Goal: Task Accomplishment & Management: Complete application form

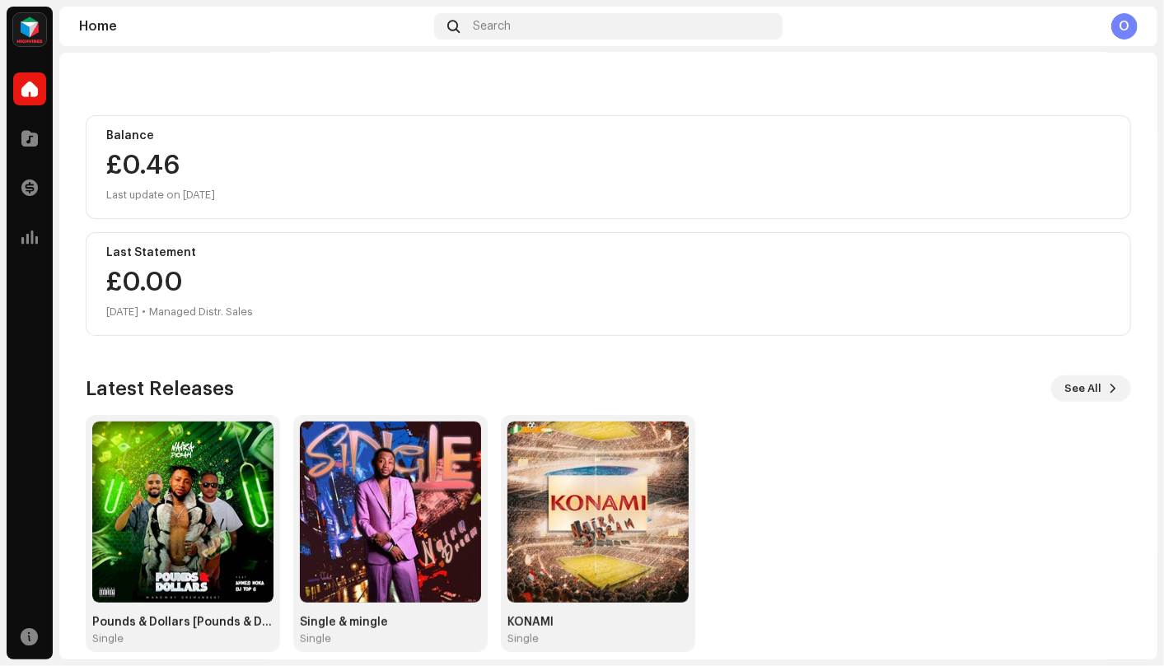
scroll to position [146, 0]
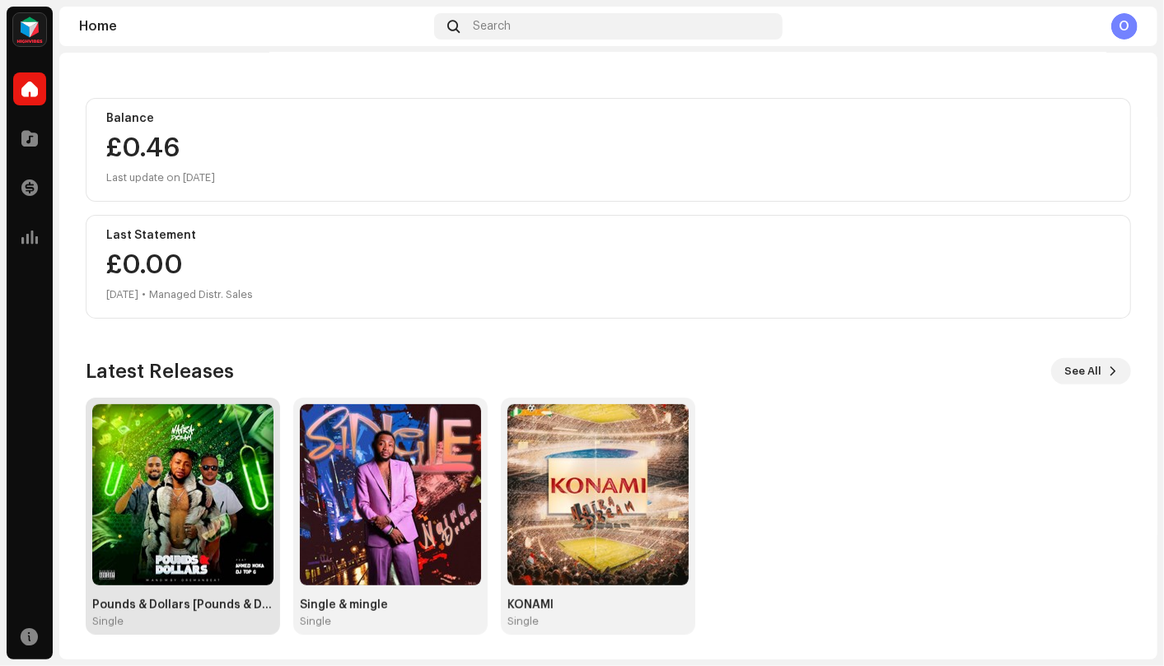
click at [209, 480] on img at bounding box center [182, 494] width 181 height 181
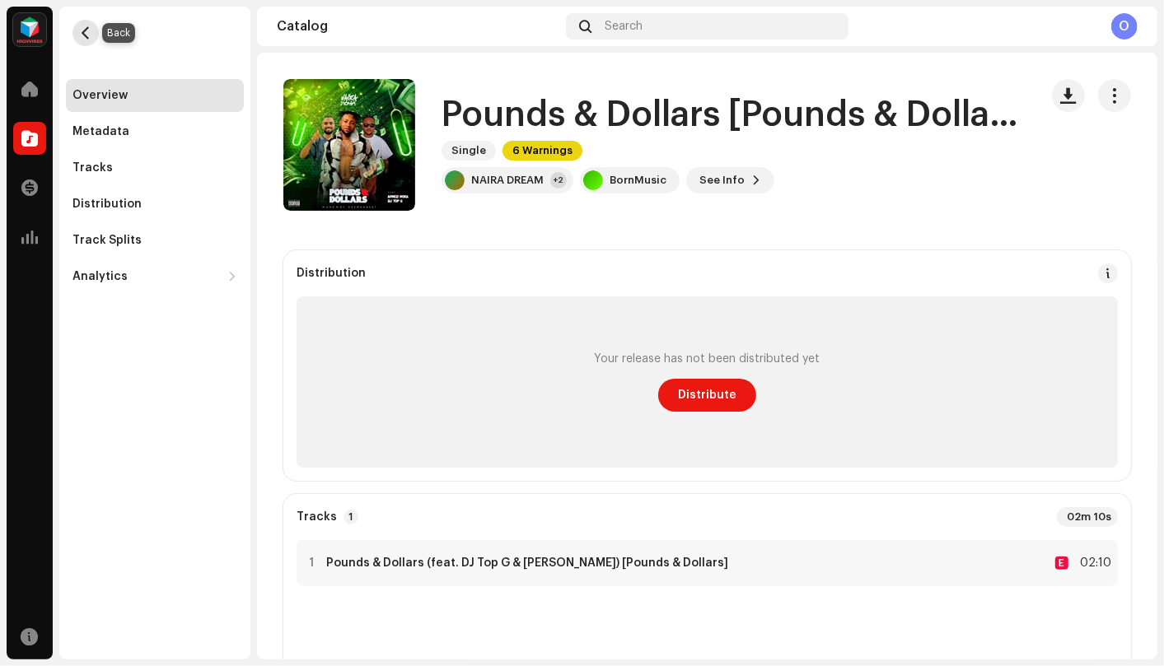
click at [80, 35] on span "button" at bounding box center [86, 32] width 12 height 13
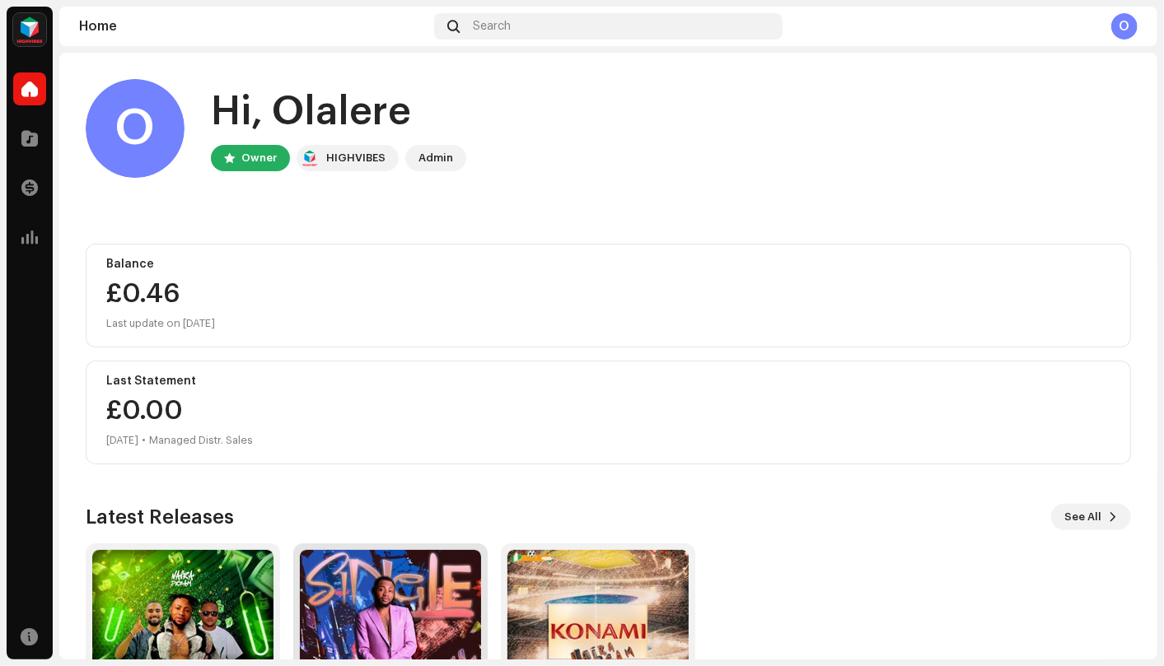
click at [435, 605] on img at bounding box center [390, 640] width 181 height 181
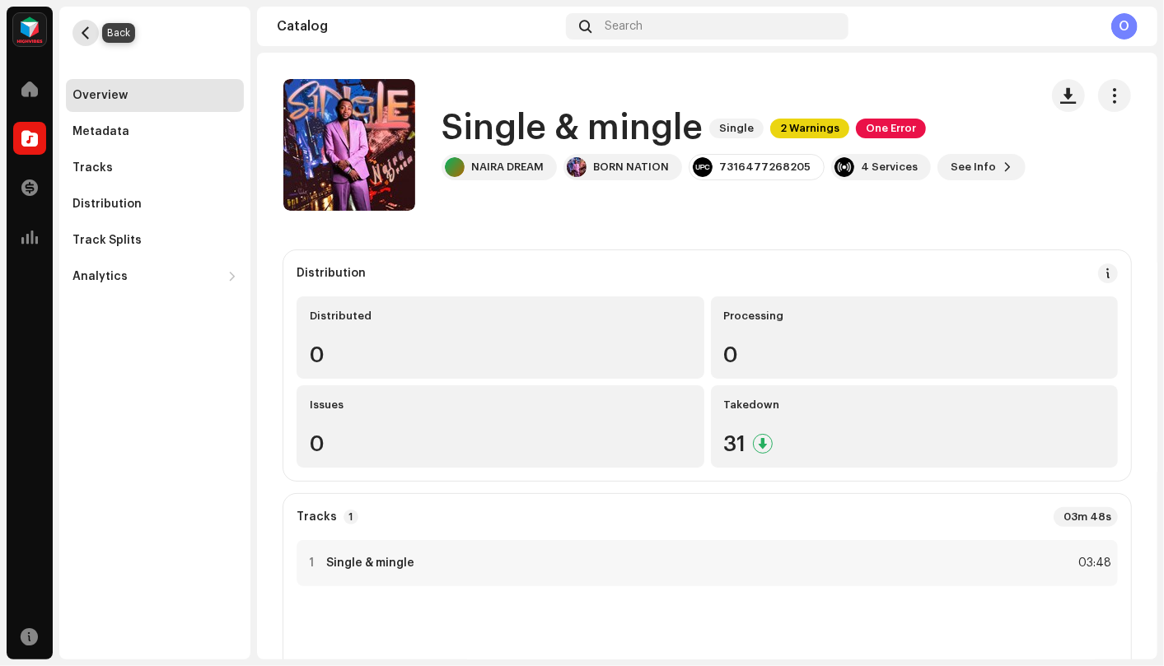
click at [82, 32] on span "button" at bounding box center [86, 32] width 12 height 13
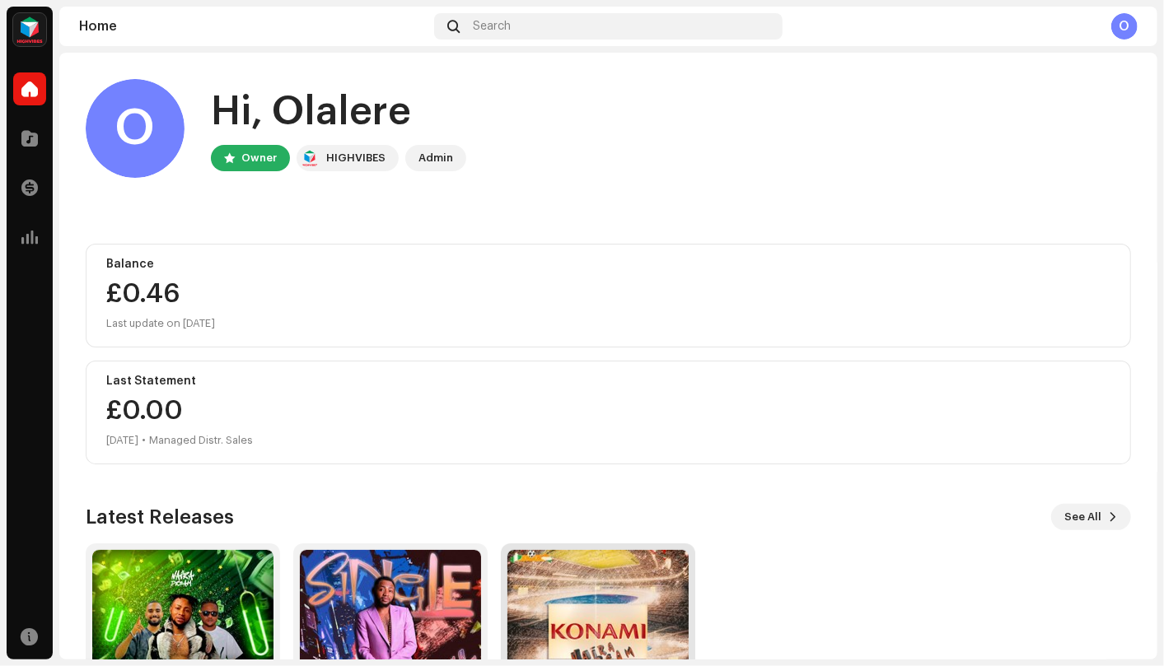
click at [622, 623] on img at bounding box center [597, 640] width 181 height 181
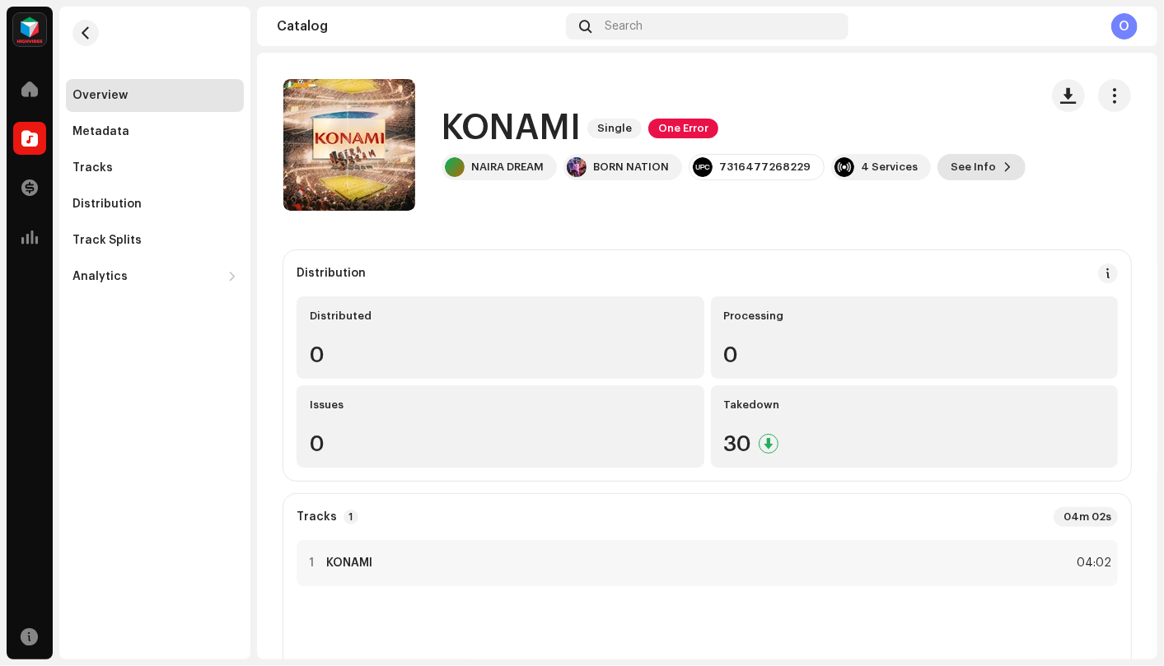
click at [981, 168] on button "See Info" at bounding box center [981, 167] width 88 height 26
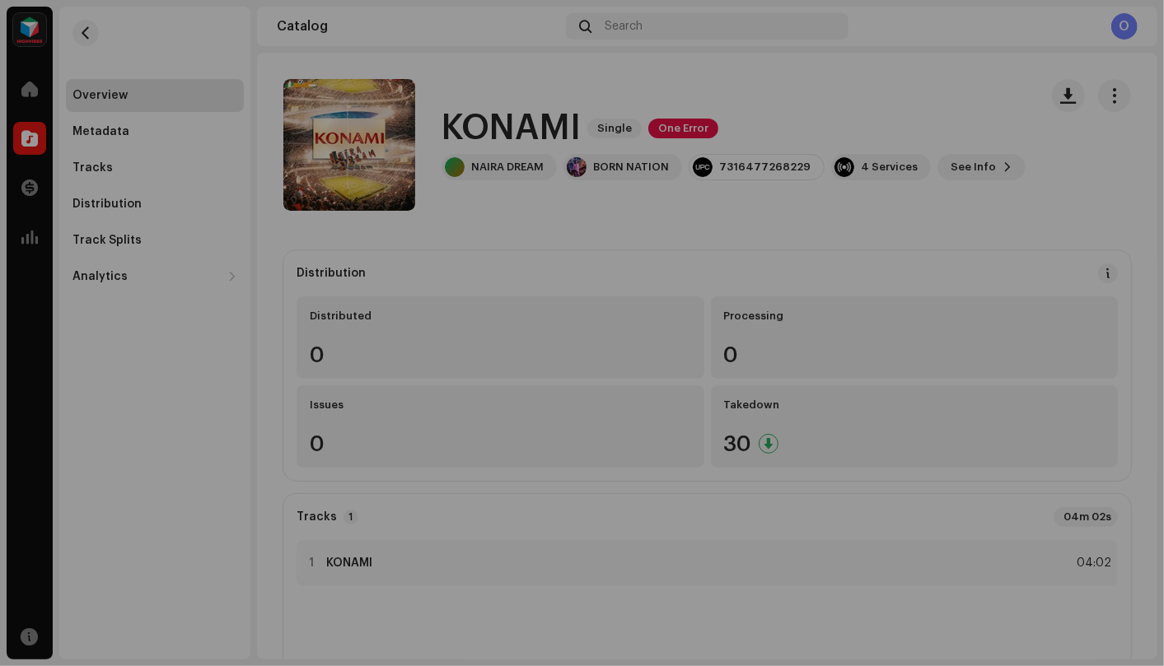
click at [182, 50] on div "KONAMI 2220362 Metadata Distribution Metadata Language English Release Title KO…" at bounding box center [582, 333] width 1164 height 666
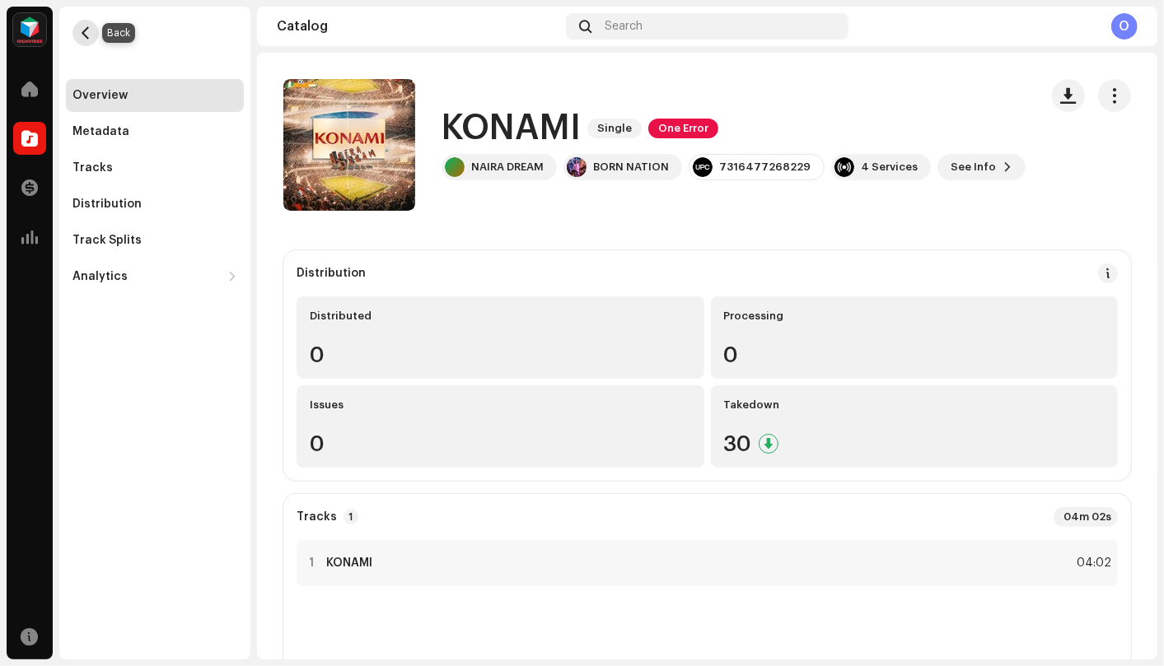
click at [91, 40] on button "button" at bounding box center [85, 33] width 26 height 26
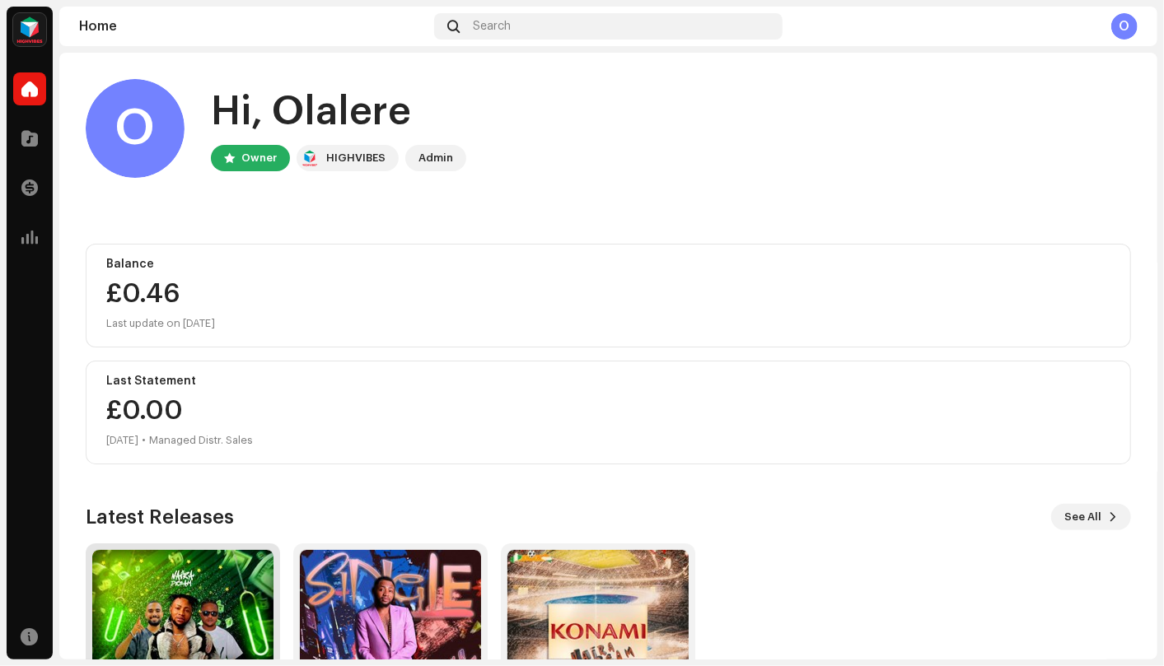
click at [241, 587] on img at bounding box center [182, 640] width 181 height 181
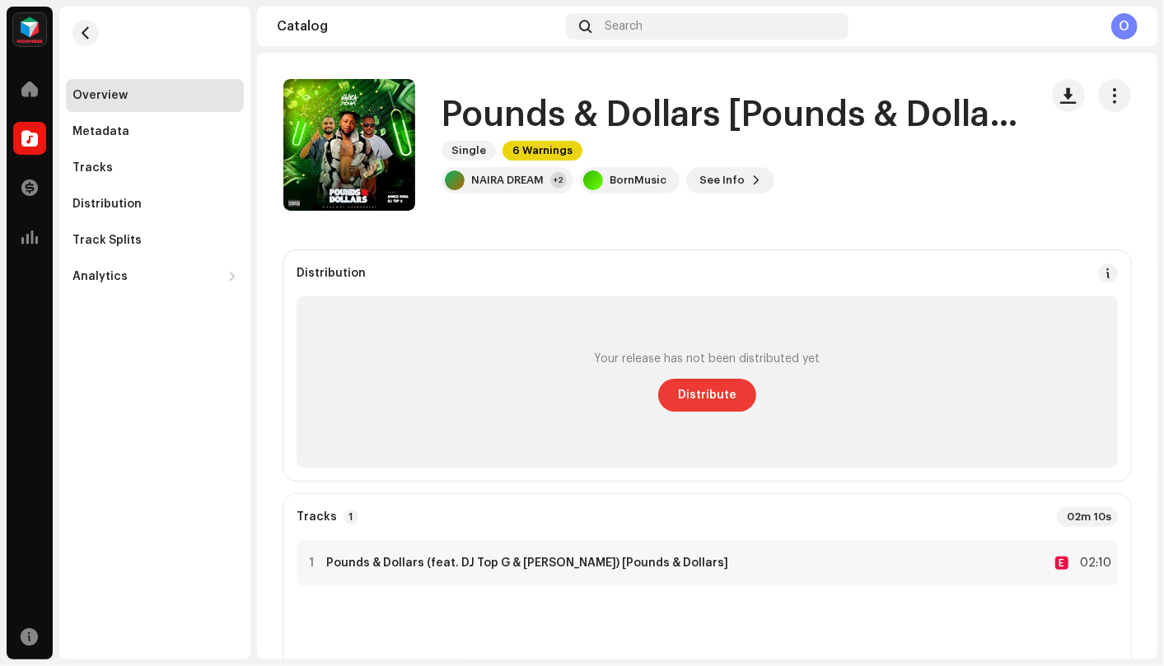
click at [727, 399] on span "Distribute" at bounding box center [707, 395] width 58 height 33
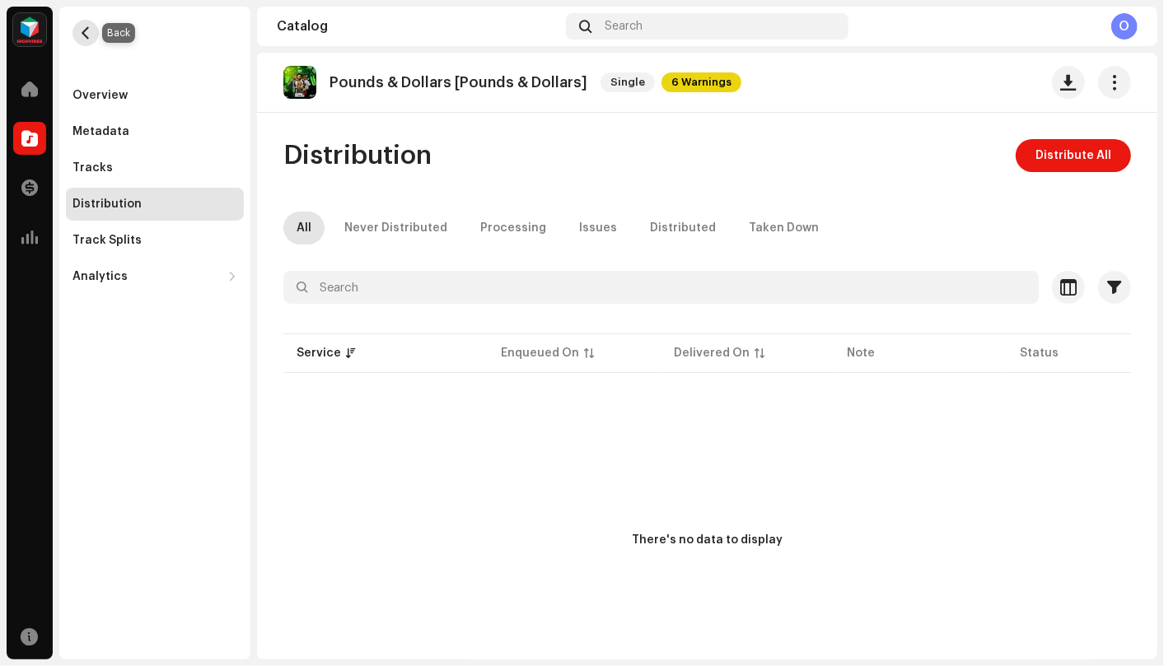
click at [96, 38] on button "button" at bounding box center [85, 33] width 26 height 26
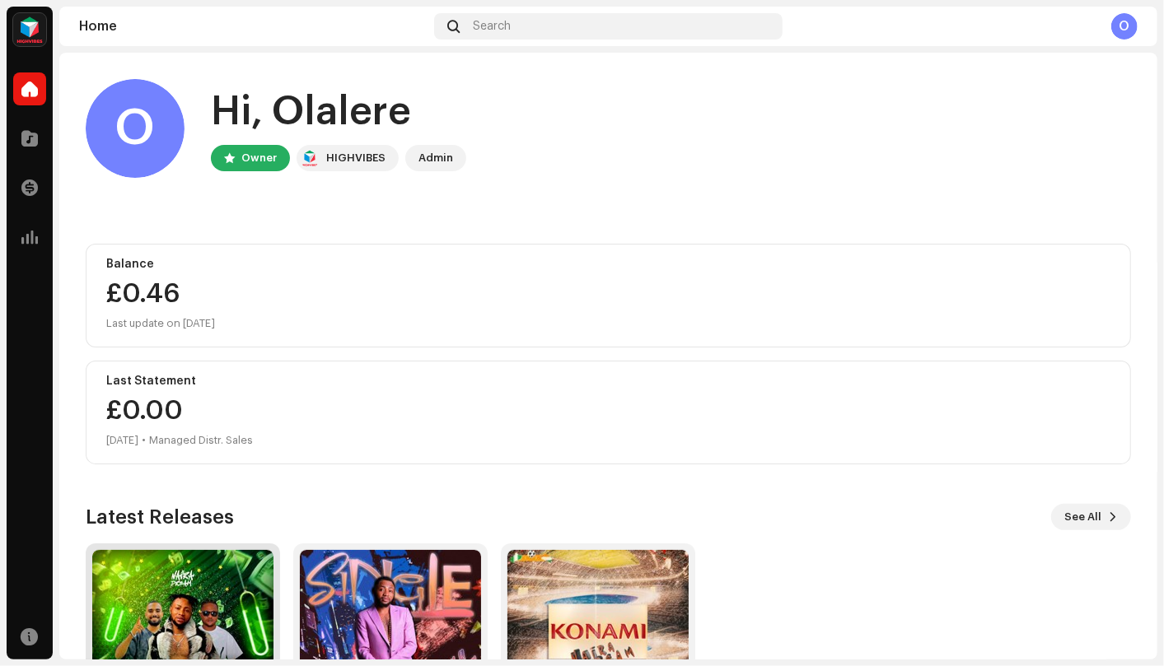
click at [204, 609] on img at bounding box center [182, 640] width 181 height 181
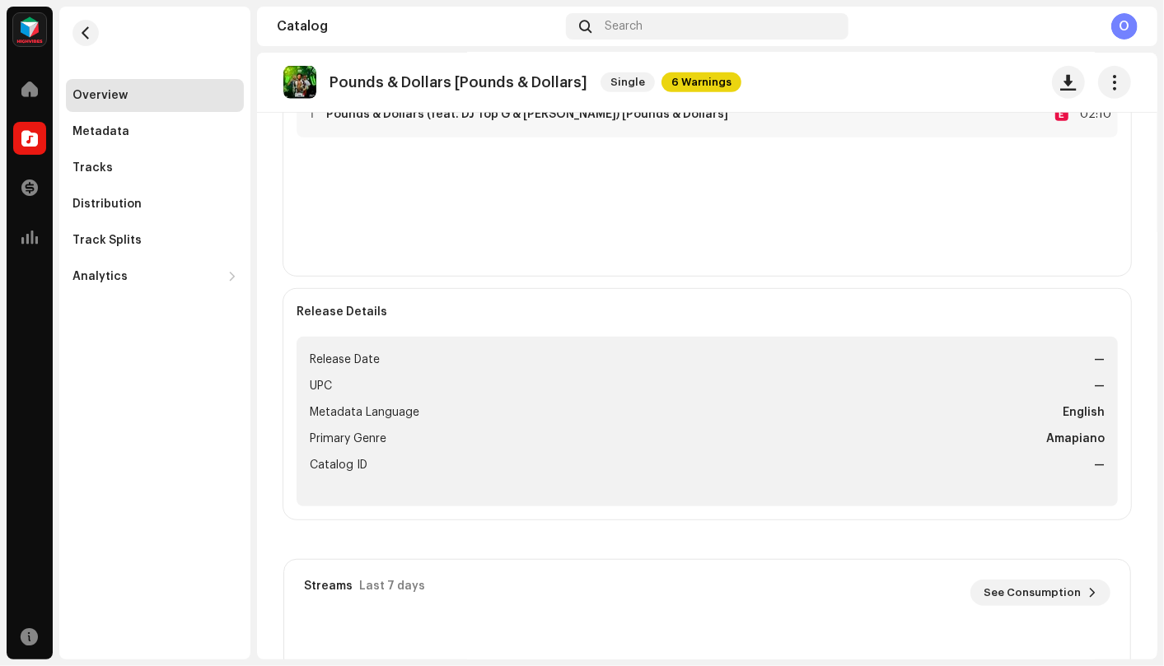
scroll to position [549, 0]
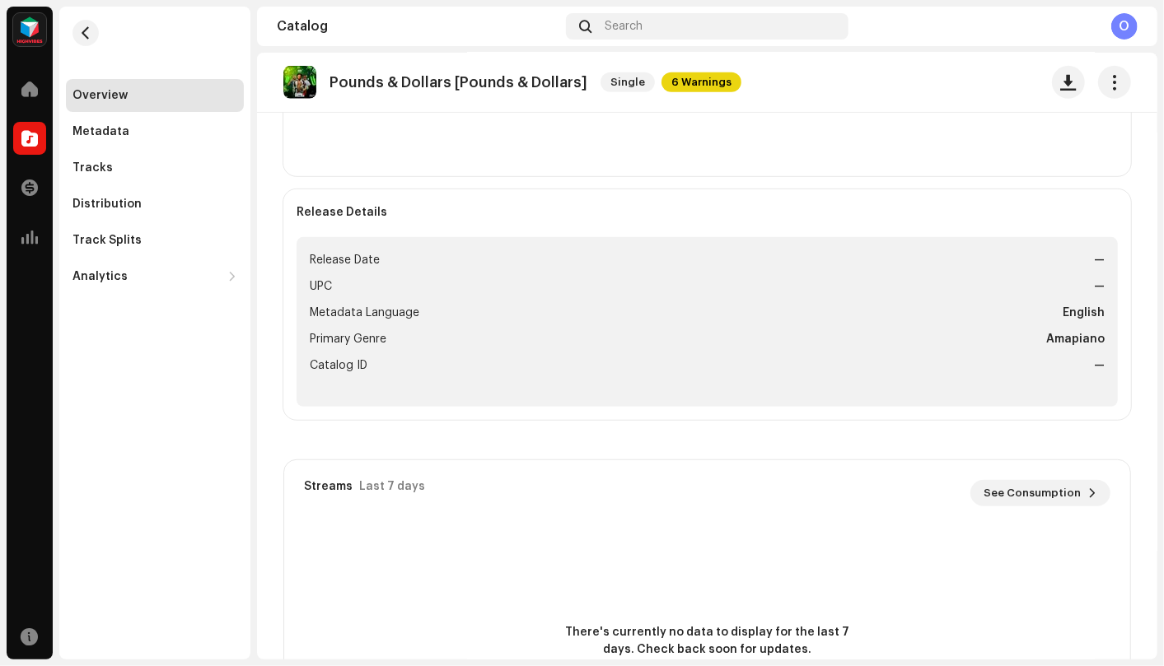
click at [351, 503] on div "Streams Last 7 days See Consumption" at bounding box center [707, 493] width 806 height 26
click at [534, 315] on li "Metadata Language English" at bounding box center [707, 313] width 795 height 20
click at [1094, 259] on strong "—" at bounding box center [1099, 260] width 11 height 20
click at [1090, 275] on ul "Release Date — UPC — Metadata Language English Primary Genre Amapiano Catalog I…" at bounding box center [706, 322] width 821 height 170
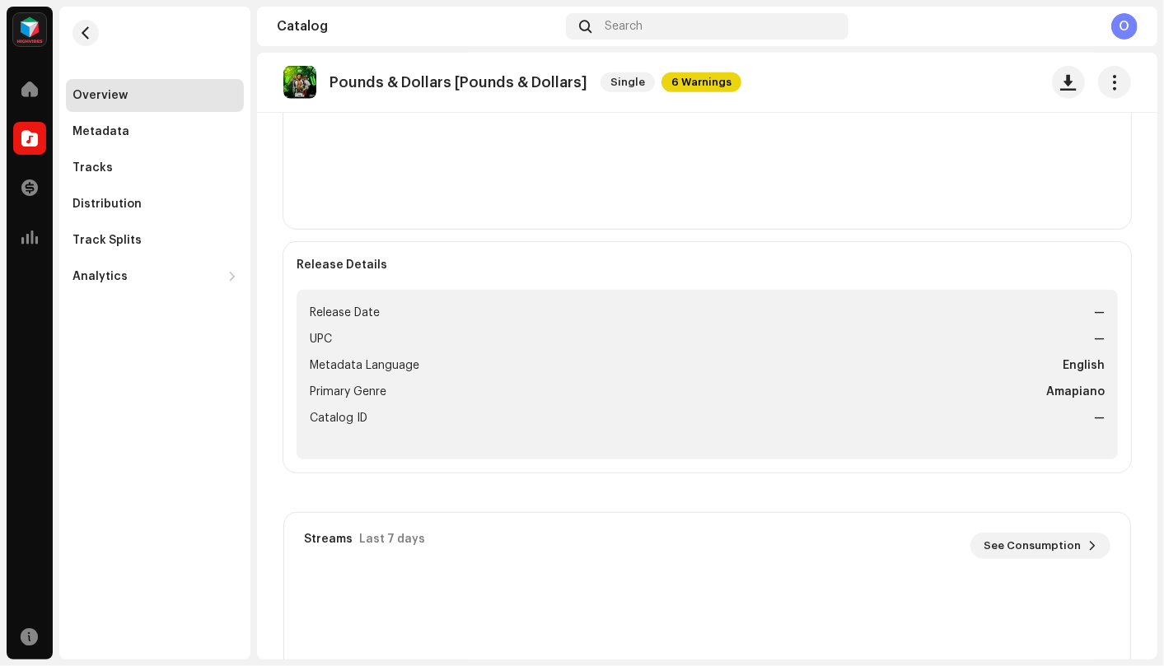
scroll to position [497, 0]
click at [344, 264] on strong "Release Details" at bounding box center [341, 263] width 91 height 13
click at [362, 306] on span "Release Date" at bounding box center [345, 311] width 70 height 20
click at [377, 252] on div "Release Details Release Date — UPC — Metadata Language English Primary Genre Am…" at bounding box center [706, 355] width 847 height 231
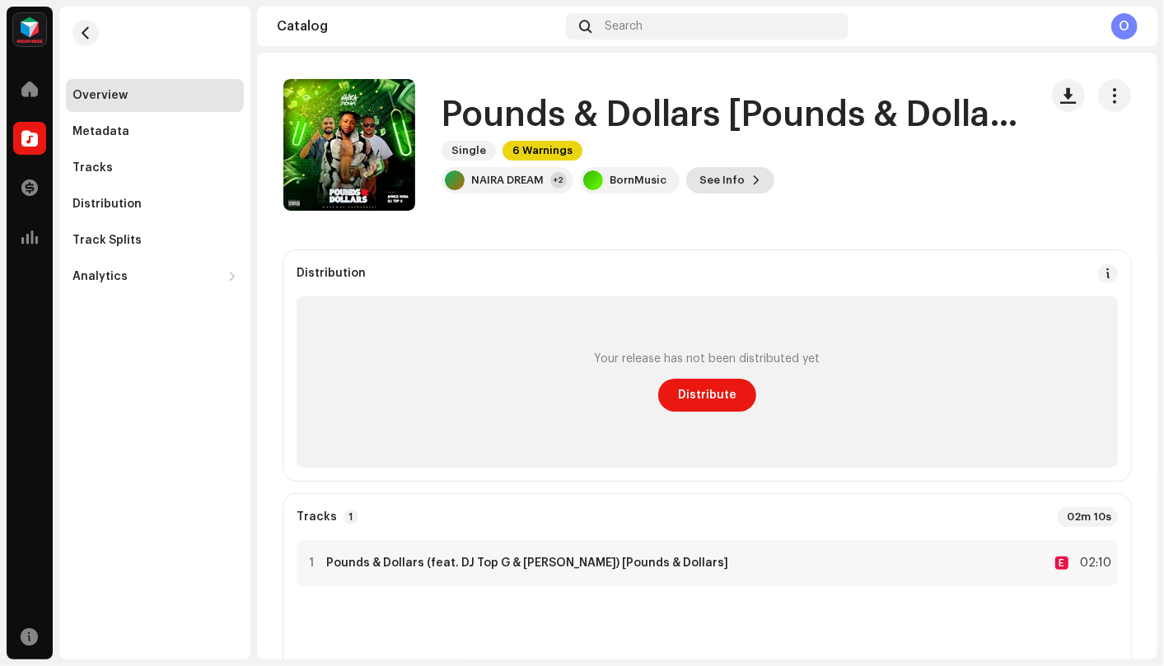
click at [707, 179] on span "See Info" at bounding box center [721, 180] width 45 height 33
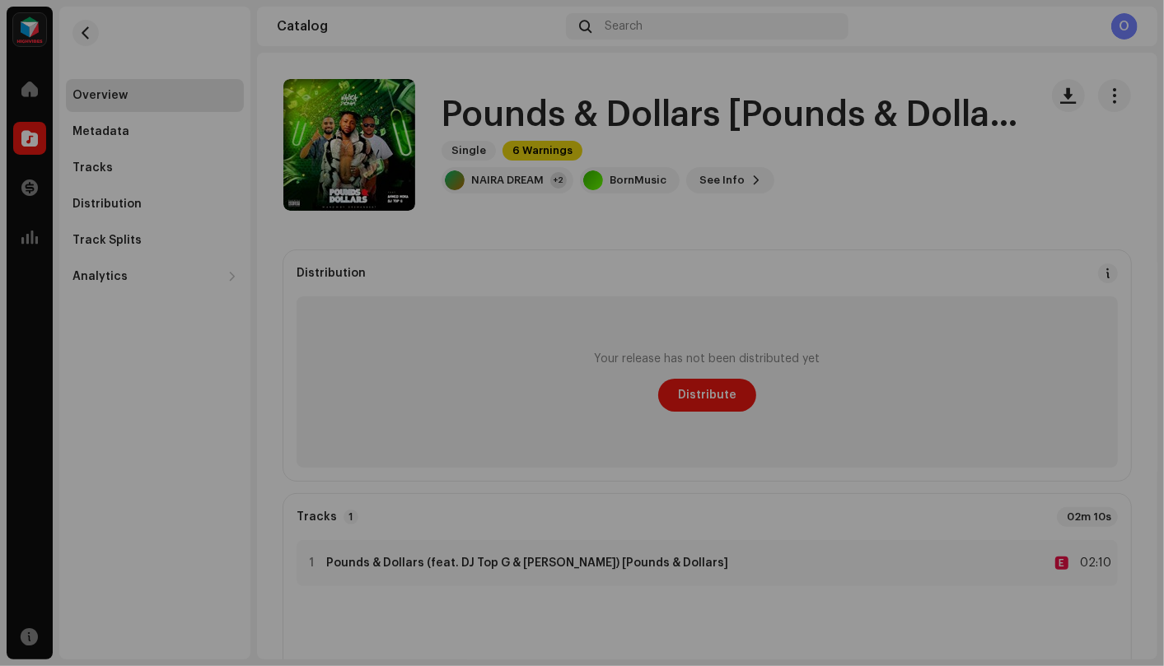
click at [865, 161] on div "Pounds & Dollars [Pounds & Dollars] 3046876 Metadata Distribution Metadata Lang…" at bounding box center [582, 333] width 1164 height 666
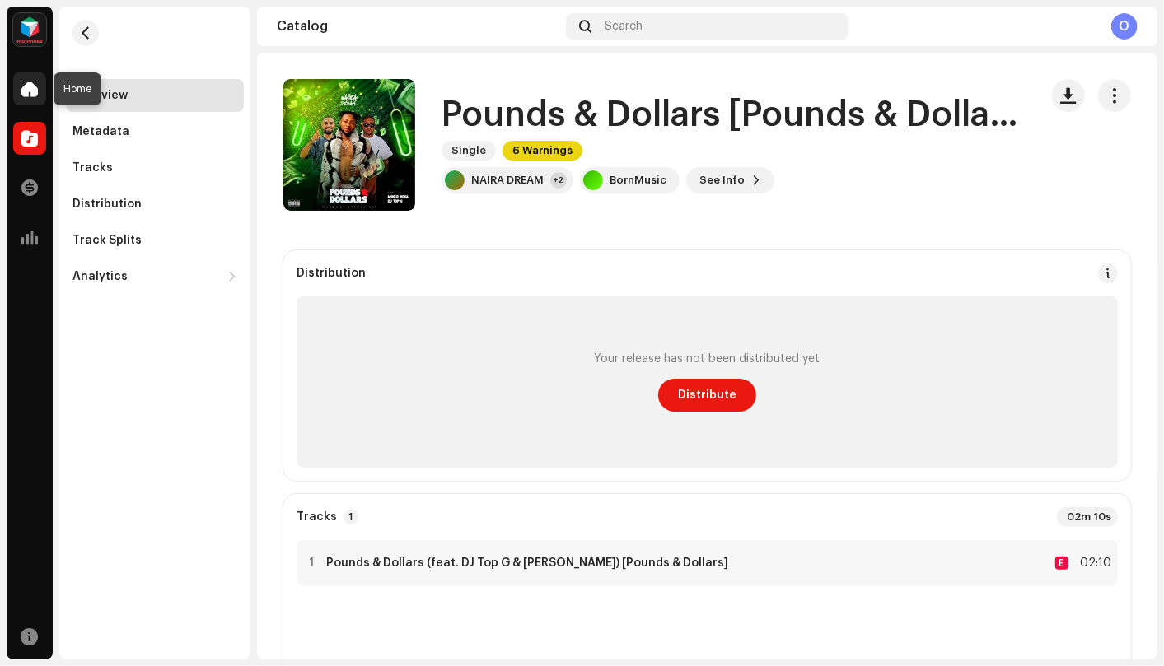
click at [28, 93] on span at bounding box center [29, 88] width 16 height 13
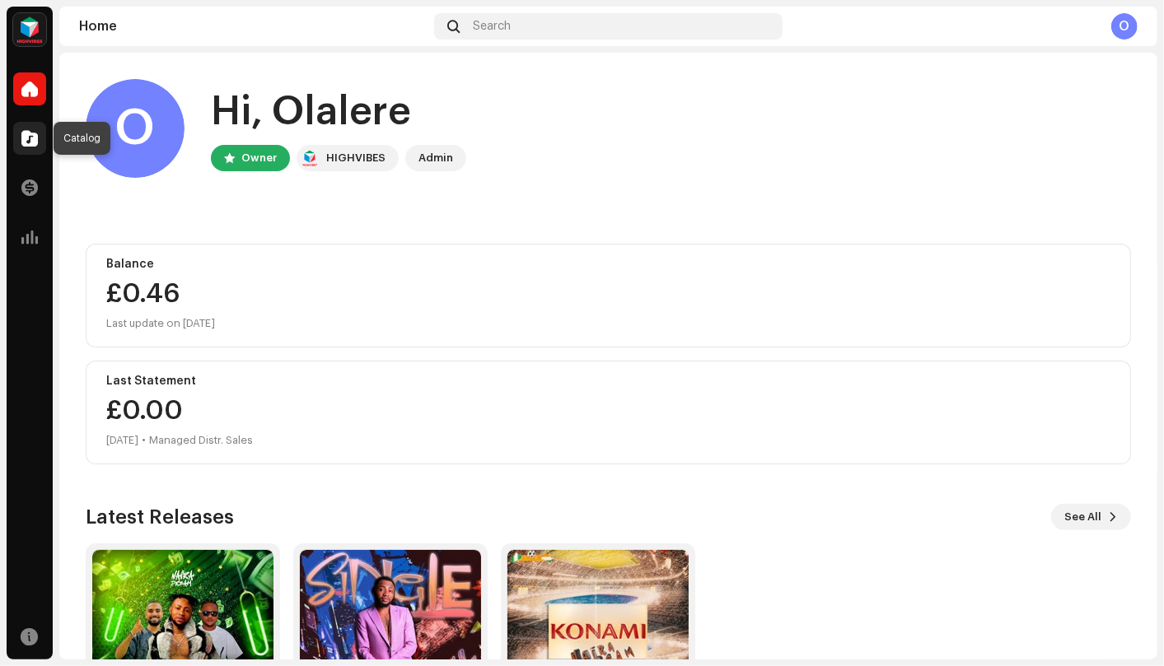
click at [22, 143] on span at bounding box center [29, 138] width 16 height 13
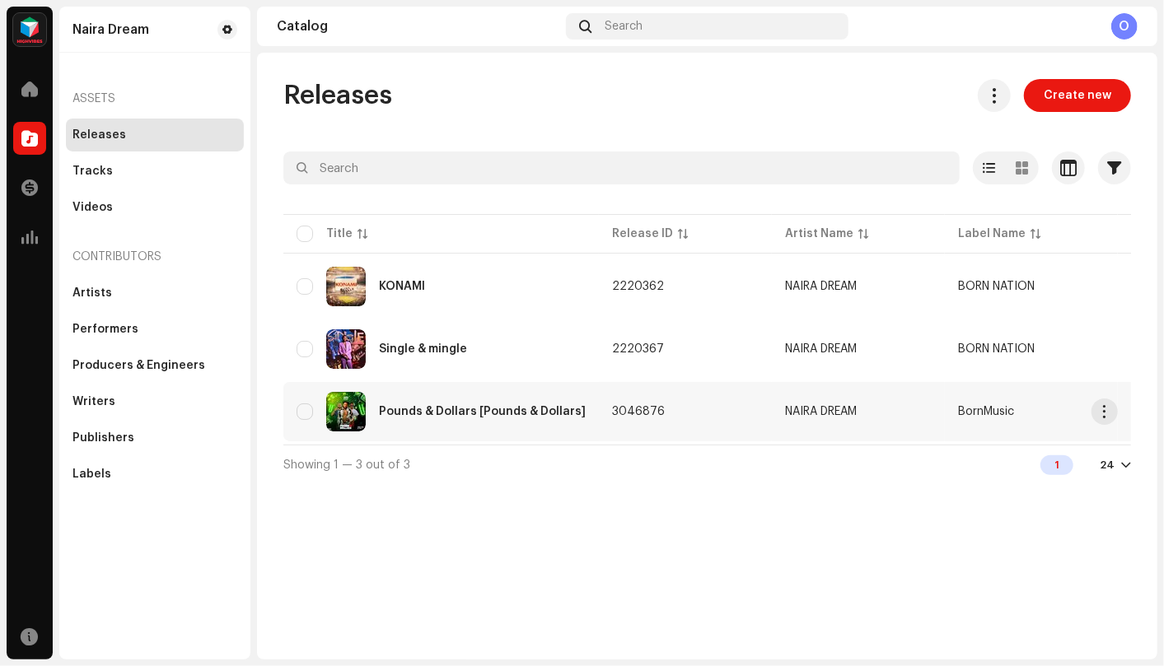
scroll to position [0, 40]
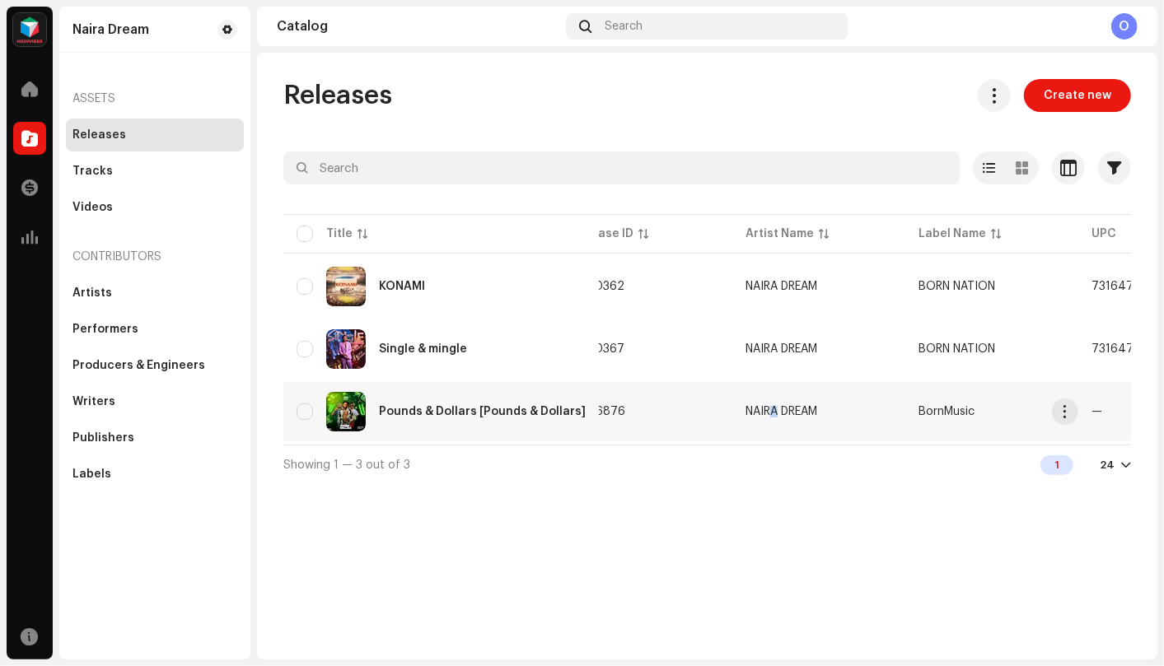
click at [767, 435] on td "NAIRA DREAM" at bounding box center [818, 411] width 173 height 59
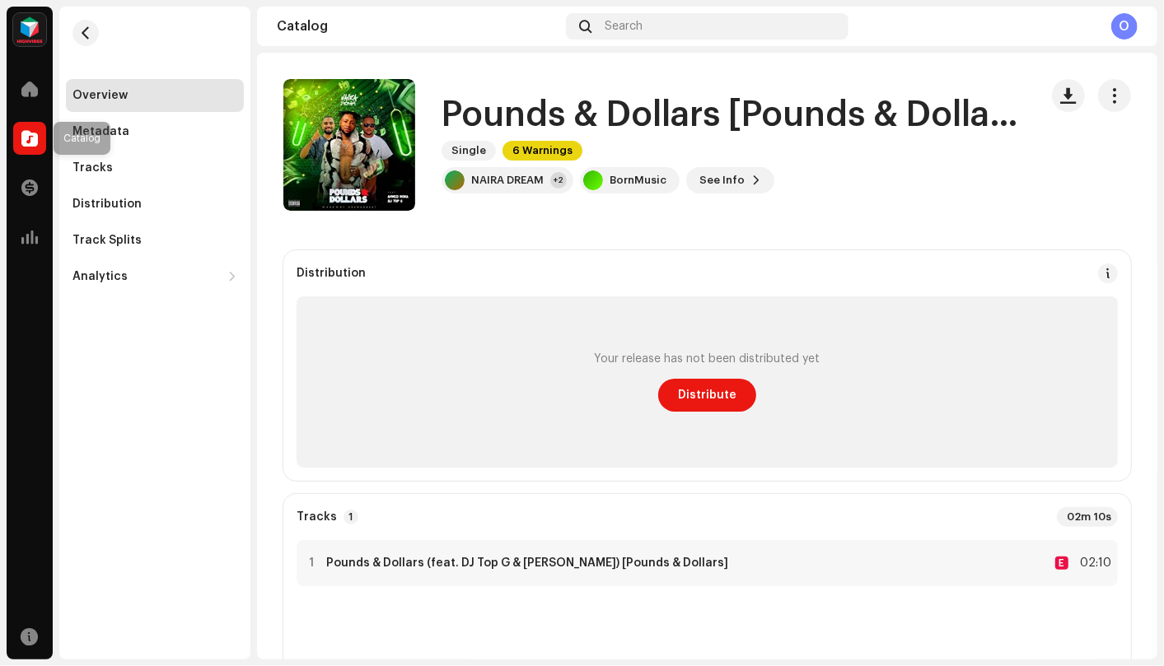
click at [29, 139] on span at bounding box center [29, 138] width 16 height 13
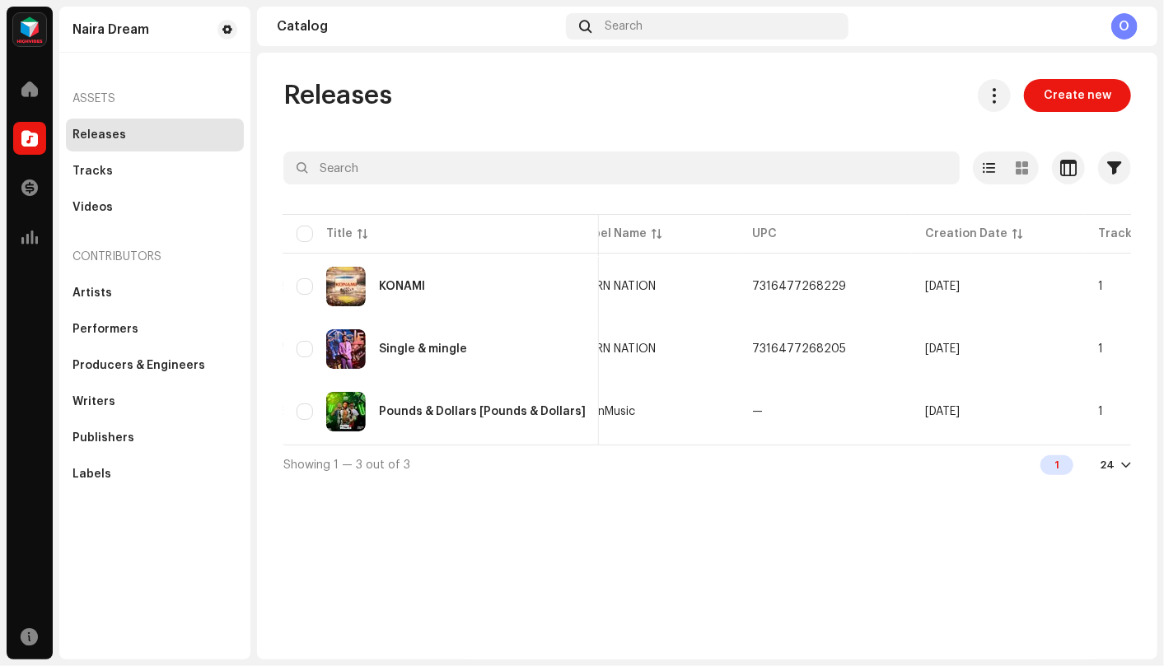
scroll to position [0, 376]
click at [1073, 94] on span "Create new" at bounding box center [1078, 95] width 68 height 33
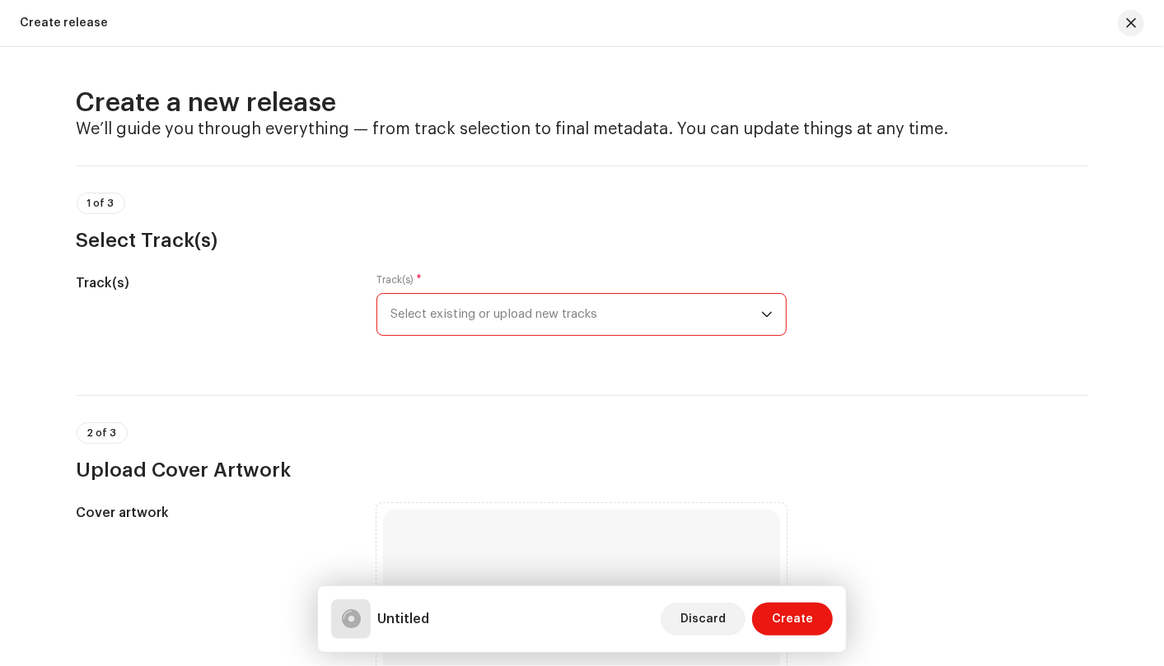
click at [758, 309] on span "Select existing or upload new tracks" at bounding box center [575, 314] width 371 height 41
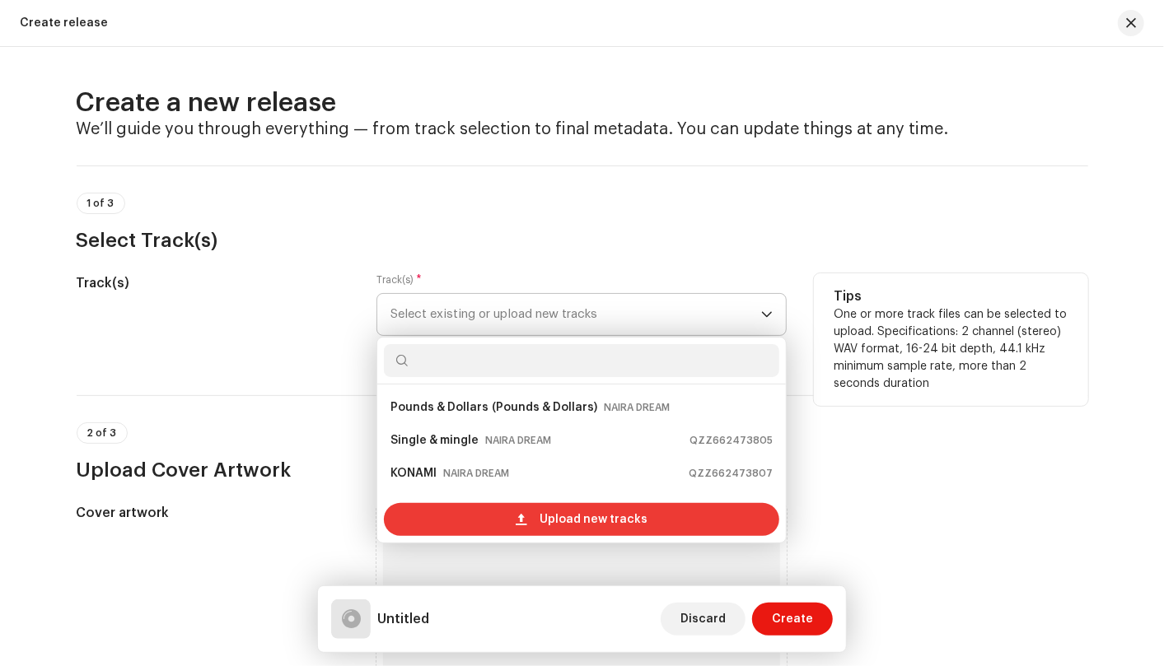
click at [668, 512] on div "Upload new tracks" at bounding box center [581, 519] width 395 height 33
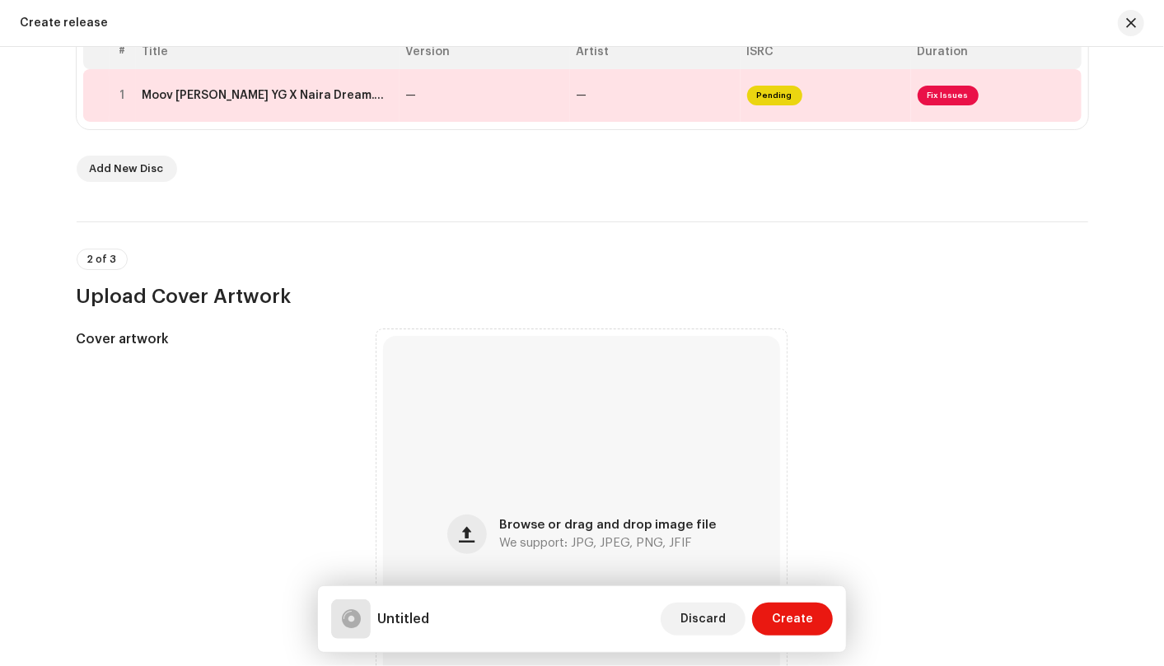
scroll to position [640, 0]
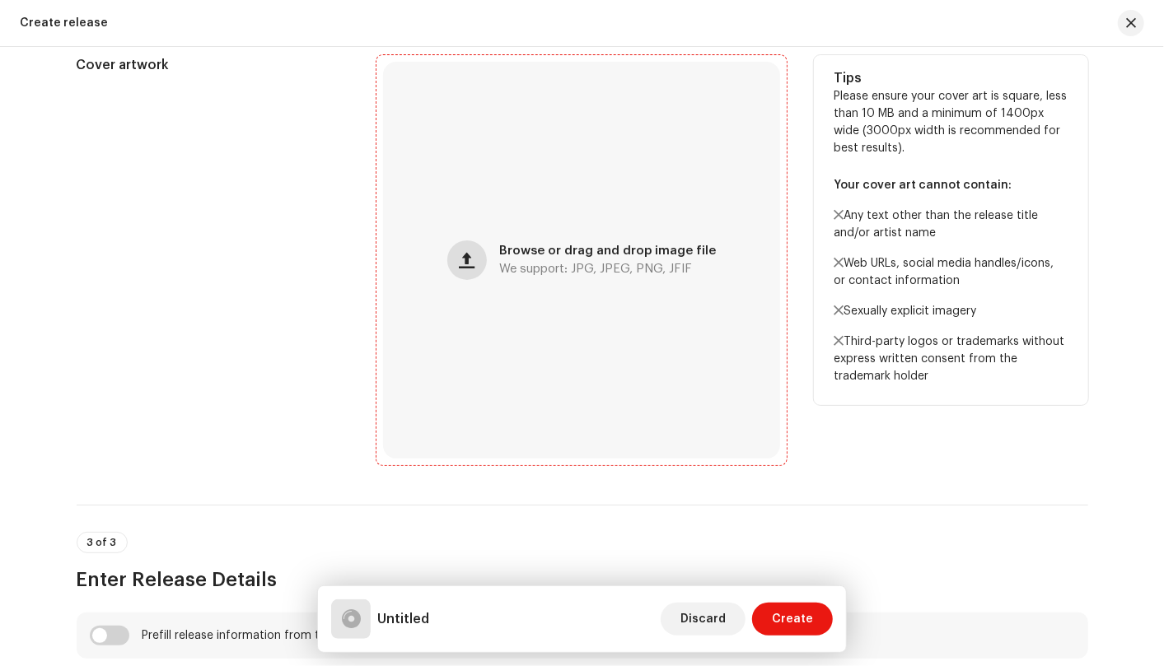
click at [480, 261] on button "button" at bounding box center [467, 260] width 40 height 40
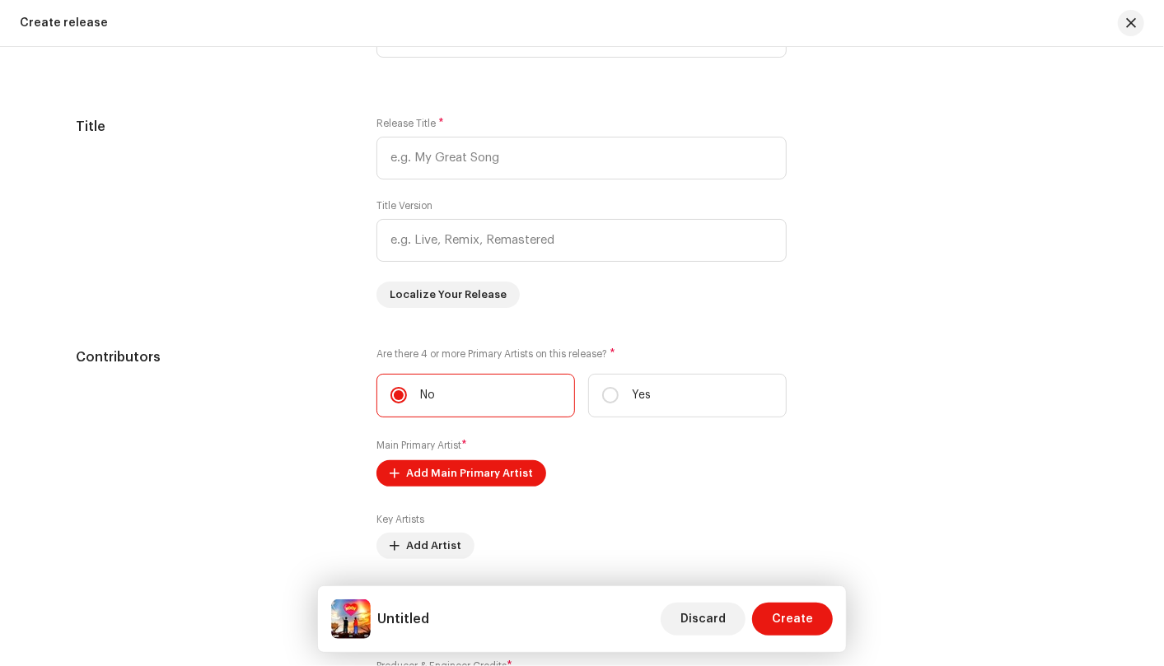
scroll to position [1464, 0]
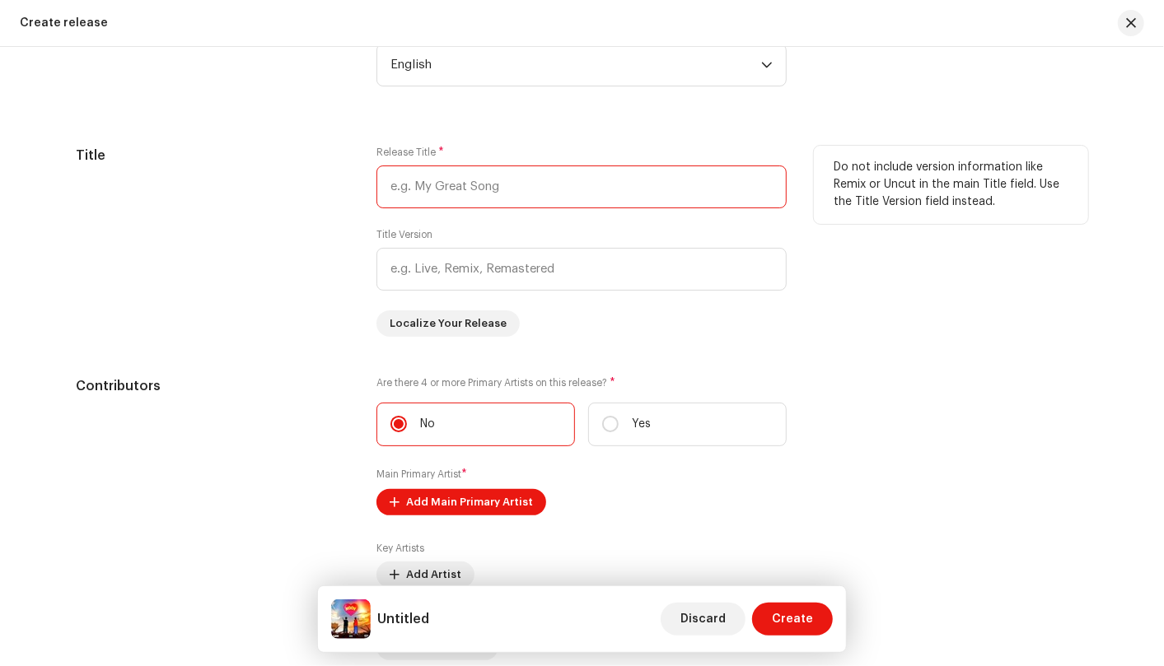
click at [497, 182] on input "text" at bounding box center [581, 187] width 410 height 43
type input "Moov"
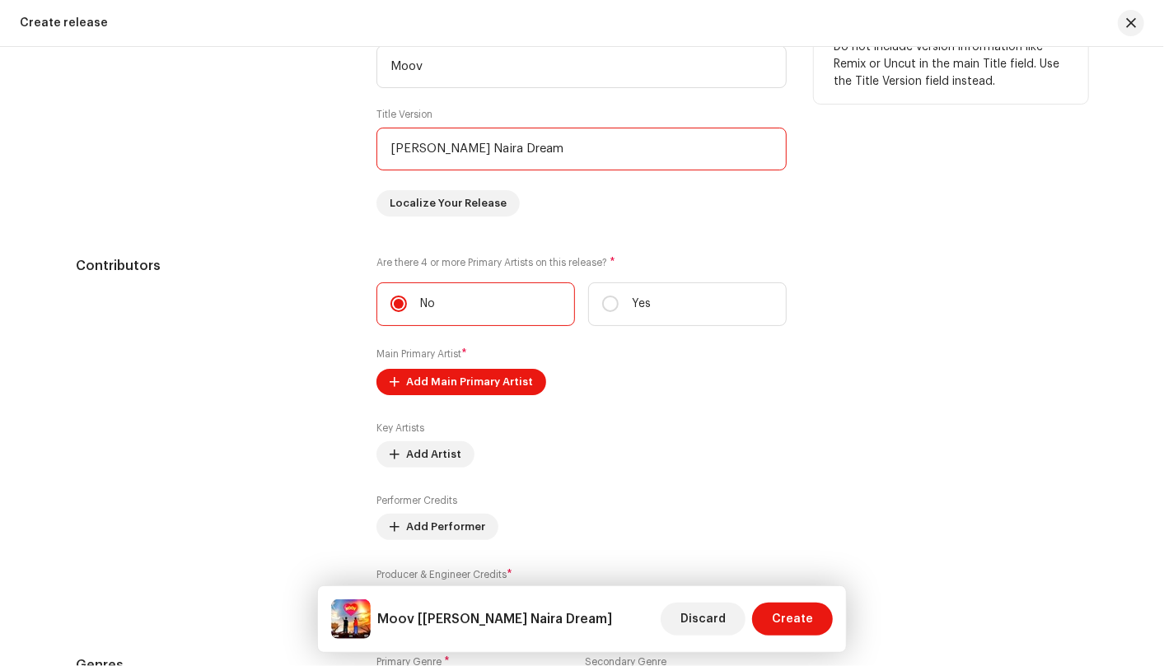
scroll to position [1555, 0]
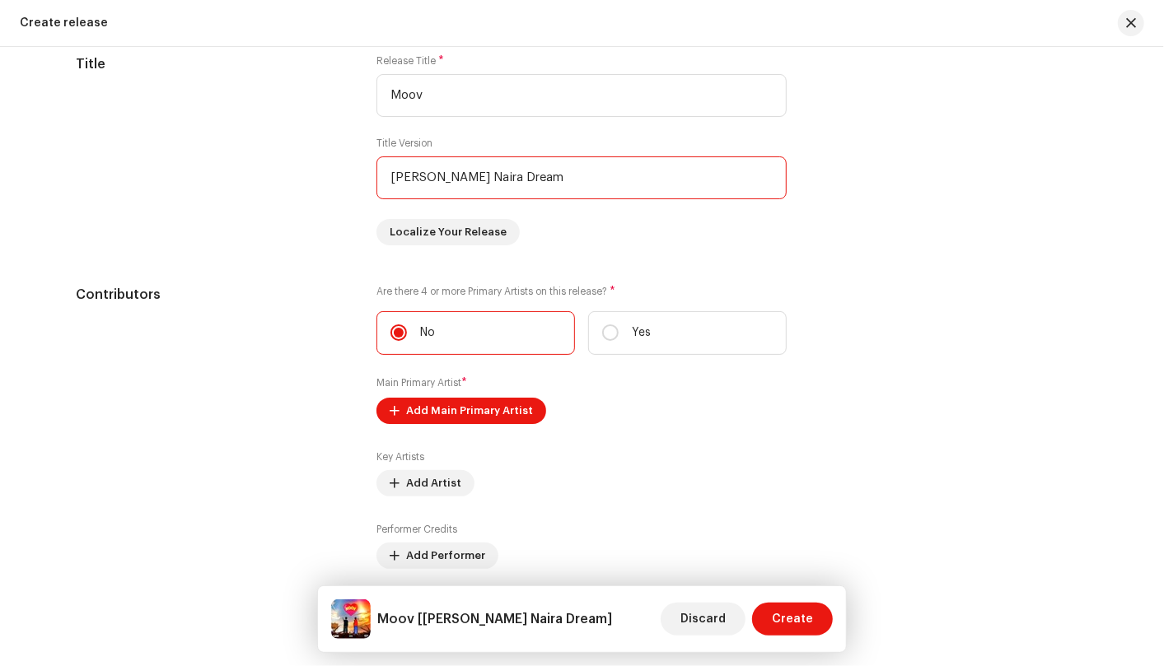
type input "Leo X Naira Dream"
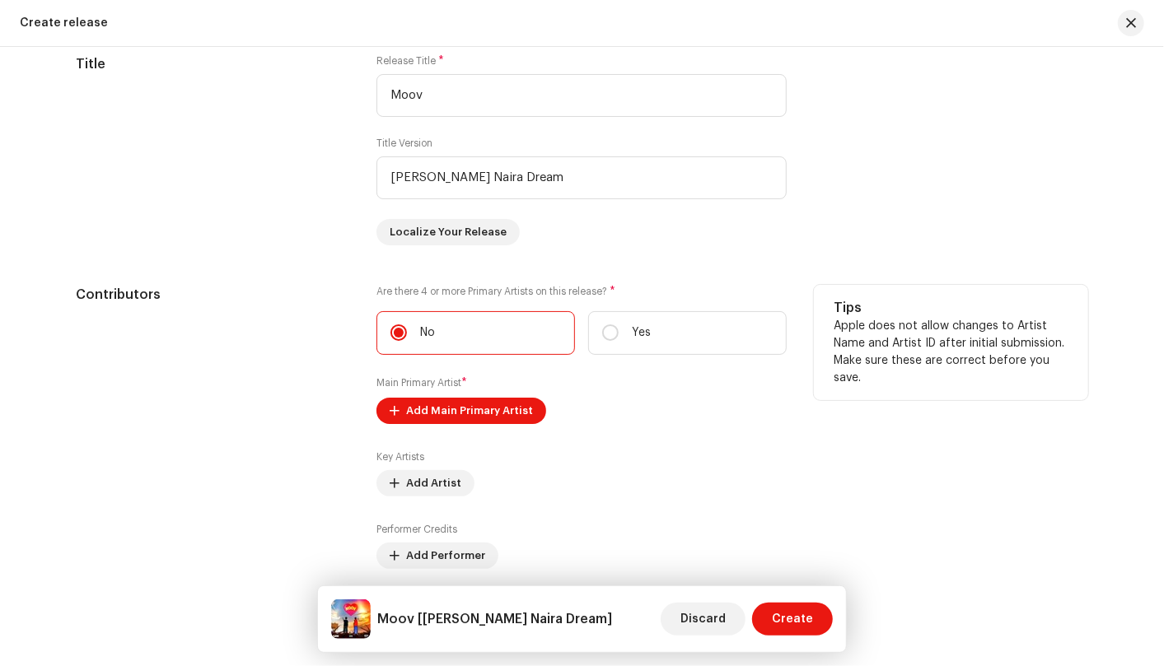
scroll to position [1647, 0]
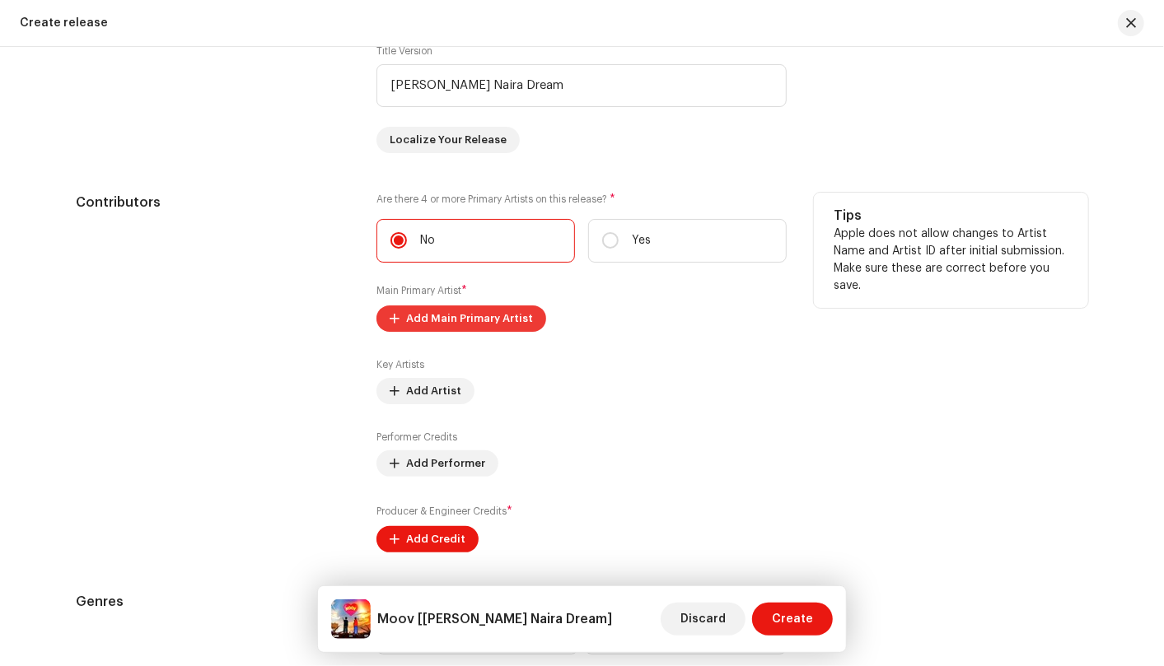
click at [511, 318] on span "Add Main Primary Artist" at bounding box center [469, 318] width 127 height 33
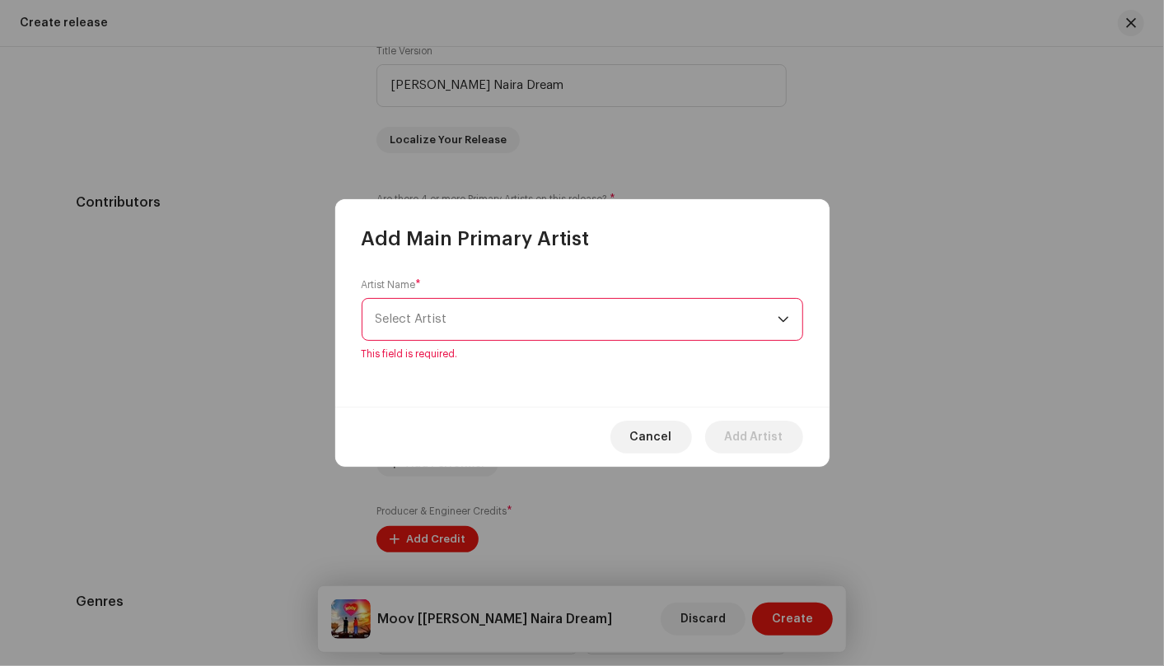
click at [796, 339] on p-select "Select Artist" at bounding box center [582, 319] width 441 height 43
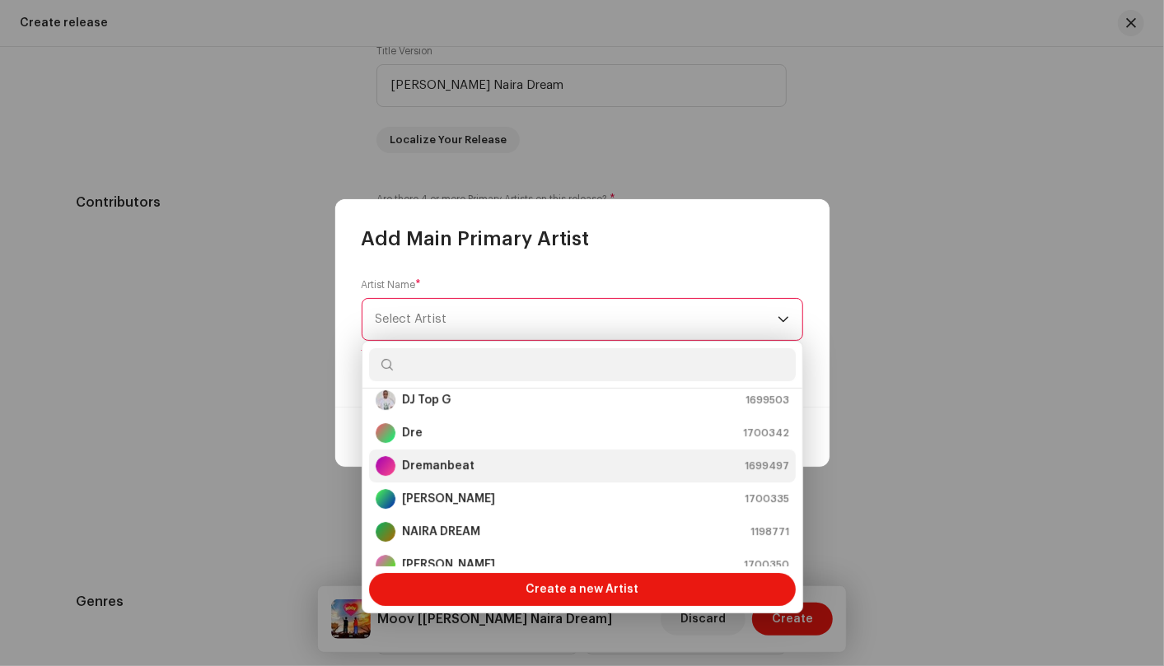
scroll to position [65, 0]
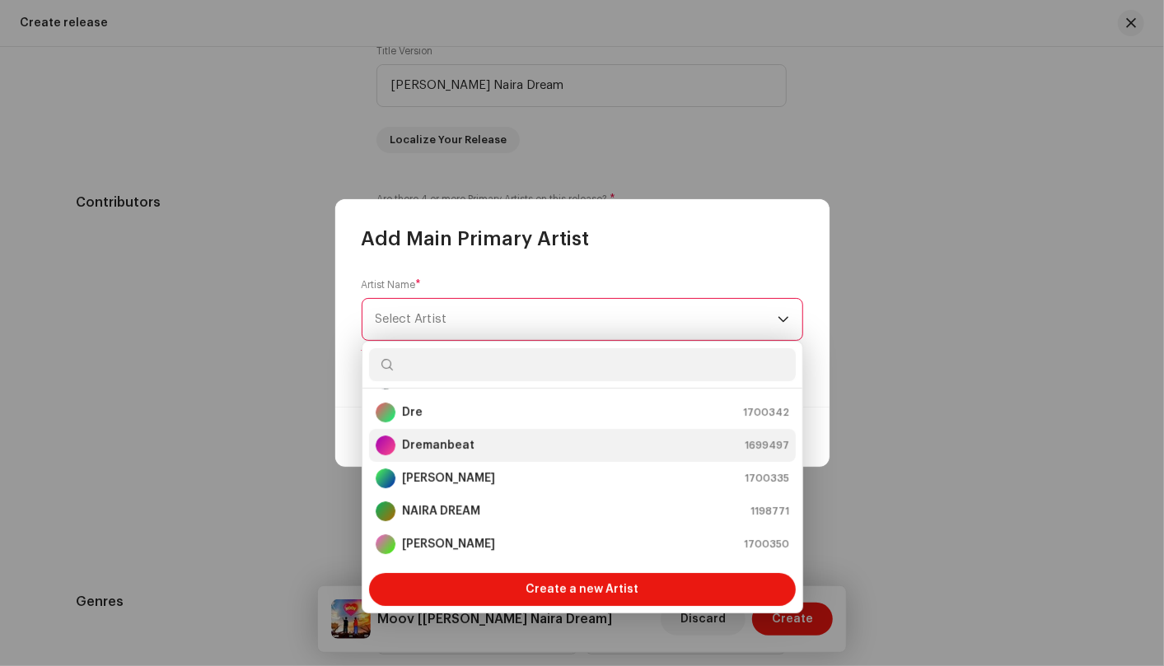
click at [502, 512] on div "NAIRA DREAM 1198771" at bounding box center [582, 512] width 413 height 20
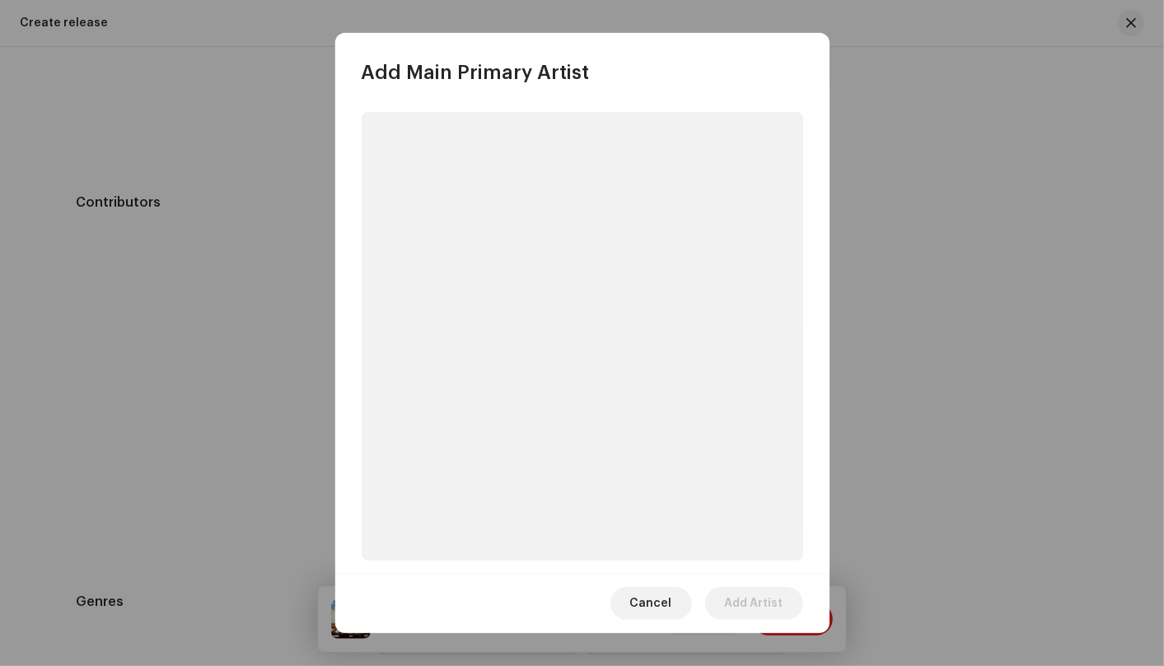
click at [502, 512] on p-skeleton at bounding box center [582, 336] width 441 height 449
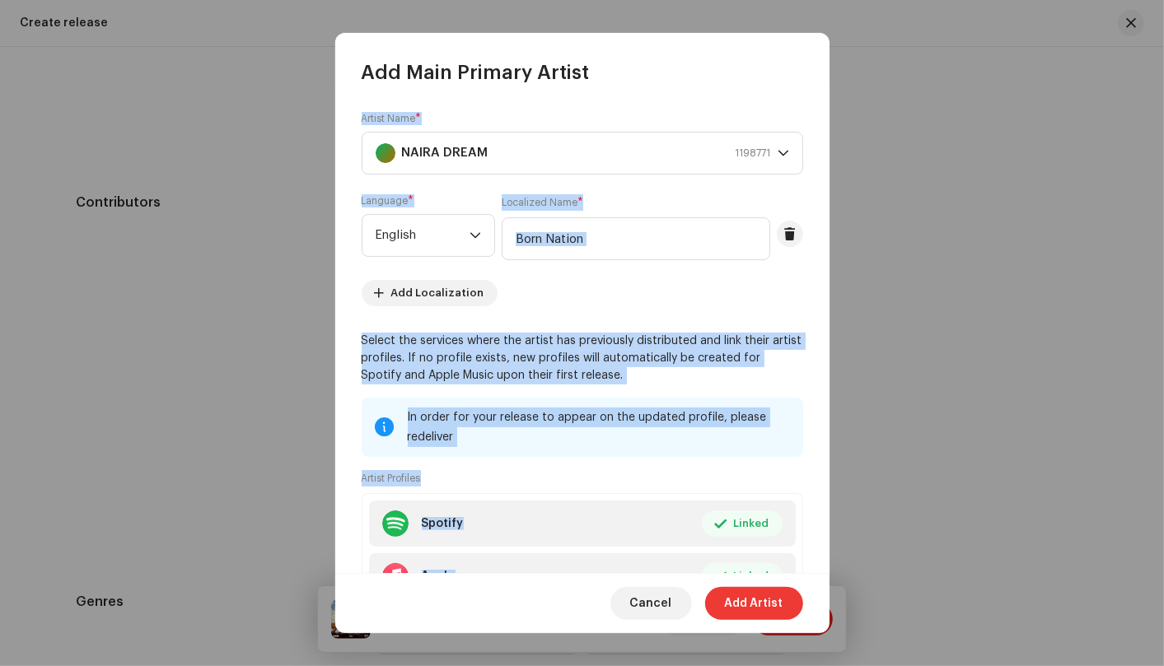
click at [773, 599] on span "Add Artist" at bounding box center [754, 603] width 58 height 33
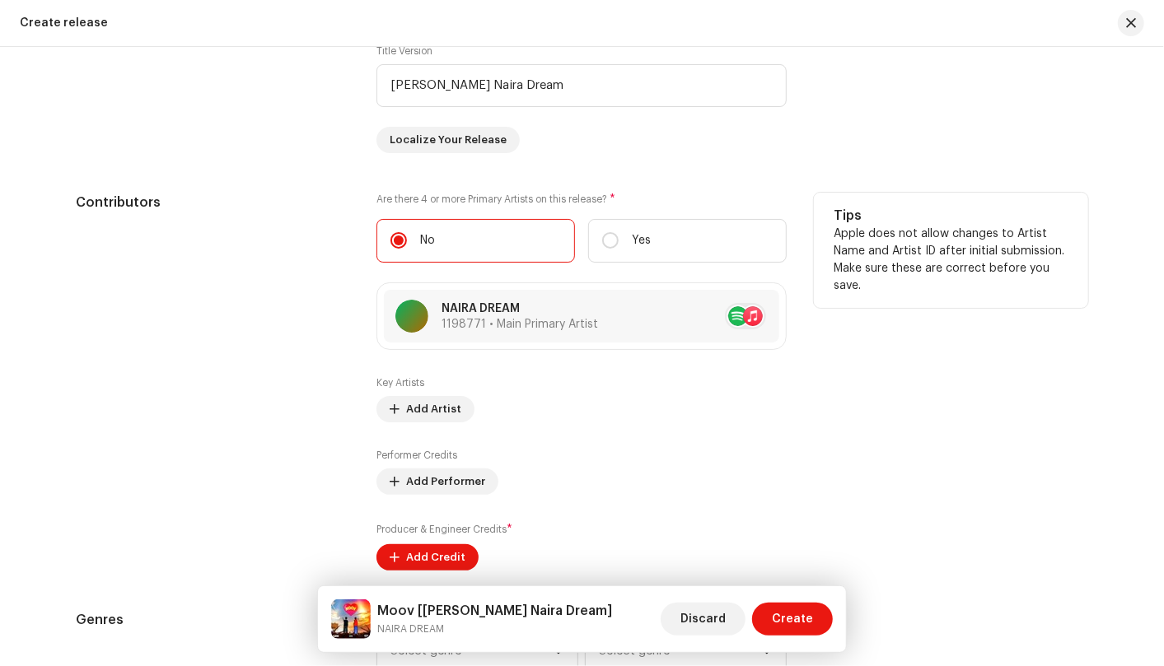
scroll to position [1830, 0]
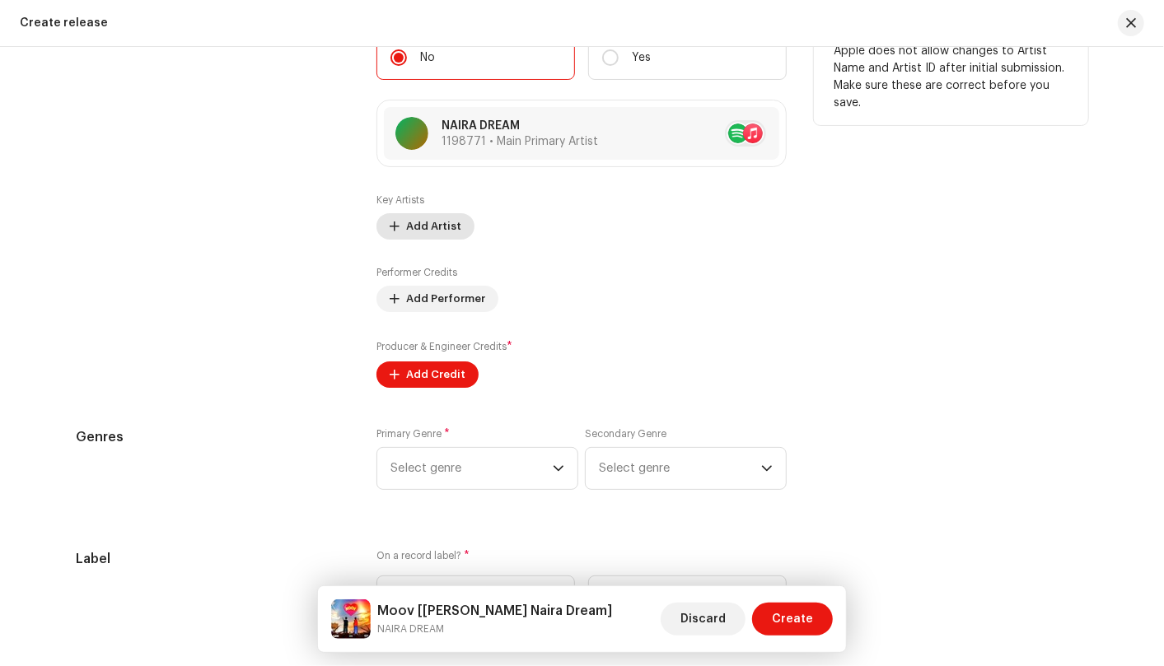
click at [454, 232] on span "Add Artist" at bounding box center [433, 226] width 55 height 33
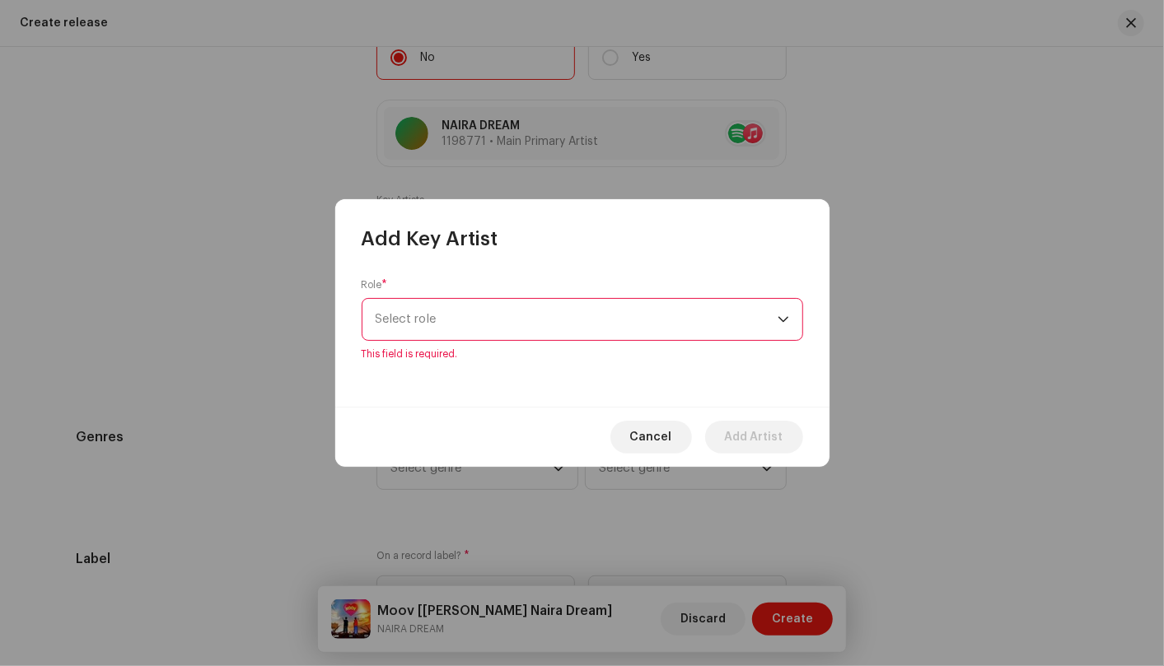
click at [786, 341] on div "Role * Select role This field is required." at bounding box center [582, 319] width 441 height 82
click at [789, 324] on p-select "Select role" at bounding box center [582, 319] width 441 height 43
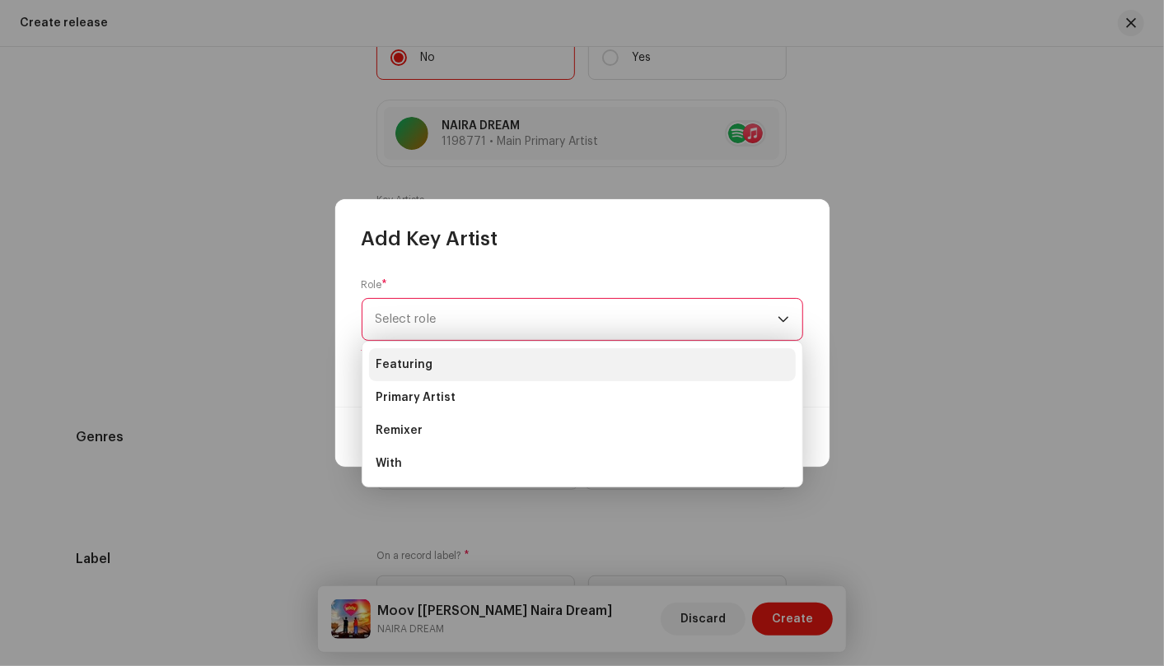
click at [734, 367] on li "Featuring" at bounding box center [582, 364] width 427 height 33
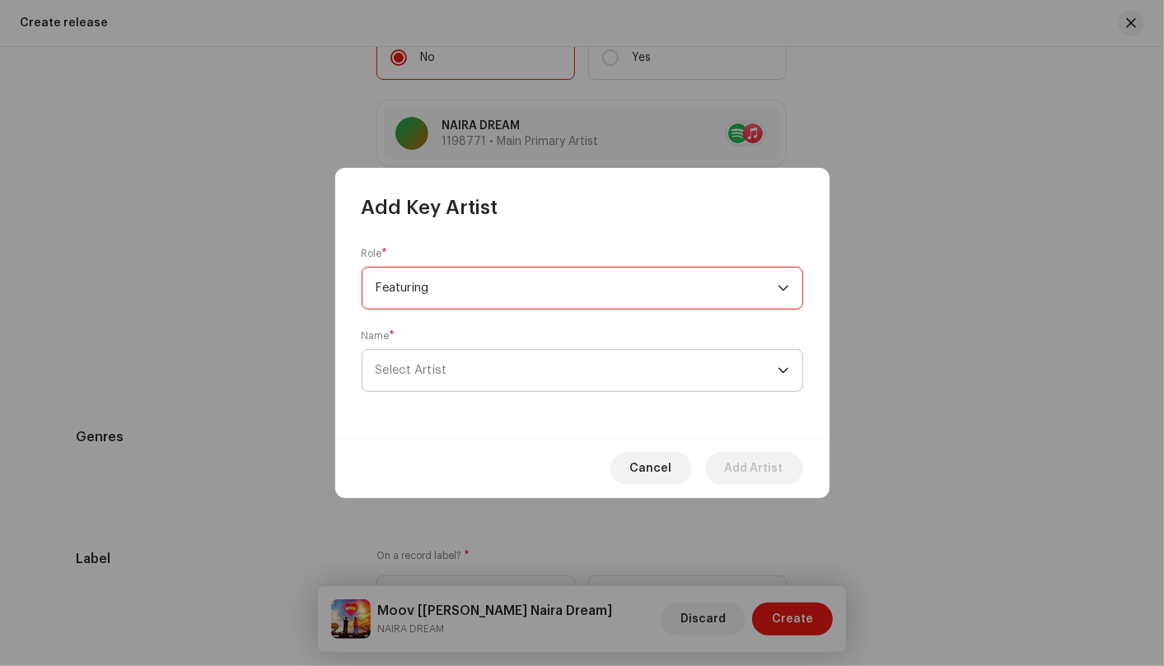
click at [735, 383] on span "Select Artist" at bounding box center [577, 370] width 402 height 41
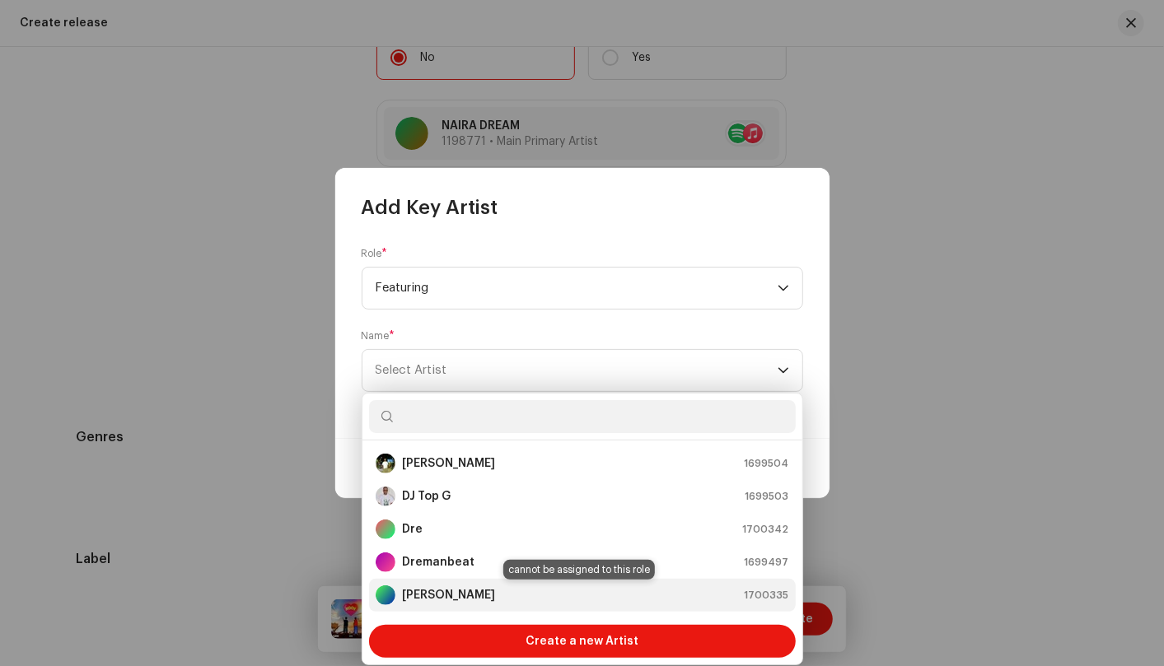
click at [619, 595] on div "Leo YG 1700335" at bounding box center [582, 596] width 413 height 20
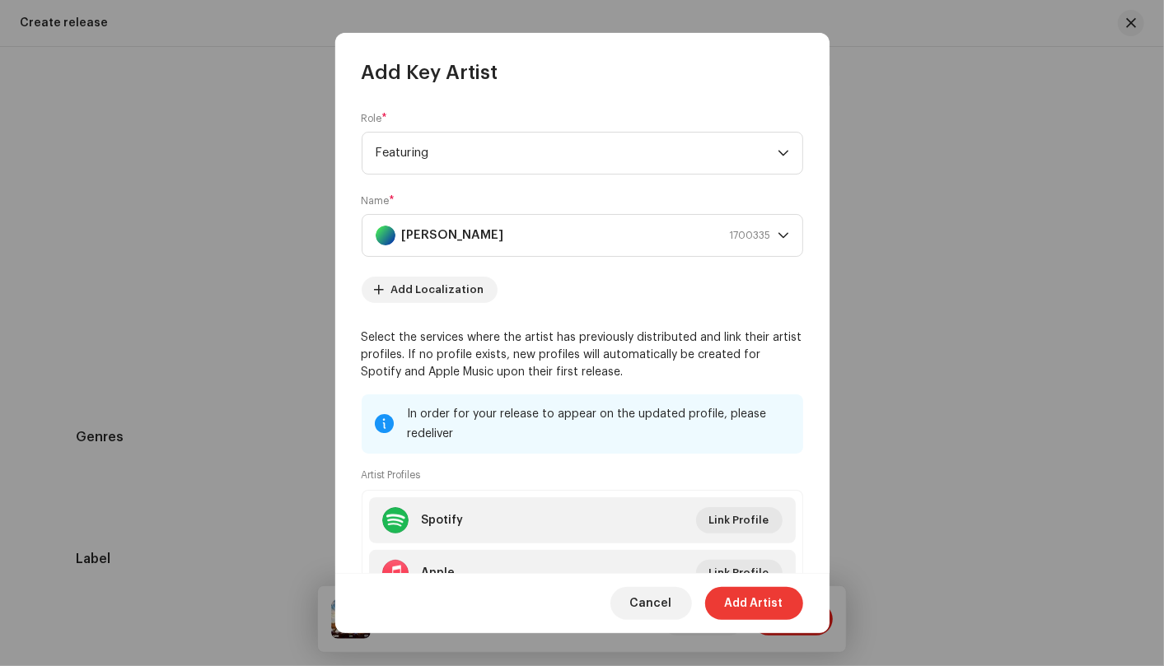
click at [748, 601] on span "Add Artist" at bounding box center [754, 603] width 58 height 33
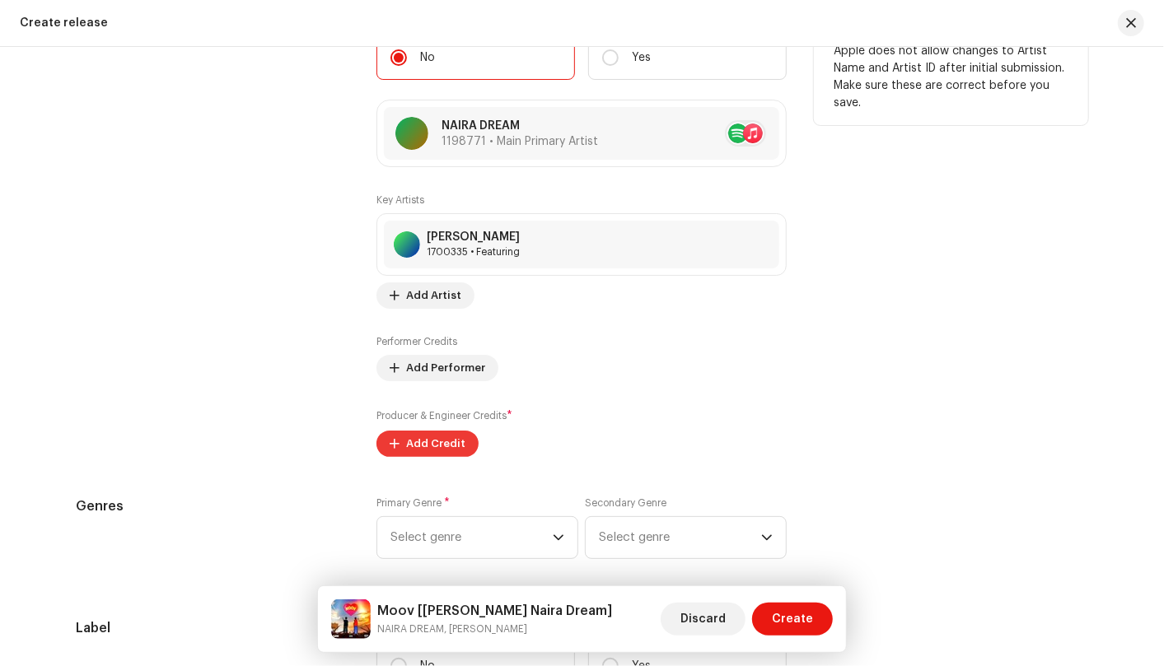
click at [430, 446] on span "Add Credit" at bounding box center [435, 443] width 59 height 33
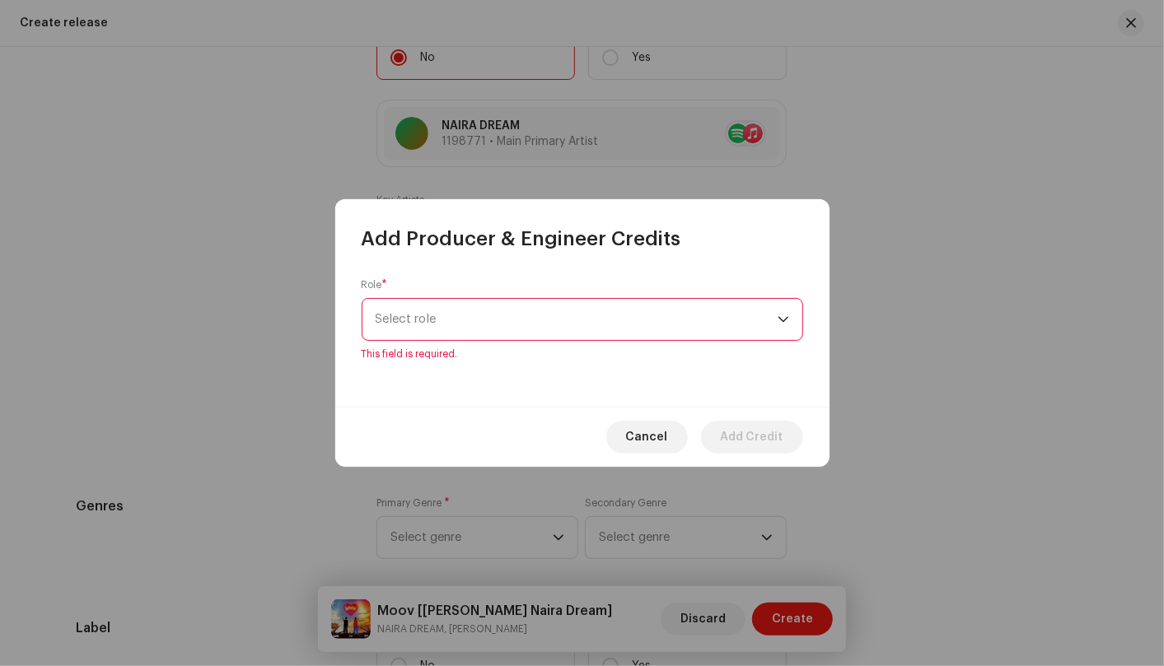
click at [778, 327] on div "dropdown trigger" at bounding box center [783, 319] width 12 height 41
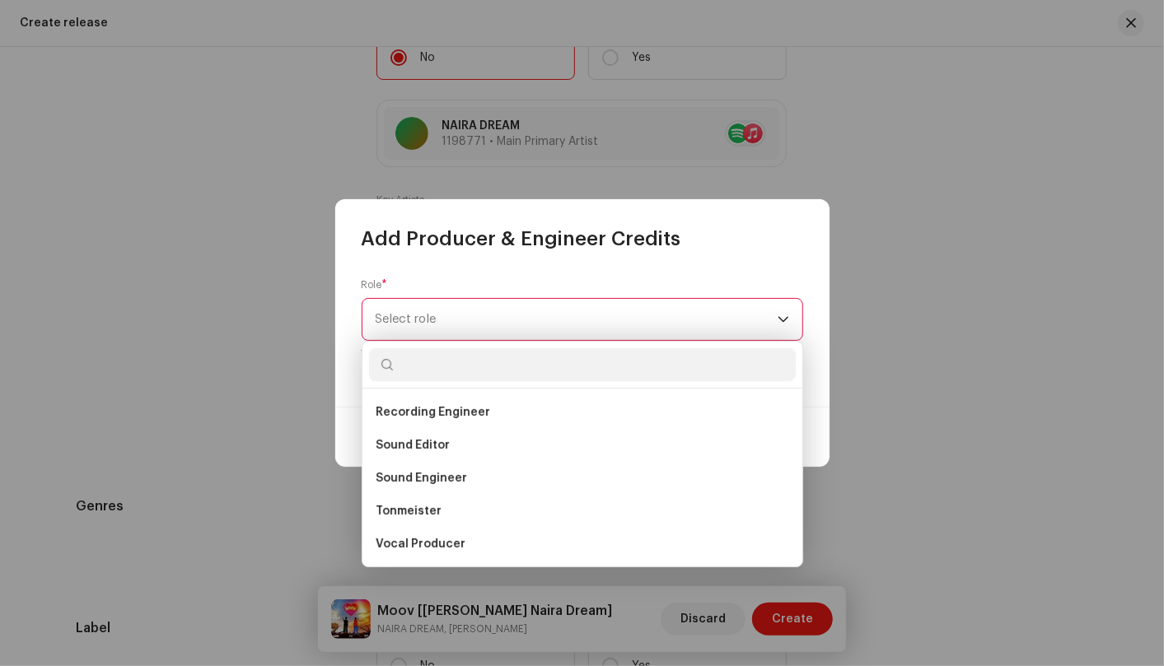
scroll to position [633, 0]
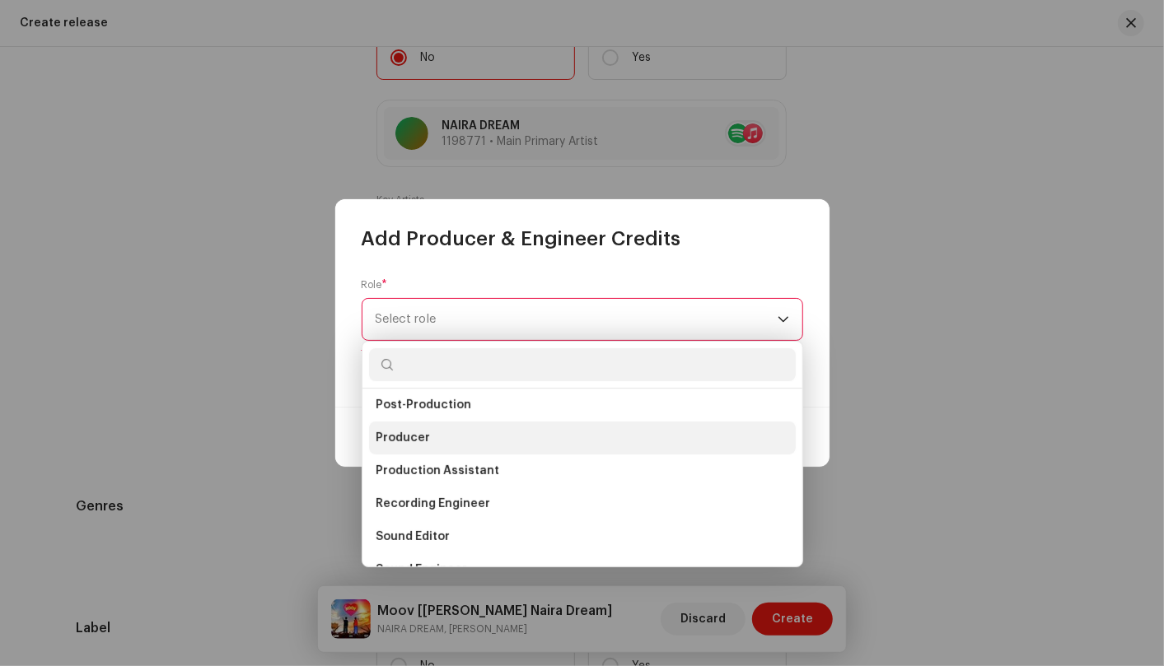
click at [619, 437] on li "Producer" at bounding box center [582, 438] width 427 height 33
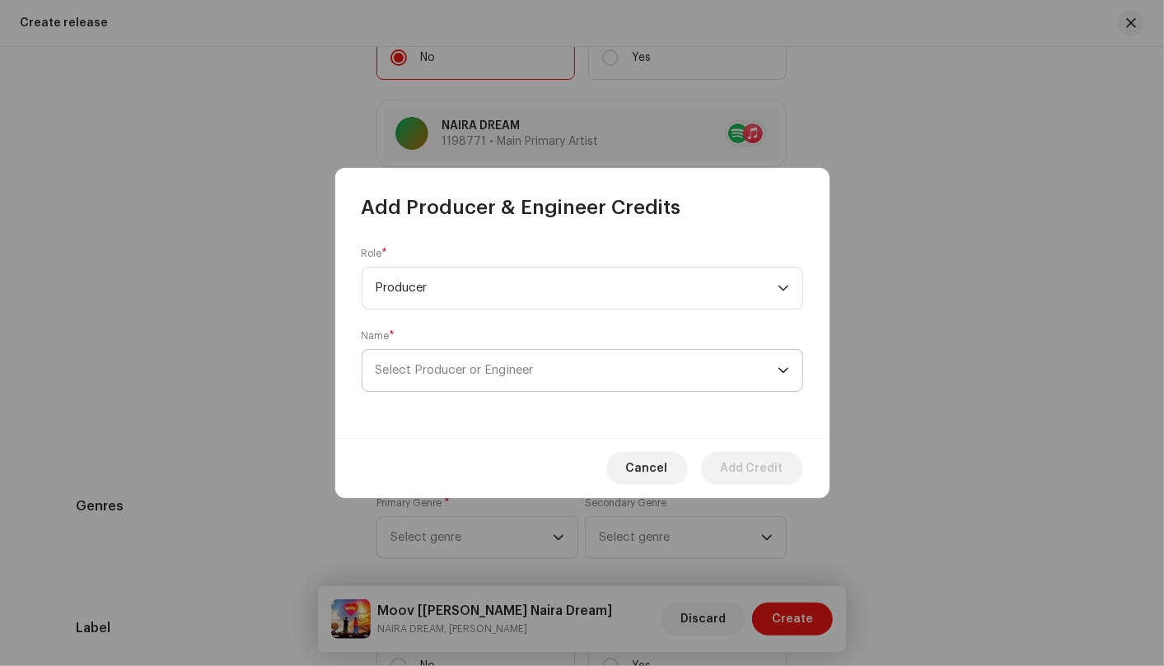
click at [777, 370] on icon "dropdown trigger" at bounding box center [783, 371] width 12 height 12
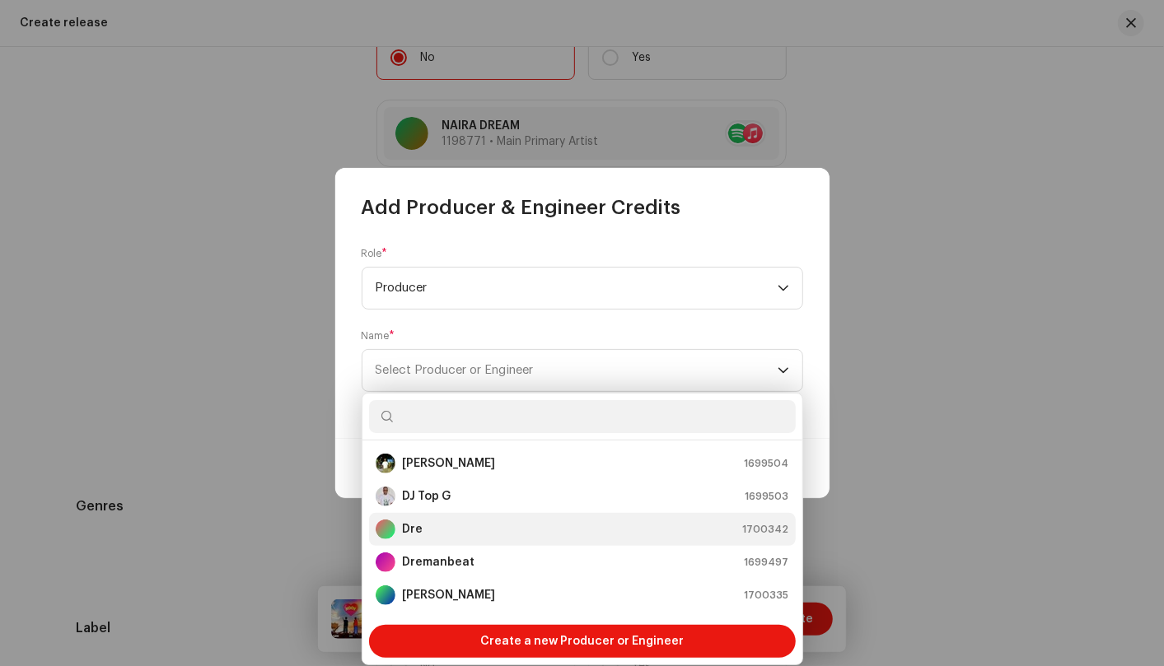
scroll to position [65, 0]
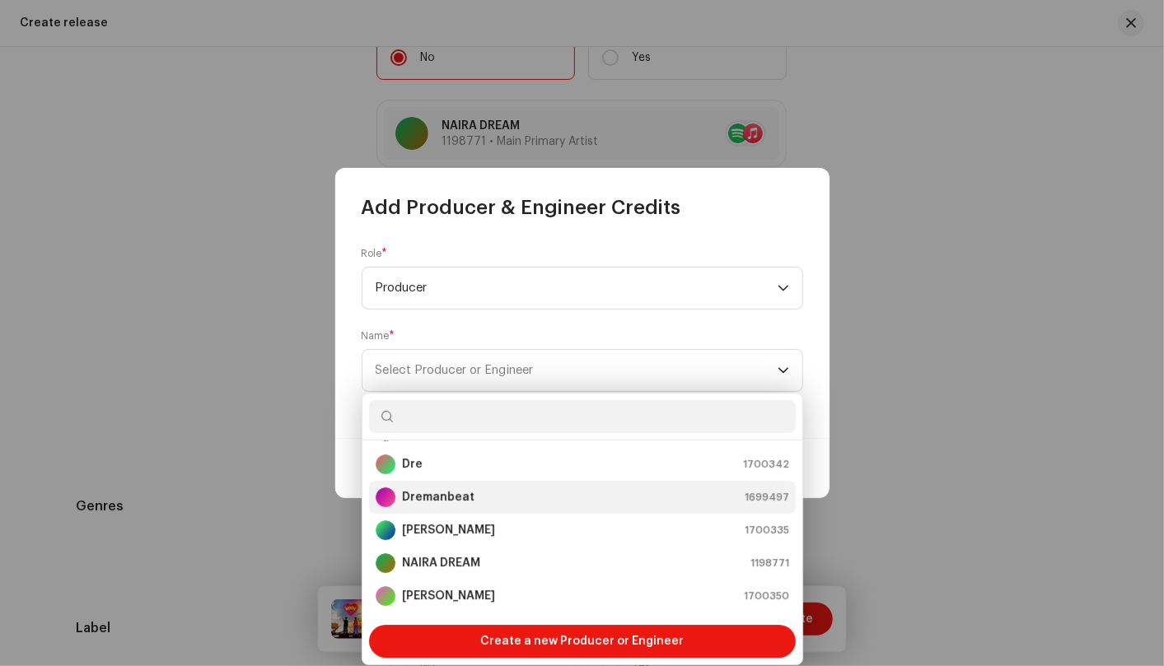
click at [486, 493] on div "Dremanbeat 1699497" at bounding box center [582, 498] width 413 height 20
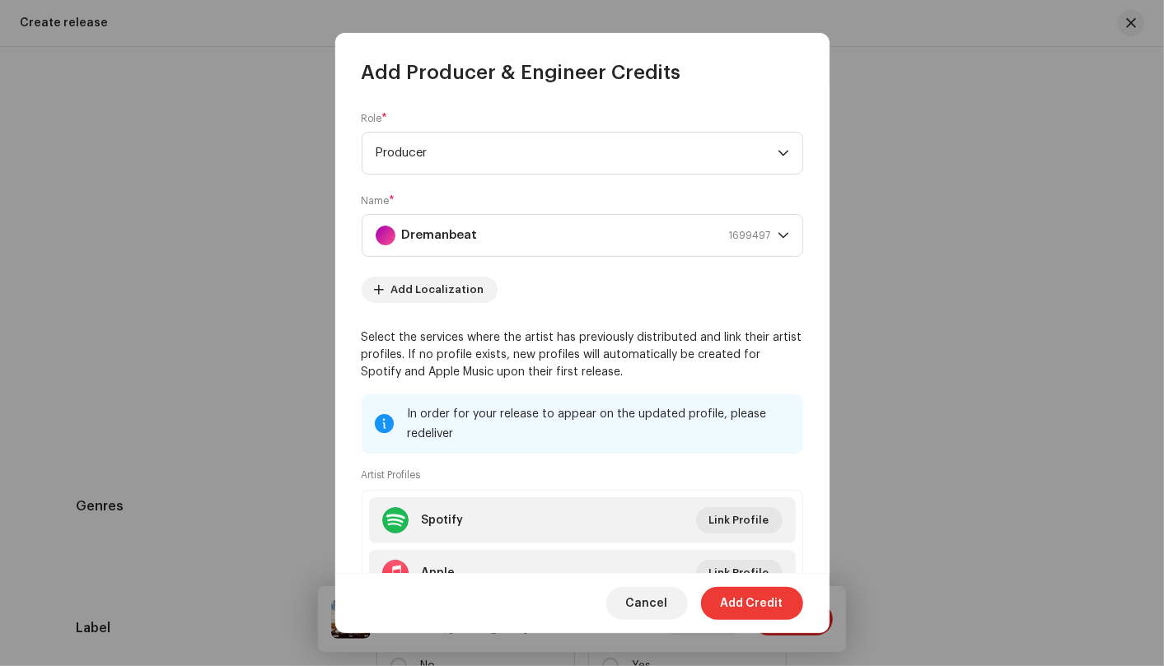
click at [782, 601] on span "Add Credit" at bounding box center [752, 603] width 63 height 33
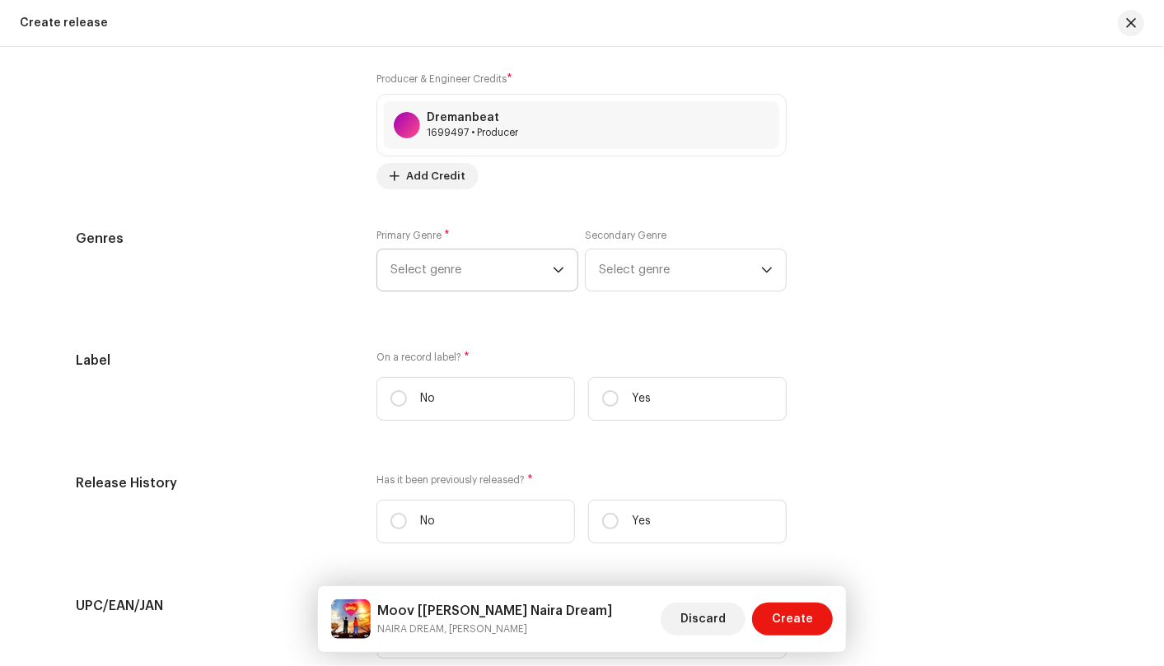
scroll to position [2196, 0]
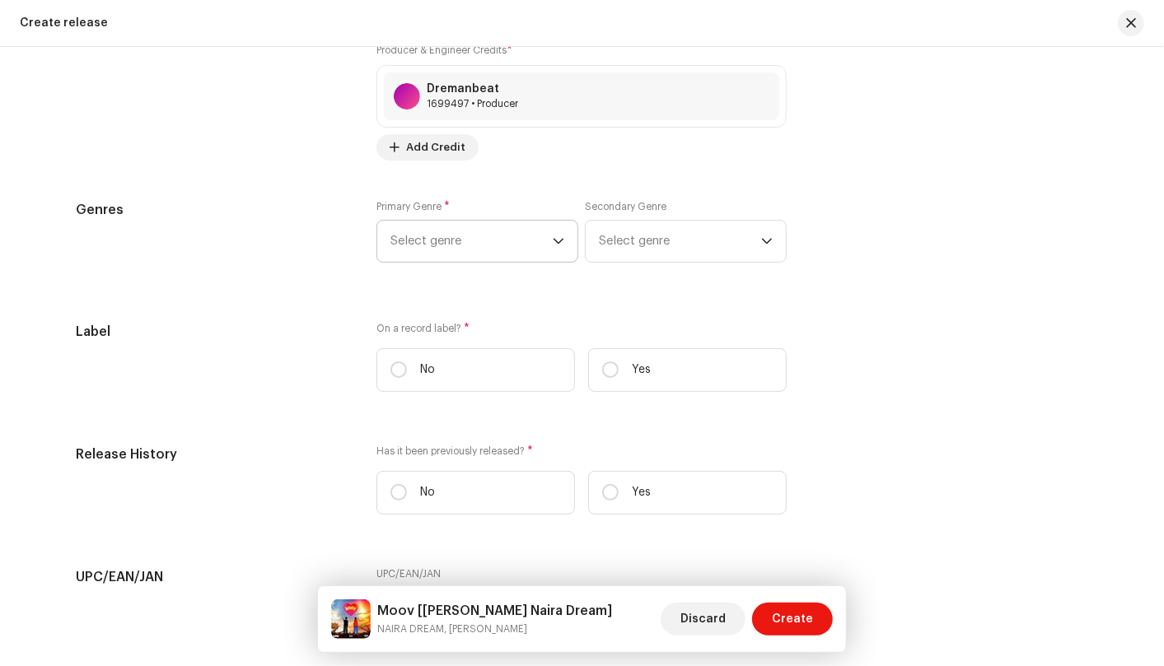
click at [554, 249] on div "dropdown trigger" at bounding box center [559, 241] width 12 height 41
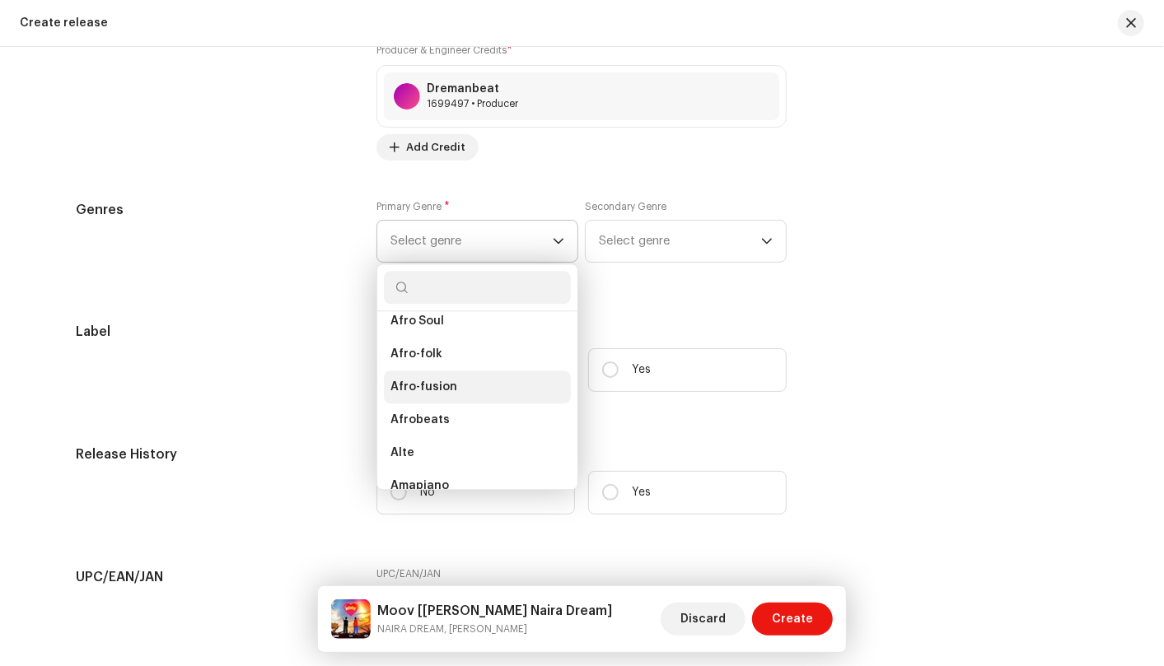
scroll to position [269, 0]
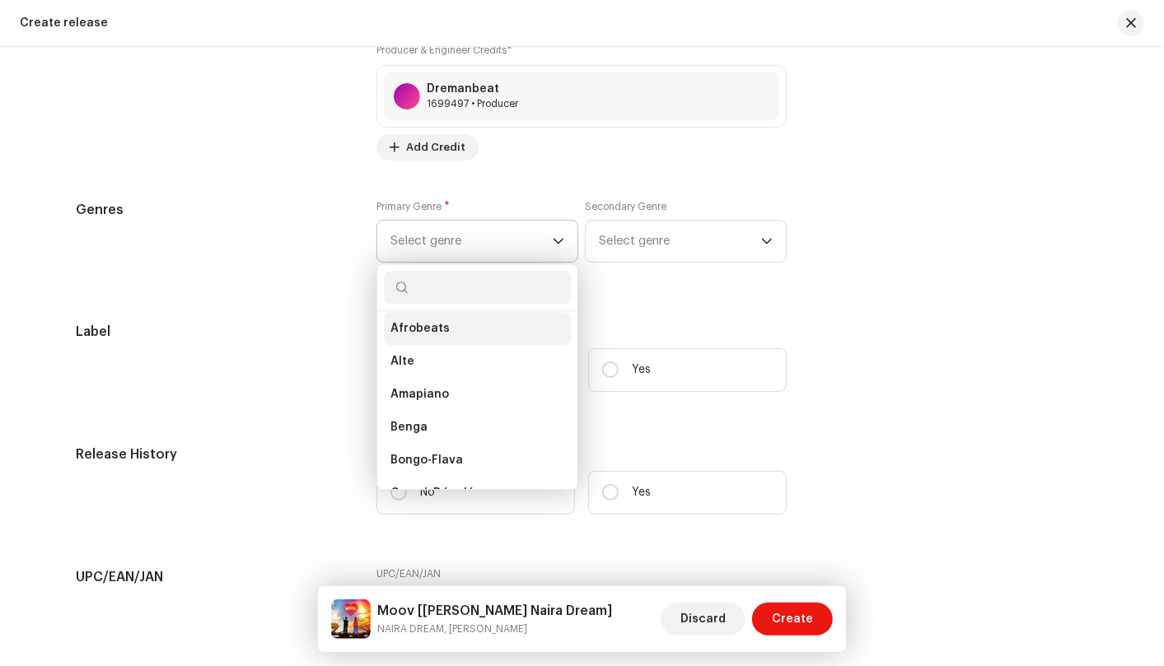
click at [501, 325] on li "Afrobeats" at bounding box center [477, 328] width 187 height 33
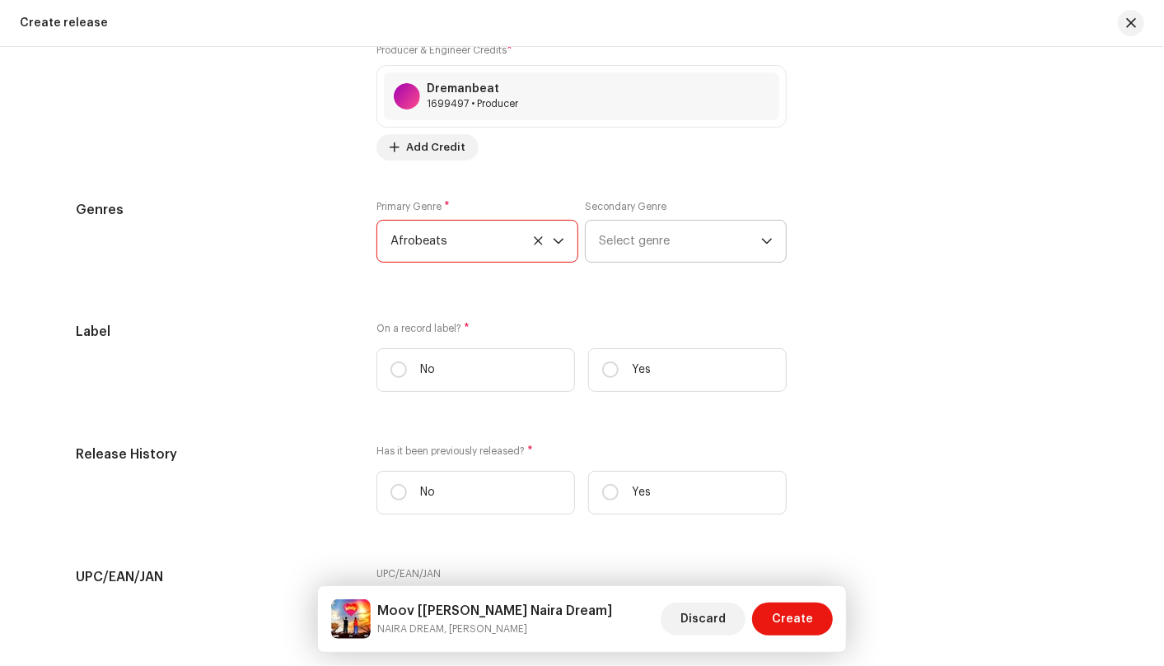
click at [753, 240] on span "Select genre" at bounding box center [680, 241] width 162 height 41
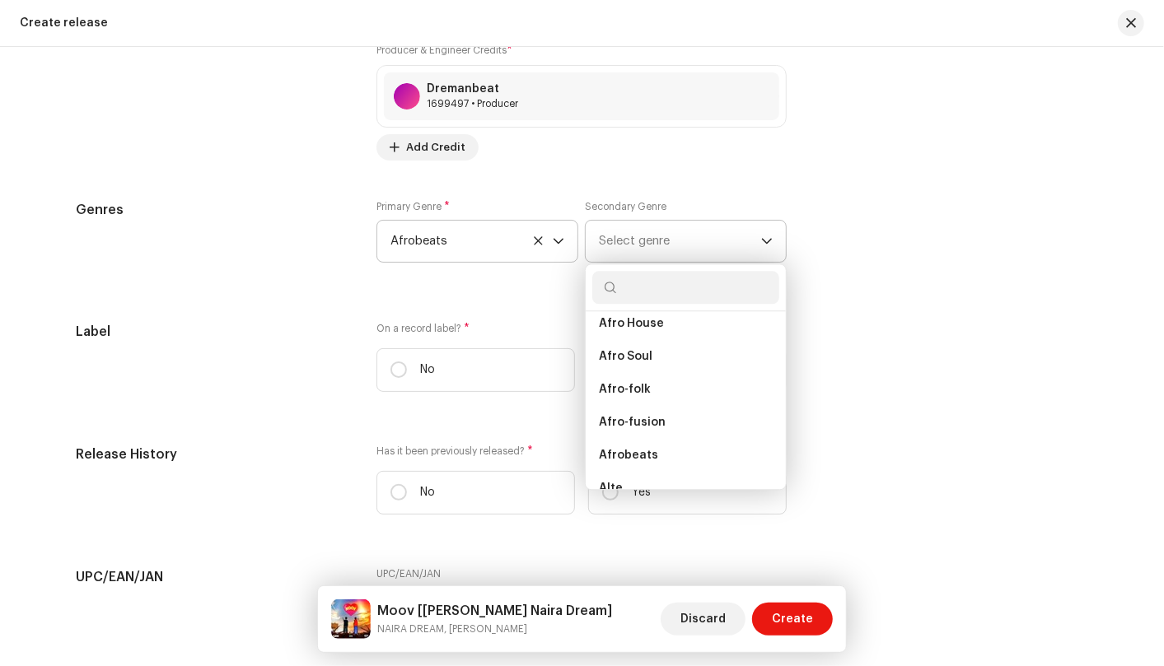
scroll to position [183, 0]
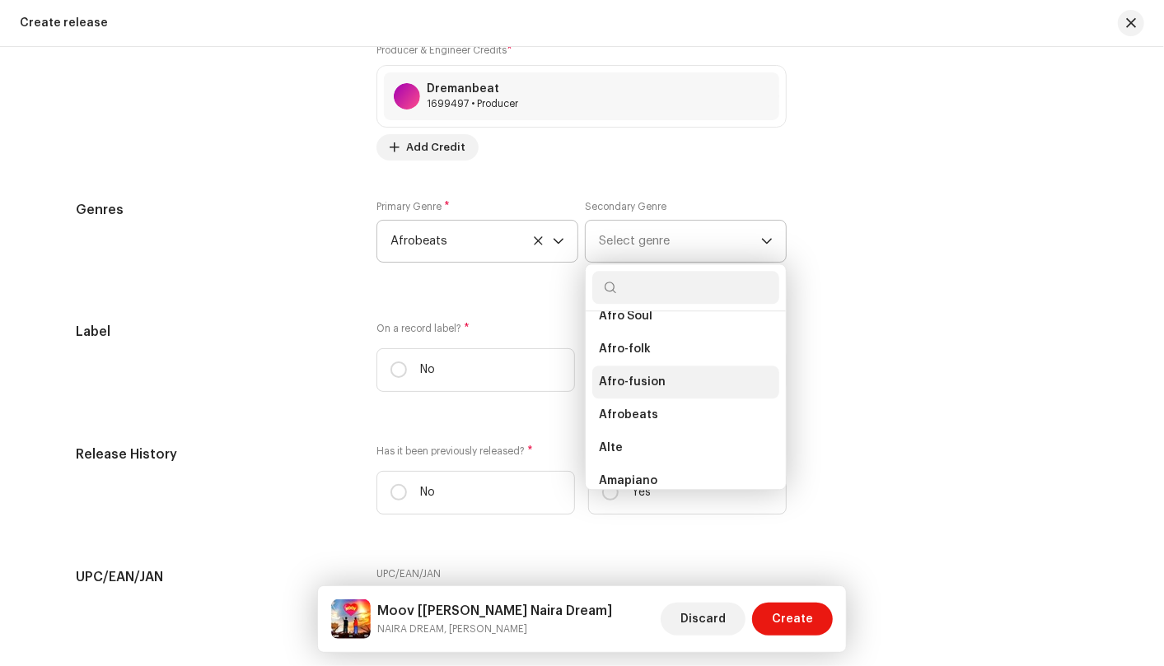
click at [710, 387] on li "Afro-fusion" at bounding box center [685, 382] width 187 height 33
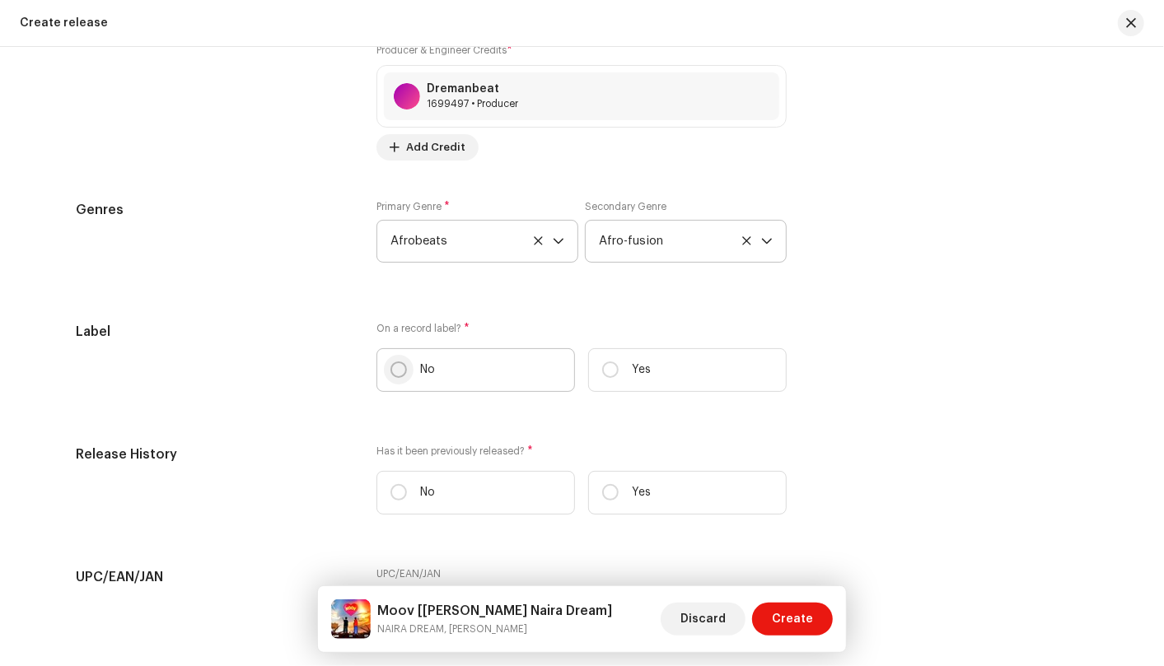
click at [393, 363] on input "No" at bounding box center [398, 370] width 16 height 16
radio input "true"
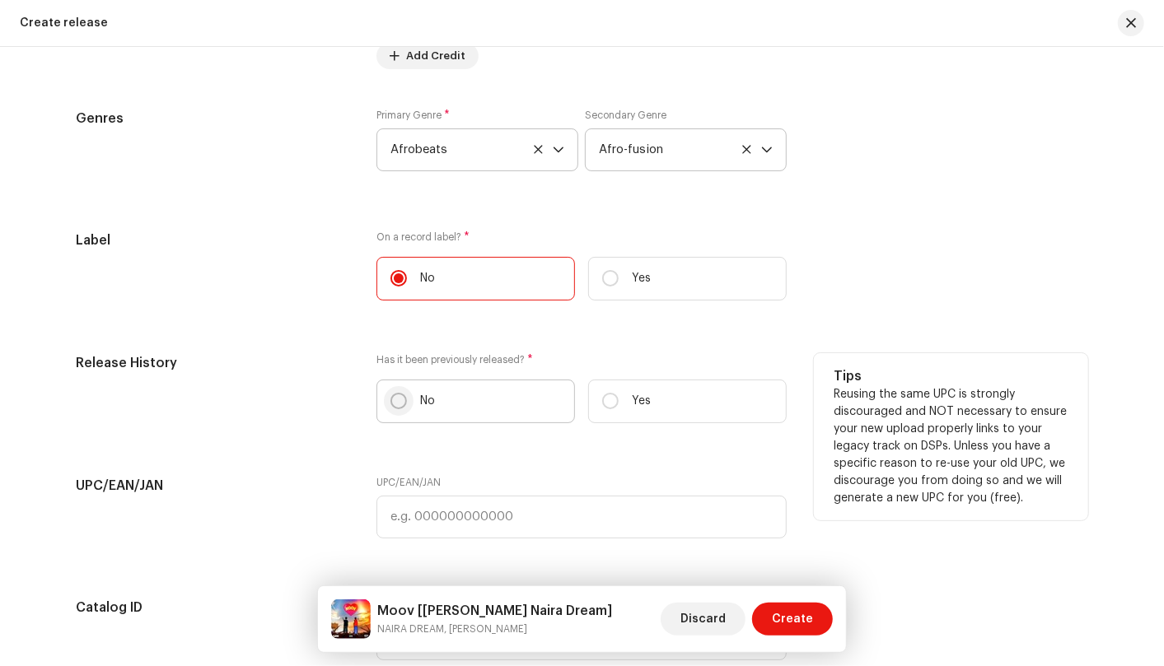
click at [391, 397] on input "No" at bounding box center [398, 401] width 16 height 16
radio input "true"
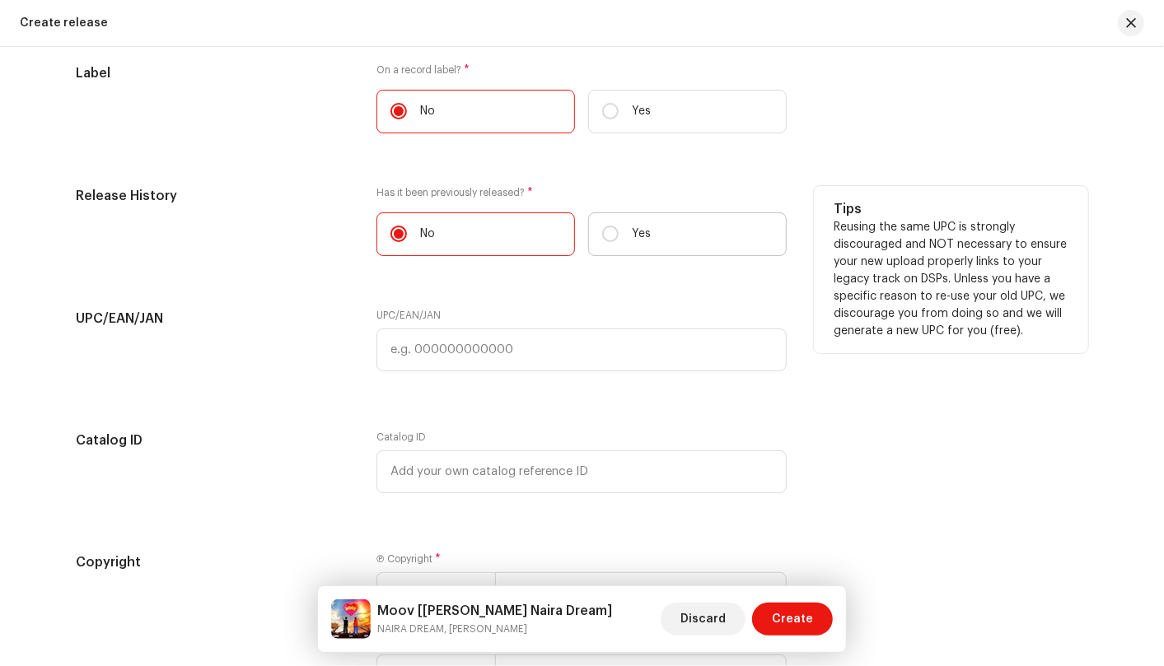
scroll to position [2471, 0]
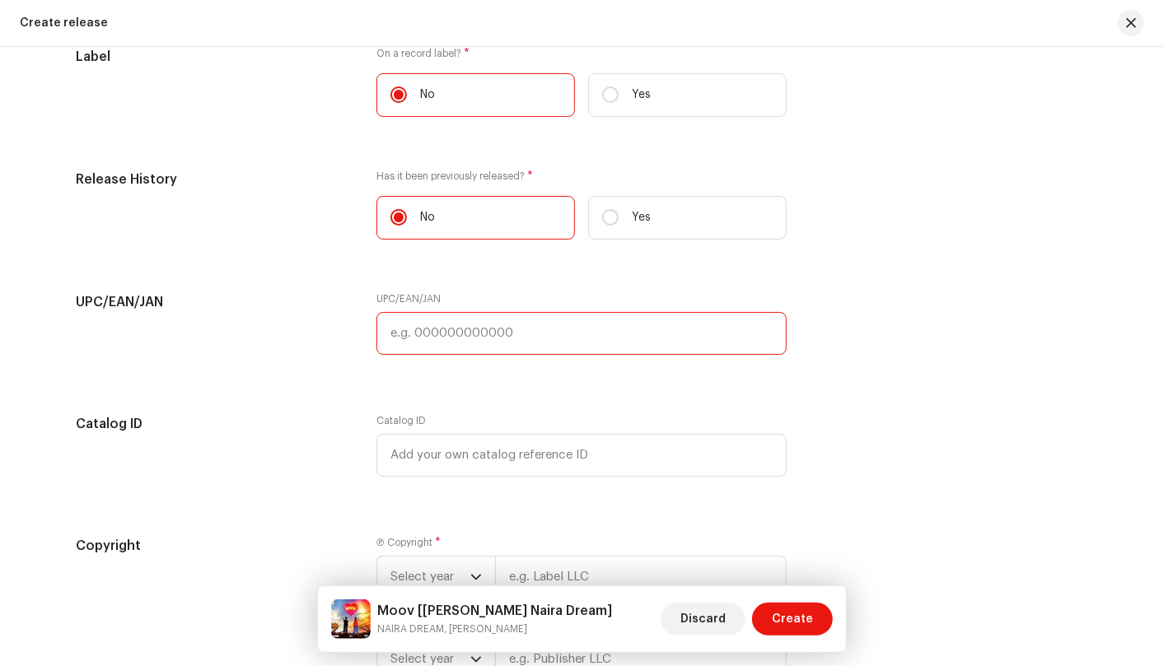
click at [550, 329] on input "text" at bounding box center [581, 333] width 410 height 43
type input "000000000000"
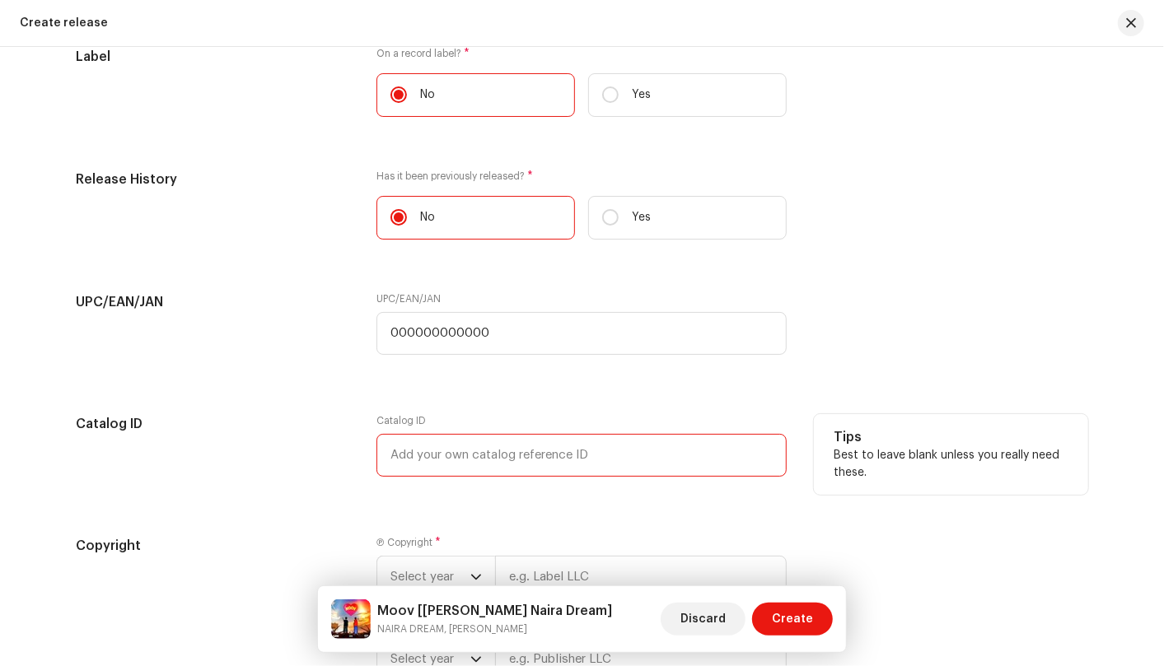
click at [490, 459] on input "text" at bounding box center [581, 455] width 410 height 43
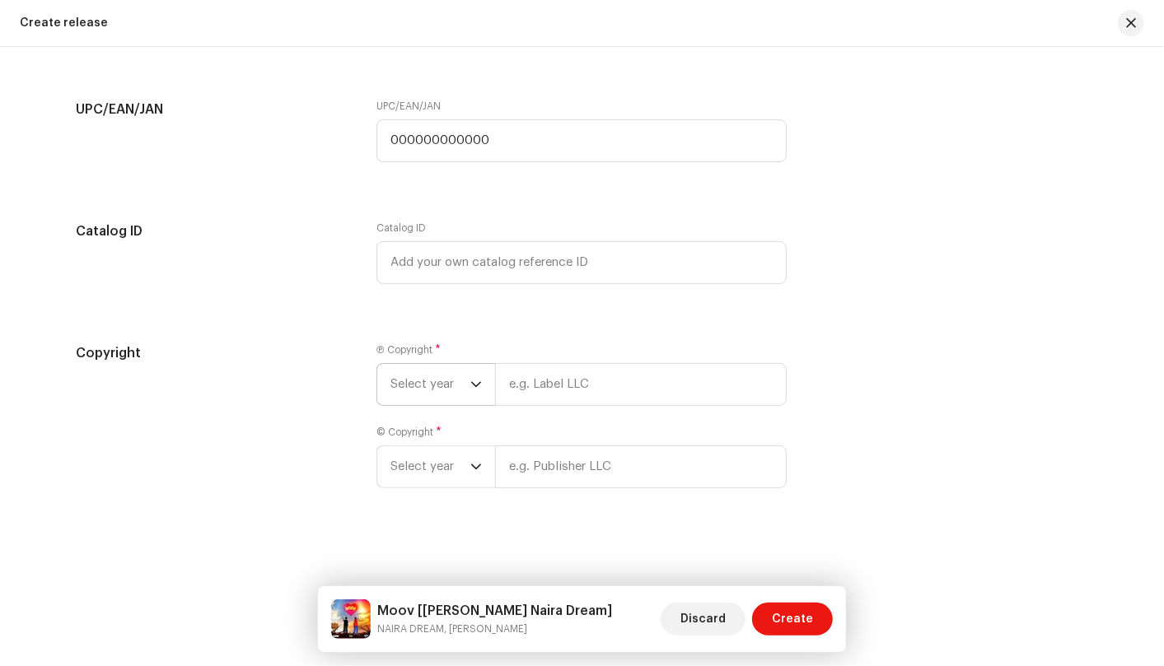
click at [475, 388] on icon "dropdown trigger" at bounding box center [476, 385] width 12 height 12
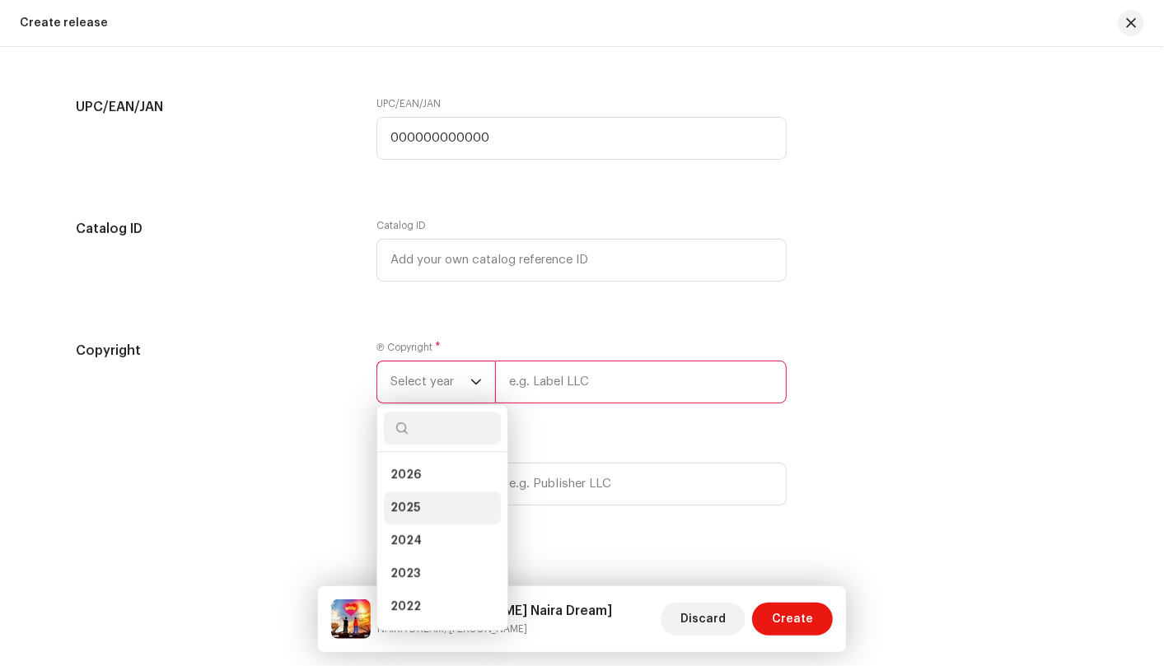
click at [440, 494] on li "2025" at bounding box center [442, 508] width 117 height 33
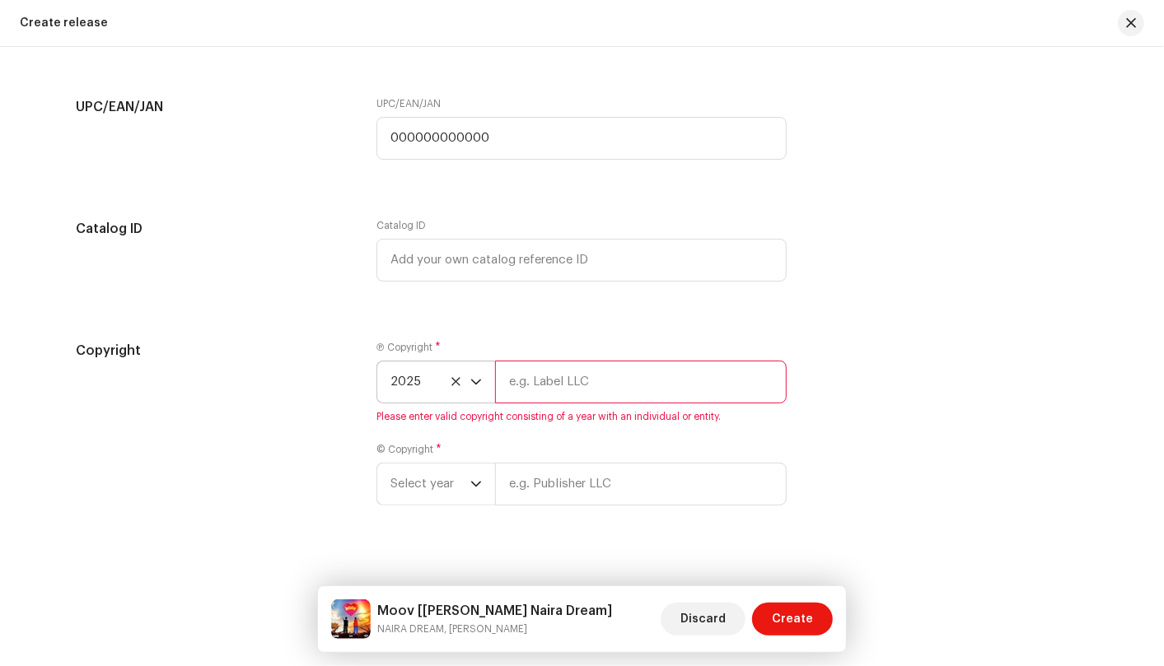
click at [602, 374] on input "text" at bounding box center [641, 382] width 292 height 43
type input "BornMusic"
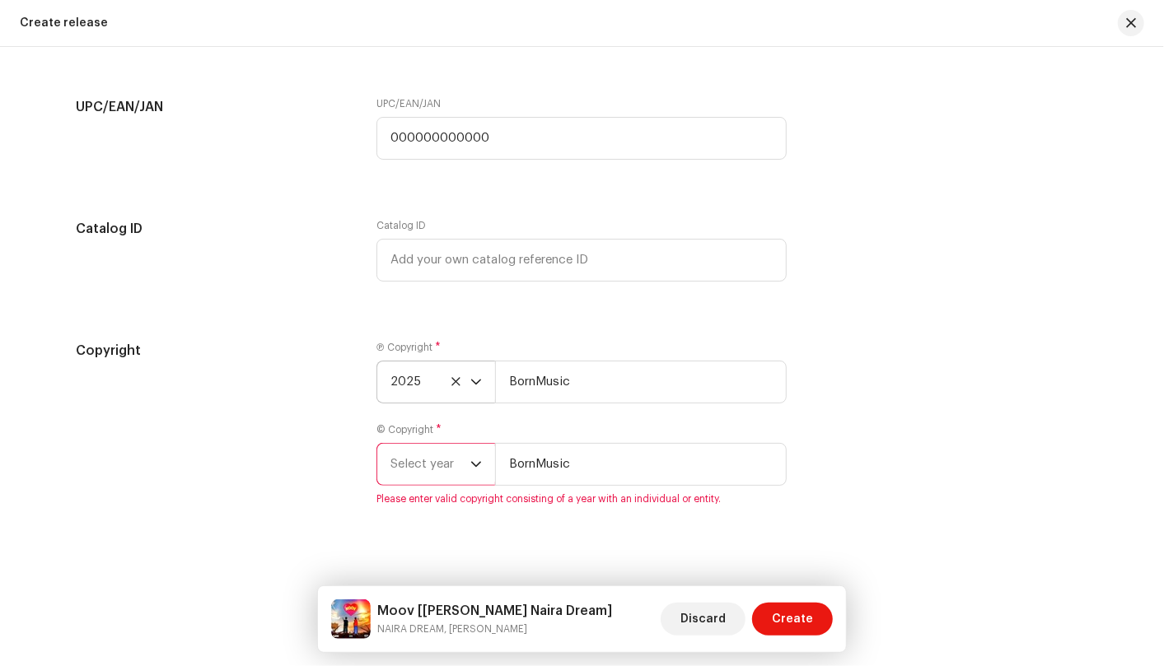
click at [463, 461] on span "Select year" at bounding box center [430, 464] width 80 height 41
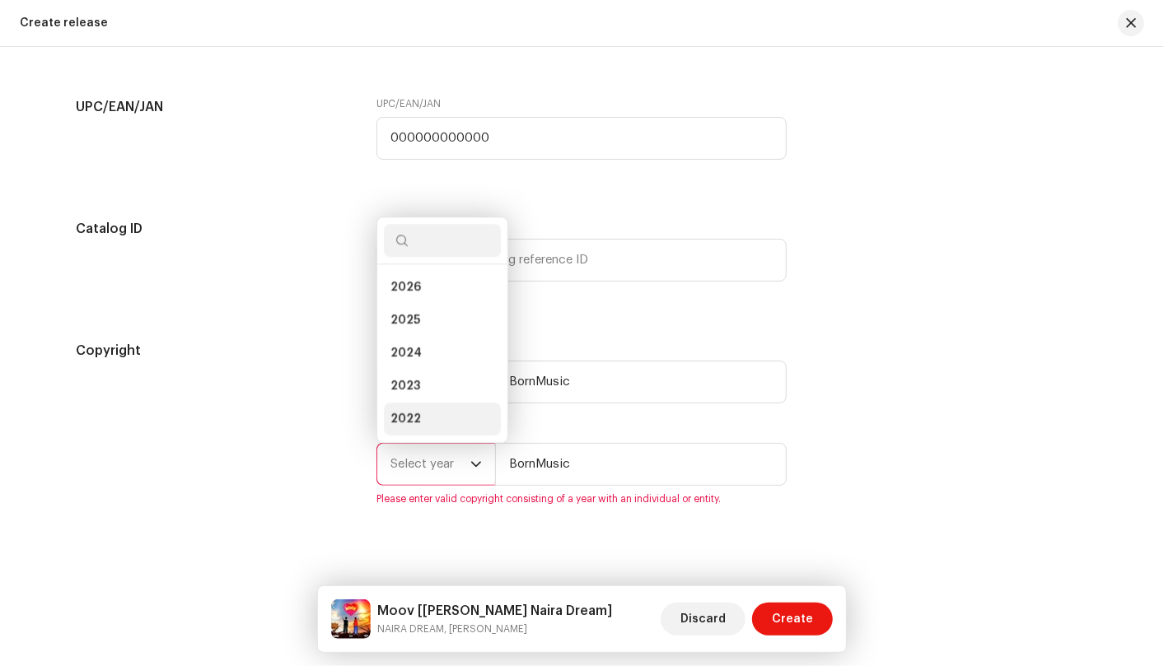
scroll to position [26, 0]
click at [461, 284] on li "2025" at bounding box center [442, 294] width 117 height 33
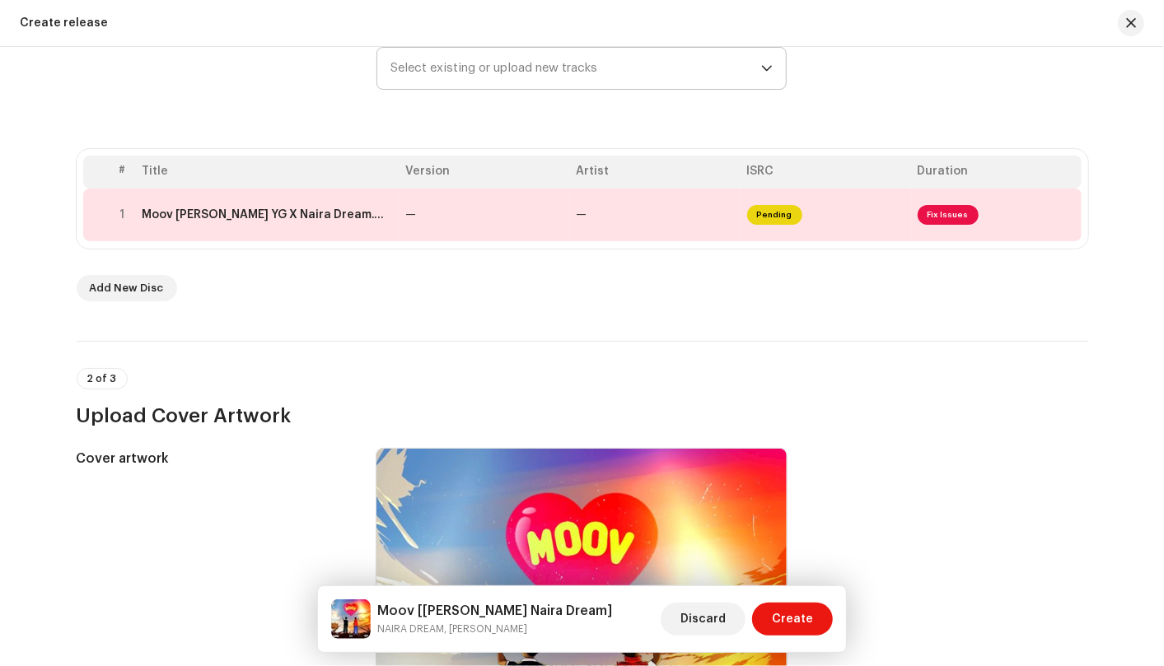
scroll to position [103, 0]
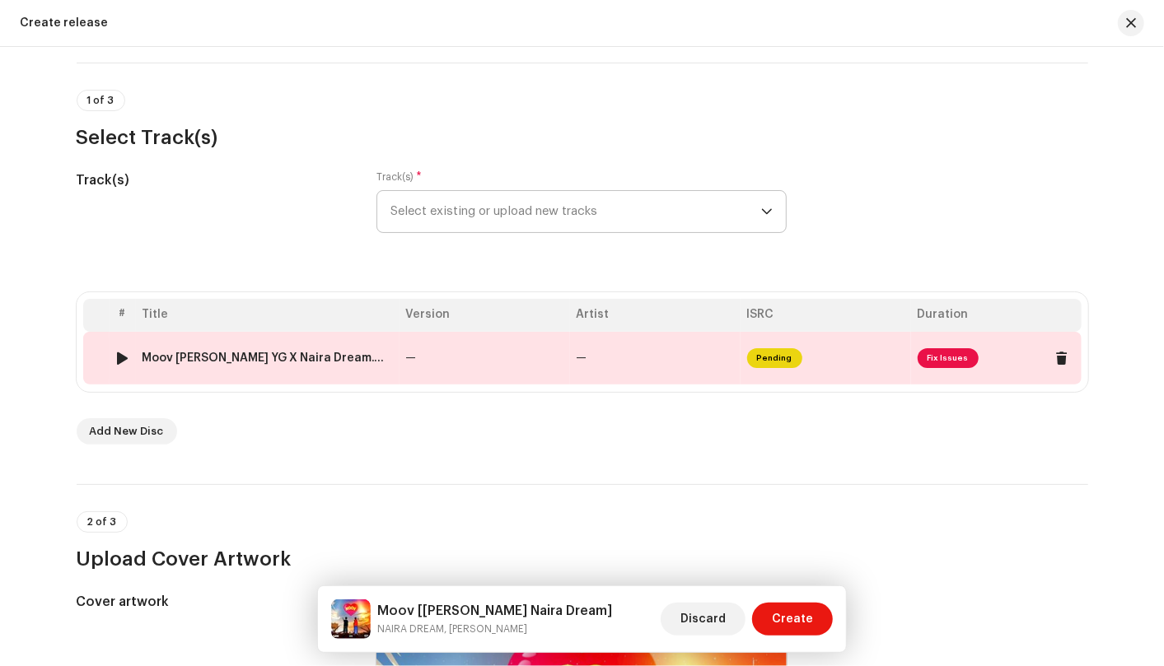
click at [938, 362] on span "Fix Issues" at bounding box center [947, 358] width 61 height 20
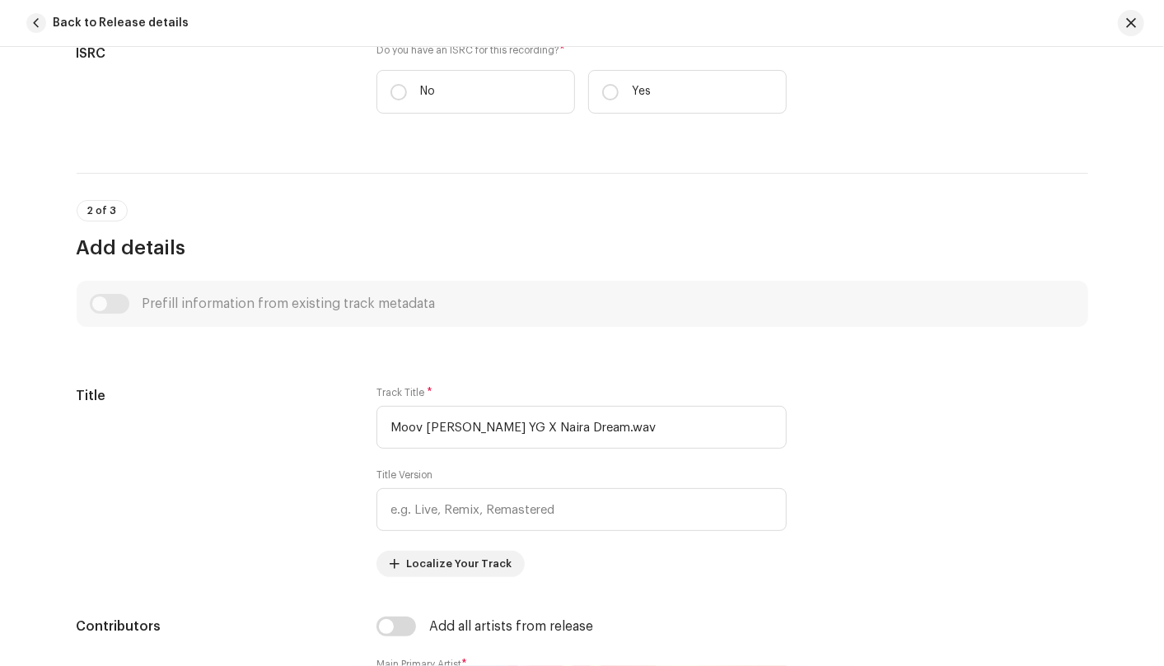
scroll to position [527, 0]
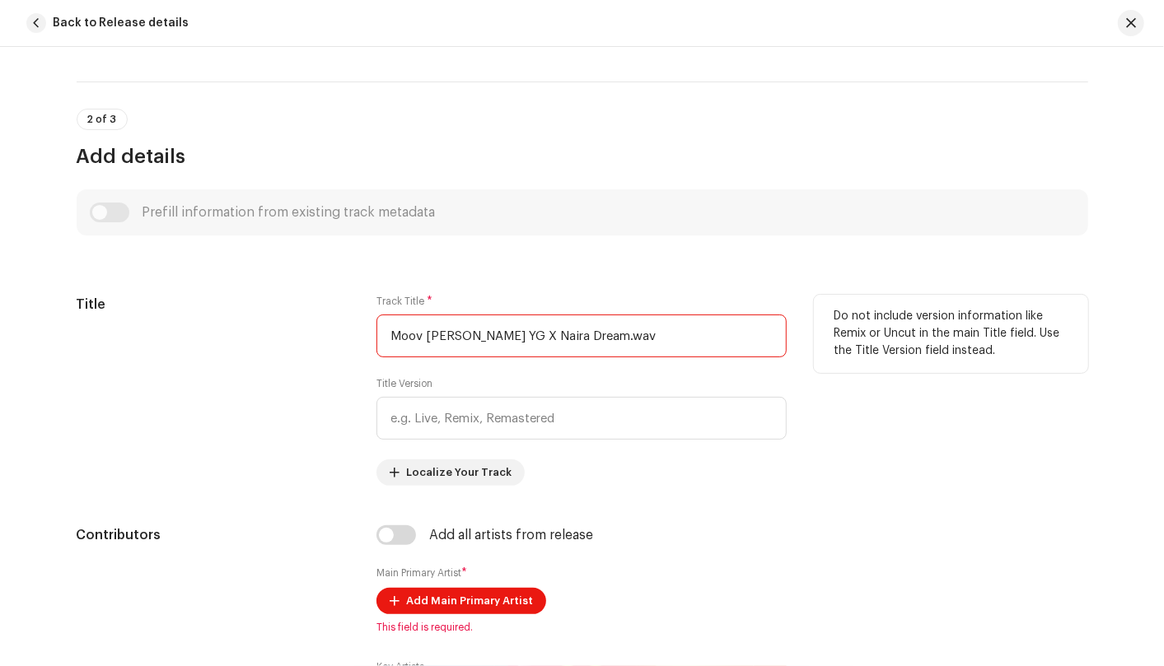
click at [647, 337] on input "Moov Leo YG X Naira Dream.wav" at bounding box center [581, 336] width 410 height 43
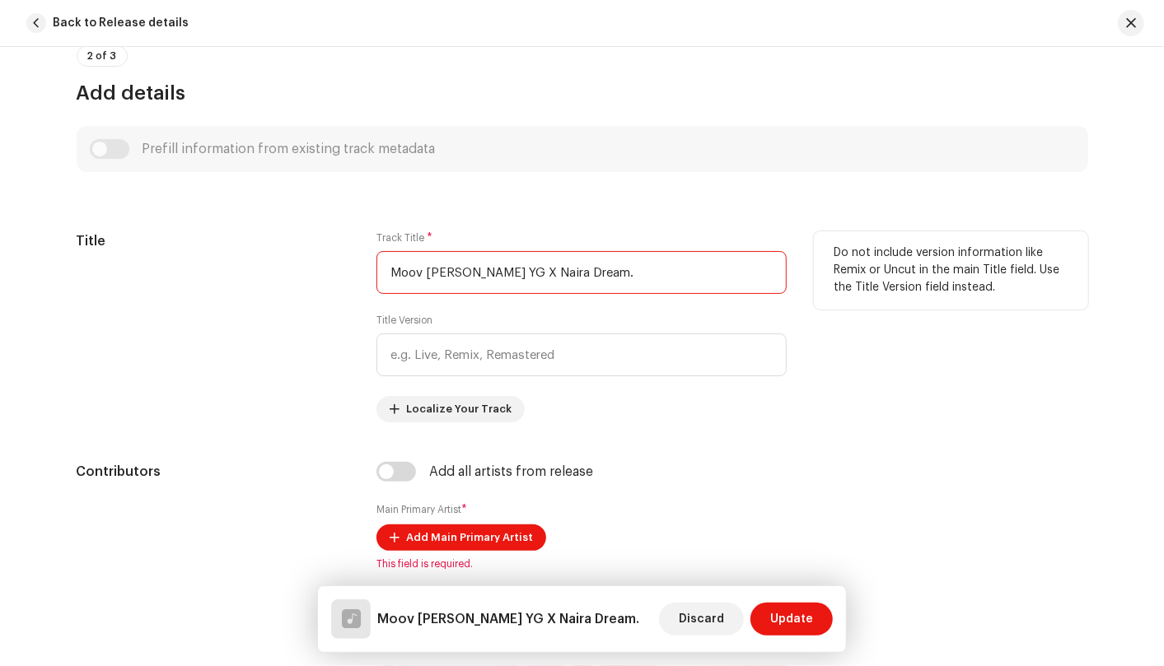
scroll to position [619, 0]
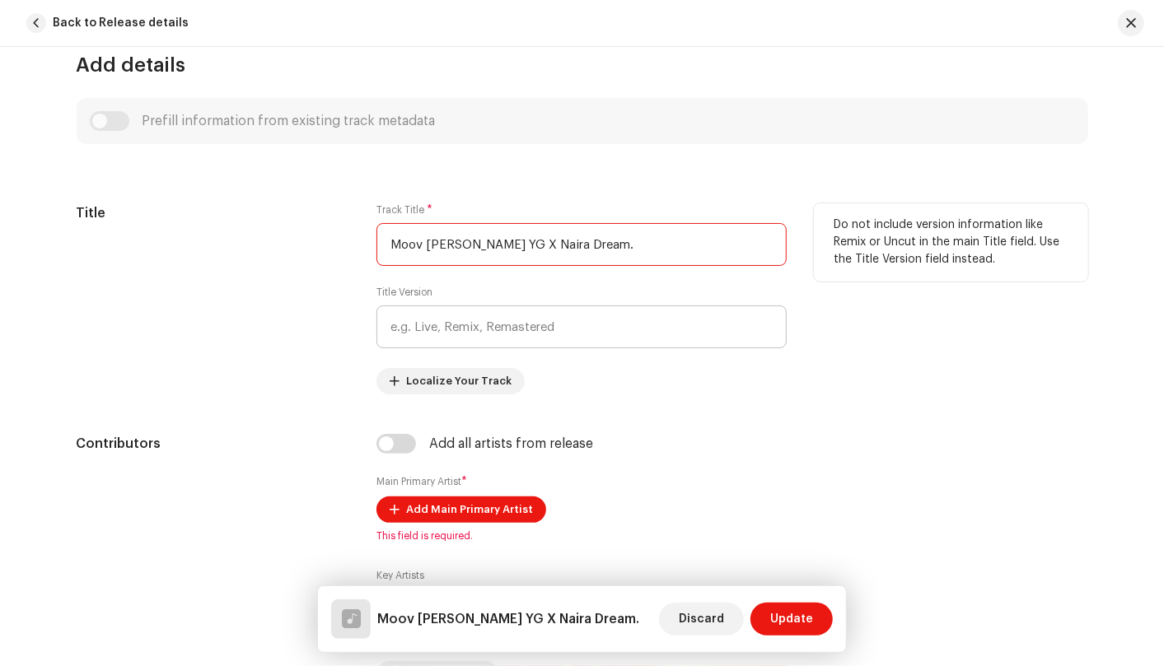
type input "Moov Leo YG X Naira Dream."
click at [627, 313] on input "text" at bounding box center [581, 327] width 410 height 43
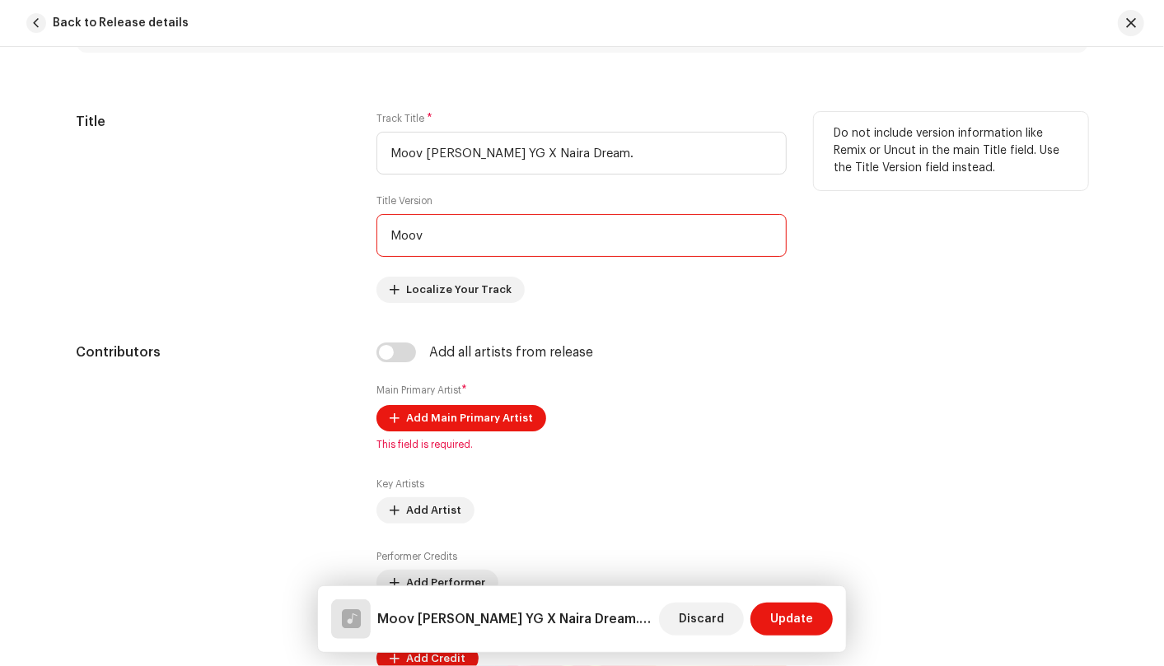
scroll to position [802, 0]
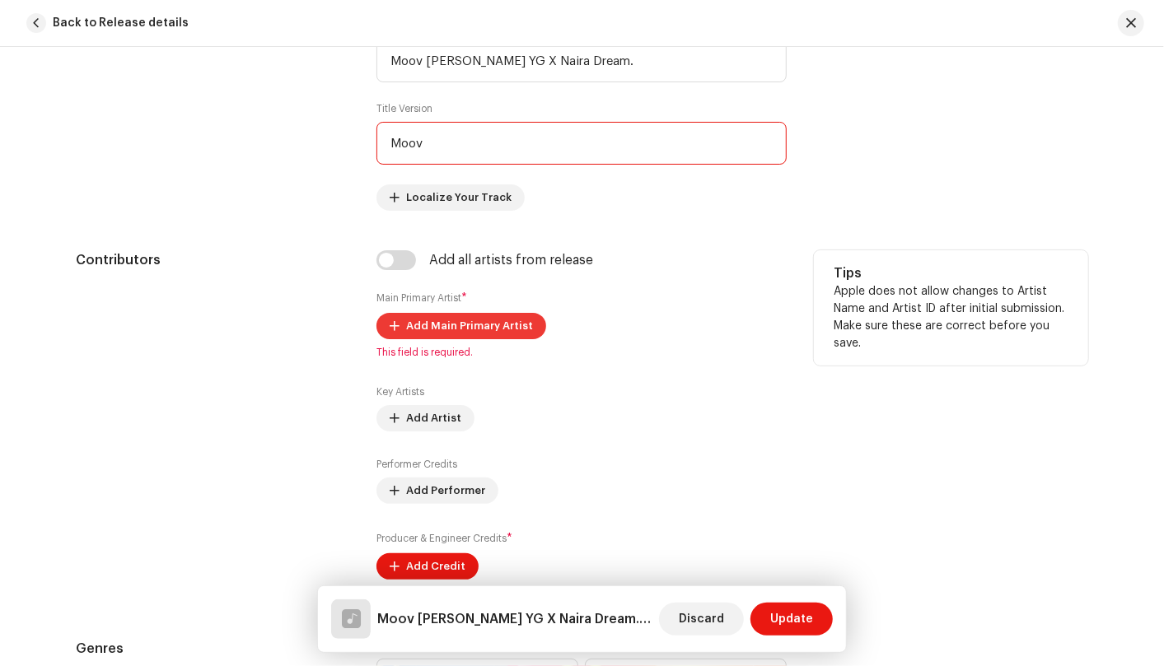
type input "Moov"
click at [479, 315] on span "Add Main Primary Artist" at bounding box center [469, 326] width 127 height 33
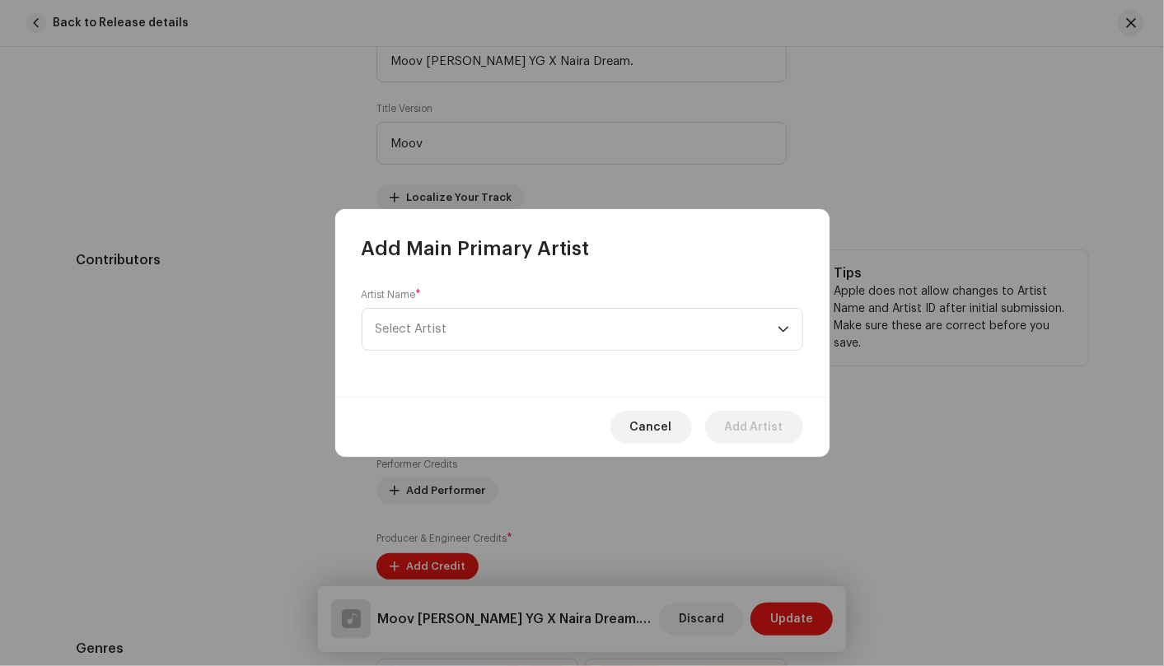
click at [479, 315] on span "Select Artist" at bounding box center [577, 329] width 402 height 41
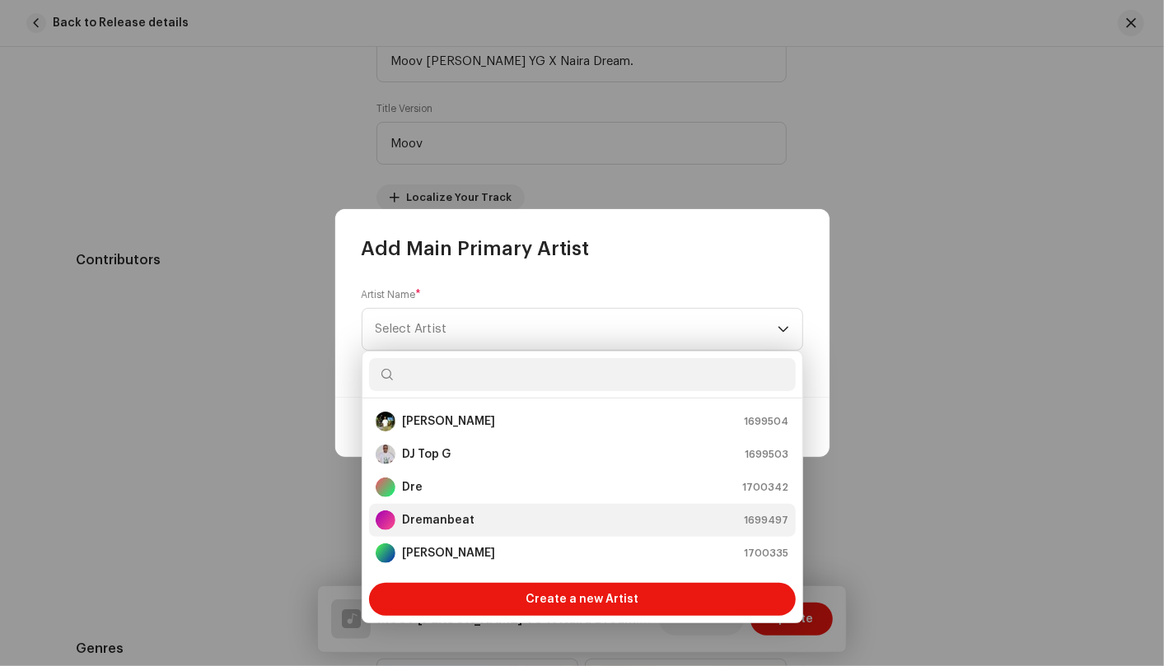
scroll to position [65, 0]
click at [463, 515] on strong "NAIRA DREAM" at bounding box center [441, 521] width 78 height 16
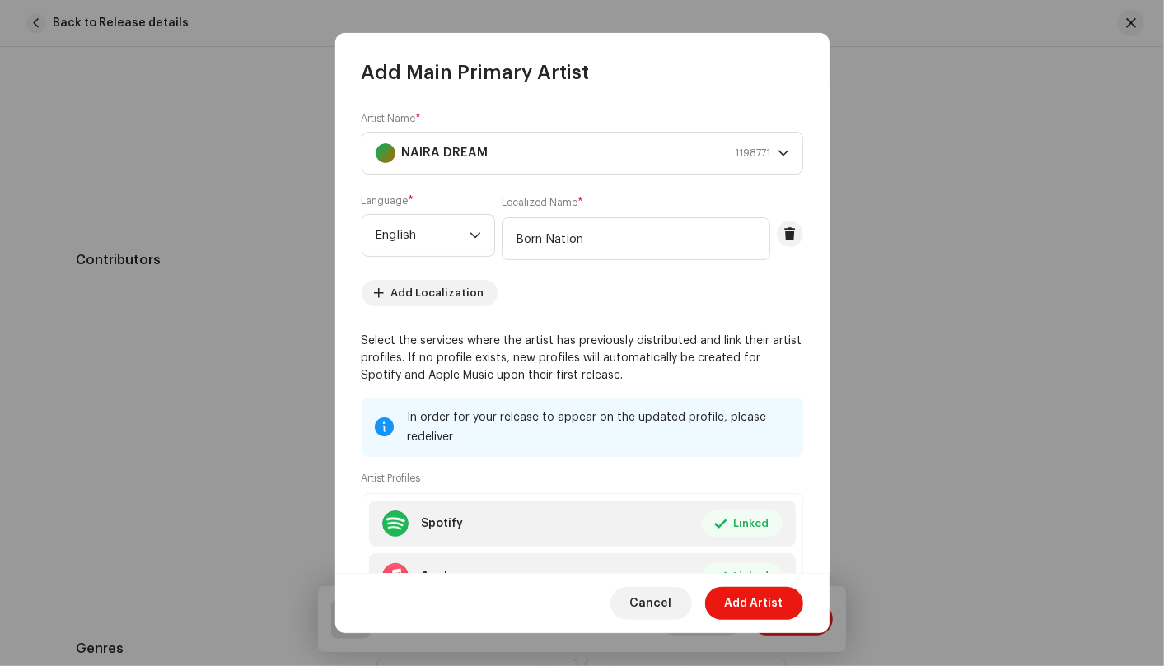
click at [733, 605] on span "Add Artist" at bounding box center [754, 603] width 58 height 33
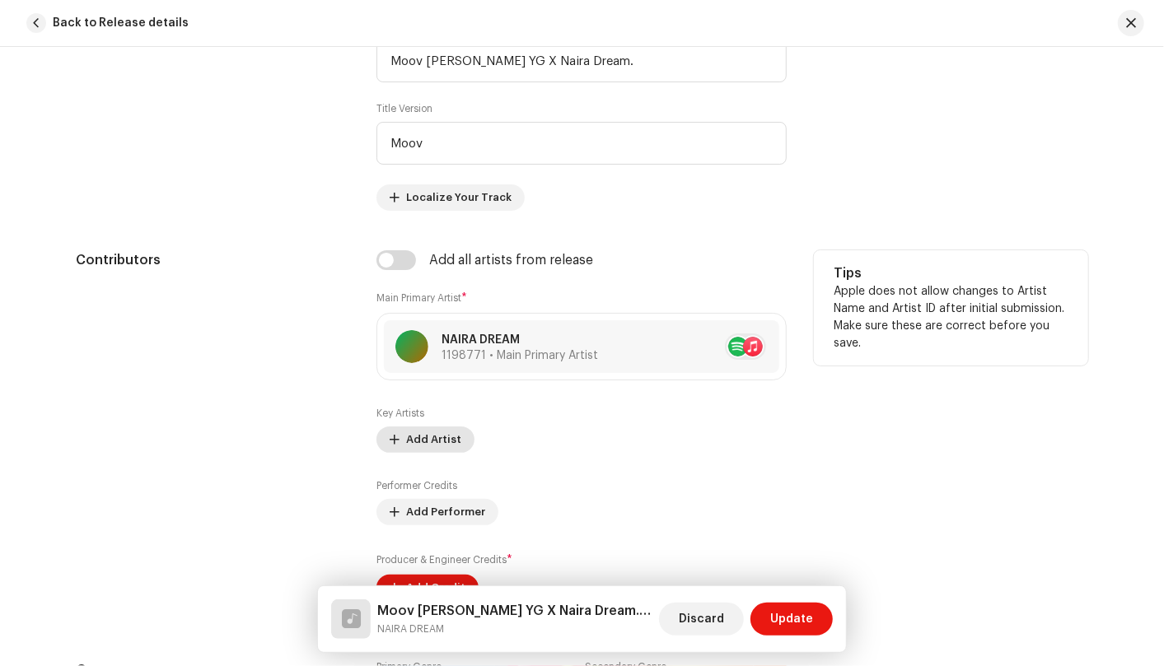
click at [418, 430] on span "Add Artist" at bounding box center [433, 439] width 55 height 33
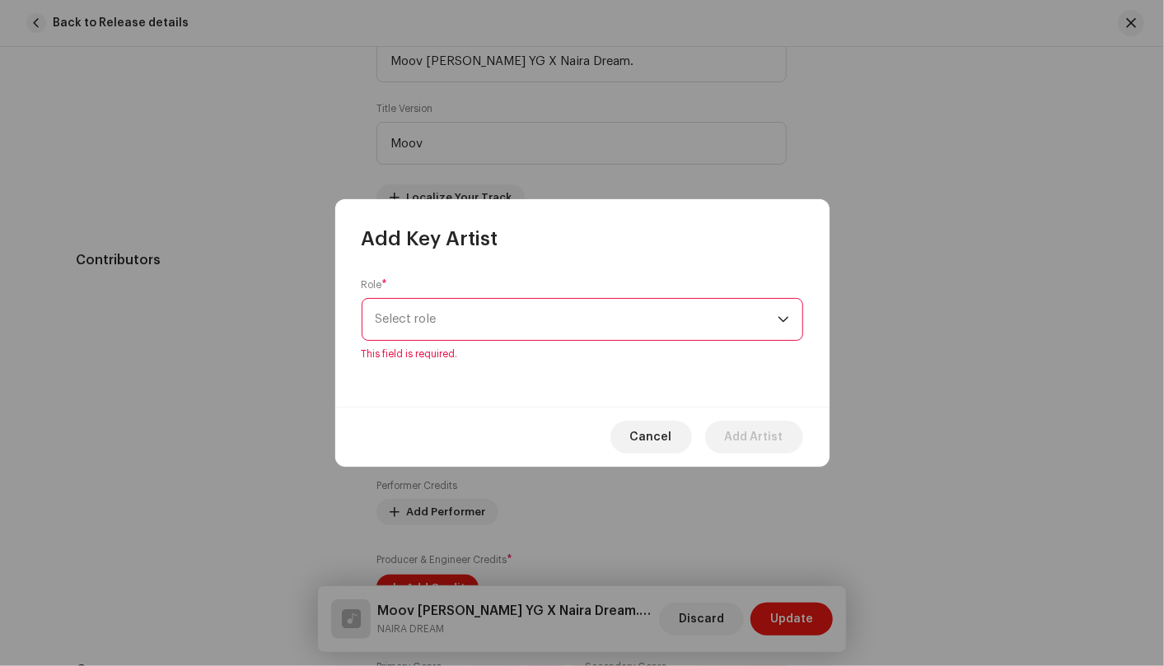
click at [787, 324] on icon "dropdown trigger" at bounding box center [783, 320] width 12 height 12
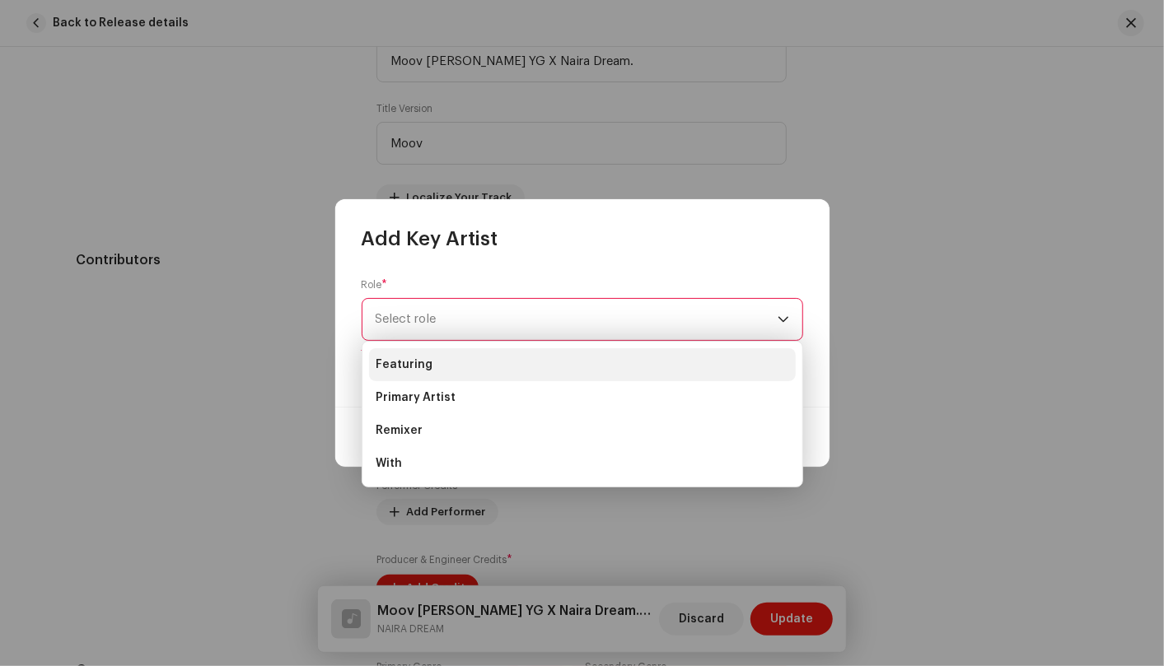
click at [717, 355] on li "Featuring" at bounding box center [582, 364] width 427 height 33
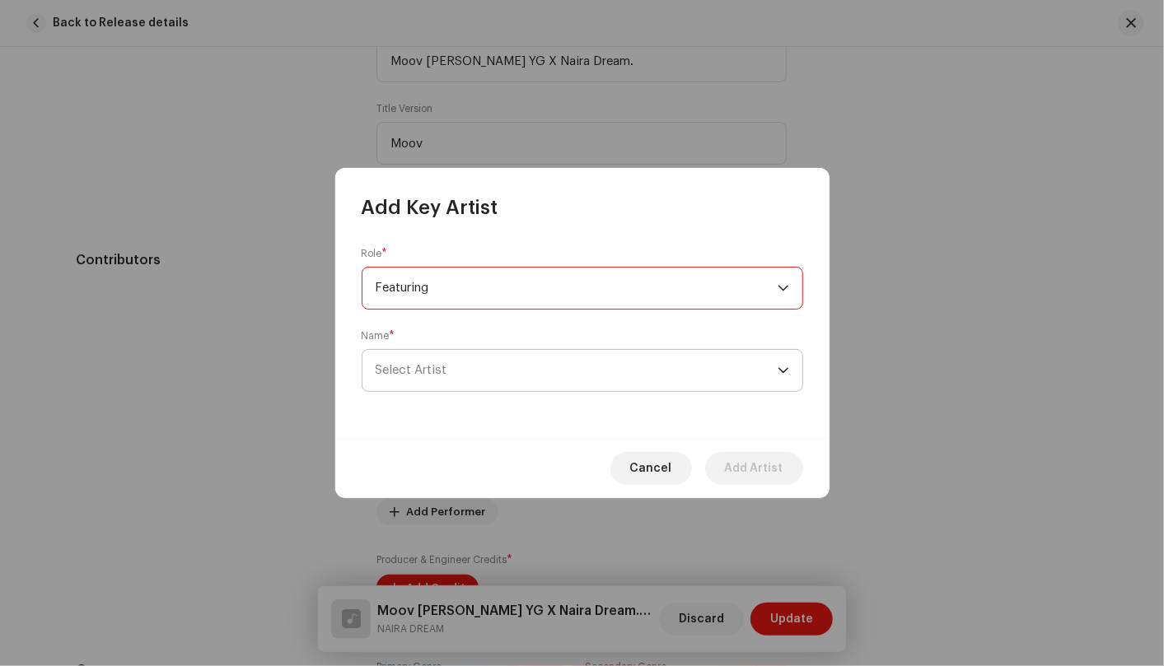
click at [731, 379] on span "Select Artist" at bounding box center [577, 370] width 402 height 41
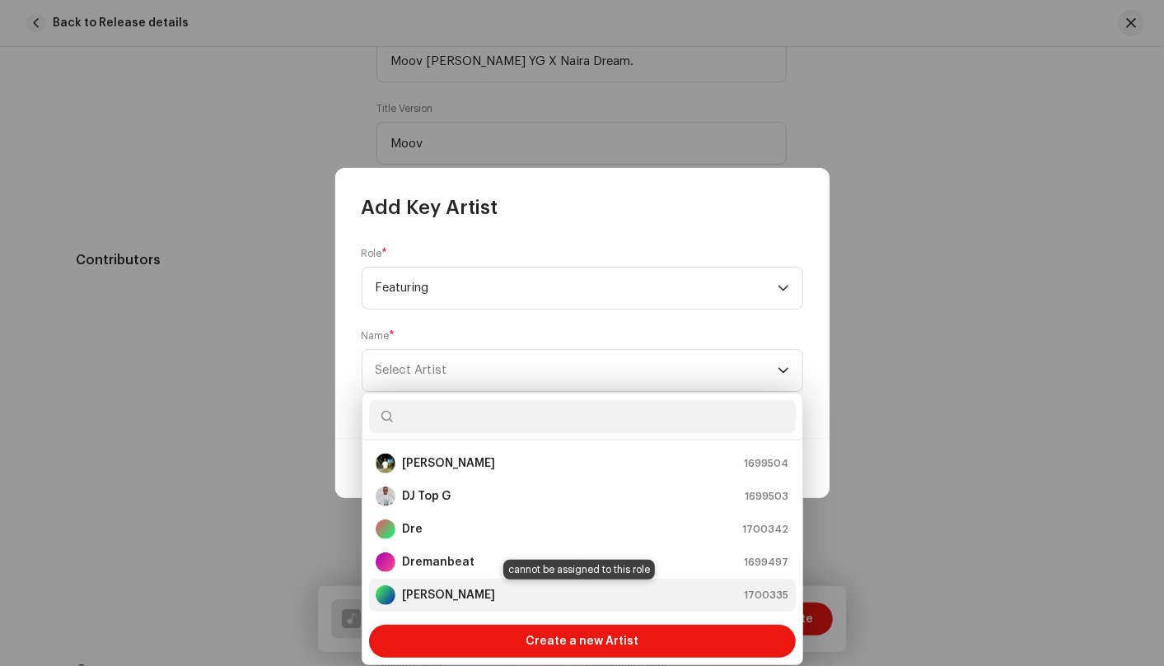
click at [563, 600] on div "Leo YG 1700335" at bounding box center [582, 596] width 413 height 20
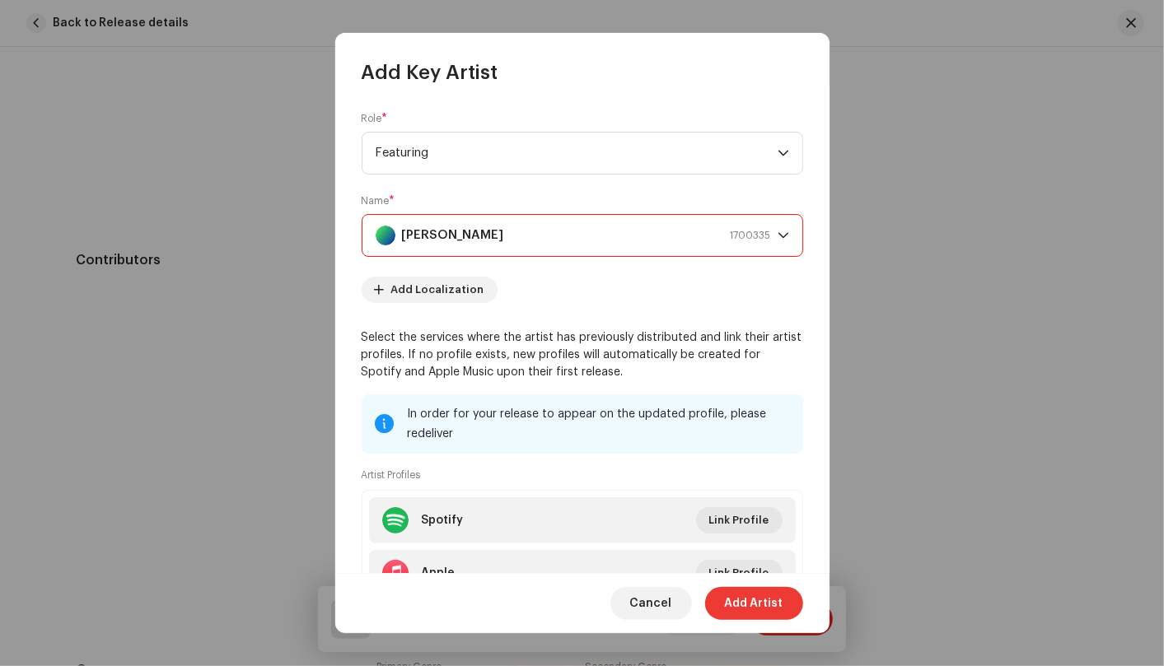
click at [761, 600] on span "Add Artist" at bounding box center [754, 603] width 58 height 33
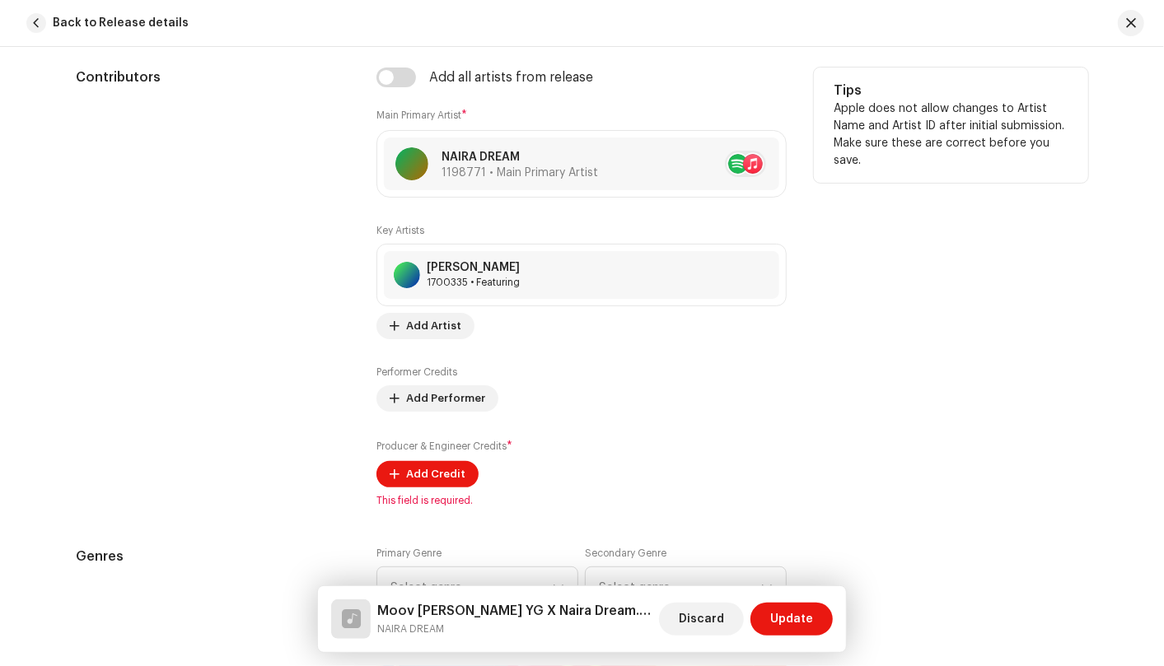
scroll to position [1076, 0]
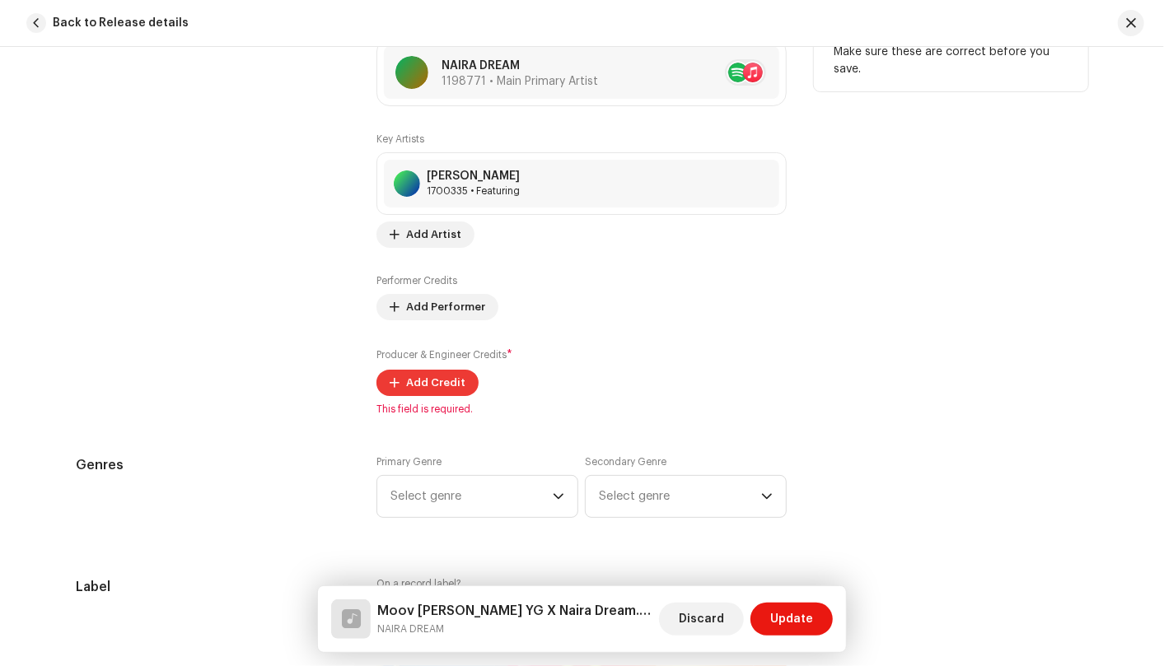
click at [418, 376] on span "Add Credit" at bounding box center [435, 383] width 59 height 33
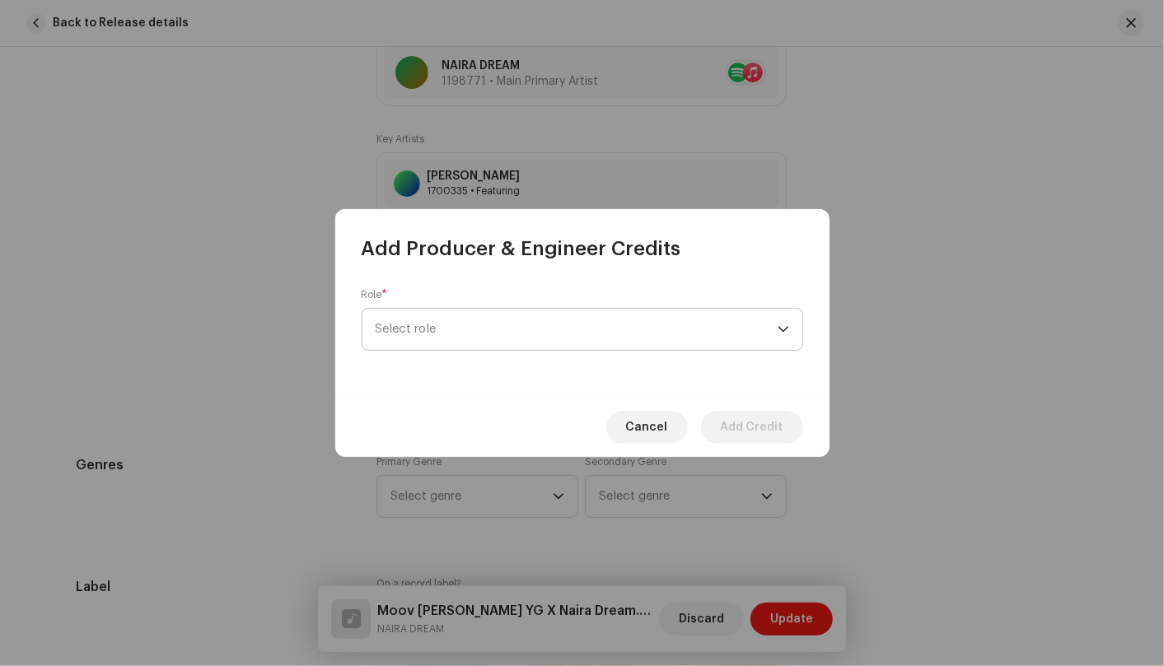
click at [644, 327] on span "Select role" at bounding box center [577, 329] width 402 height 41
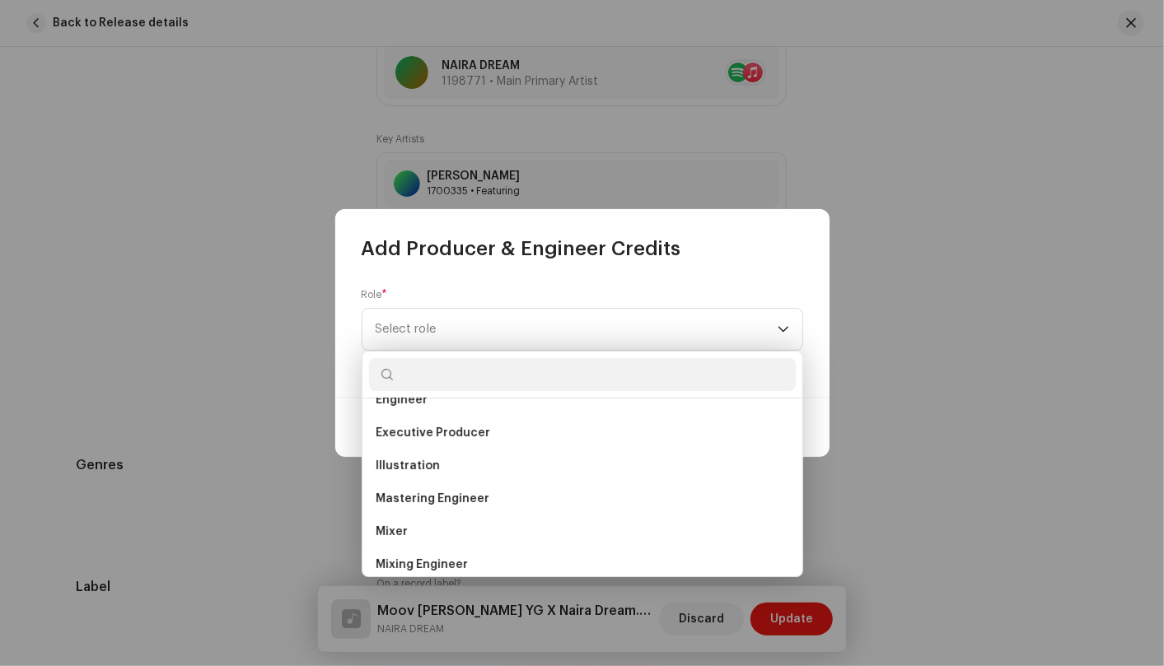
scroll to position [549, 0]
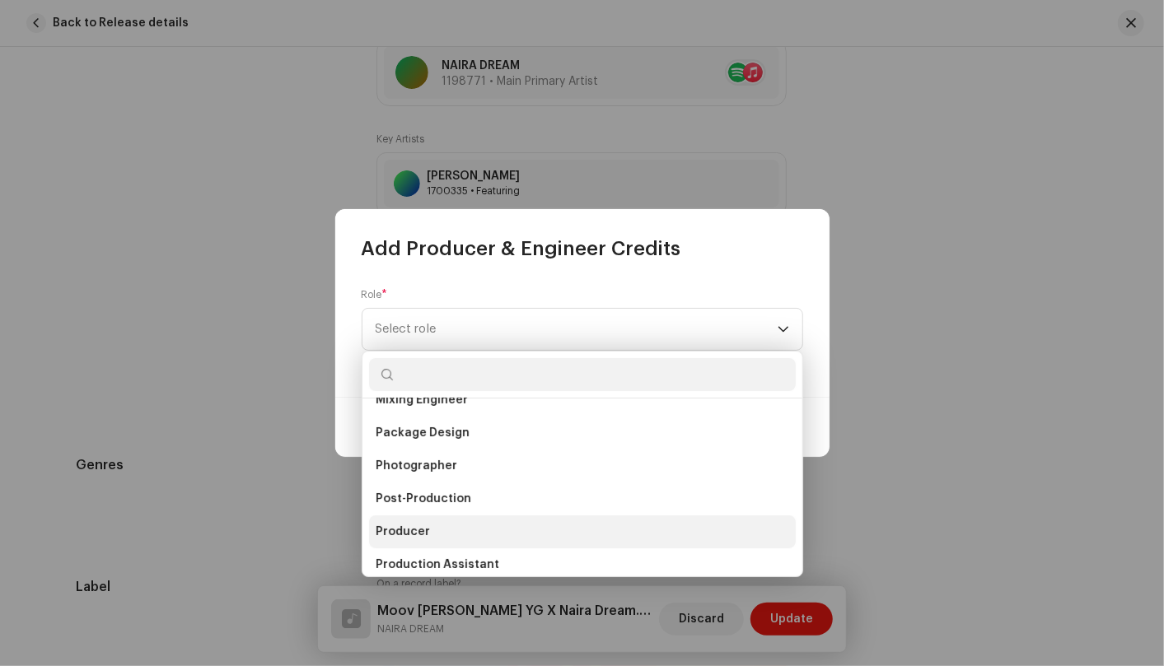
click at [478, 524] on li "Producer" at bounding box center [582, 532] width 427 height 33
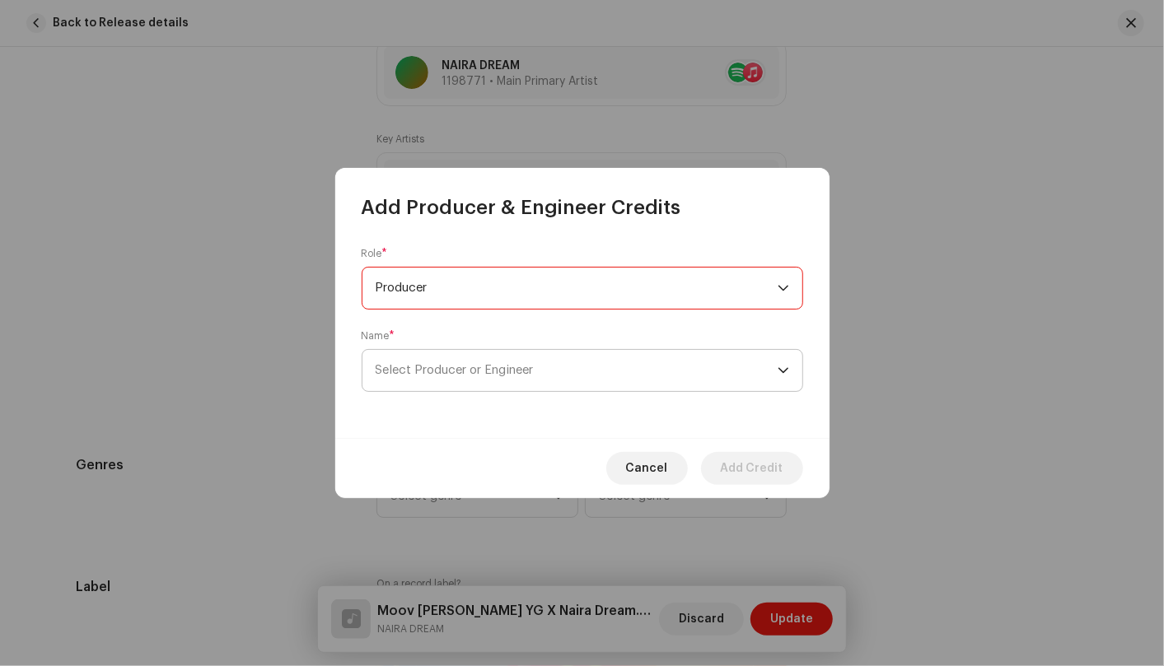
click at [659, 376] on span "Select Producer or Engineer" at bounding box center [577, 370] width 402 height 41
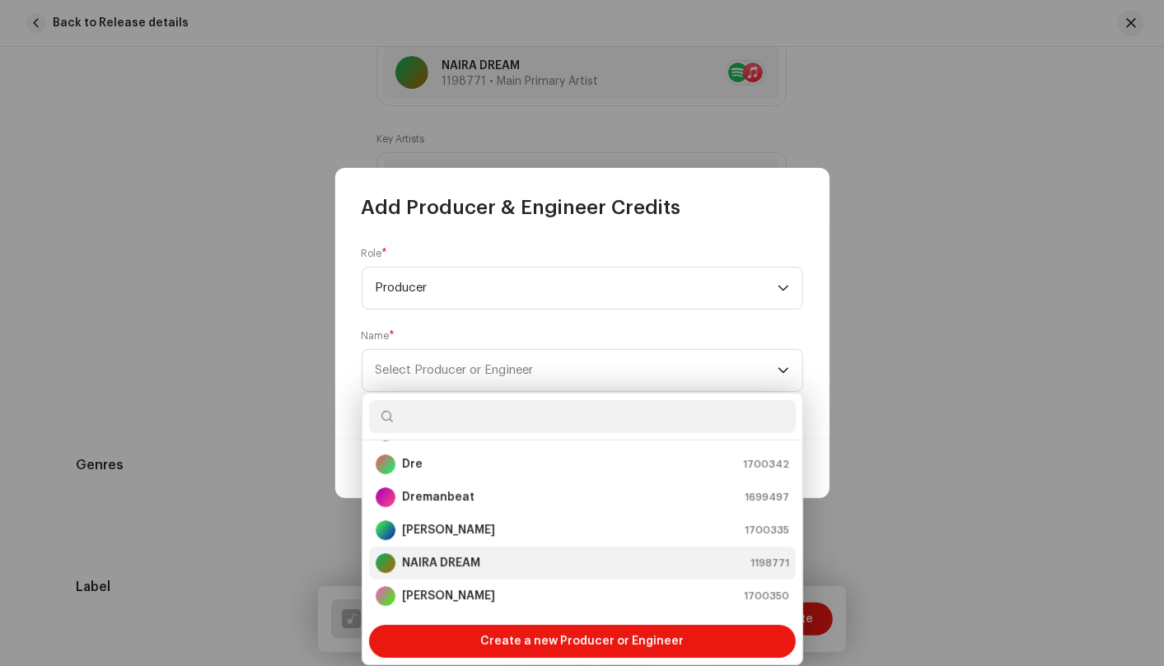
scroll to position [0, 0]
click at [515, 555] on div "Dremanbeat 1699497" at bounding box center [582, 563] width 413 height 20
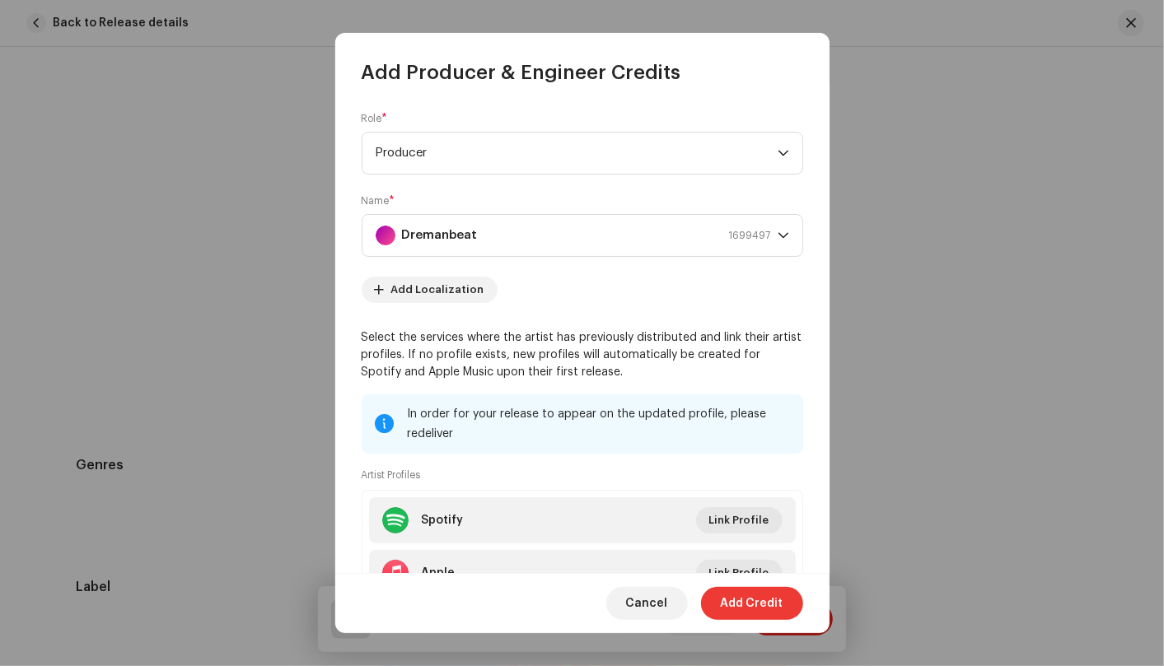
click at [724, 599] on span "Add Credit" at bounding box center [752, 603] width 63 height 33
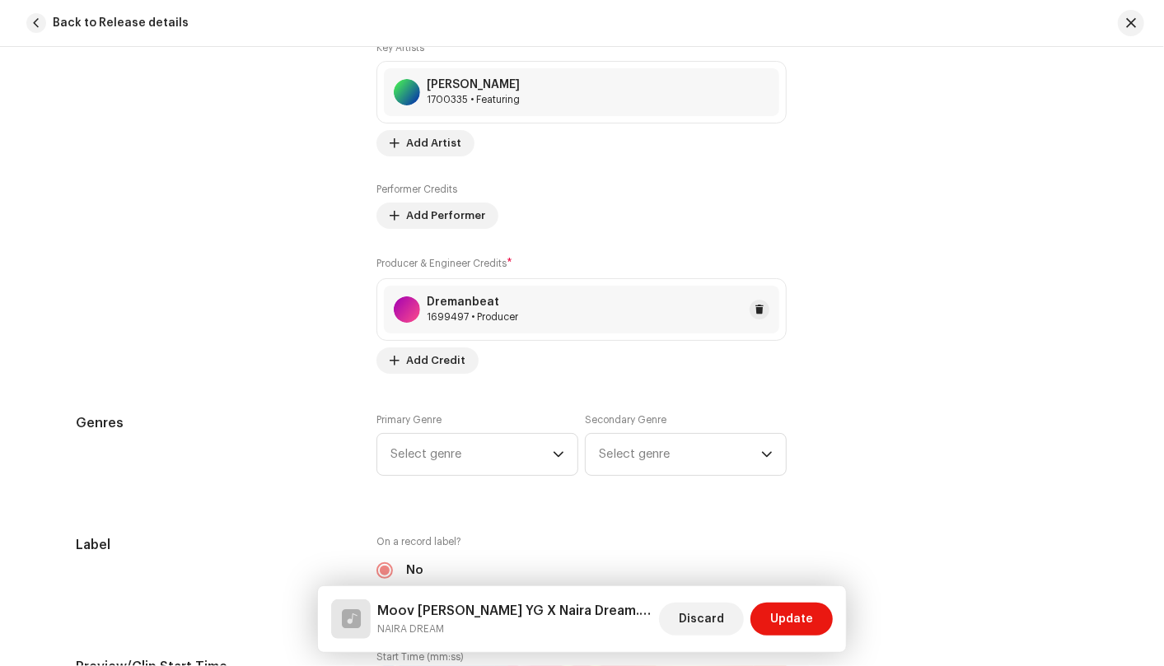
scroll to position [1259, 0]
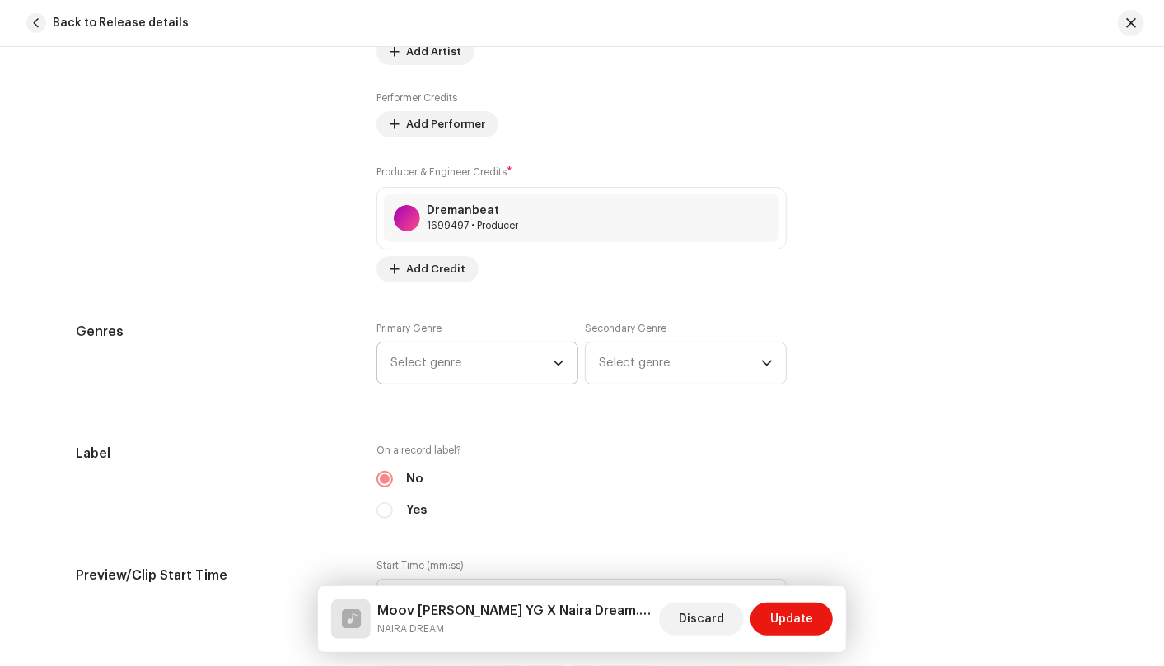
click at [556, 362] on icon "dropdown trigger" at bounding box center [558, 364] width 10 height 6
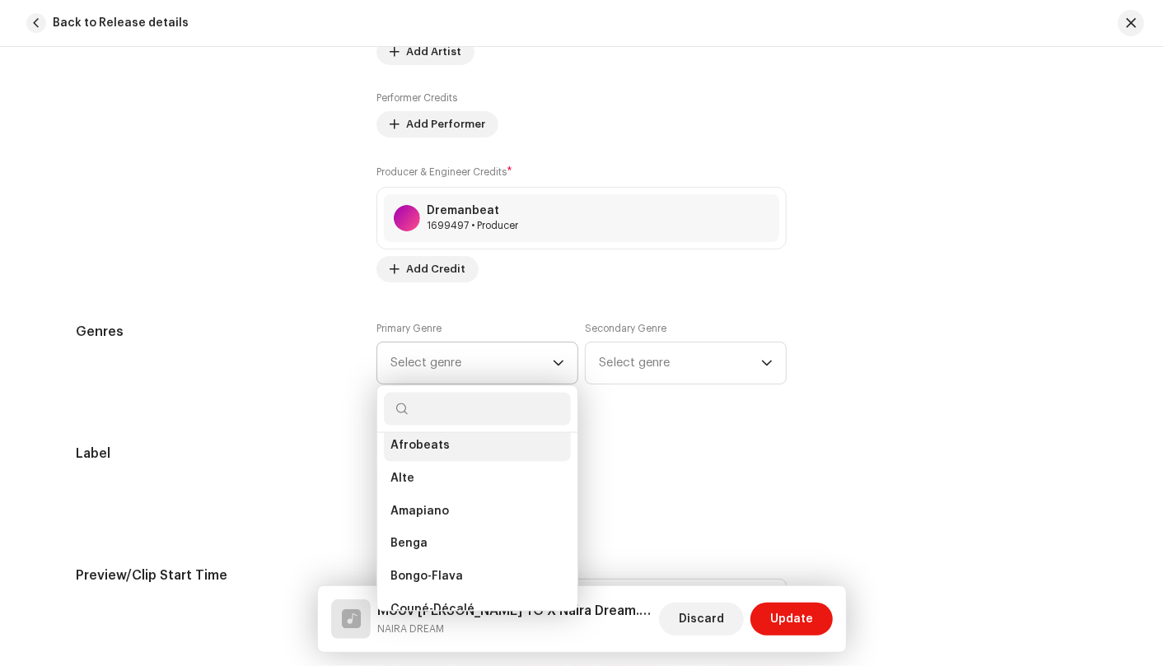
scroll to position [270, 0]
click at [488, 440] on li "Afrobeats" at bounding box center [477, 449] width 187 height 33
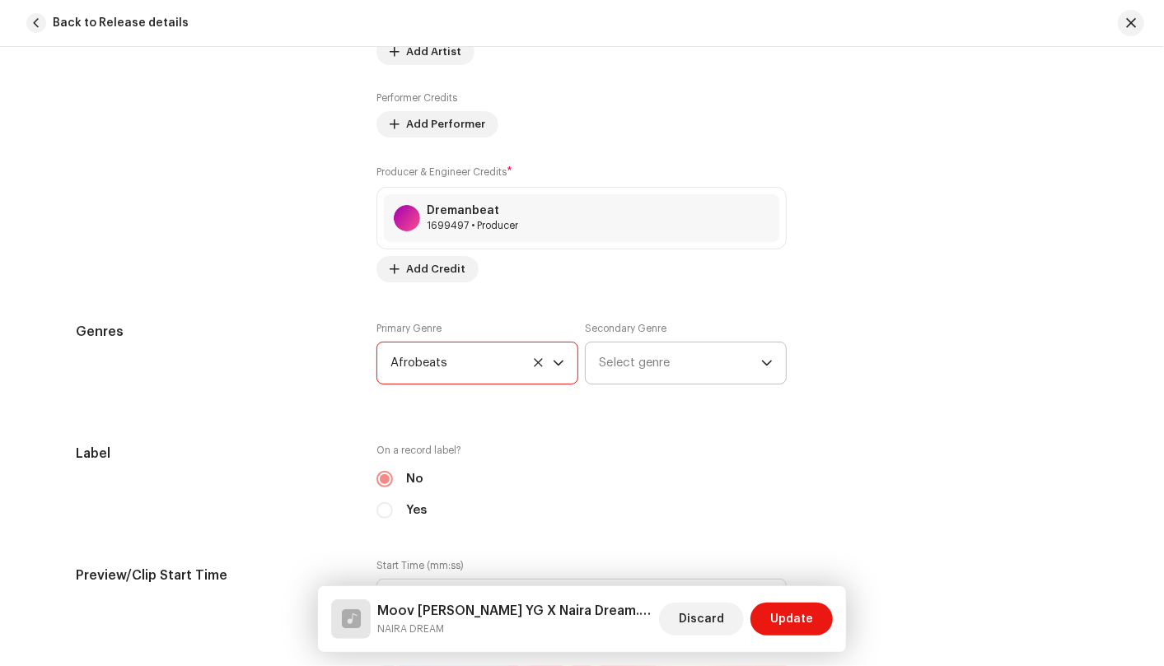
click at [754, 361] on span "Select genre" at bounding box center [680, 363] width 162 height 41
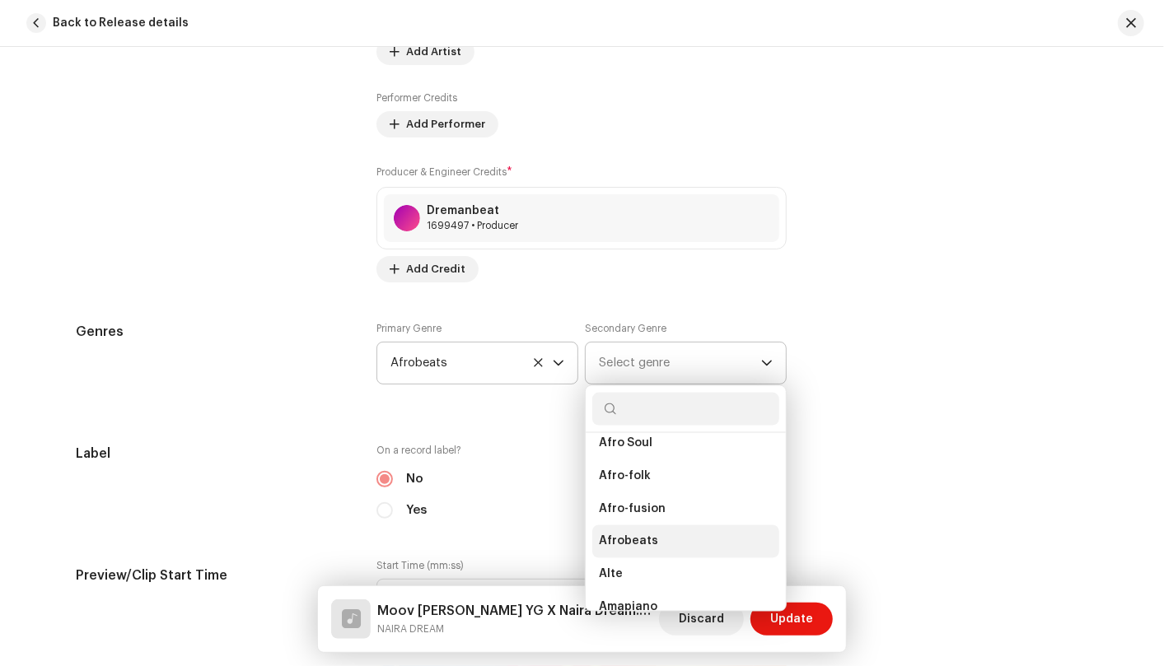
scroll to position [86, 0]
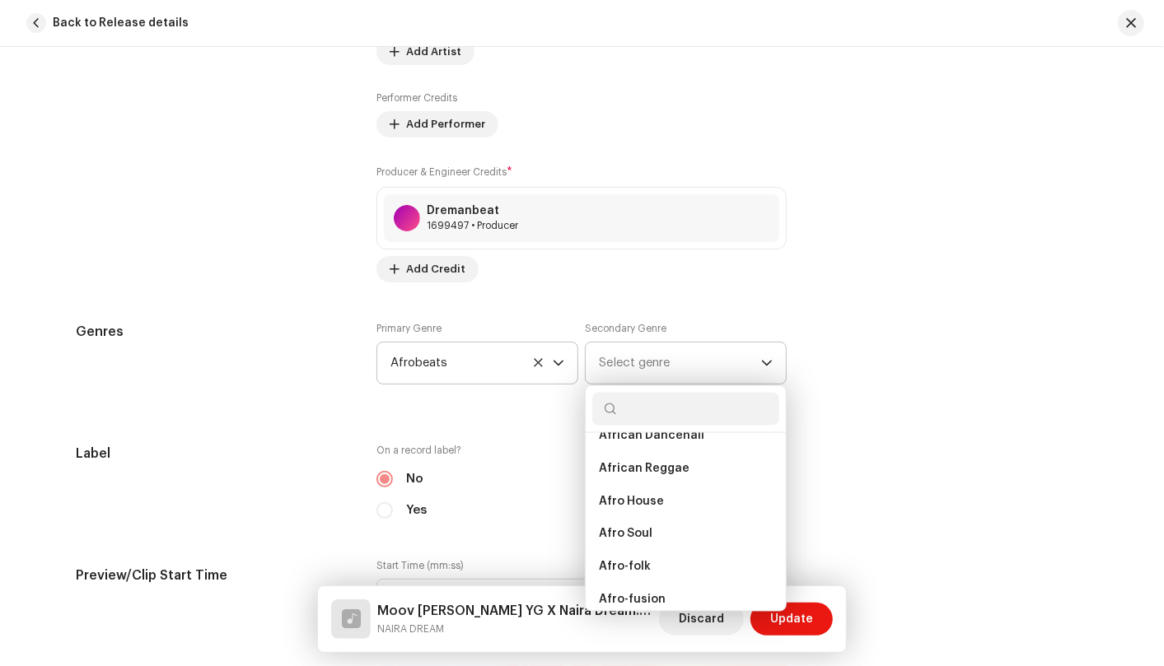
click at [689, 530] on li "Afro Soul" at bounding box center [685, 534] width 187 height 33
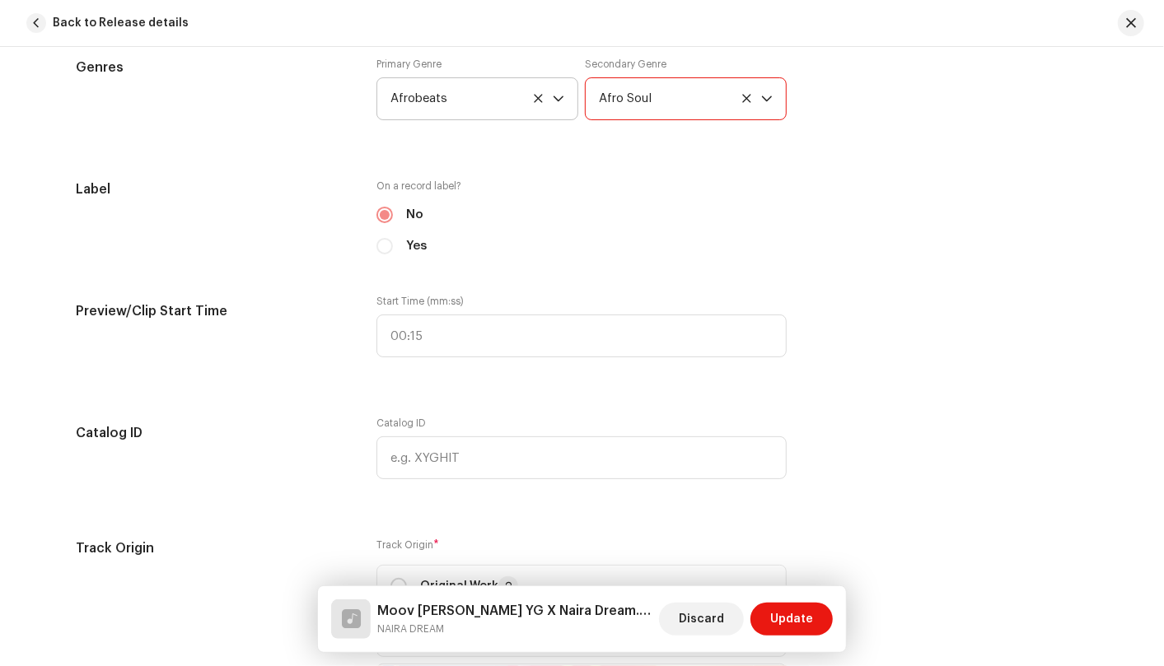
scroll to position [1626, 0]
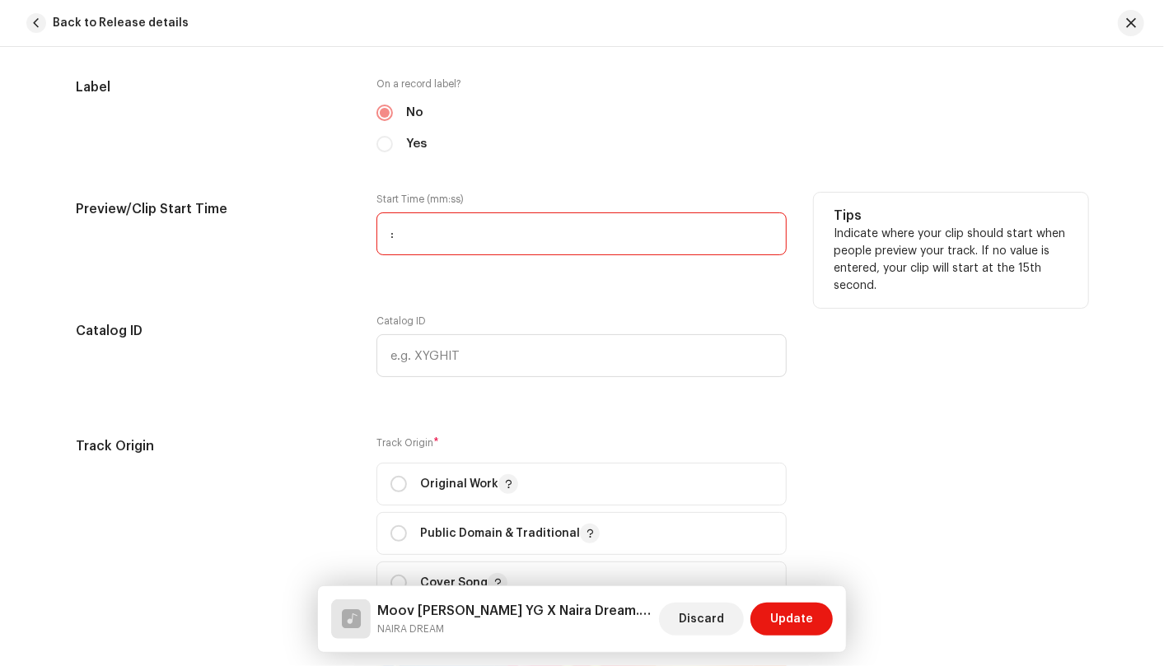
click at [423, 232] on input ":" at bounding box center [581, 233] width 410 height 43
type input "00:15"
type input "BornMusic"
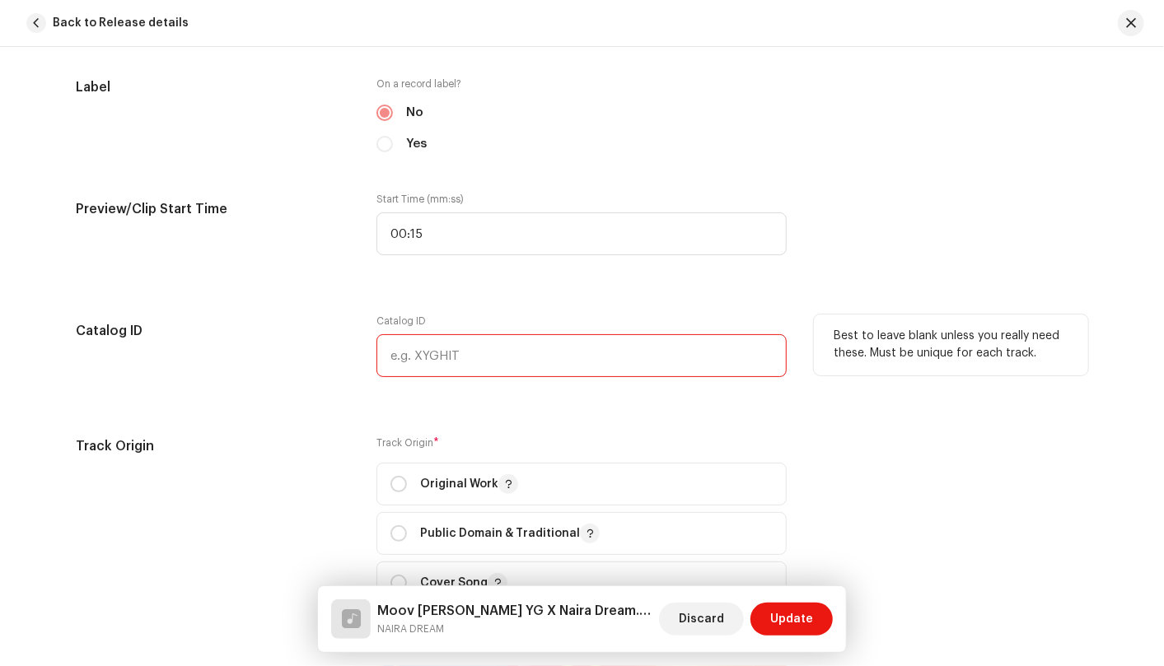
click at [456, 354] on input "text" at bounding box center [581, 355] width 410 height 43
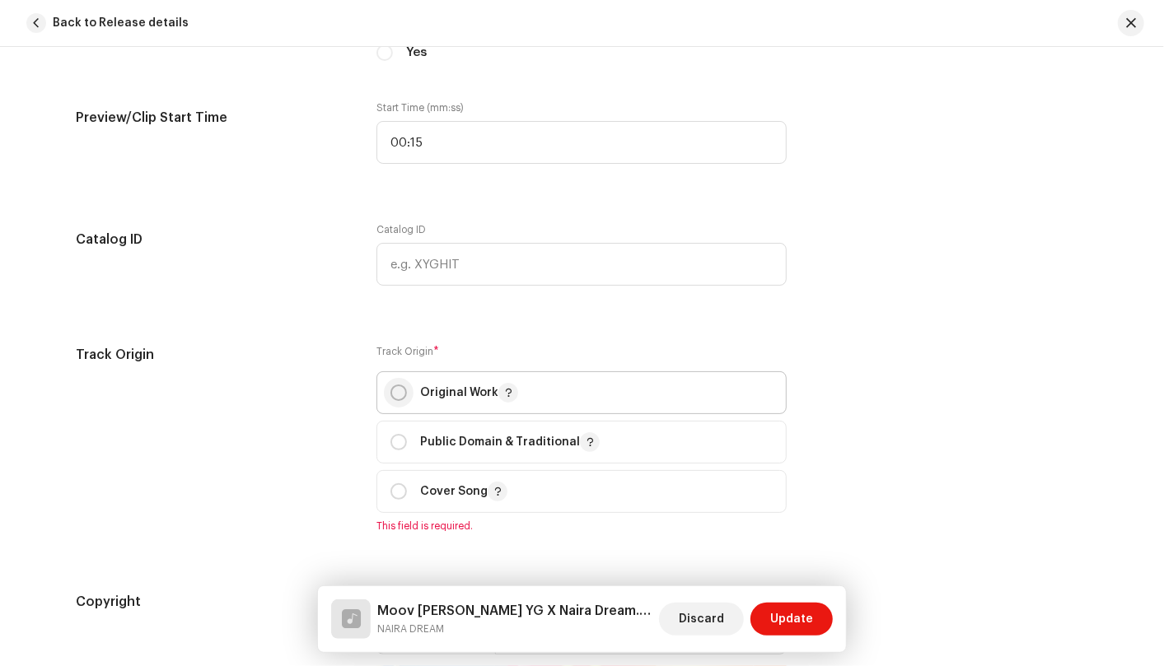
click at [390, 390] on input "radio" at bounding box center [398, 393] width 16 height 16
radio input "true"
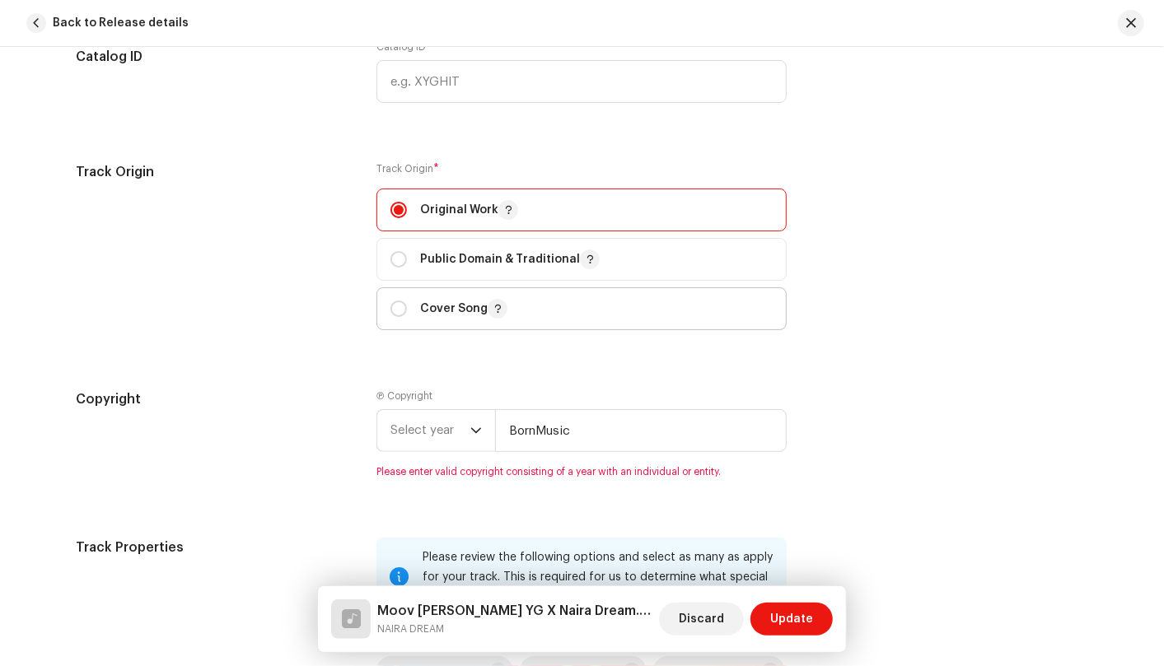
scroll to position [1991, 0]
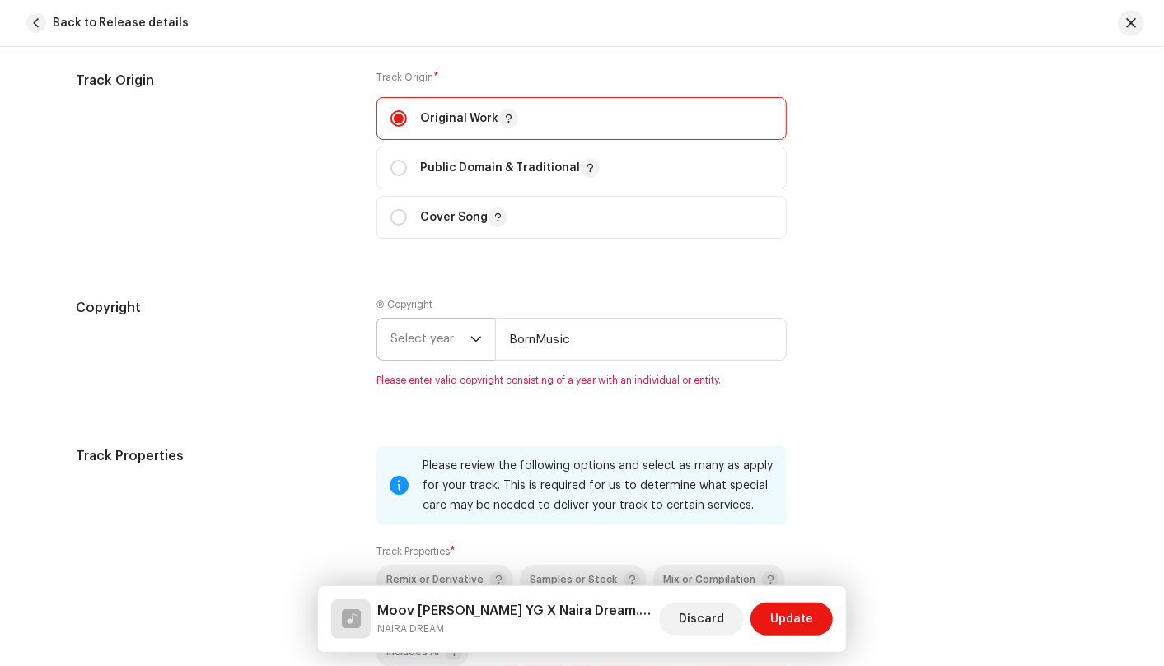
click at [480, 339] on p-select "Select year" at bounding box center [435, 339] width 119 height 43
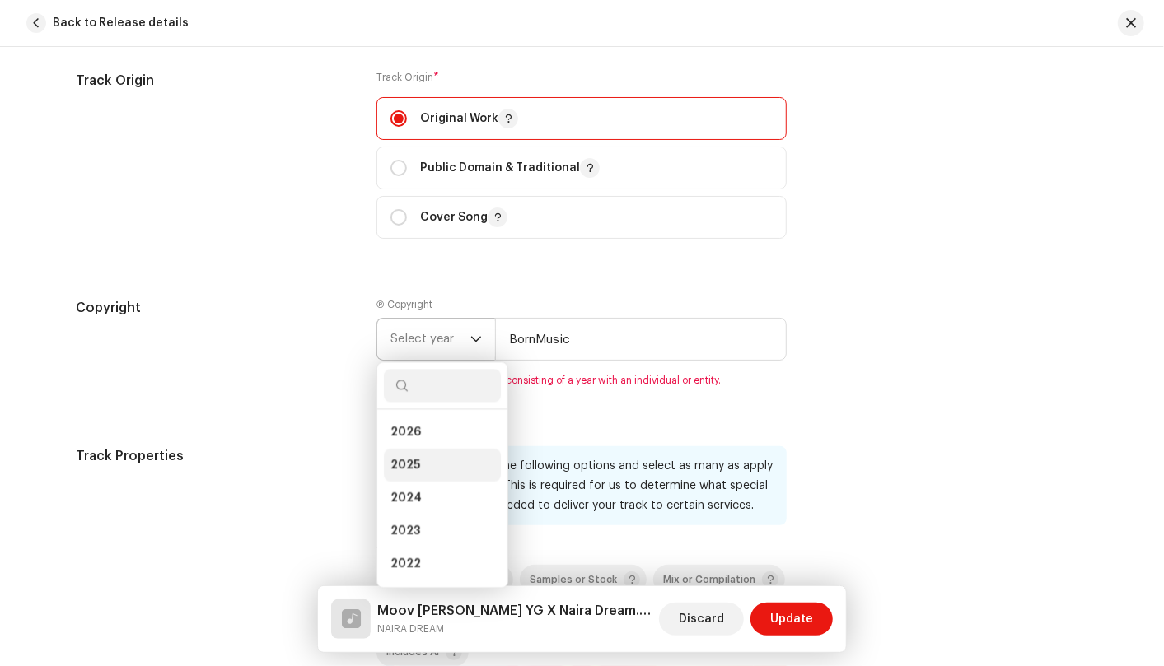
click at [426, 471] on li "2025" at bounding box center [442, 465] width 117 height 33
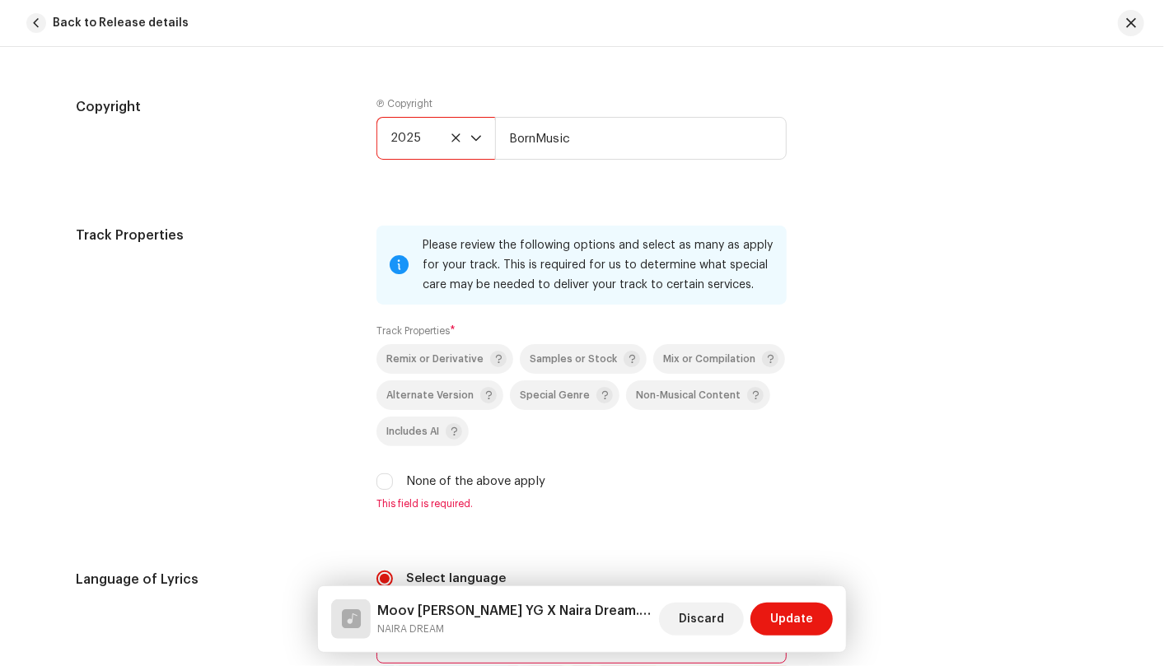
scroll to position [2197, 0]
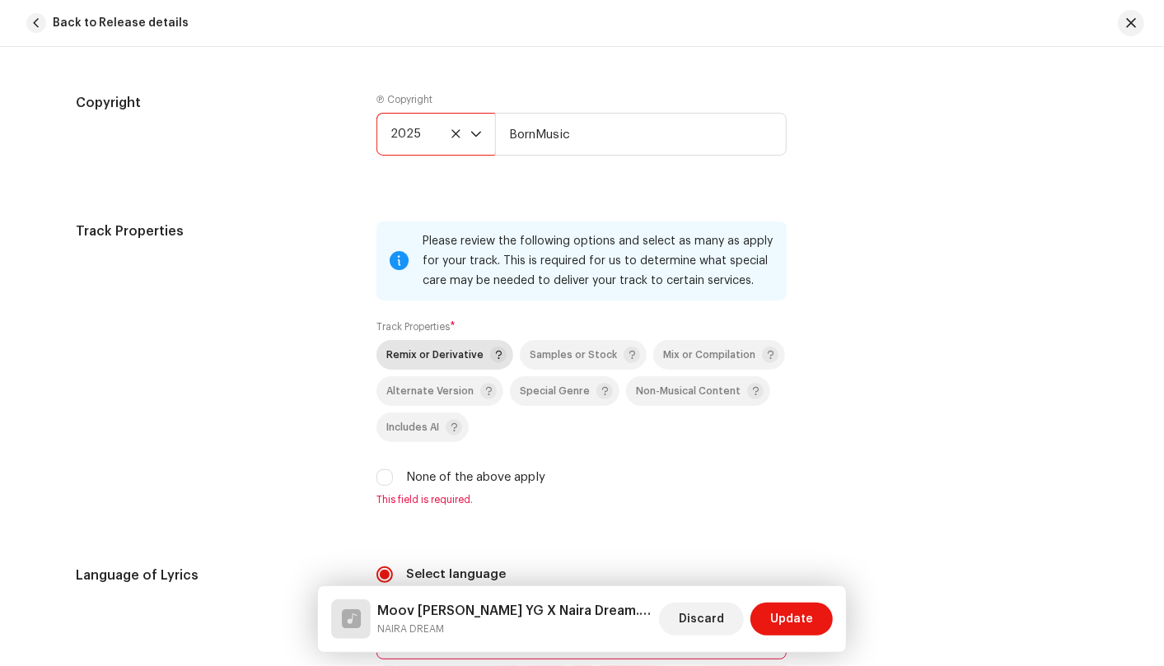
click at [435, 347] on div "Remix or Derivative" at bounding box center [446, 355] width 120 height 16
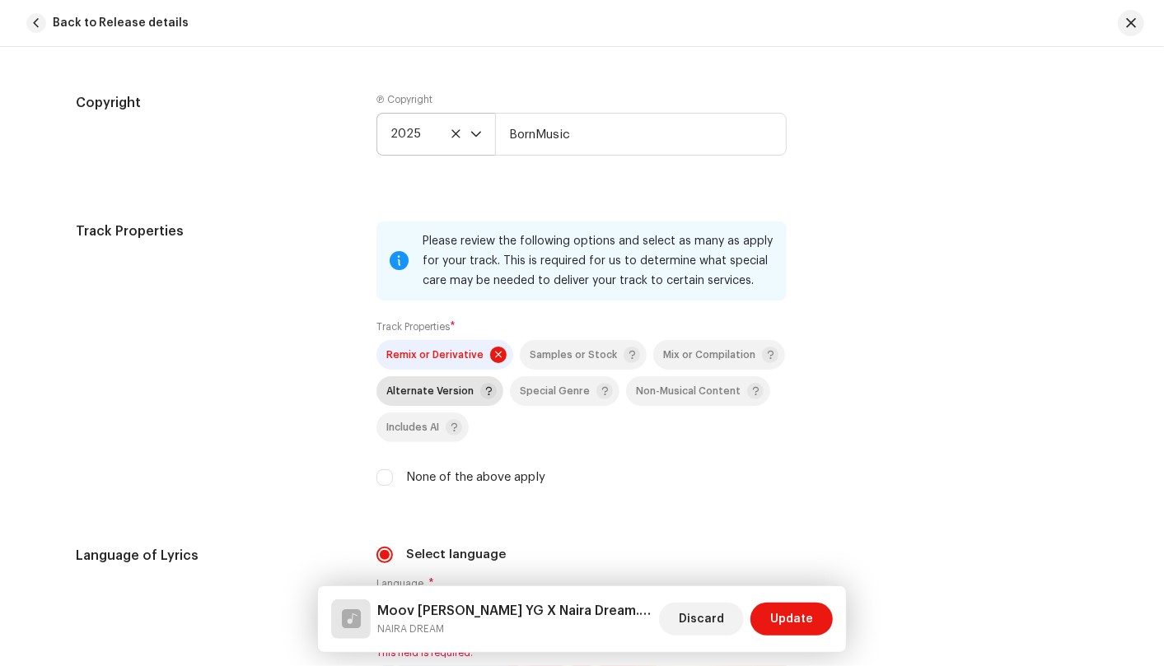
click at [422, 383] on div "Alternate Version" at bounding box center [441, 391] width 110 height 16
click at [409, 423] on span "Includes AI" at bounding box center [412, 428] width 53 height 11
click at [534, 343] on p-togglebutton "Samples or Stock" at bounding box center [583, 355] width 127 height 30
click at [541, 391] on span "Special Genre" at bounding box center [555, 391] width 70 height 11
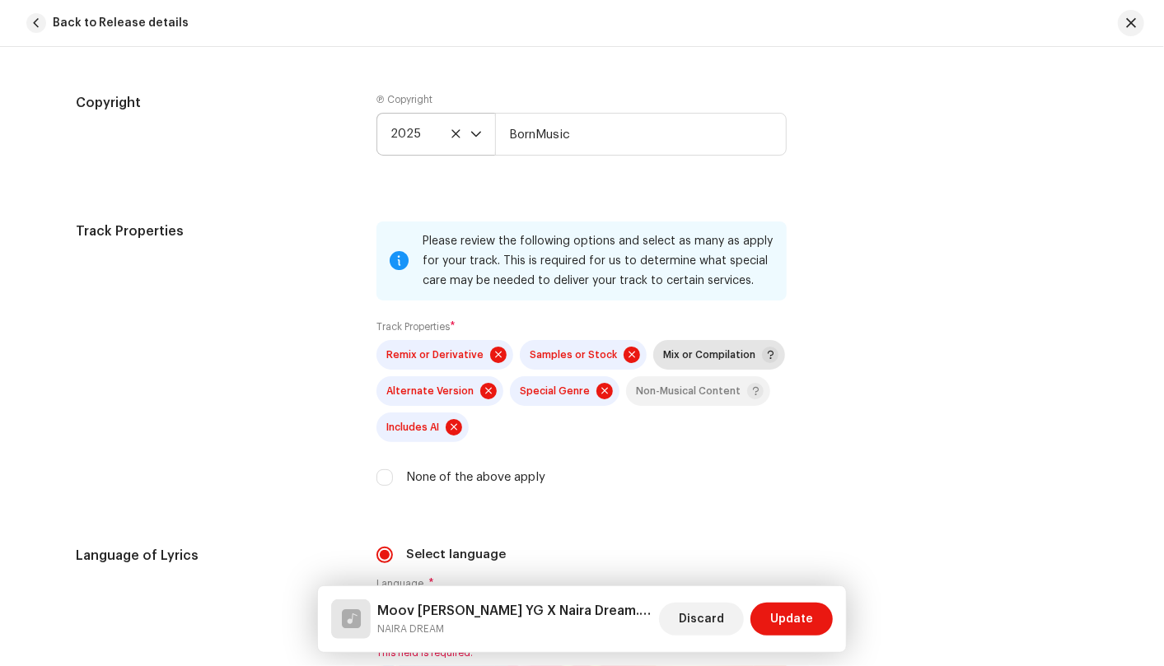
click at [663, 345] on span "Mix or Compilation" at bounding box center [720, 355] width 115 height 20
click at [651, 399] on span "Non-Musical Content" at bounding box center [700, 391] width 128 height 20
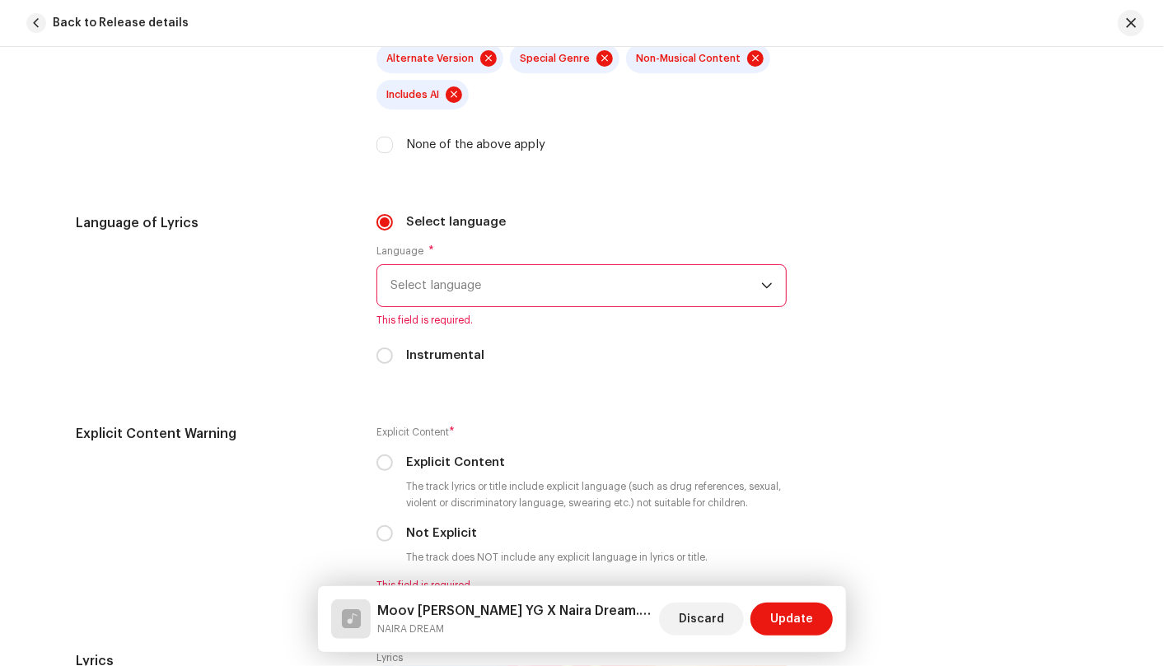
scroll to position [2541, 0]
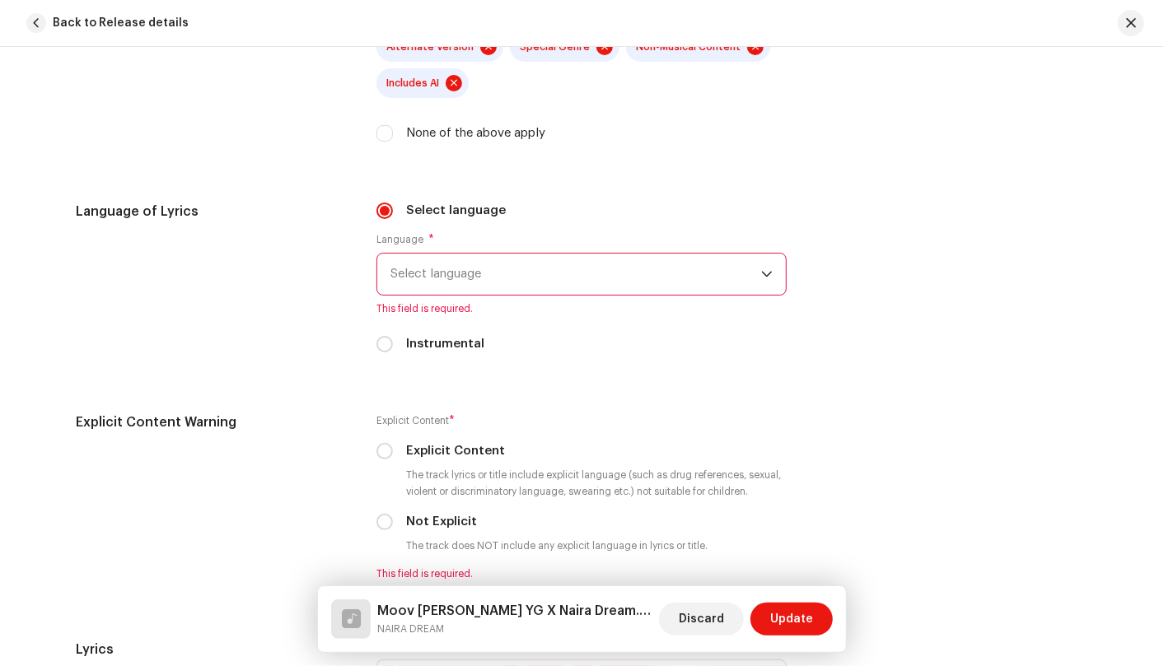
click at [530, 280] on span "Select language" at bounding box center [575, 274] width 371 height 41
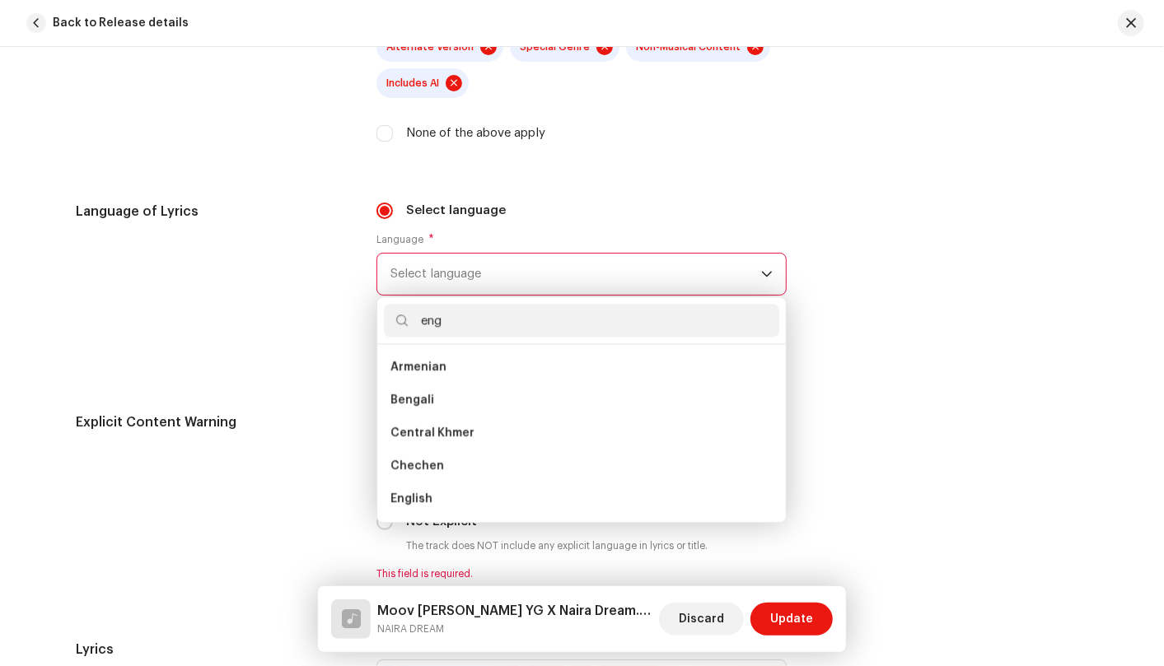
scroll to position [0, 0]
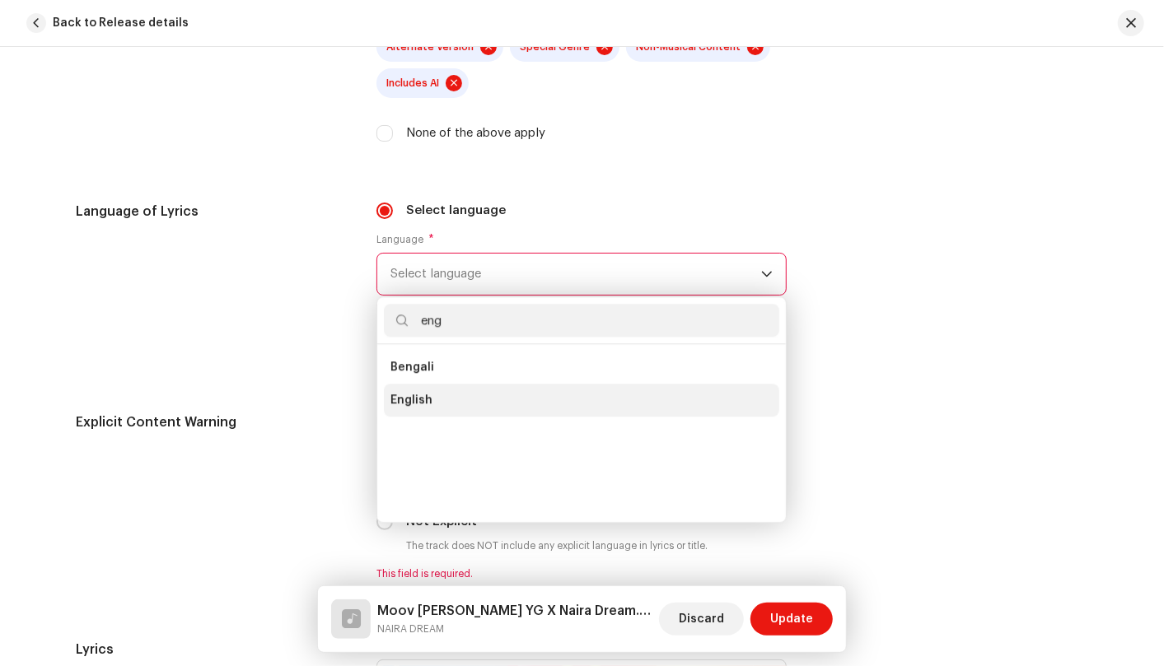
type input "eng"
click at [477, 390] on li "English" at bounding box center [581, 400] width 395 height 33
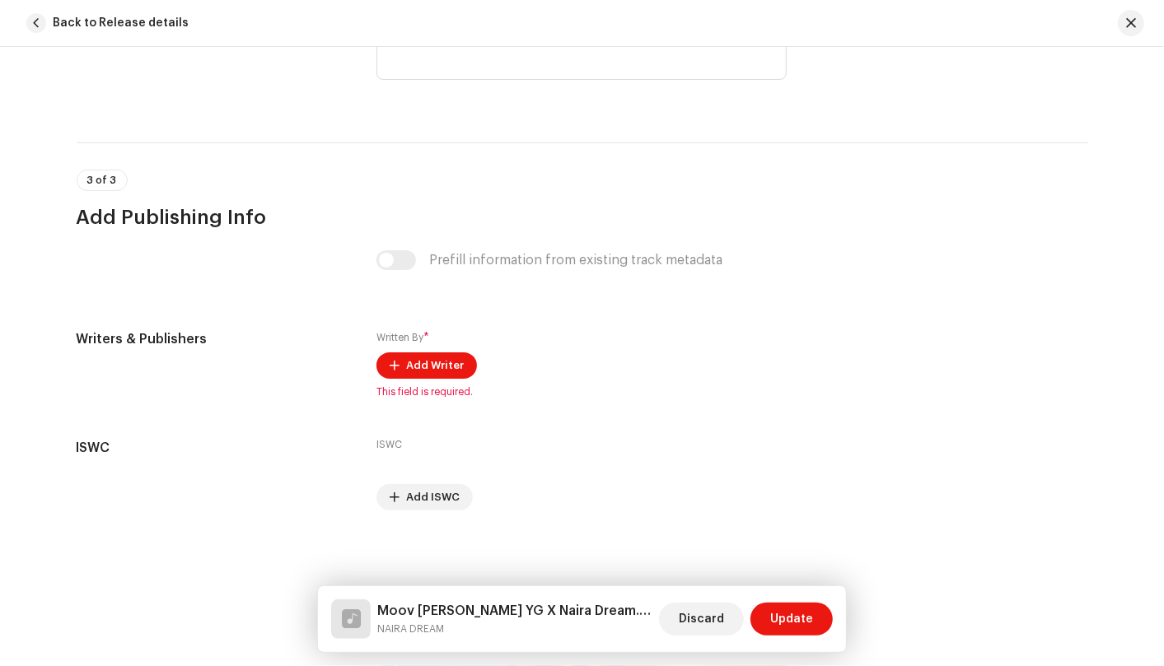
scroll to position [2886, 0]
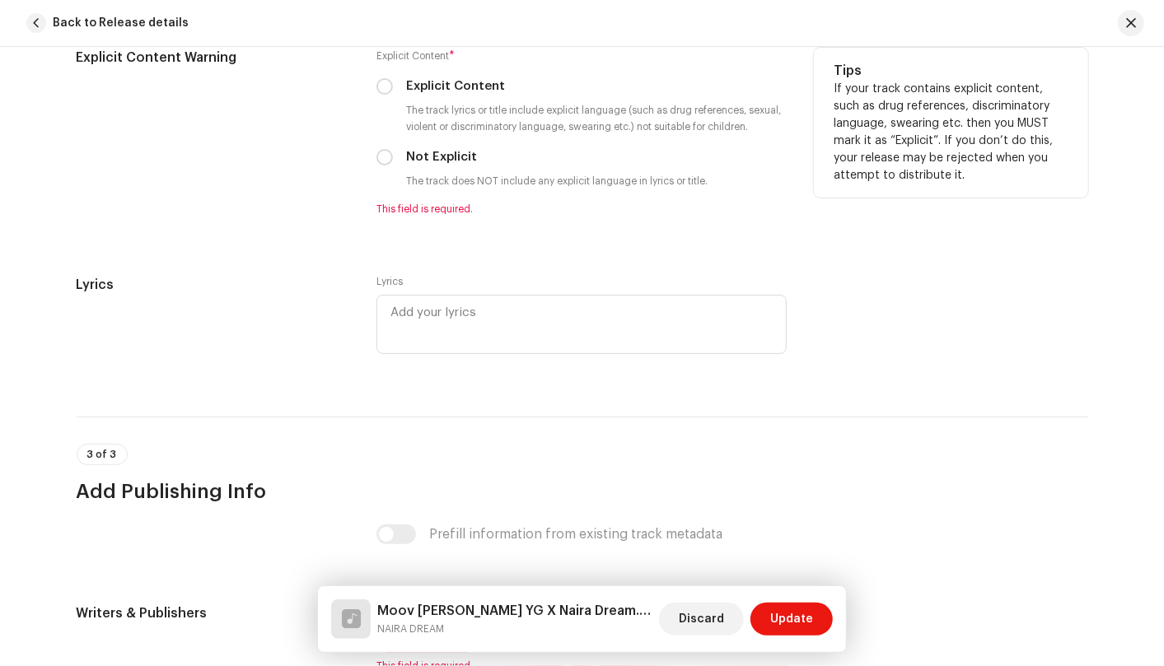
click at [170, 175] on div "Explicit Content Warning" at bounding box center [214, 142] width 274 height 188
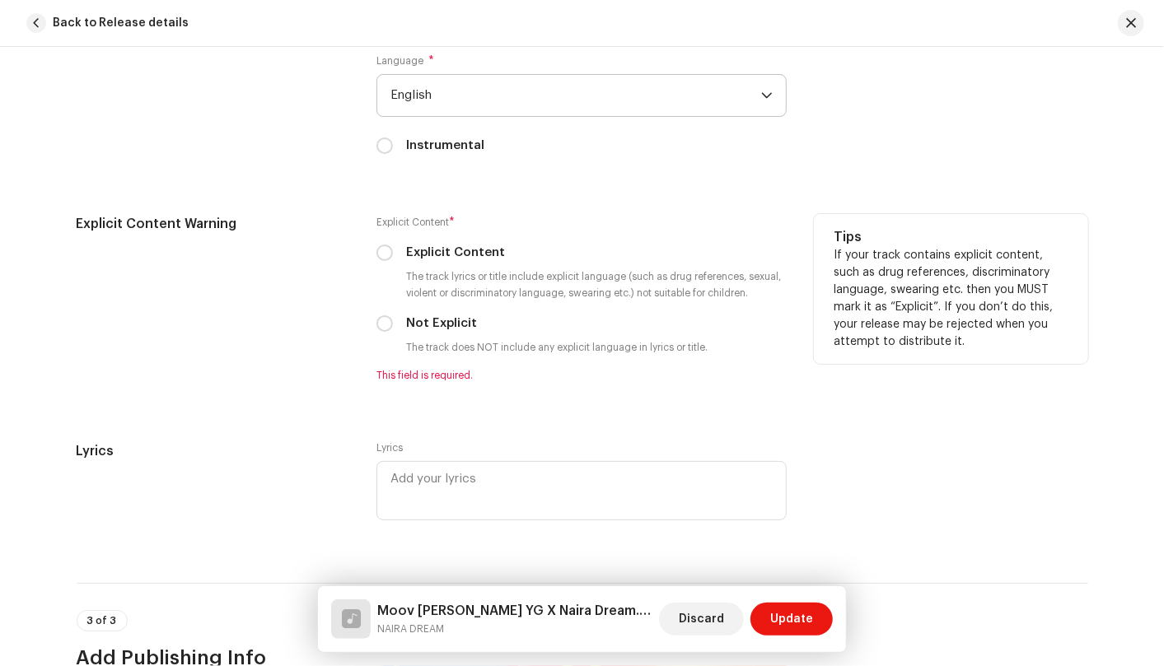
scroll to position [2728, 0]
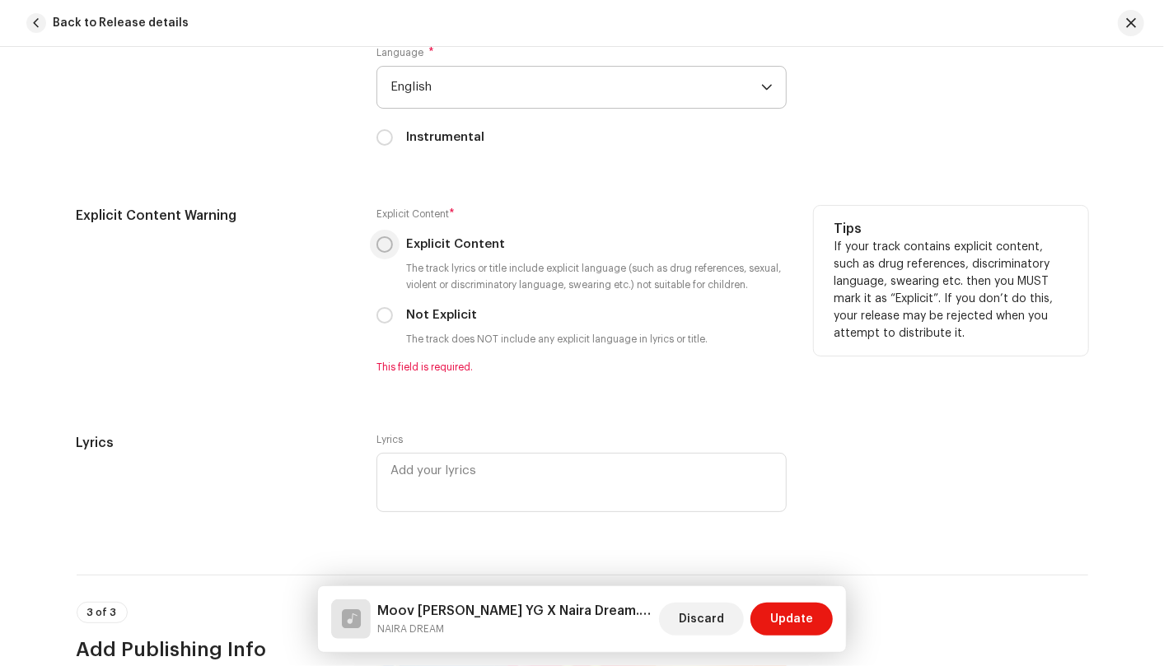
click at [385, 242] on input "Explicit Content" at bounding box center [384, 244] width 16 height 16
radio input "true"
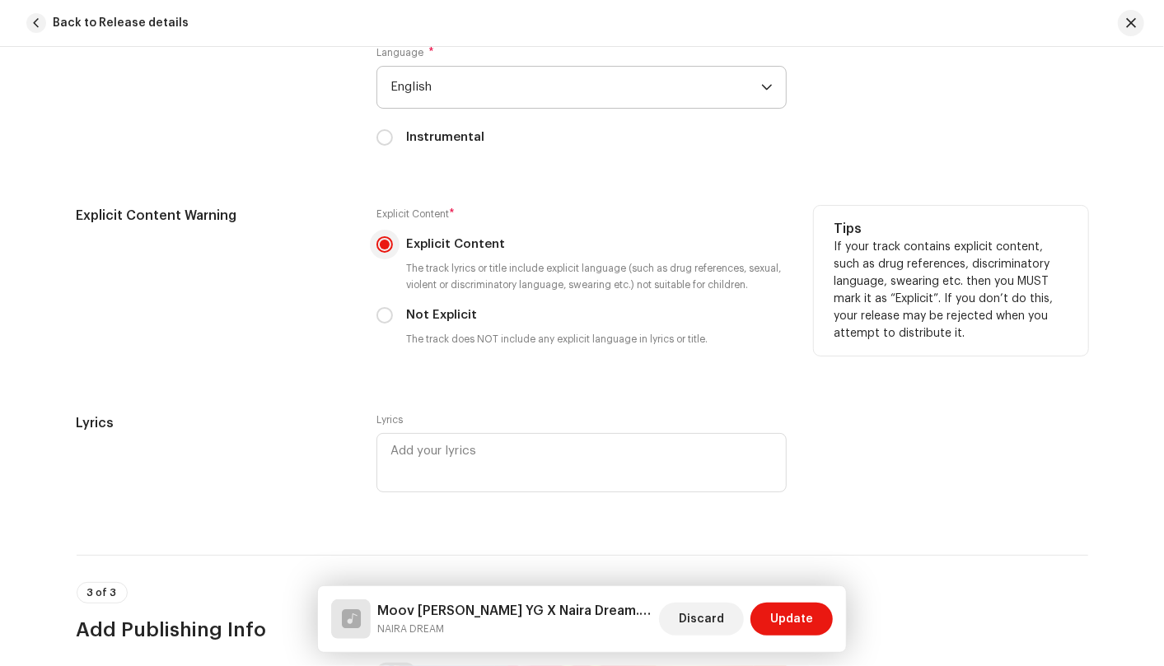
click at [385, 242] on input "Explicit Content" at bounding box center [384, 244] width 16 height 16
click at [385, 325] on div "Explicit Content * Explicit Content The track lyrics or title include explicit …" at bounding box center [581, 280] width 410 height 148
click at [383, 319] on input "Not Explicit" at bounding box center [384, 315] width 16 height 16
radio input "true"
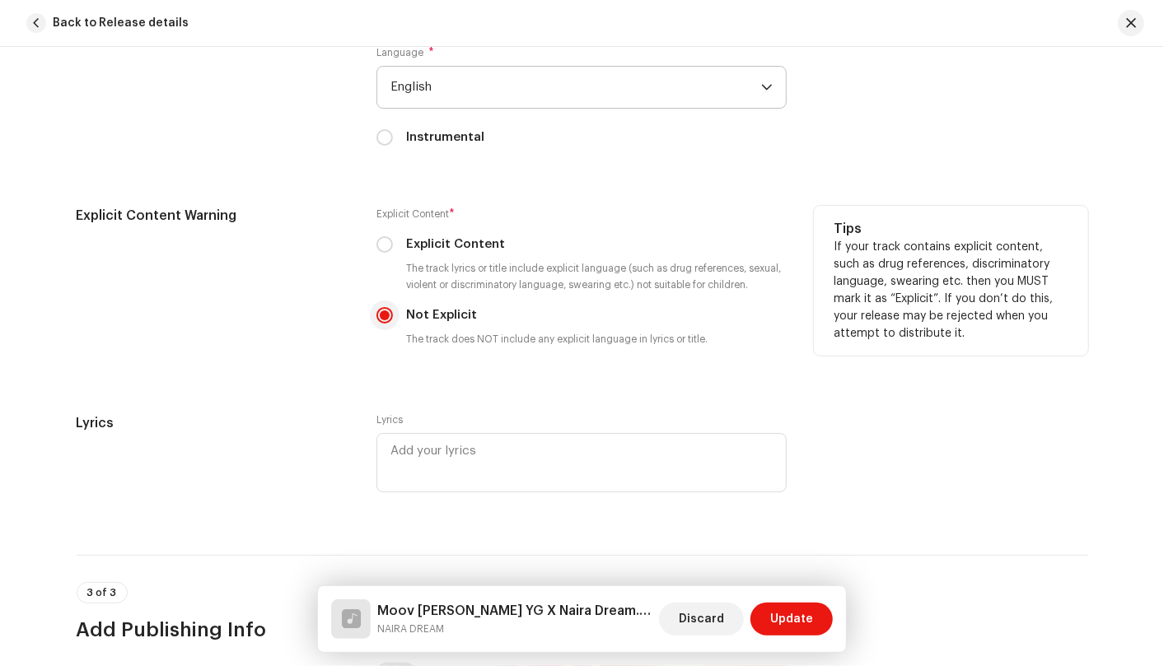
click at [383, 319] on input "Not Explicit" at bounding box center [384, 315] width 16 height 16
click at [381, 235] on div "Explicit Content * Explicit Content The track lyrics or title include explicit …" at bounding box center [581, 280] width 410 height 148
click at [376, 242] on input "Explicit Content" at bounding box center [384, 244] width 16 height 16
radio input "true"
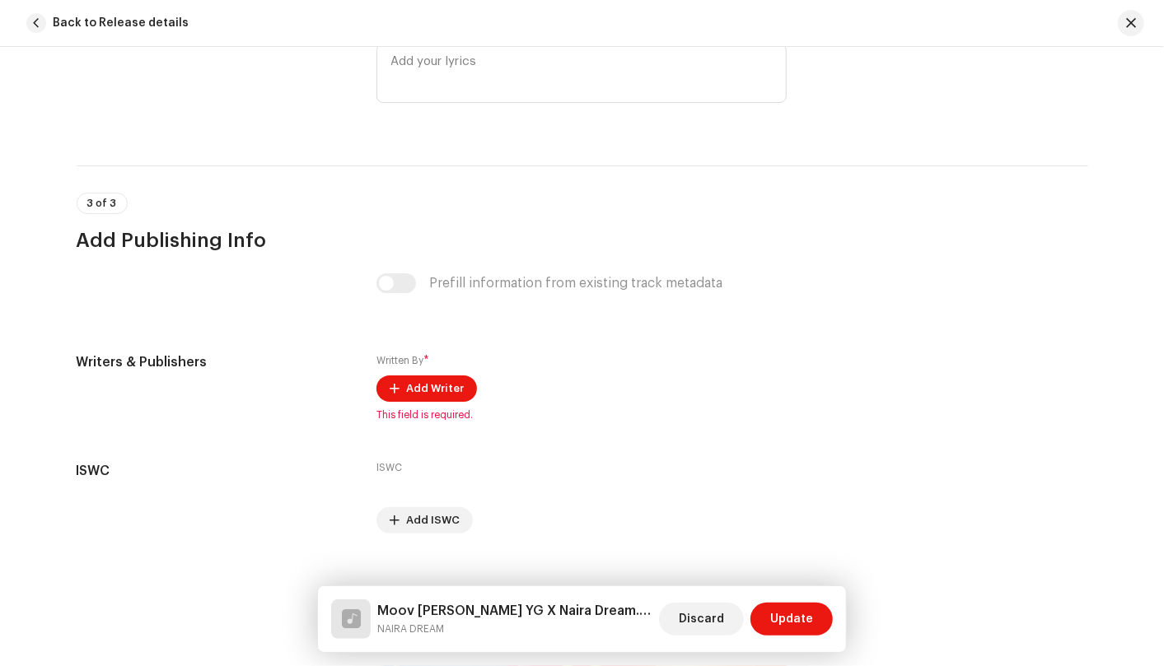
scroll to position [3144, 0]
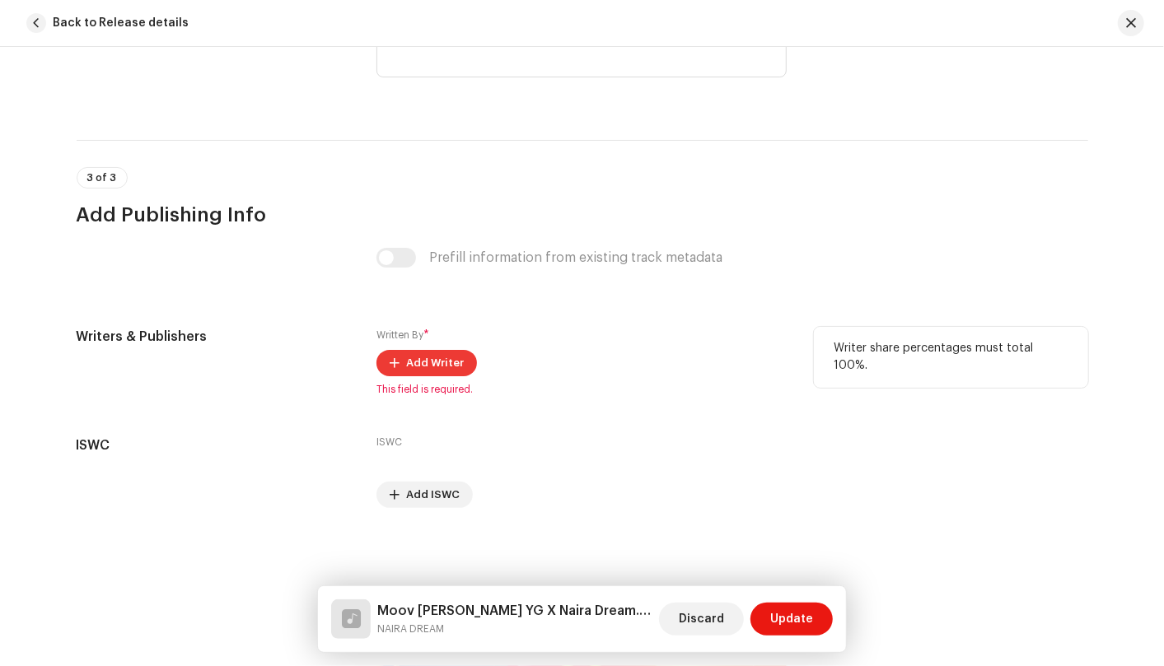
click at [448, 371] on span "Add Writer" at bounding box center [435, 363] width 58 height 33
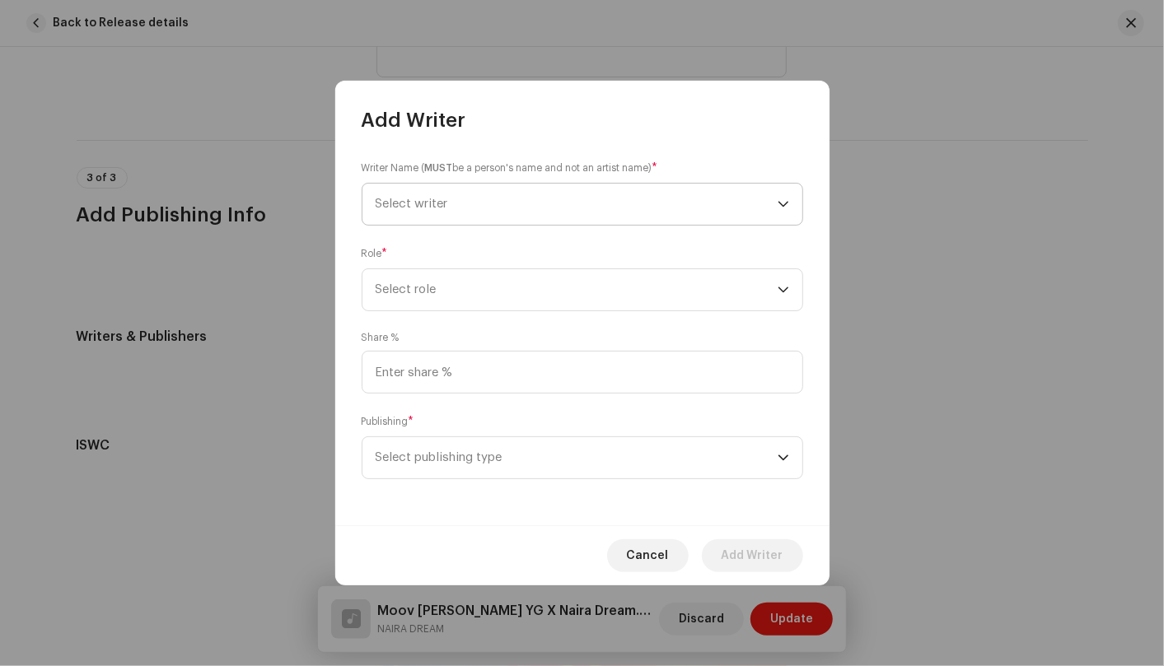
click at [626, 211] on span "Select writer" at bounding box center [577, 204] width 402 height 41
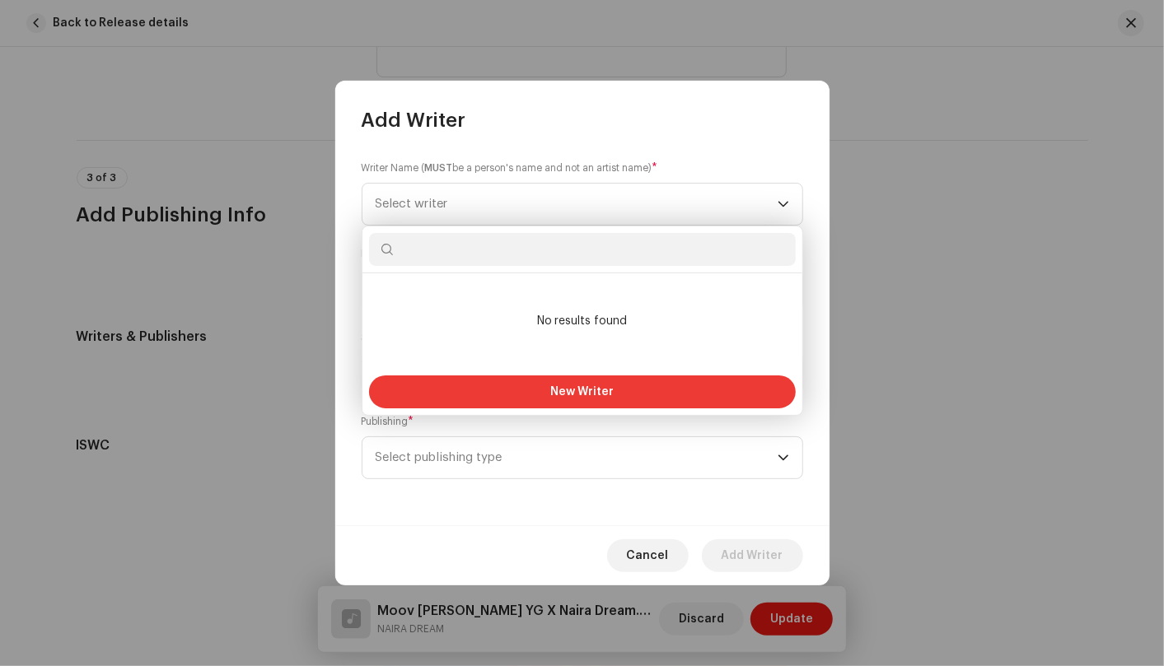
click at [605, 393] on span "New Writer" at bounding box center [581, 392] width 63 height 12
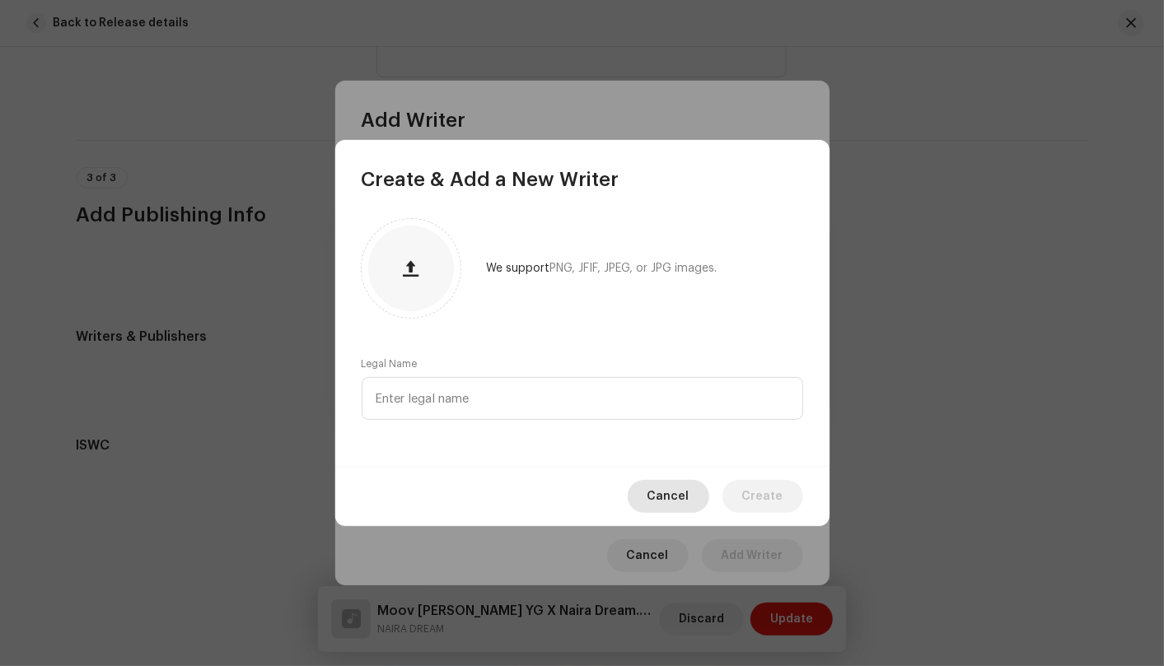
click at [664, 499] on span "Cancel" at bounding box center [668, 496] width 42 height 33
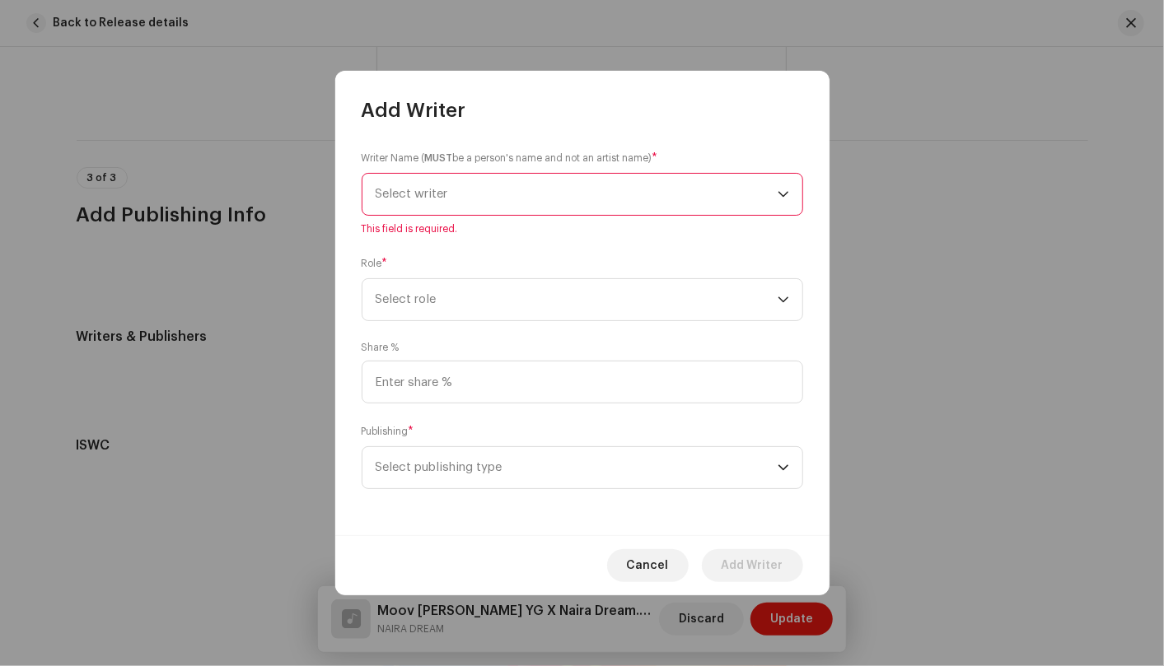
click at [428, 182] on span "Select writer" at bounding box center [577, 194] width 402 height 41
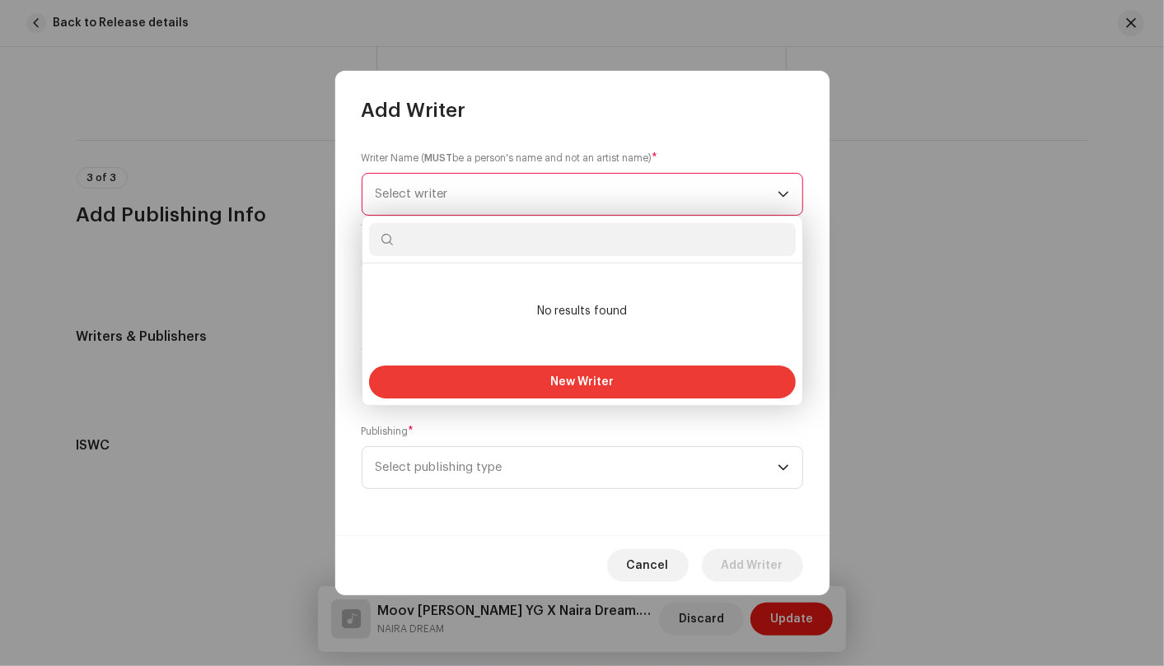
click at [548, 374] on button "New Writer" at bounding box center [582, 382] width 427 height 33
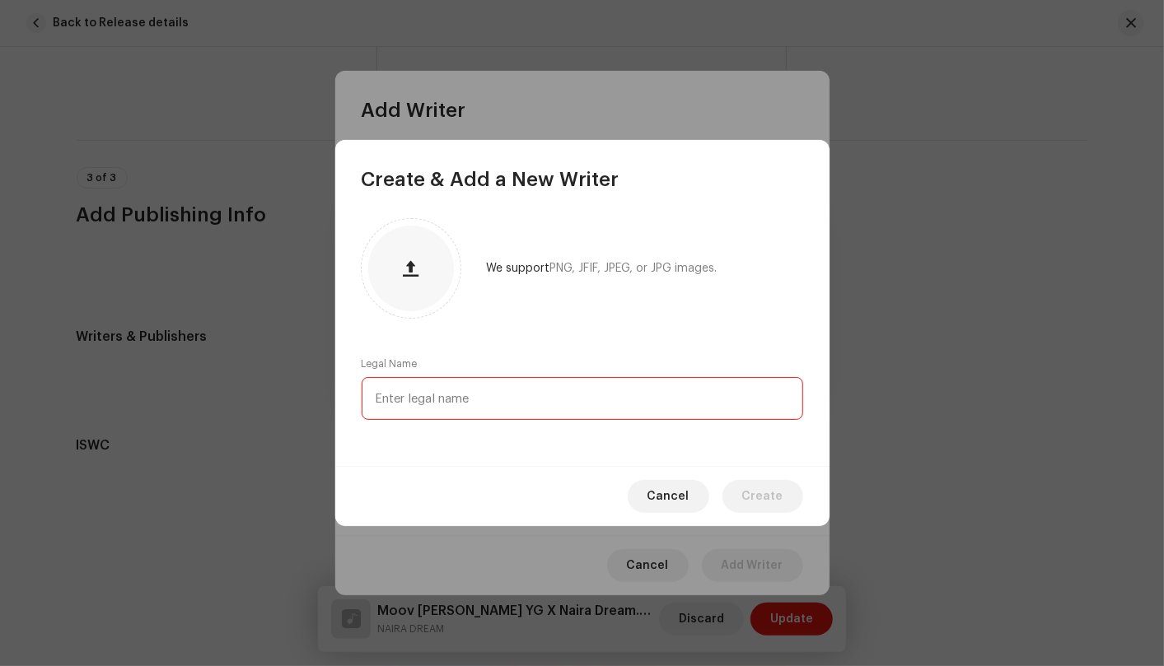
click at [479, 392] on input "text" at bounding box center [582, 398] width 441 height 43
type input "Naira Dream"
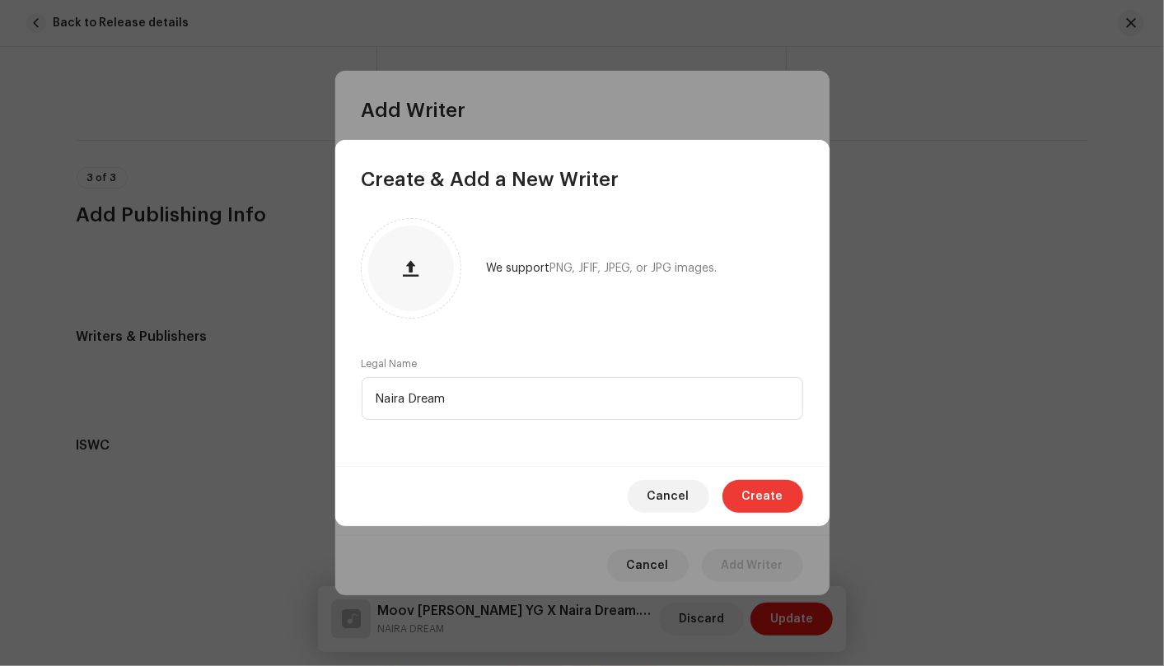
click at [786, 503] on button "Create" at bounding box center [762, 496] width 81 height 33
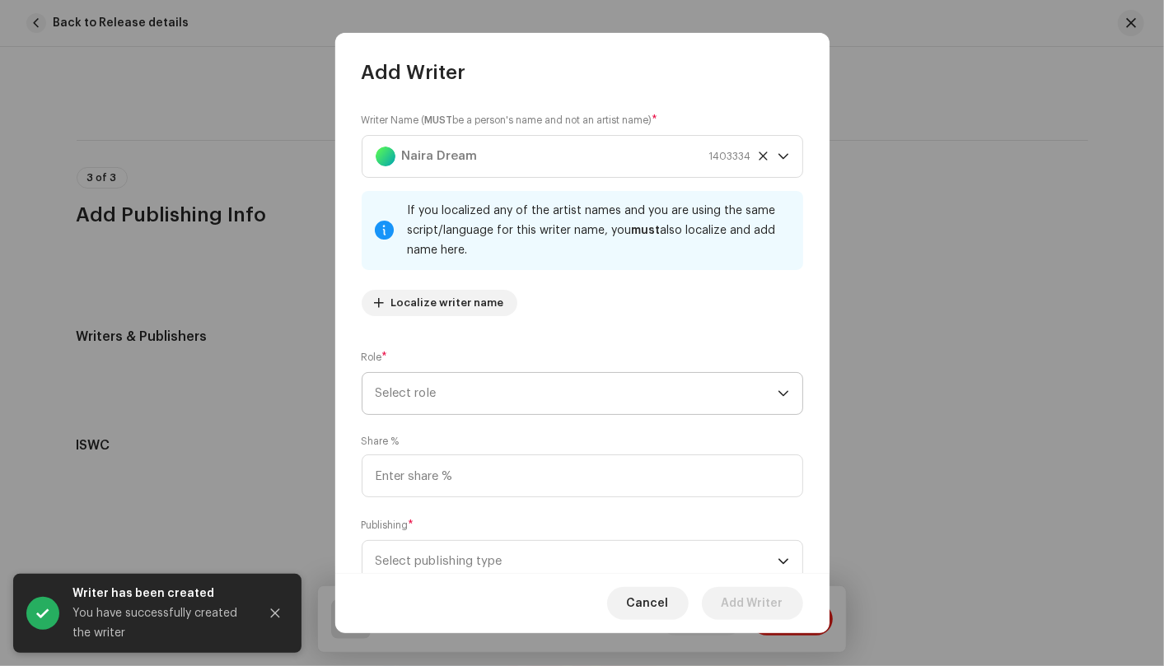
click at [519, 394] on span "Select role" at bounding box center [577, 393] width 402 height 41
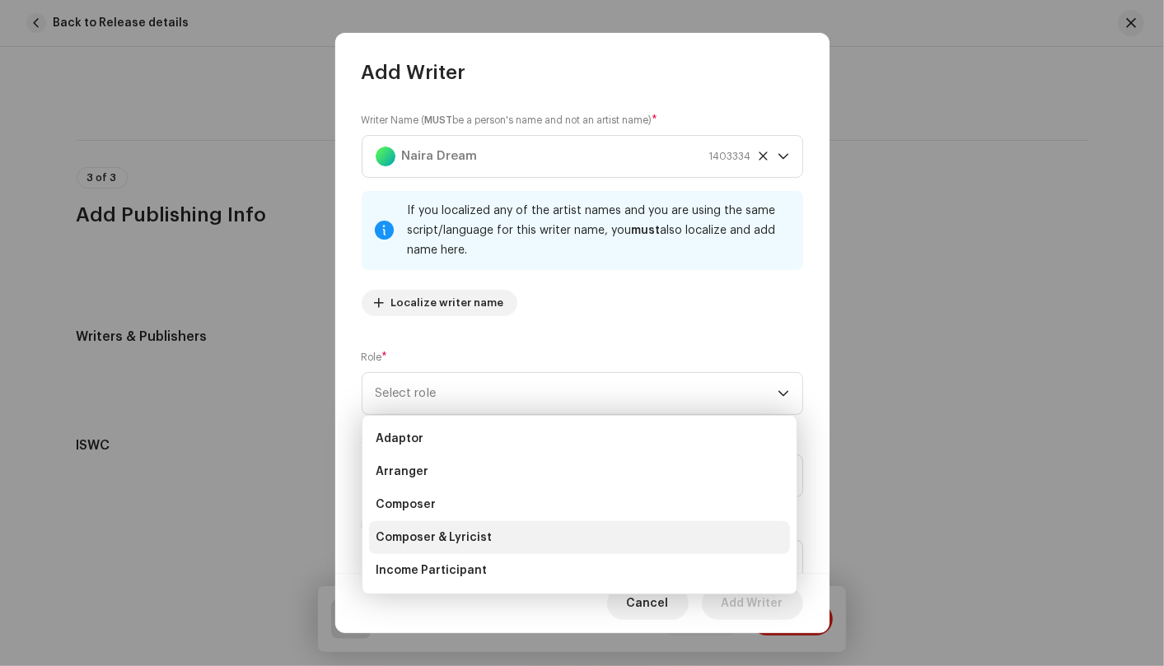
click at [498, 535] on li "Composer & Lyricist" at bounding box center [579, 537] width 421 height 33
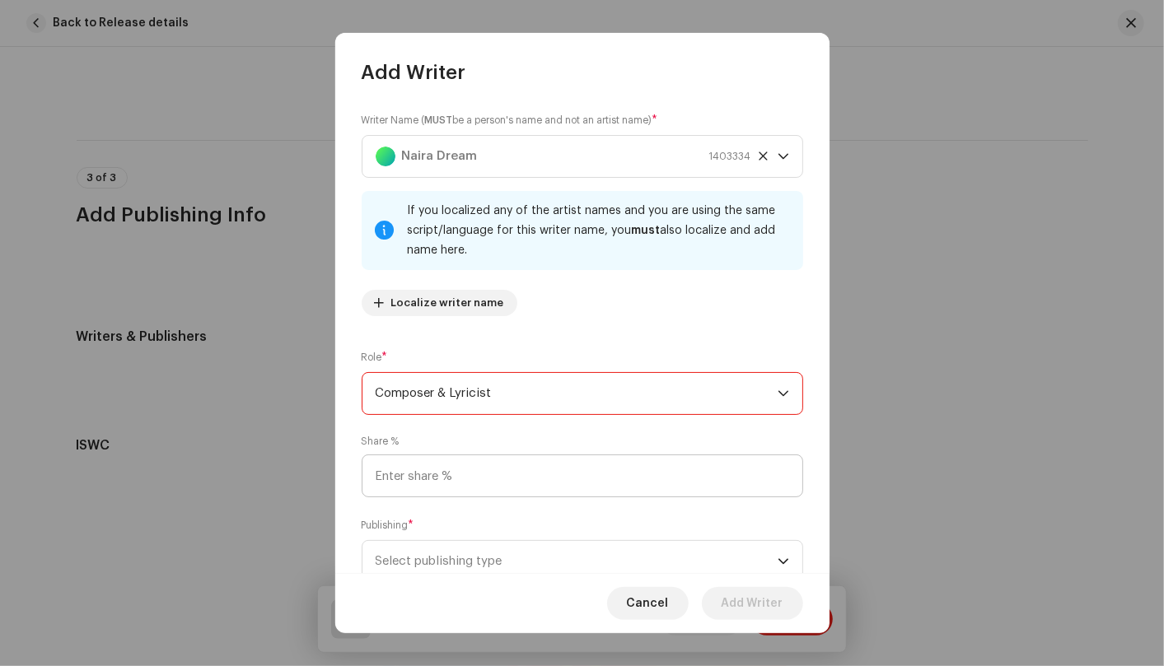
scroll to position [57, 0]
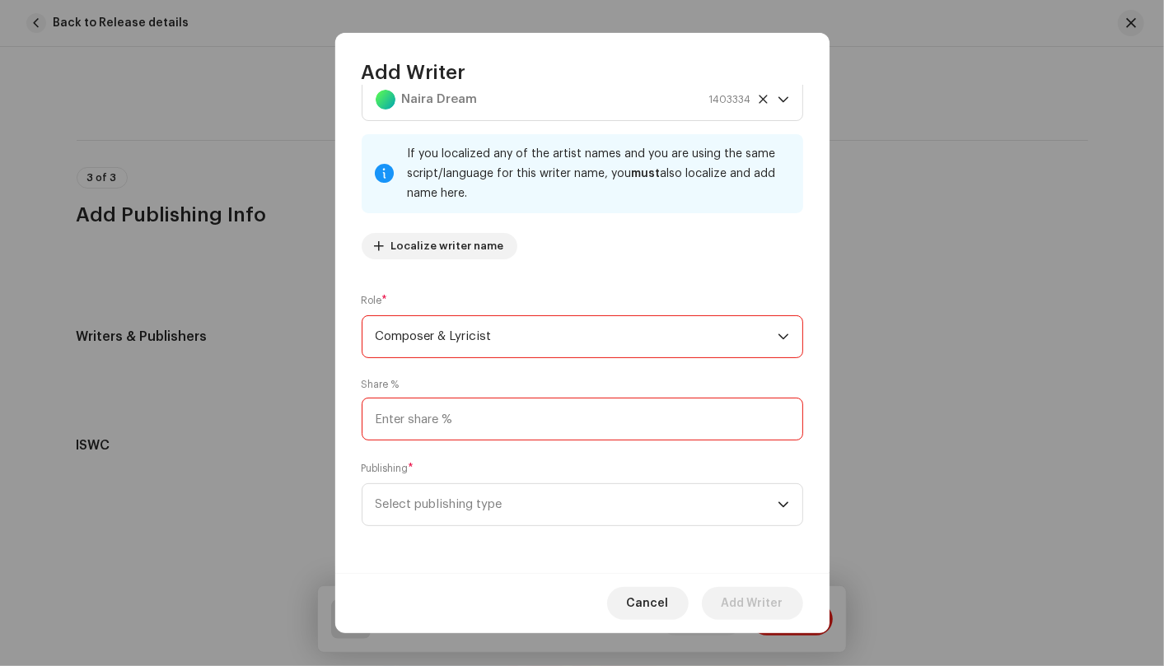
click at [647, 418] on input at bounding box center [582, 419] width 441 height 43
type input "100.00"
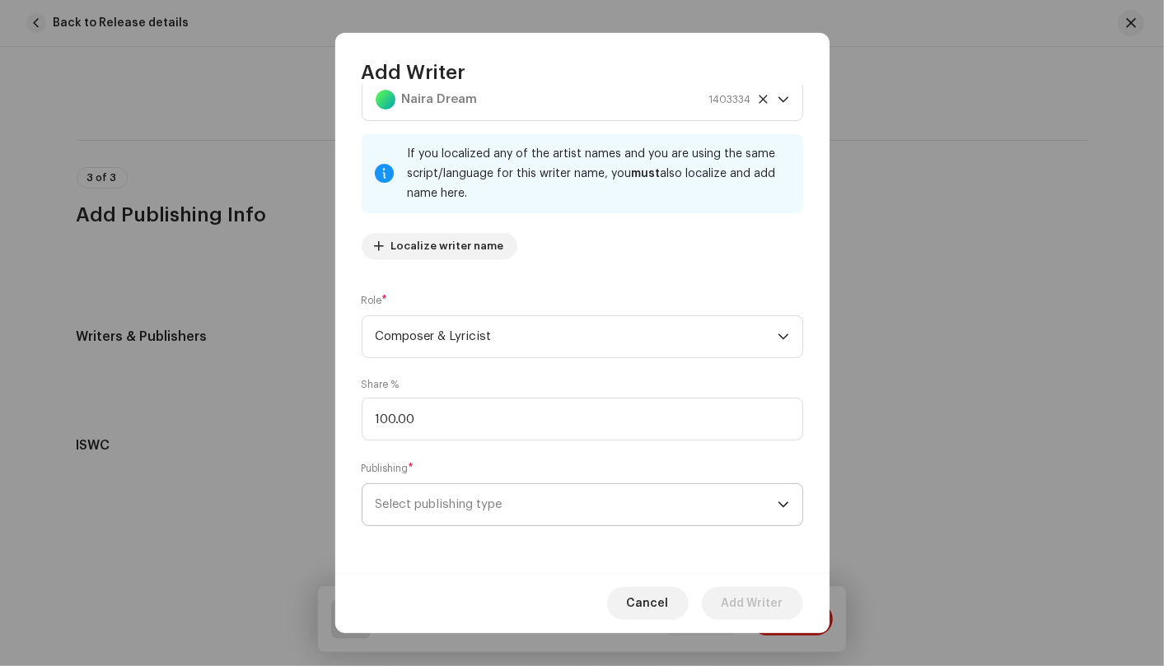
click at [618, 503] on span "Select publishing type" at bounding box center [577, 504] width 402 height 41
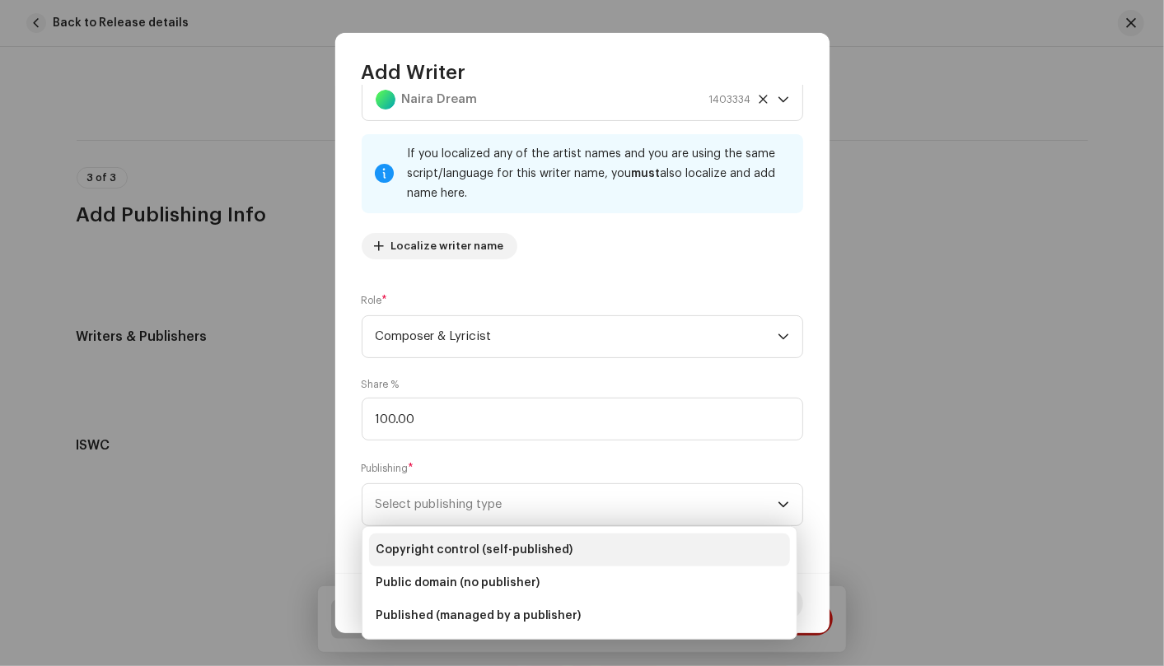
click at [595, 555] on li "Copyright control (self-published)" at bounding box center [579, 550] width 421 height 33
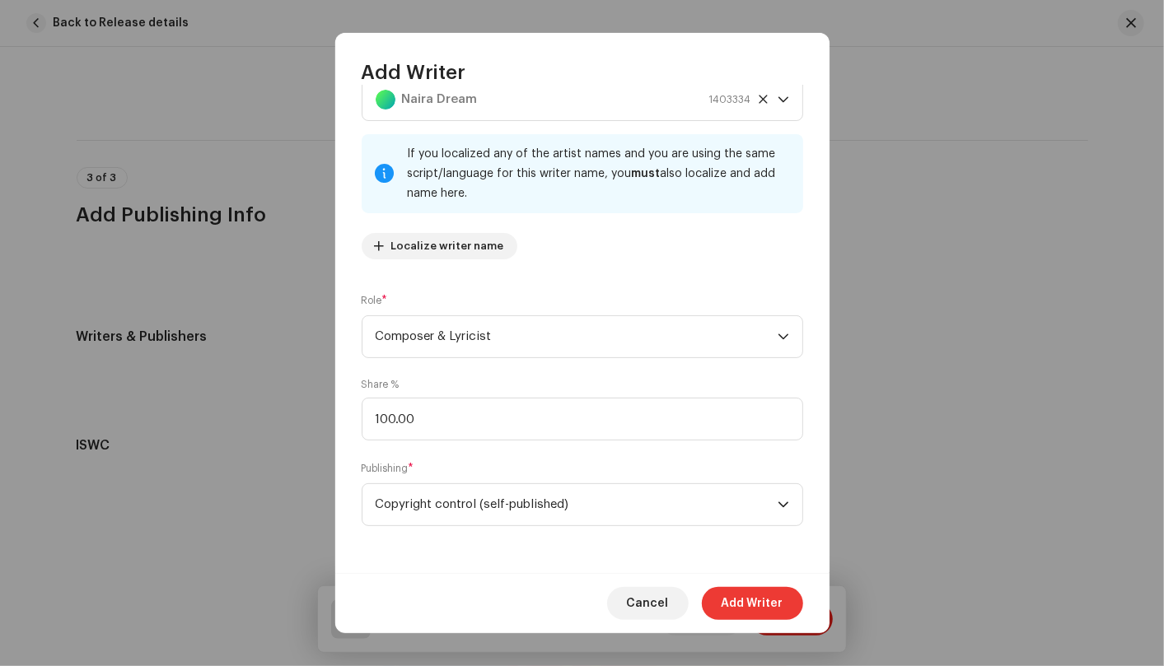
click at [739, 609] on span "Add Writer" at bounding box center [752, 603] width 62 height 33
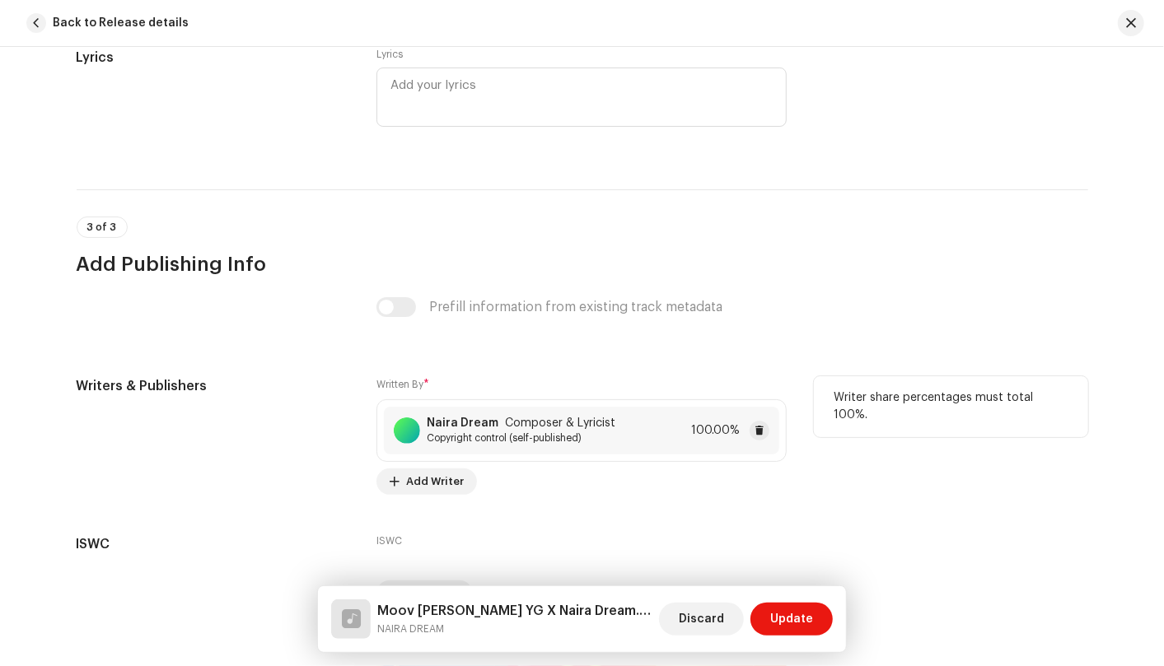
scroll to position [3193, 0]
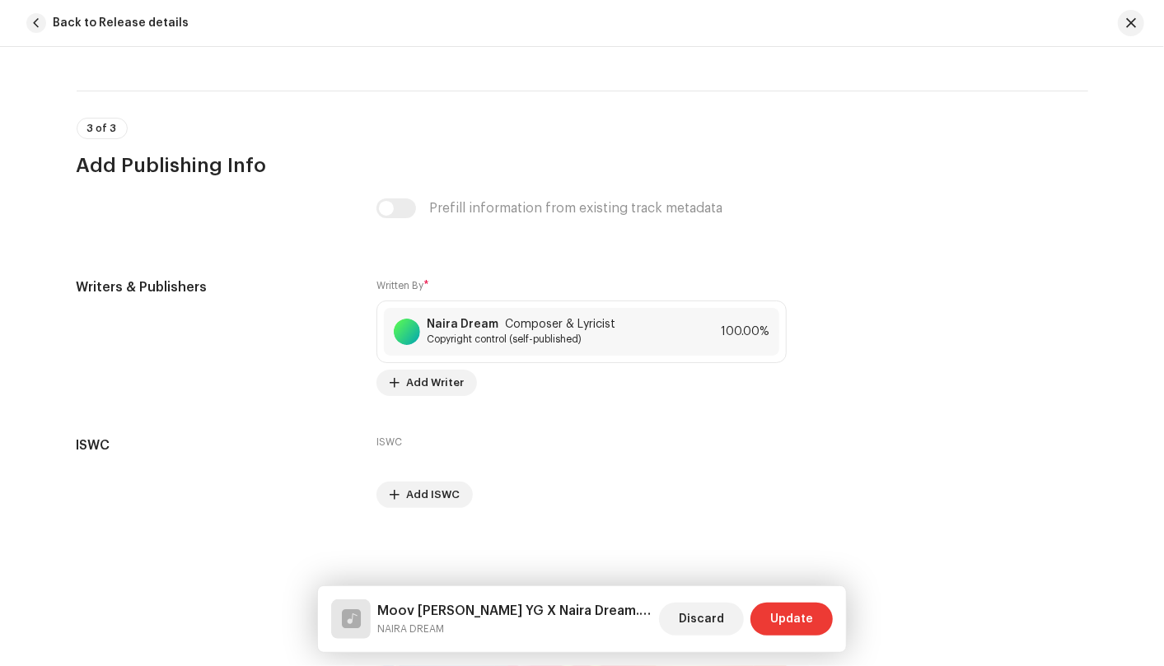
click at [775, 619] on span "Update" at bounding box center [791, 619] width 43 height 33
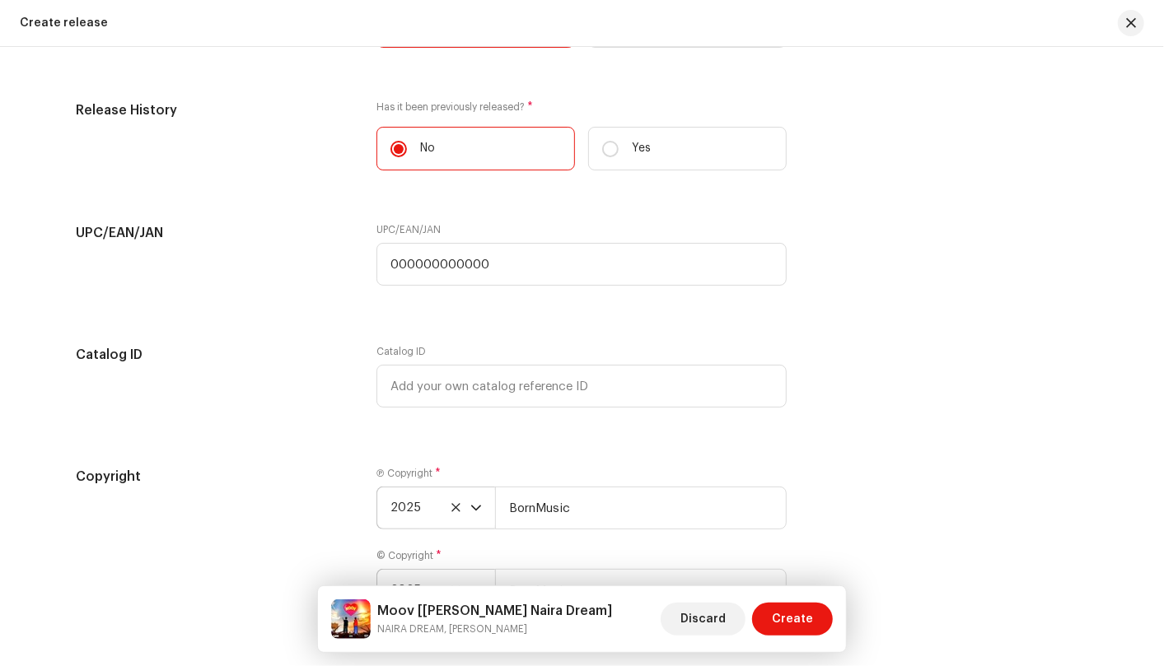
scroll to position [2553, 0]
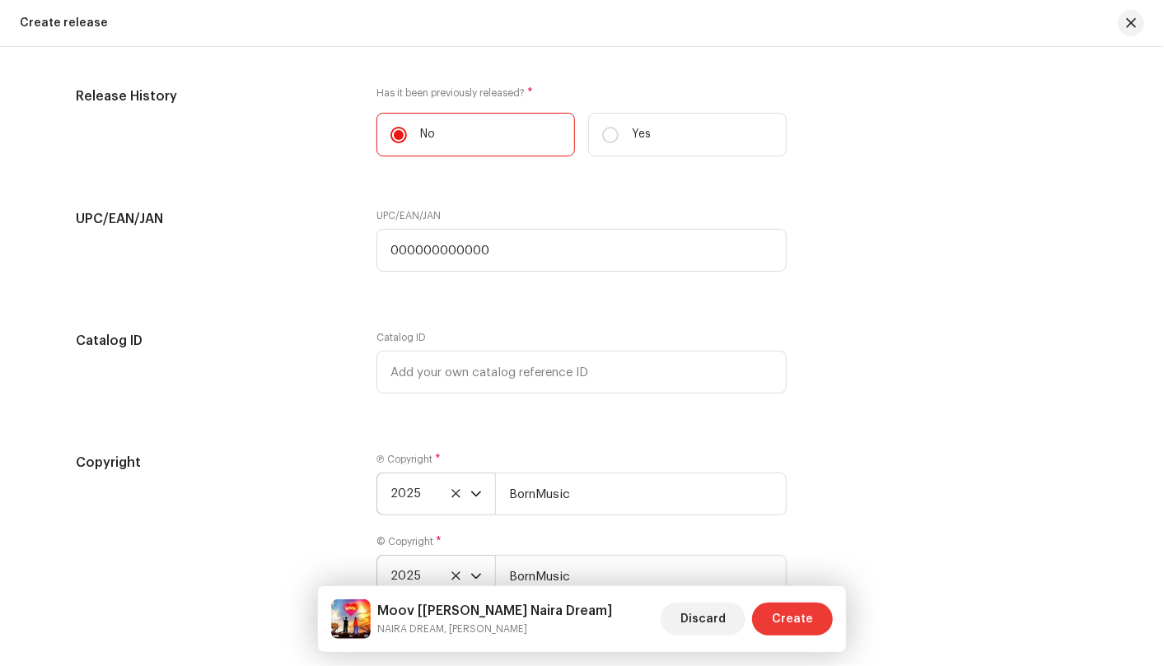
click at [787, 626] on span "Create" at bounding box center [792, 619] width 41 height 33
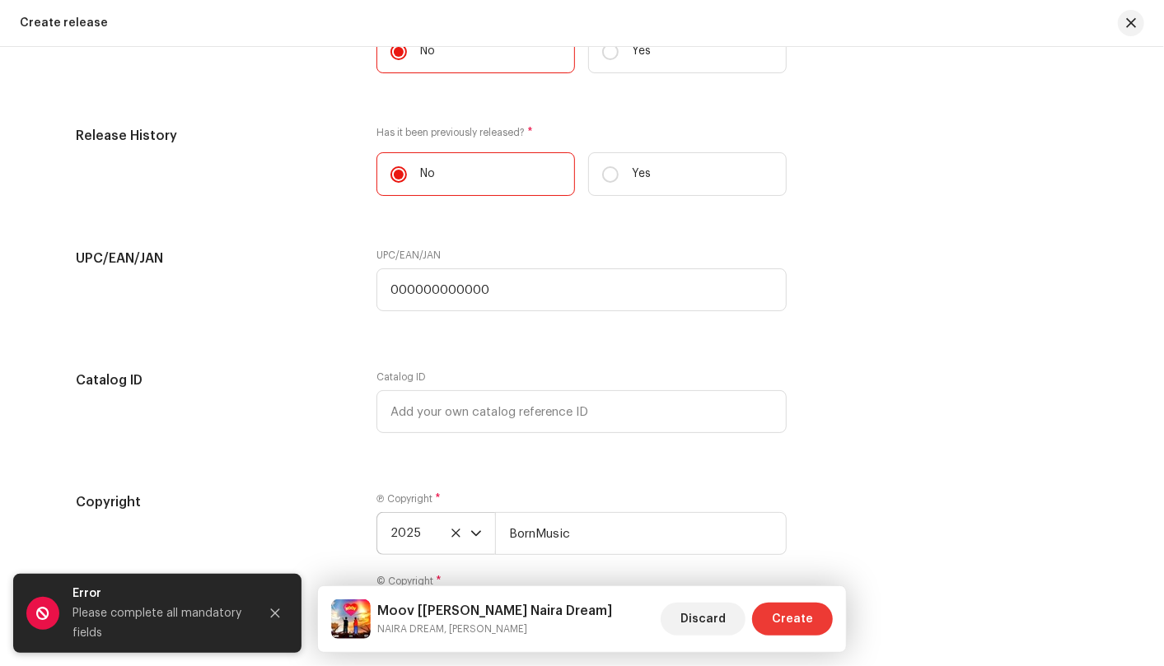
scroll to position [2593, 0]
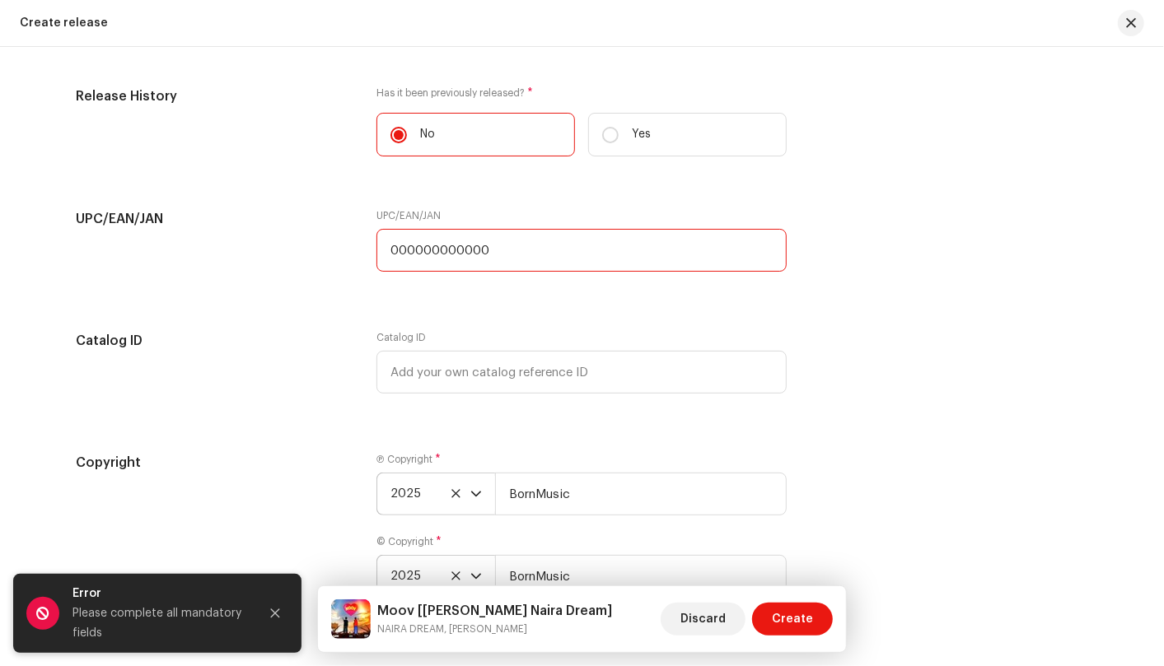
click at [564, 252] on input "000000000000" at bounding box center [581, 250] width 410 height 43
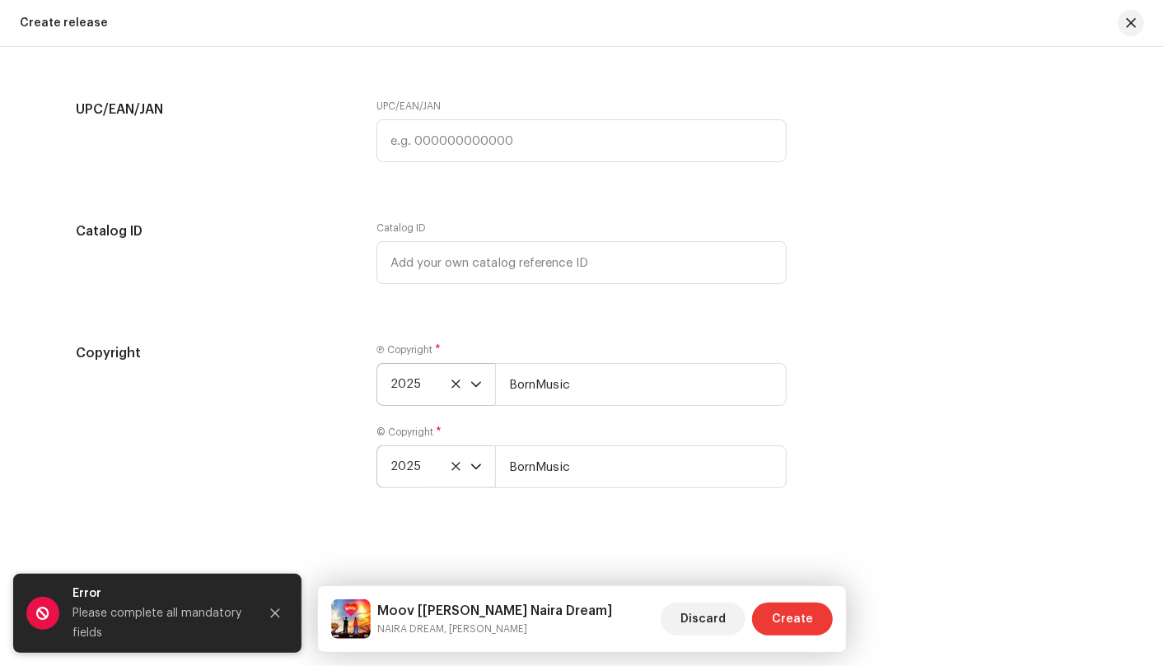
click at [814, 611] on button "Create" at bounding box center [792, 619] width 81 height 33
click at [271, 605] on button "Close" at bounding box center [275, 613] width 33 height 33
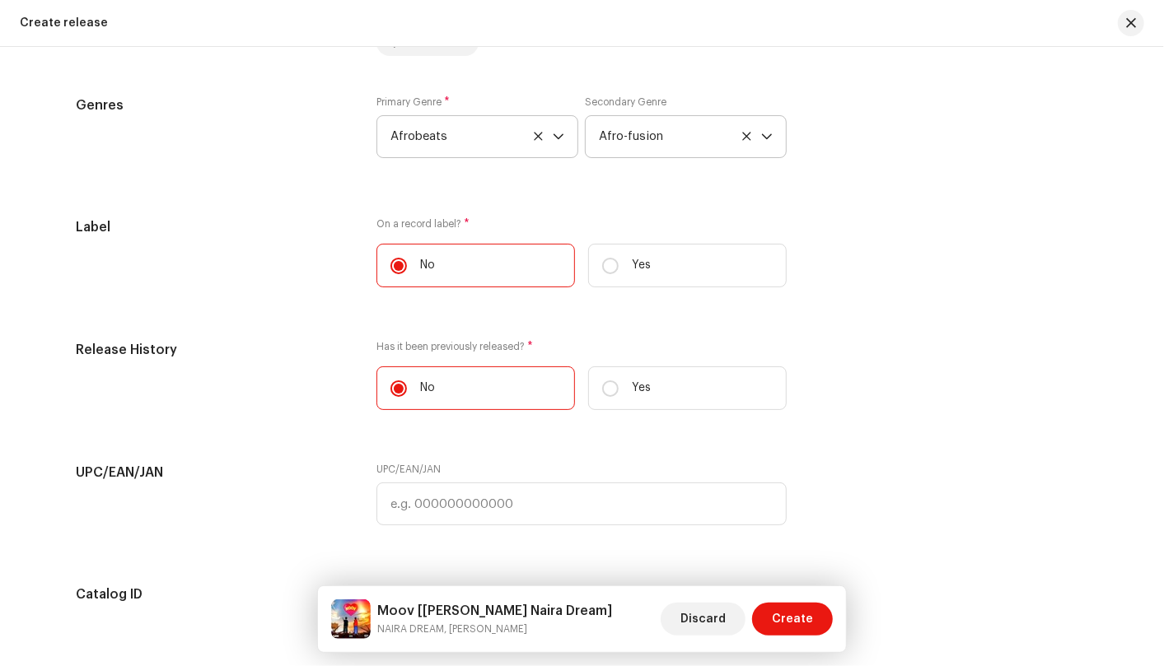
scroll to position [2247, 0]
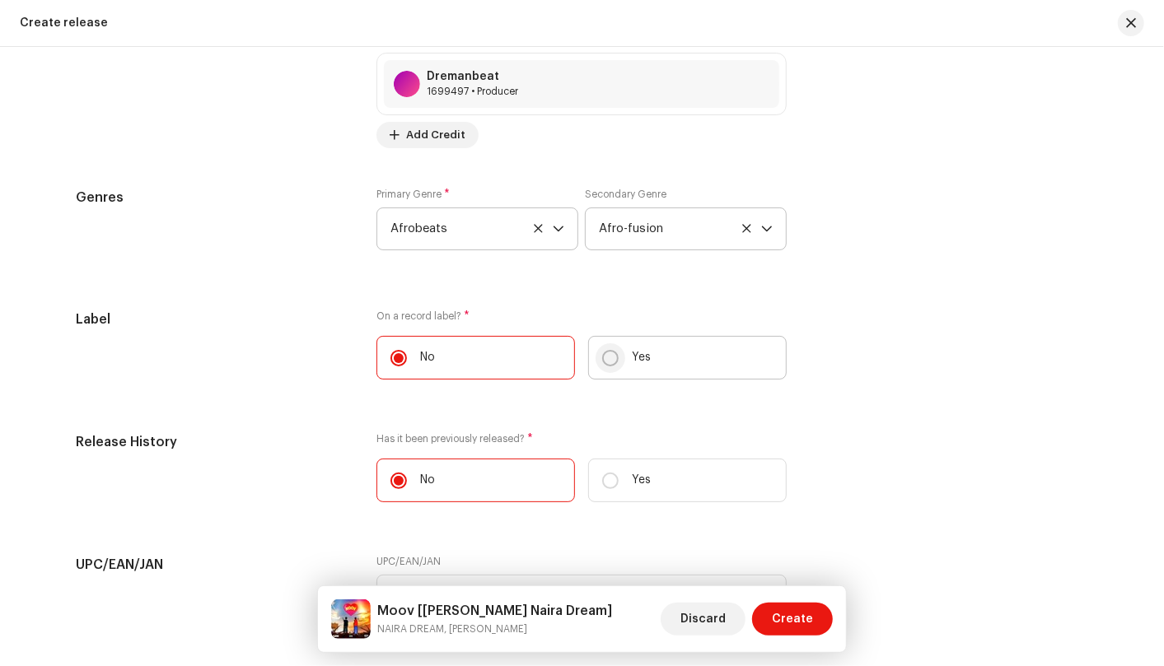
click at [602, 361] on p-radiobutton at bounding box center [610, 358] width 16 height 16
click at [602, 361] on input "Yes" at bounding box center [610, 358] width 16 height 16
radio input "true"
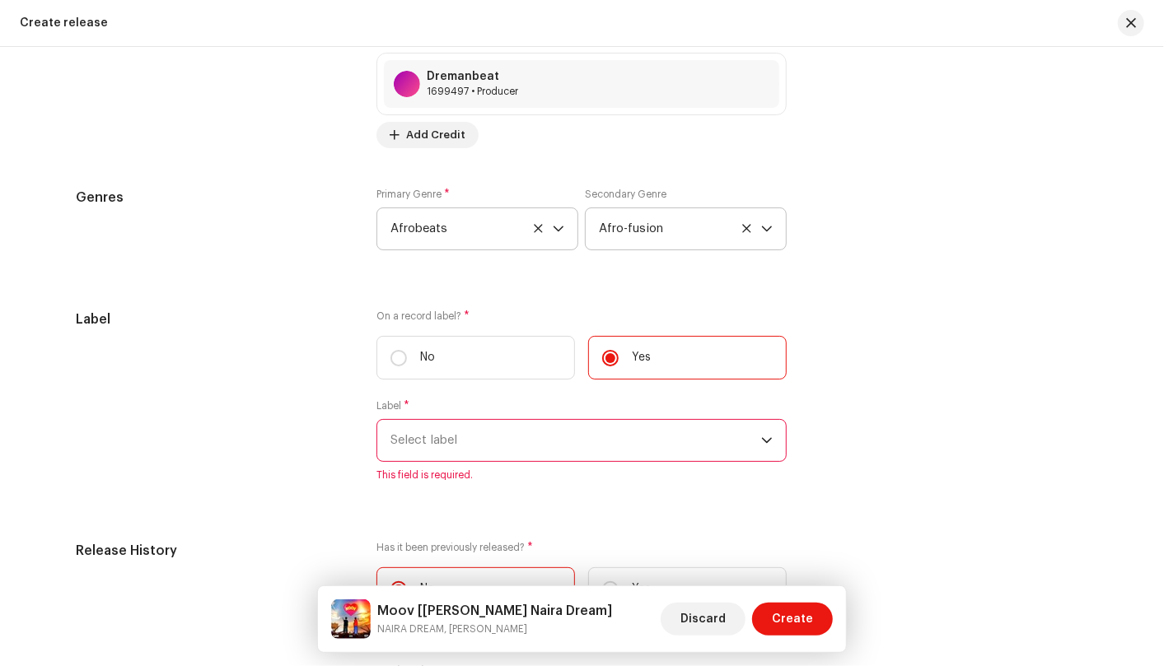
click at [761, 437] on icon "dropdown trigger" at bounding box center [767, 441] width 12 height 12
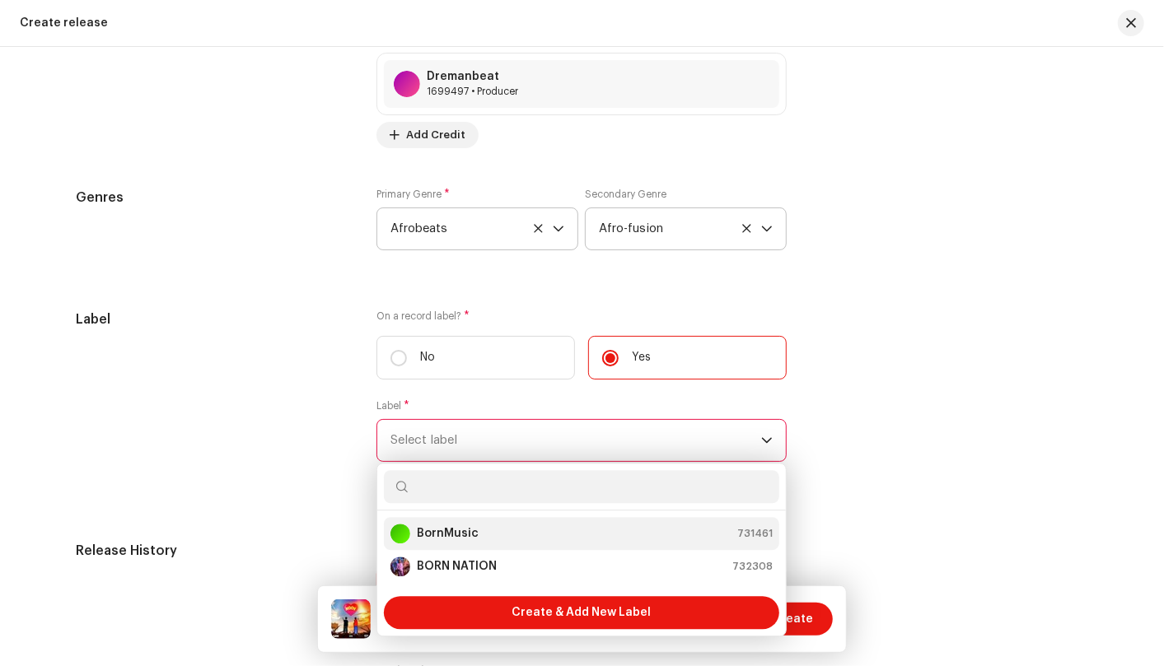
click at [692, 534] on div "BornMusic 731461" at bounding box center [581, 534] width 382 height 20
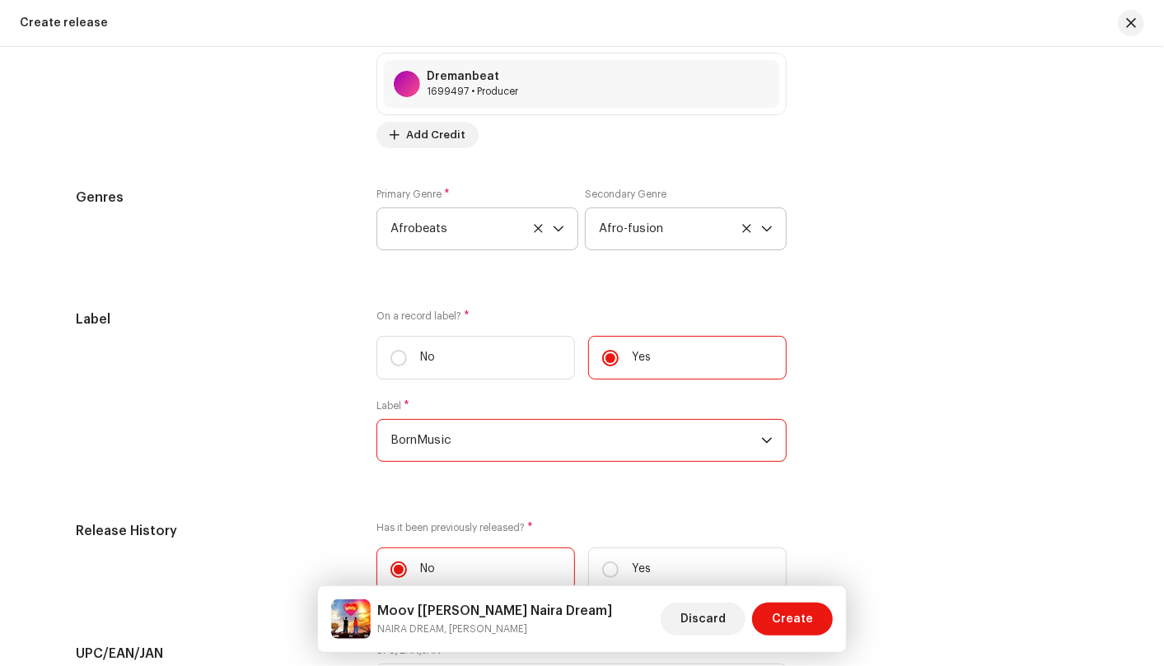
scroll to position [2339, 0]
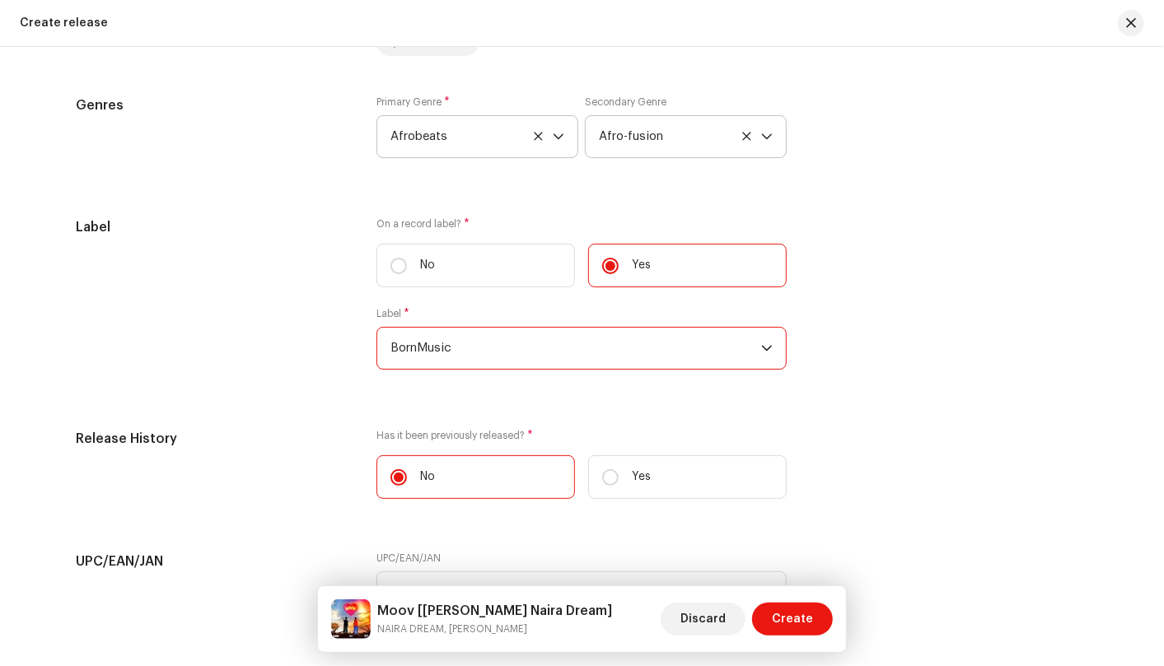
click at [758, 343] on span "BornMusic" at bounding box center [575, 348] width 371 height 41
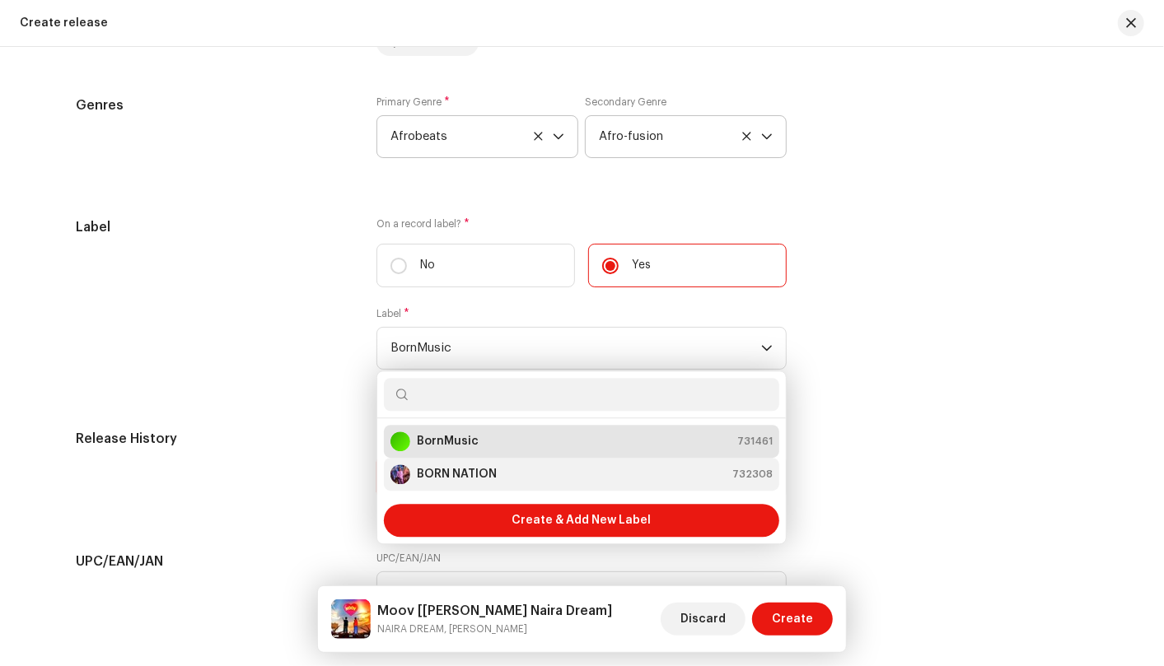
click at [703, 469] on div "BORN NATION 732308" at bounding box center [581, 475] width 382 height 20
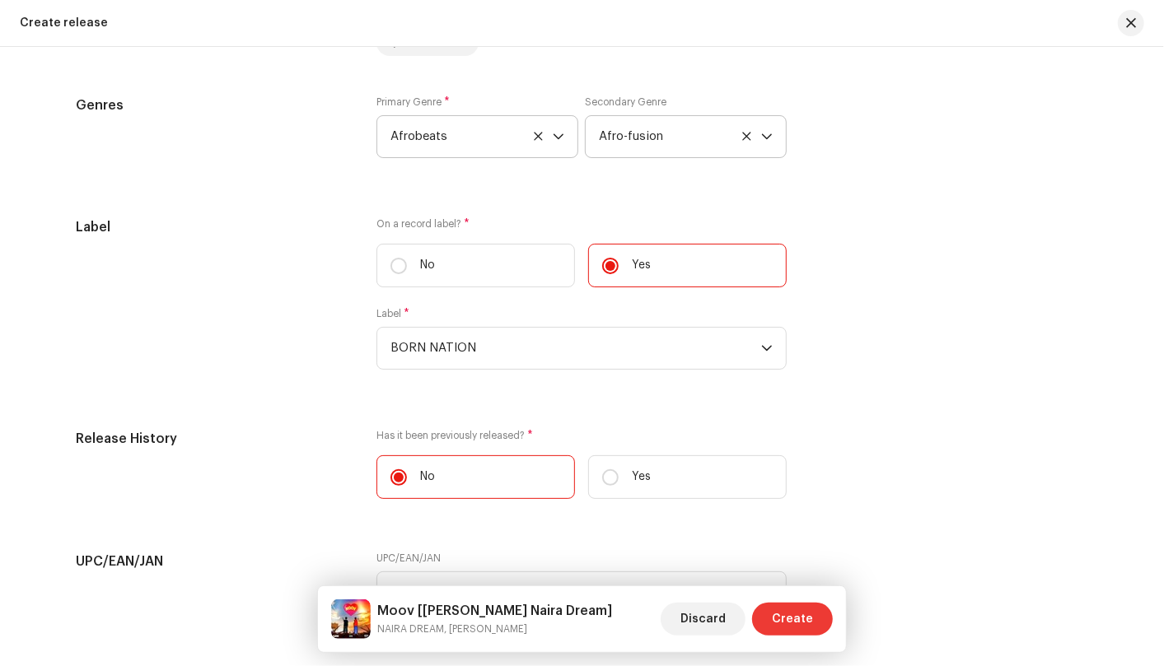
click at [830, 617] on button "Create" at bounding box center [792, 619] width 81 height 33
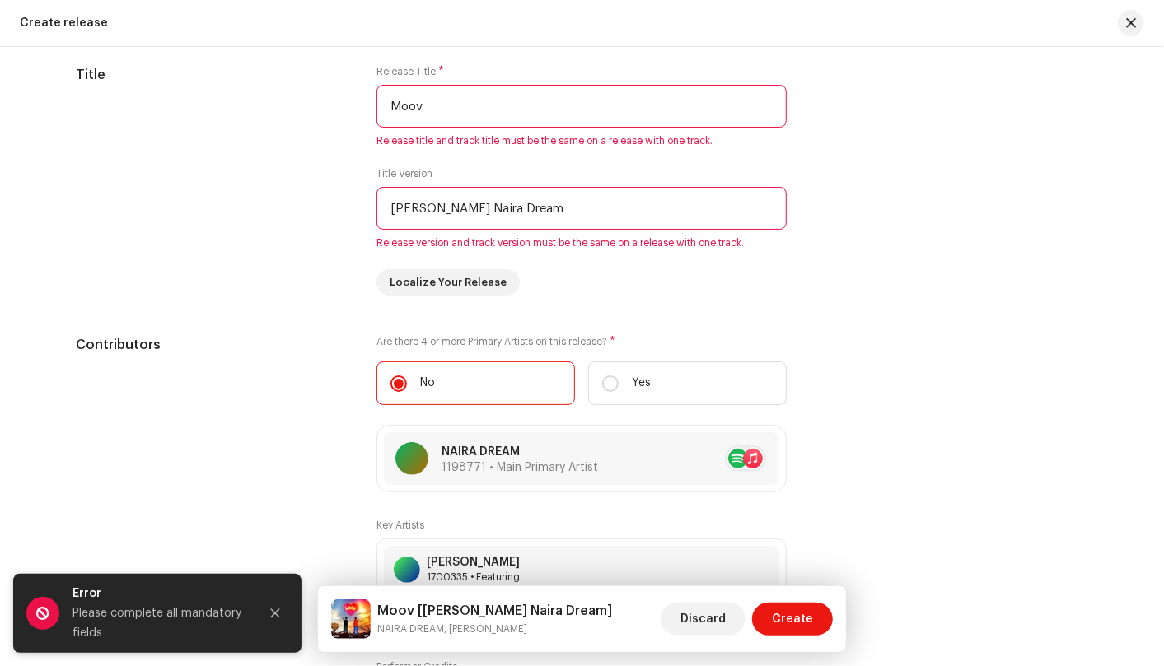
scroll to position [1515, 0]
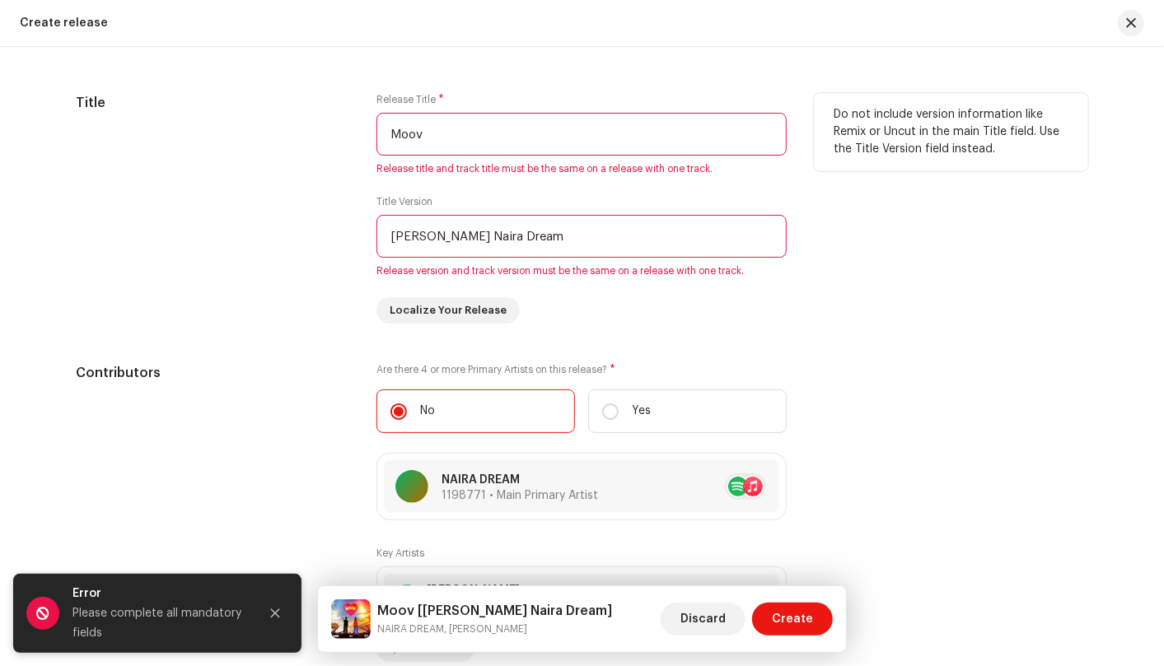
click at [591, 136] on input "Moov" at bounding box center [581, 134] width 410 height 43
click at [557, 244] on input "Leo X Naira Dream" at bounding box center [581, 236] width 410 height 43
click at [558, 244] on input "Leo X Naira Dream" at bounding box center [581, 236] width 410 height 43
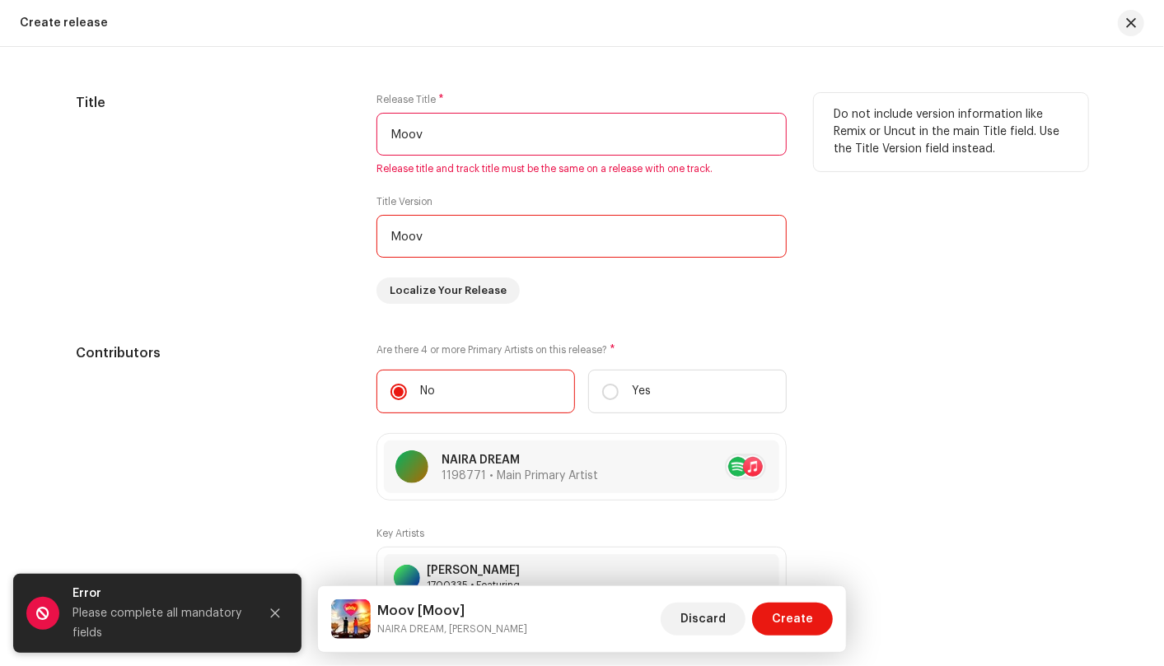
type input "Moov"
click at [427, 137] on input "Moov" at bounding box center [581, 134] width 410 height 43
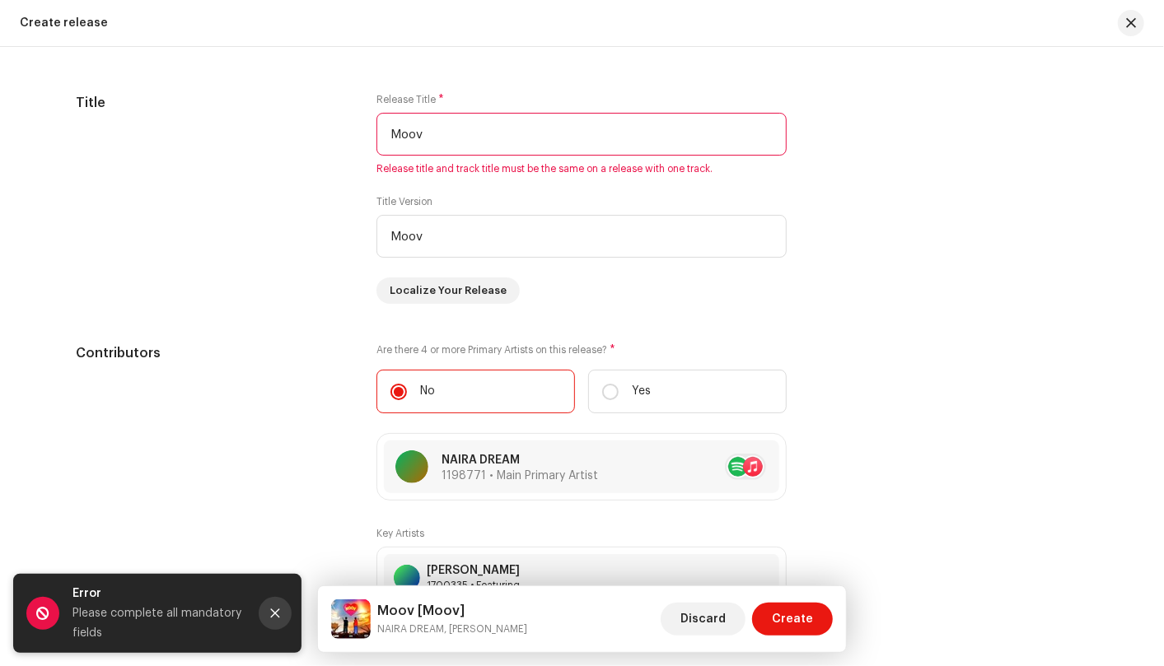
click at [265, 610] on button "Close" at bounding box center [275, 613] width 33 height 33
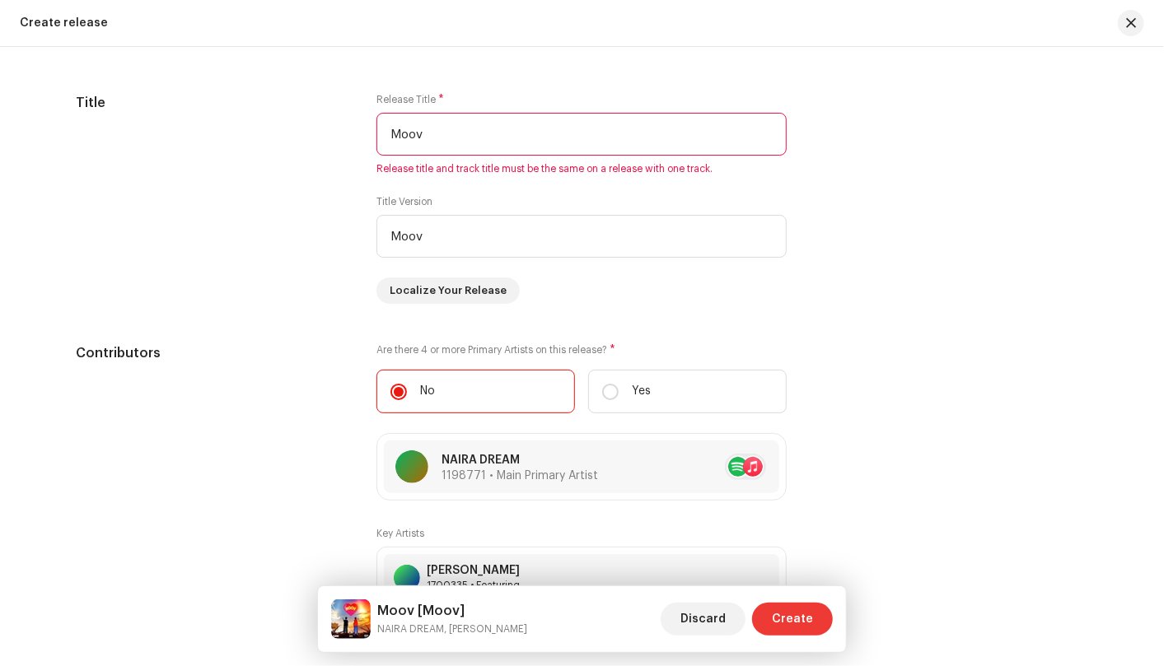
click at [774, 614] on button "Create" at bounding box center [792, 619] width 81 height 33
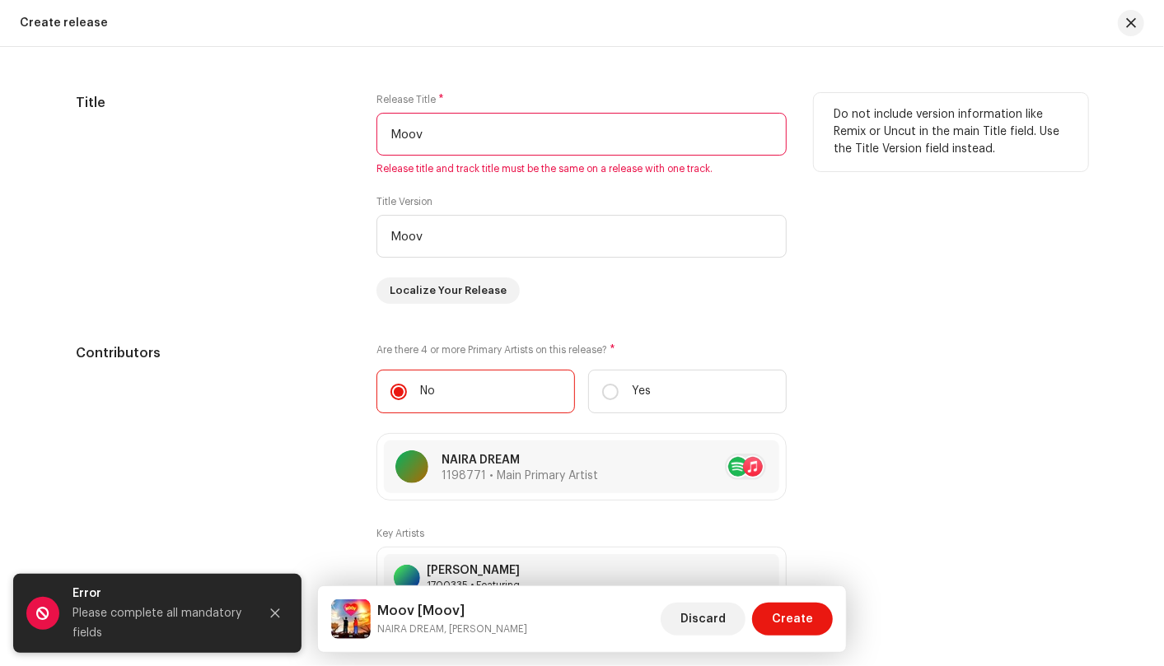
click at [463, 119] on input "Moov" at bounding box center [581, 134] width 410 height 43
type input "M"
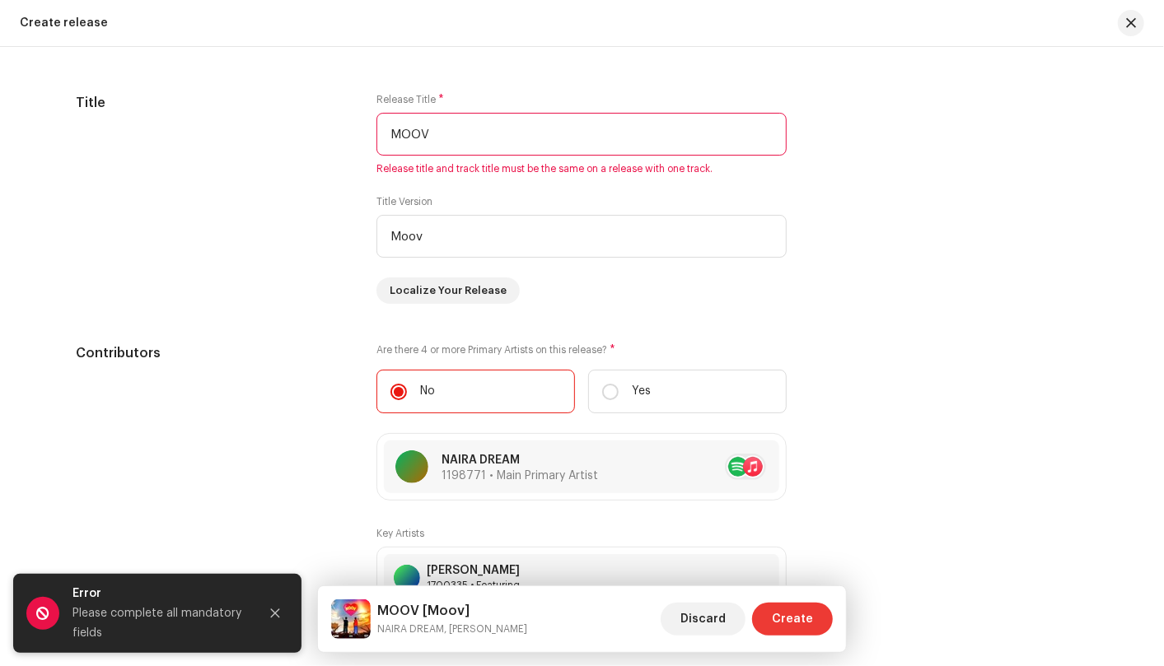
click at [774, 628] on button "Create" at bounding box center [792, 619] width 81 height 33
click at [781, 623] on span "Create" at bounding box center [792, 619] width 41 height 33
click at [274, 611] on icon "Close" at bounding box center [275, 614] width 12 height 12
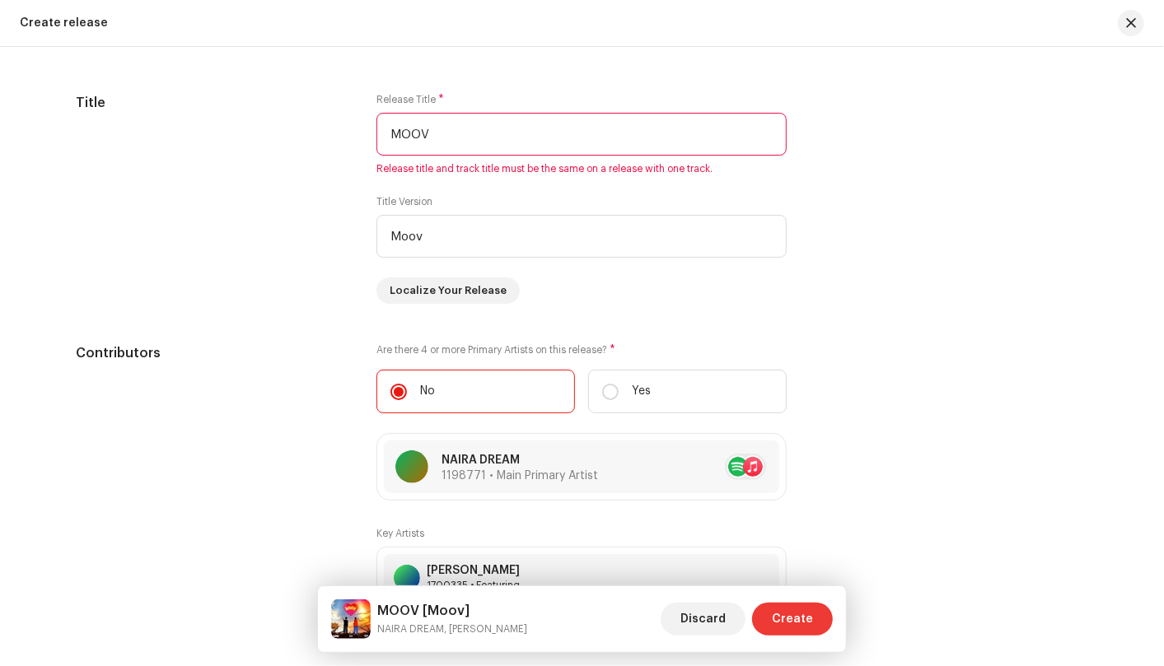
click at [777, 619] on span "Create" at bounding box center [792, 619] width 41 height 33
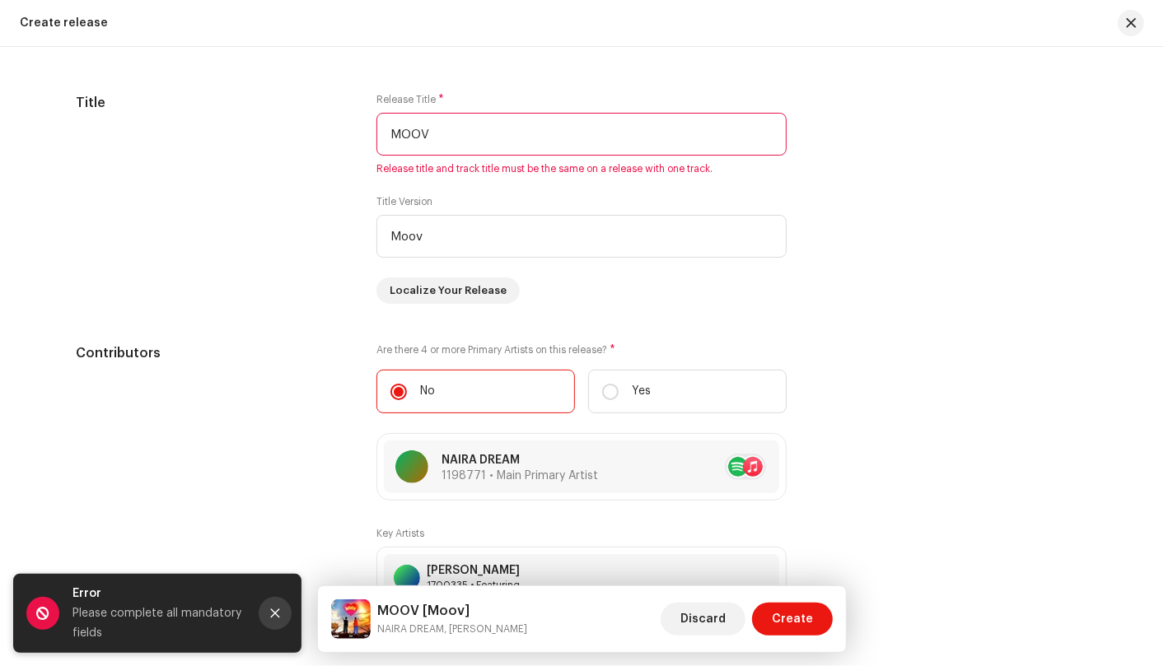
click at [268, 611] on button "Close" at bounding box center [275, 613] width 33 height 33
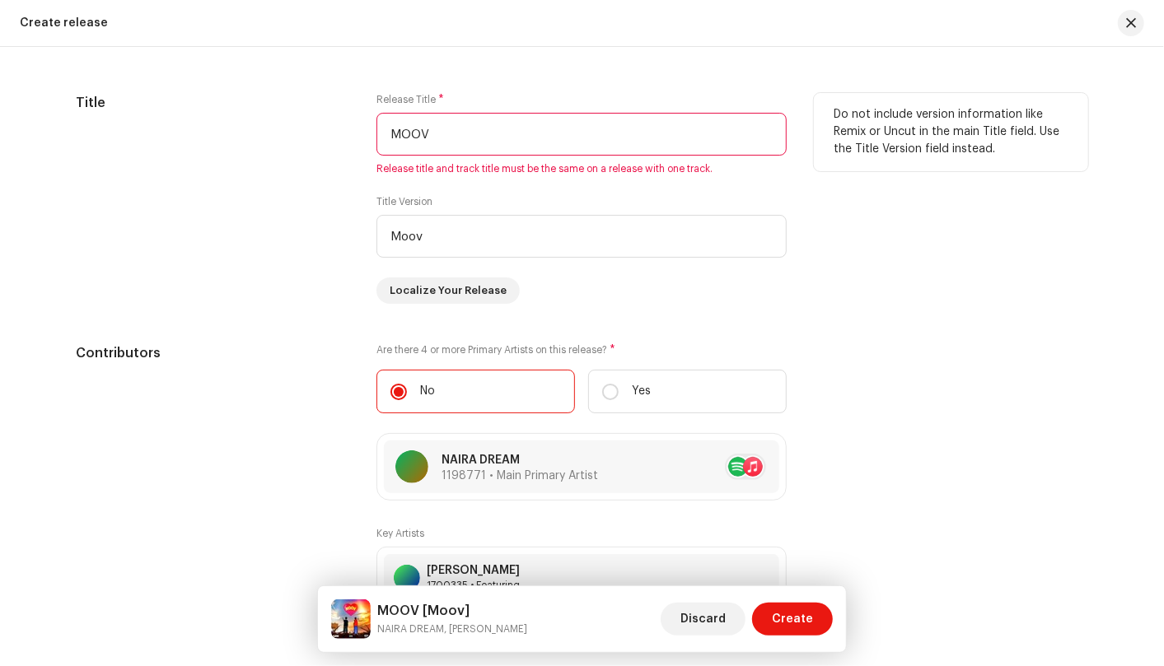
click at [474, 129] on input "MOOV" at bounding box center [581, 134] width 410 height 43
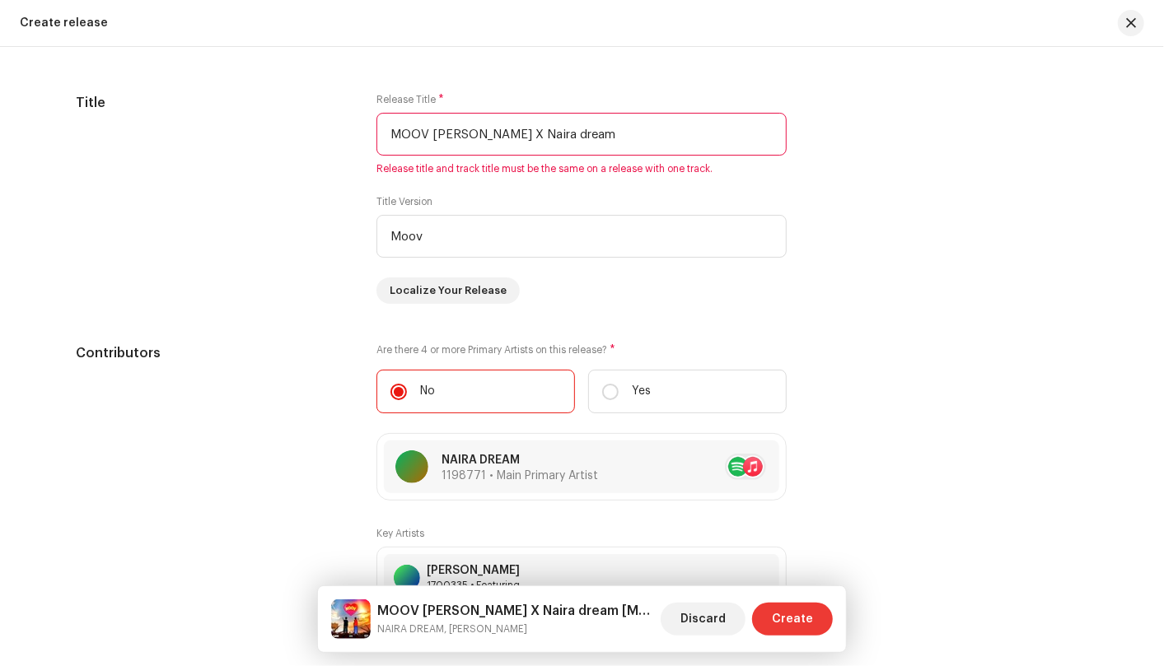
type input "MOOV Loe X Naira dream"
click at [774, 619] on button "Create" at bounding box center [792, 619] width 81 height 33
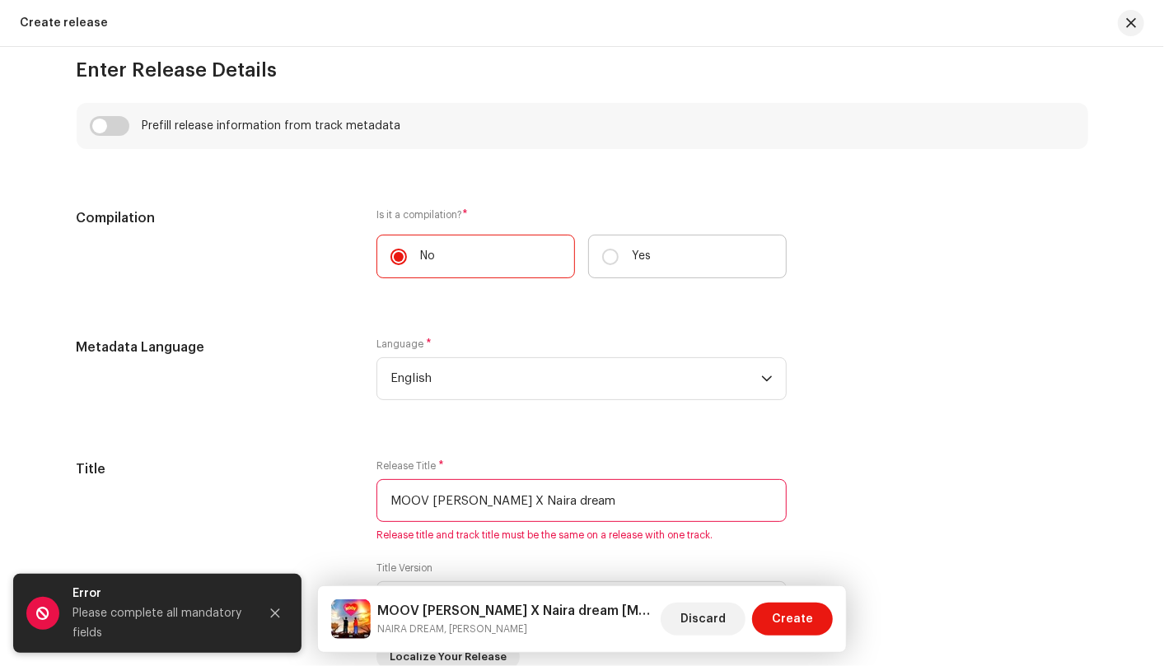
scroll to position [1058, 0]
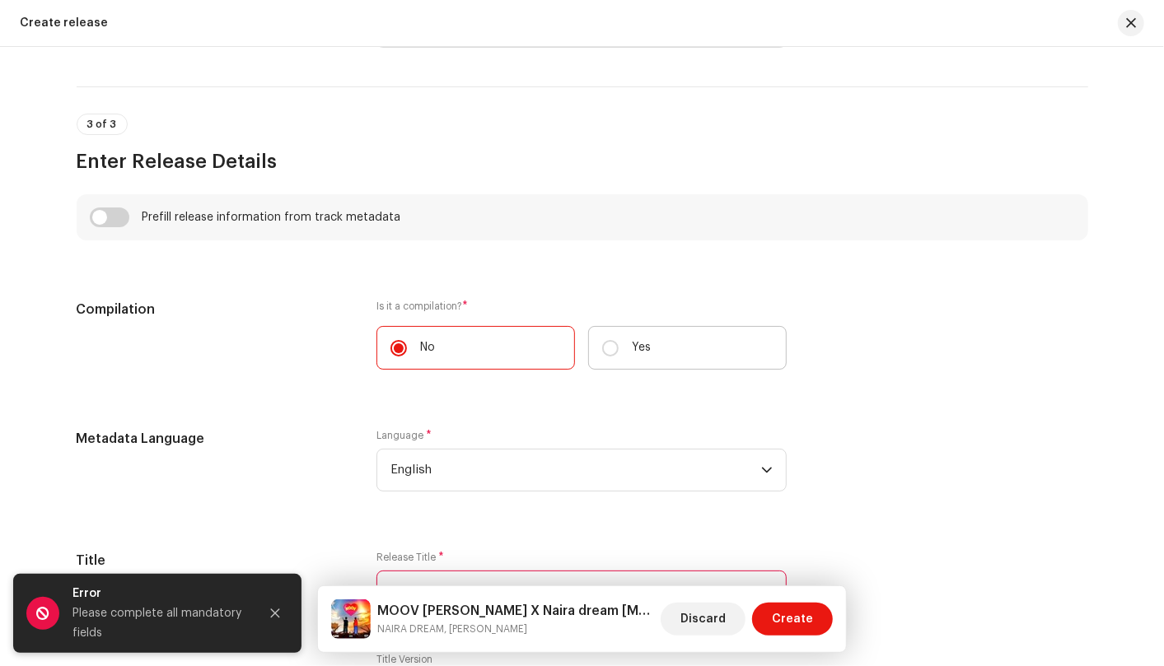
click at [611, 336] on label "Yes" at bounding box center [687, 348] width 198 height 44
click at [611, 340] on input "Yes" at bounding box center [610, 348] width 16 height 16
radio input "true"
click at [402, 350] on input "No" at bounding box center [398, 348] width 16 height 16
radio input "true"
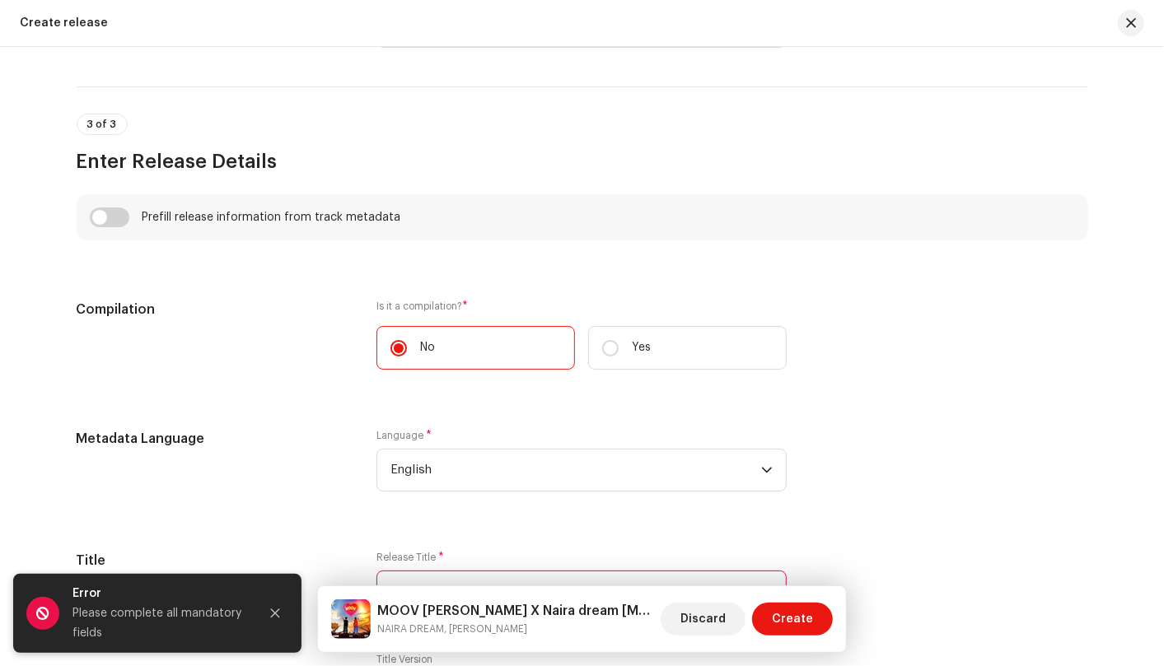
scroll to position [966, 0]
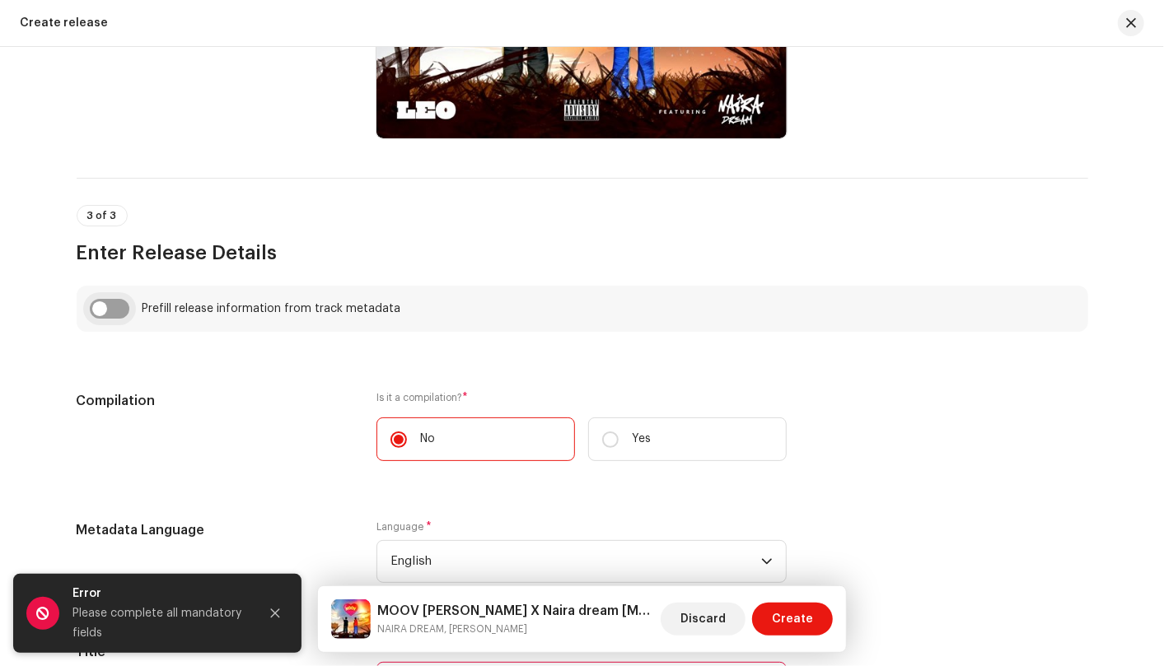
click at [105, 306] on input "checkbox" at bounding box center [110, 309] width 40 height 20
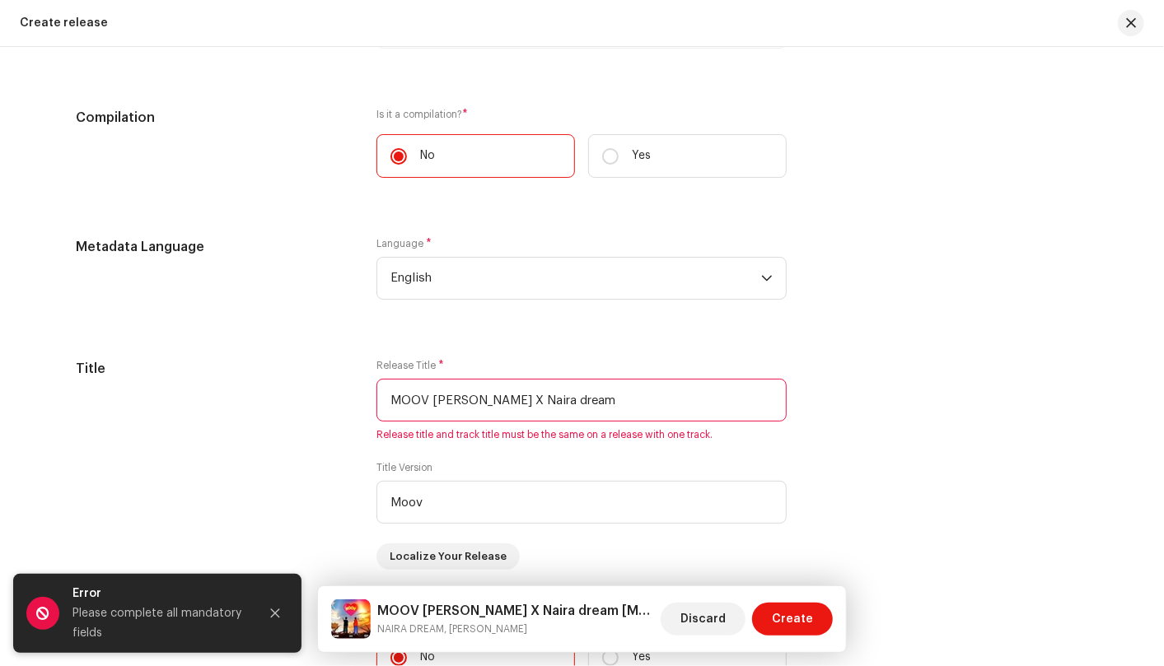
scroll to position [1607, 0]
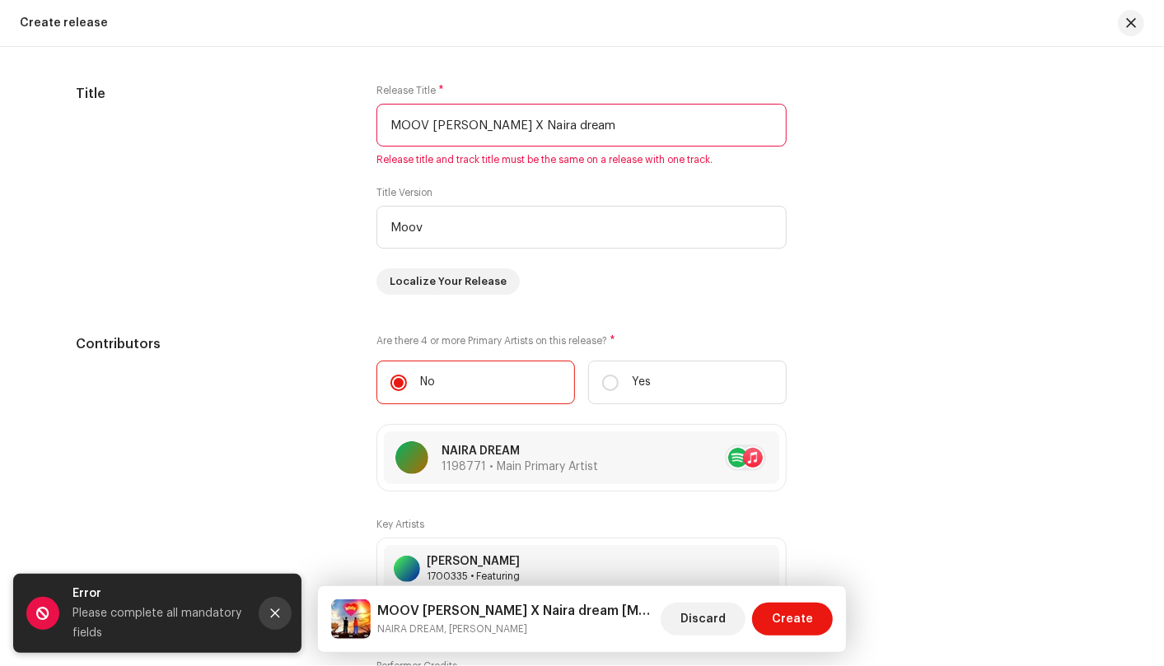
click at [273, 611] on icon "Close" at bounding box center [275, 614] width 12 height 12
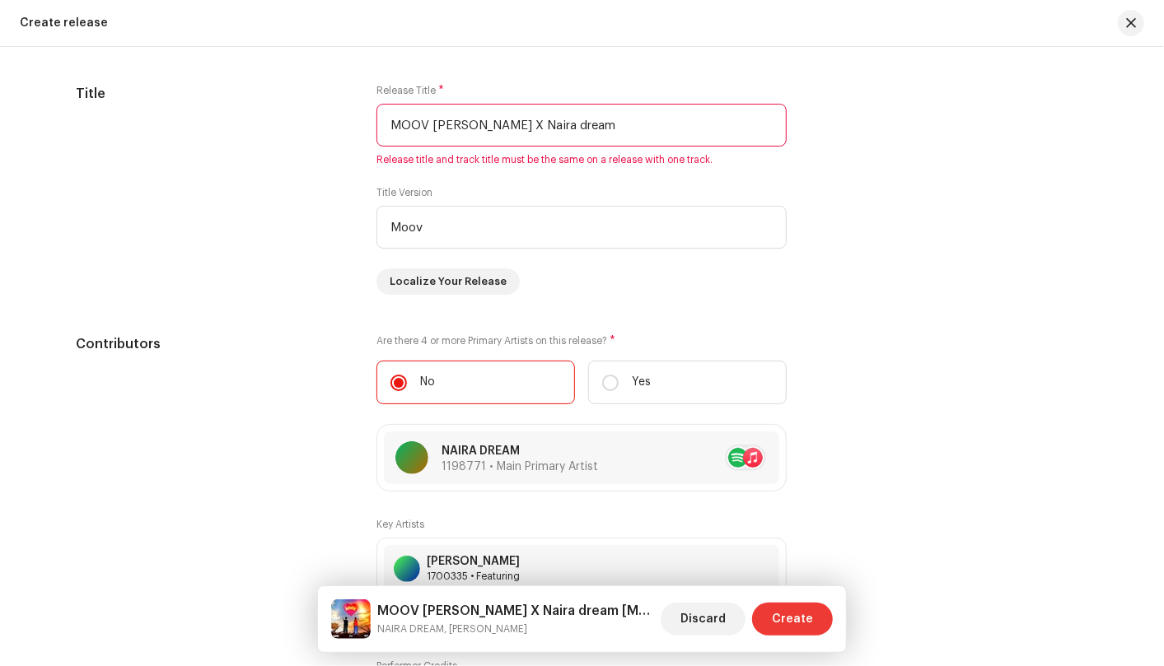
click at [800, 612] on span "Create" at bounding box center [792, 619] width 41 height 33
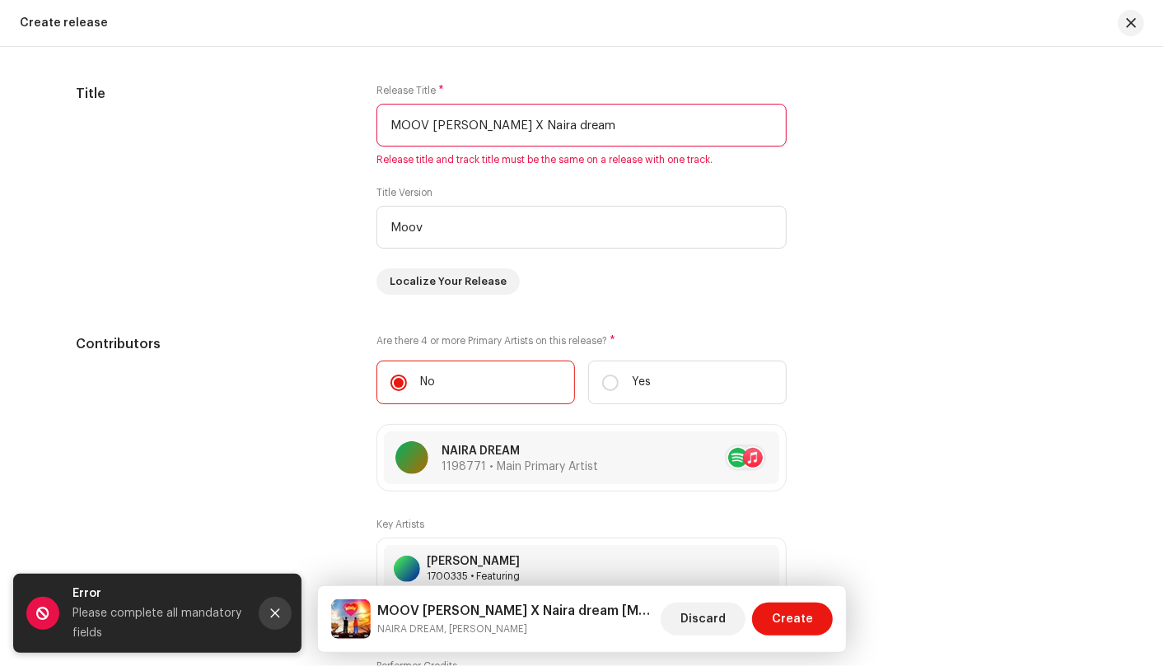
click at [279, 605] on button "Close" at bounding box center [275, 613] width 33 height 33
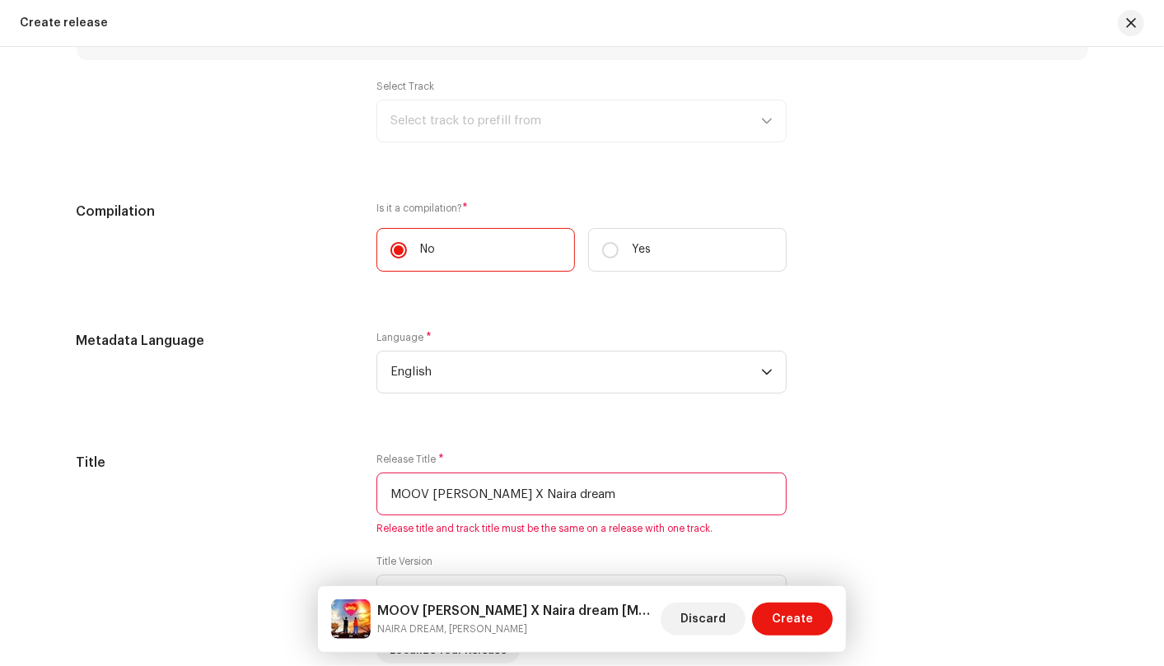
scroll to position [1146, 0]
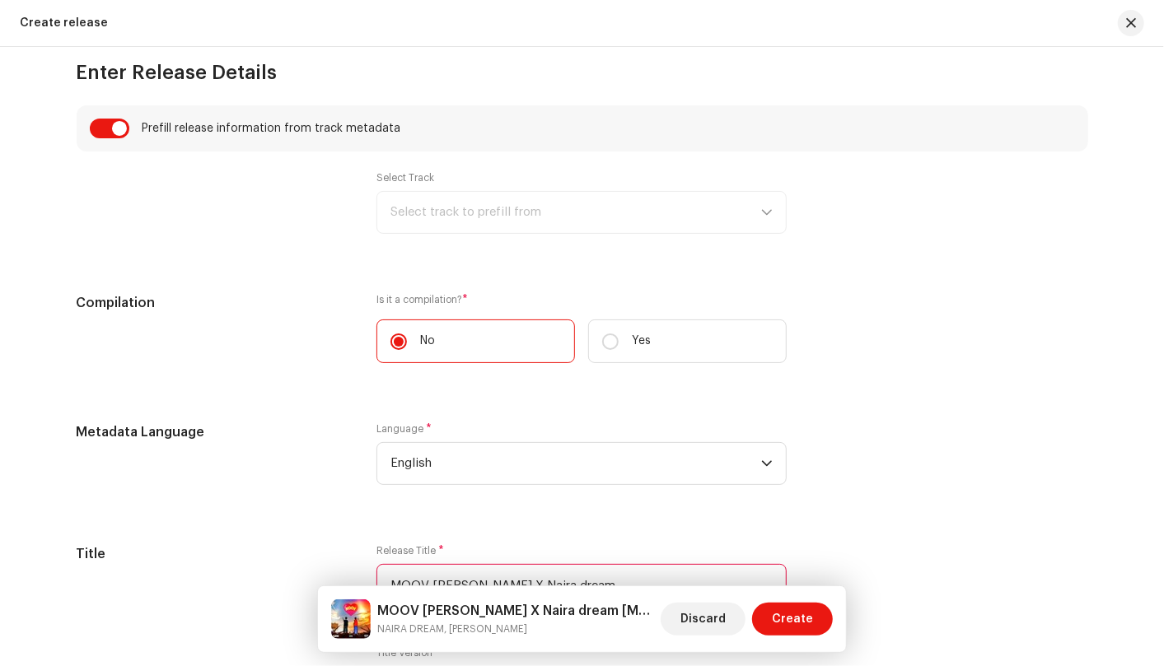
click at [764, 221] on div "Select Track Select track to prefill from" at bounding box center [581, 202] width 410 height 63
click at [764, 212] on div "Select Track Select track to prefill from" at bounding box center [581, 202] width 410 height 63
click at [110, 124] on input "checkbox" at bounding box center [110, 129] width 40 height 20
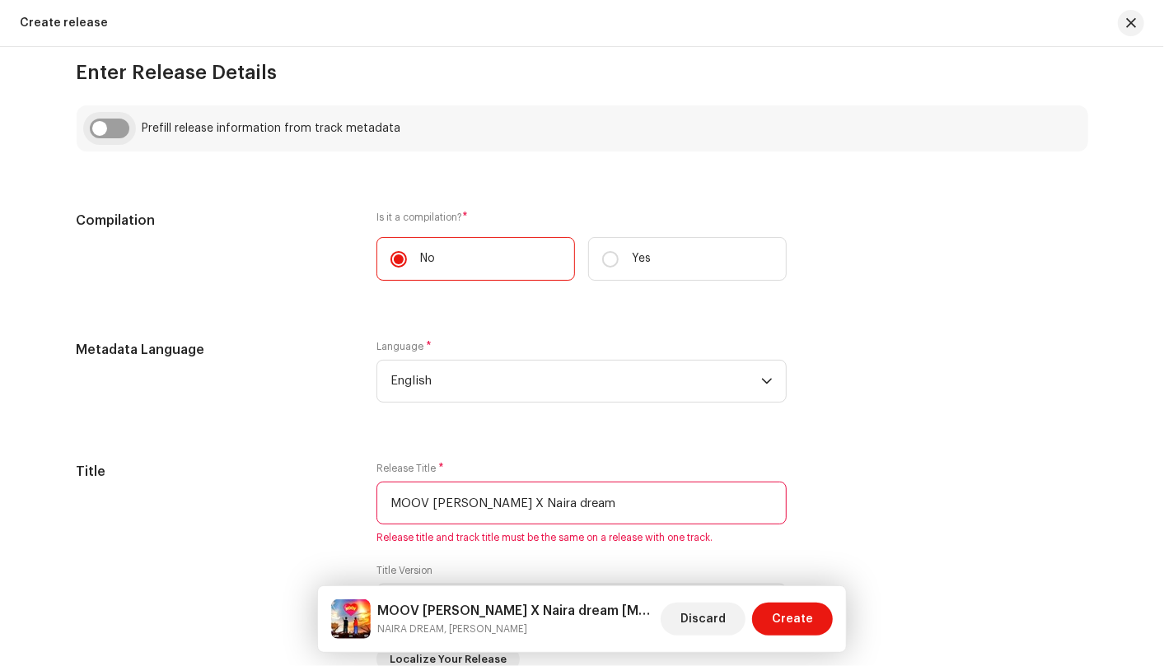
click at [99, 132] on input "checkbox" at bounding box center [110, 129] width 40 height 20
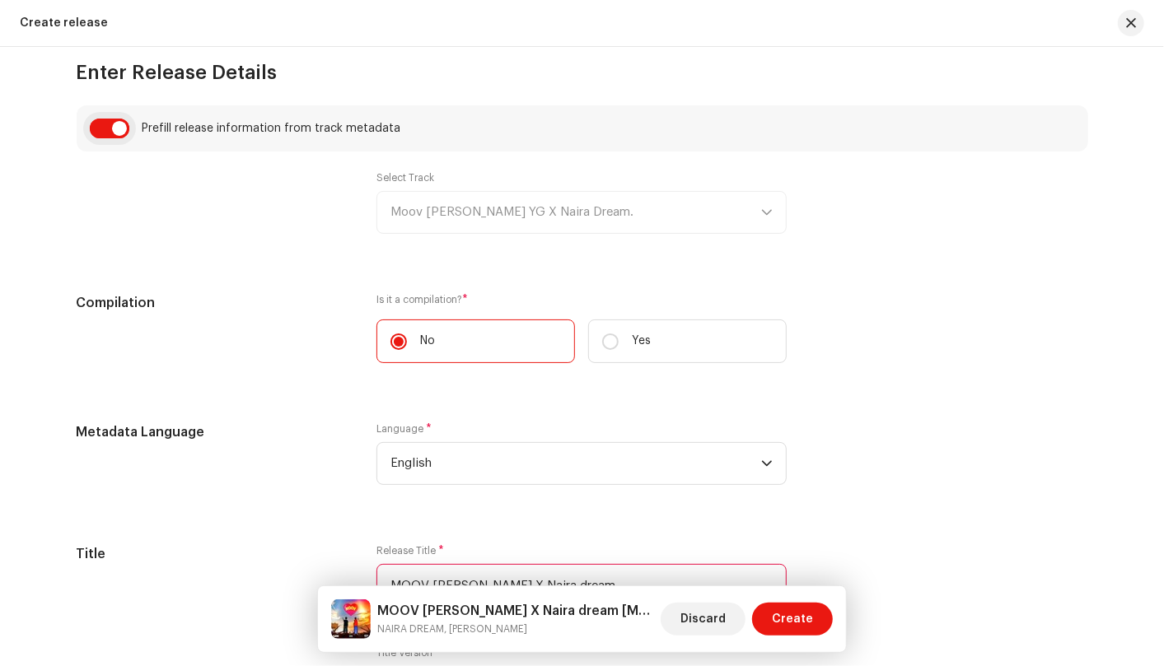
click at [99, 132] on input "checkbox" at bounding box center [110, 129] width 40 height 20
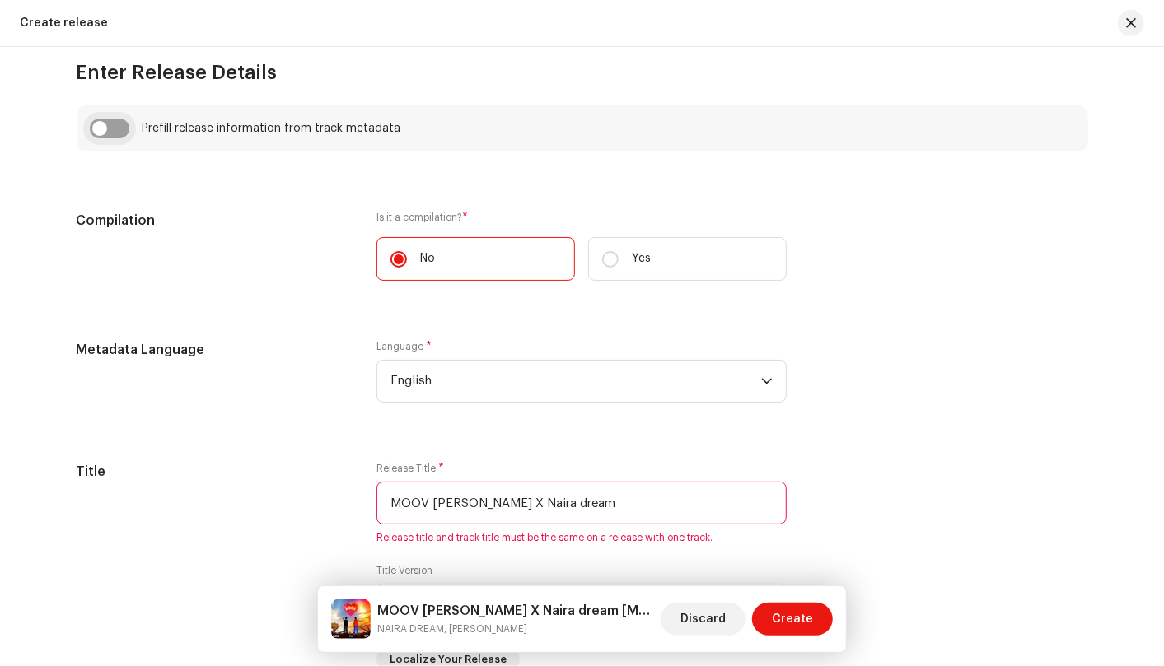
click at [99, 132] on input "checkbox" at bounding box center [110, 129] width 40 height 20
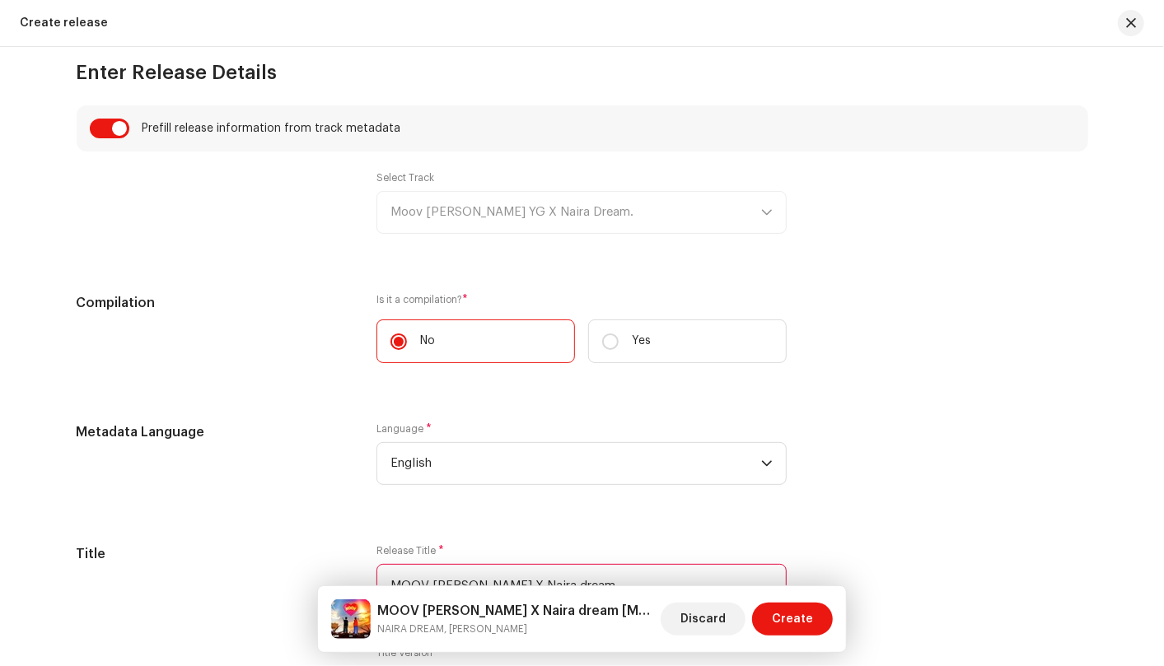
click at [99, 91] on div "Create a new release We’ll guide you through everything — from track selection …" at bounding box center [582, 577] width 1064 height 3275
click at [98, 121] on input "checkbox" at bounding box center [110, 129] width 40 height 20
checkbox input "false"
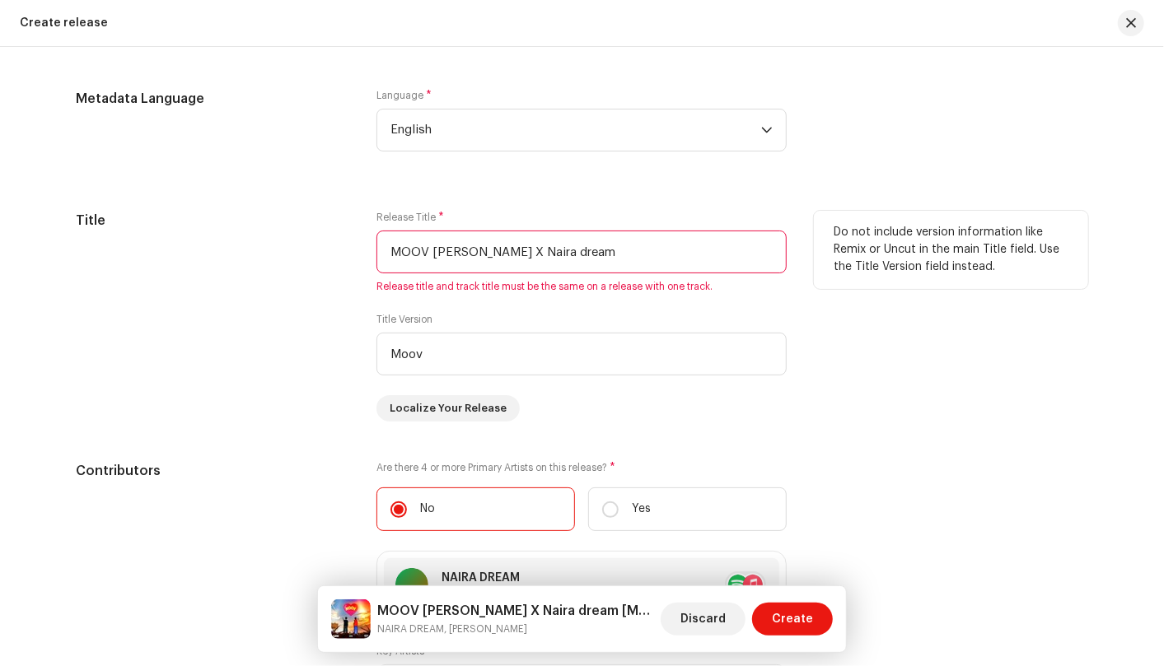
scroll to position [1421, 0]
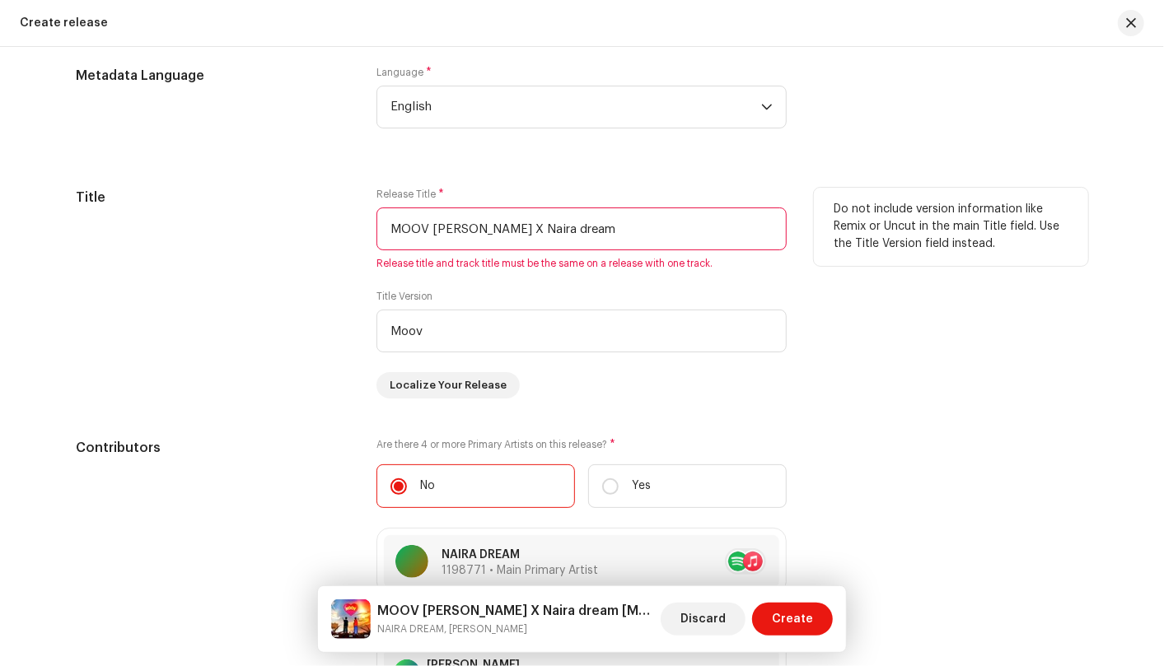
click at [541, 227] on input "MOOV Loe X Naira dream" at bounding box center [581, 229] width 410 height 43
click at [580, 232] on input "MOOV Loe X Naira dream wav" at bounding box center [581, 229] width 410 height 43
type input "MOOV Loe X Naira dream"
drag, startPoint x: 539, startPoint y: 228, endPoint x: 383, endPoint y: 228, distance: 156.5
click at [383, 228] on input "MOOV Loe X Naira dream" at bounding box center [581, 229] width 410 height 43
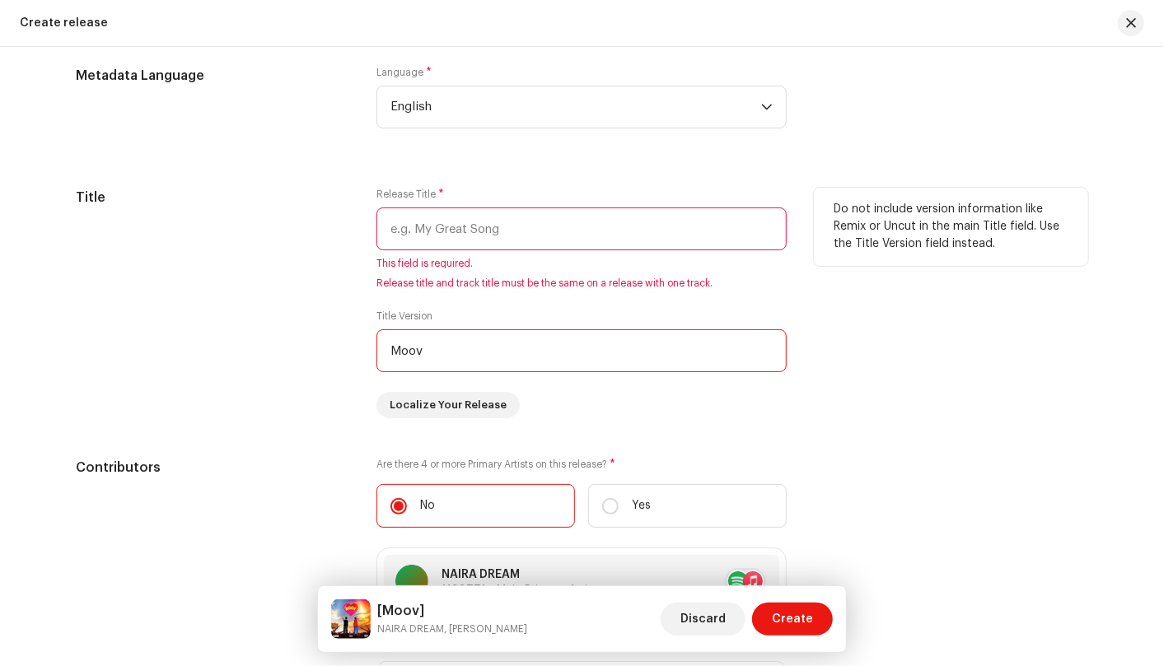
click at [478, 350] on input "Moov" at bounding box center [581, 350] width 410 height 43
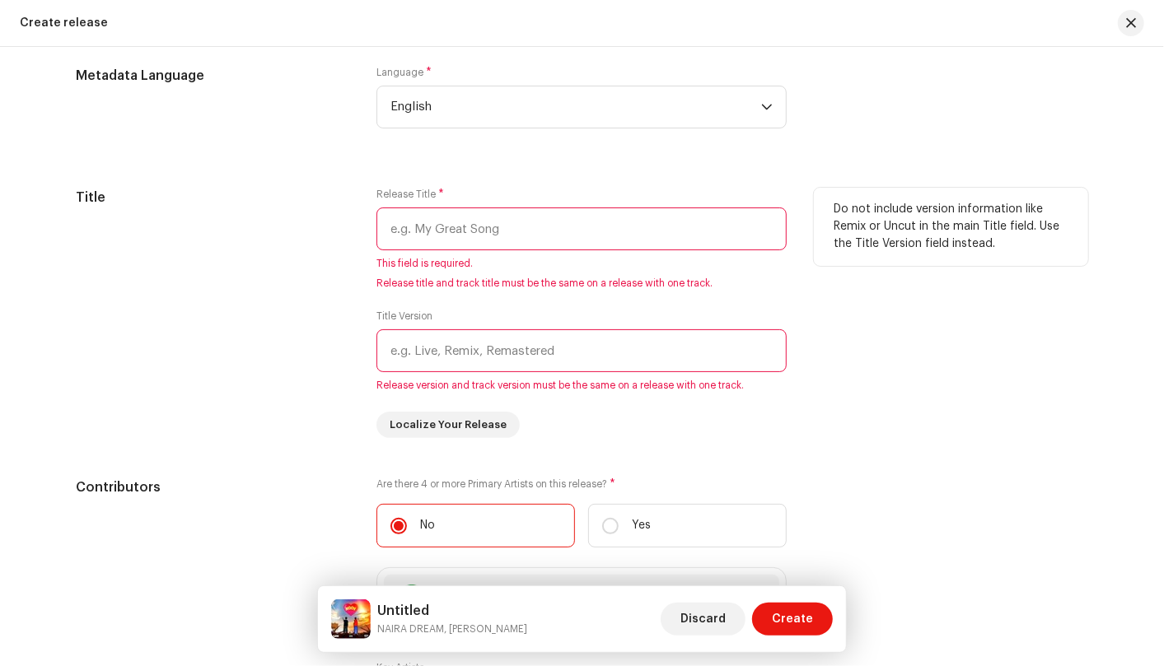
paste input "MOOV Loe X Naira dream"
type input "MOOV Loe X Naira dream"
click at [482, 218] on input "text" at bounding box center [581, 229] width 410 height 43
paste input "MOOV Loe X Naira dream"
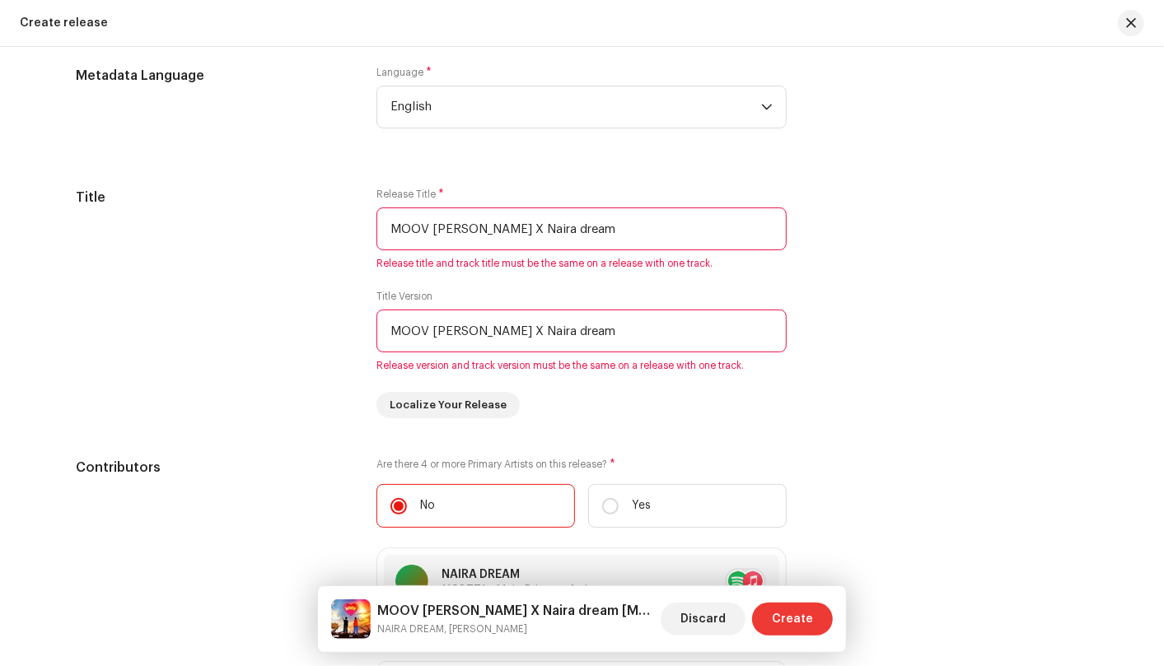
click at [803, 621] on span "Create" at bounding box center [792, 619] width 41 height 33
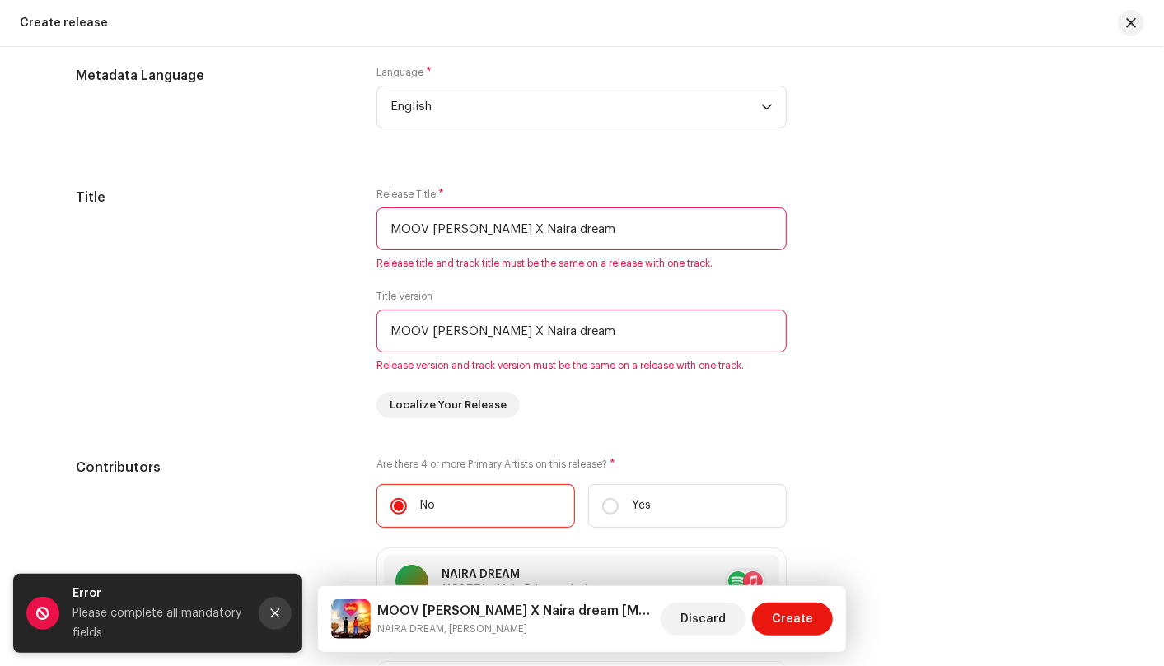
click at [274, 609] on icon "Close" at bounding box center [275, 614] width 12 height 12
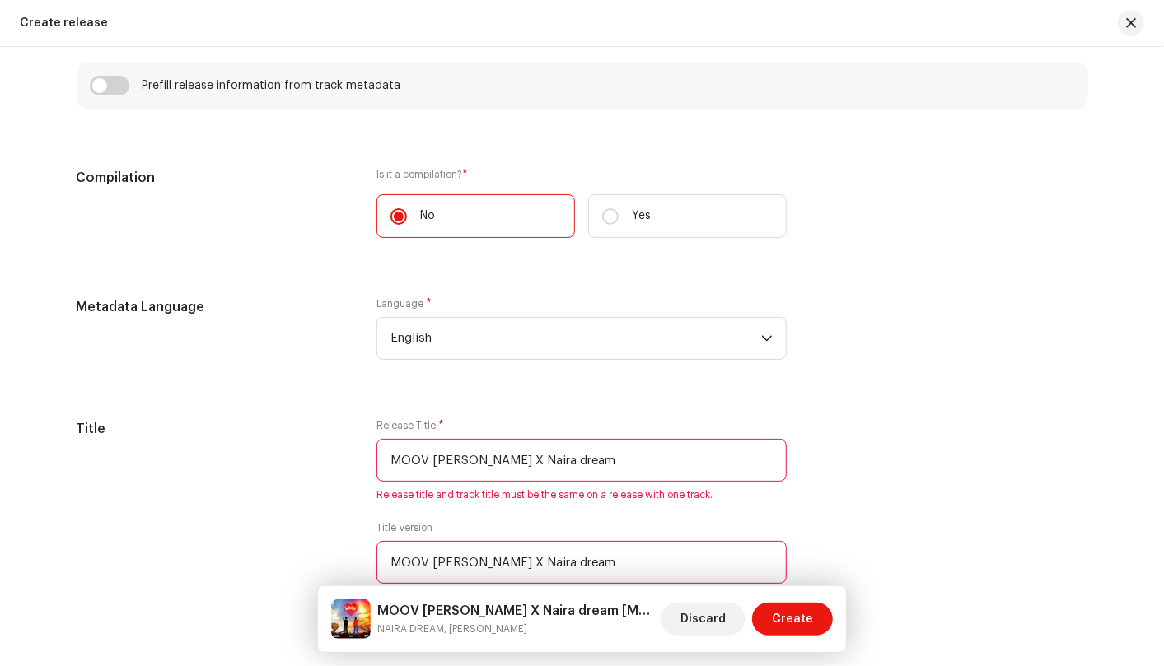
scroll to position [1281, 0]
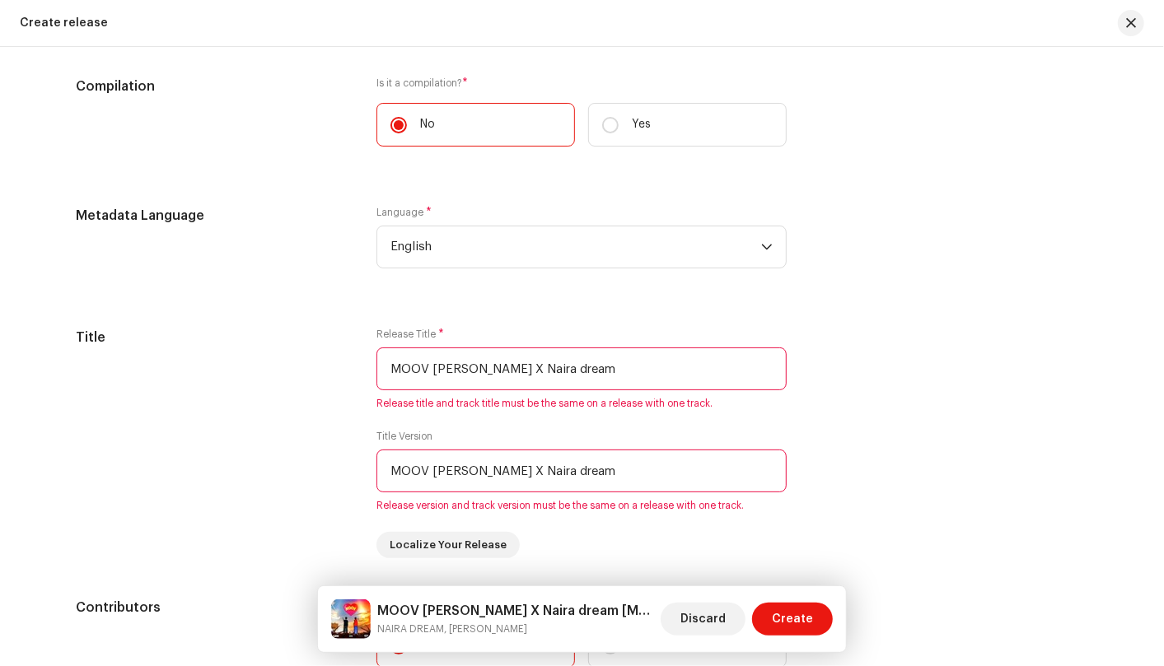
click at [575, 368] on input "MOOV Loe X Naira dream" at bounding box center [581, 369] width 410 height 43
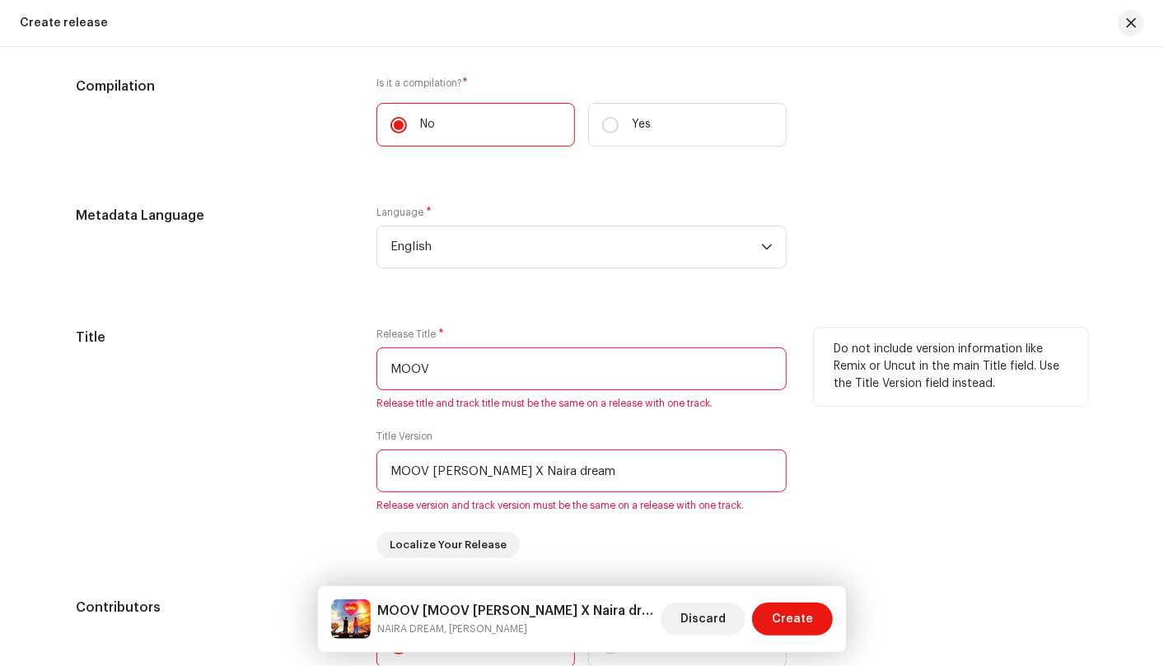
type input "MOOV"
click at [547, 473] on input "MOOV Loe X Naira dream" at bounding box center [581, 471] width 410 height 43
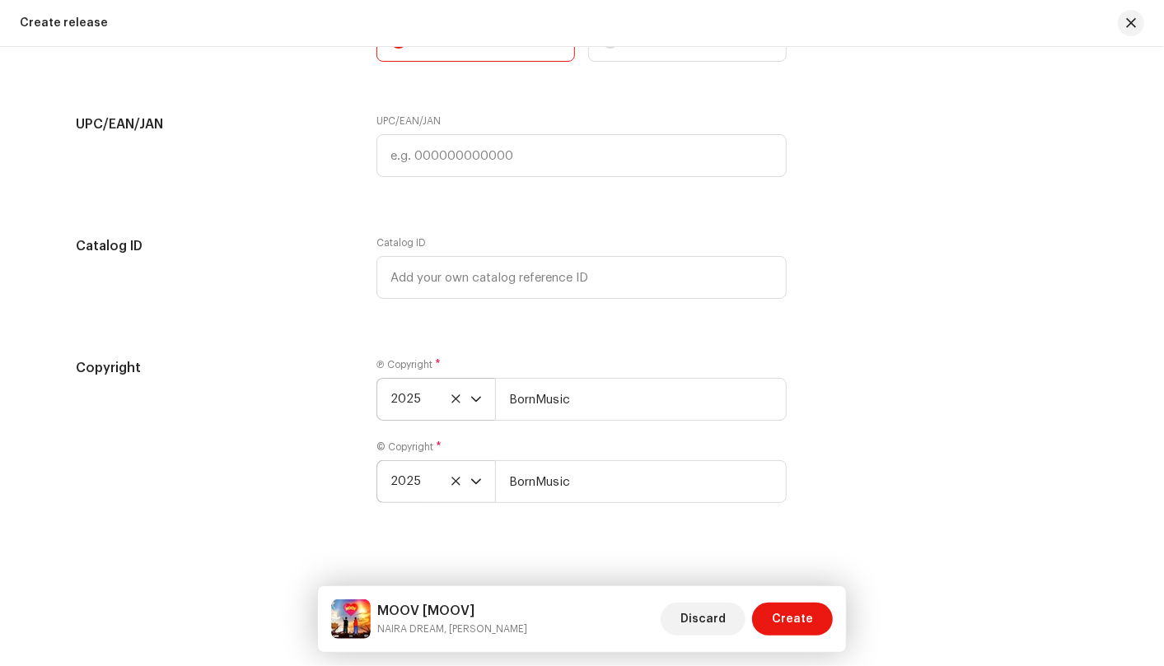
scroll to position [2794, 0]
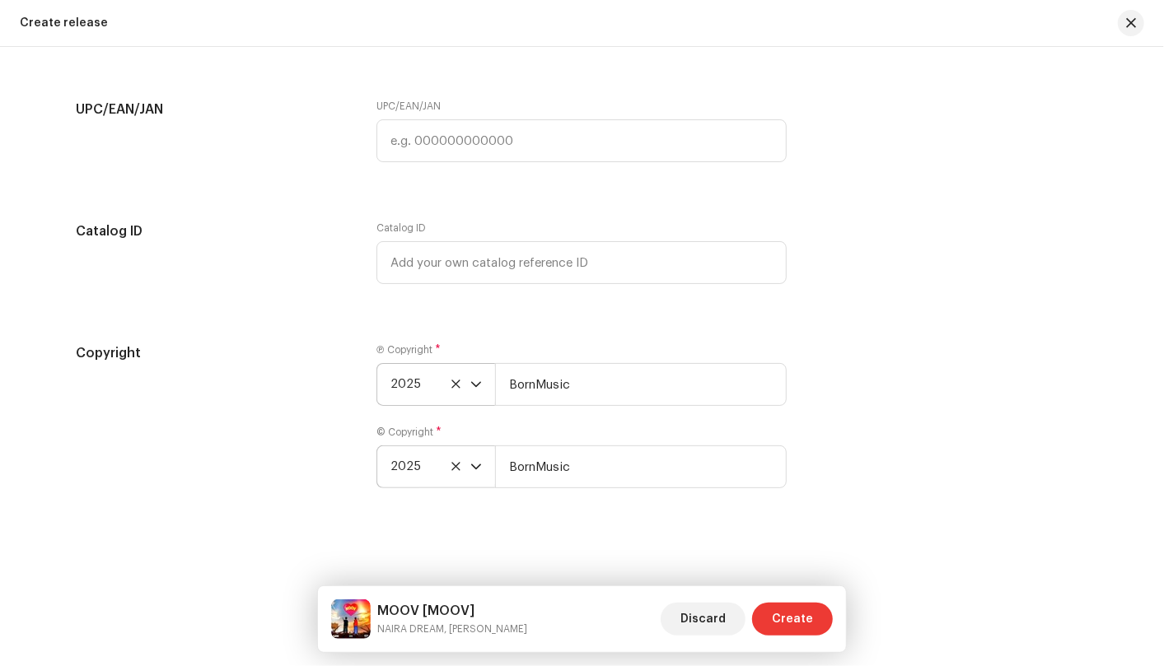
type input "MOOV"
click at [816, 626] on button "Create" at bounding box center [792, 619] width 81 height 33
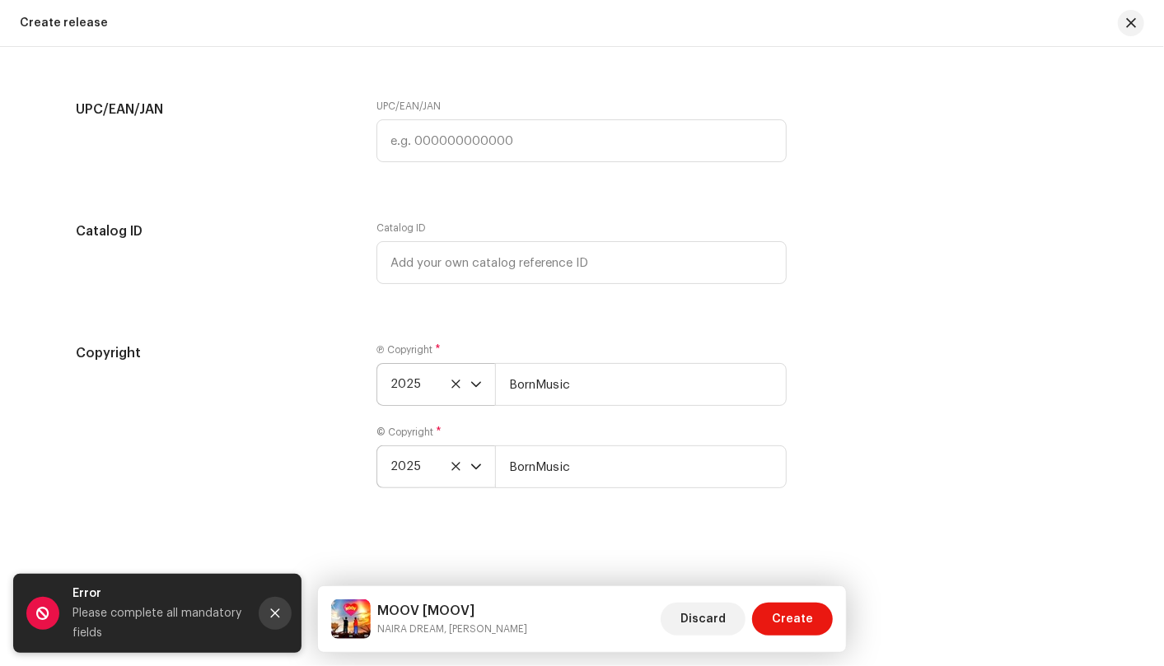
click at [266, 611] on button "Close" at bounding box center [275, 613] width 33 height 33
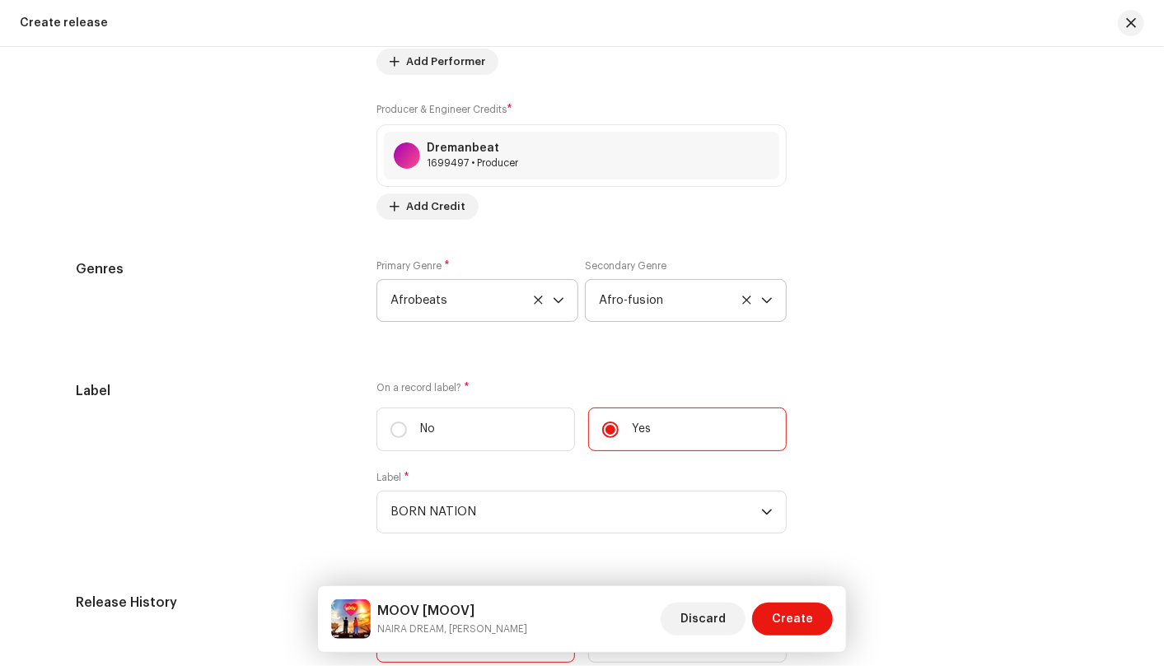
scroll to position [1901, 0]
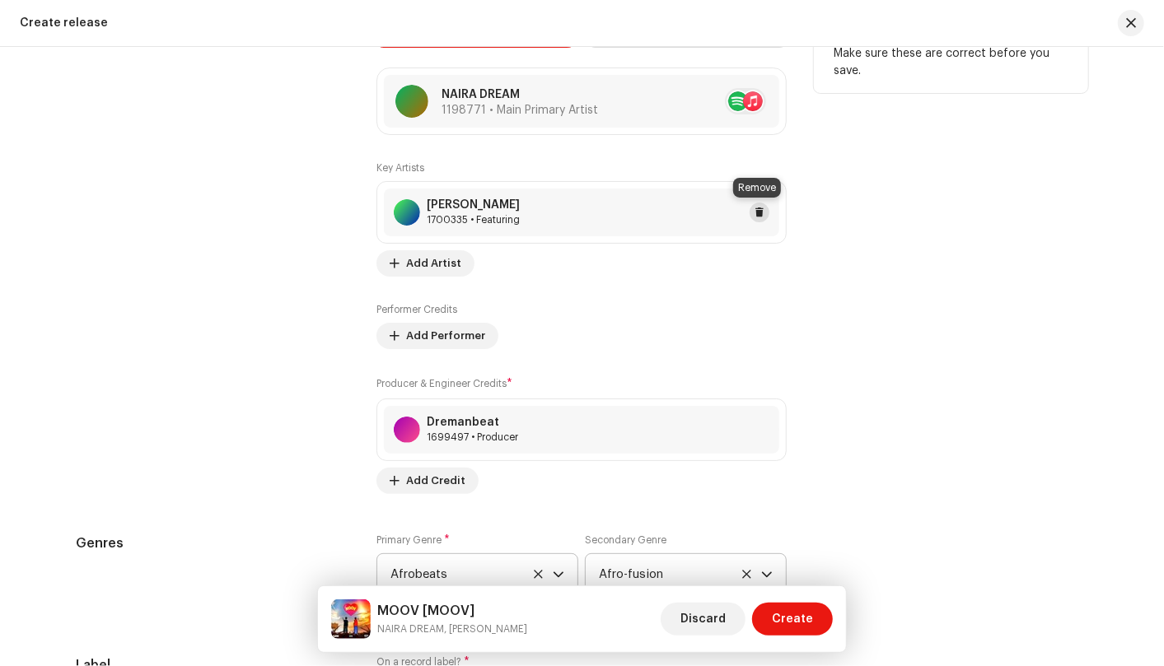
click at [763, 212] on button at bounding box center [759, 213] width 20 height 20
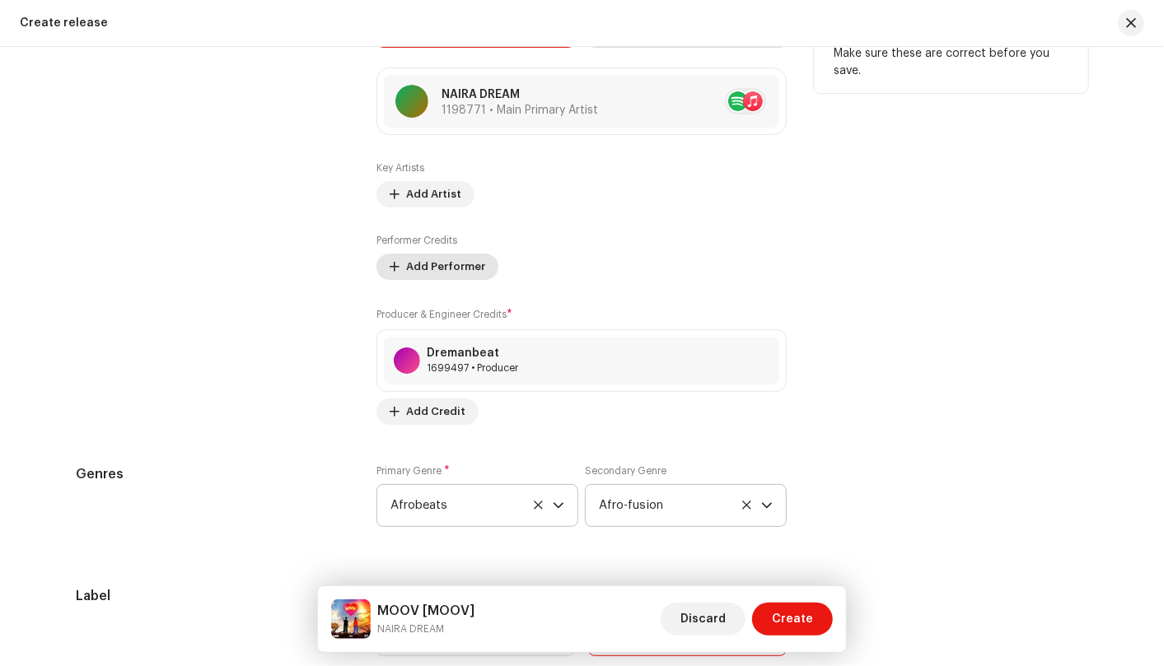
click at [442, 263] on span "Add Performer" at bounding box center [445, 266] width 79 height 33
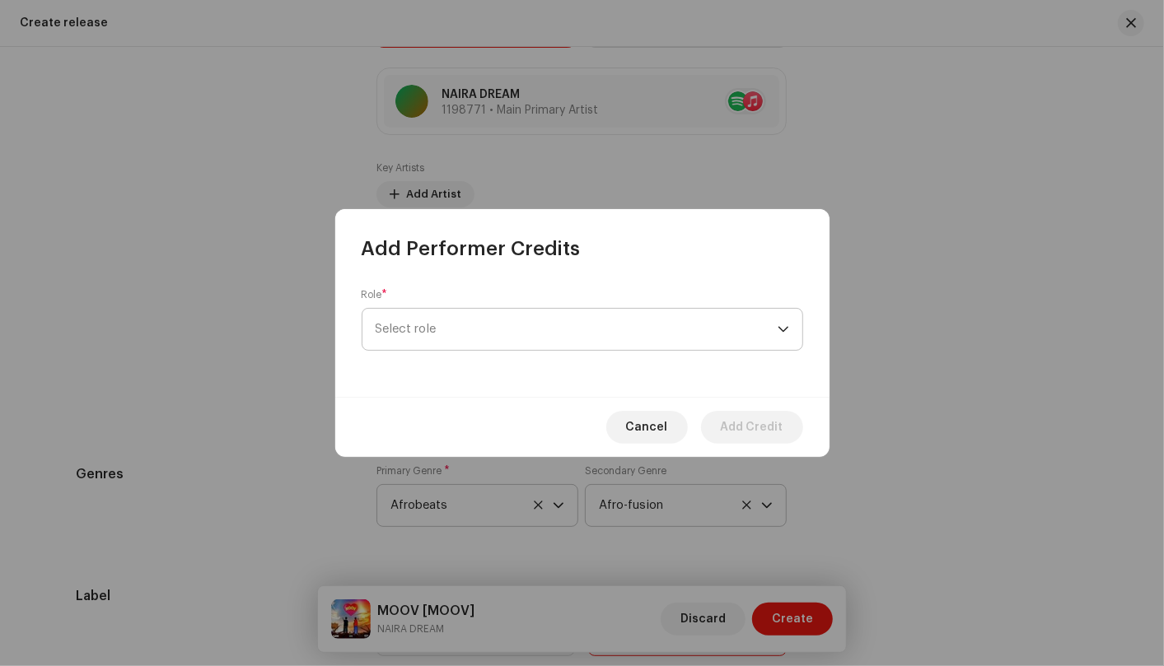
click at [774, 324] on span "Select role" at bounding box center [577, 329] width 402 height 41
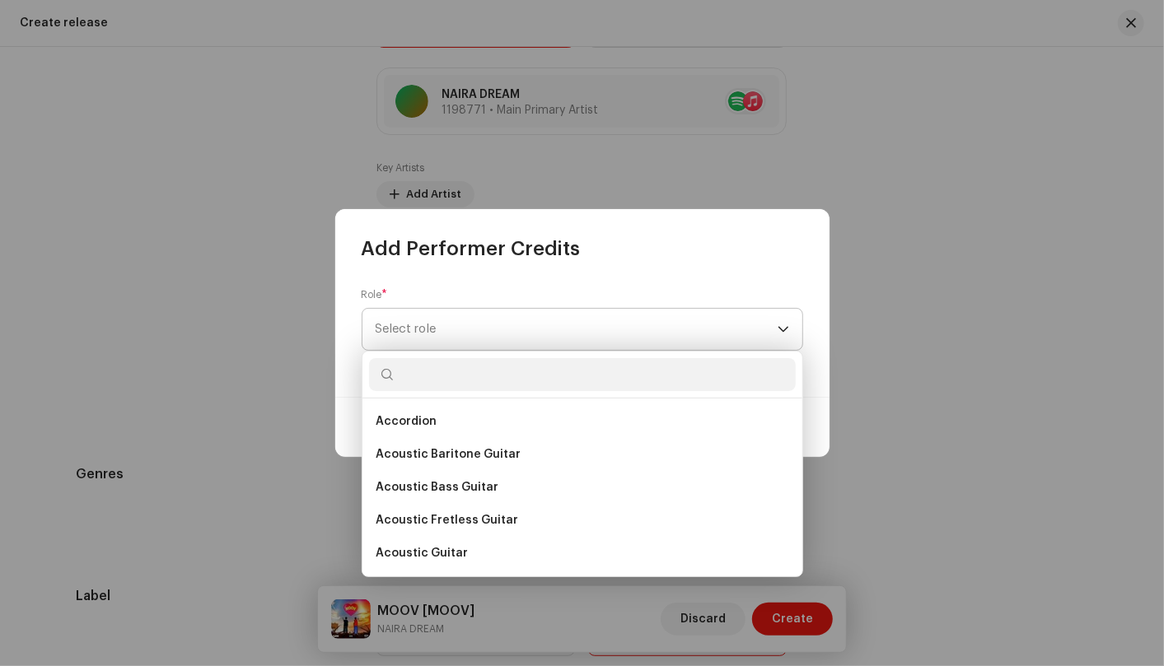
click at [774, 324] on span "Select role" at bounding box center [577, 329] width 402 height 41
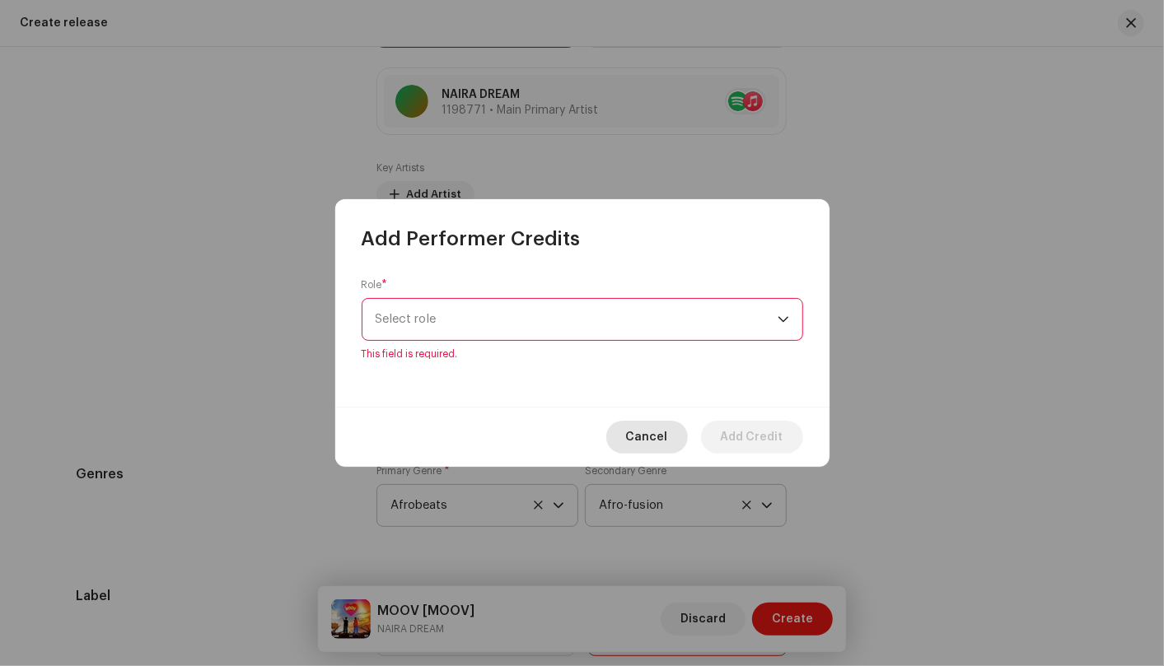
click at [675, 453] on button "Cancel" at bounding box center [647, 437] width 82 height 33
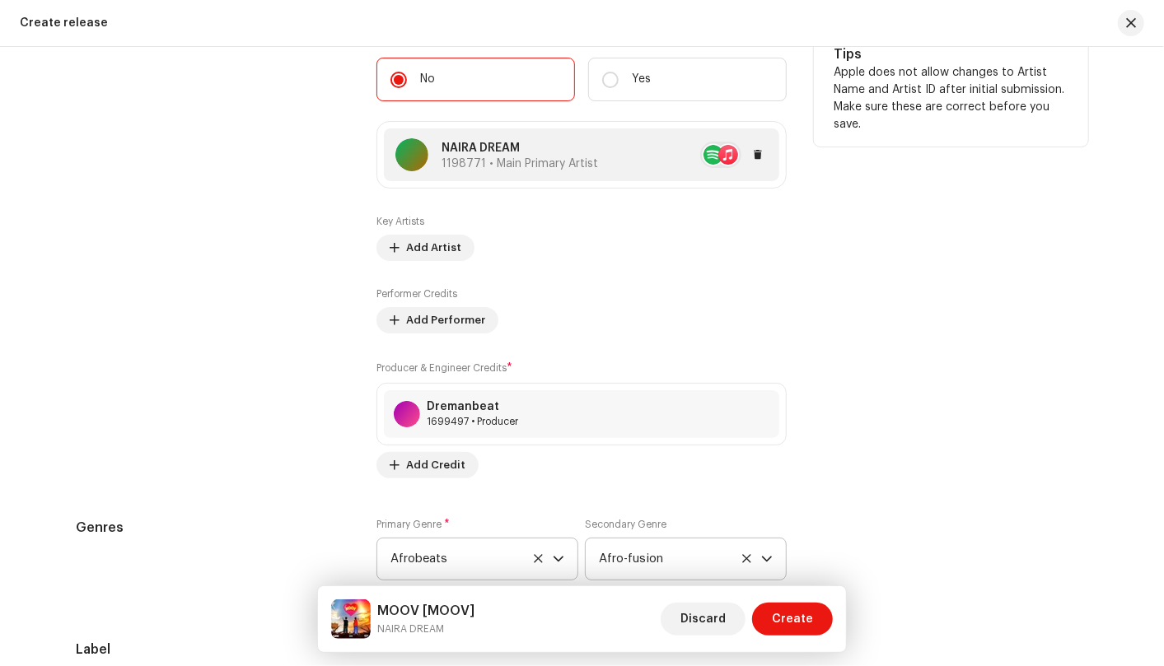
scroll to position [1809, 0]
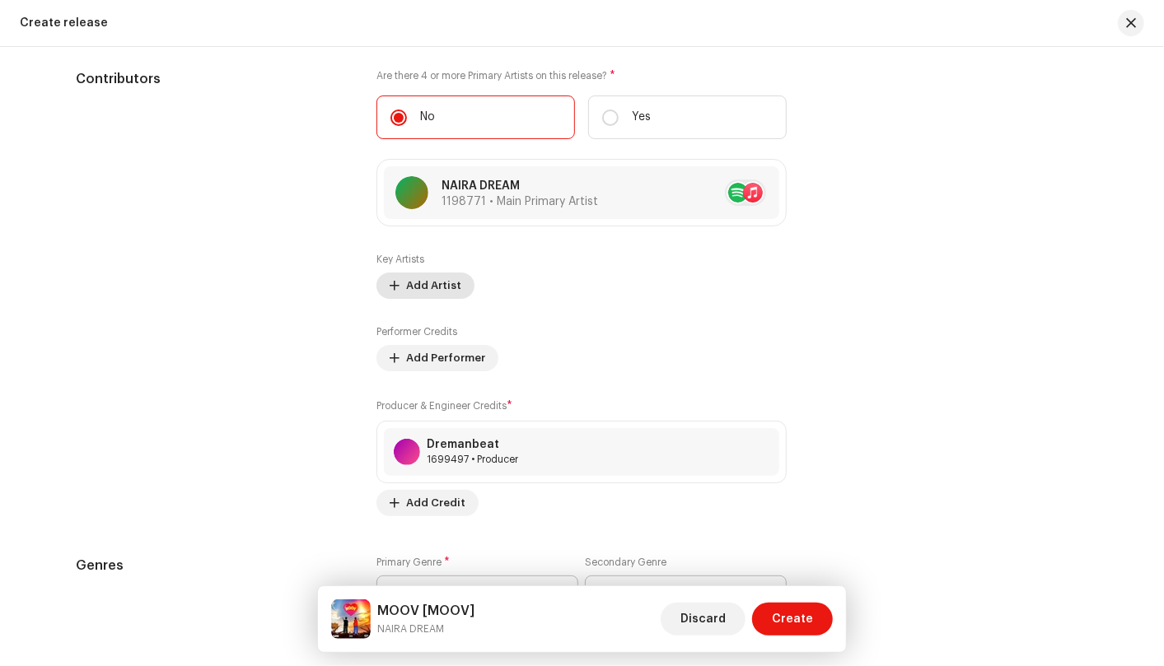
click at [451, 283] on span "Add Artist" at bounding box center [433, 285] width 55 height 33
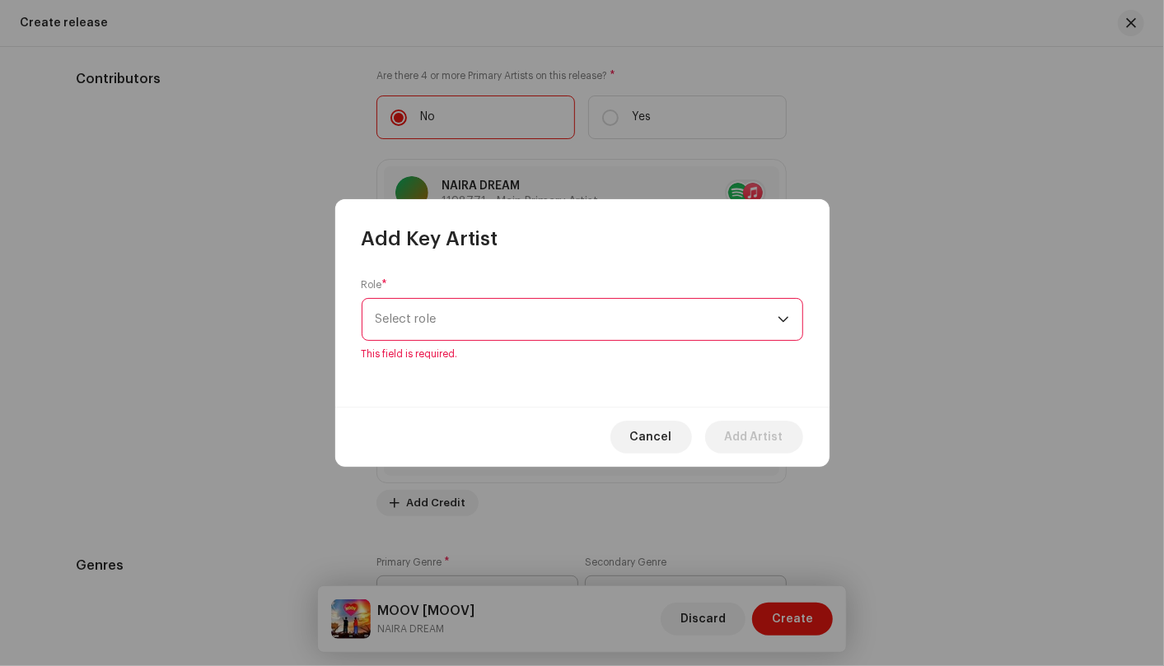
click at [790, 334] on p-select "Select role" at bounding box center [582, 319] width 441 height 43
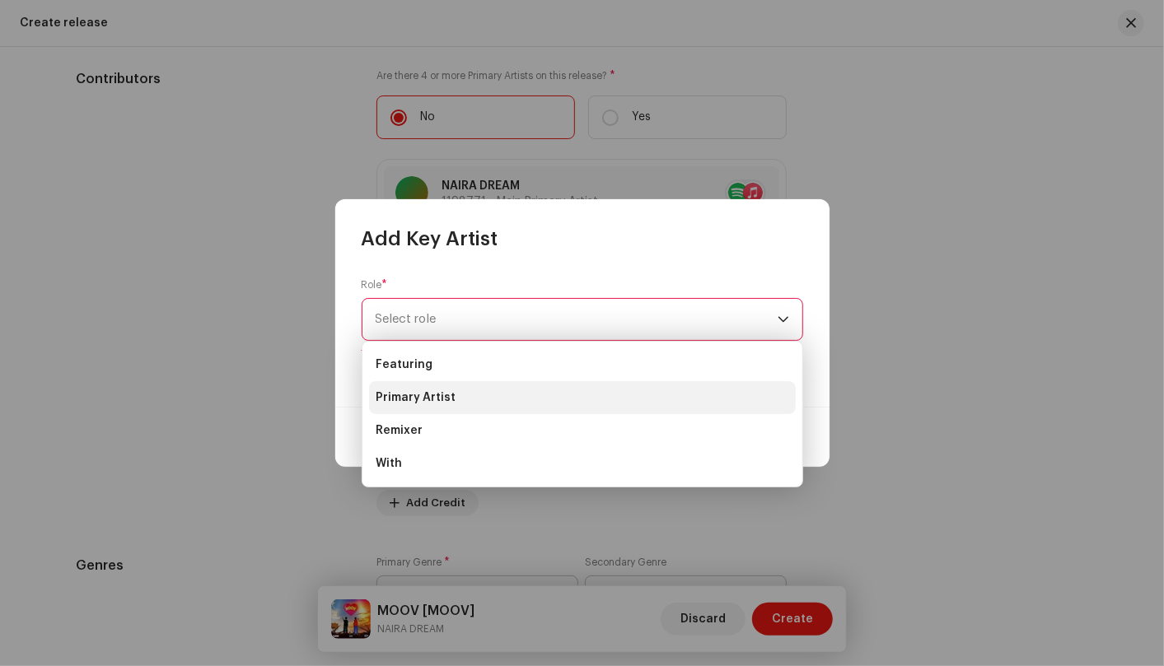
click at [748, 393] on li "Primary Artist" at bounding box center [582, 397] width 427 height 33
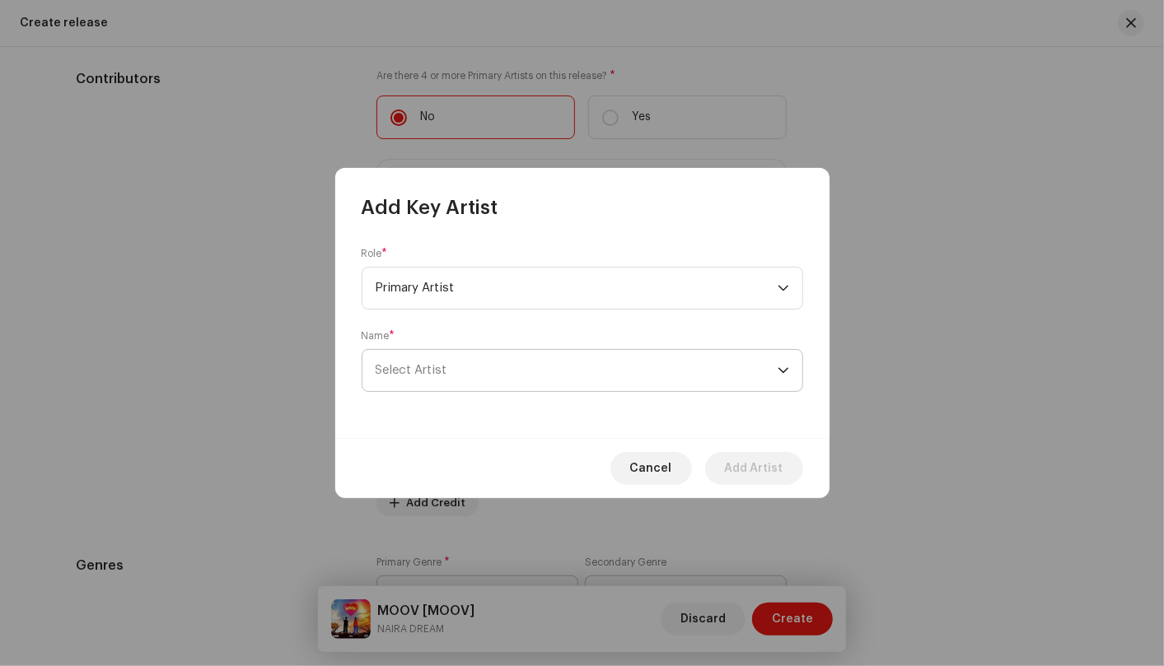
click at [778, 364] on div "dropdown trigger" at bounding box center [783, 370] width 12 height 41
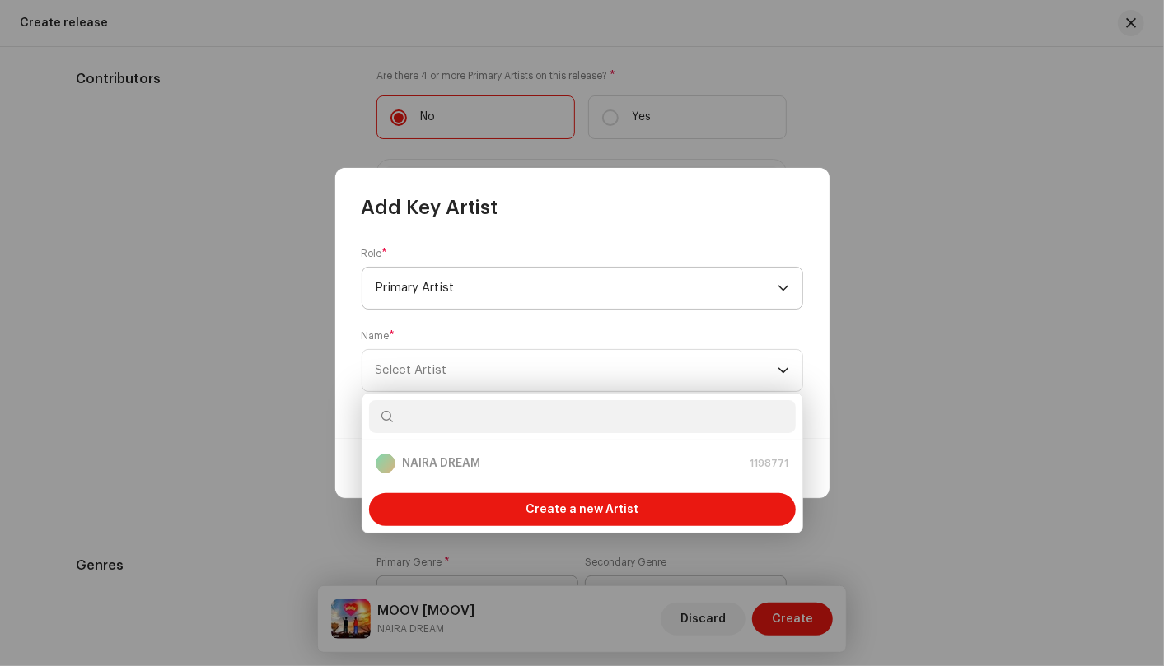
click at [784, 295] on div "dropdown trigger" at bounding box center [783, 288] width 12 height 41
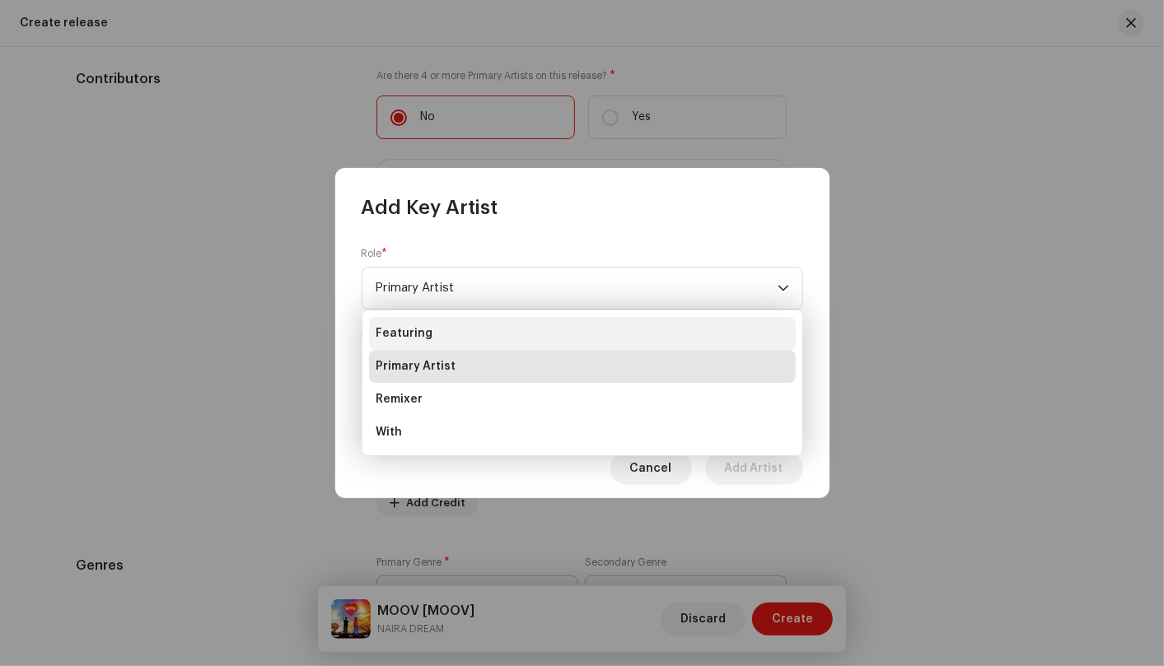
click at [766, 326] on li "Featuring" at bounding box center [582, 333] width 427 height 33
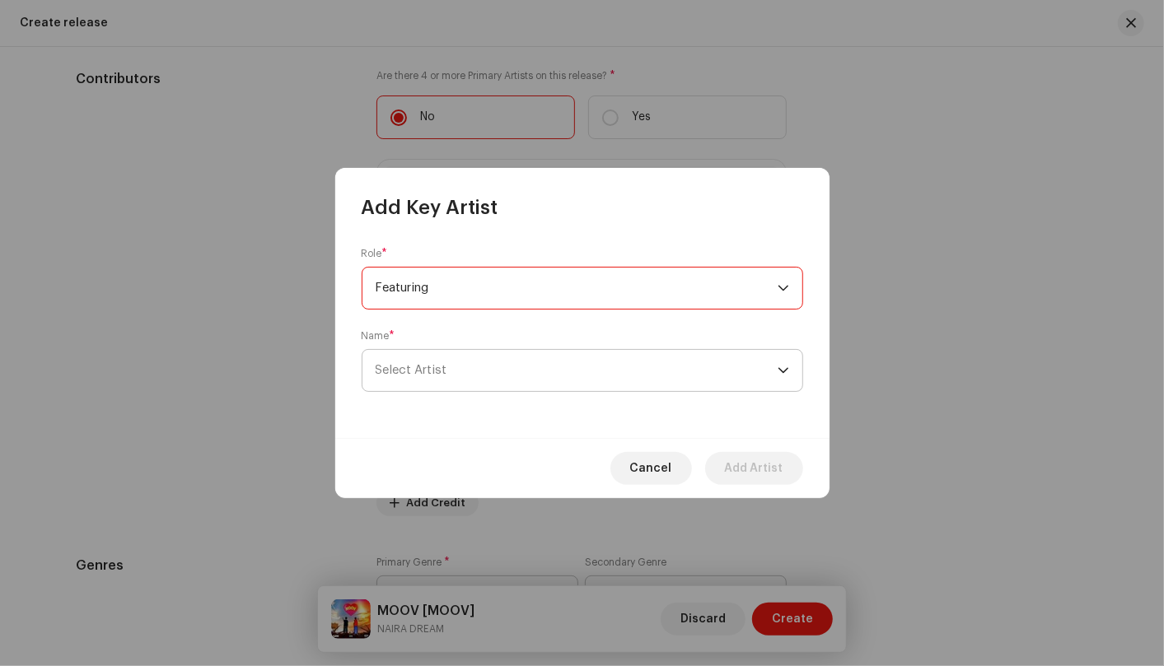
click at [792, 367] on p-select "Select Artist" at bounding box center [582, 370] width 441 height 43
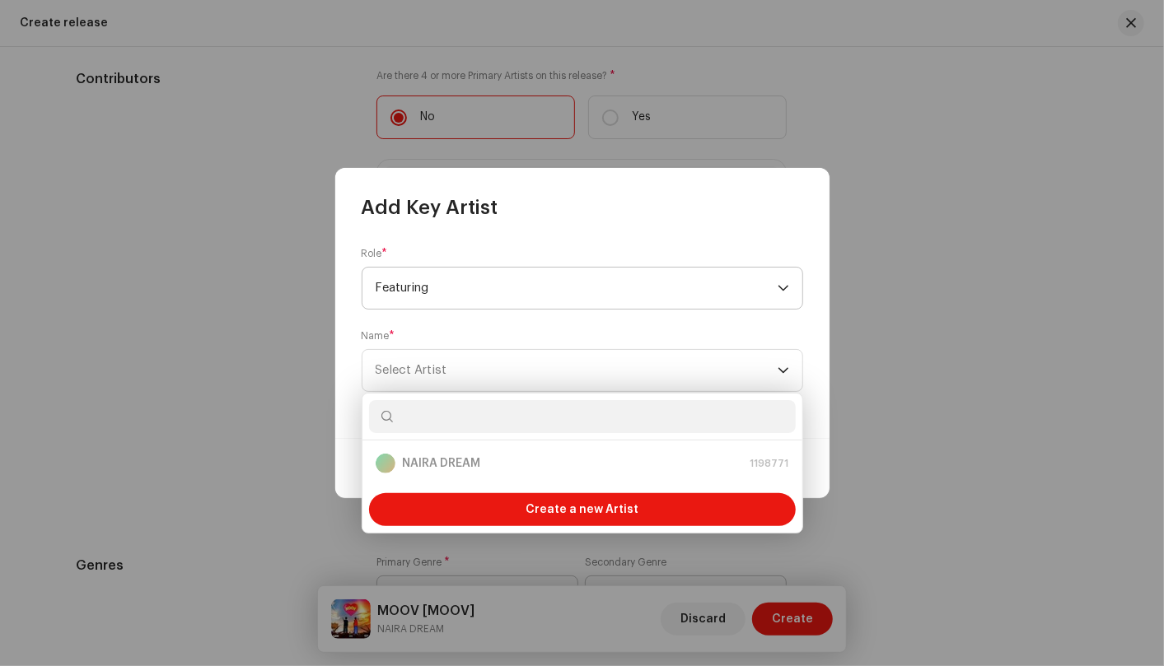
click at [789, 288] on p-select "Featuring" at bounding box center [582, 288] width 441 height 43
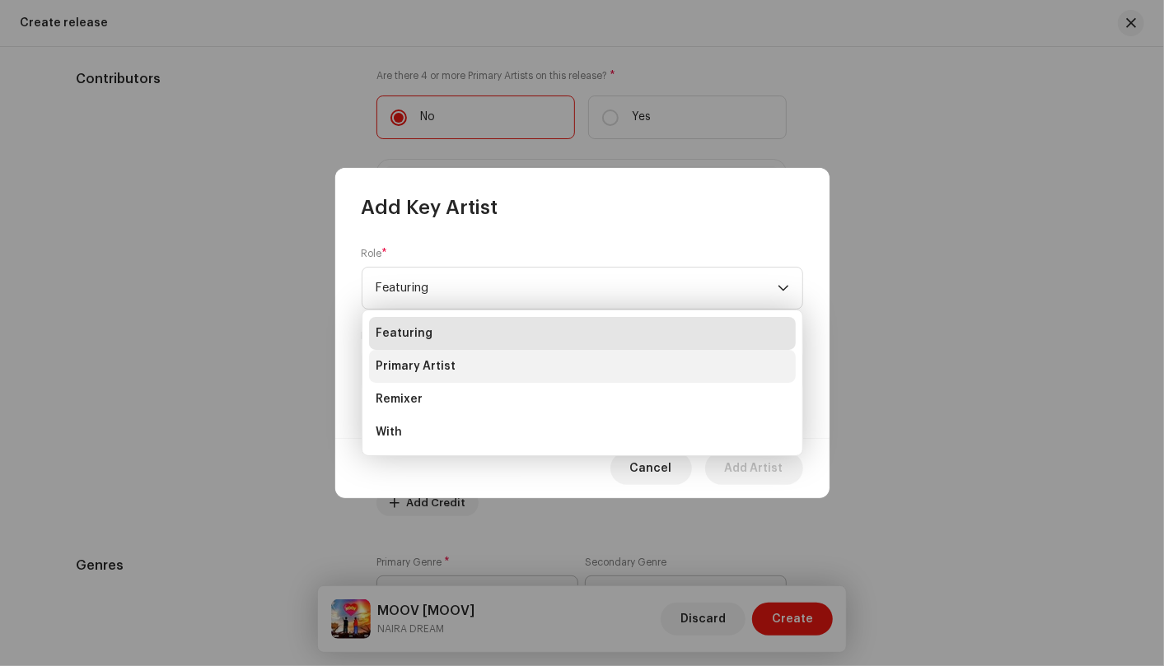
click at [729, 379] on li "Primary Artist" at bounding box center [582, 366] width 427 height 33
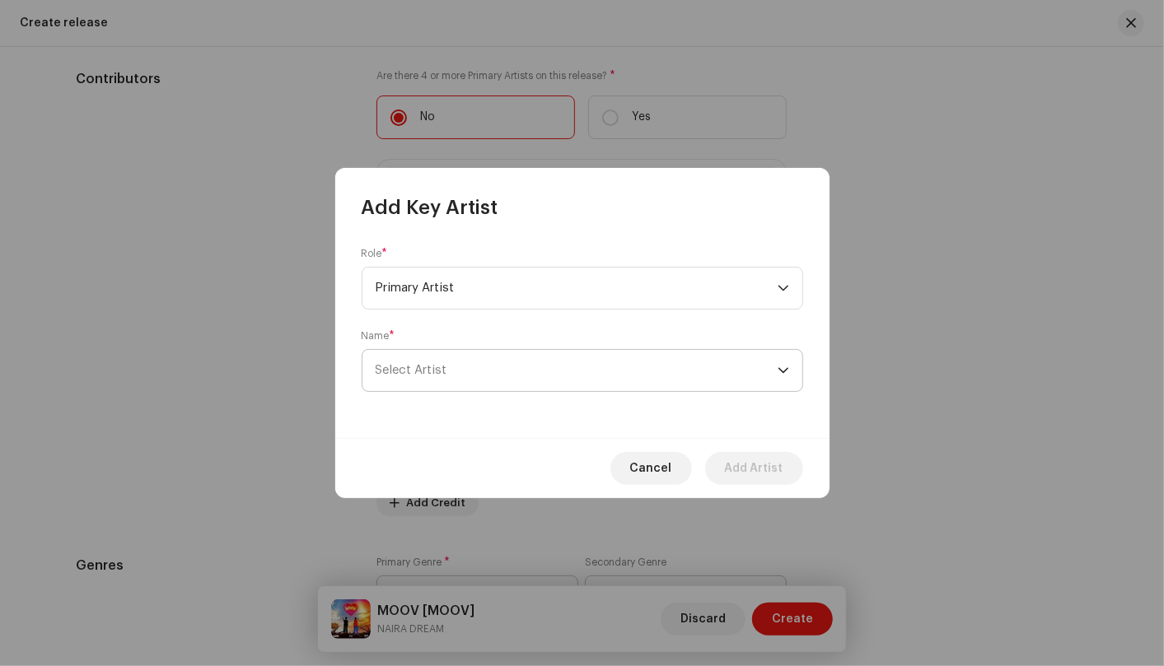
click at [782, 374] on icon "dropdown trigger" at bounding box center [783, 371] width 12 height 12
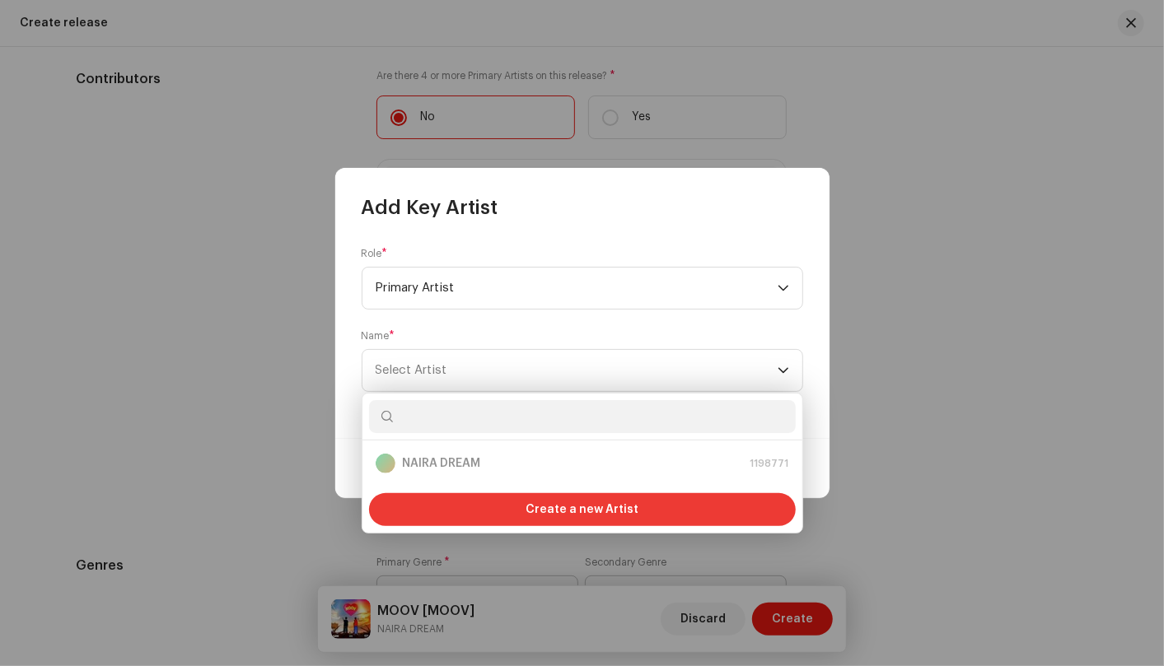
click at [736, 515] on div "Create a new Artist" at bounding box center [582, 509] width 427 height 33
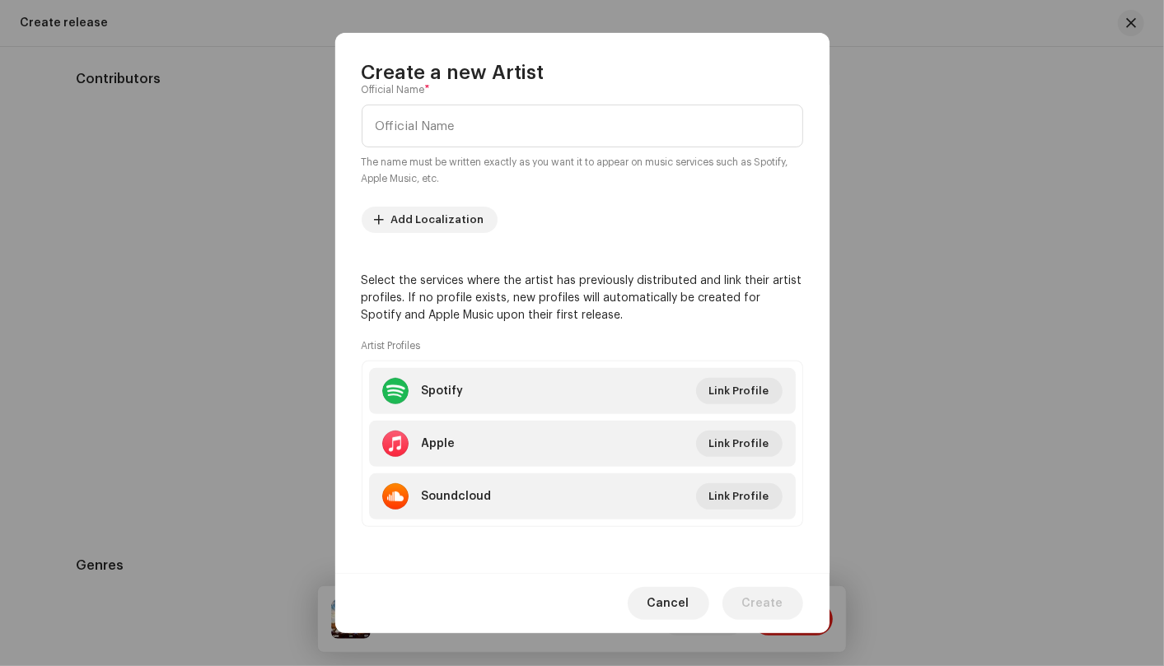
scroll to position [0, 0]
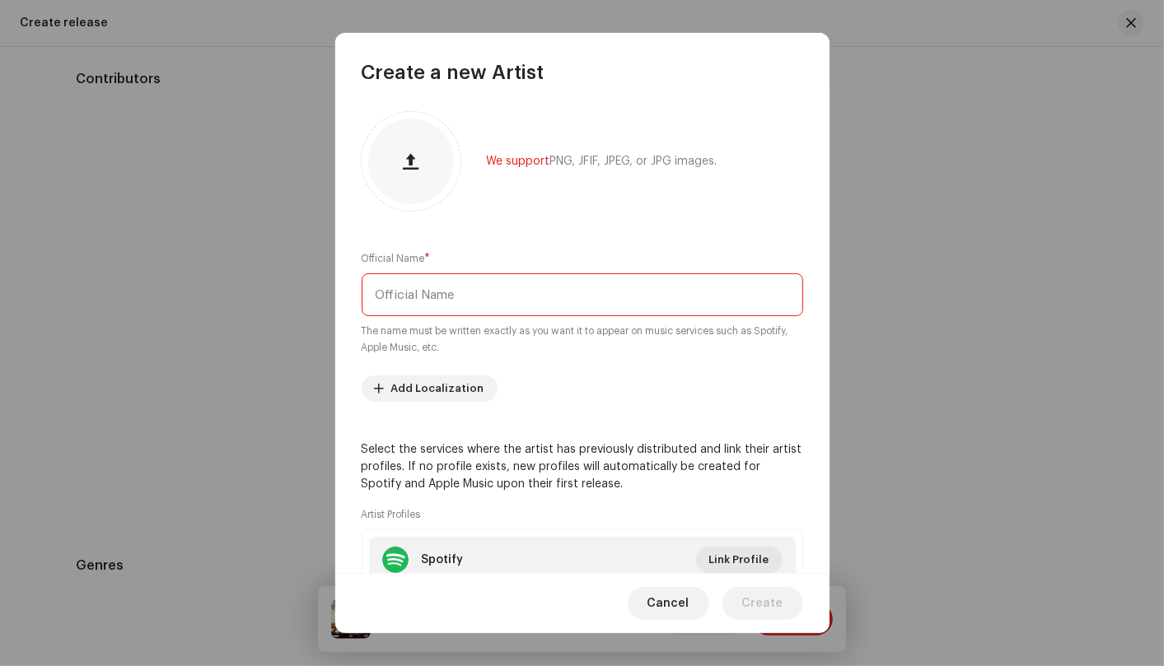
click at [609, 296] on input "text" at bounding box center [582, 294] width 441 height 43
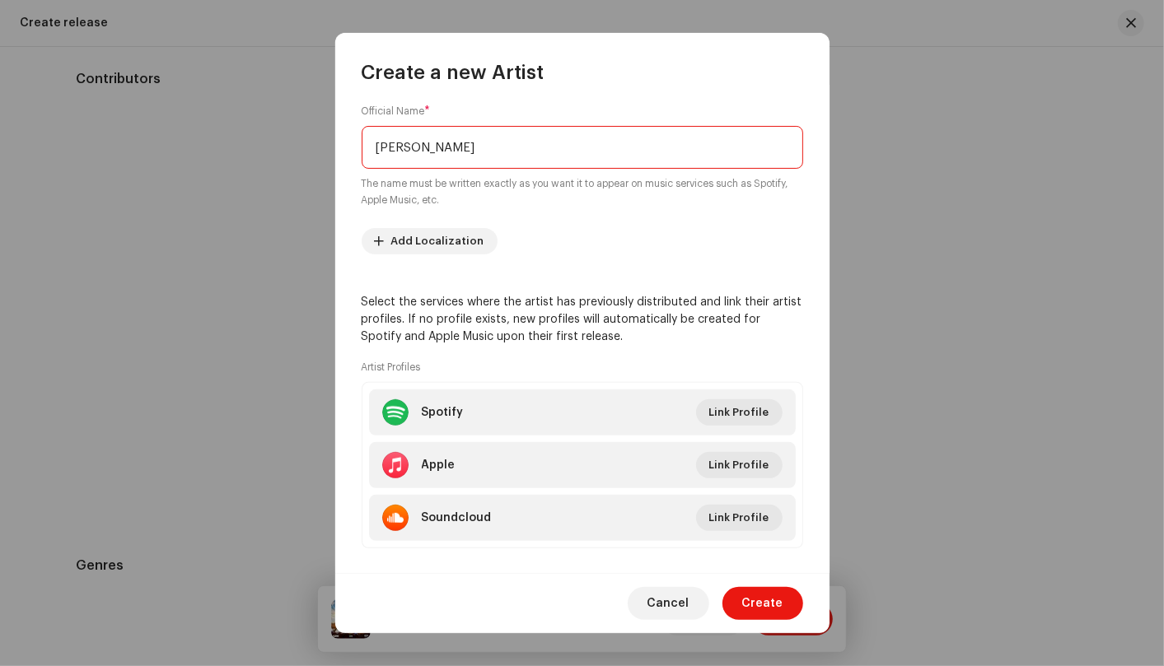
scroll to position [169, 0]
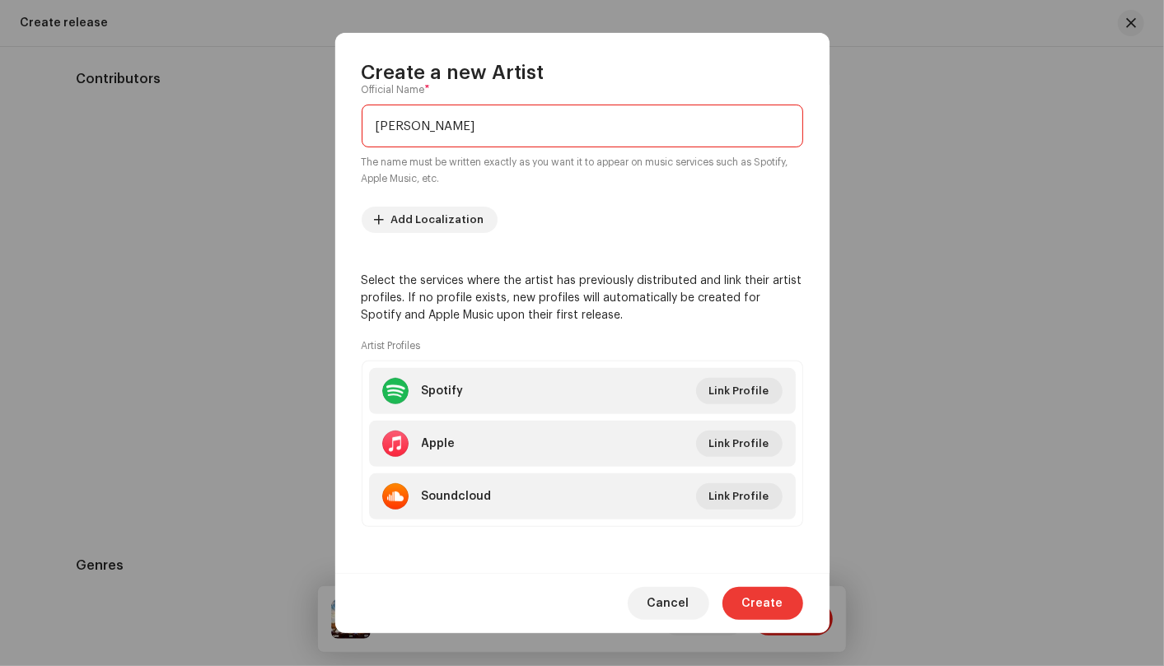
type input "Loe"
click at [764, 607] on span "Create" at bounding box center [762, 603] width 41 height 33
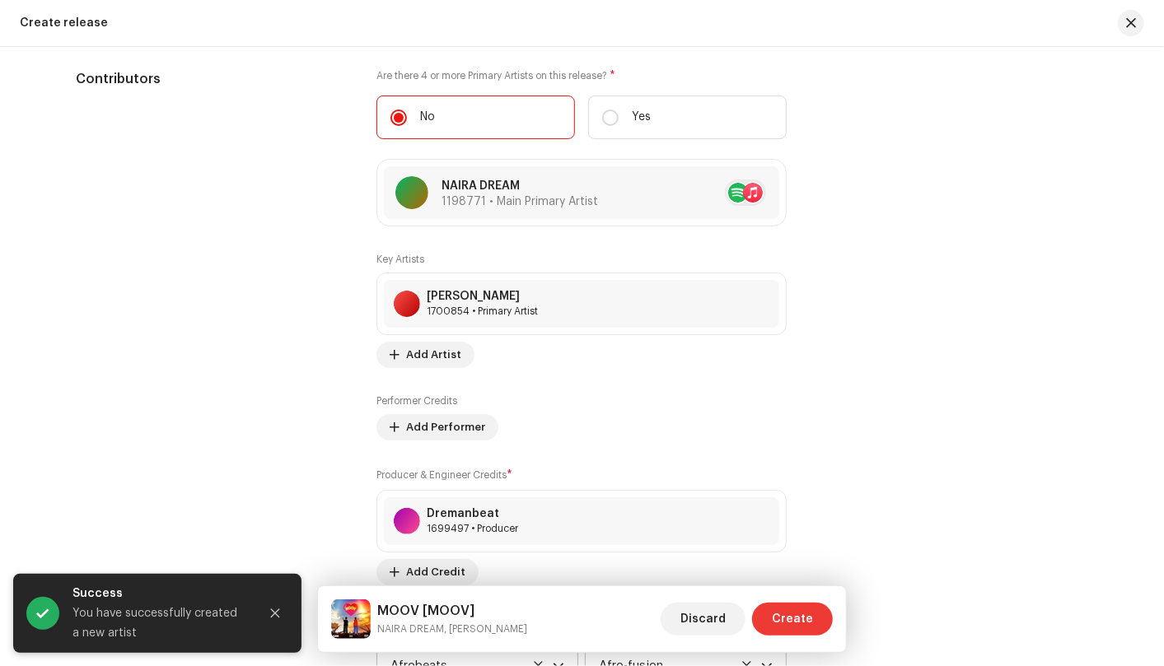
click at [784, 609] on span "Create" at bounding box center [792, 619] width 41 height 33
click at [275, 605] on button "Close" at bounding box center [275, 613] width 33 height 33
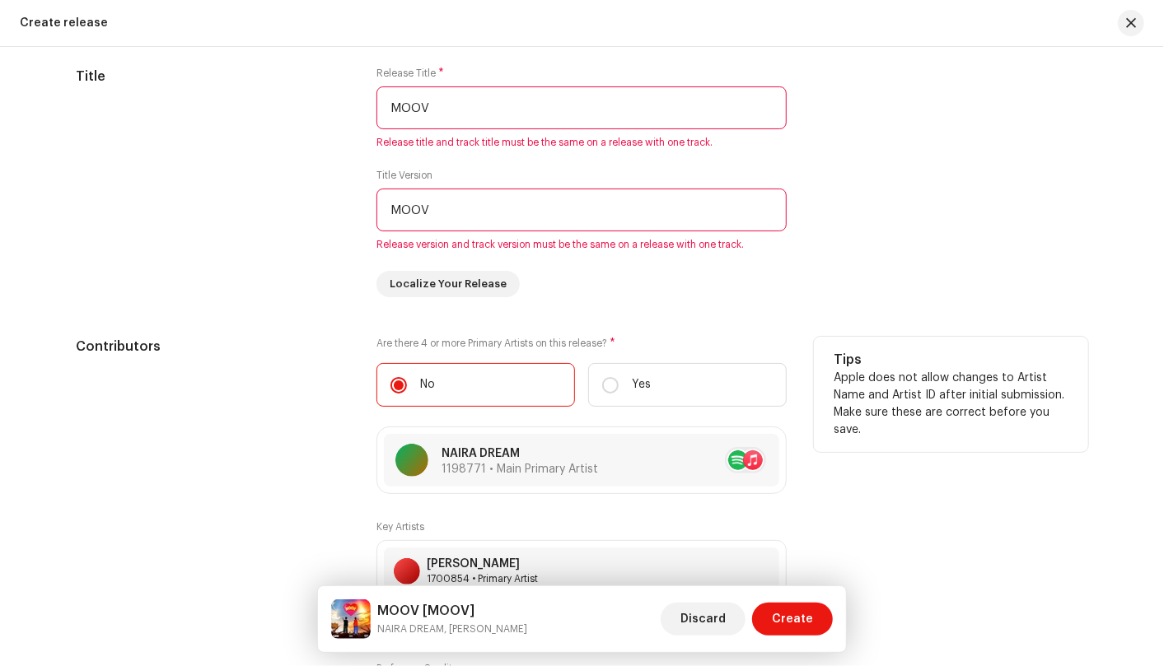
scroll to position [1513, 0]
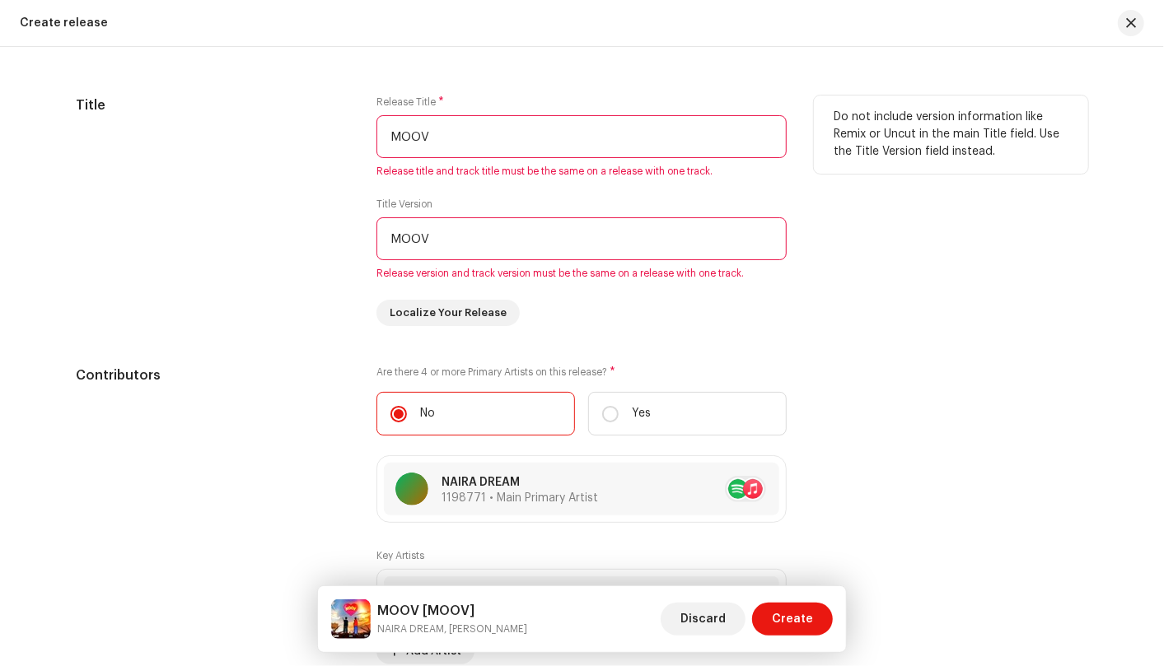
click at [502, 142] on input "MOOV" at bounding box center [581, 136] width 410 height 43
click at [473, 234] on input "MOOV" at bounding box center [581, 238] width 410 height 43
type input "M"
click at [981, 212] on div "Do not include version information like Remix or Uncut in the main Title field.…" at bounding box center [951, 211] width 274 height 231
click at [670, 322] on div "Release Title * MOOV Release title and track title must be the same on a releas…" at bounding box center [581, 211] width 410 height 231
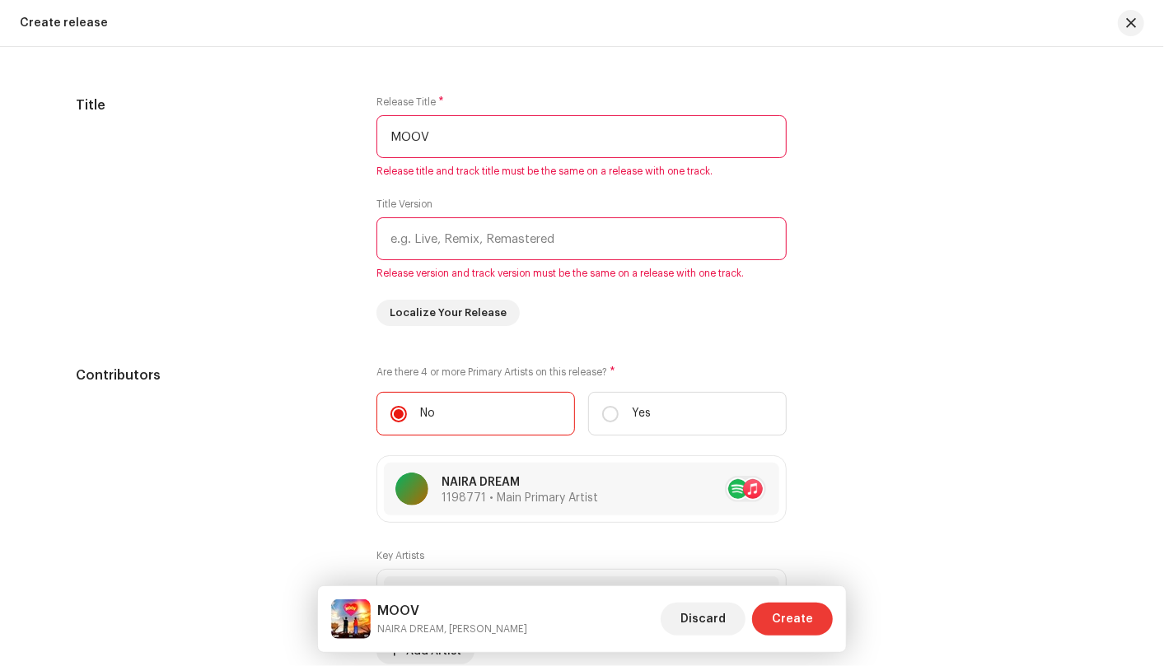
click at [784, 609] on span "Create" at bounding box center [792, 619] width 41 height 33
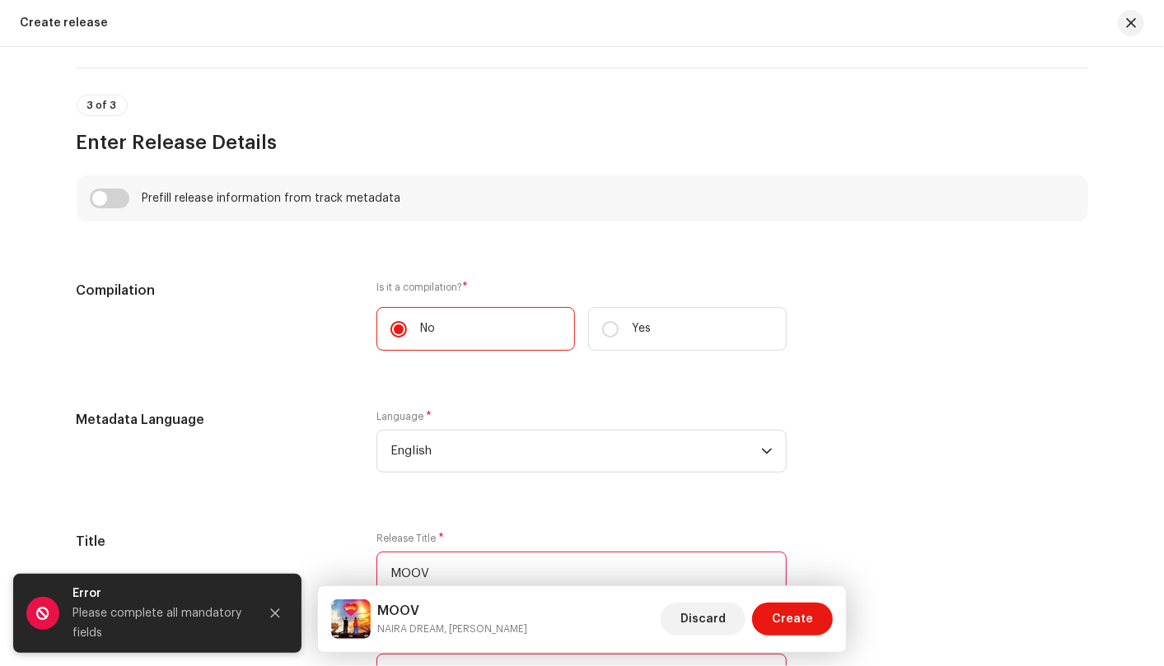
scroll to position [1534, 0]
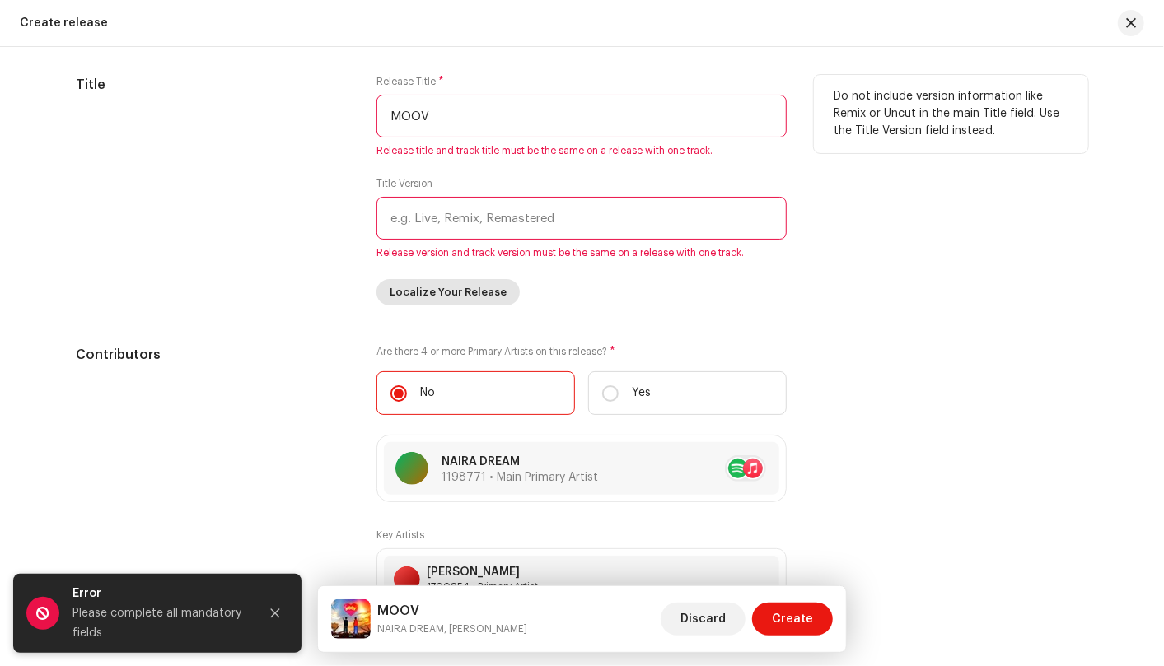
click at [427, 292] on span "Localize Your Release" at bounding box center [448, 292] width 117 height 33
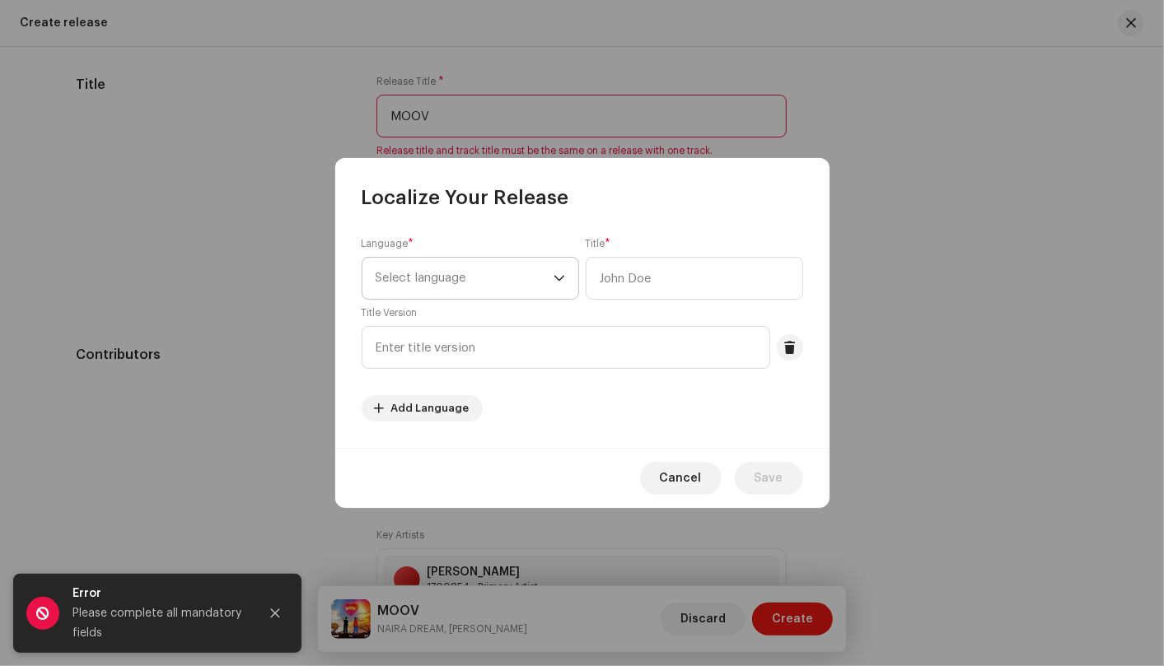
click at [478, 270] on span "Select language" at bounding box center [465, 278] width 178 height 41
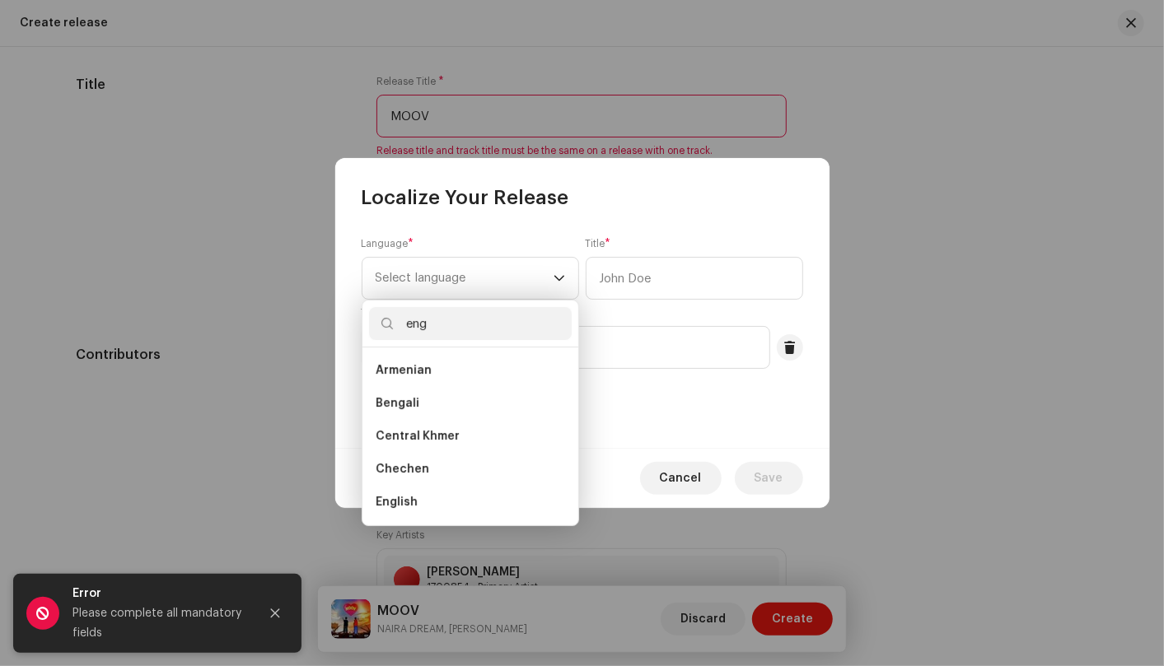
scroll to position [0, 0]
type input "eng"
click at [451, 395] on li "English" at bounding box center [470, 403] width 203 height 33
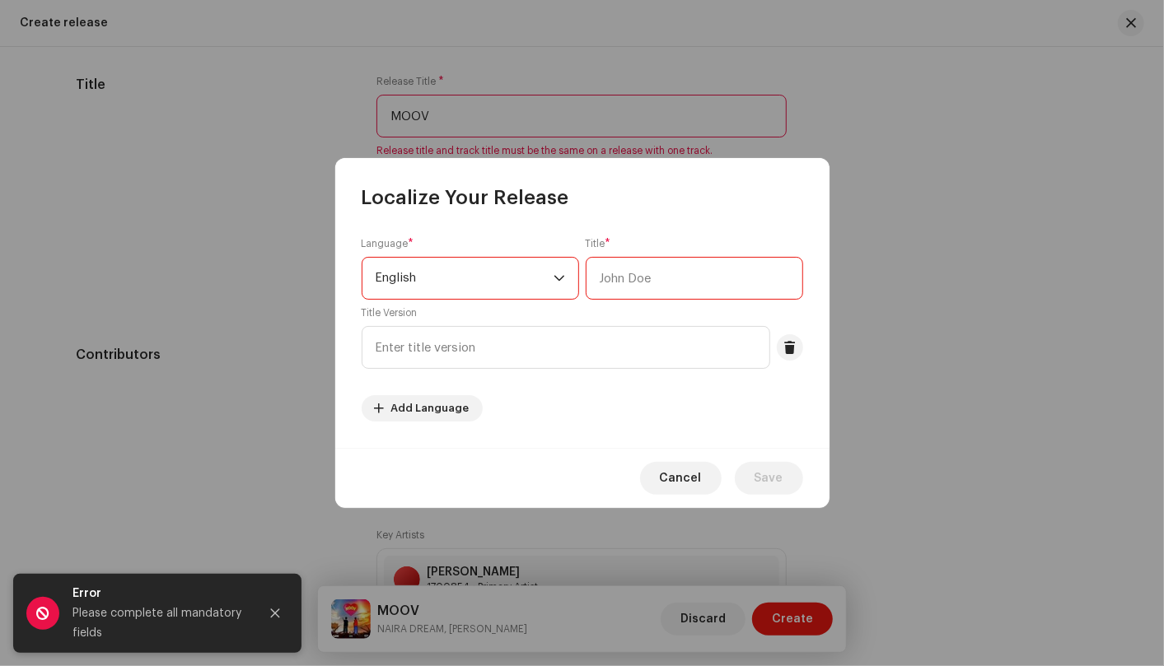
click at [654, 278] on input "text" at bounding box center [694, 278] width 217 height 43
type input "MOOV"
type input "Moov"
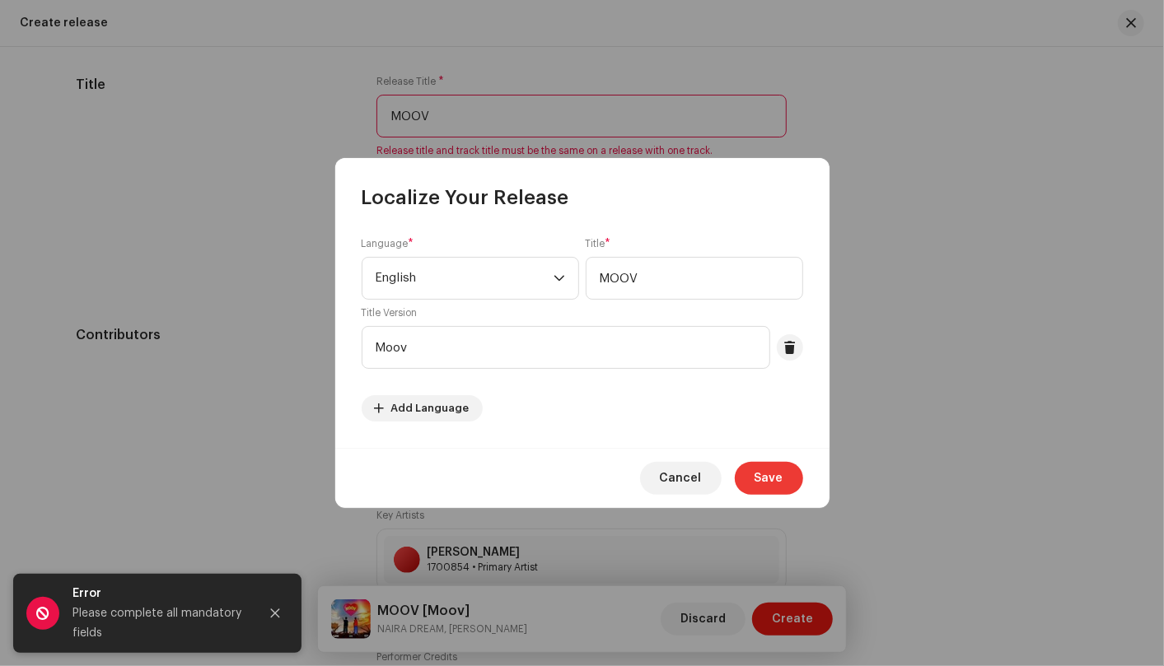
click at [758, 481] on span "Save" at bounding box center [768, 478] width 29 height 33
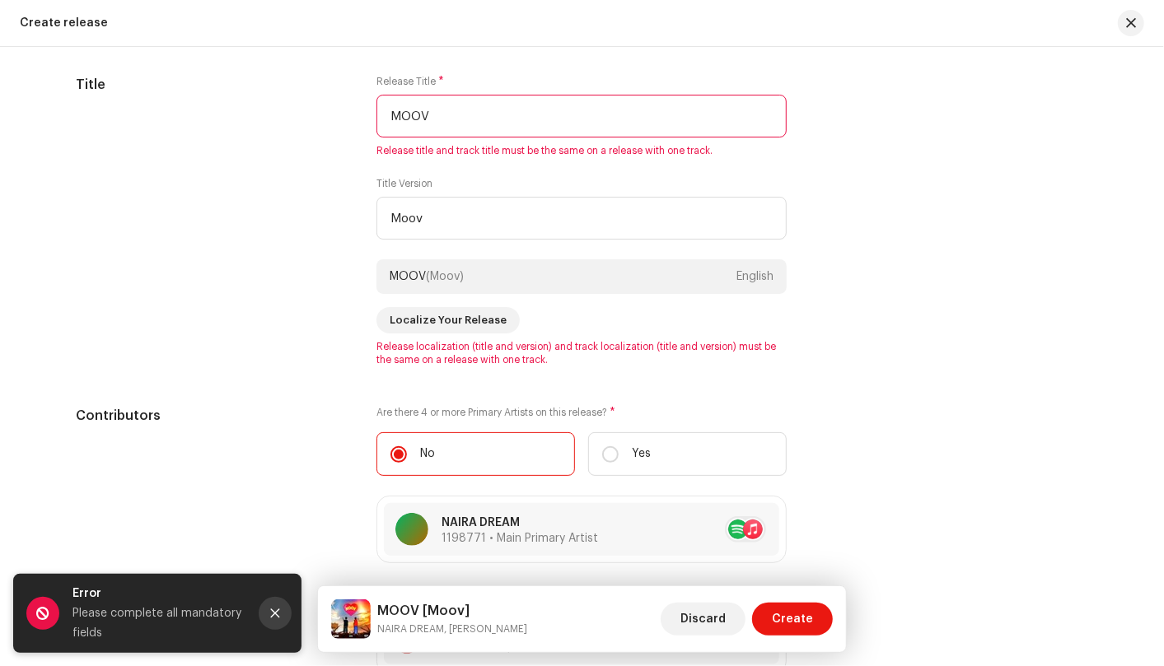
click at [275, 608] on icon "Close" at bounding box center [275, 614] width 12 height 12
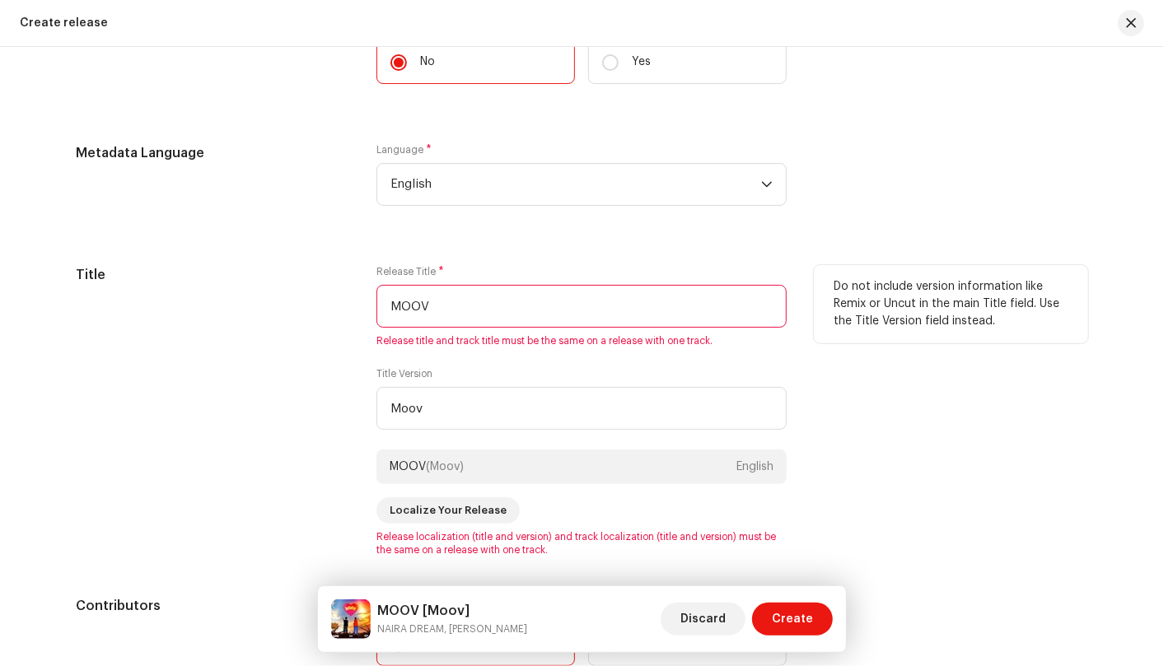
scroll to position [1372, 0]
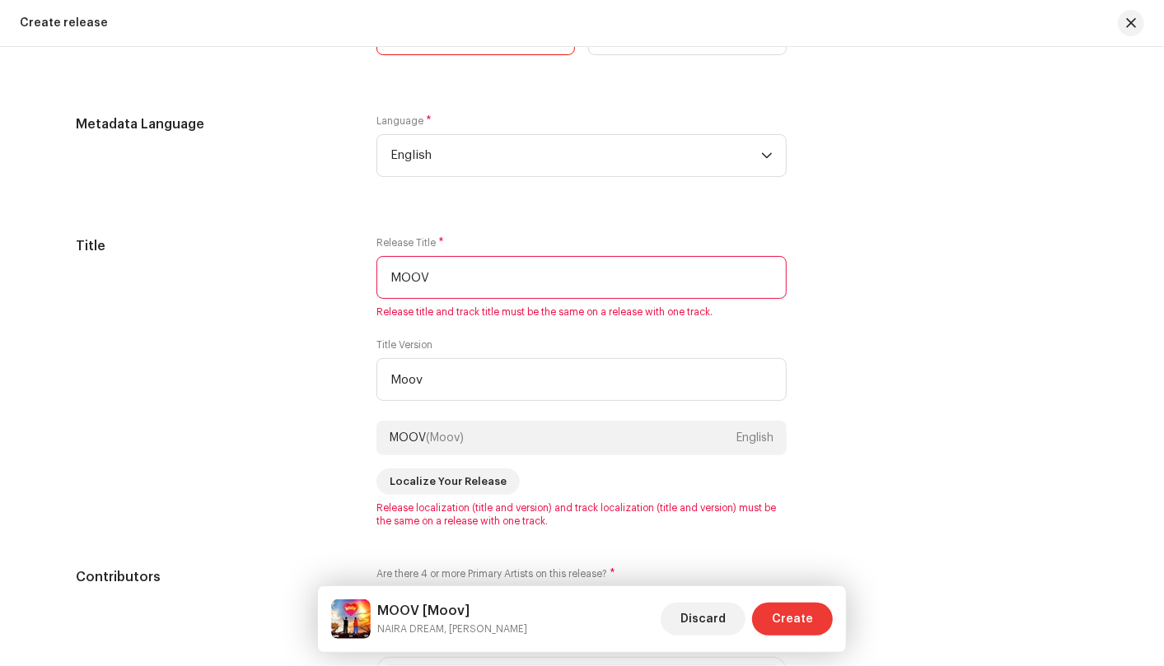
click at [794, 614] on span "Create" at bounding box center [792, 619] width 41 height 33
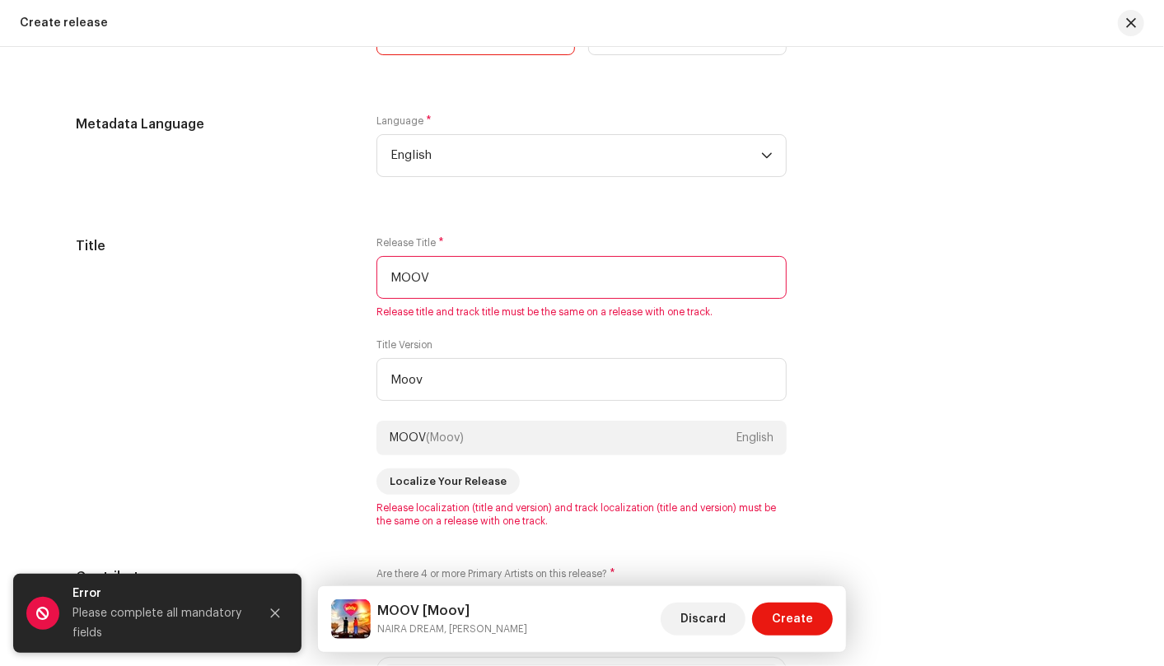
click at [901, 163] on div "Metadata Language Language * English" at bounding box center [582, 155] width 1011 height 82
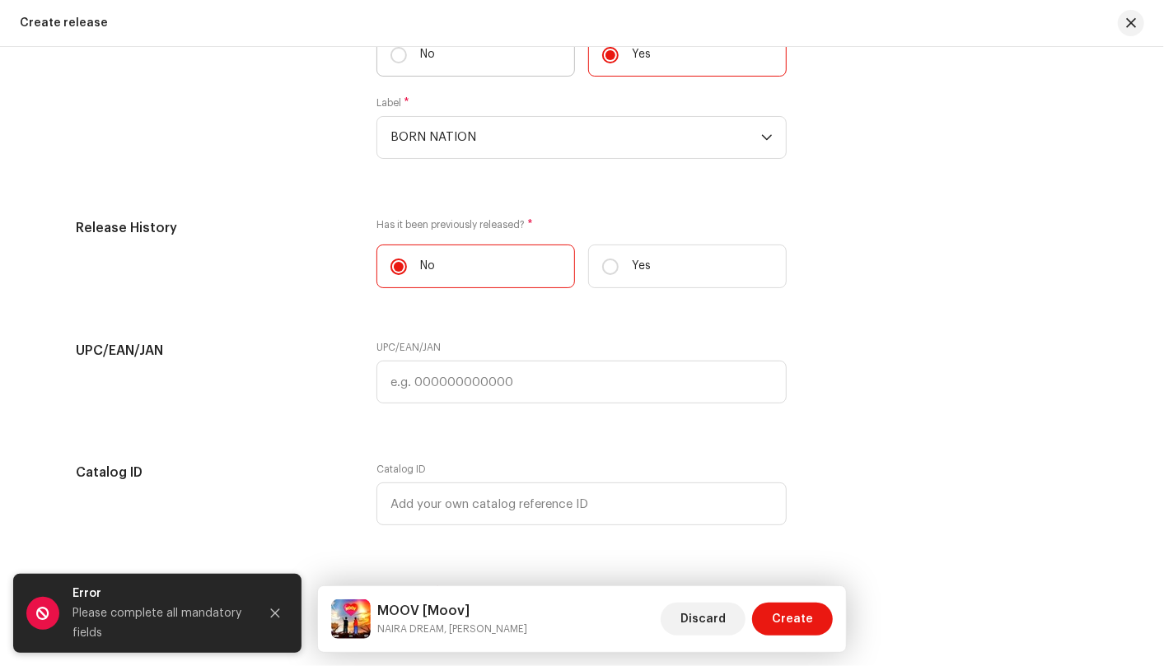
scroll to position [2654, 0]
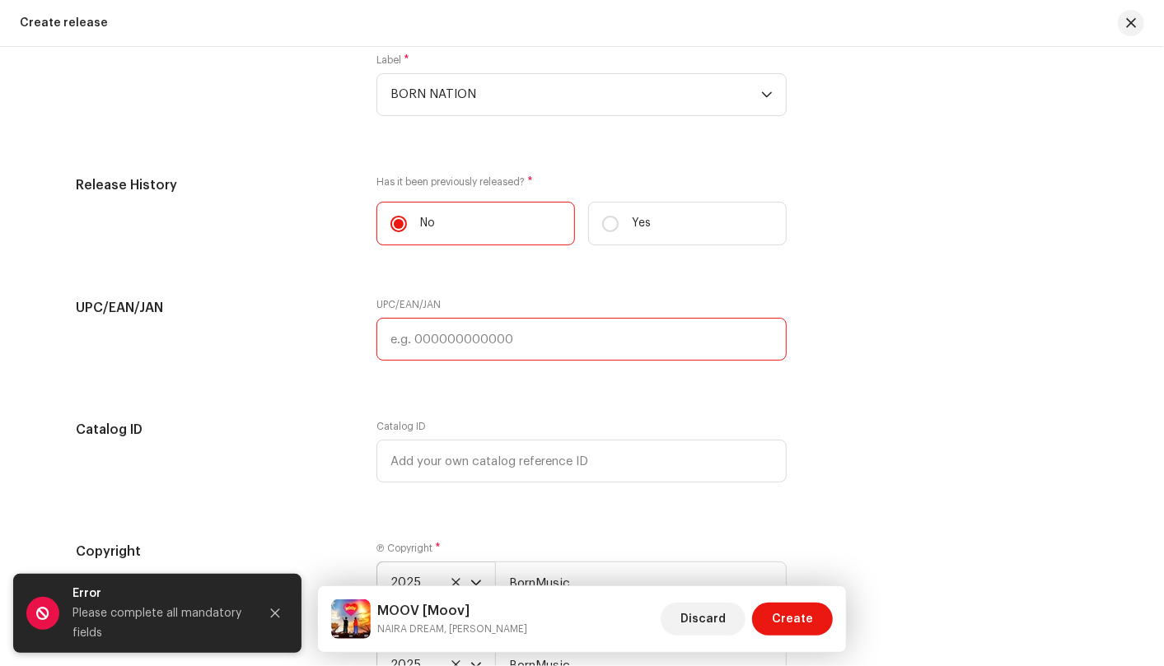
click at [487, 341] on input "text" at bounding box center [581, 339] width 410 height 43
paste input "7316477268229"
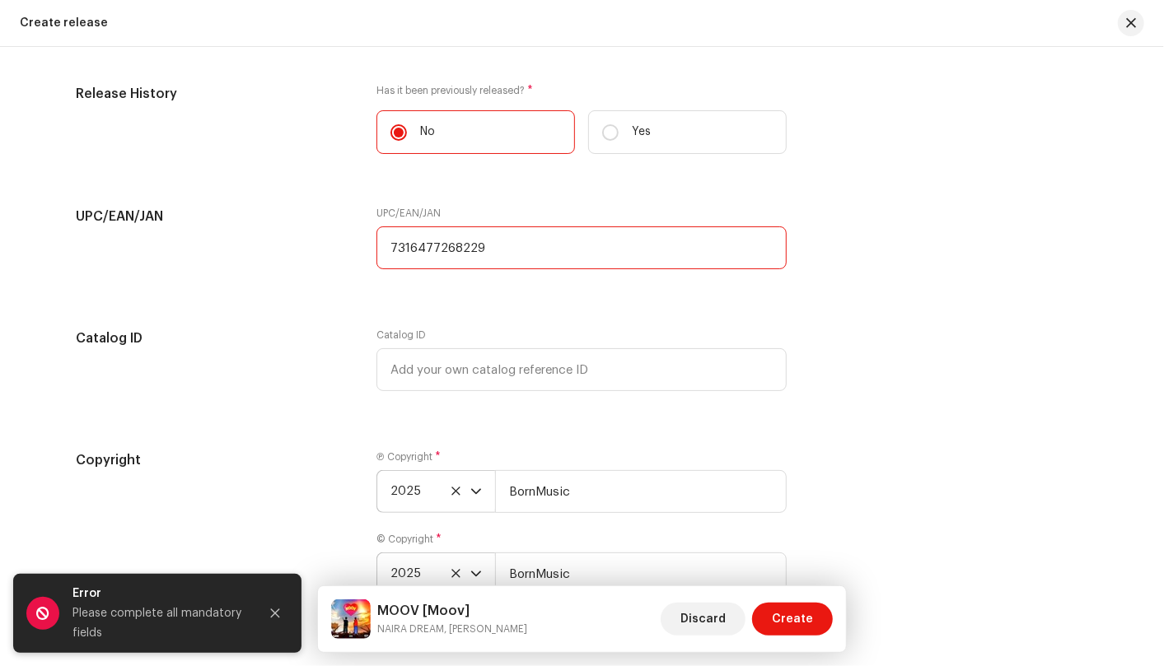
scroll to position [2855, 0]
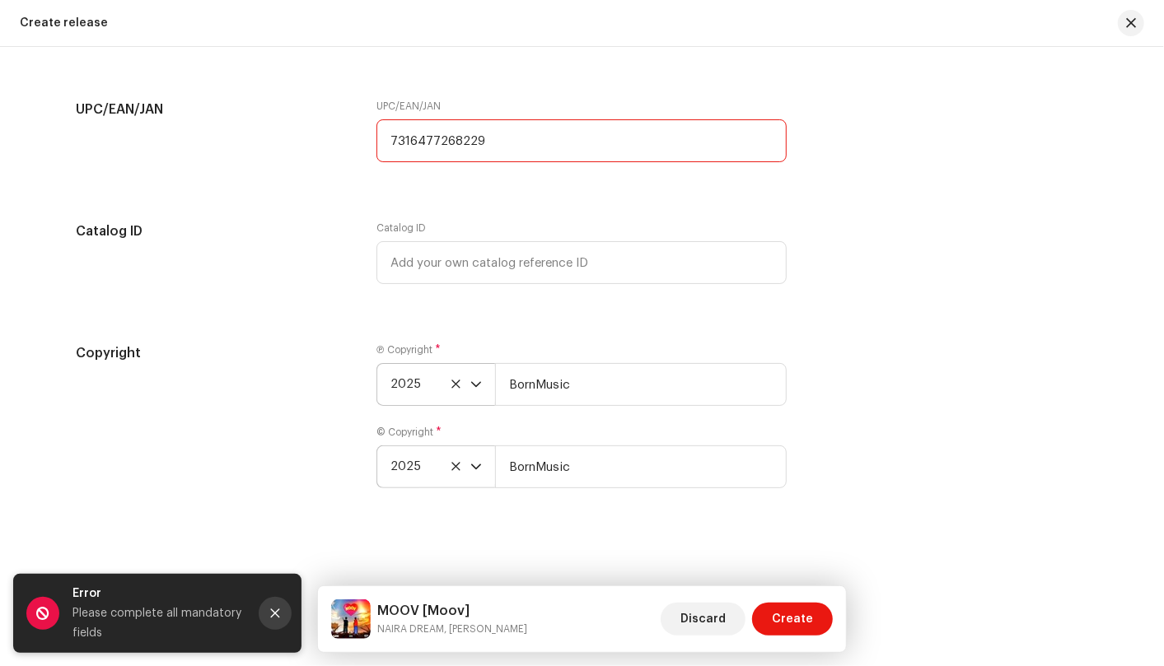
type input "7316477268229"
click at [278, 608] on icon "Close" at bounding box center [275, 614] width 12 height 12
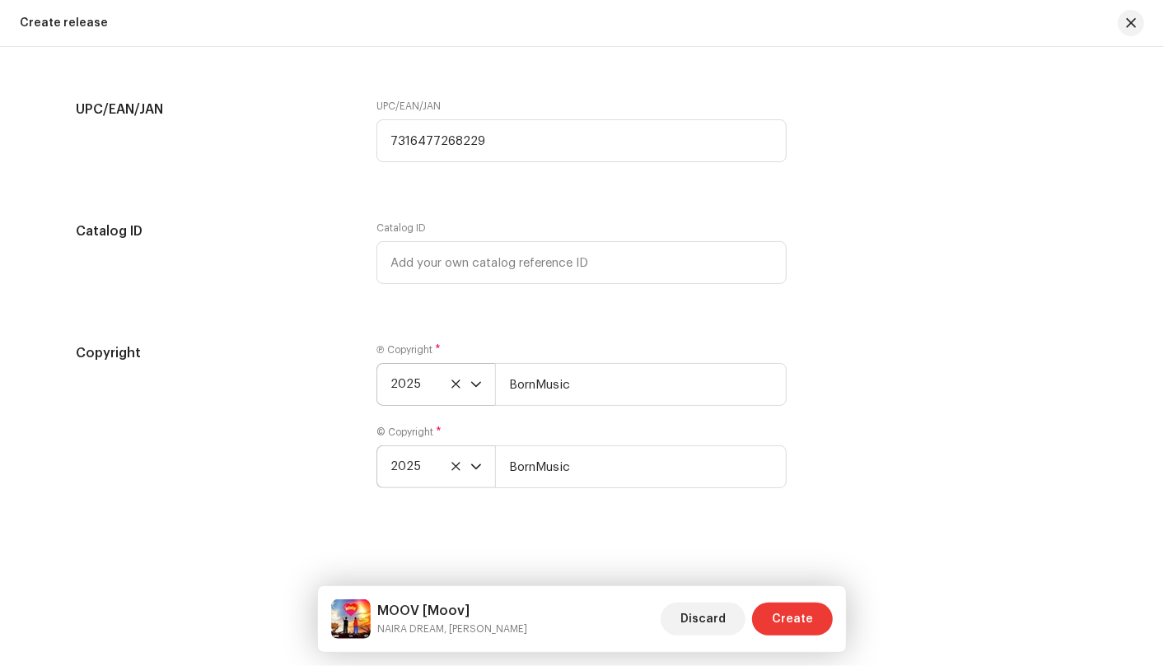
click at [824, 617] on button "Create" at bounding box center [792, 619] width 81 height 33
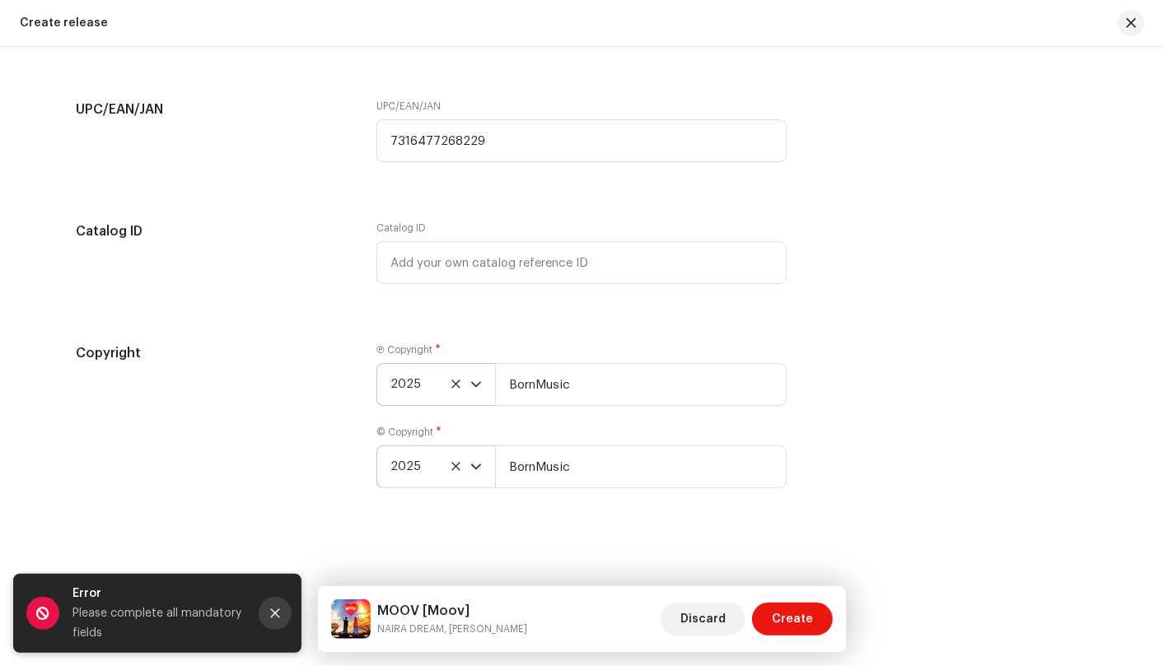
click at [273, 610] on icon "Close" at bounding box center [275, 614] width 12 height 12
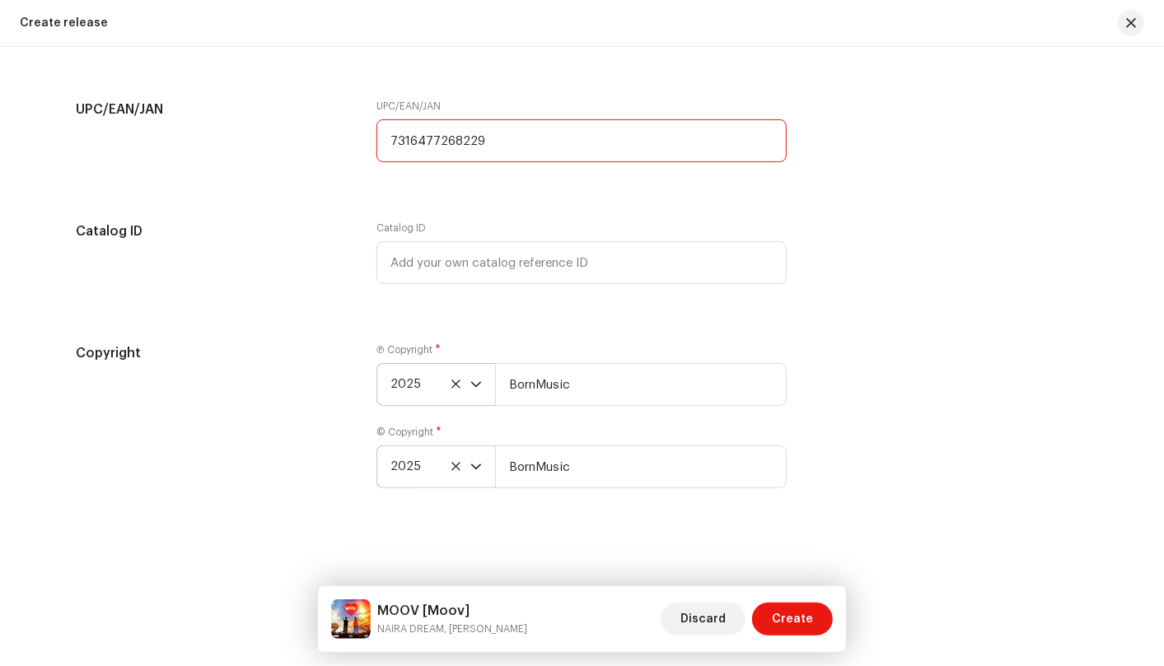
click at [494, 139] on input "7316477268229" at bounding box center [581, 140] width 410 height 43
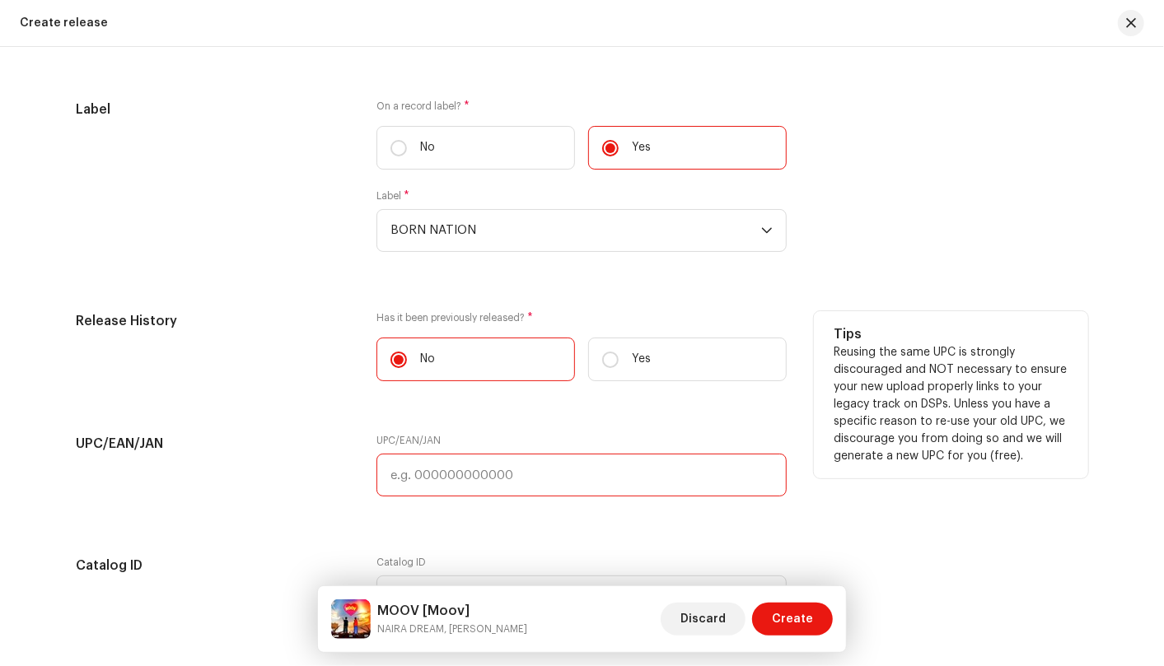
scroll to position [2489, 0]
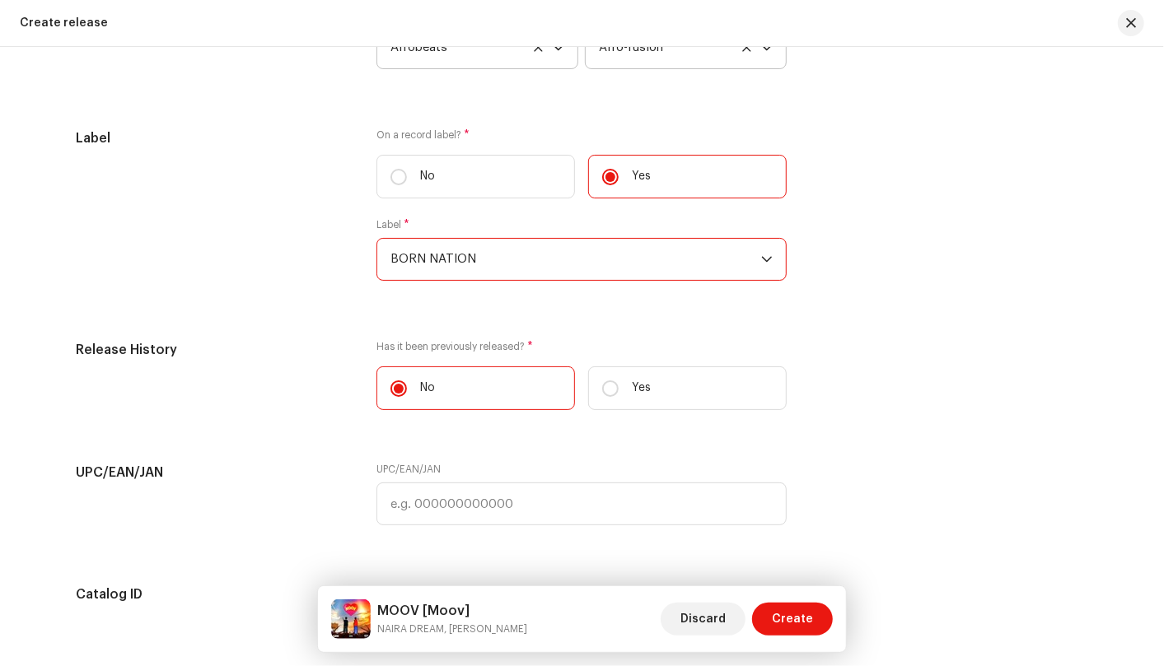
click at [569, 275] on span "BORN NATION" at bounding box center [575, 259] width 371 height 41
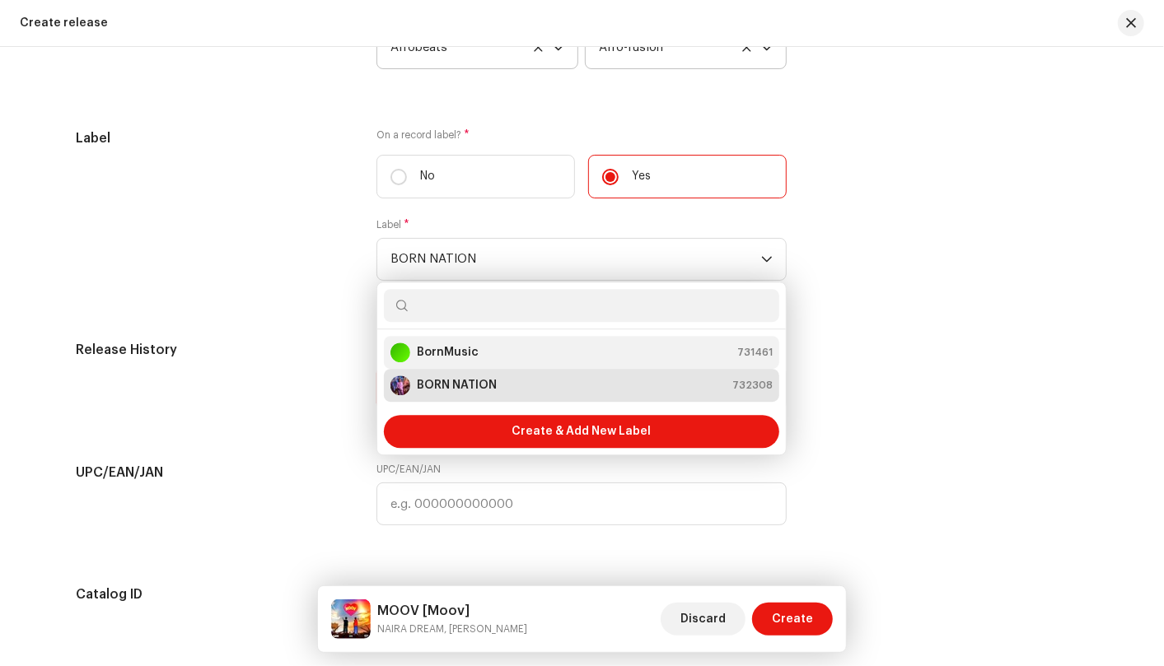
click at [562, 346] on div "BornMusic 731461" at bounding box center [581, 353] width 382 height 20
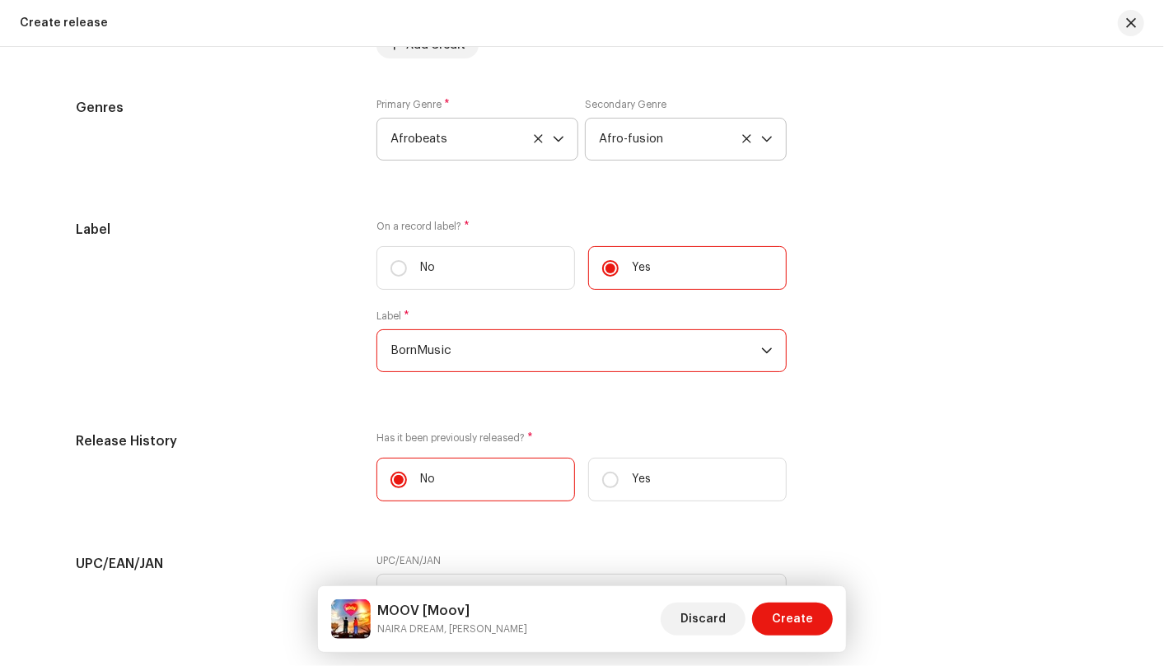
scroll to position [2306, 0]
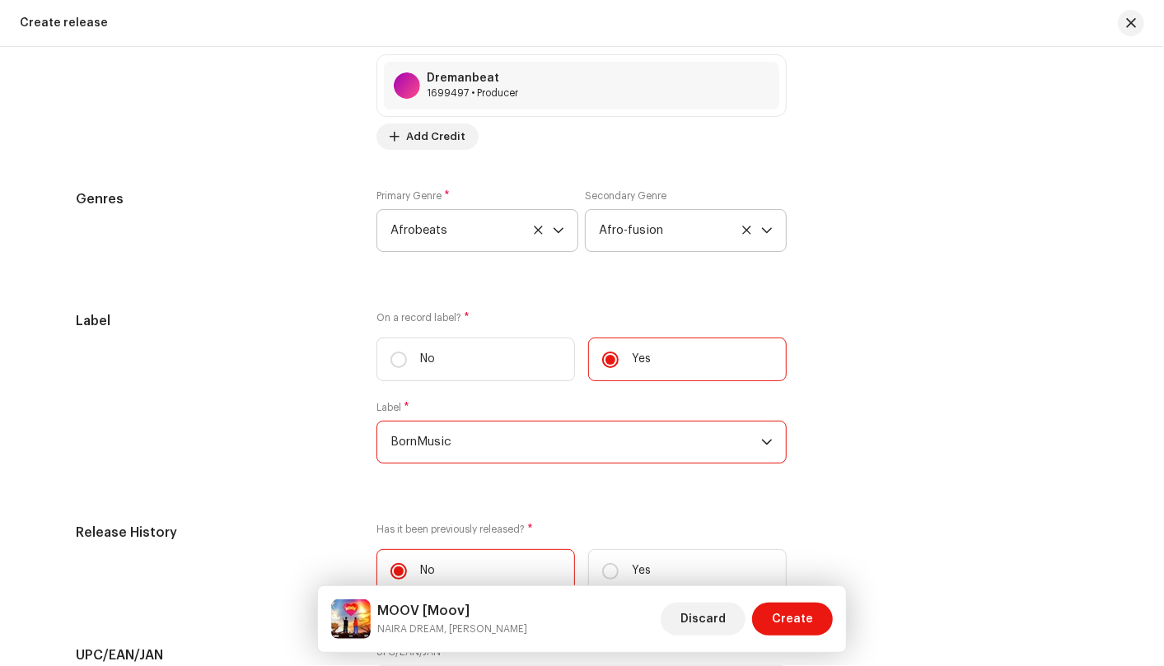
click at [761, 222] on div "dropdown trigger" at bounding box center [767, 230] width 12 height 41
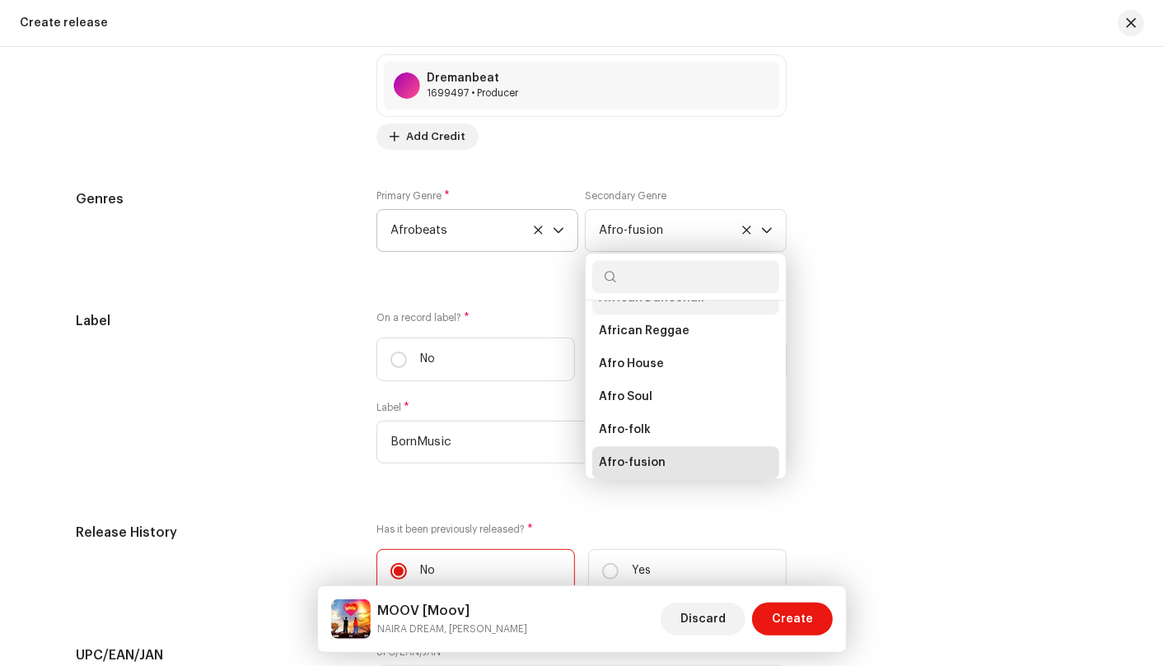
scroll to position [72, 0]
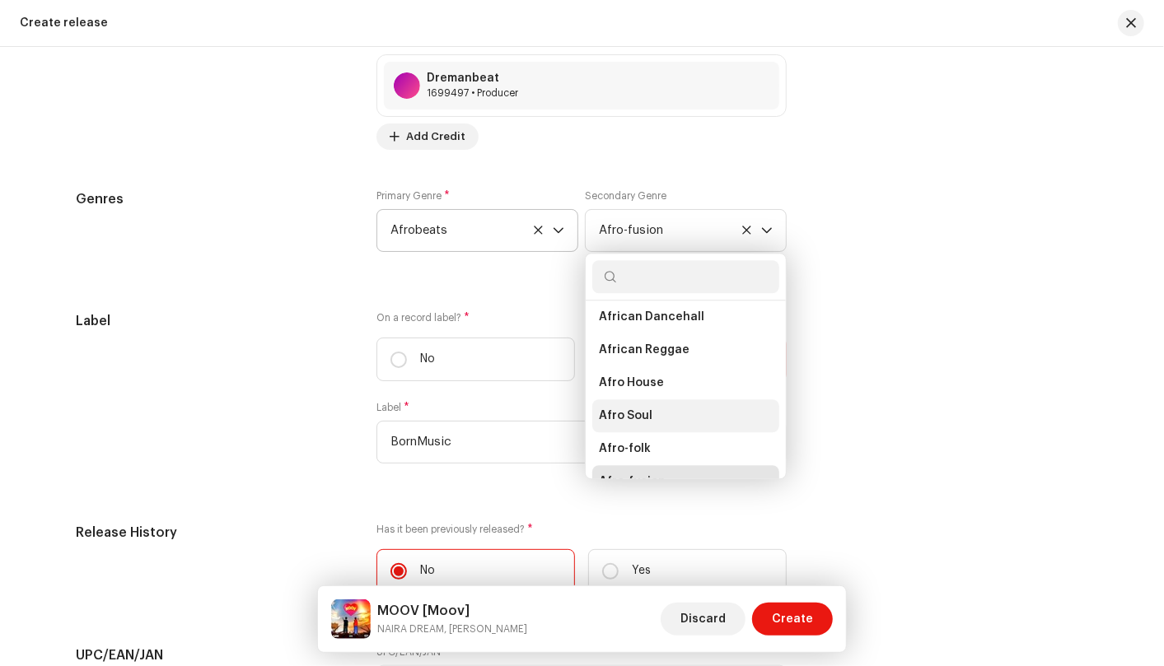
click at [675, 405] on li "Afro Soul" at bounding box center [685, 415] width 187 height 33
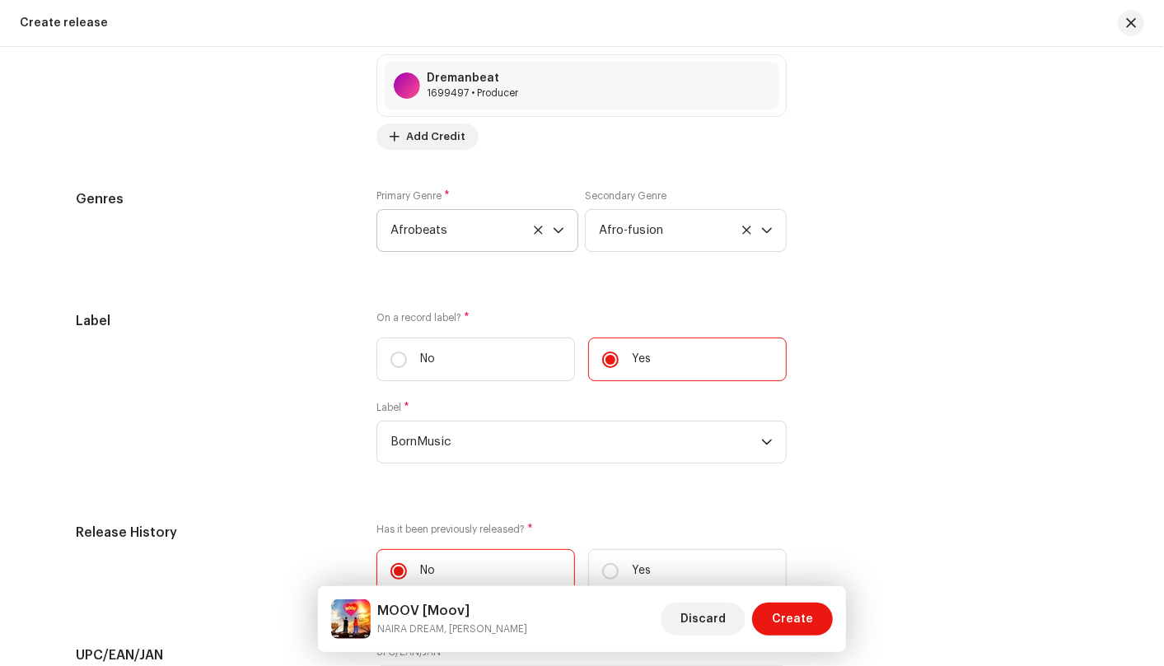
scroll to position [91, 0]
click at [779, 614] on span "Create" at bounding box center [792, 619] width 41 height 33
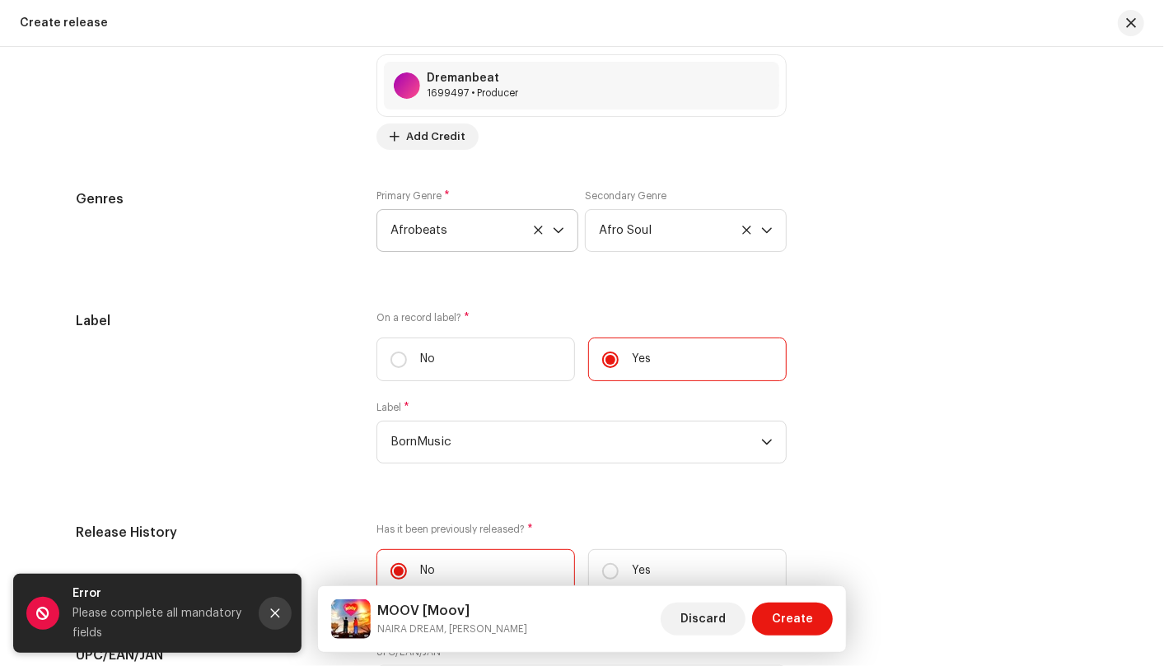
click at [279, 621] on button "Close" at bounding box center [275, 613] width 33 height 33
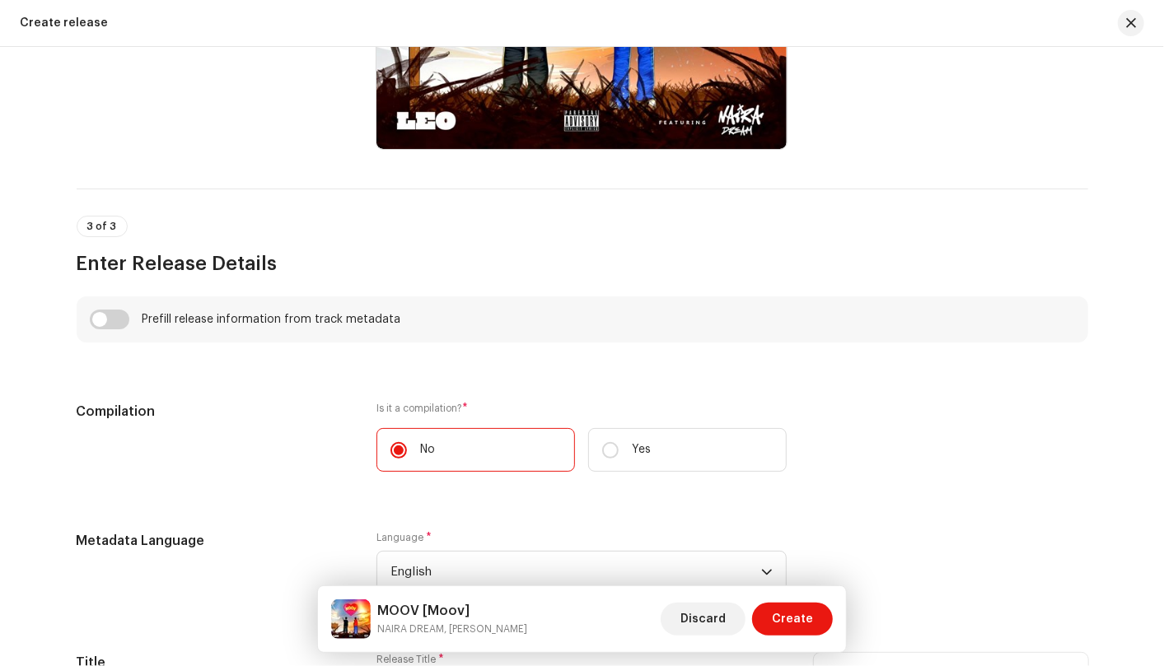
scroll to position [1321, 0]
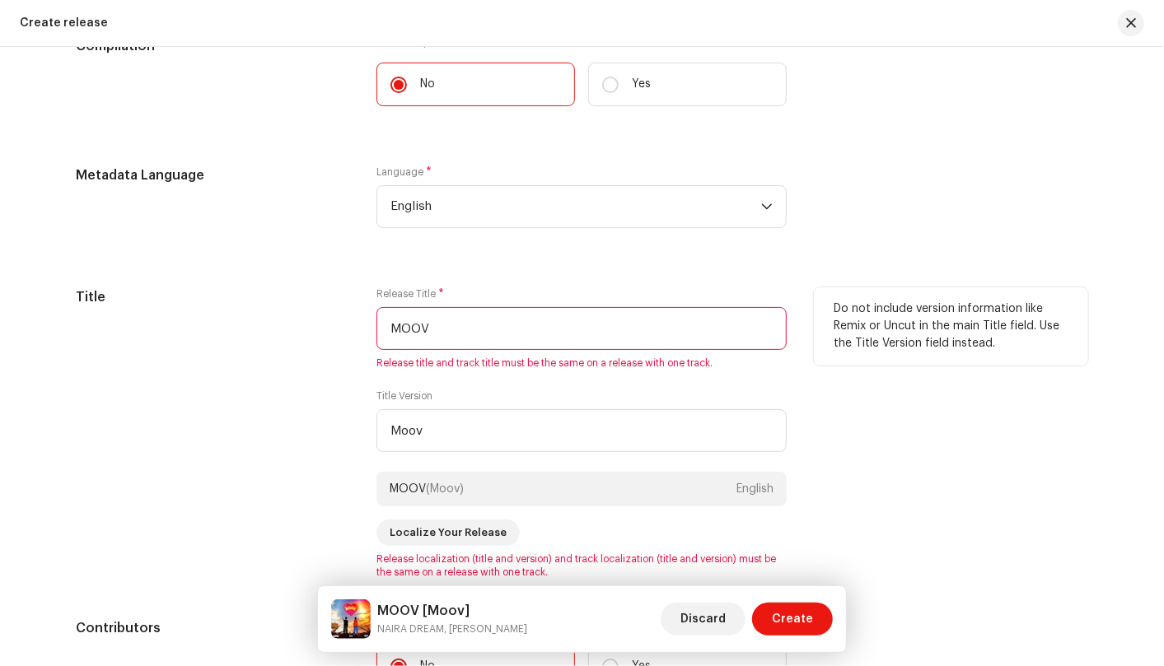
click at [623, 329] on input "MOOV" at bounding box center [581, 328] width 410 height 43
type input "M"
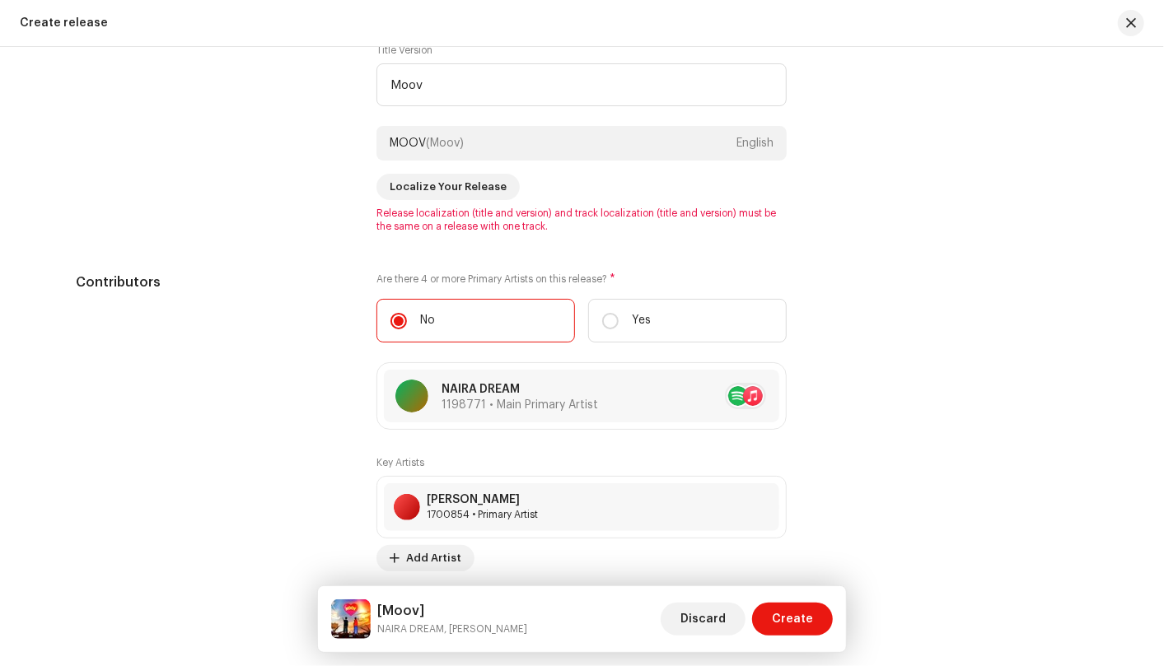
scroll to position [1412, 0]
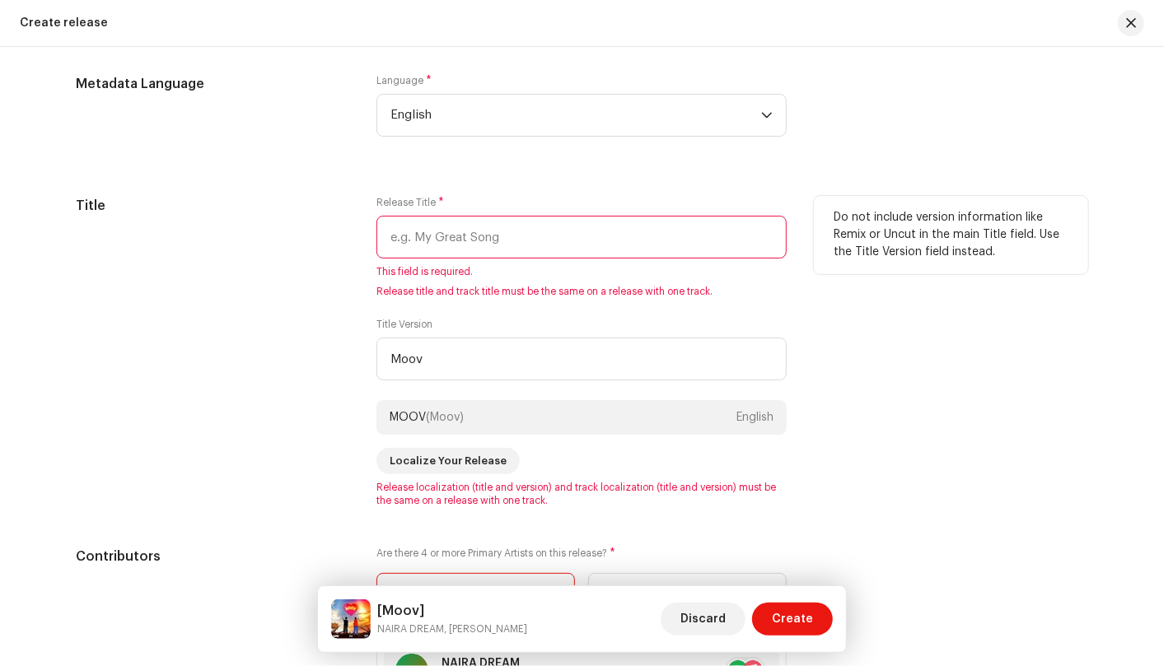
click at [499, 241] on input "text" at bounding box center [581, 237] width 410 height 43
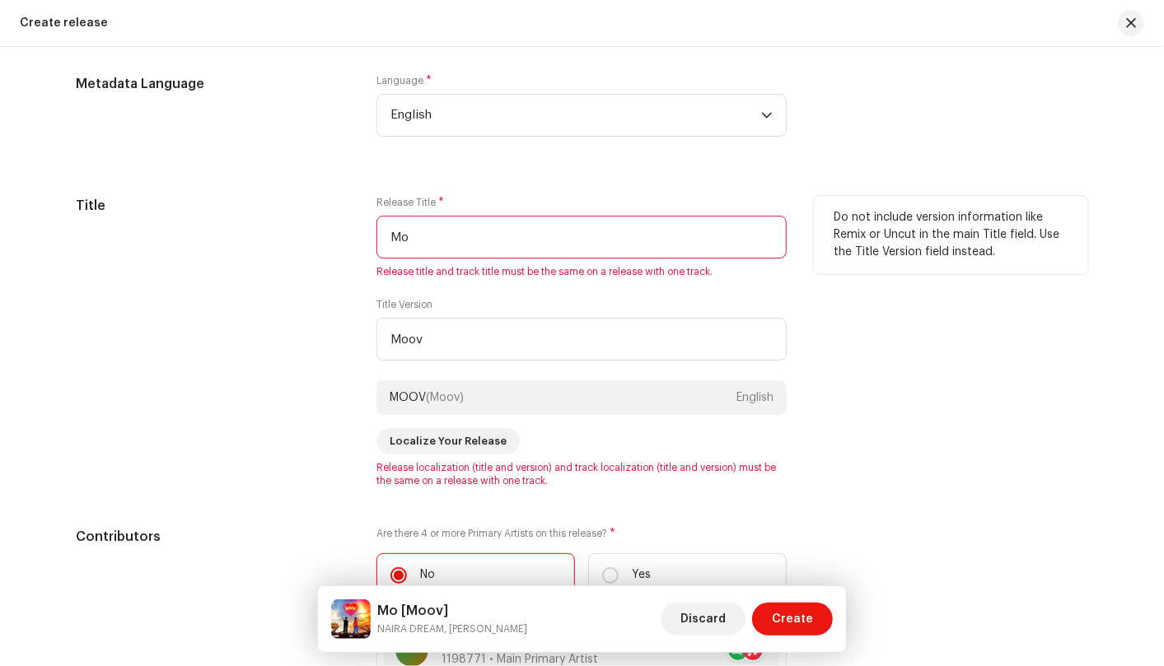
type input "M"
type input "MOOV"
click at [465, 341] on input "Moov" at bounding box center [581, 339] width 410 height 43
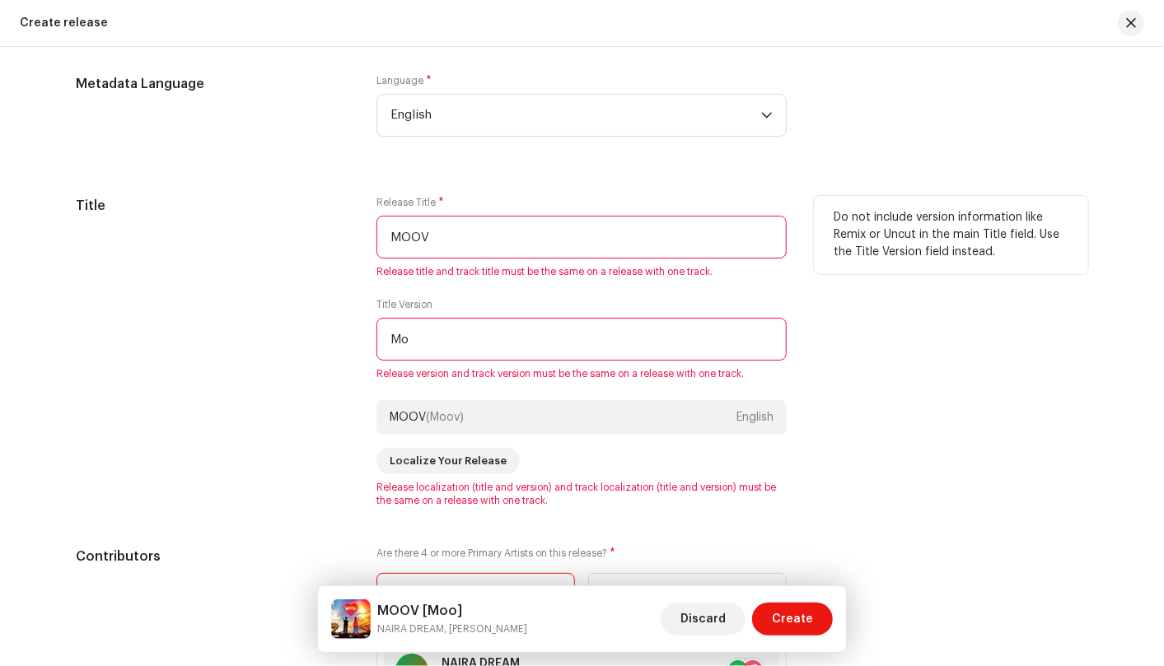
type input "M"
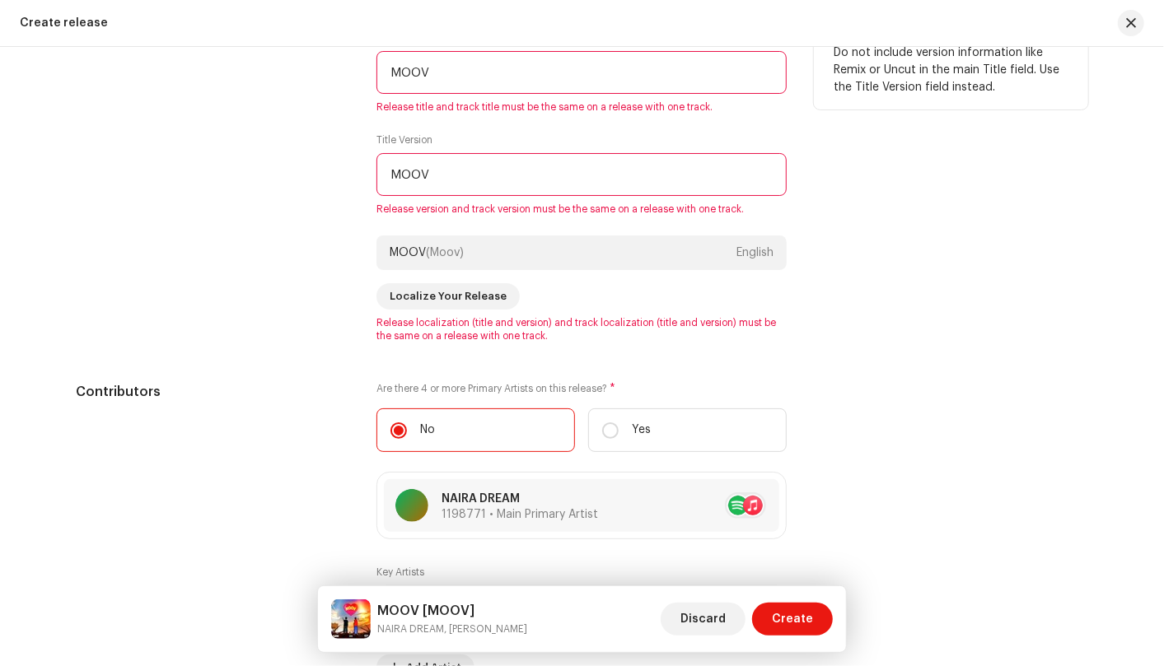
scroll to position [1595, 0]
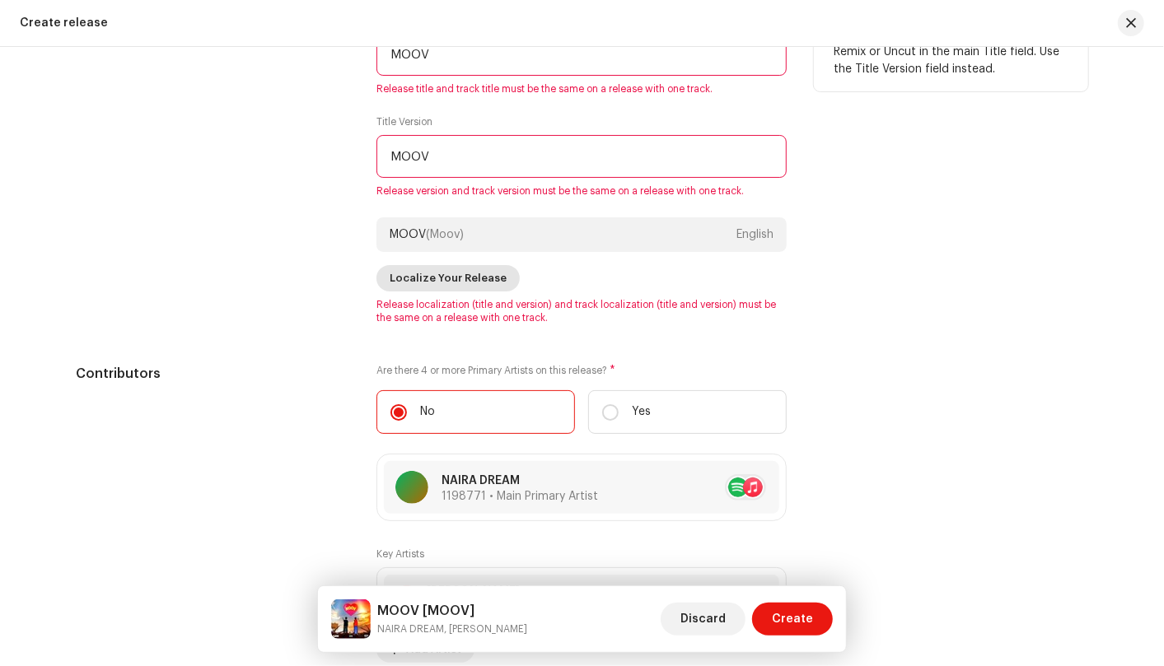
type input "MOOV"
click at [474, 280] on span "Localize Your Release" at bounding box center [448, 278] width 117 height 33
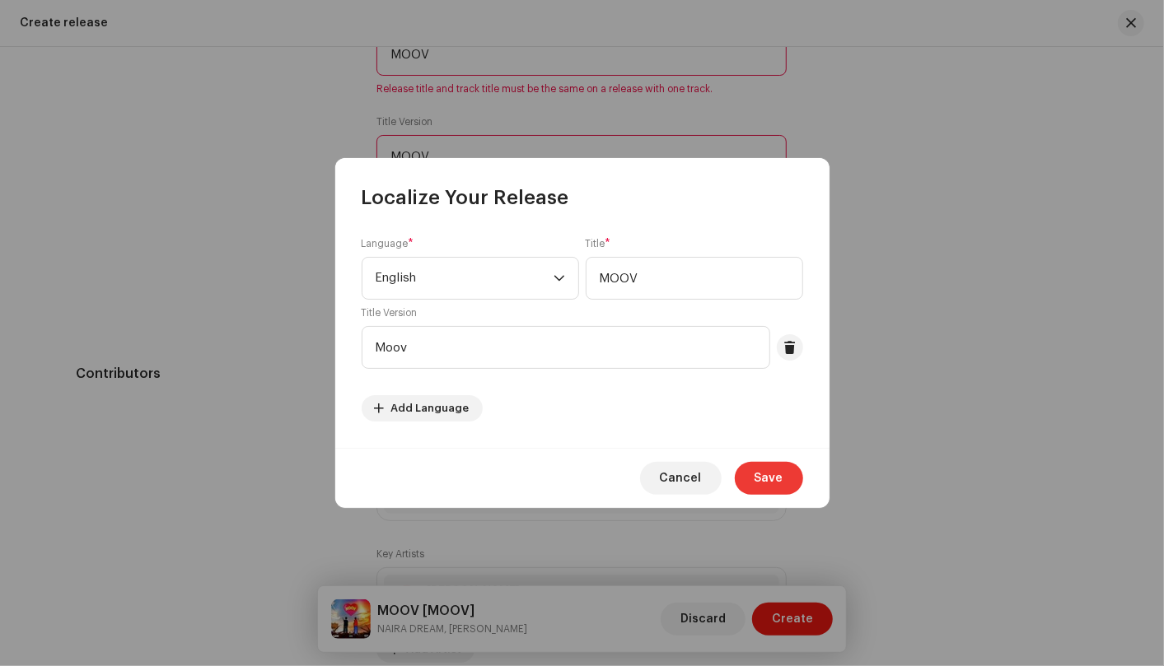
click at [747, 476] on button "Save" at bounding box center [769, 478] width 68 height 33
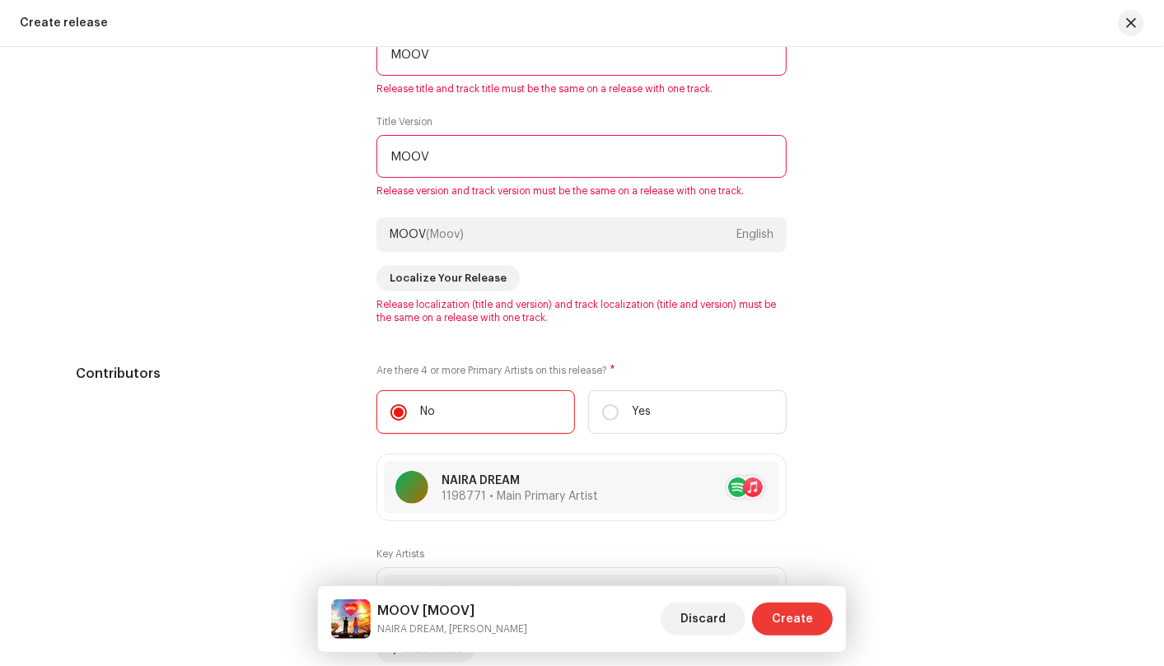
click at [768, 621] on button "Create" at bounding box center [792, 619] width 81 height 33
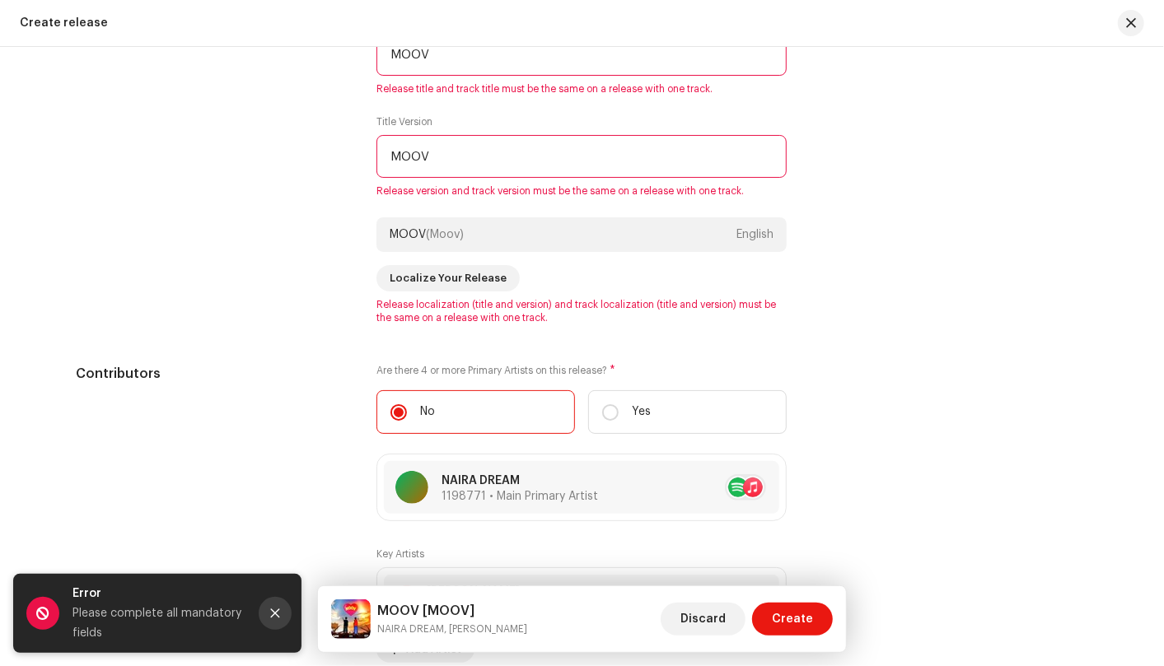
click at [276, 614] on icon "Close" at bounding box center [275, 614] width 12 height 12
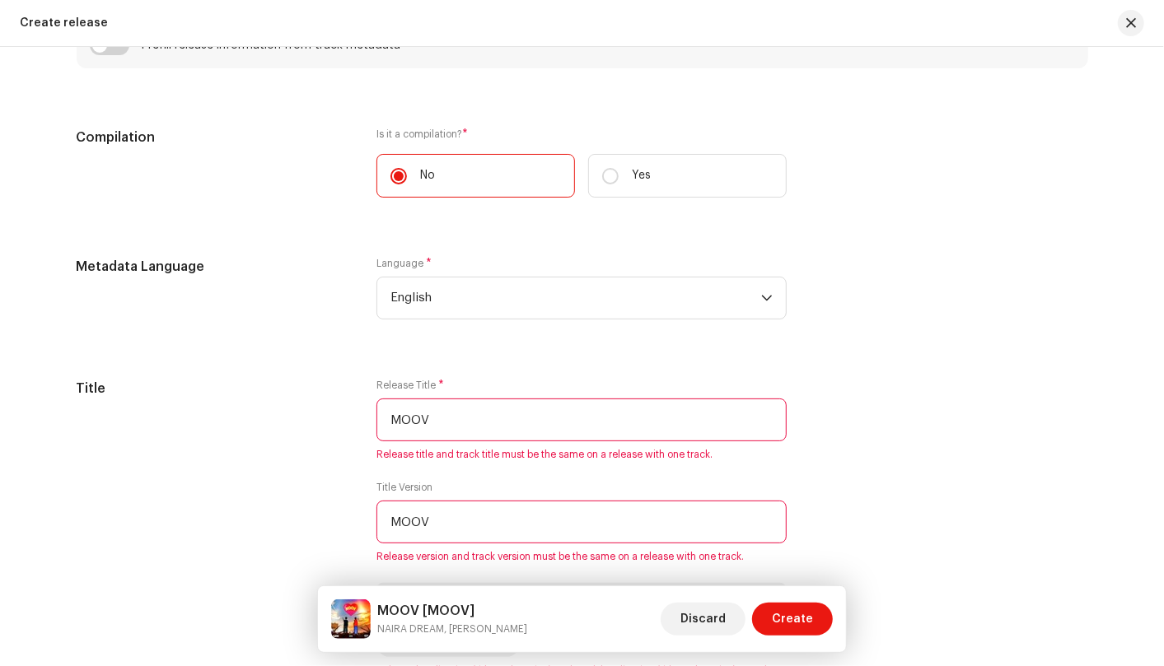
scroll to position [1321, 0]
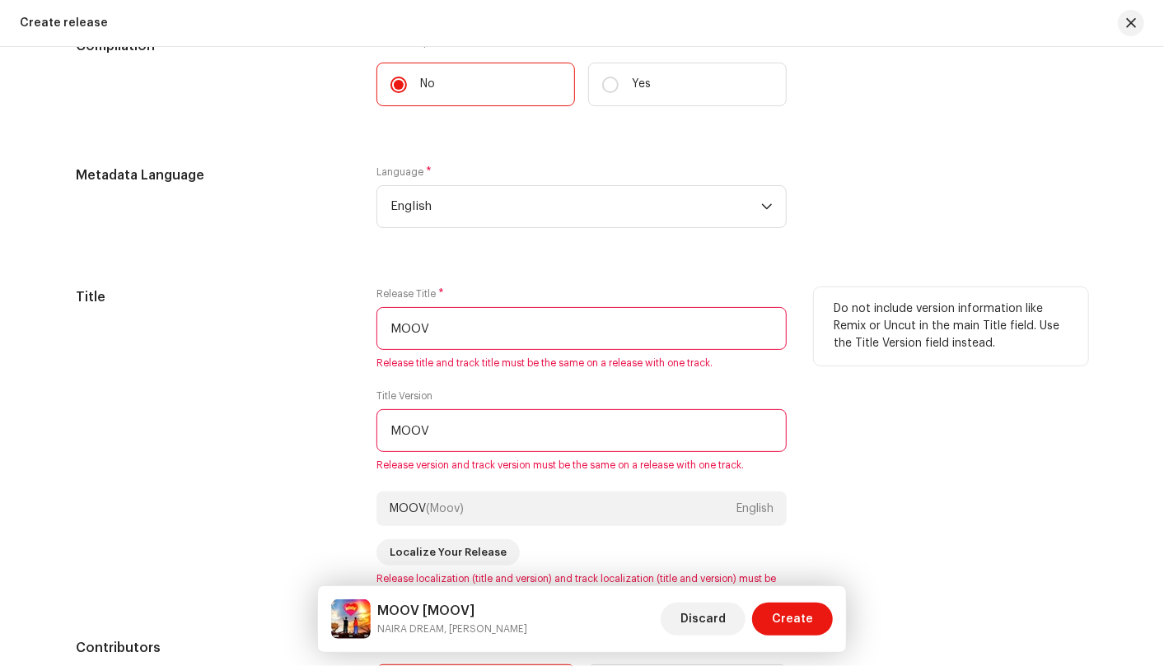
click at [536, 323] on input "MOOV" at bounding box center [581, 328] width 410 height 43
click at [512, 420] on input "MOOV" at bounding box center [581, 430] width 410 height 43
click at [520, 504] on div "MOOV (Moov) English" at bounding box center [581, 509] width 410 height 35
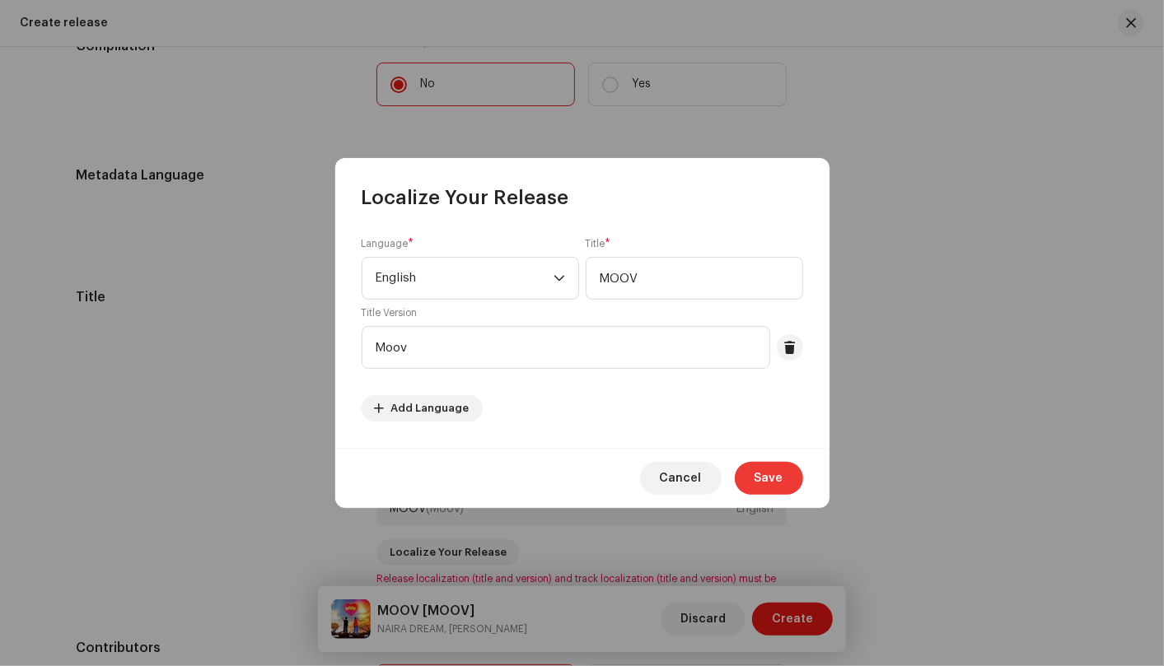
click at [767, 487] on span "Save" at bounding box center [768, 478] width 29 height 33
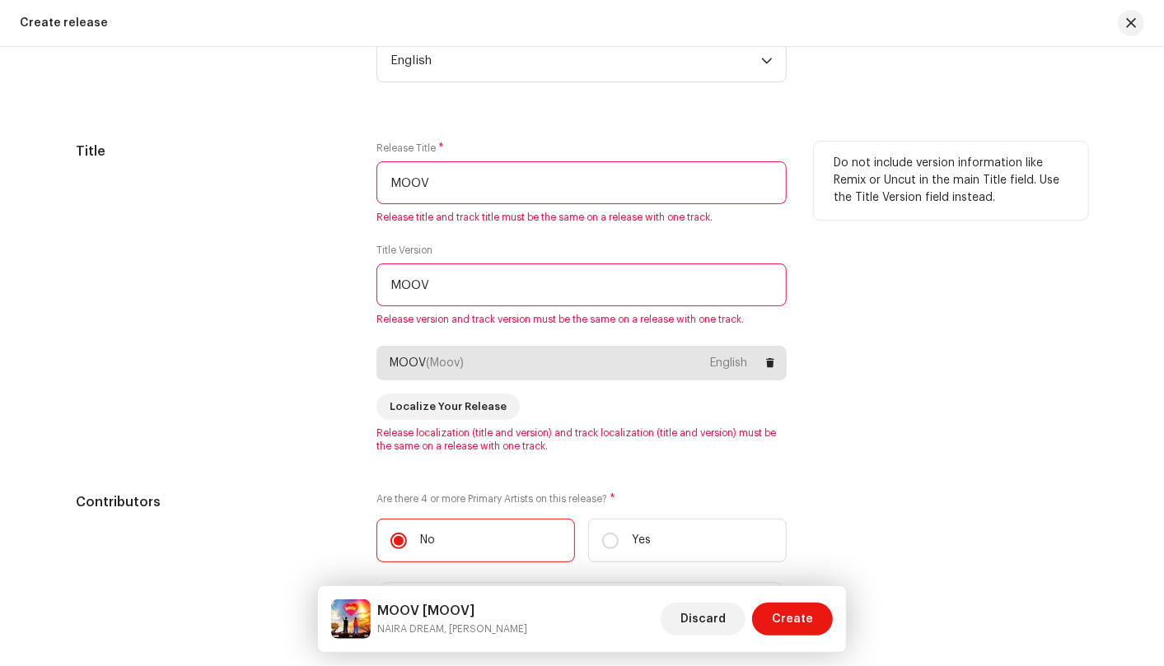
scroll to position [1504, 0]
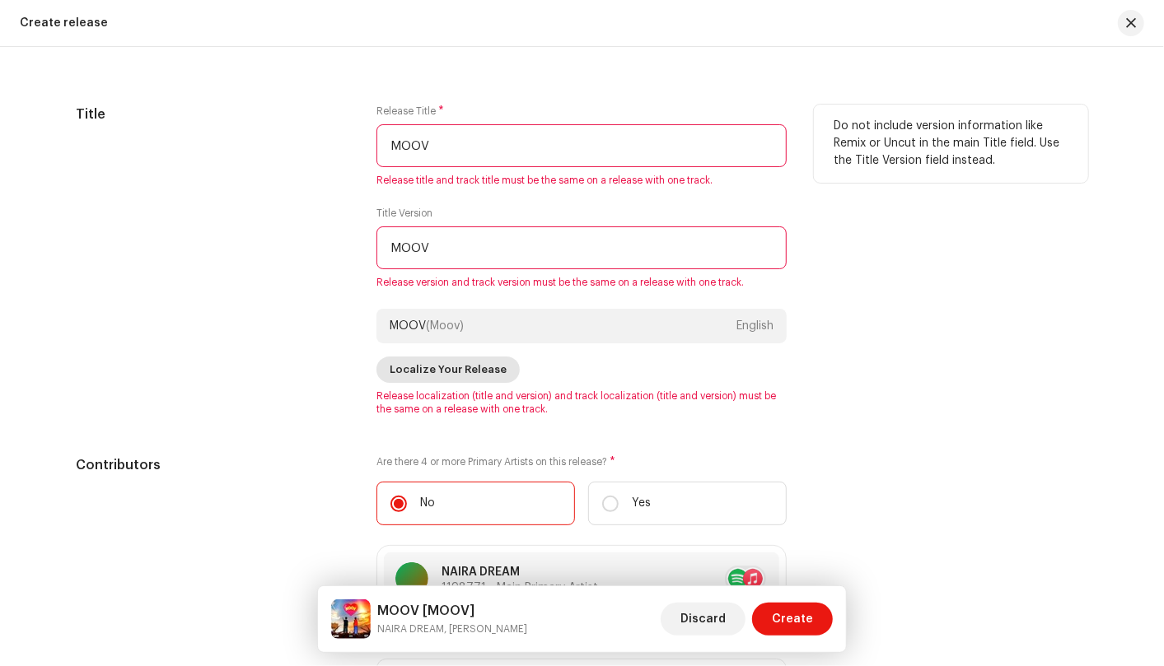
click at [472, 369] on span "Localize Your Release" at bounding box center [448, 369] width 117 height 33
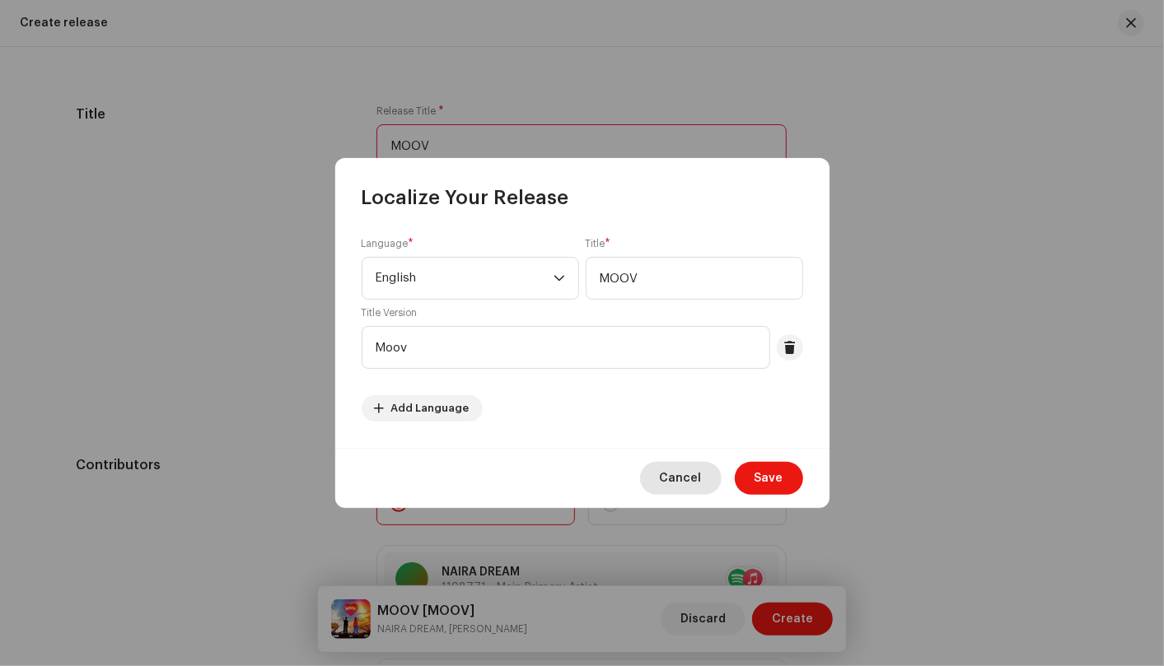
click at [683, 487] on span "Cancel" at bounding box center [681, 478] width 42 height 33
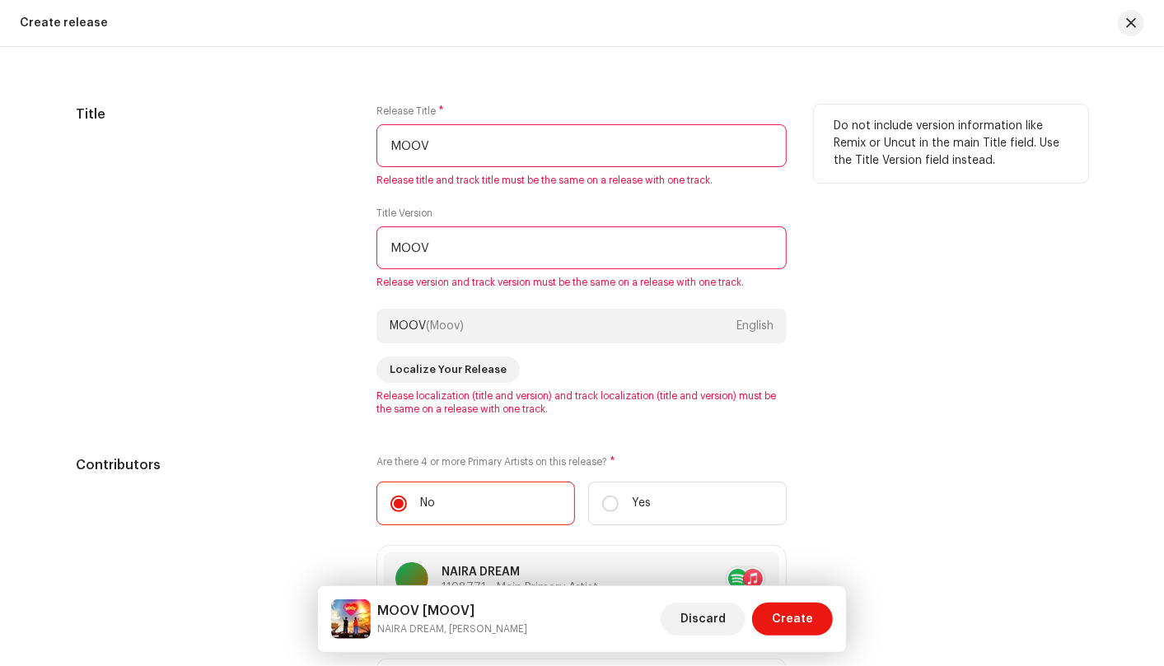
click at [489, 247] on input "MOOV" at bounding box center [581, 247] width 410 height 43
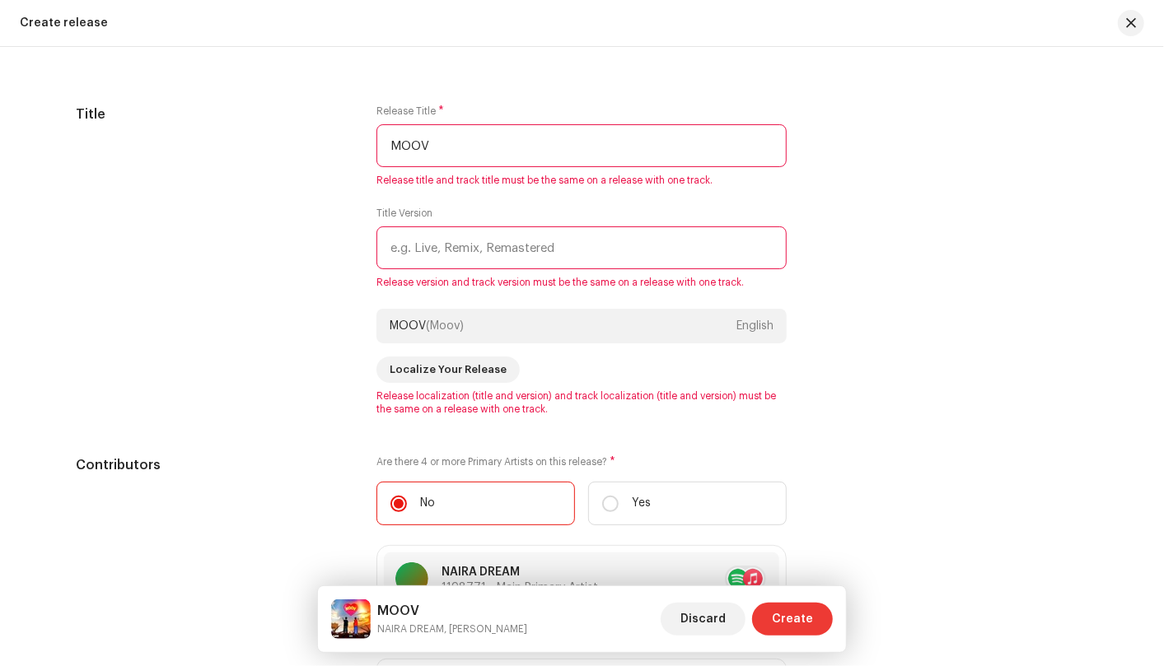
click at [800, 616] on span "Create" at bounding box center [792, 619] width 41 height 33
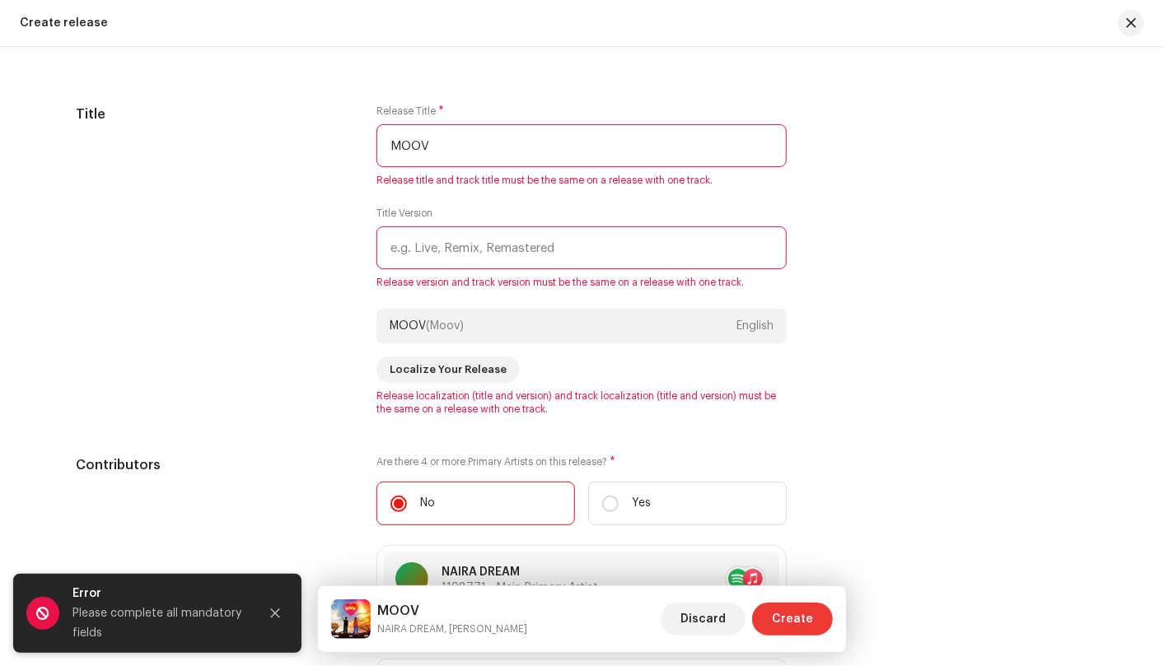
click at [800, 616] on span "Create" at bounding box center [792, 619] width 41 height 33
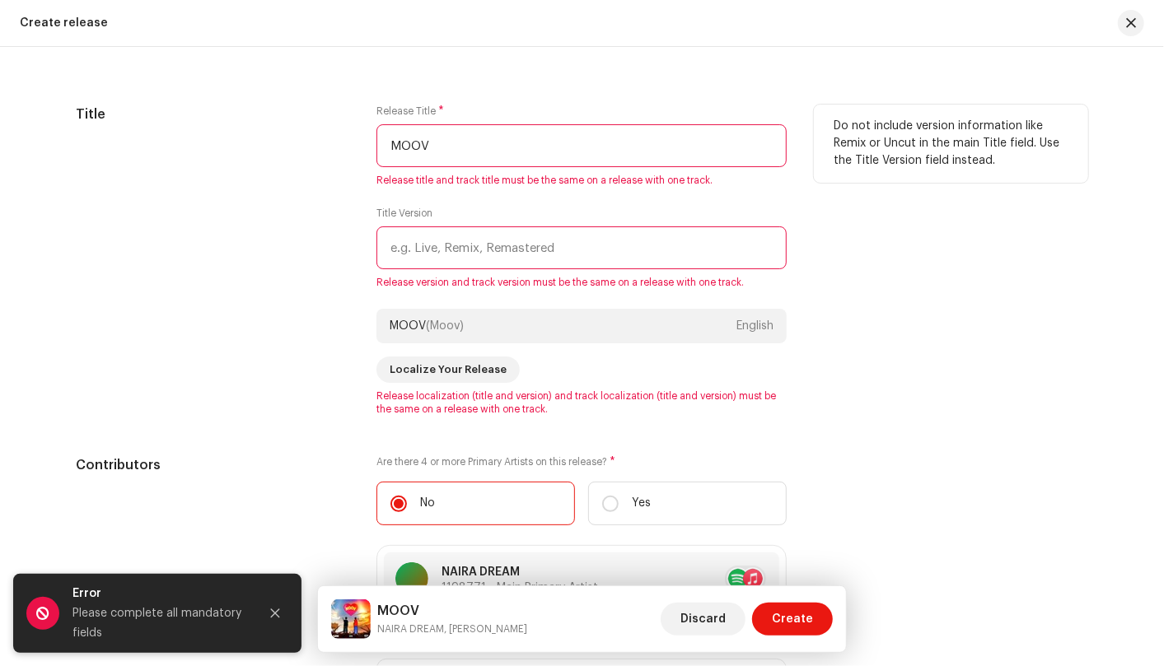
click at [865, 324] on div "Do not include version information like Remix or Uncut in the main Title field.…" at bounding box center [951, 260] width 274 height 311
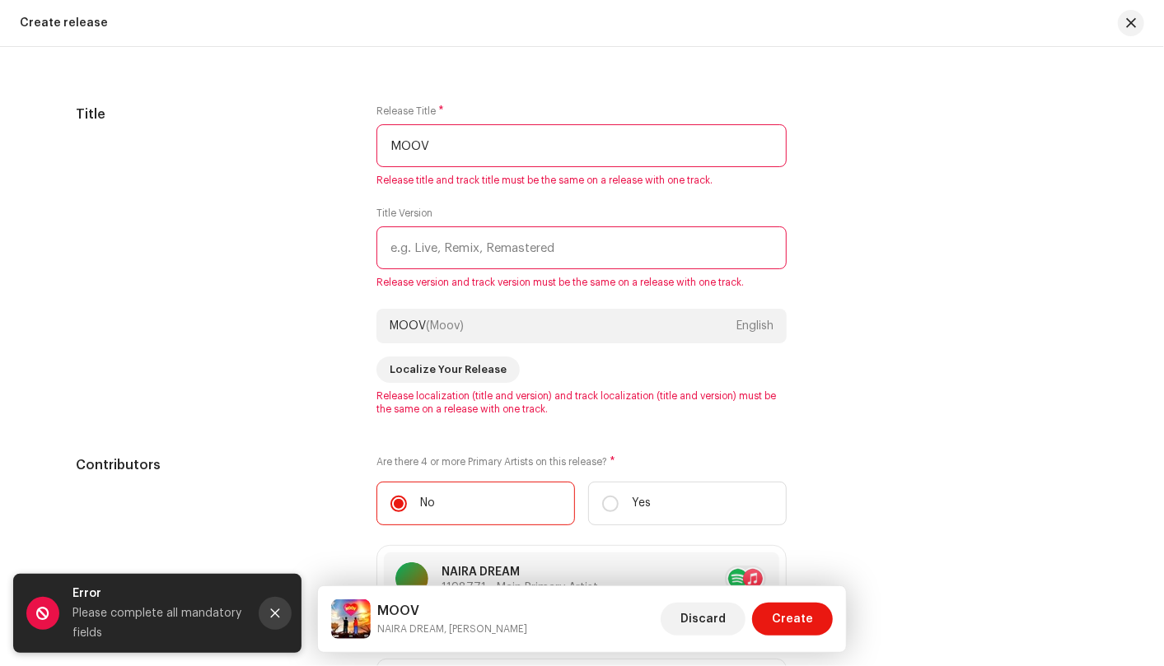
click at [273, 621] on button "Close" at bounding box center [275, 613] width 33 height 33
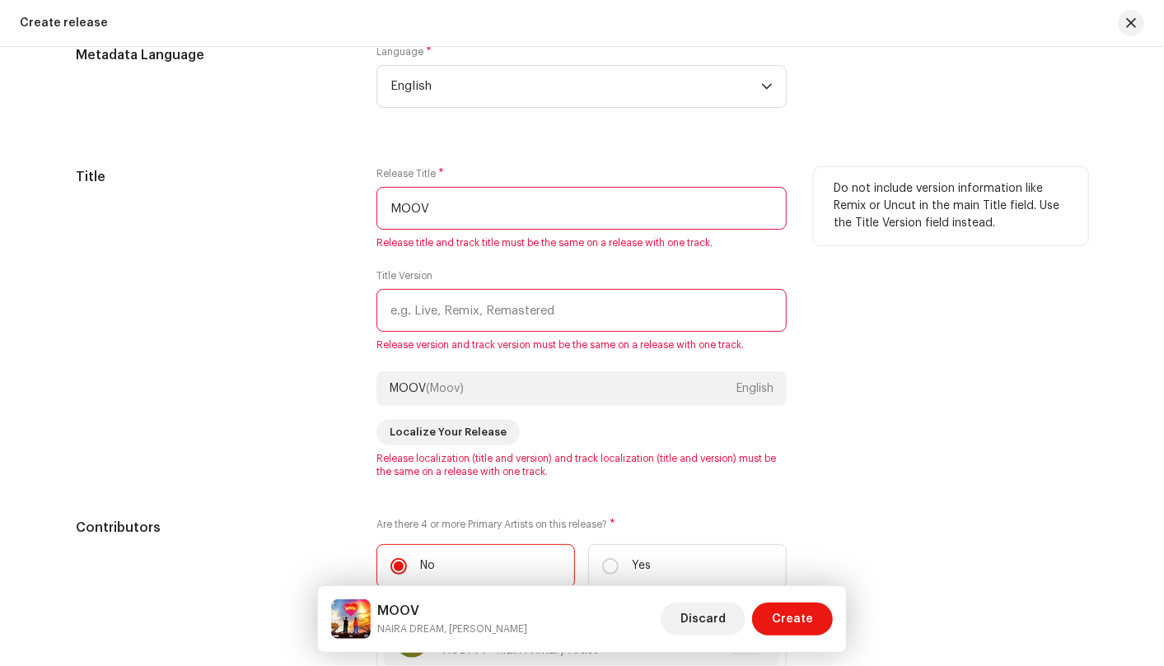
scroll to position [1412, 0]
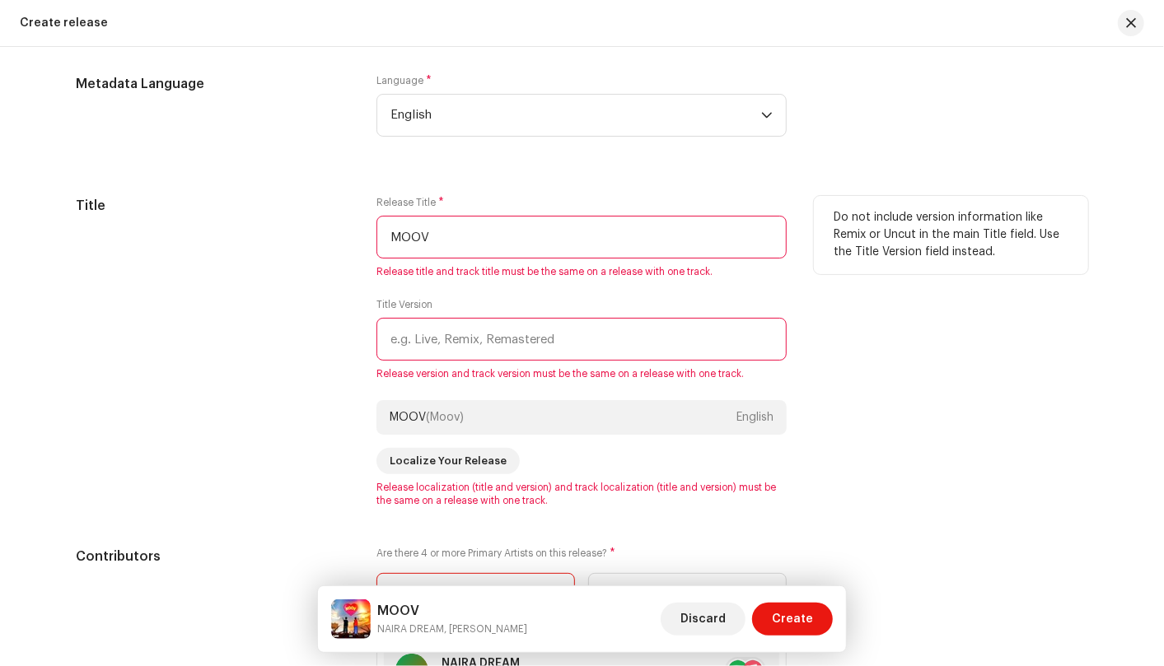
click at [450, 339] on input "text" at bounding box center [581, 339] width 410 height 43
click at [531, 231] on input "MOOV" at bounding box center [581, 237] width 410 height 43
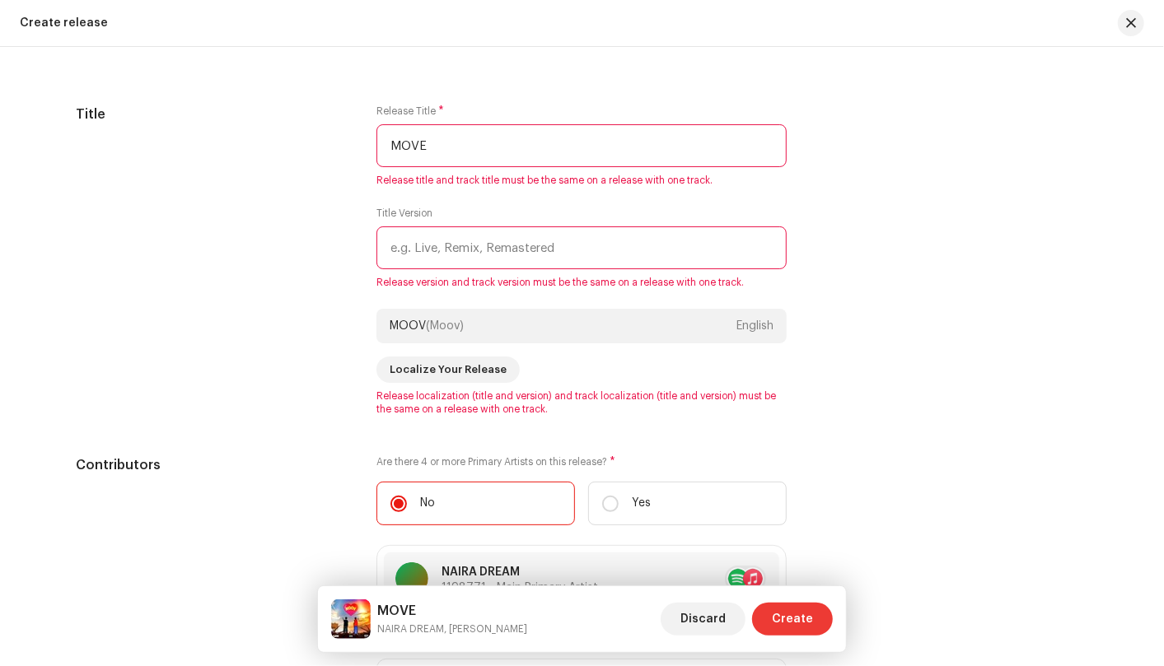
type input "MOVE"
click at [821, 619] on button "Create" at bounding box center [792, 619] width 81 height 33
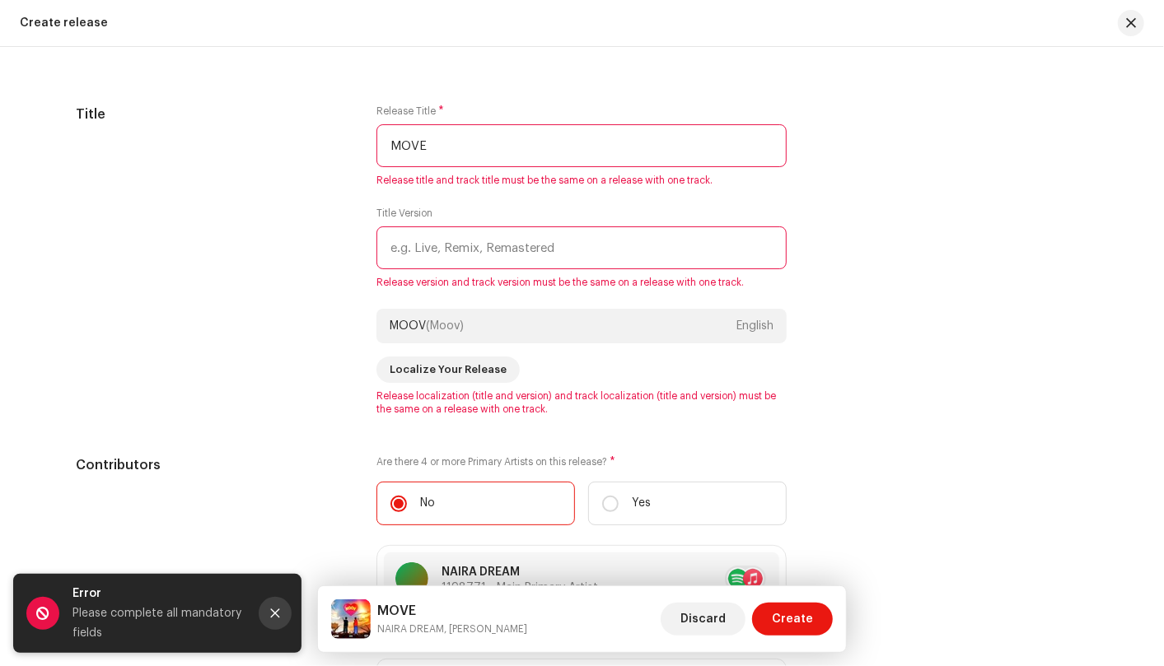
click at [267, 614] on button "Close" at bounding box center [275, 613] width 33 height 33
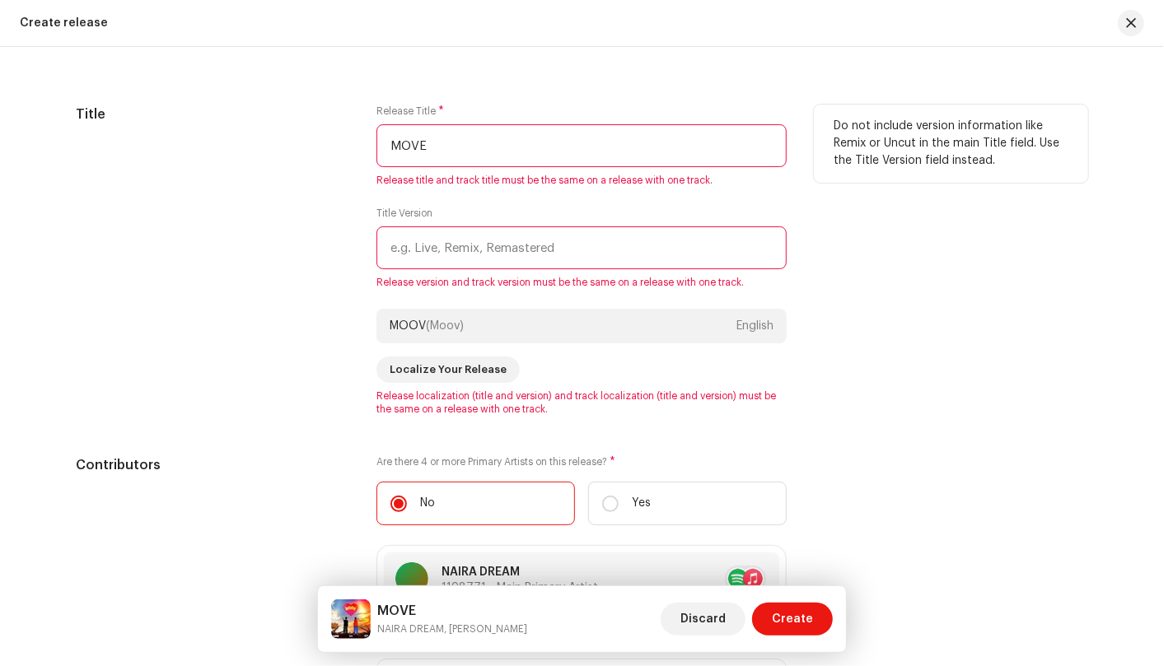
click at [514, 245] on input "text" at bounding box center [581, 247] width 410 height 43
type input "m"
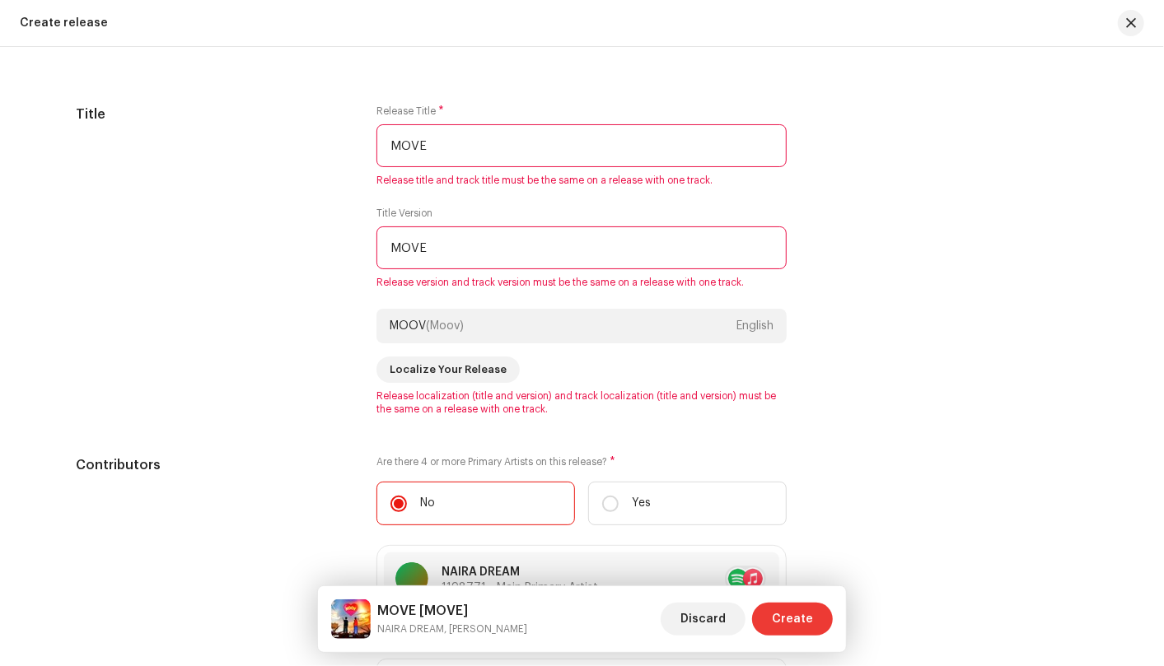
type input "MOVE"
click at [777, 619] on span "Create" at bounding box center [792, 619] width 41 height 33
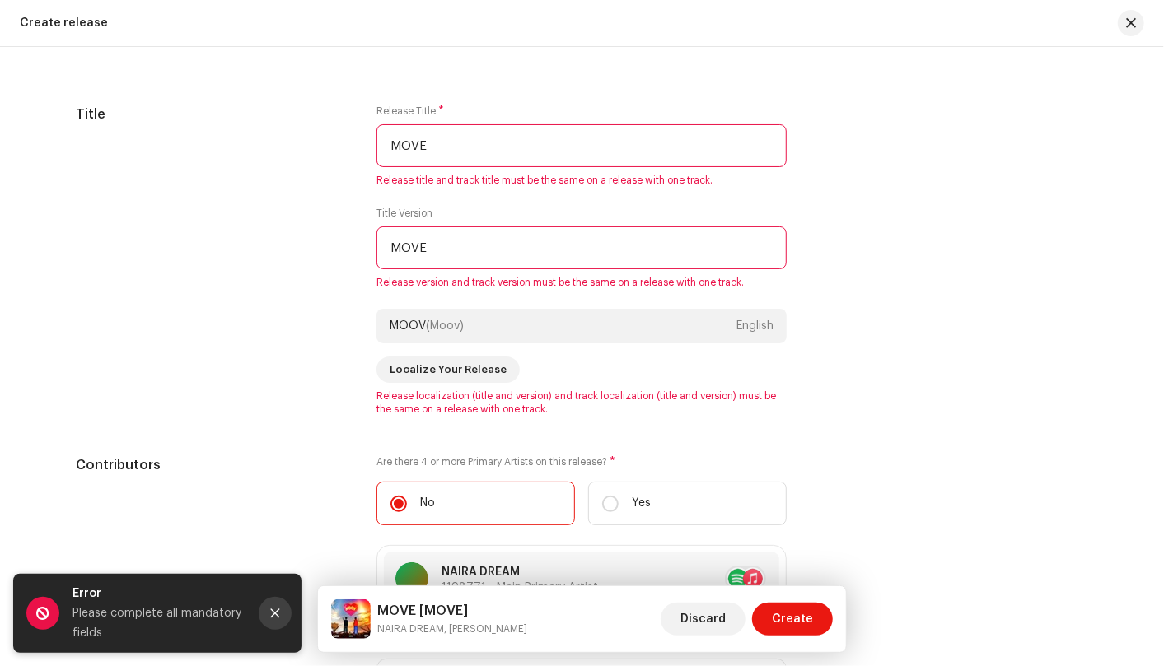
click at [274, 615] on icon "Close" at bounding box center [275, 614] width 12 height 12
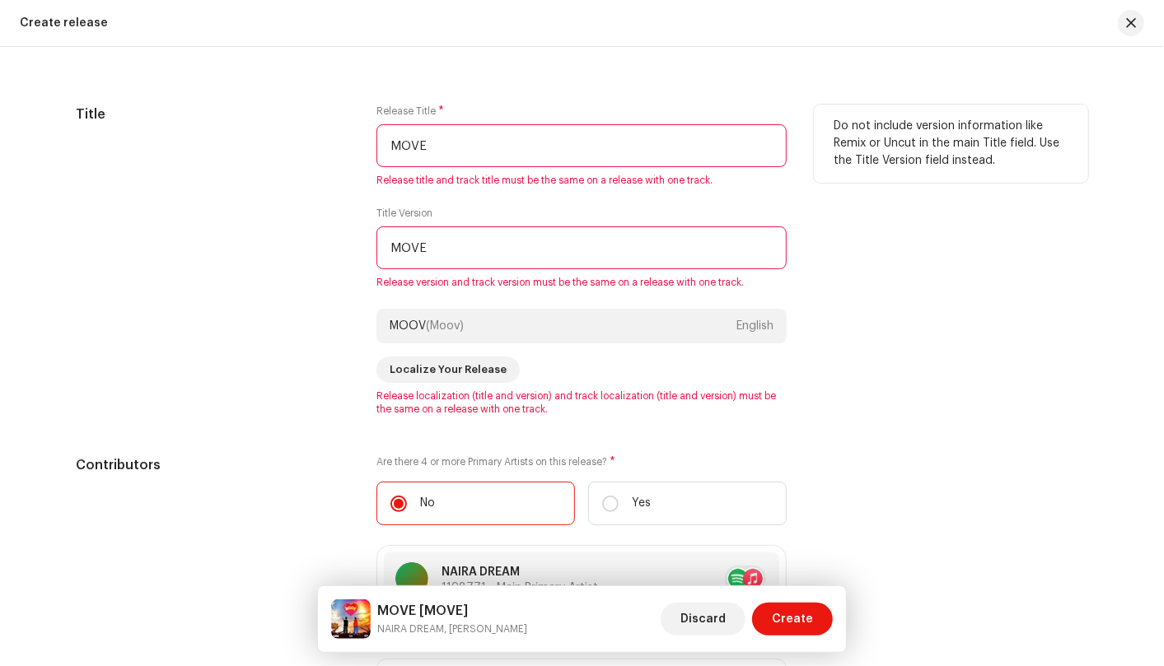
click at [446, 261] on input "MOVE" at bounding box center [581, 247] width 410 height 43
click at [481, 134] on input "MOVE" at bounding box center [581, 145] width 410 height 43
type input "M"
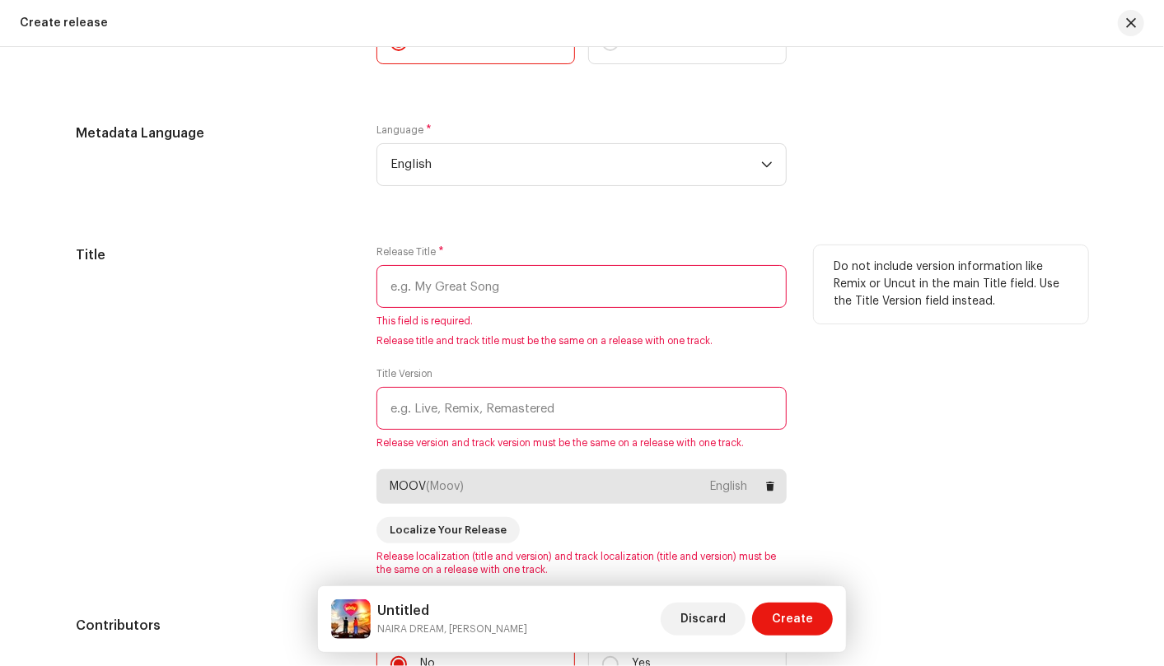
scroll to position [1321, 0]
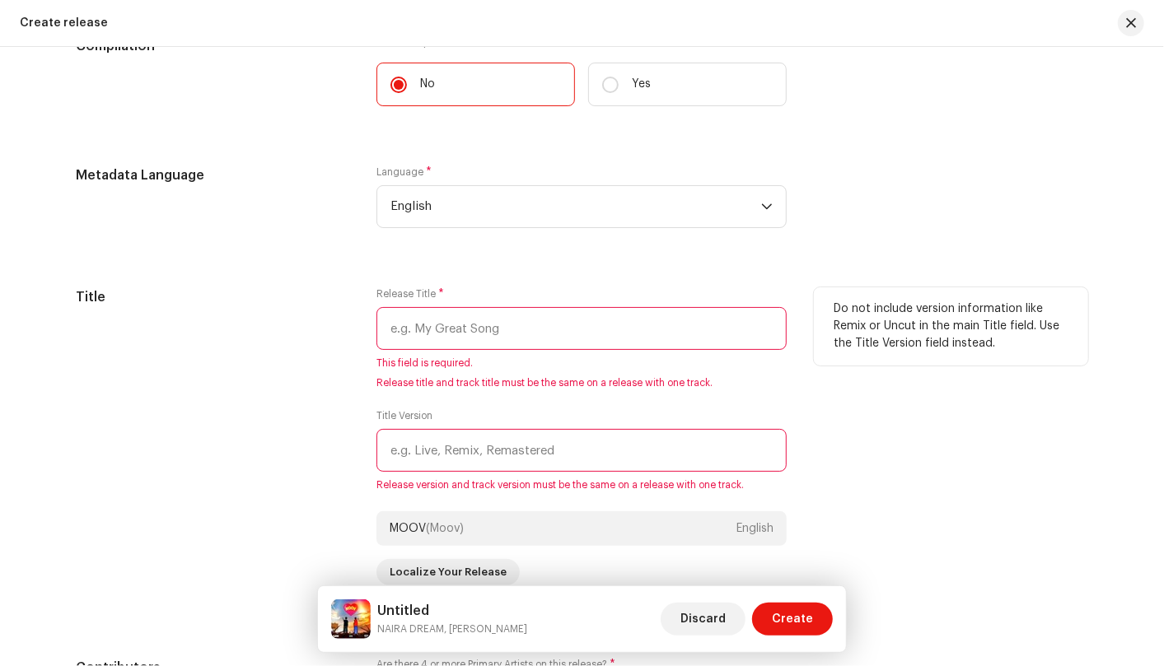
click at [517, 334] on input "text" at bounding box center [581, 328] width 410 height 43
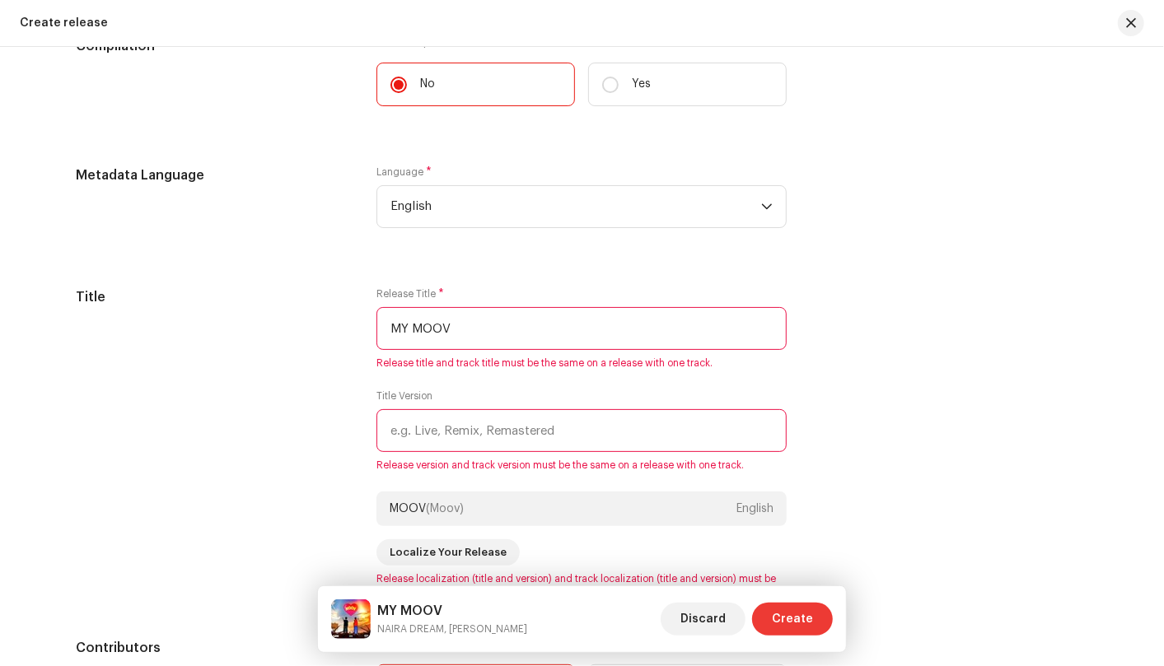
click at [801, 624] on span "Create" at bounding box center [792, 619] width 41 height 33
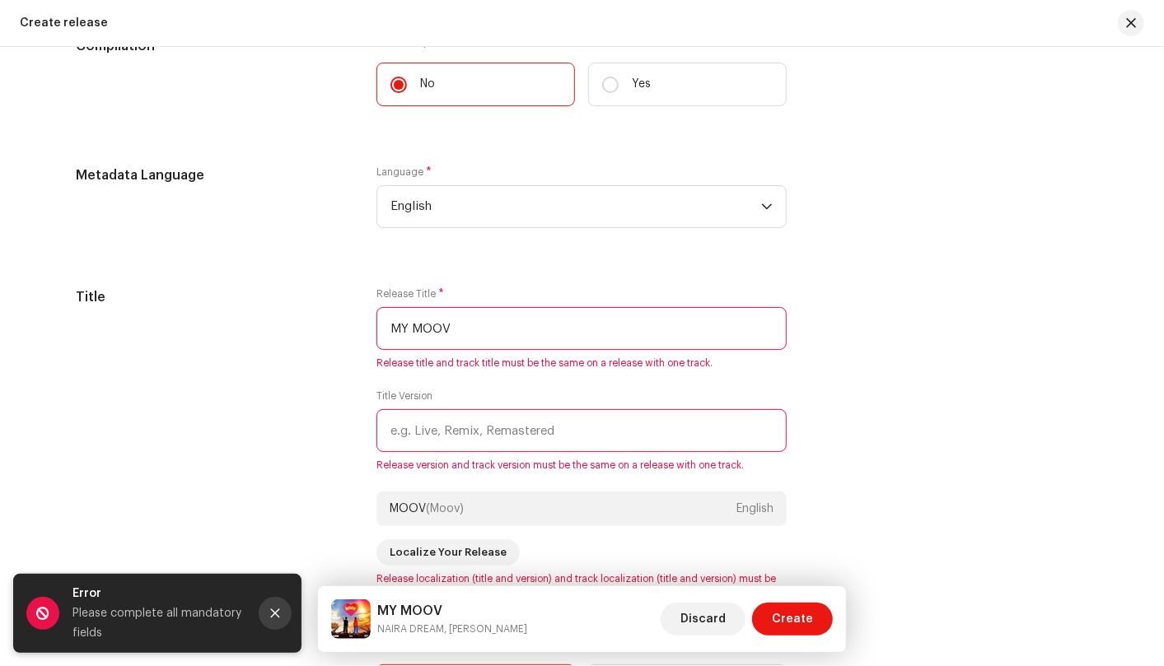
click at [278, 609] on icon "Close" at bounding box center [275, 614] width 12 height 12
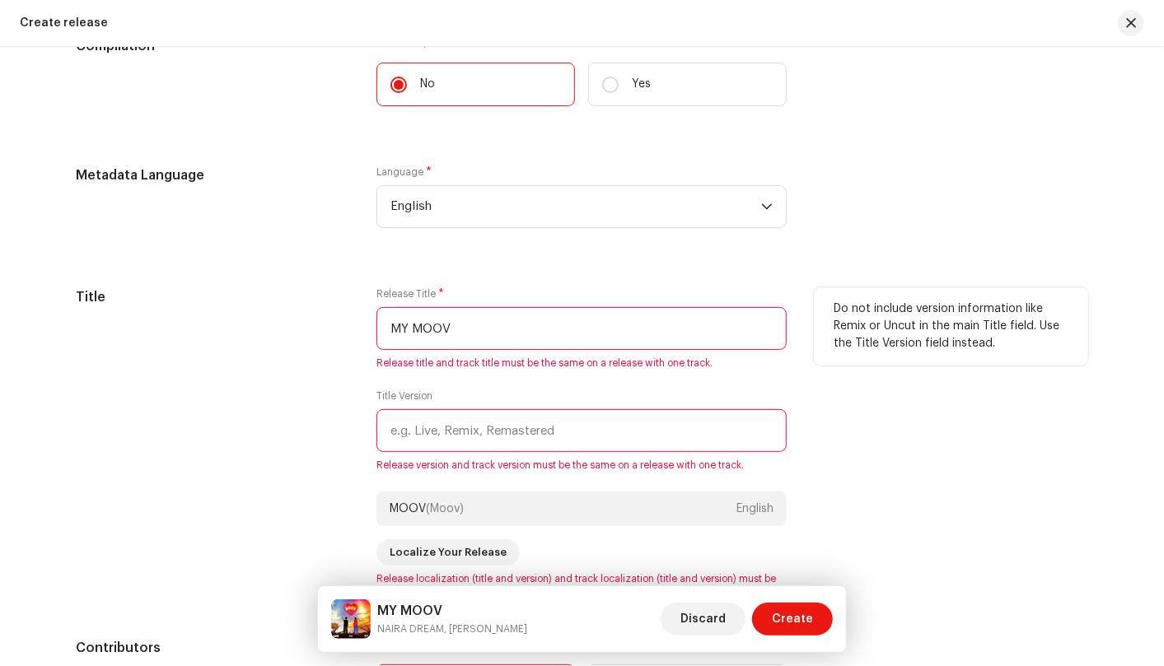
click at [502, 319] on input "MY MOOV" at bounding box center [581, 328] width 410 height 43
click at [506, 320] on input "MY MOOV" at bounding box center [581, 328] width 410 height 43
type input "M"
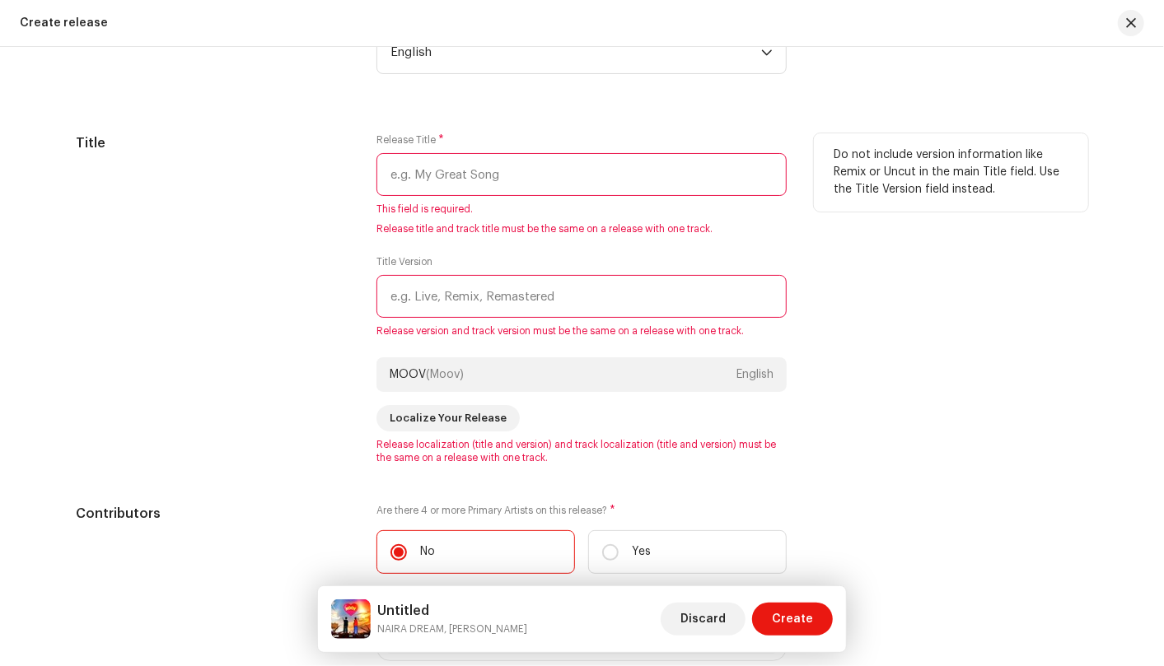
scroll to position [1504, 0]
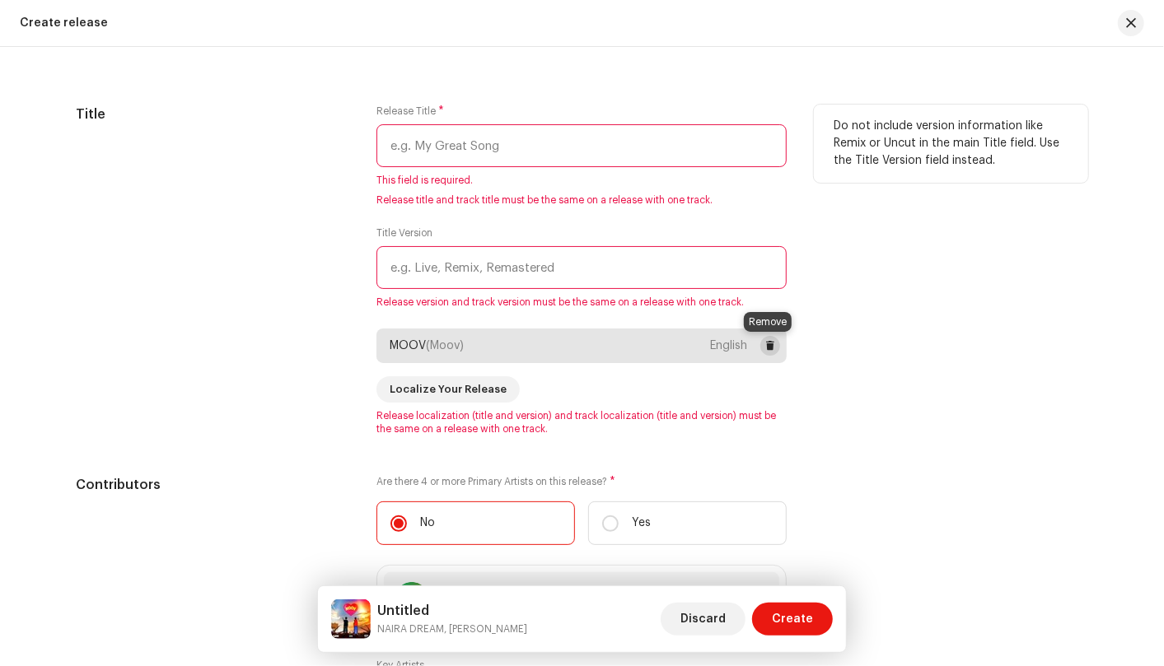
click at [765, 343] on span at bounding box center [770, 345] width 10 height 13
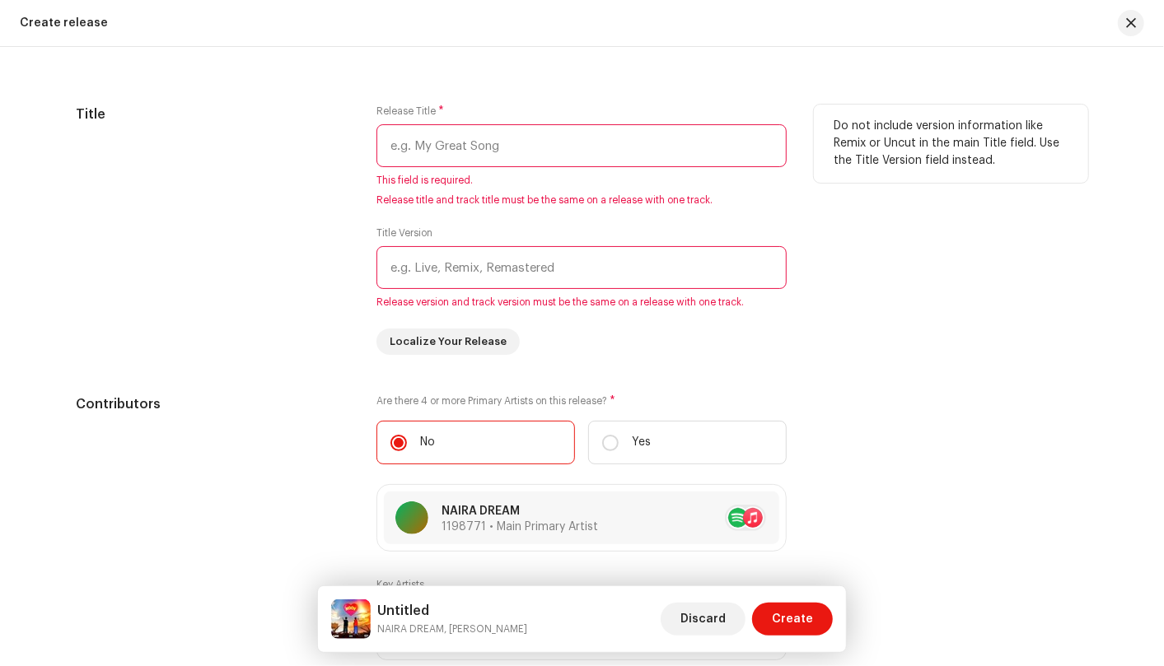
click at [654, 145] on input "text" at bounding box center [581, 145] width 410 height 43
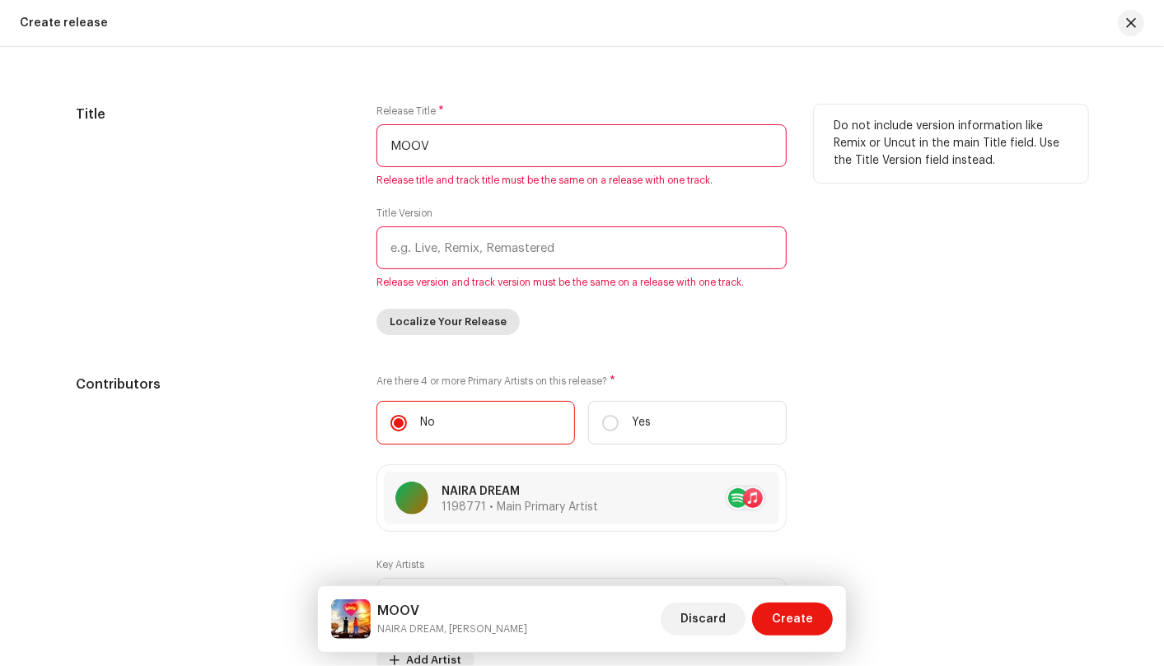
type input "MOOV"
click at [455, 318] on span "Localize Your Release" at bounding box center [448, 322] width 117 height 33
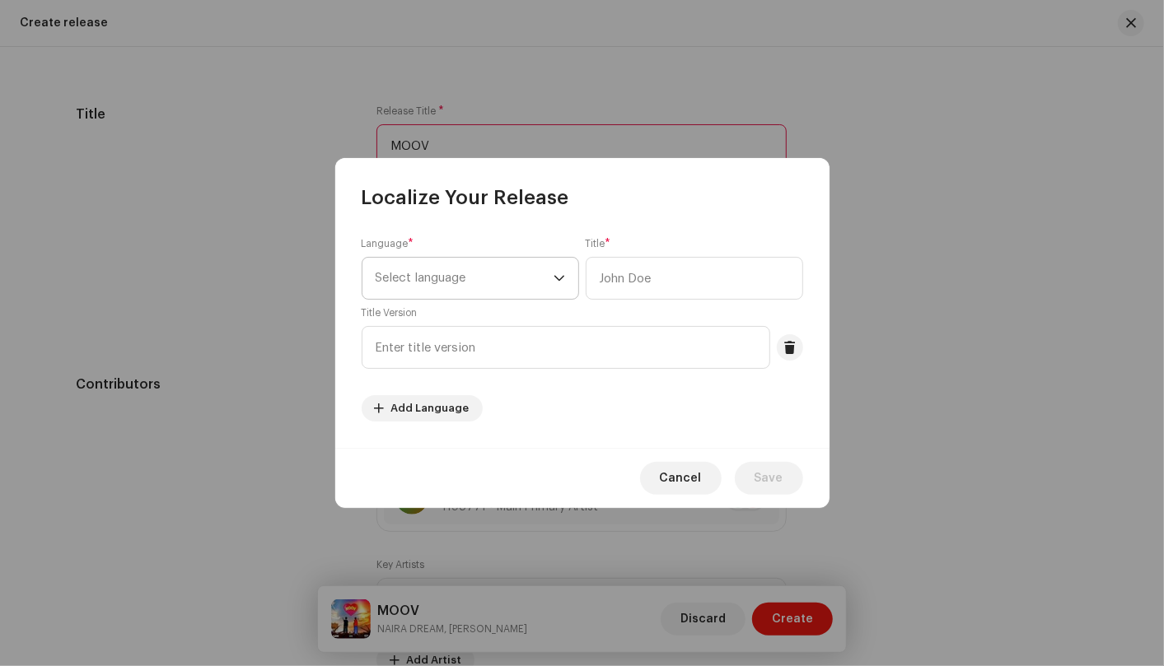
click at [563, 281] on icon "dropdown trigger" at bounding box center [559, 279] width 12 height 12
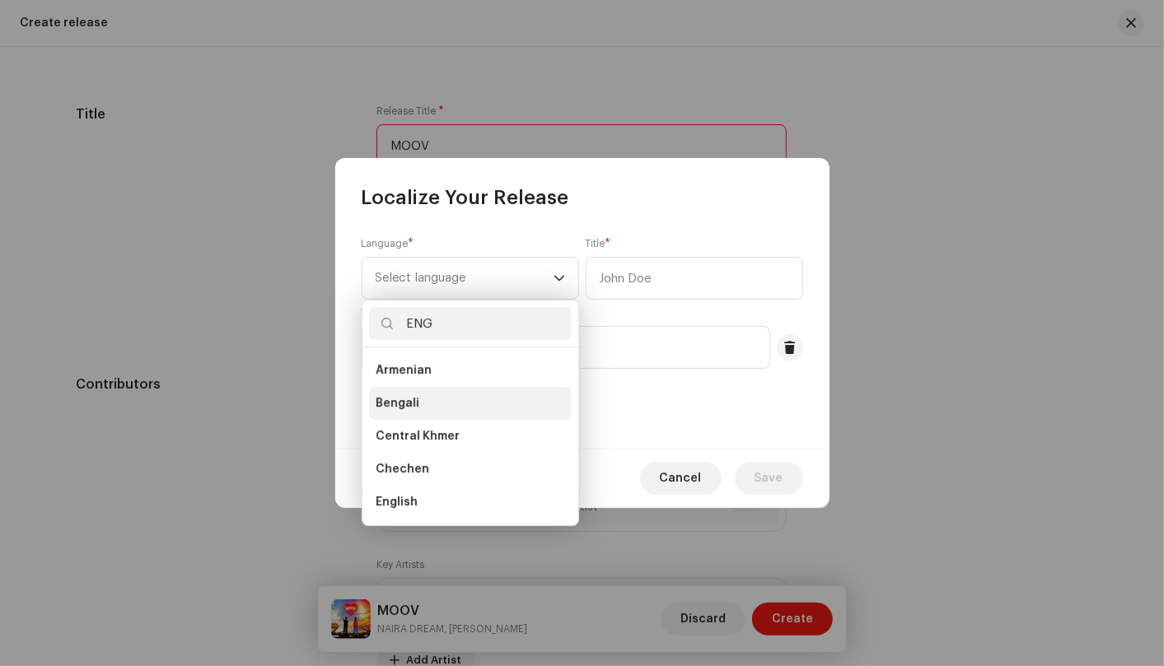
scroll to position [0, 0]
type input "ENG"
click at [484, 396] on li "English" at bounding box center [470, 403] width 203 height 33
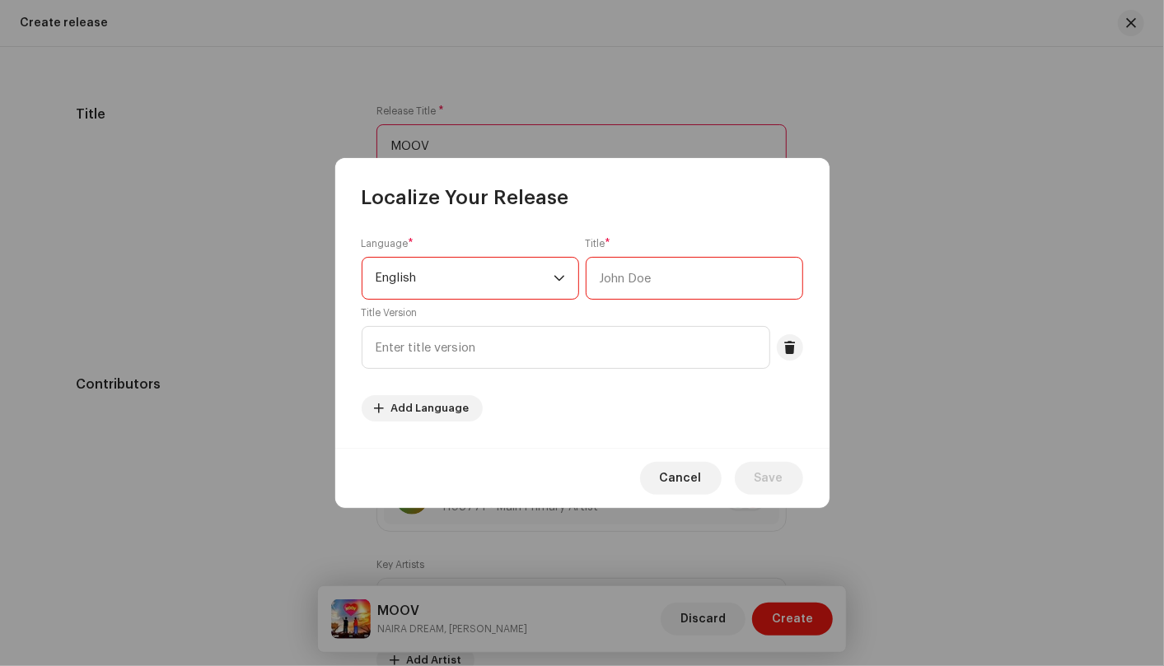
click at [661, 280] on input "text" at bounding box center [694, 278] width 217 height 43
type input "MOOV"
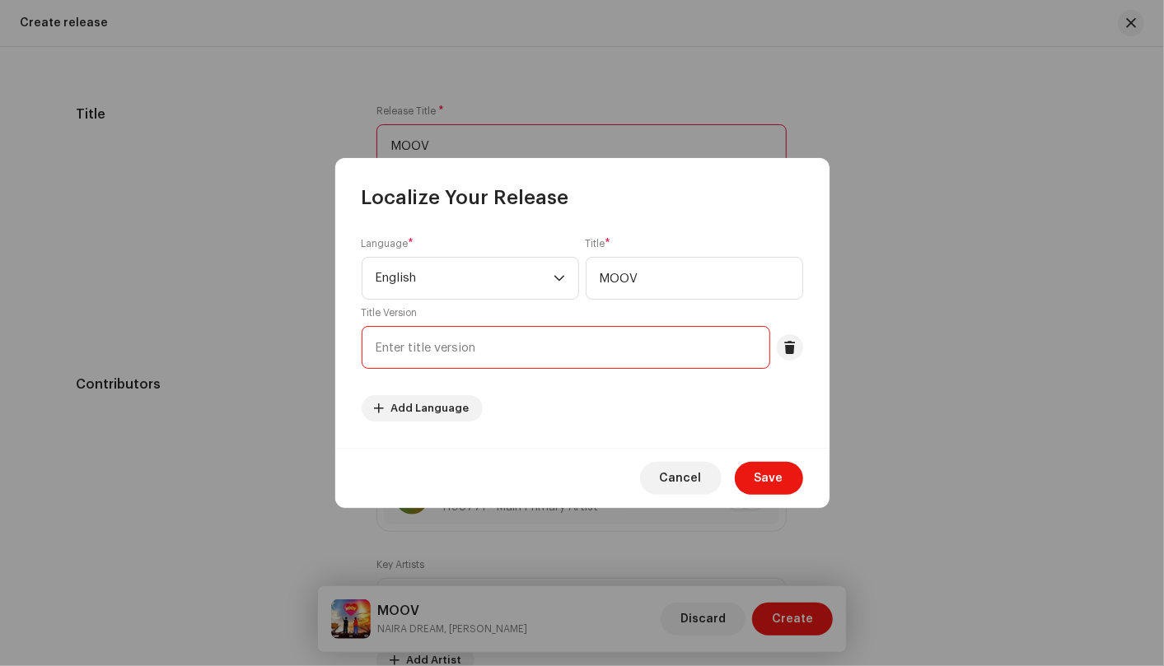
click at [628, 348] on input "text" at bounding box center [566, 347] width 409 height 43
type input "Moov"
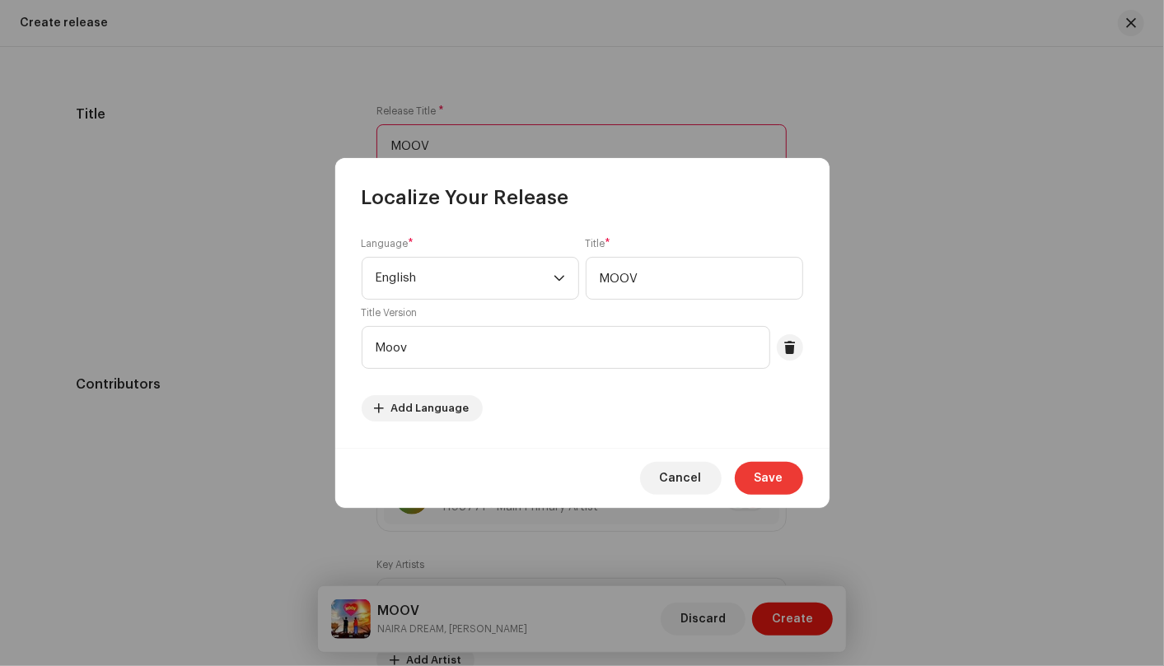
click at [759, 479] on span "Save" at bounding box center [768, 478] width 29 height 33
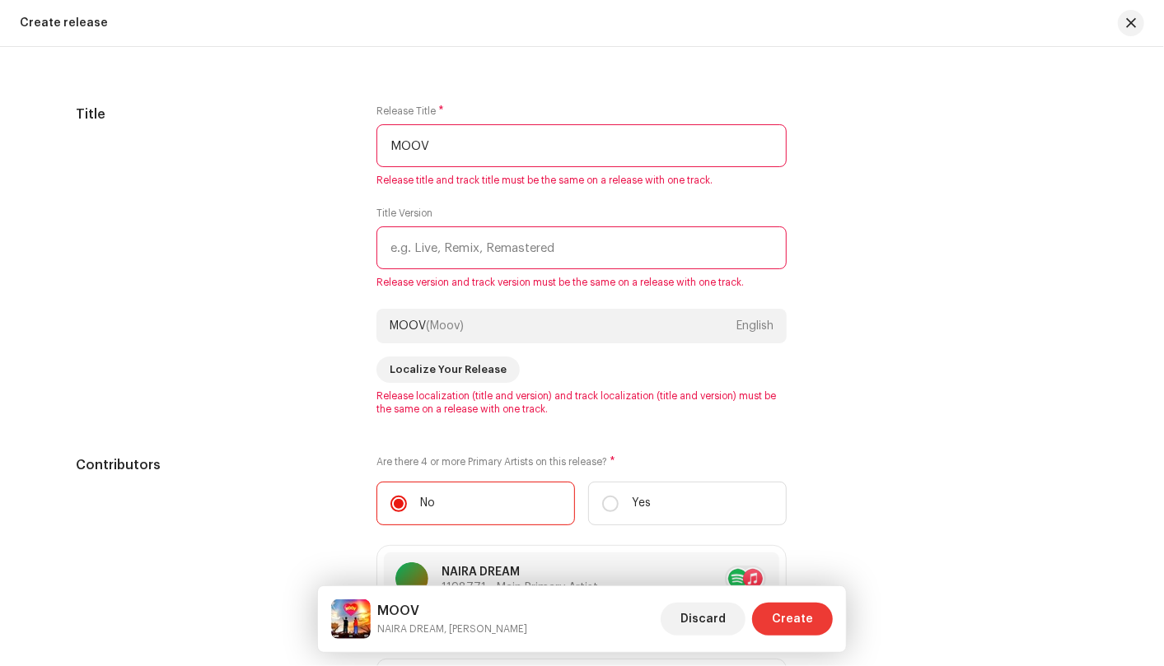
click at [798, 614] on span "Create" at bounding box center [792, 619] width 41 height 33
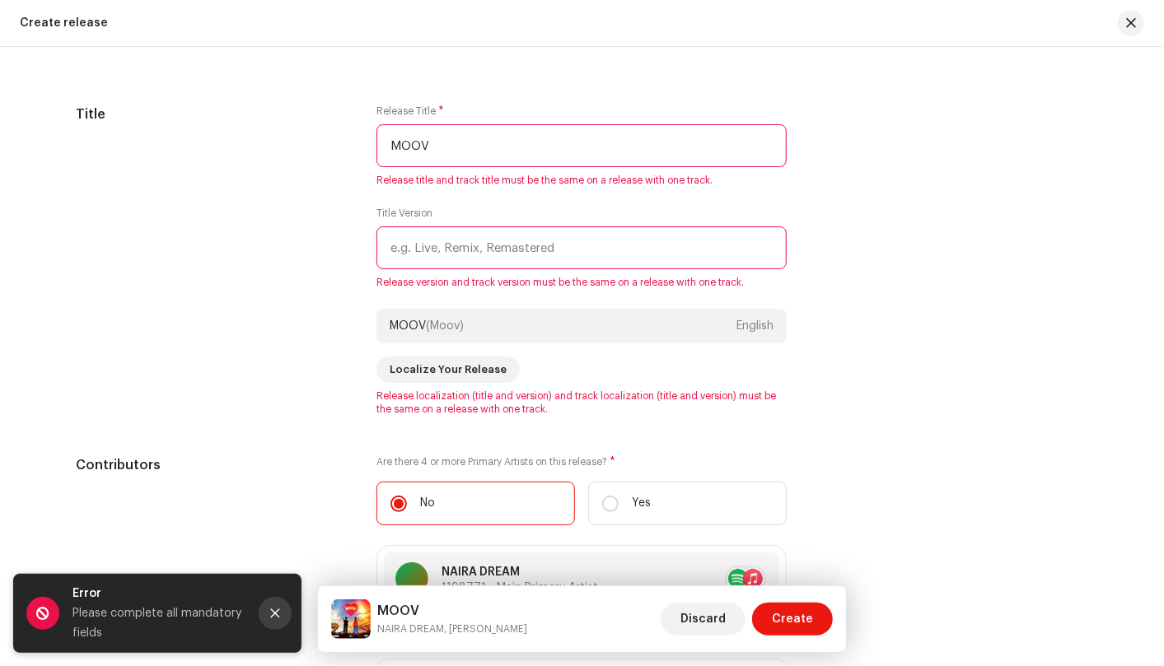
click at [268, 606] on button "Close" at bounding box center [275, 613] width 33 height 33
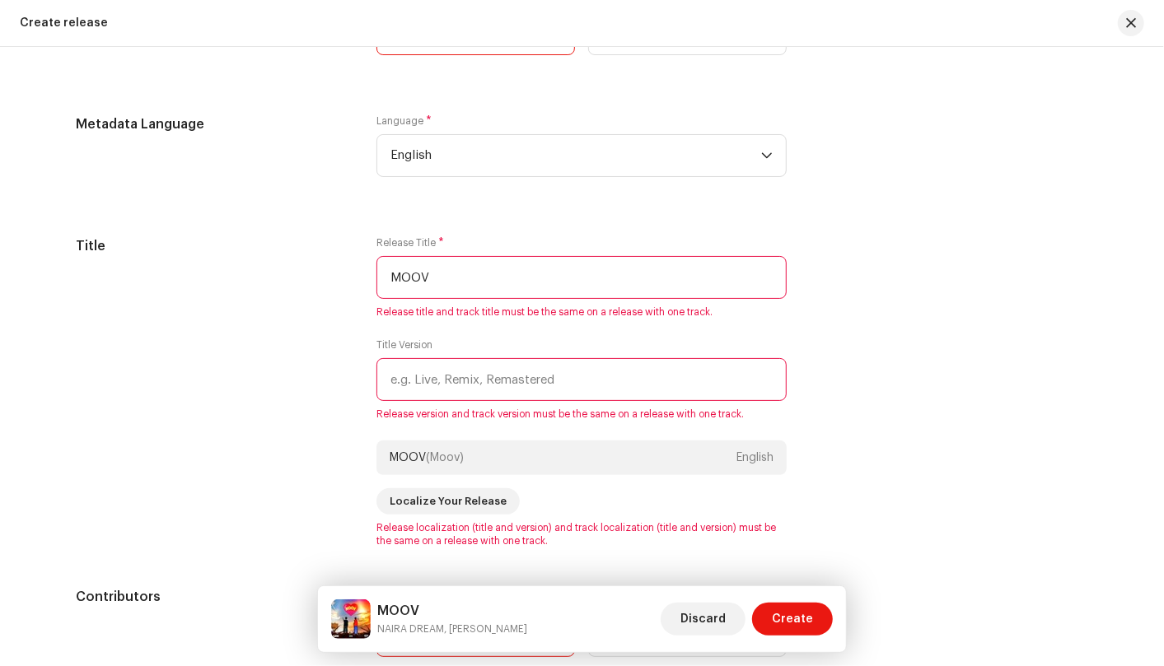
scroll to position [1281, 0]
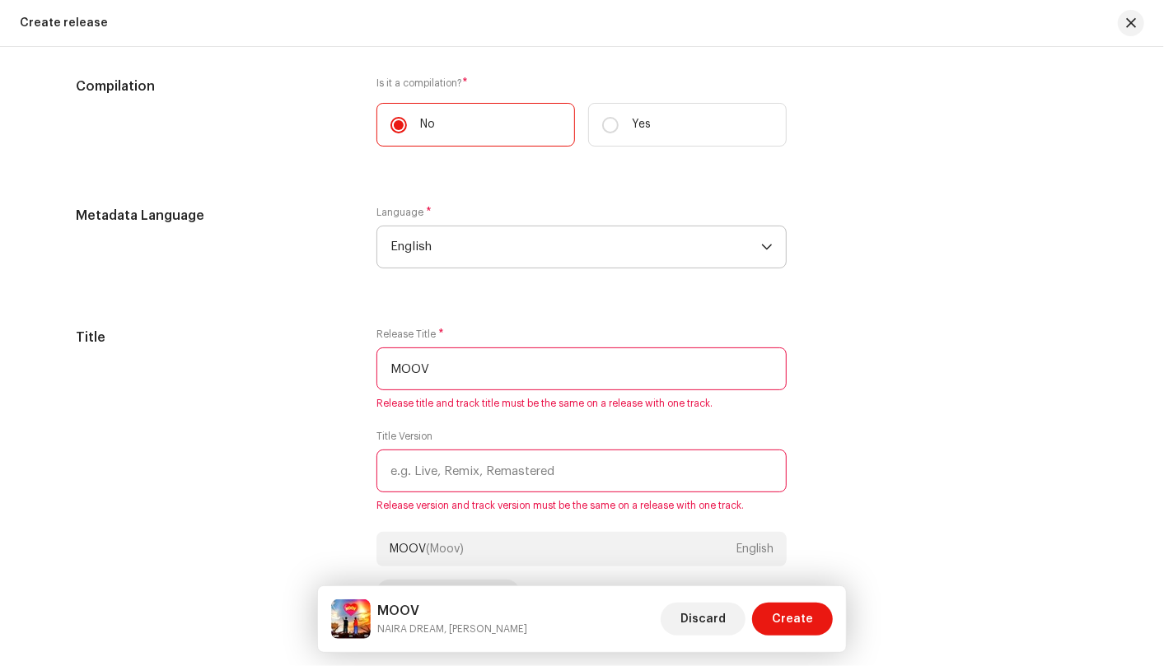
click at [761, 247] on icon "dropdown trigger" at bounding box center [767, 247] width 12 height 12
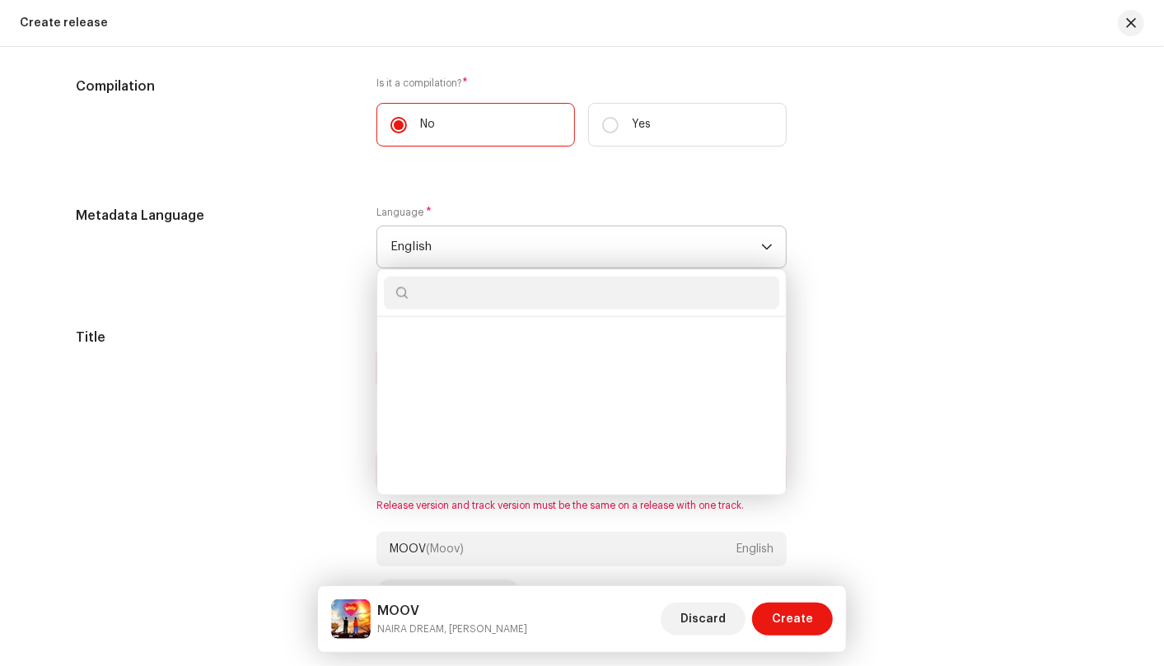
scroll to position [1522, 0]
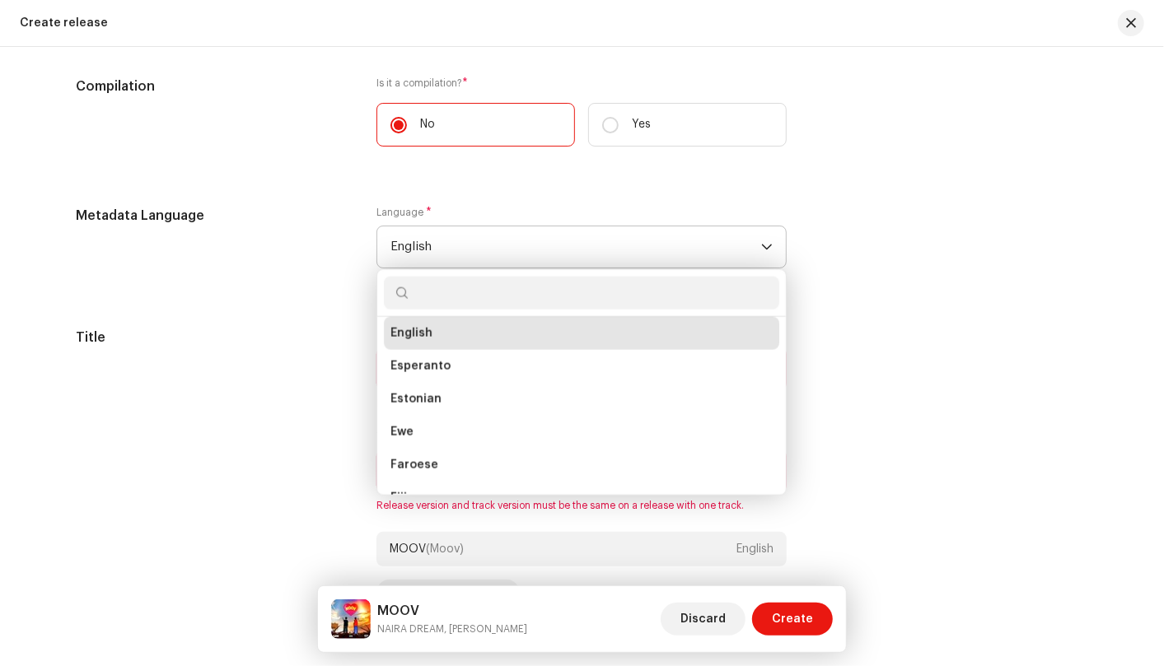
click at [706, 336] on li "English" at bounding box center [581, 333] width 395 height 33
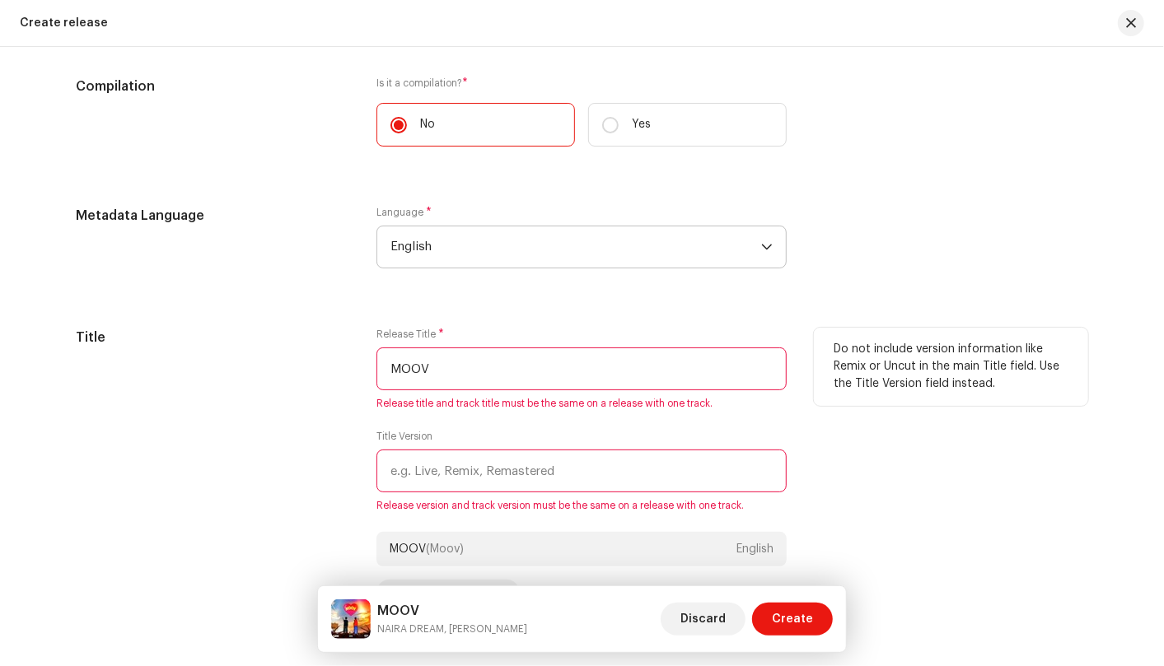
click at [710, 362] on input "MOOV" at bounding box center [581, 369] width 410 height 43
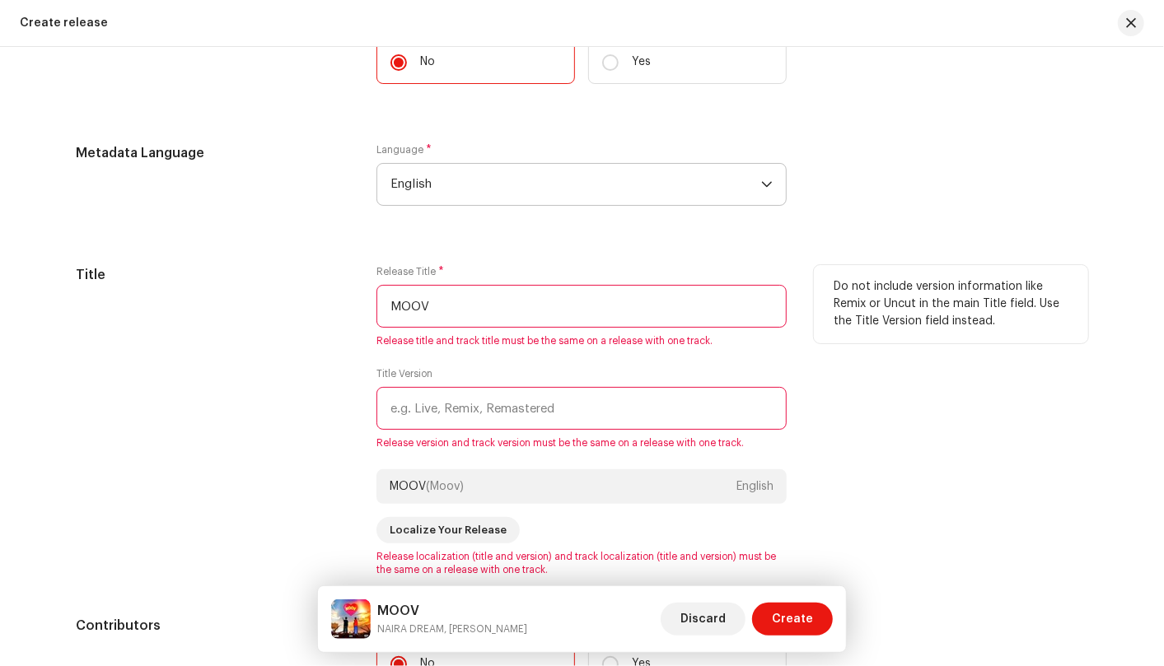
scroll to position [1372, 0]
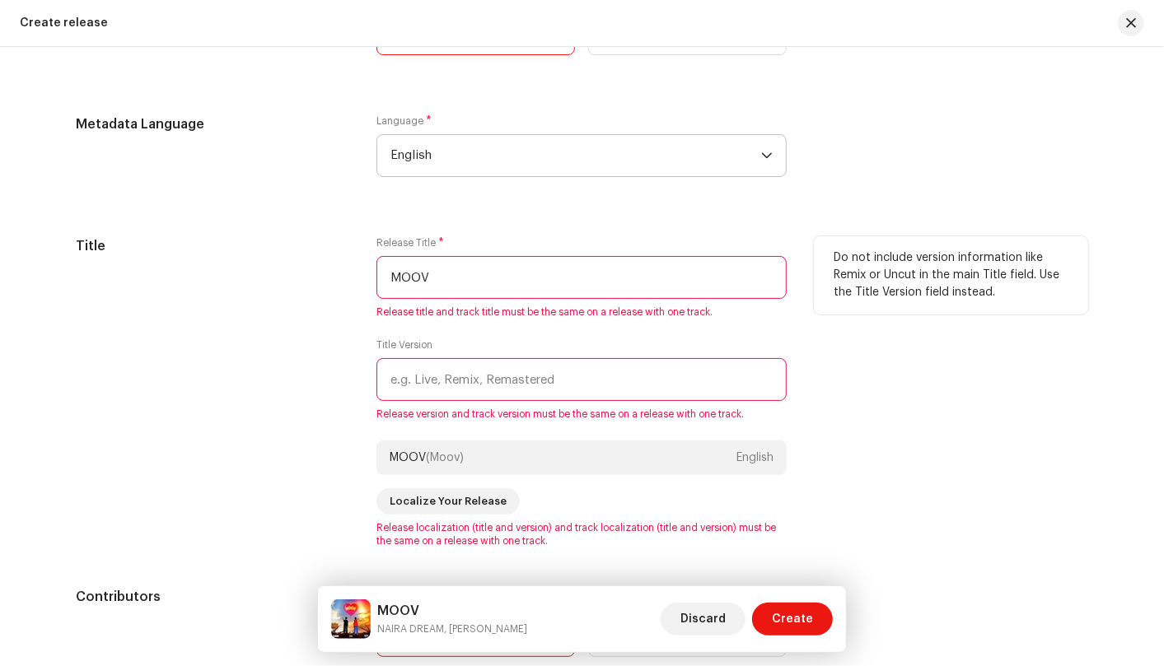
click at [434, 273] on input "MOOV" at bounding box center [581, 277] width 410 height 43
type input "M"
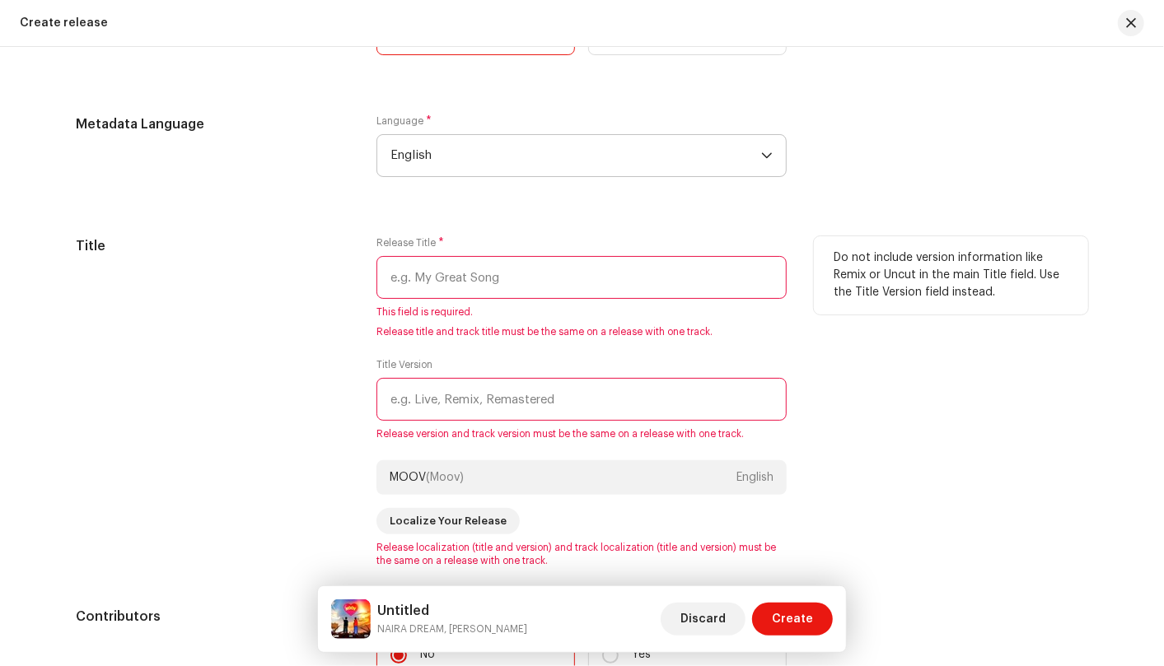
click at [577, 284] on input "text" at bounding box center [581, 277] width 410 height 43
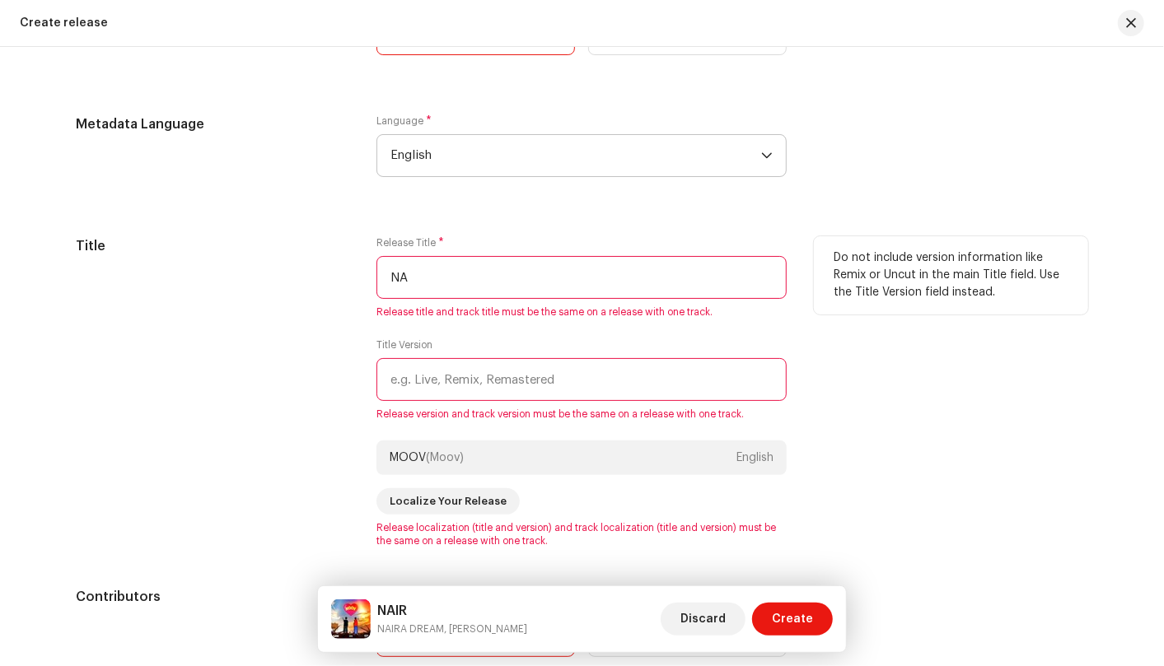
type input "N"
type input "D"
type input "MOOV"
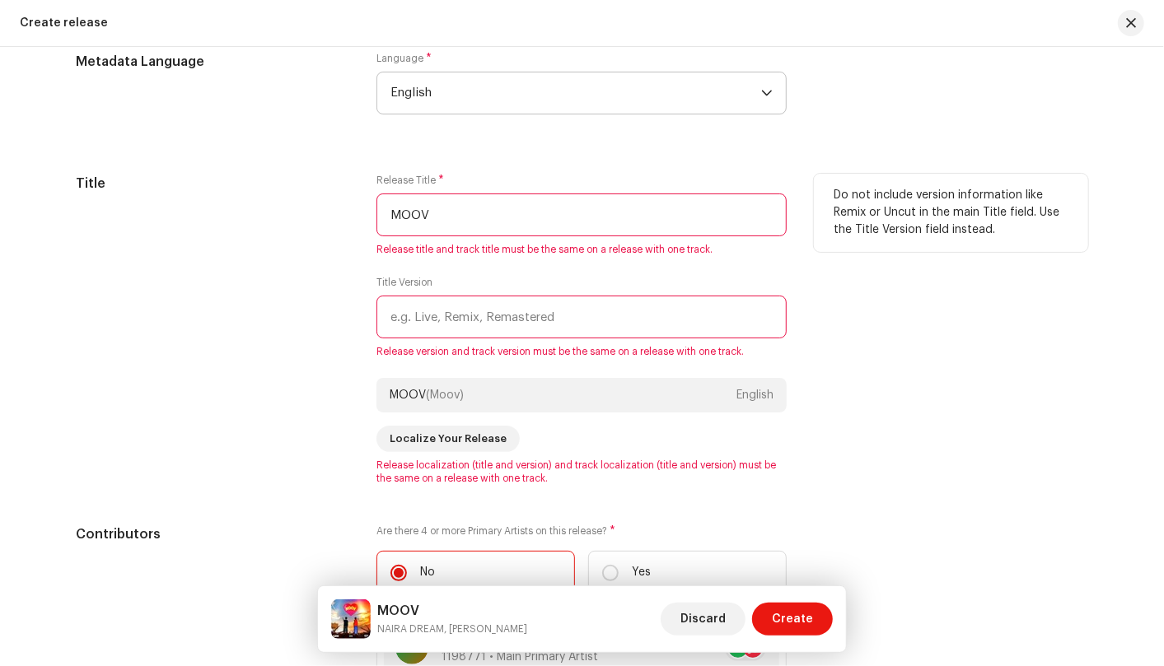
scroll to position [1464, 0]
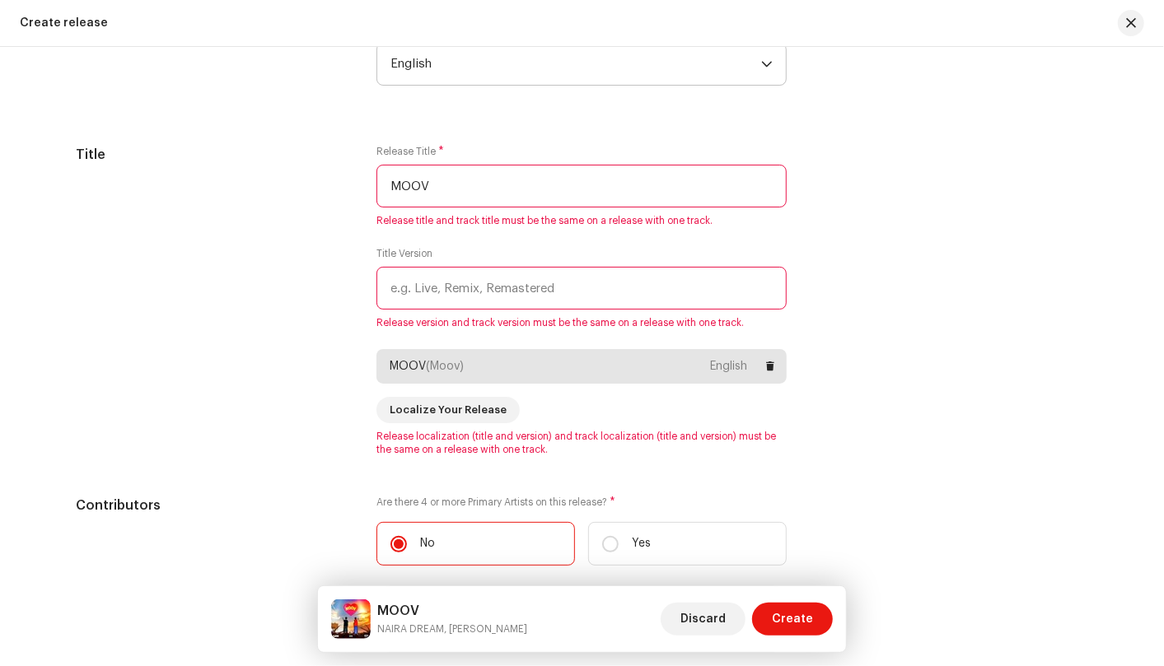
click at [561, 371] on div "MOOV (Moov) English" at bounding box center [581, 366] width 410 height 35
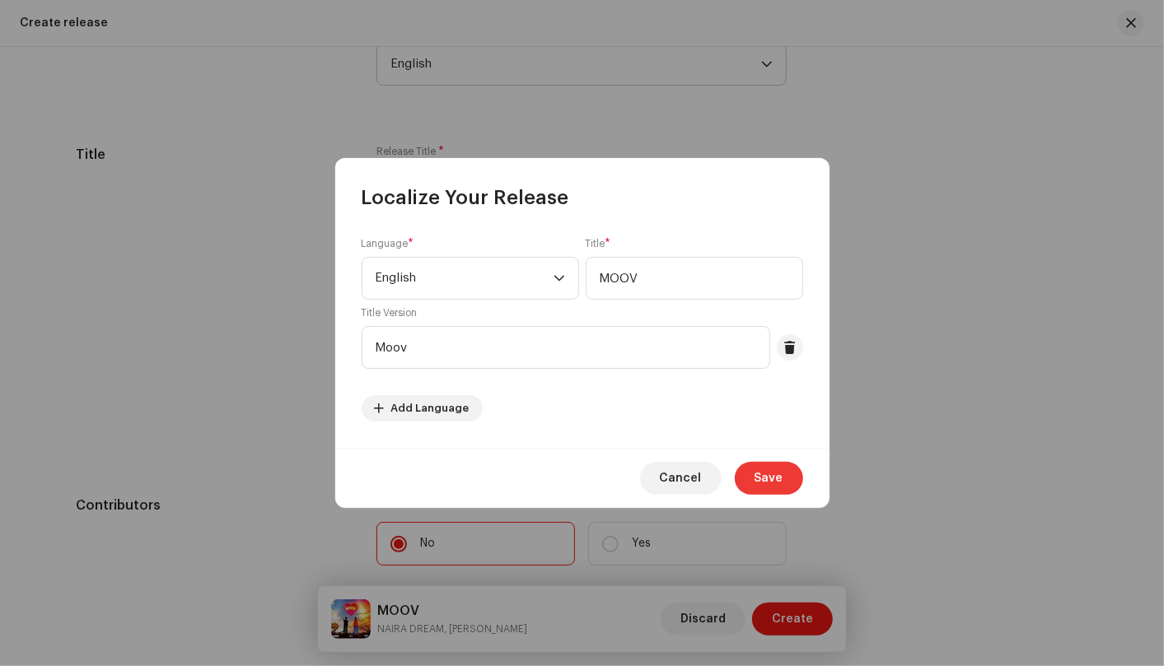
click at [765, 474] on span "Save" at bounding box center [768, 478] width 29 height 33
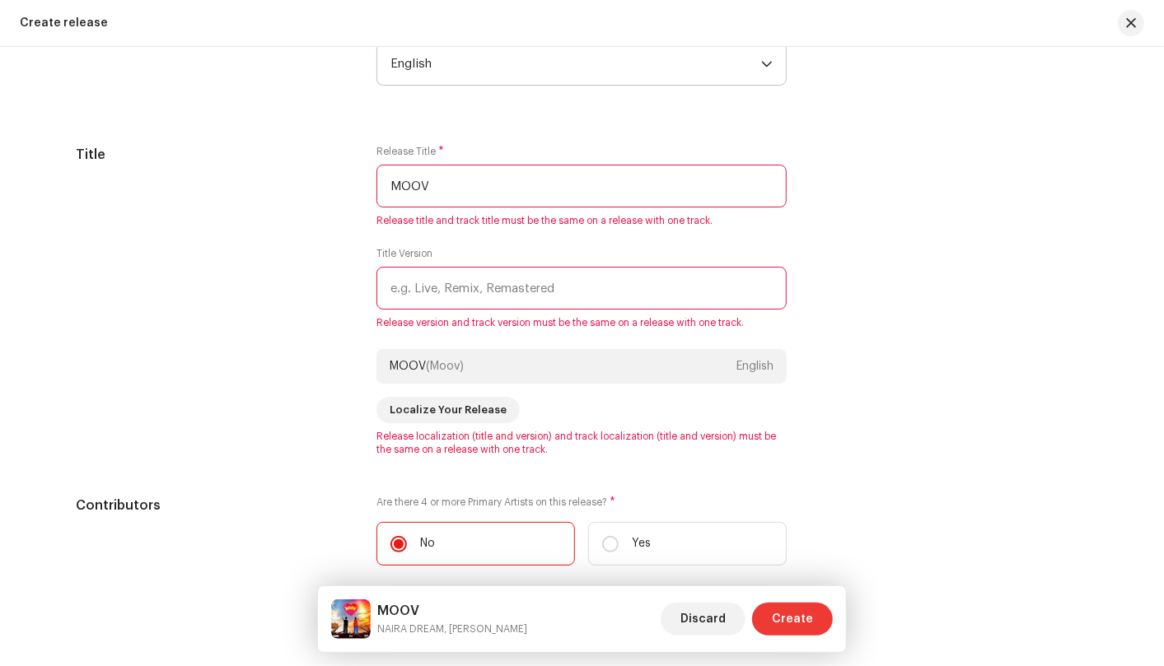
click at [781, 622] on span "Create" at bounding box center [792, 619] width 41 height 33
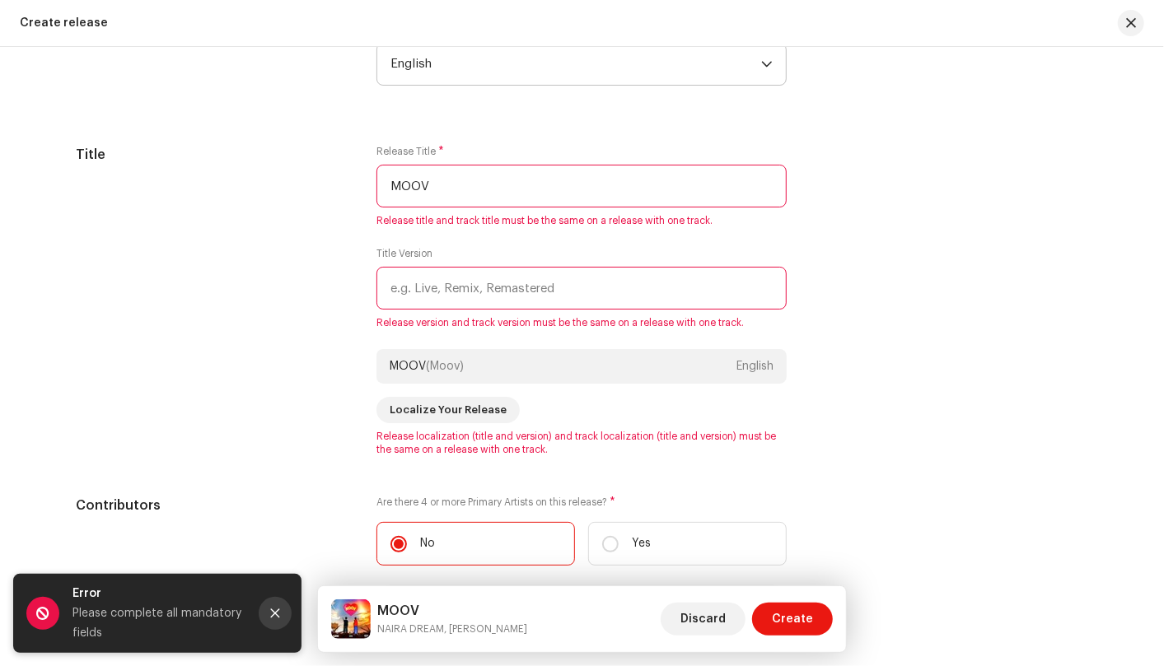
click at [269, 616] on icon "Close" at bounding box center [275, 614] width 12 height 12
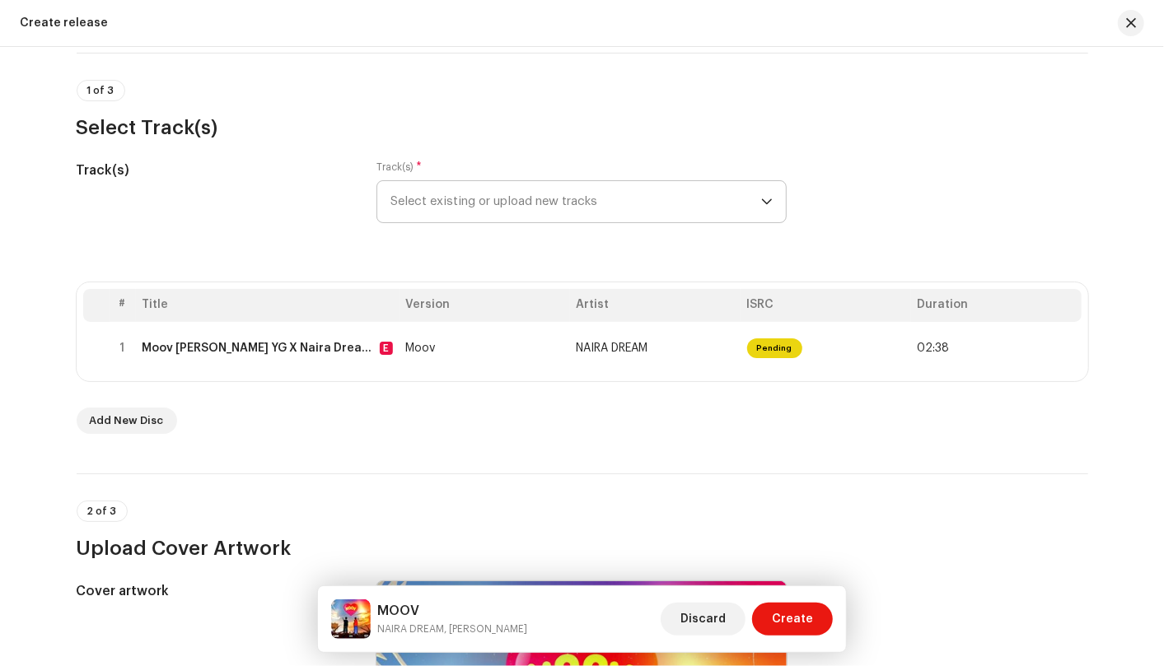
scroll to position [0, 0]
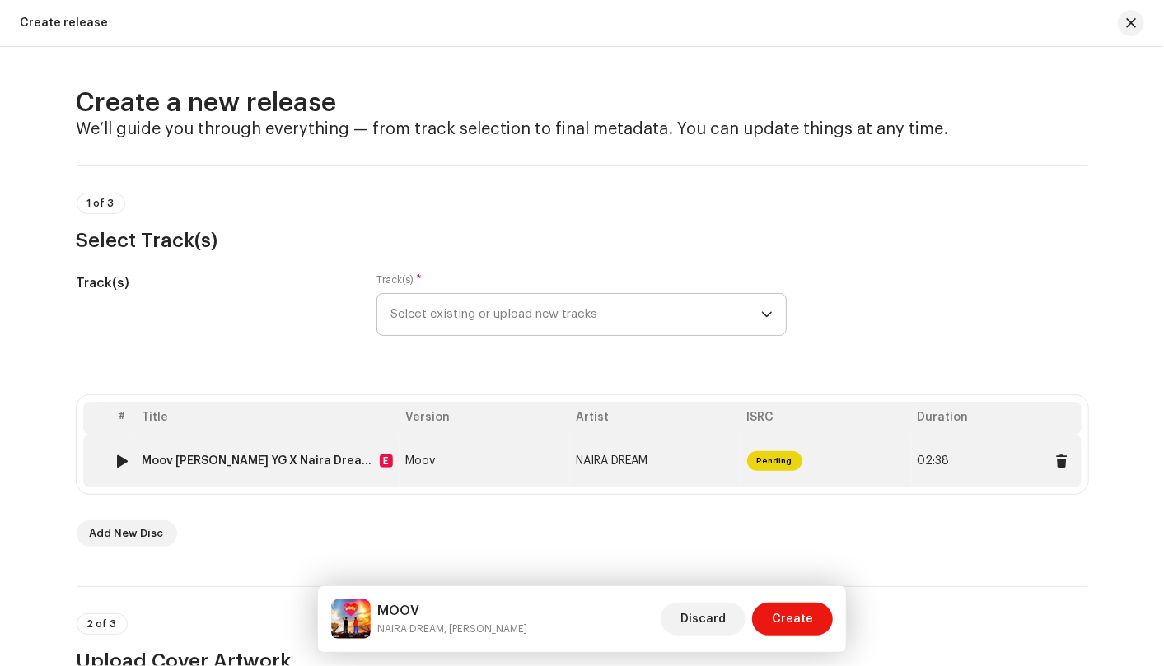
click at [785, 464] on span "Pending" at bounding box center [774, 461] width 55 height 20
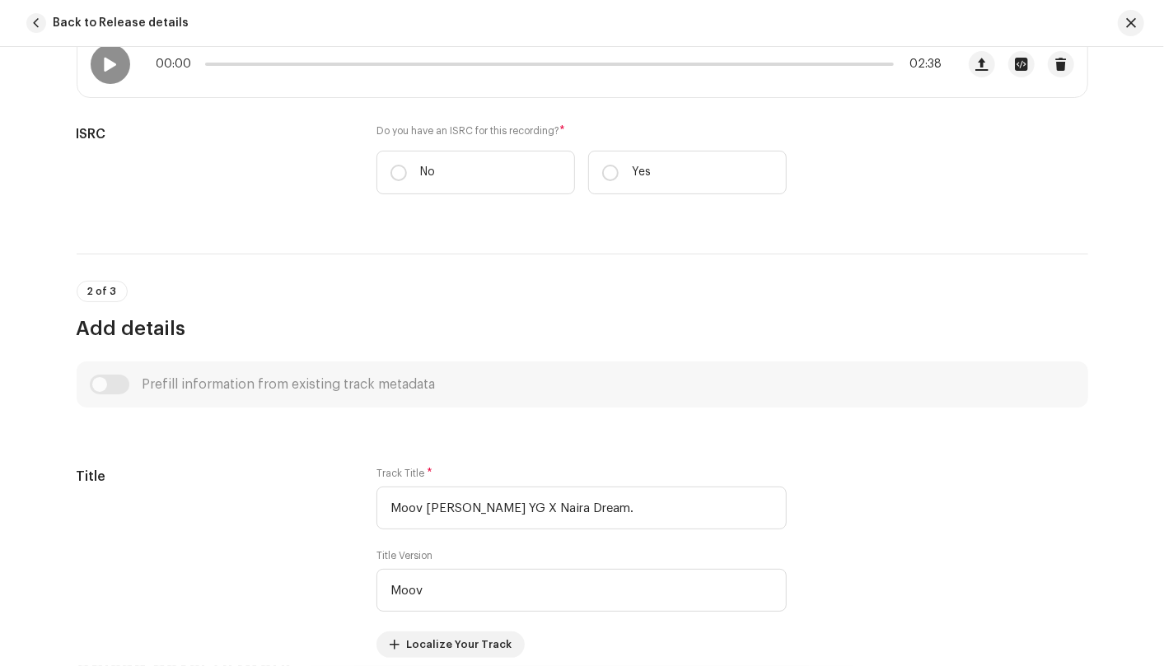
scroll to position [366, 0]
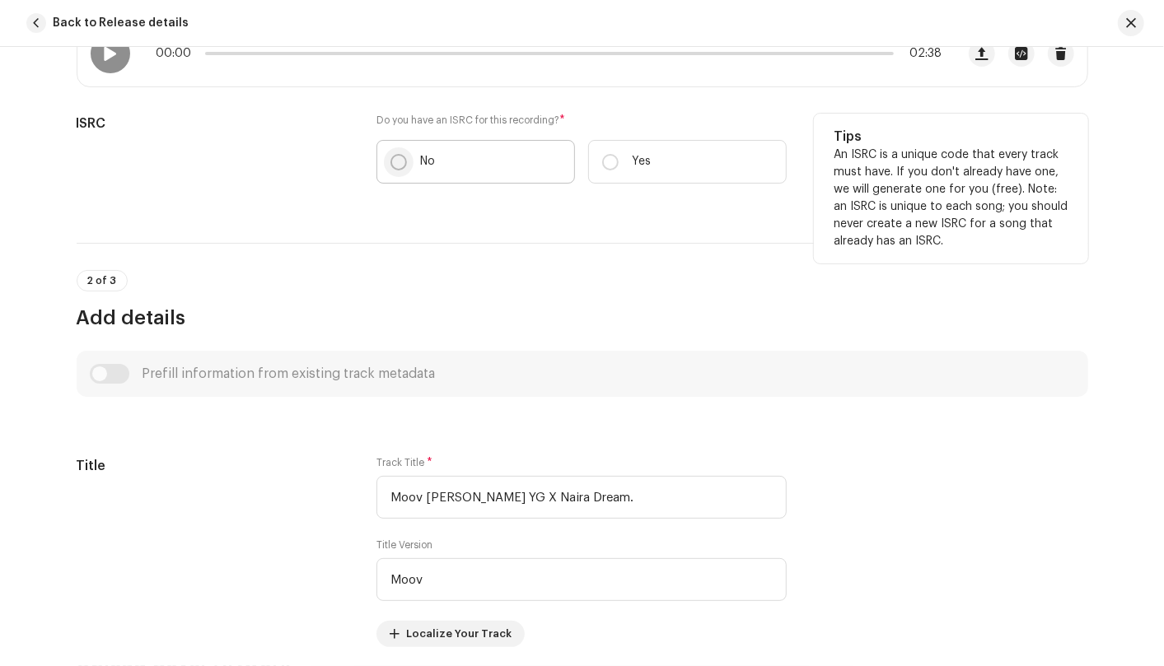
click at [393, 165] on input "No" at bounding box center [398, 162] width 16 height 16
radio input "true"
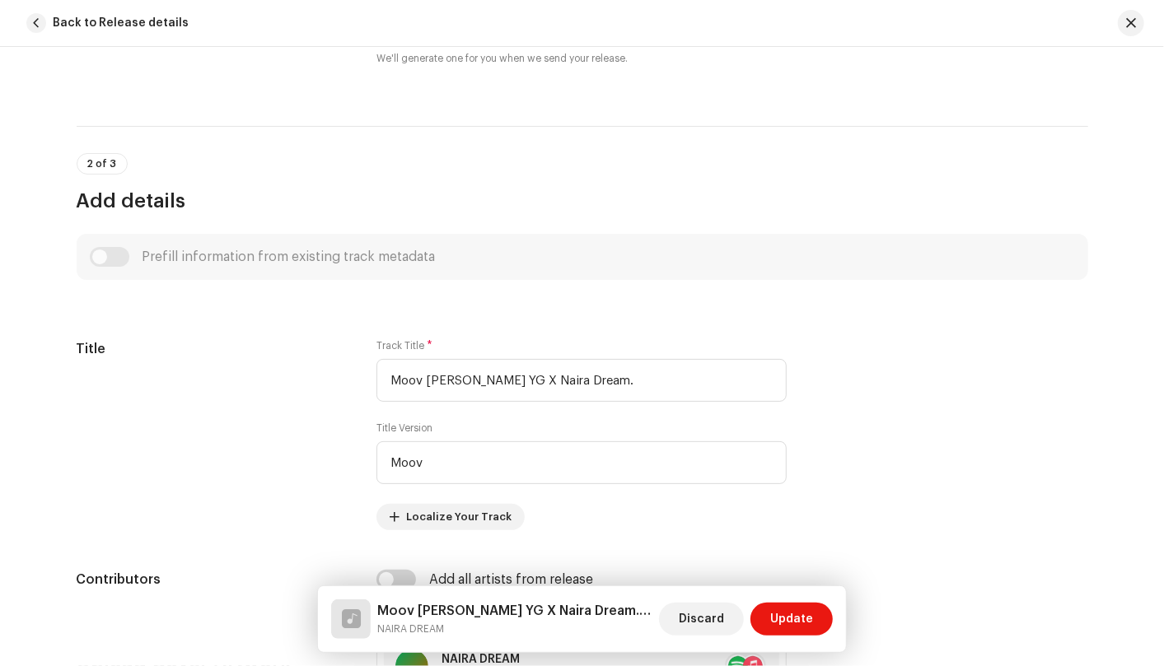
scroll to position [549, 0]
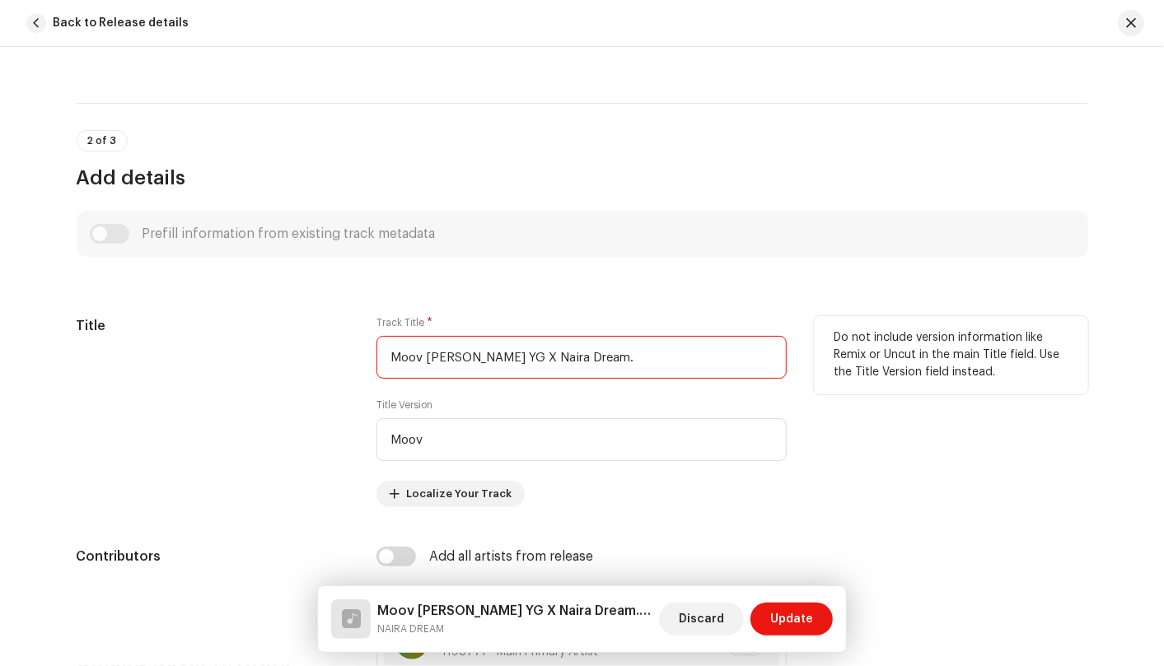
click at [560, 354] on input "Moov Leo YG X Naira Dream." at bounding box center [581, 357] width 410 height 43
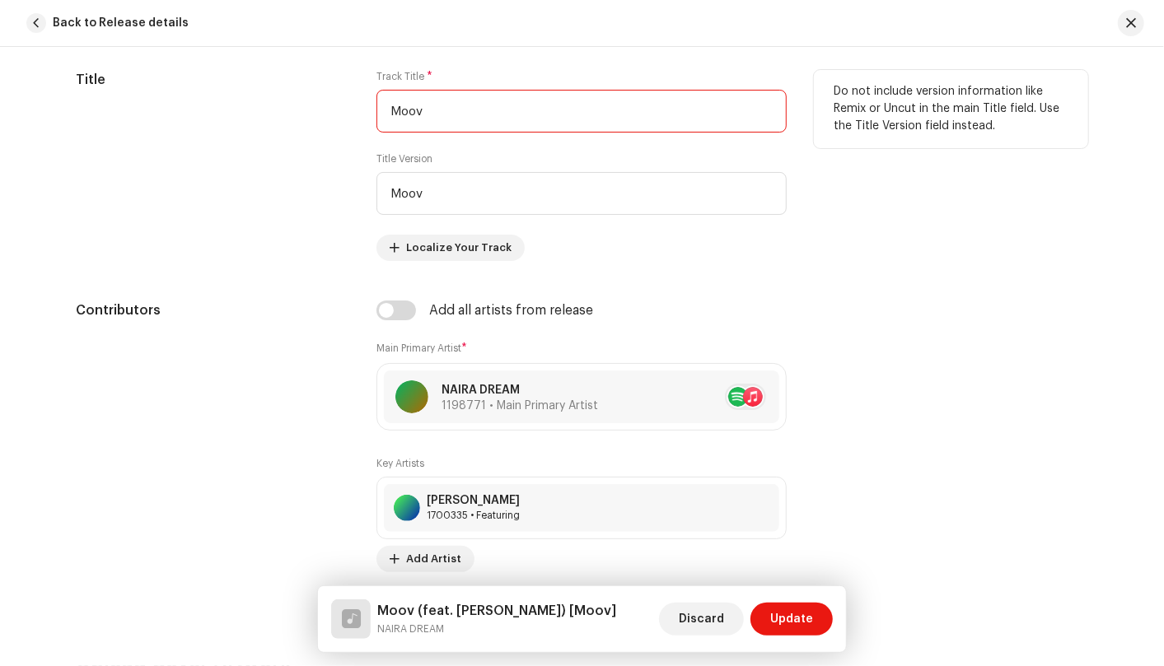
scroll to position [824, 0]
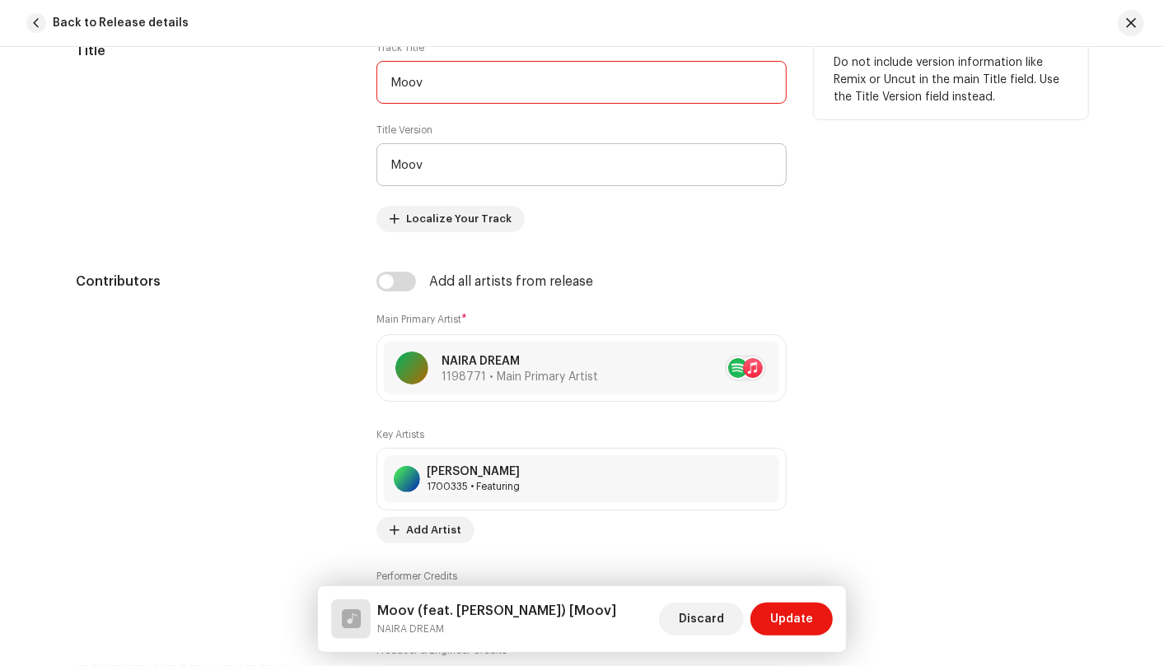
type input "Moov"
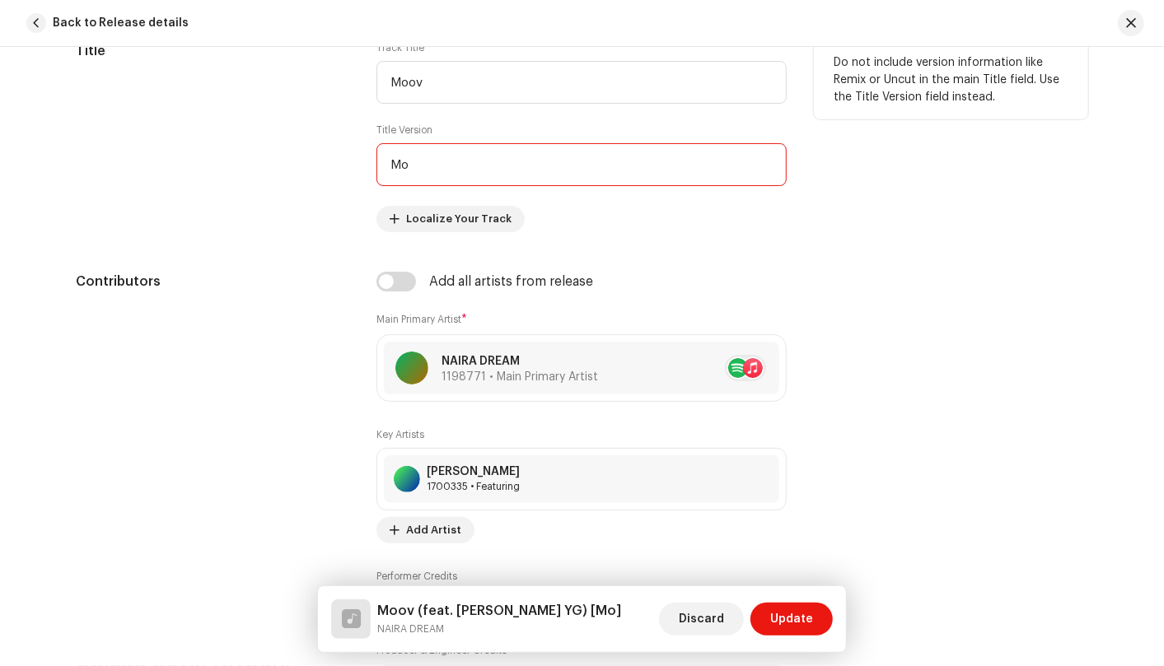
type input "M"
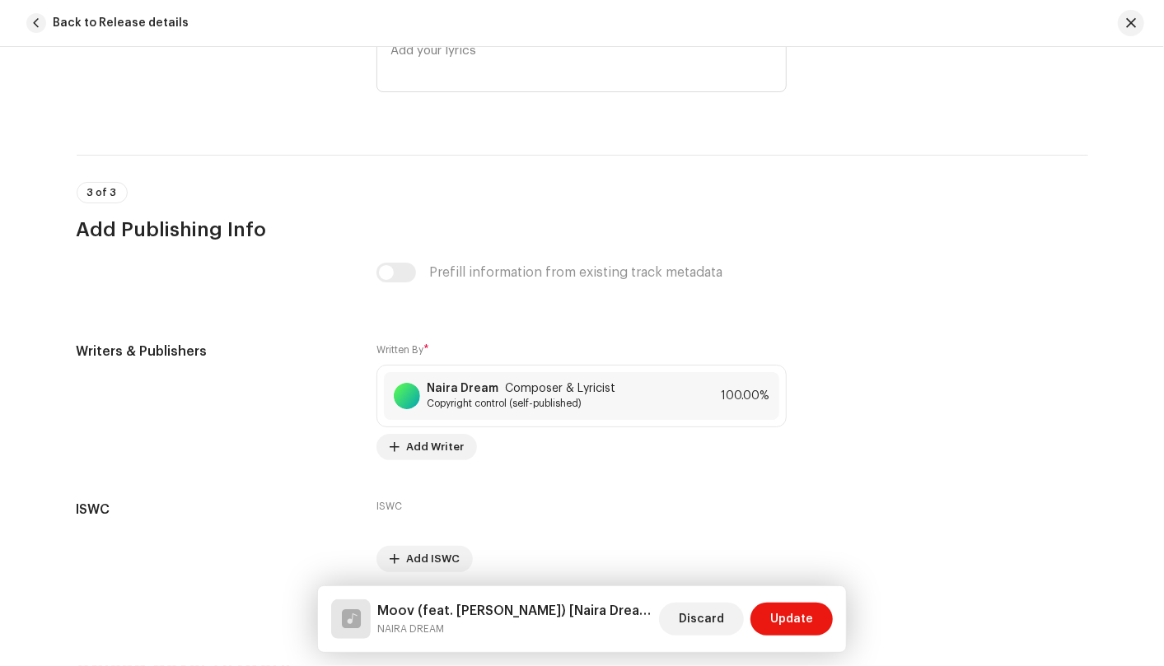
scroll to position [3339, 0]
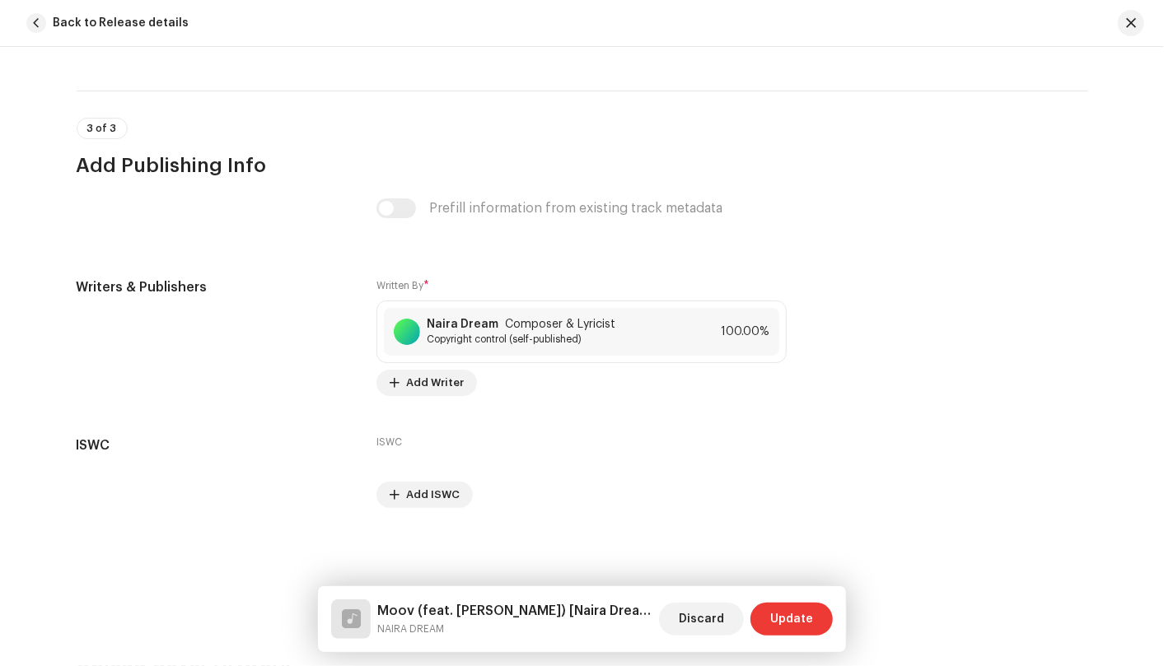
type input "Naira Dream"
click at [797, 607] on span "Update" at bounding box center [791, 619] width 43 height 33
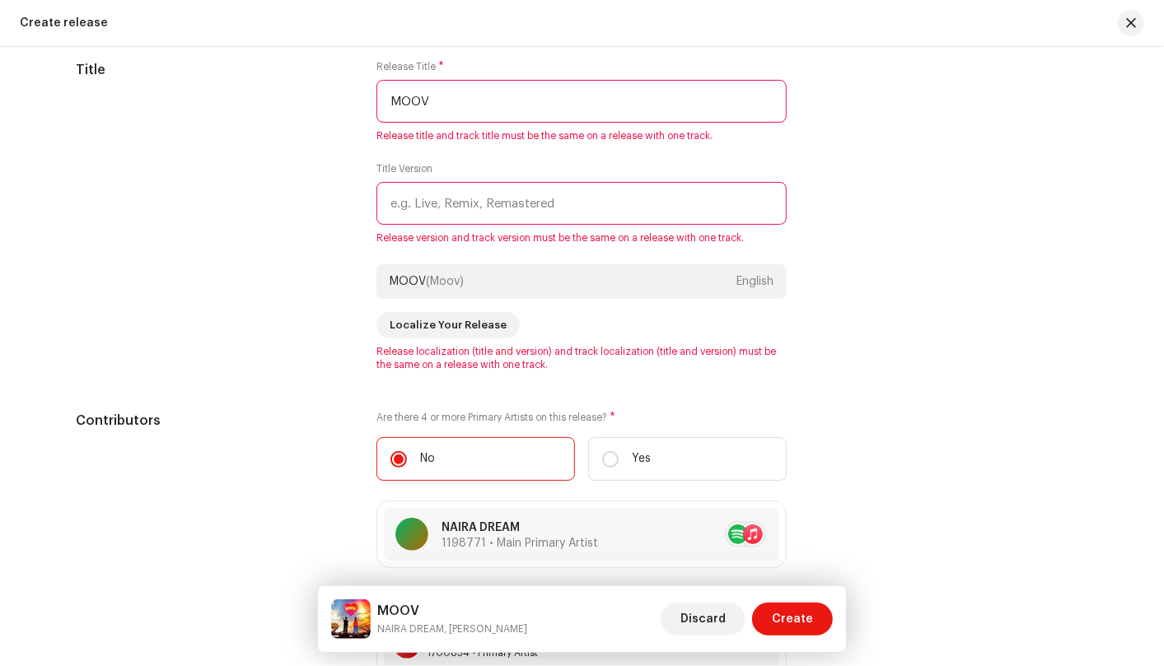
scroll to position [1555, 0]
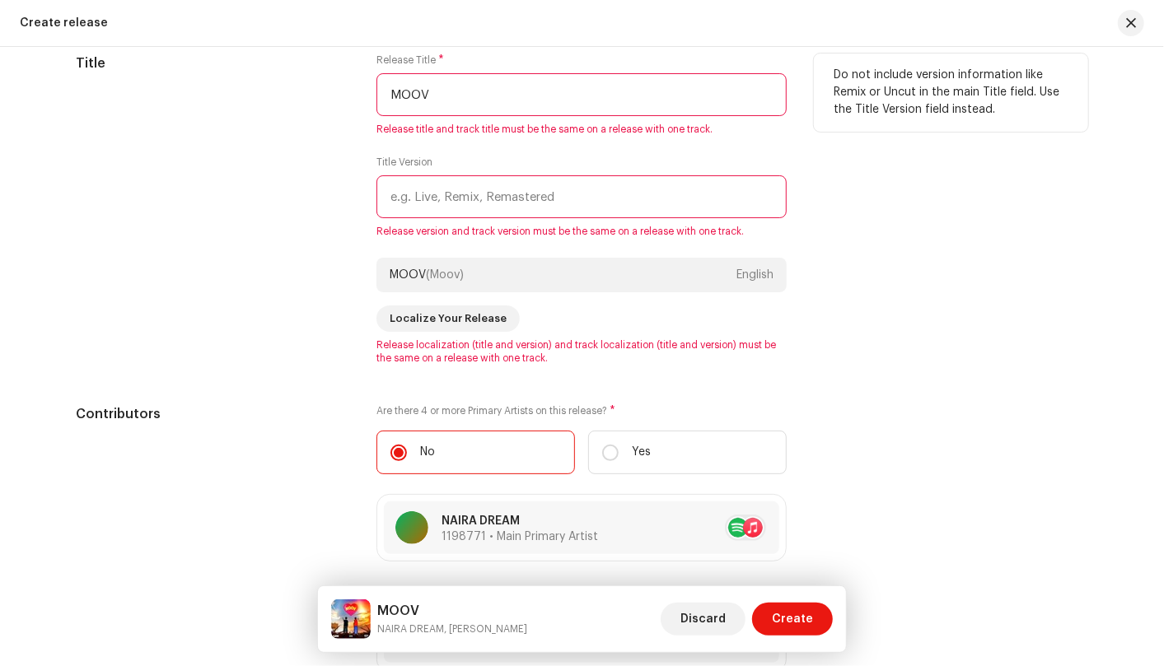
click at [446, 189] on input "text" at bounding box center [581, 196] width 410 height 43
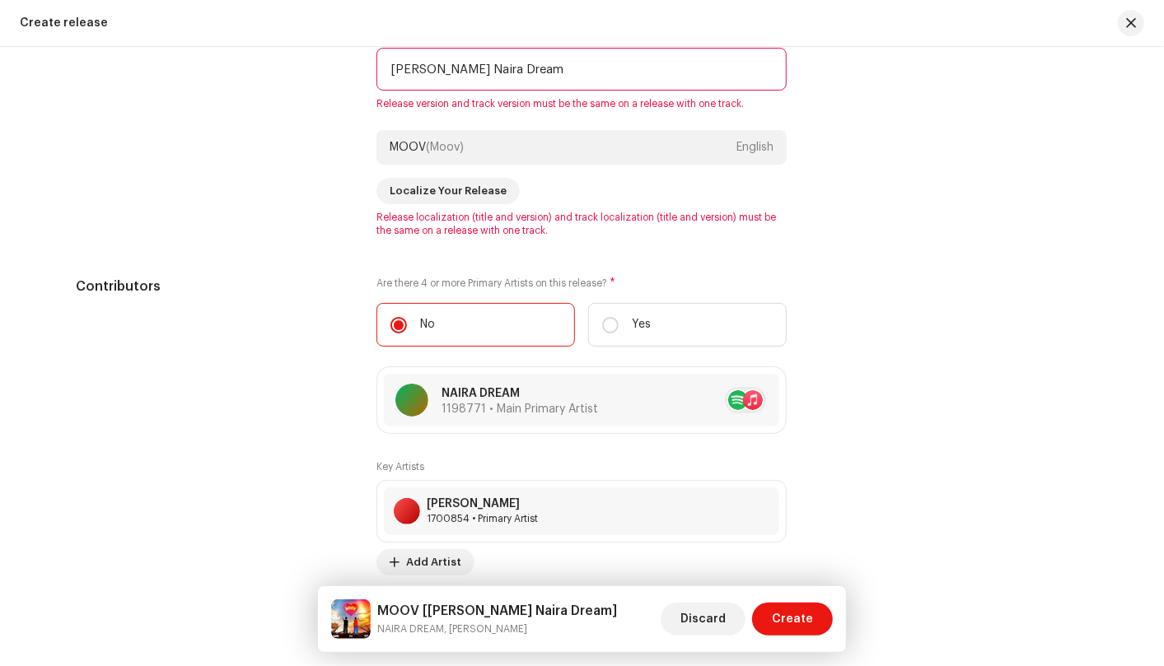
scroll to position [1739, 0]
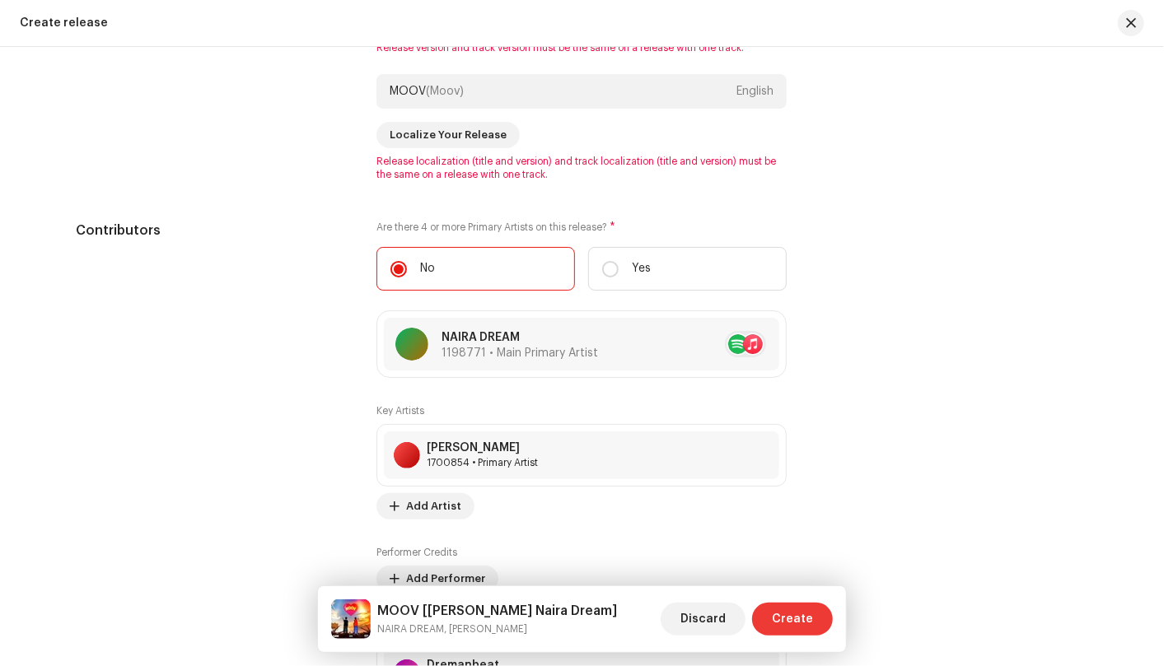
type input "Leo X Naira Dream"
click at [807, 616] on span "Create" at bounding box center [792, 619] width 41 height 33
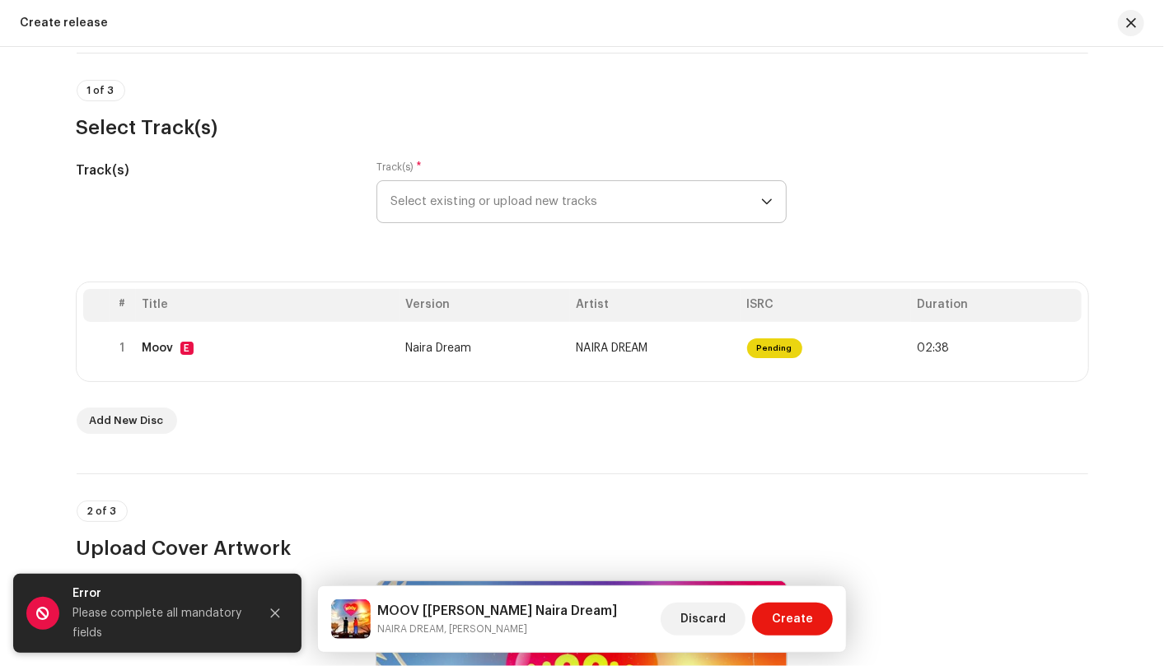
scroll to position [0, 0]
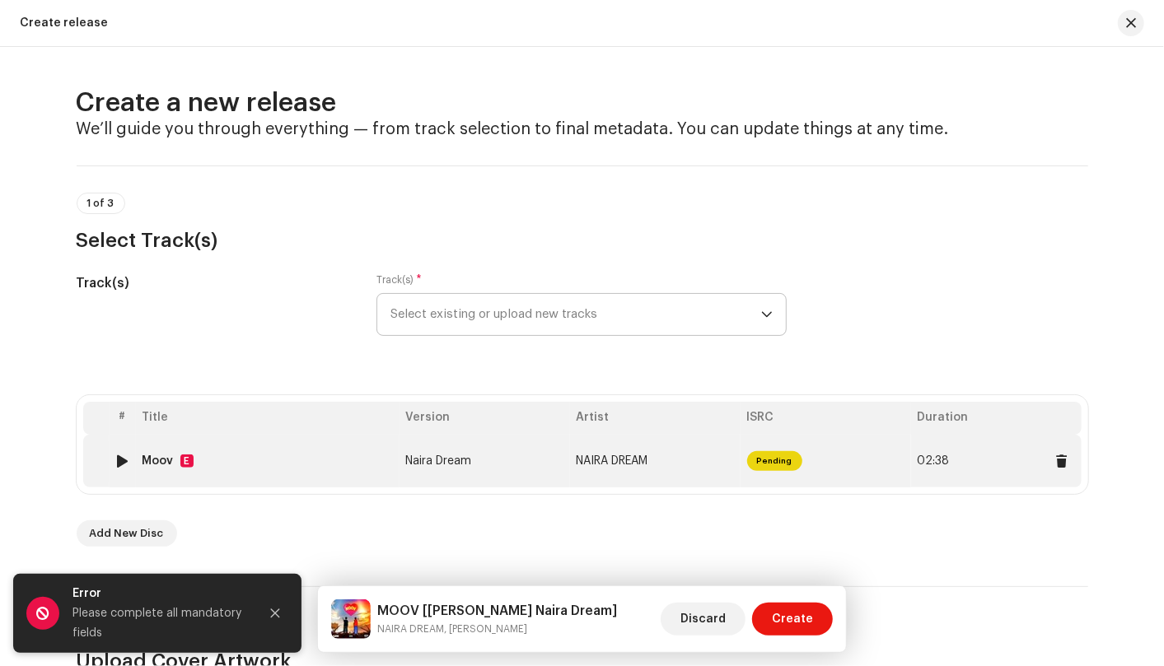
click at [782, 469] on span "Pending" at bounding box center [774, 461] width 55 height 20
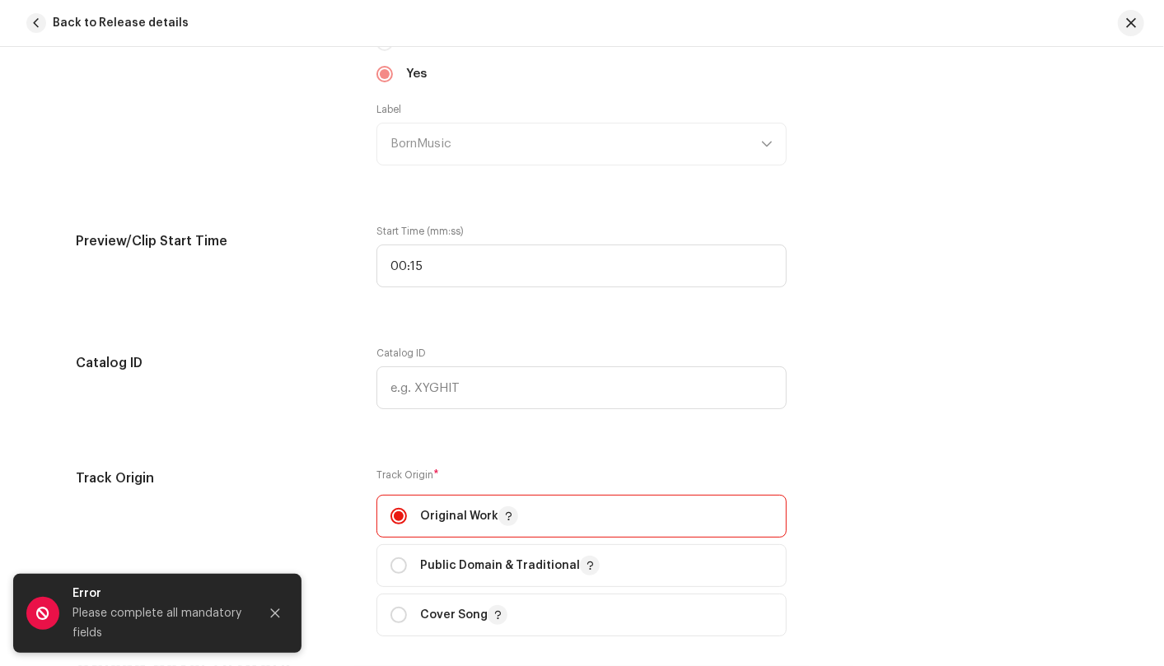
scroll to position [1647, 0]
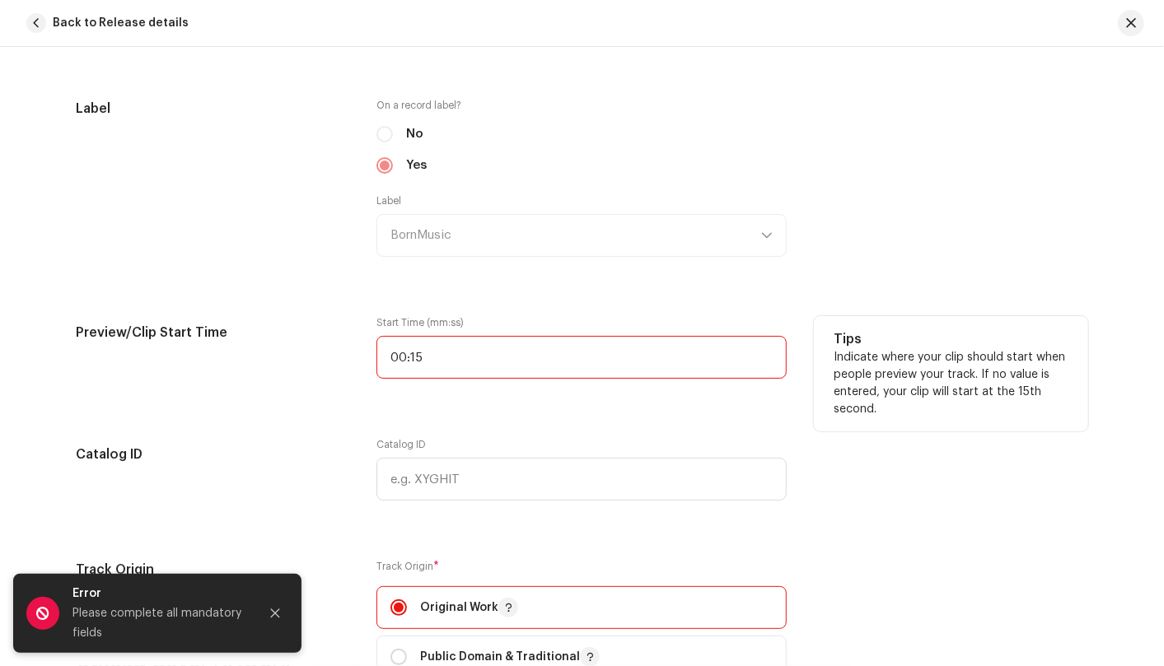
click at [423, 357] on input "00:15" at bounding box center [581, 357] width 410 height 43
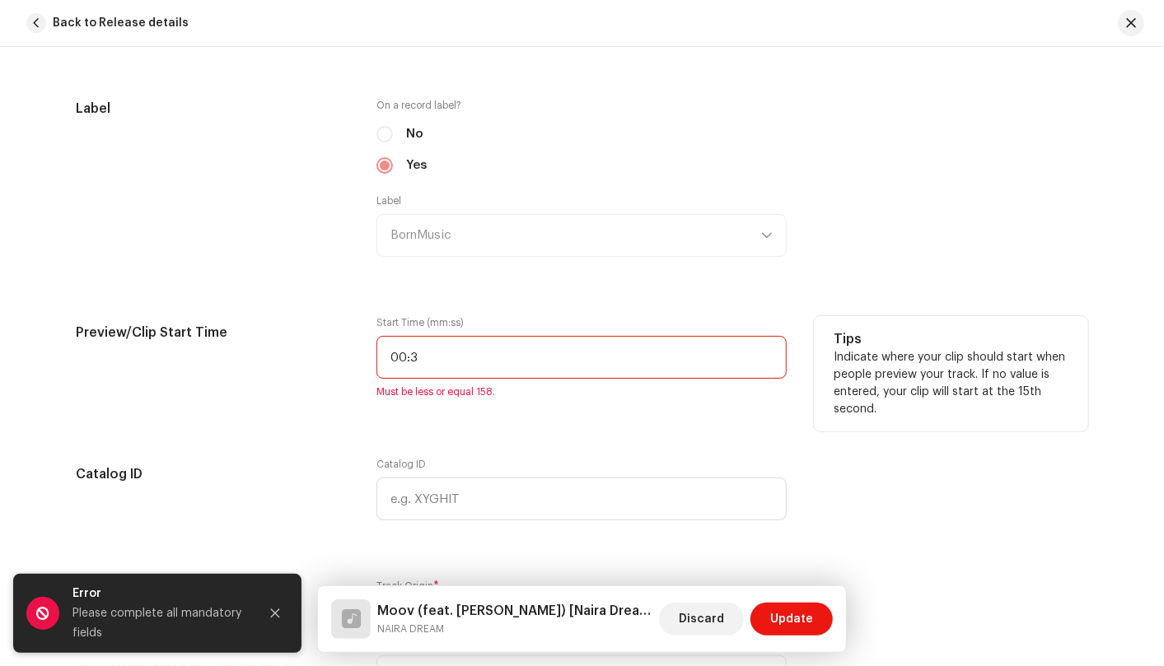
type input "00:30"
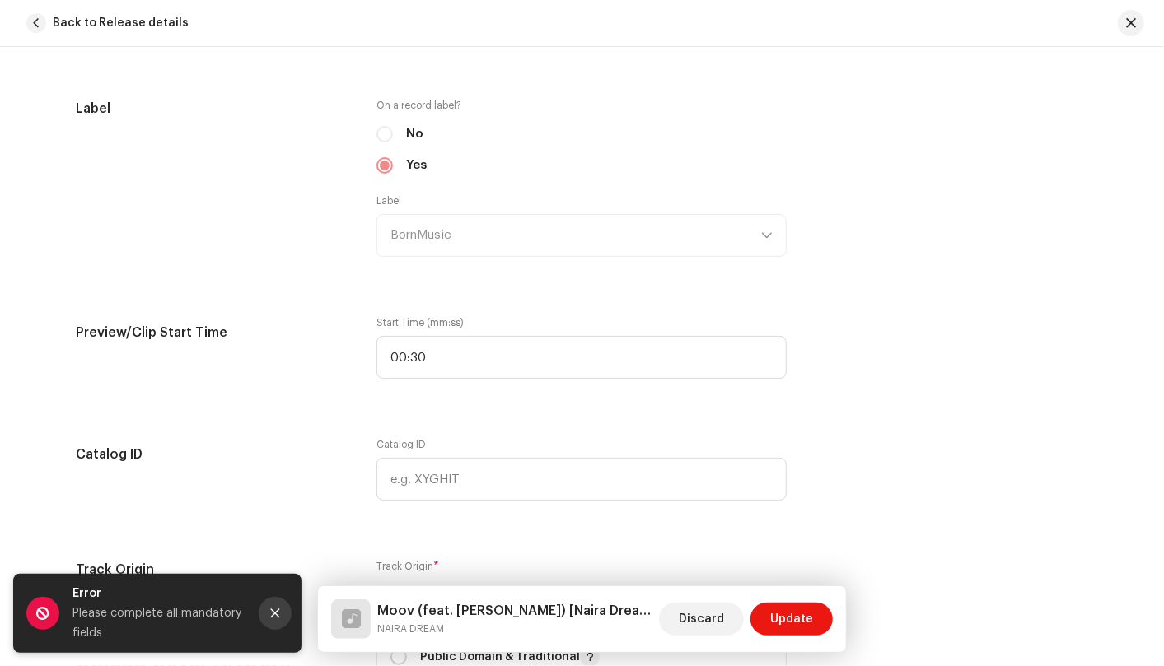
click at [275, 611] on icon "Close" at bounding box center [275, 614] width 12 height 12
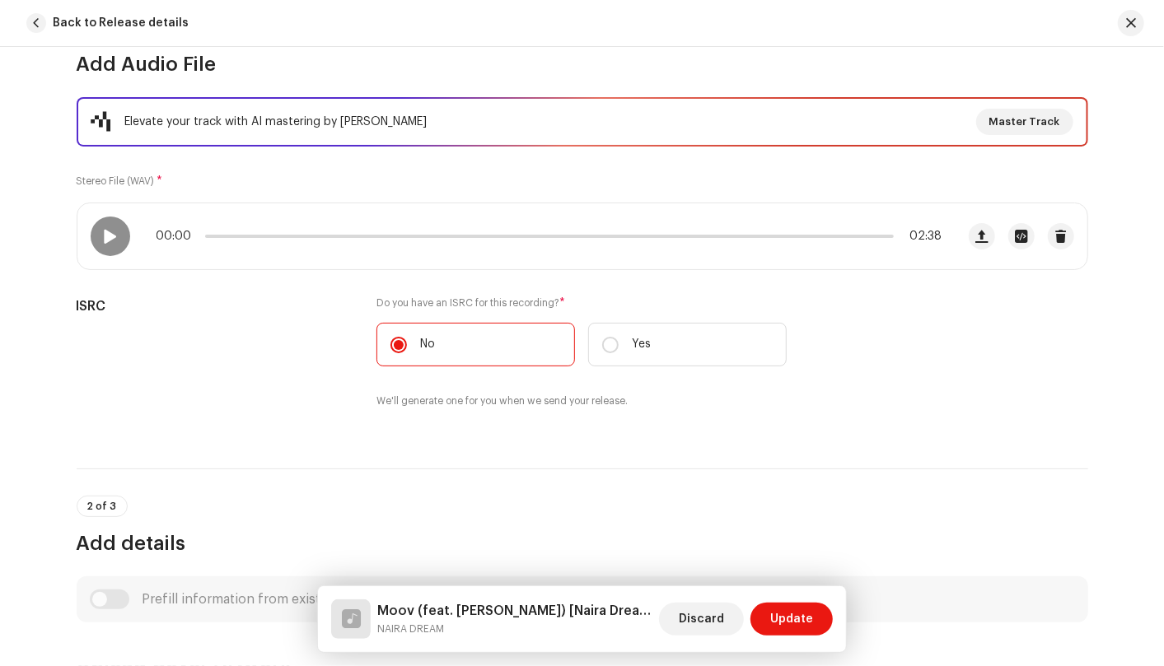
scroll to position [640, 0]
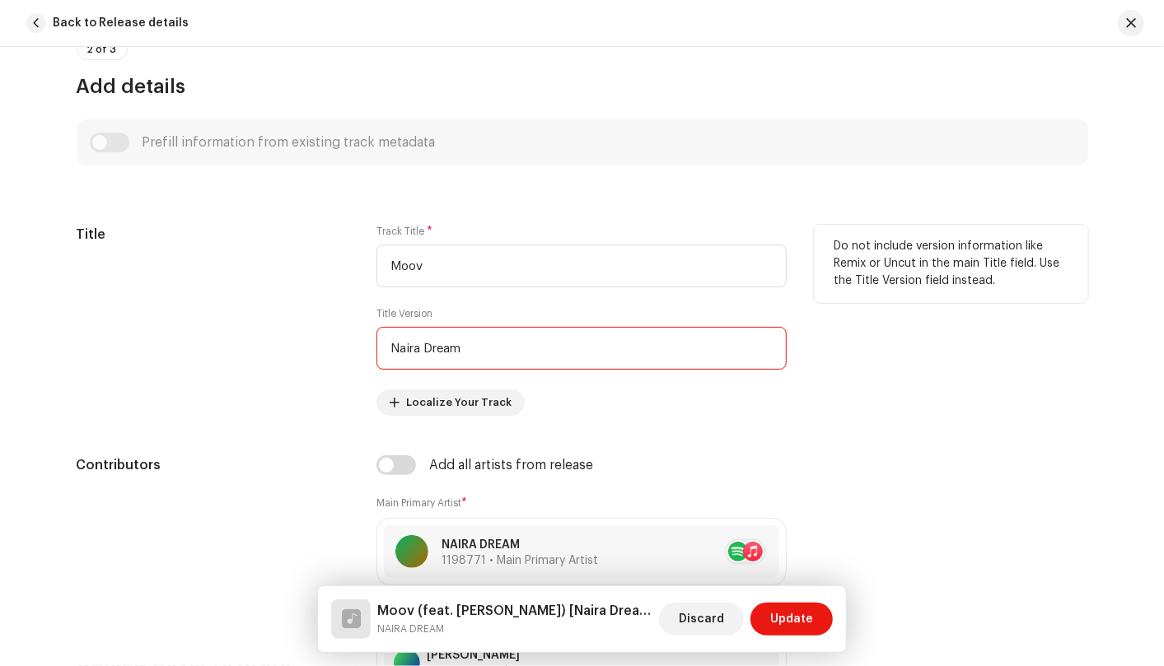
click at [498, 350] on input "Naira Dream" at bounding box center [581, 348] width 410 height 43
type input "N"
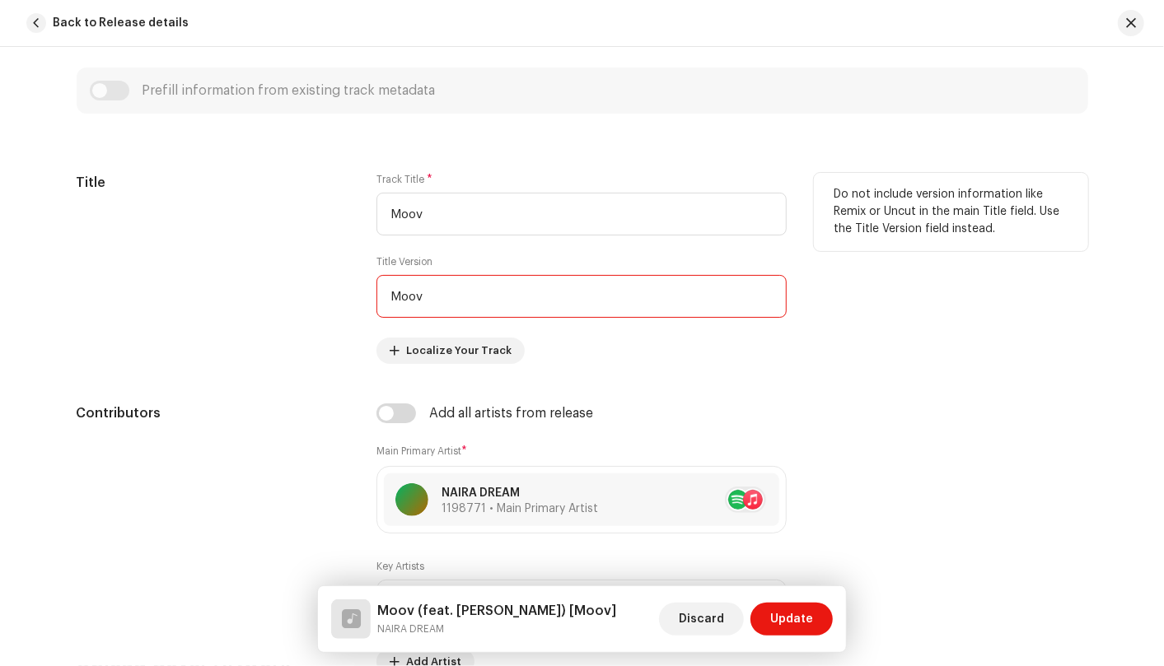
scroll to position [710, 0]
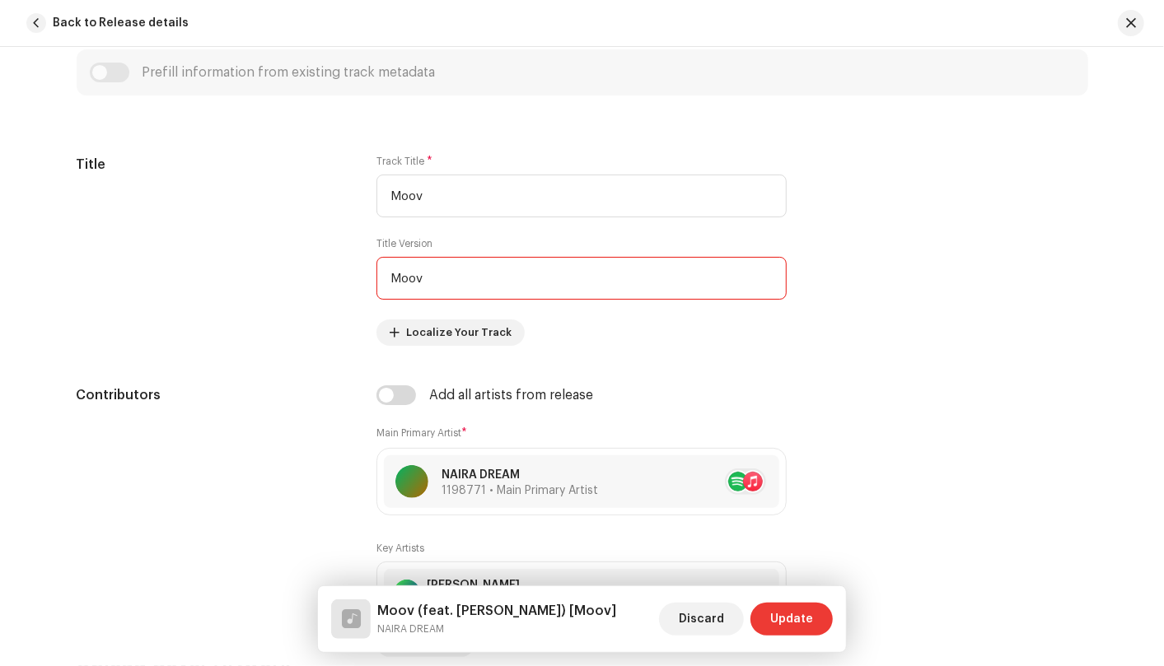
type input "Moov"
click at [807, 618] on span "Update" at bounding box center [791, 619] width 43 height 33
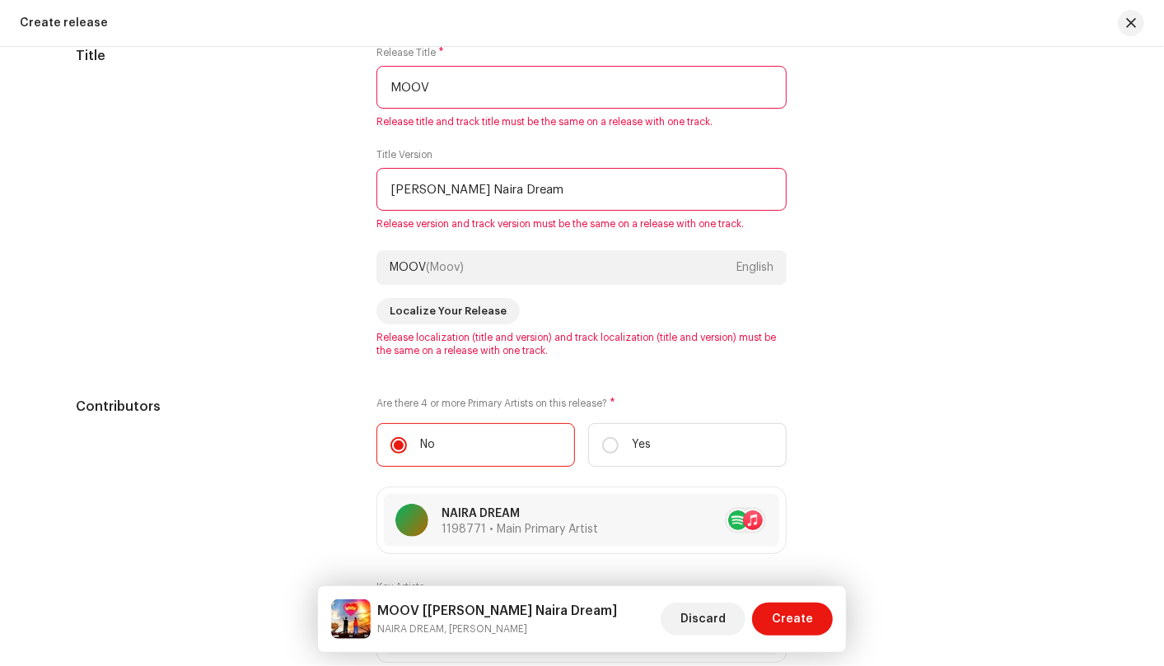
scroll to position [1534, 0]
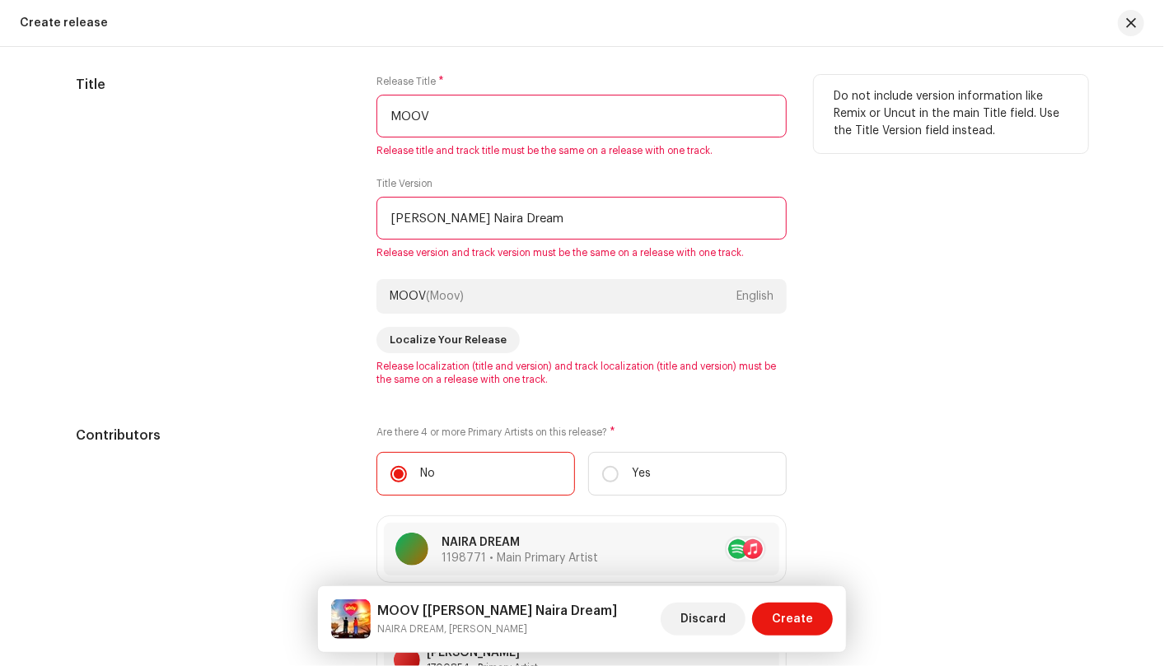
click at [593, 226] on input "Leo X Naira Dream" at bounding box center [581, 218] width 410 height 43
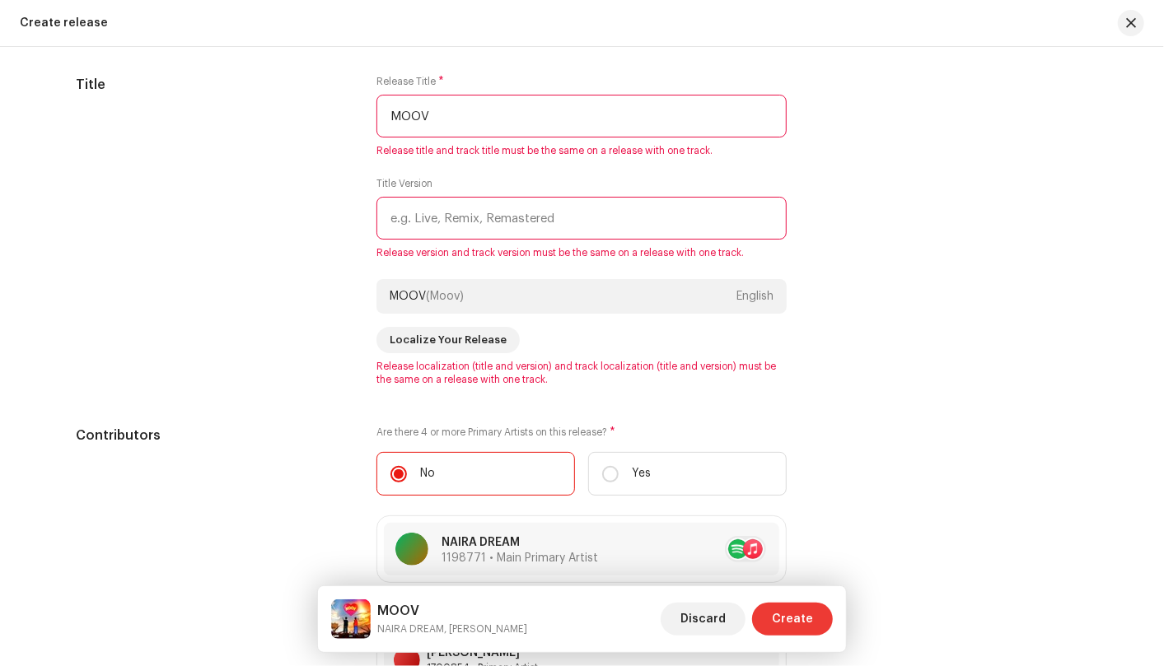
click at [796, 623] on span "Create" at bounding box center [792, 619] width 41 height 33
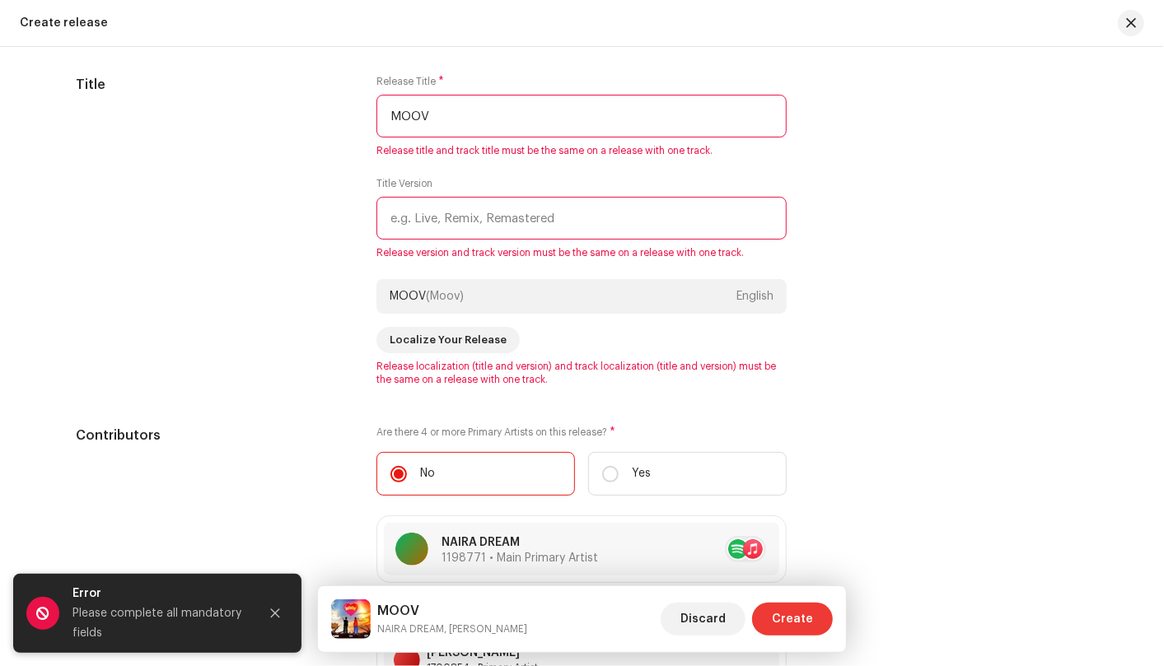
click at [796, 623] on span "Create" at bounding box center [792, 619] width 41 height 33
click at [276, 609] on icon "Close" at bounding box center [275, 614] width 12 height 12
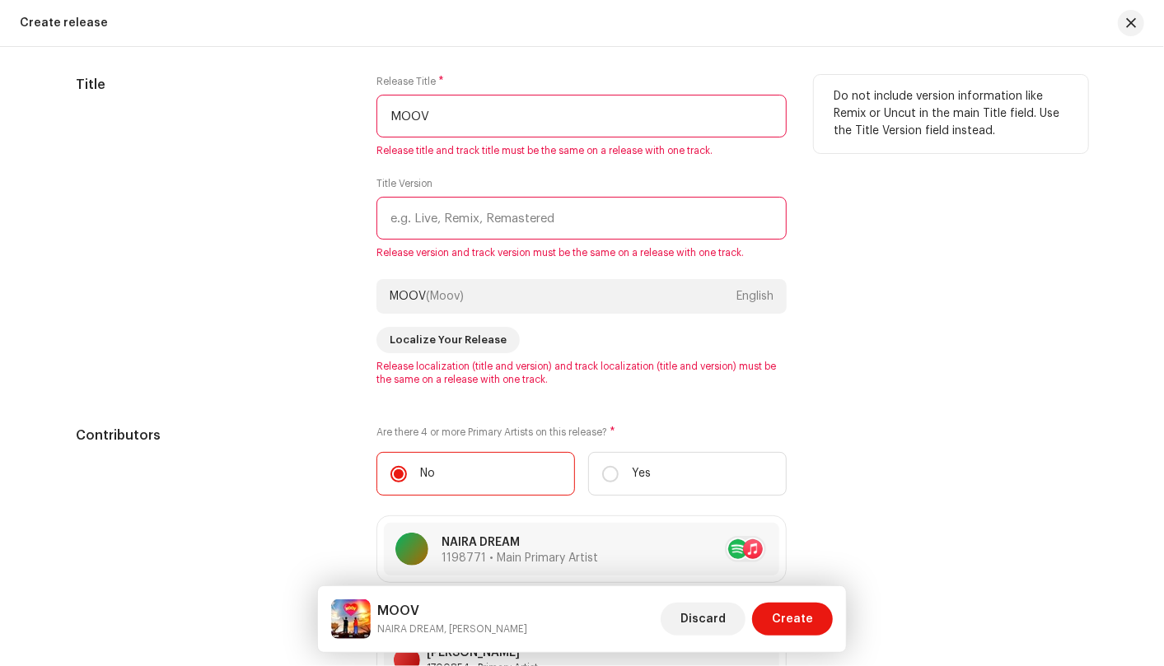
click at [535, 124] on input "MOOV" at bounding box center [581, 116] width 410 height 43
type input "M"
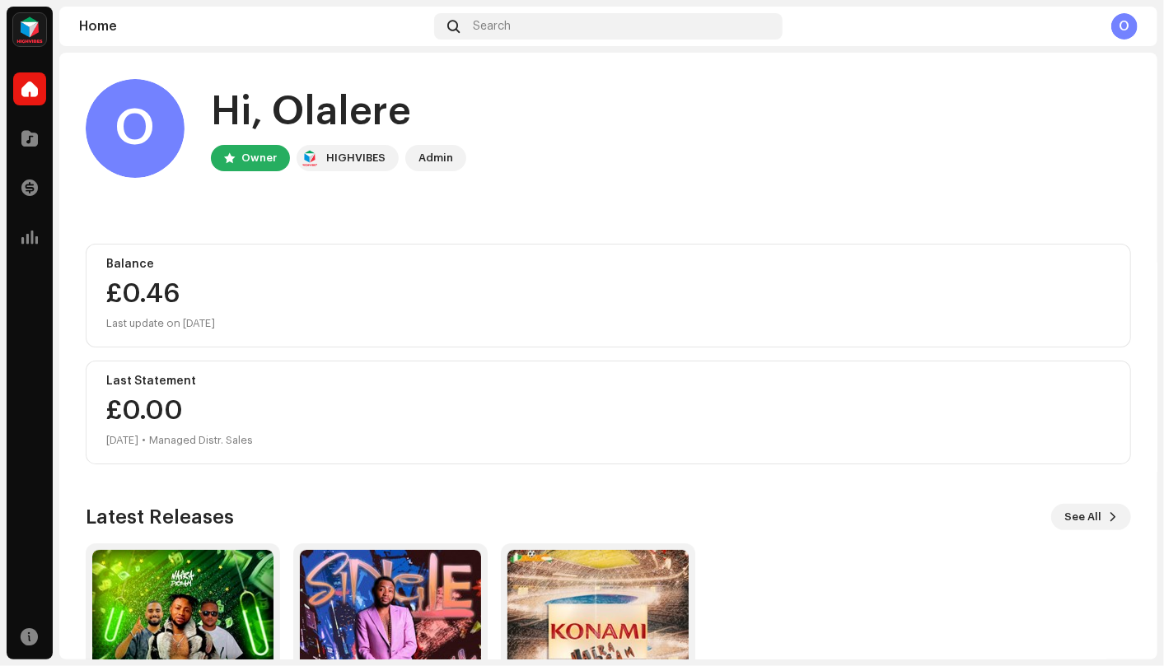
scroll to position [146, 0]
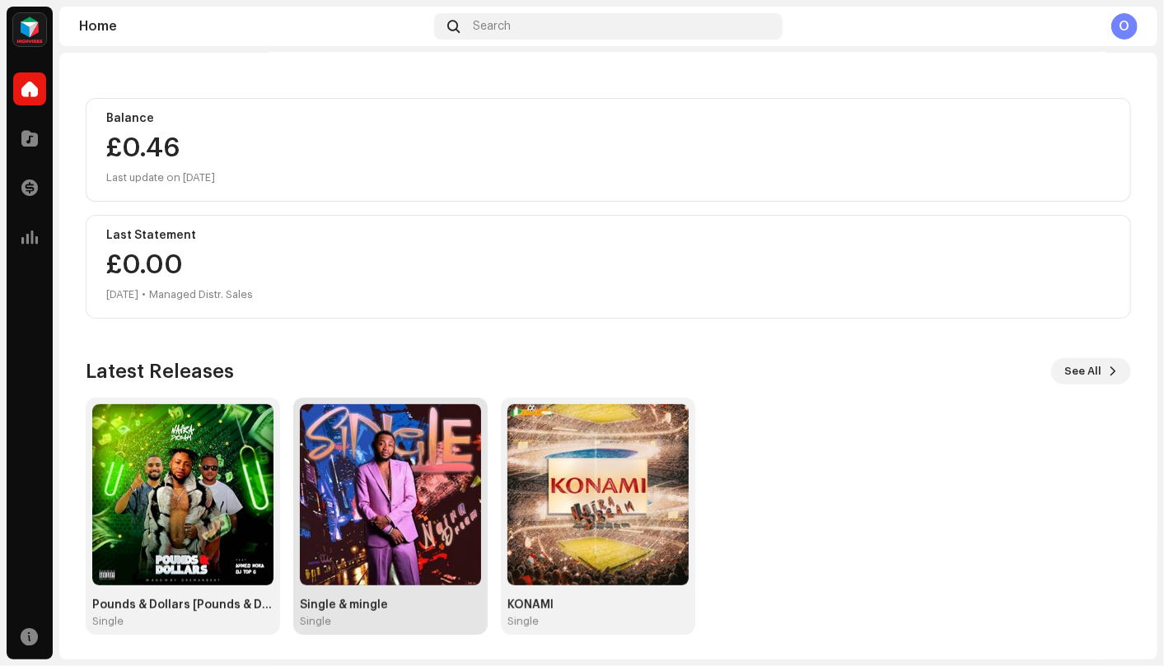
click at [409, 459] on img at bounding box center [390, 494] width 181 height 181
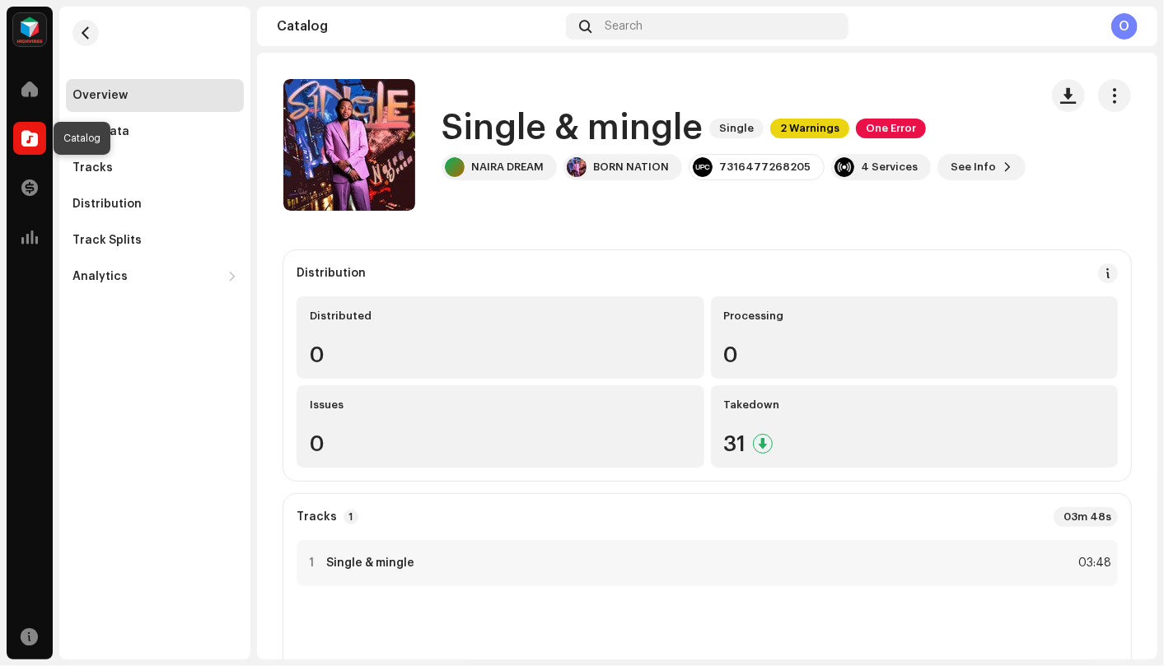
click at [21, 126] on div at bounding box center [29, 138] width 33 height 33
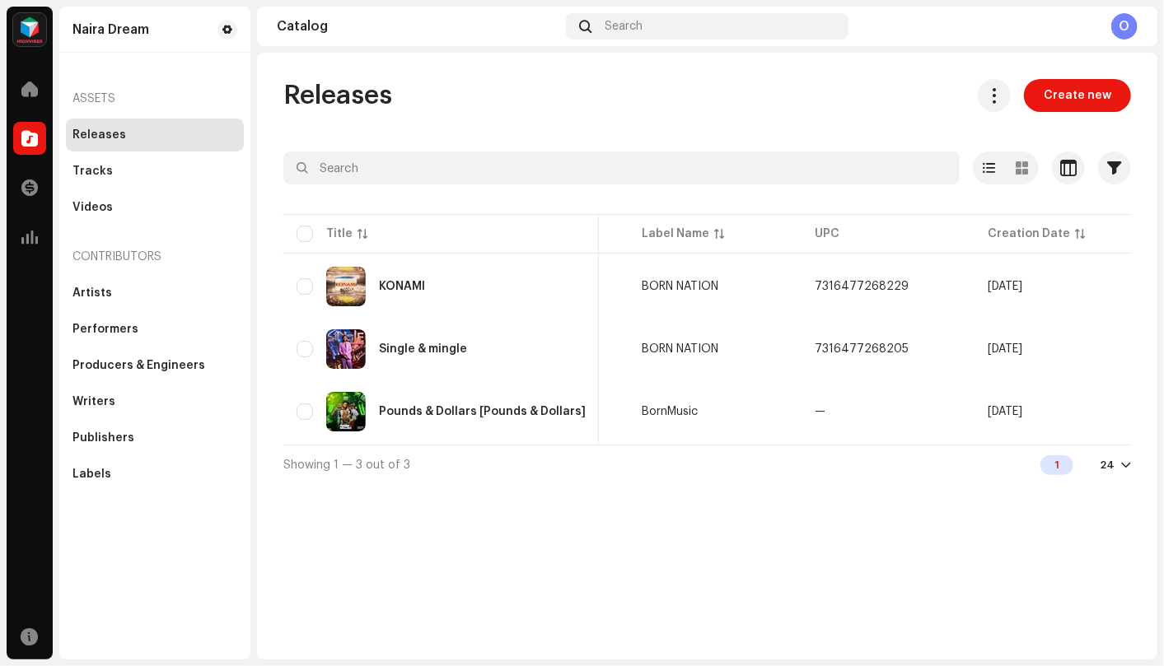
scroll to position [0, 319]
click at [521, 409] on div "Pounds & Dollars [Pounds & Dollars]" at bounding box center [482, 412] width 207 height 12
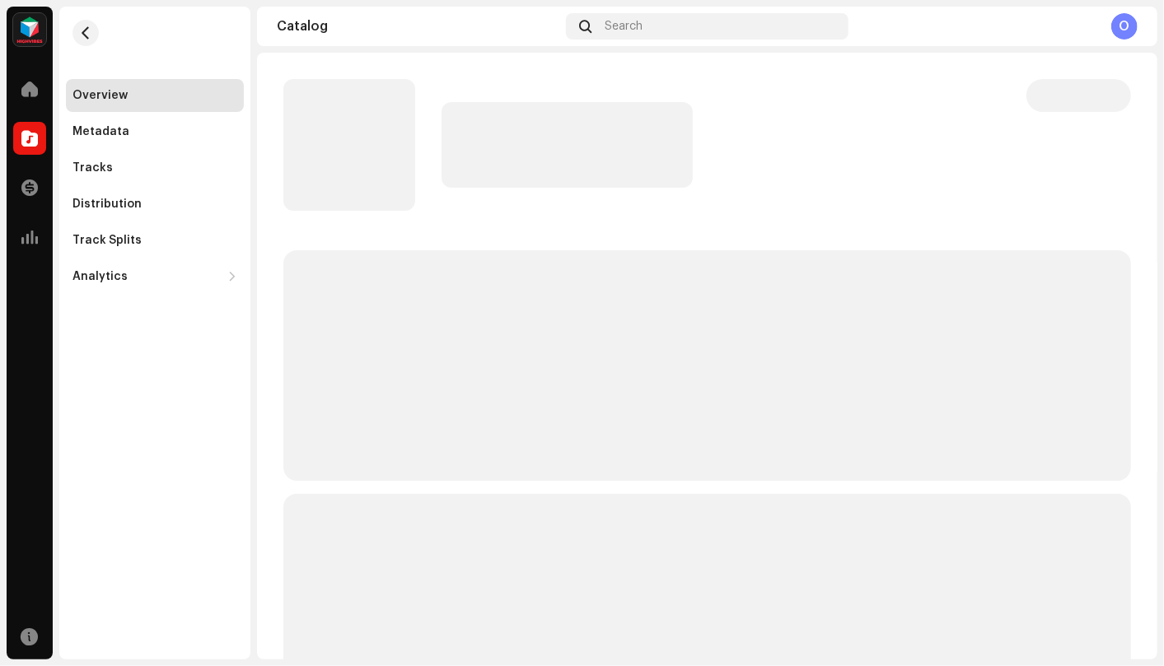
click at [521, 409] on p-skeleton at bounding box center [706, 365] width 847 height 231
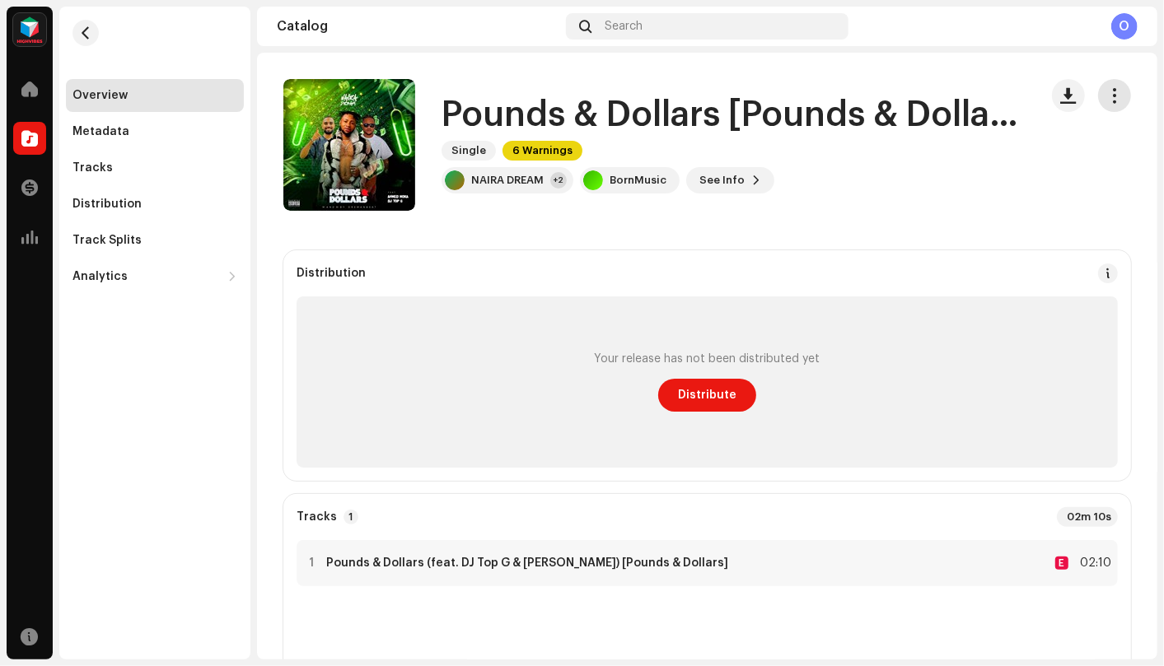
click at [1114, 95] on button "button" at bounding box center [1114, 95] width 33 height 33
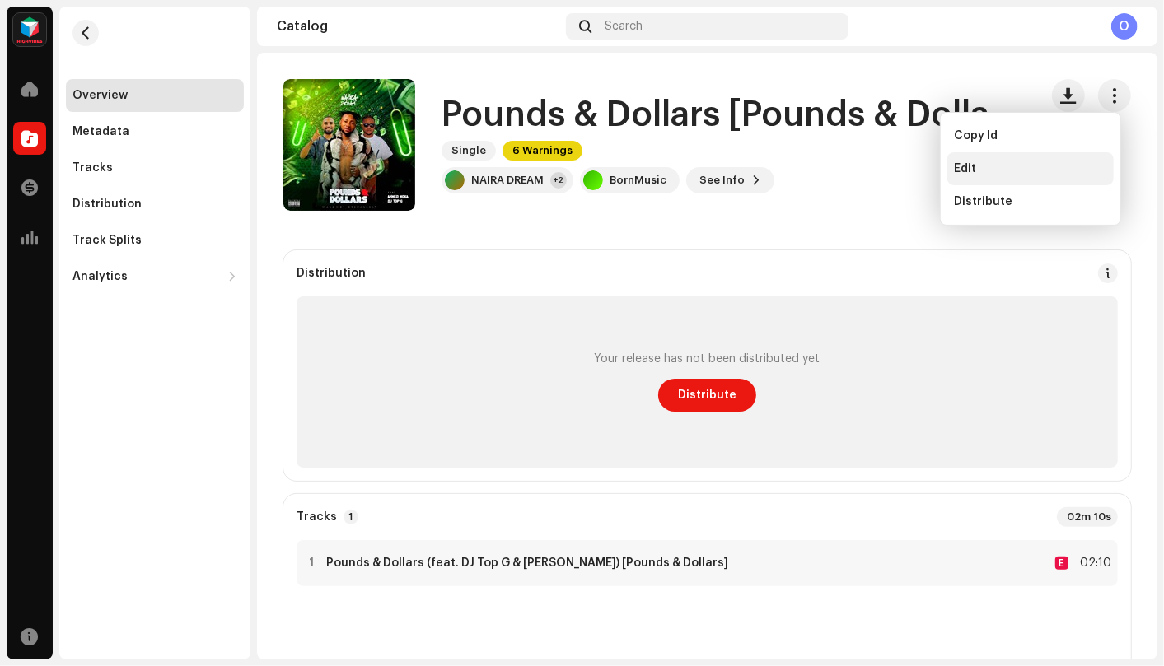
click at [1028, 166] on div "Edit" at bounding box center [1030, 168] width 153 height 13
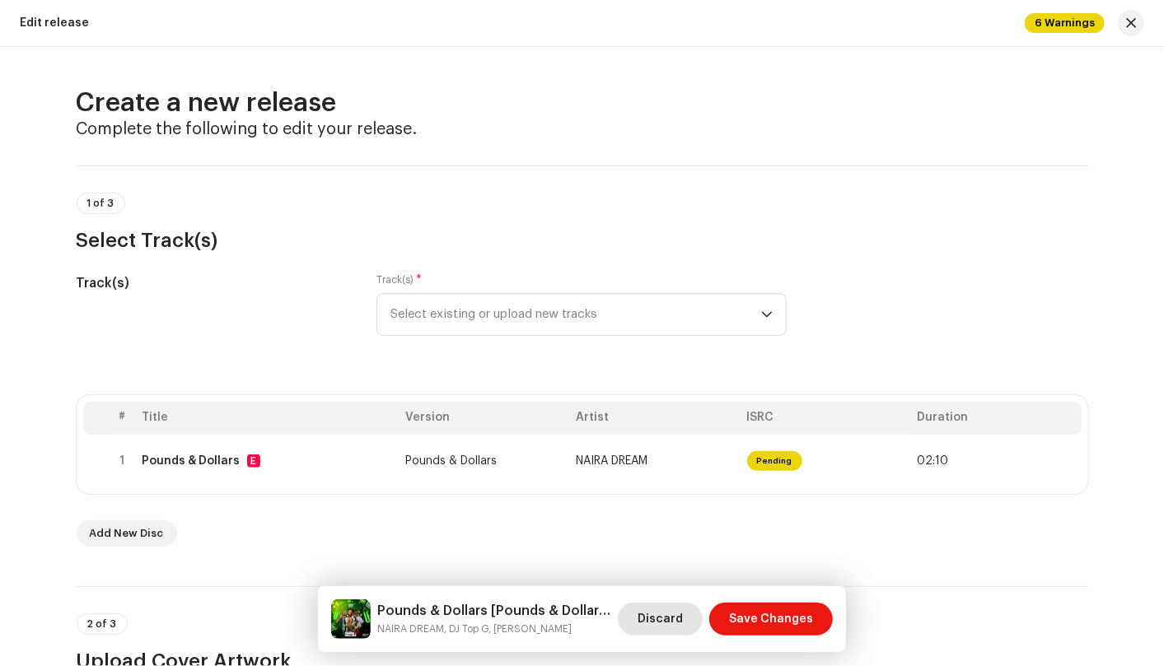
click at [667, 626] on span "Discard" at bounding box center [659, 619] width 45 height 33
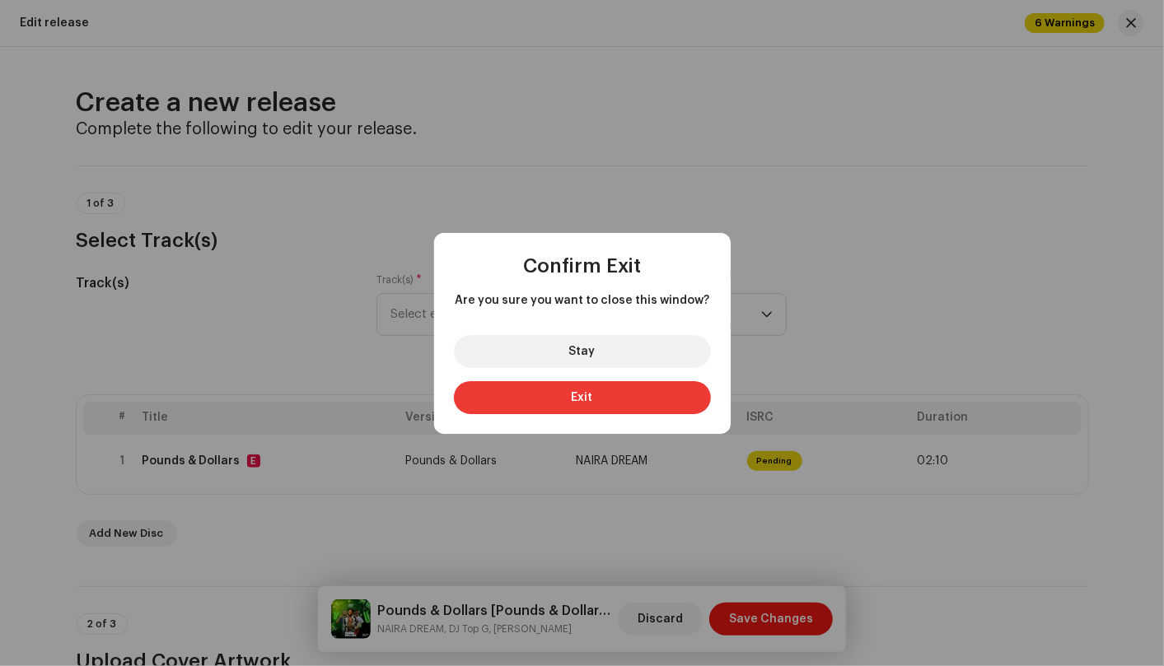
click at [616, 397] on button "Exit" at bounding box center [582, 397] width 257 height 33
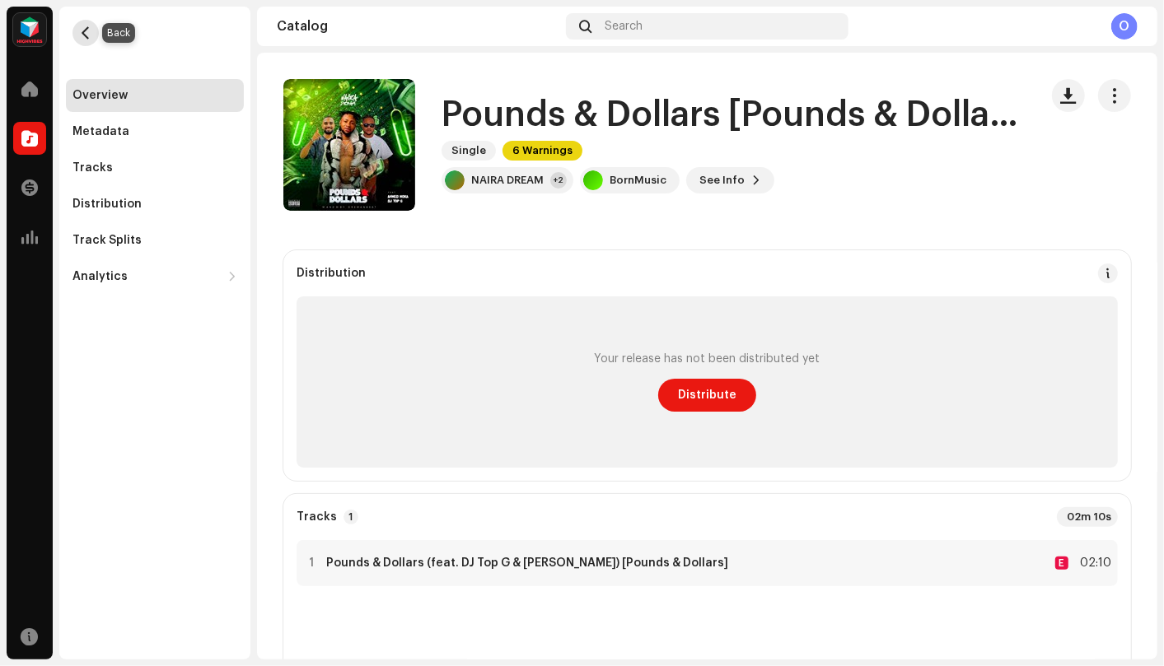
click at [72, 35] on button "button" at bounding box center [85, 33] width 26 height 26
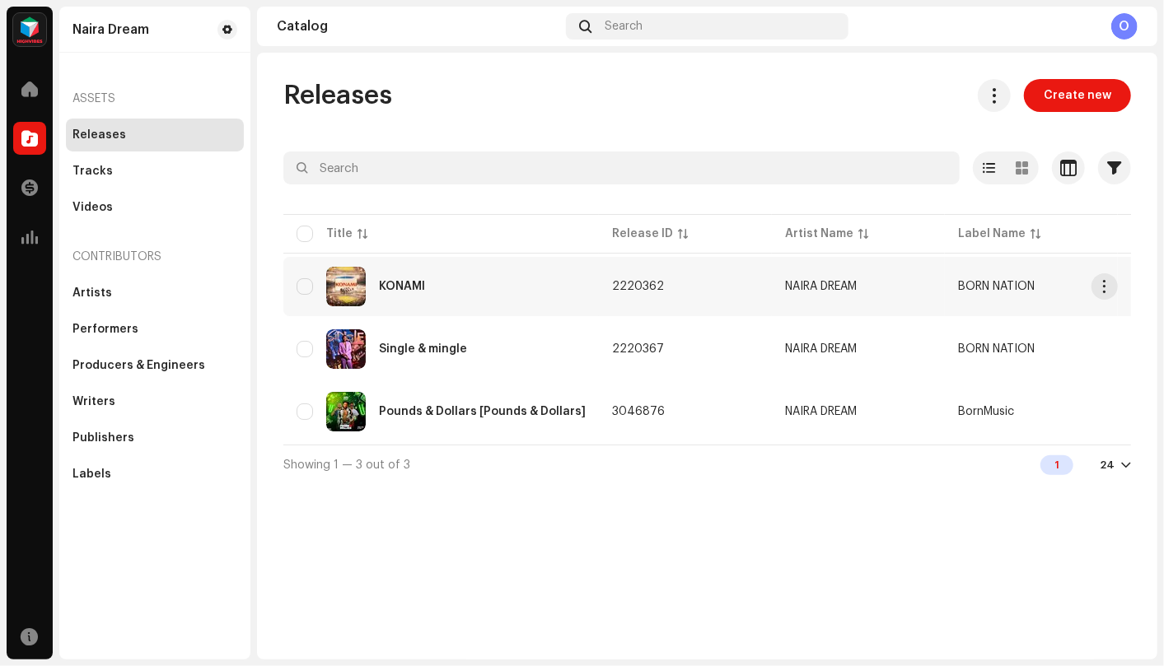
click at [390, 292] on div "KONAMI" at bounding box center [440, 287] width 289 height 40
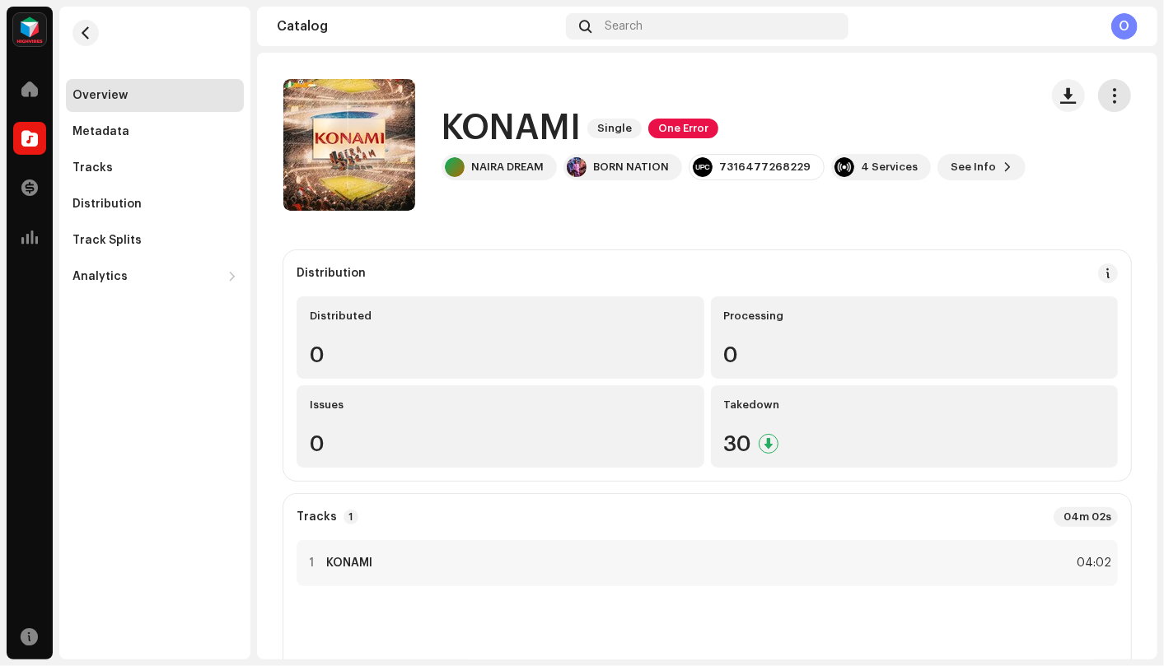
click at [1112, 105] on button "button" at bounding box center [1114, 95] width 33 height 33
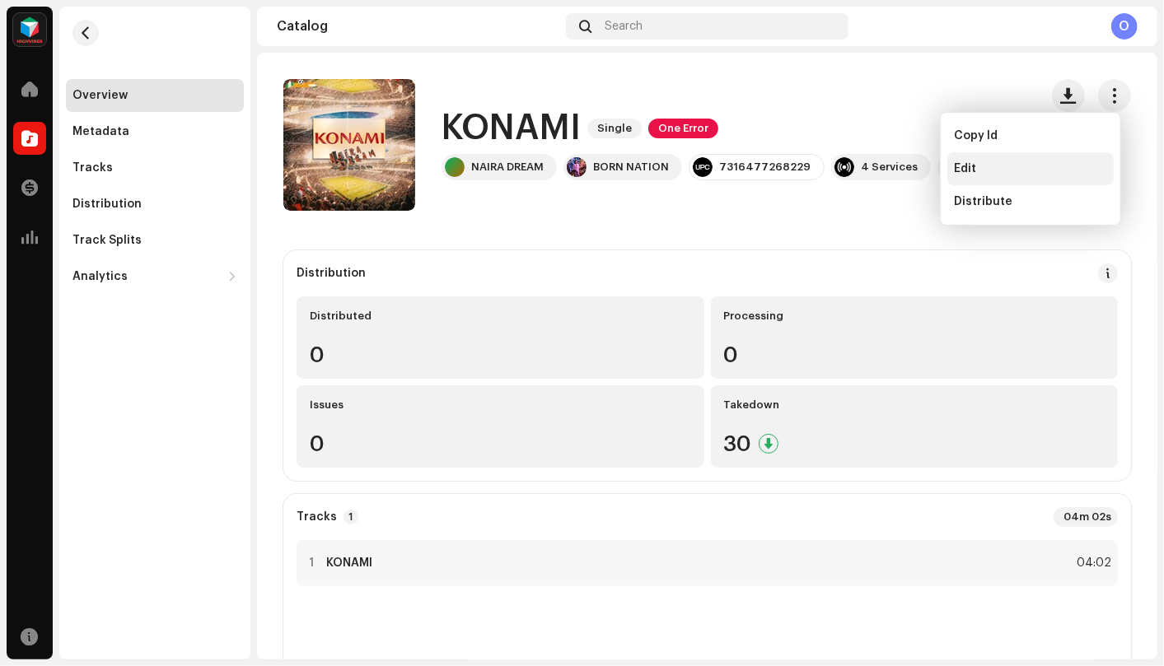
click at [1072, 166] on div "Edit" at bounding box center [1030, 168] width 153 height 13
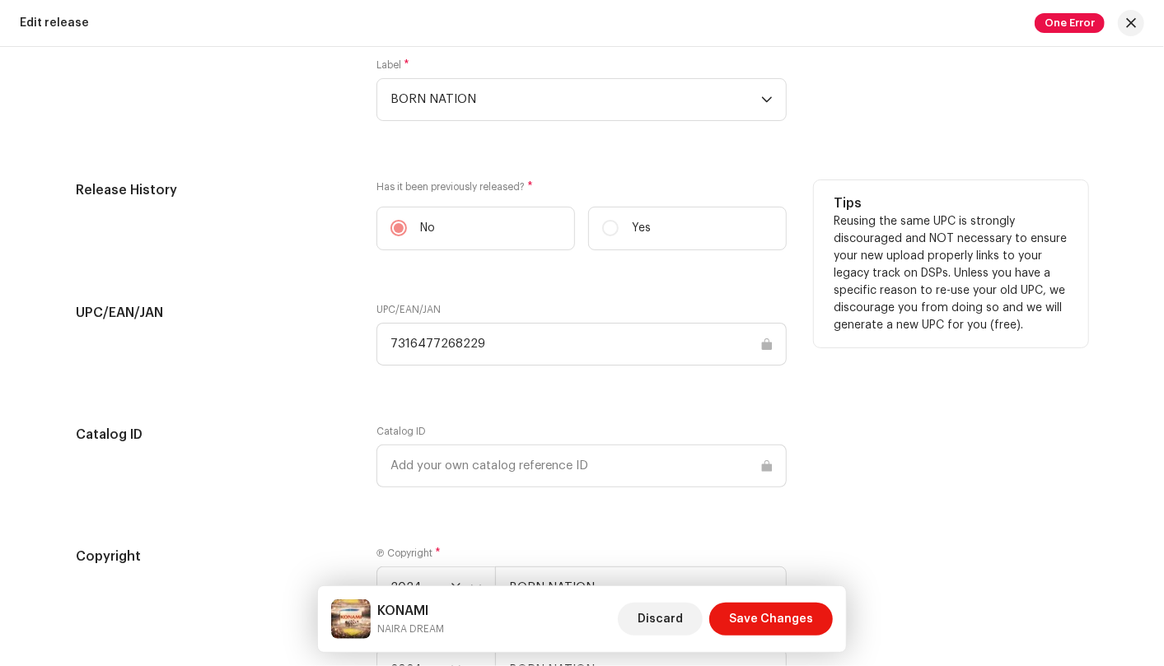
scroll to position [2196, 0]
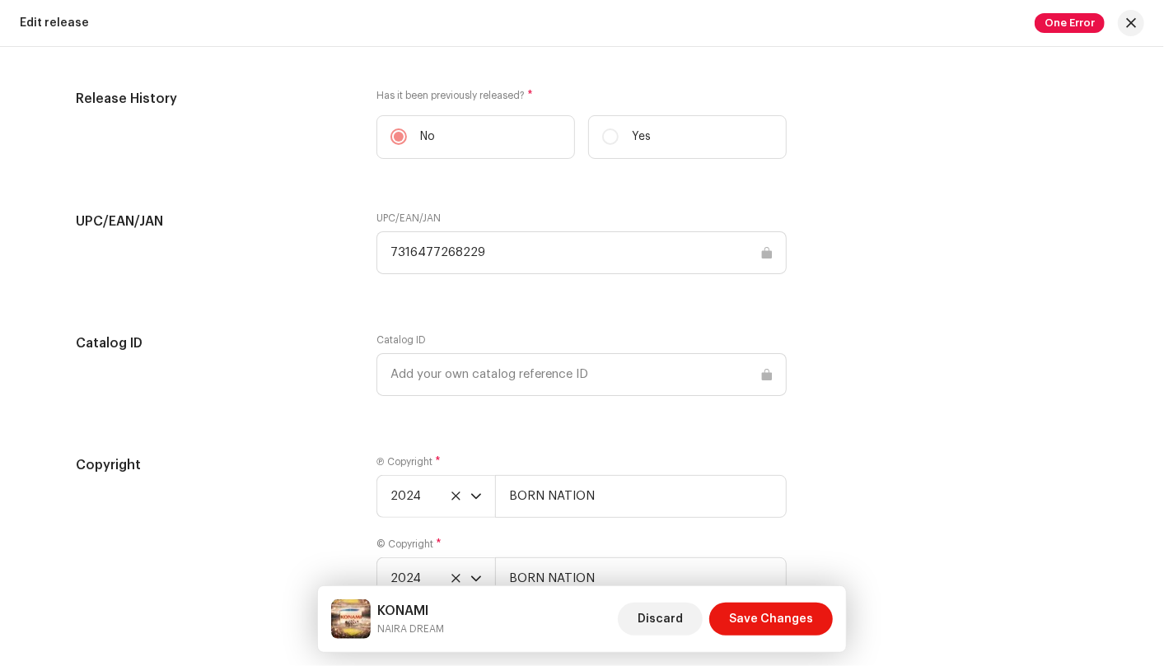
drag, startPoint x: 489, startPoint y: 249, endPoint x: 375, endPoint y: 240, distance: 114.8
click at [376, 240] on input "7316477268229" at bounding box center [581, 252] width 410 height 43
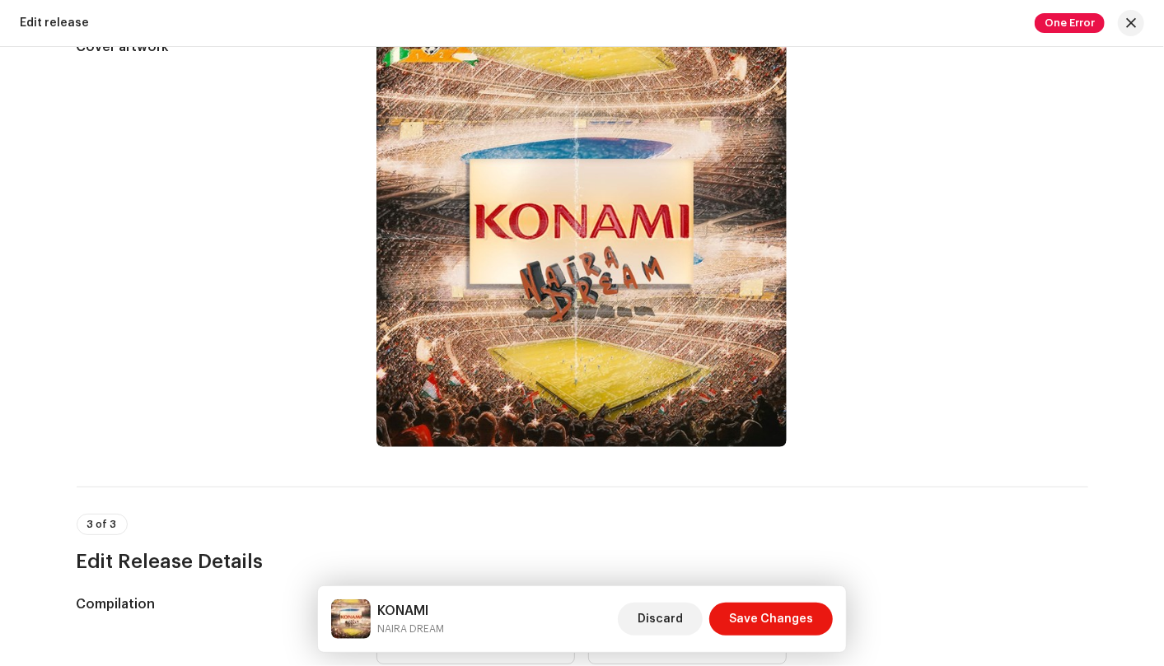
scroll to position [1076, 0]
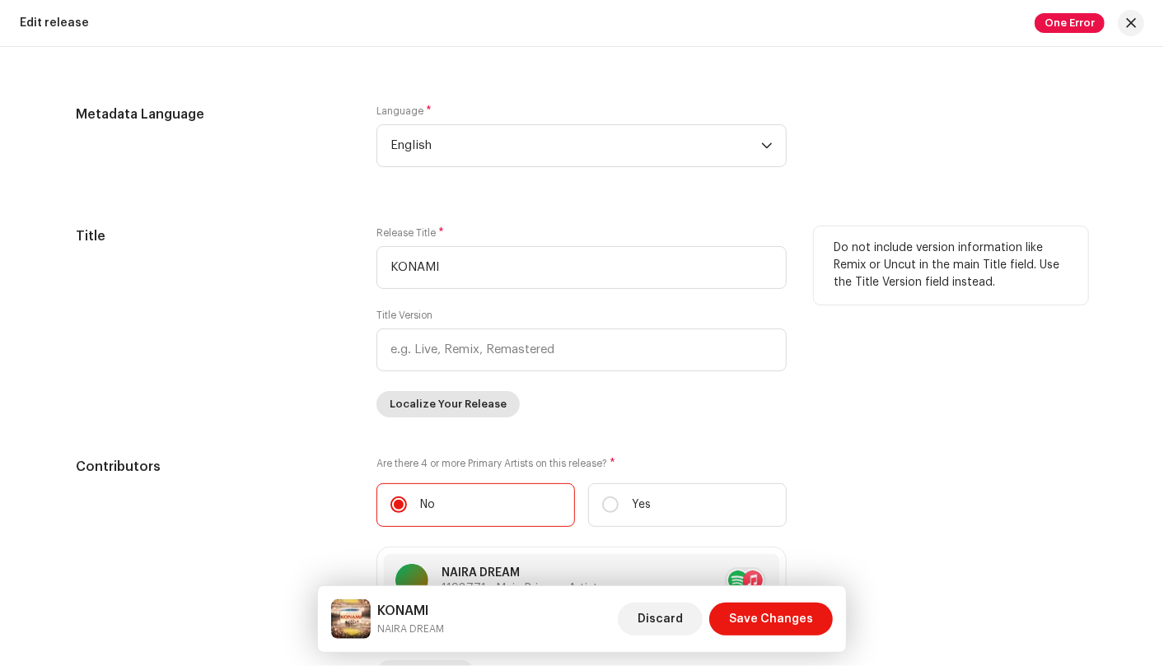
click at [498, 407] on button "Localize Your Release" at bounding box center [447, 404] width 143 height 26
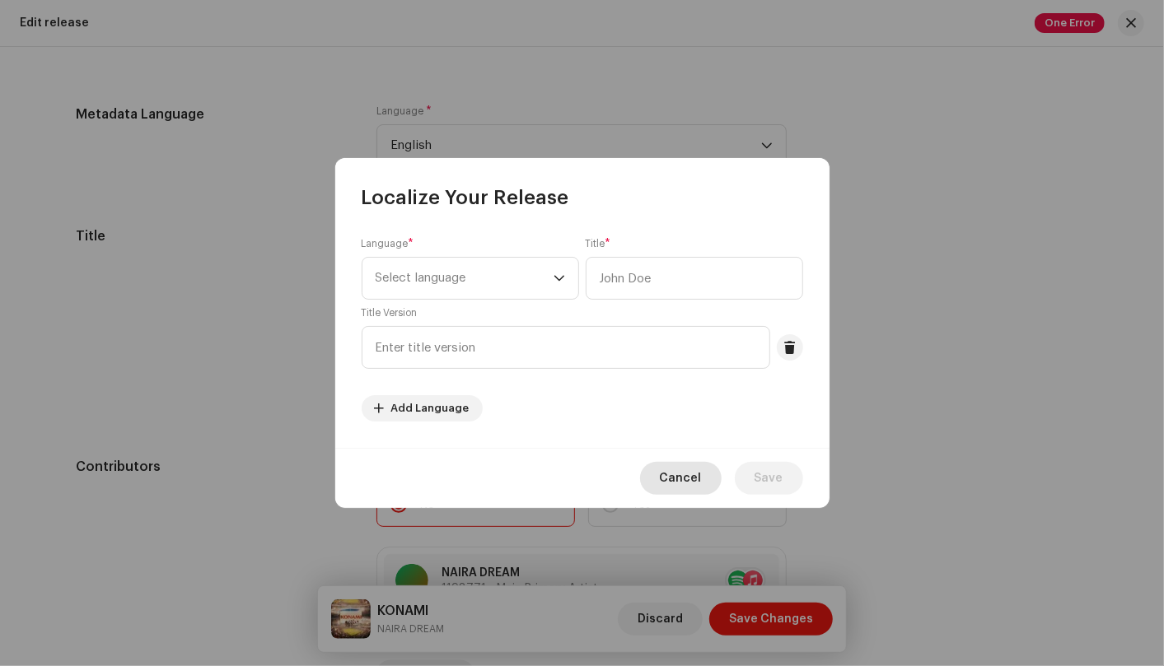
click at [706, 474] on button "Cancel" at bounding box center [681, 478] width 82 height 33
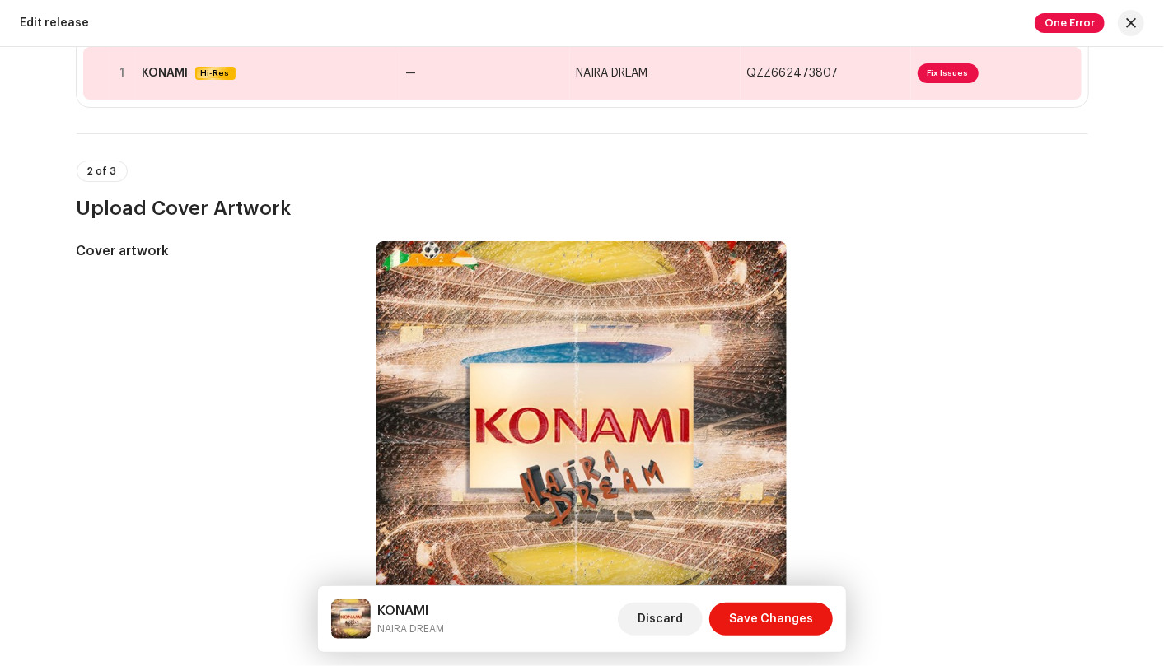
scroll to position [0, 0]
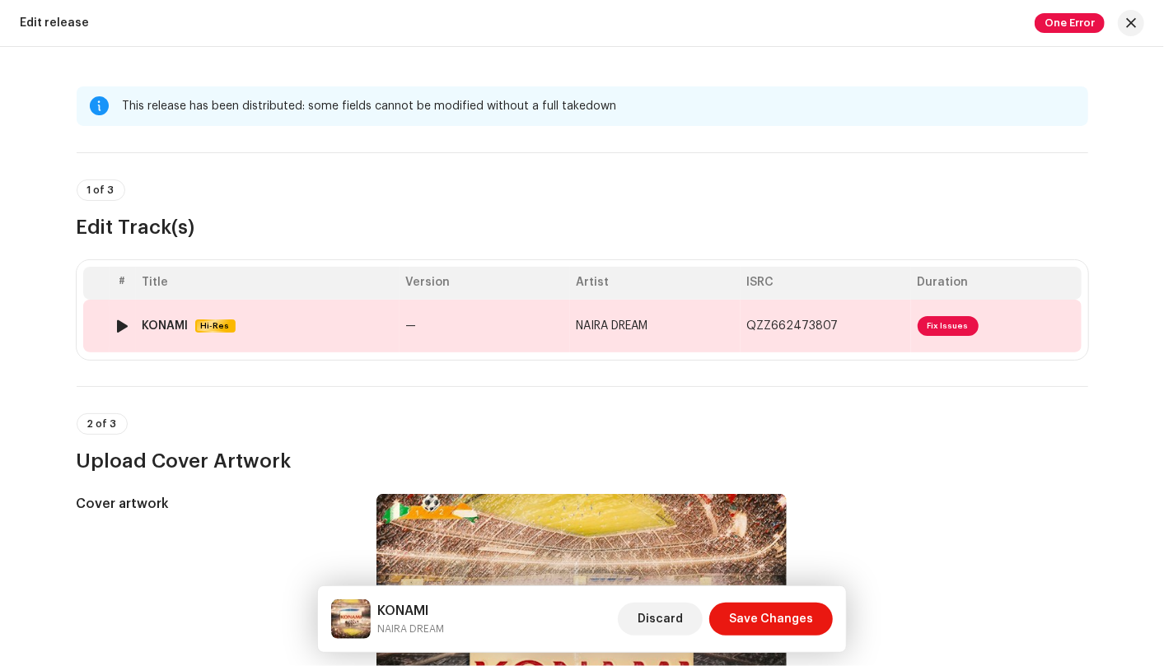
click at [700, 329] on td "NAIRA DREAM" at bounding box center [655, 326] width 170 height 53
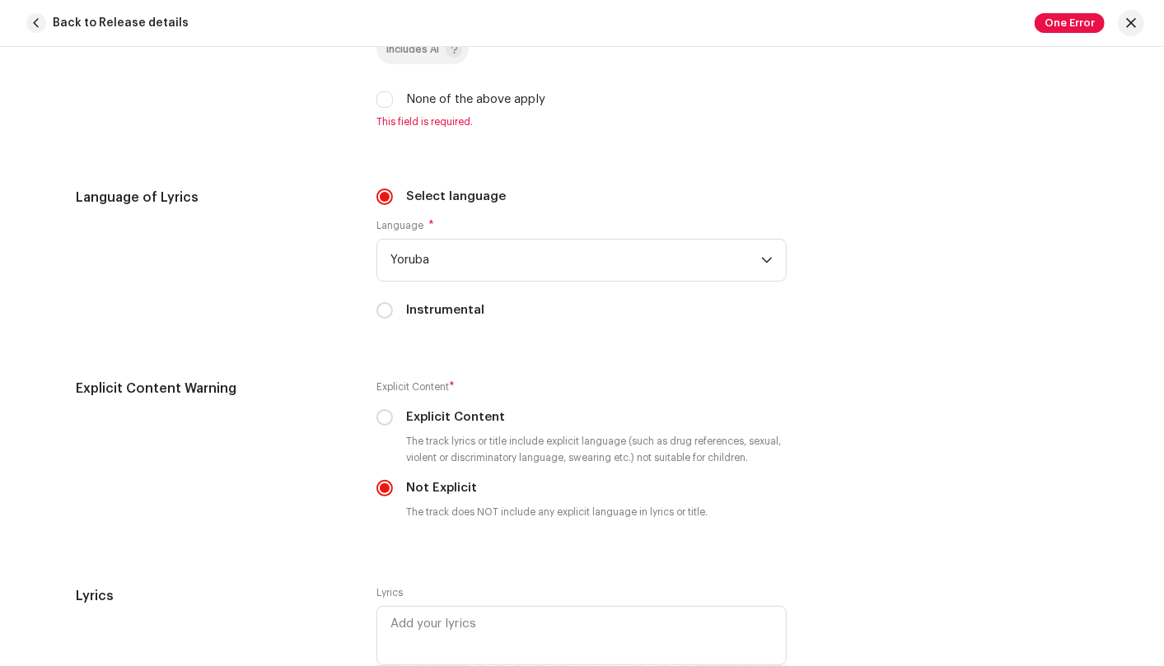
scroll to position [2632, 0]
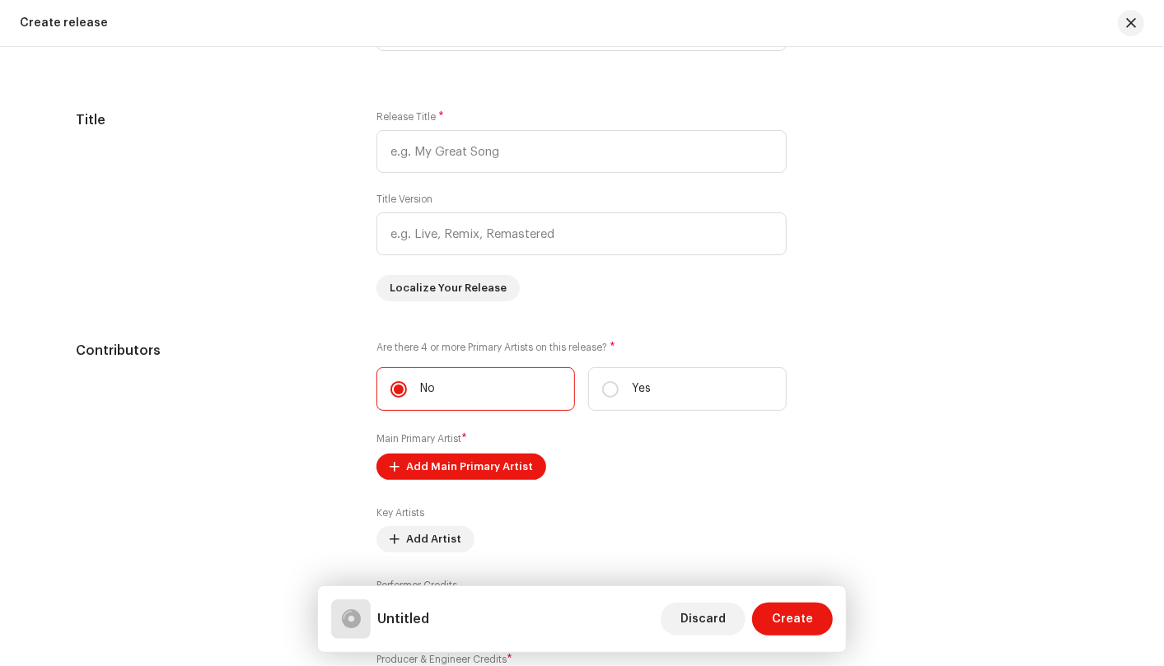
scroll to position [1281, 0]
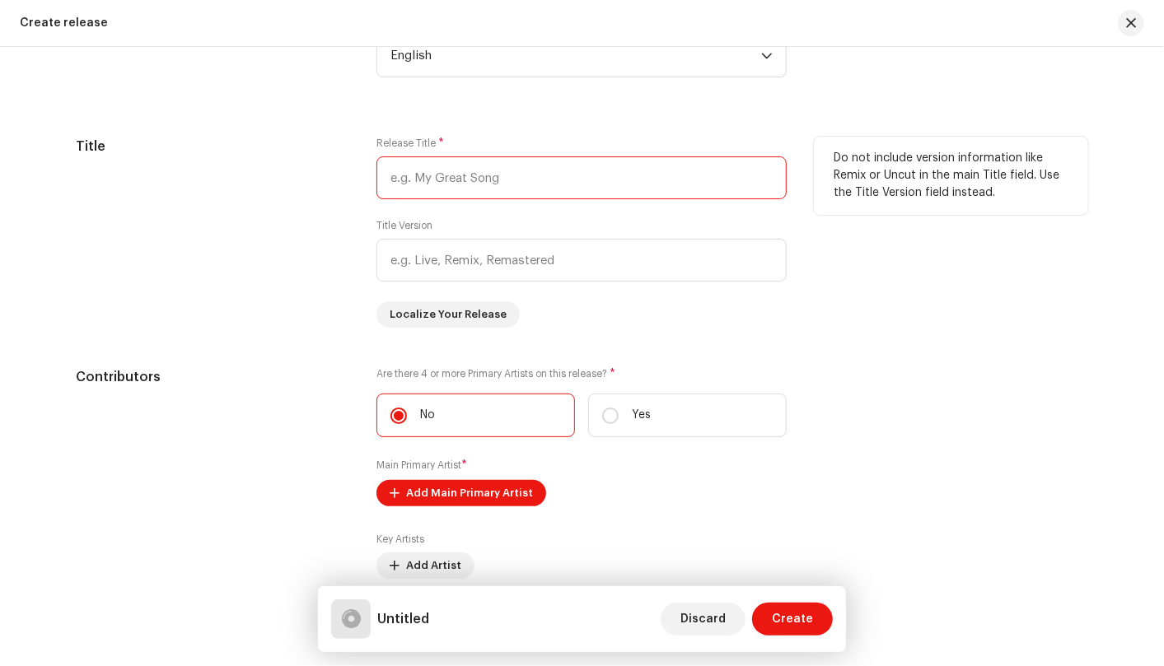
click at [545, 178] on input "text" at bounding box center [581, 177] width 410 height 43
type input "MOOV"
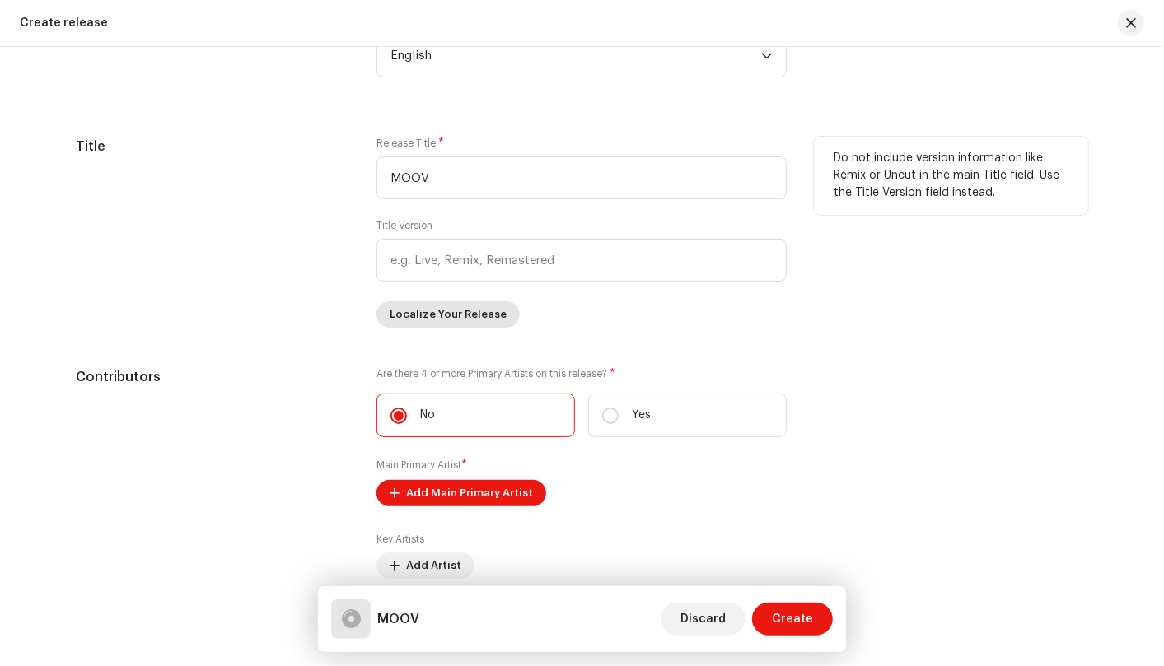
click at [455, 312] on span "Localize Your Release" at bounding box center [448, 314] width 117 height 33
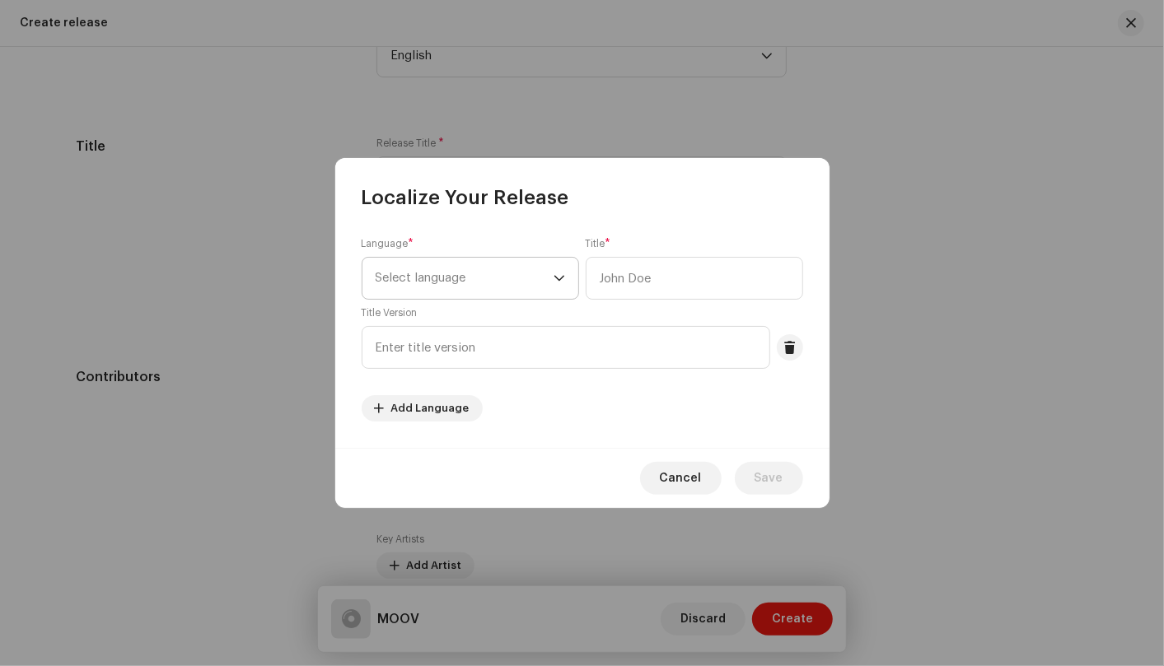
click at [552, 282] on span "Select language" at bounding box center [465, 278] width 178 height 41
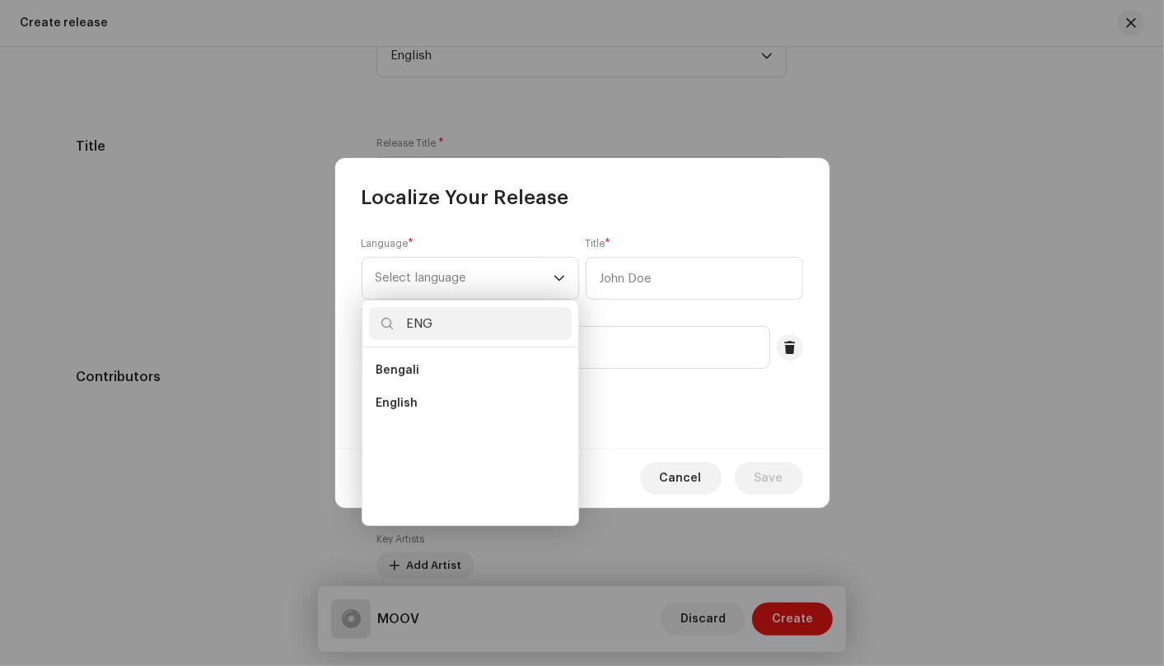
scroll to position [0, 0]
type input "ENG"
click at [505, 399] on li "English" at bounding box center [470, 403] width 203 height 33
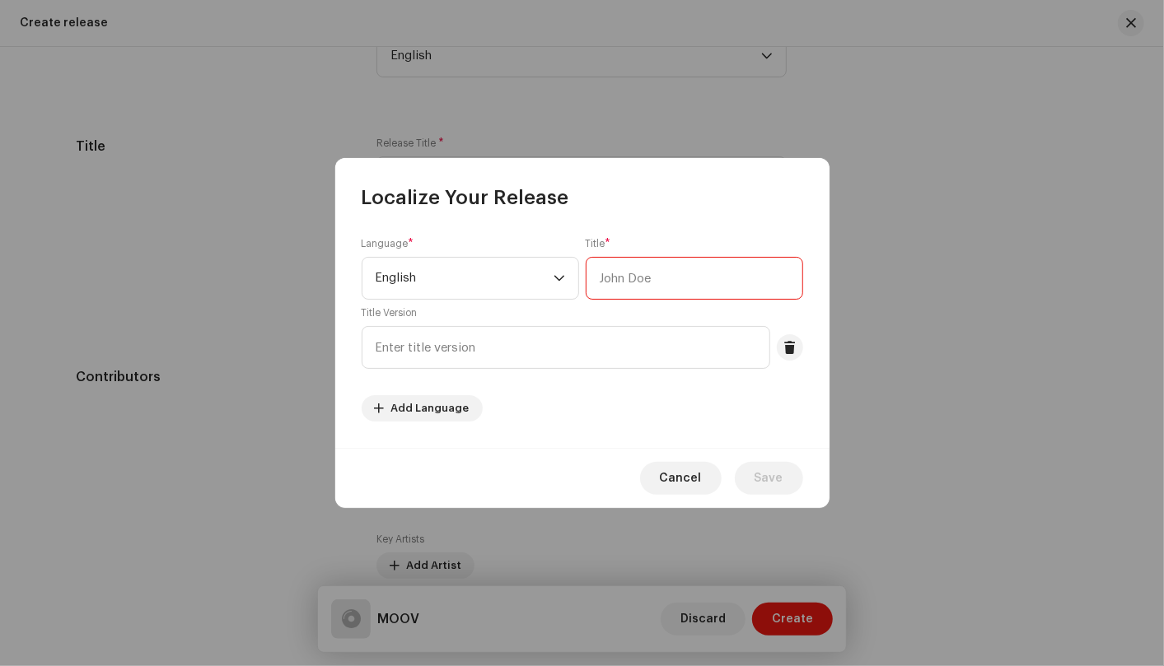
click at [696, 280] on input "text" at bounding box center [694, 278] width 217 height 43
type input "MOOV"
click at [762, 475] on span "Save" at bounding box center [768, 478] width 29 height 33
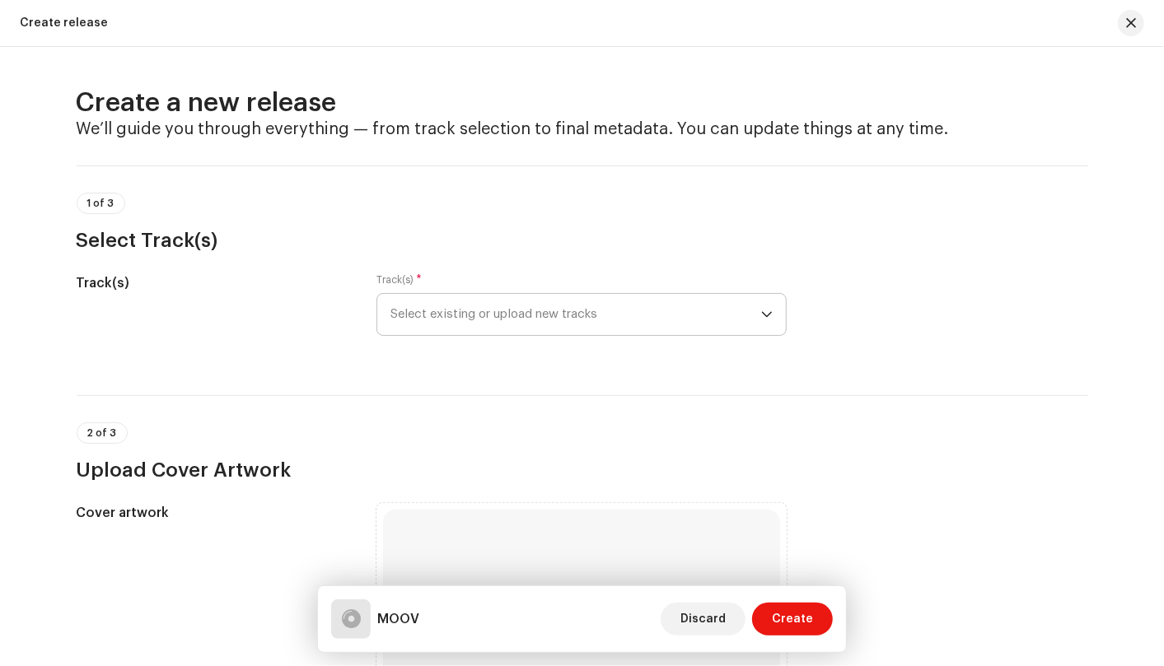
click at [763, 313] on icon "dropdown trigger" at bounding box center [767, 315] width 12 height 12
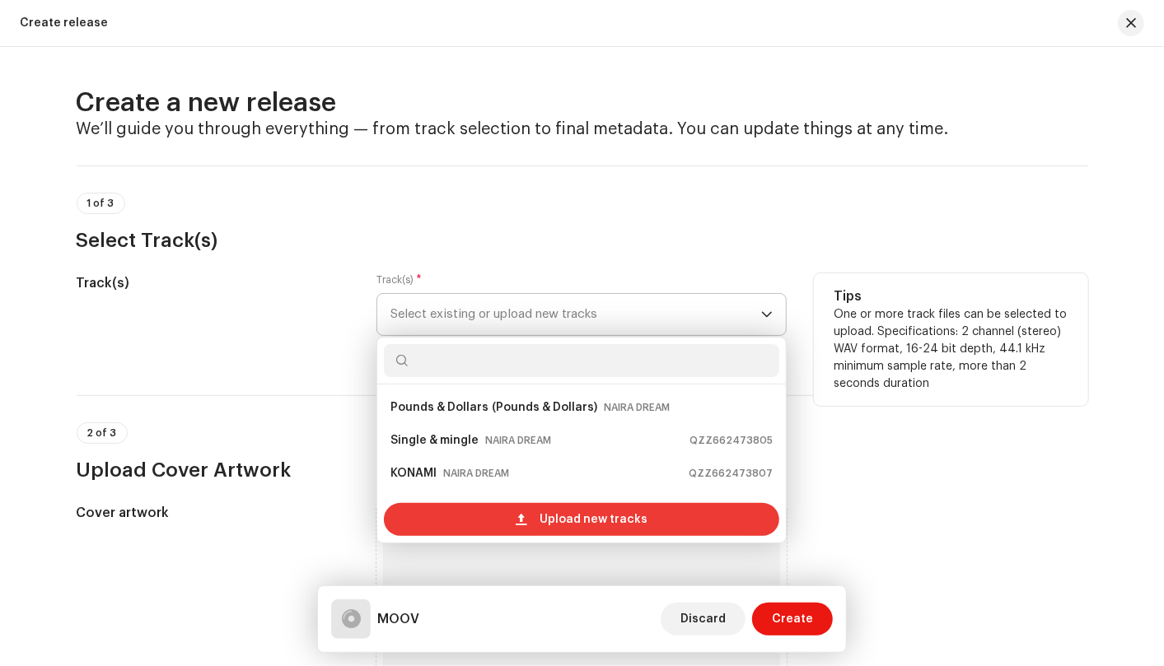
click at [661, 517] on div "Upload new tracks" at bounding box center [581, 519] width 395 height 33
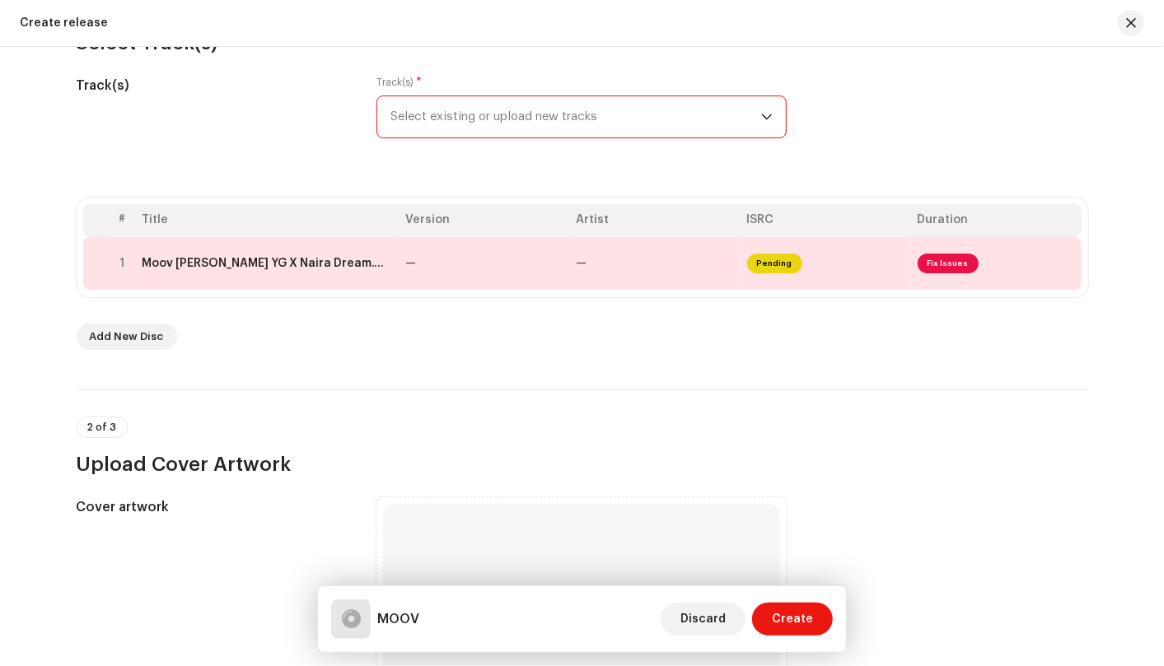
scroll to position [183, 0]
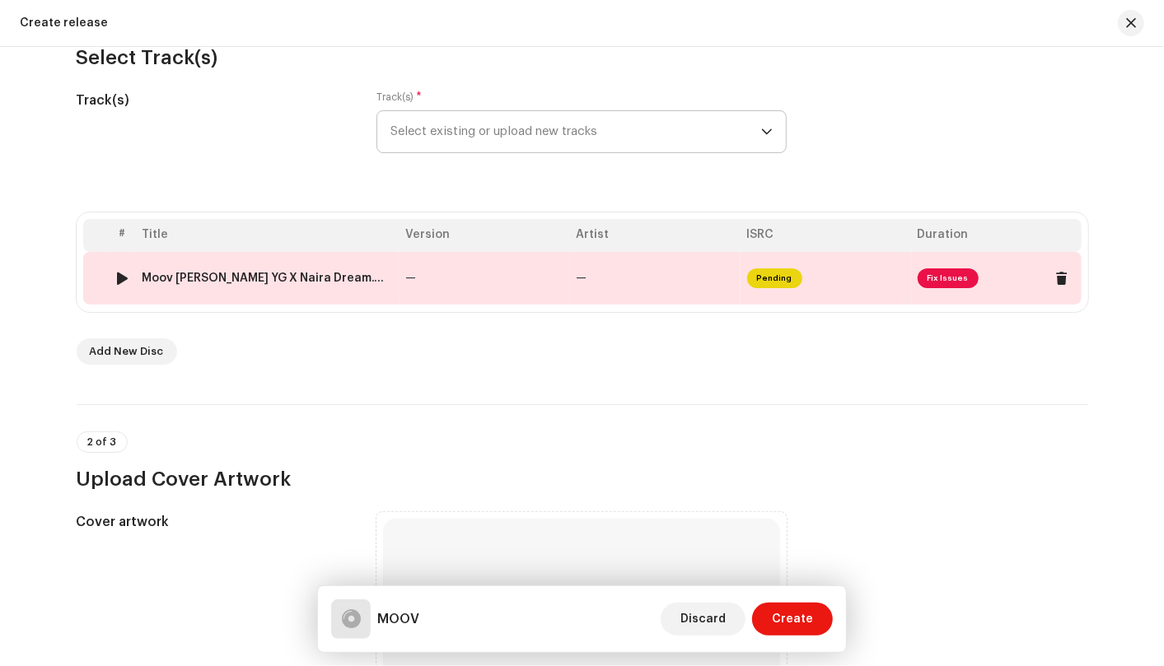
click at [843, 280] on td "Pending" at bounding box center [825, 278] width 170 height 53
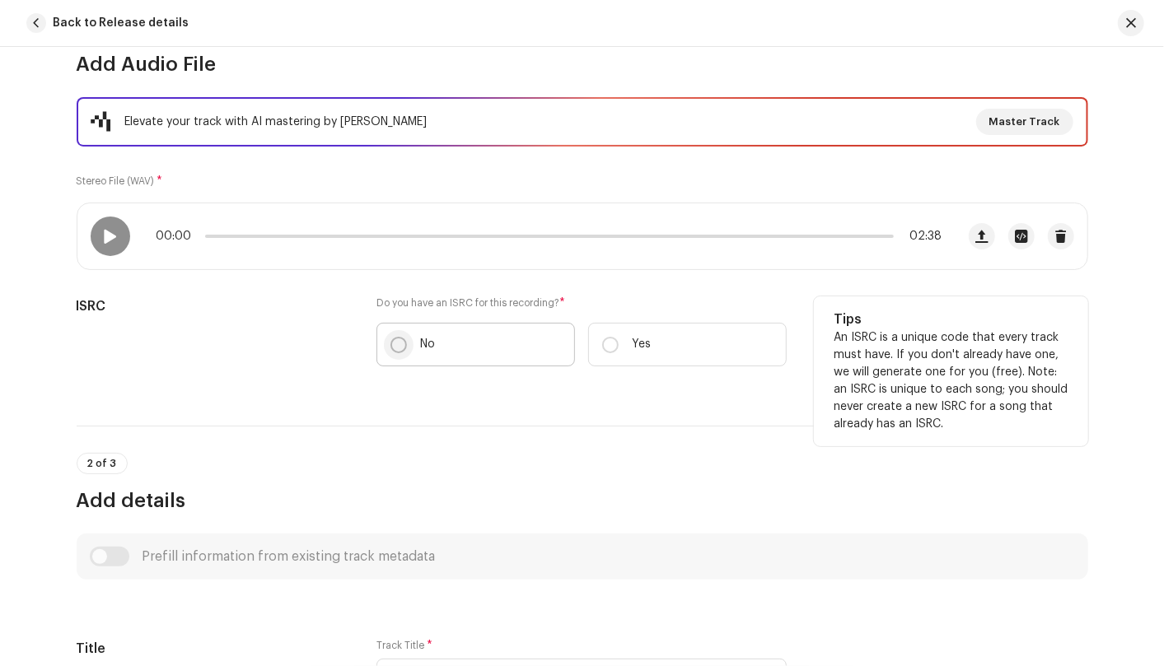
click at [390, 348] on input "No" at bounding box center [398, 345] width 16 height 16
radio input "true"
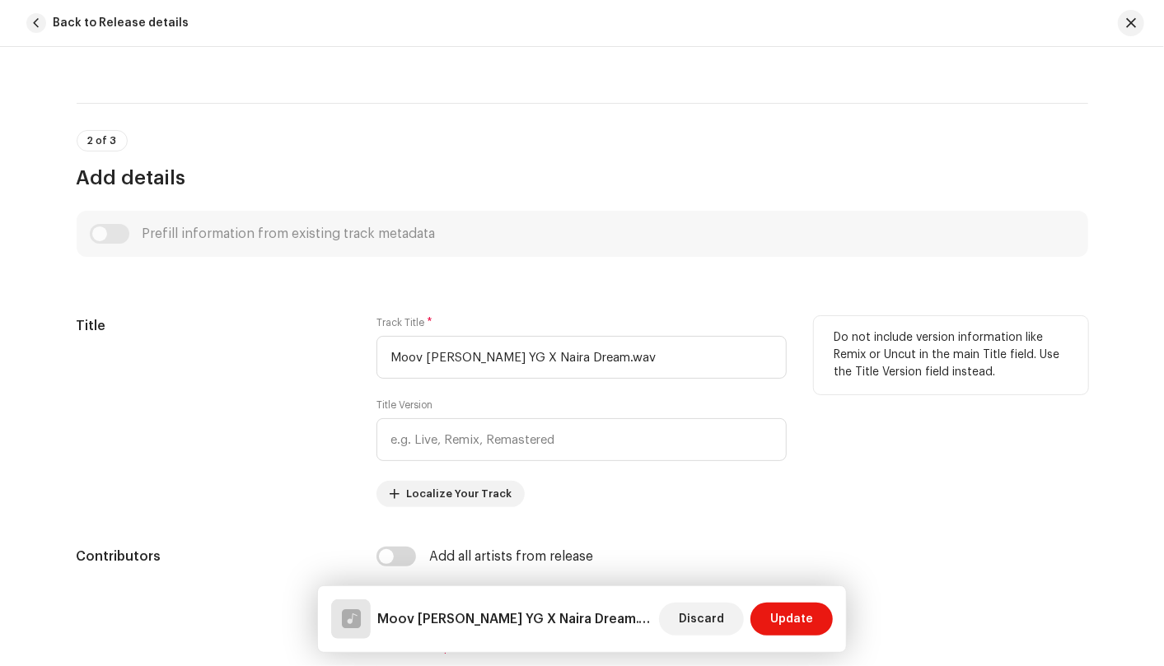
scroll to position [640, 0]
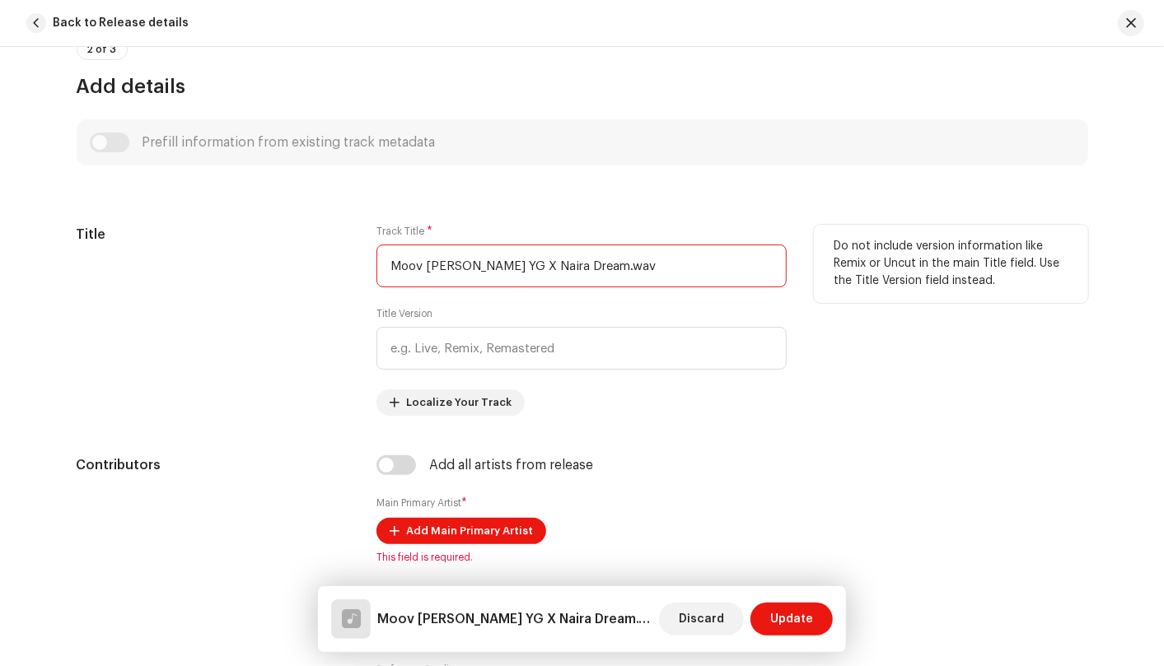
drag, startPoint x: 595, startPoint y: 259, endPoint x: 384, endPoint y: 271, distance: 212.0
click at [384, 271] on input "Moov Leo YG X Naira Dream.wav" at bounding box center [581, 266] width 410 height 43
click at [919, 391] on div "Do not include version information like Remix or Uncut in the main Title field.…" at bounding box center [951, 320] width 274 height 191
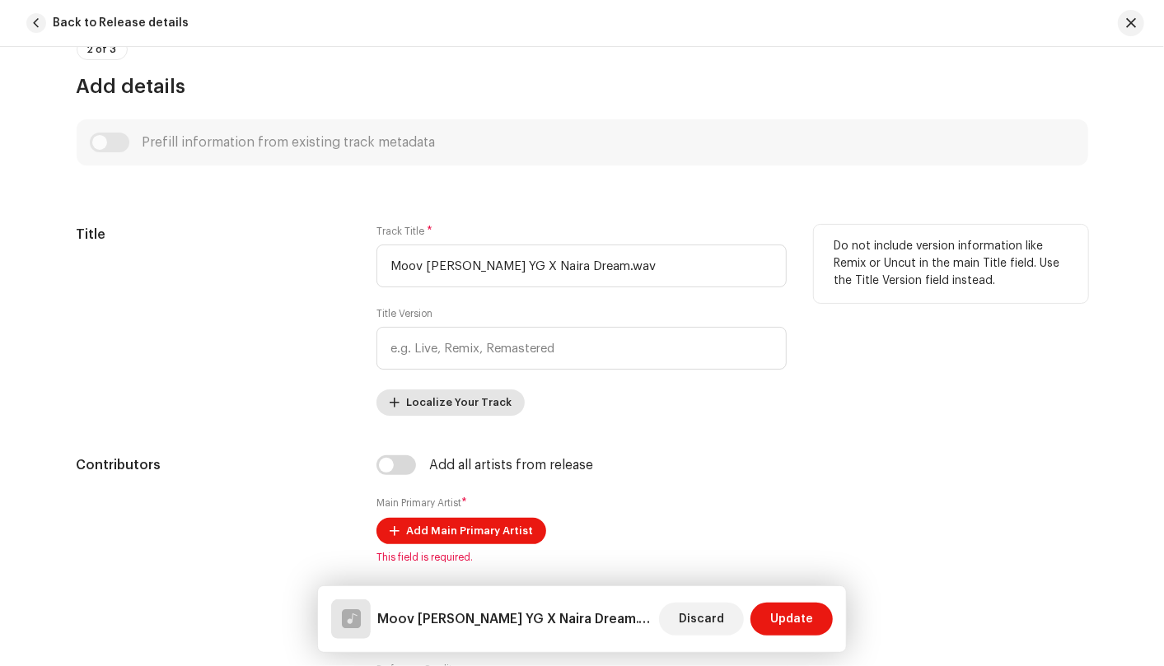
click at [495, 403] on span "Localize Your Track" at bounding box center [458, 402] width 105 height 33
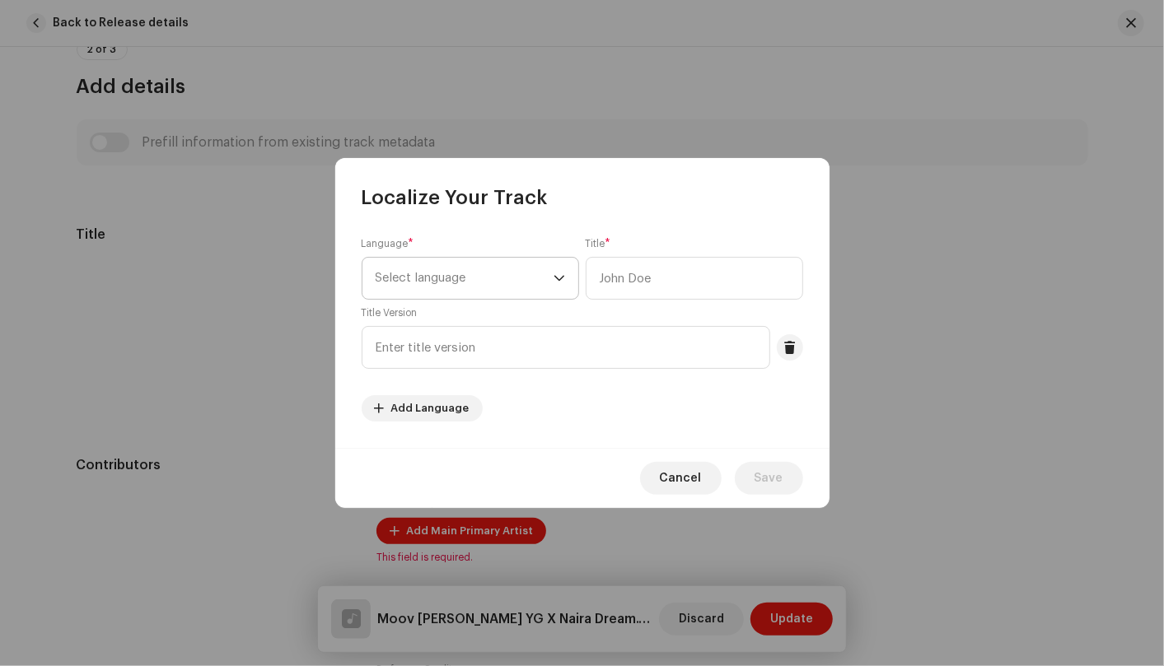
click at [562, 282] on icon "dropdown trigger" at bounding box center [559, 279] width 12 height 12
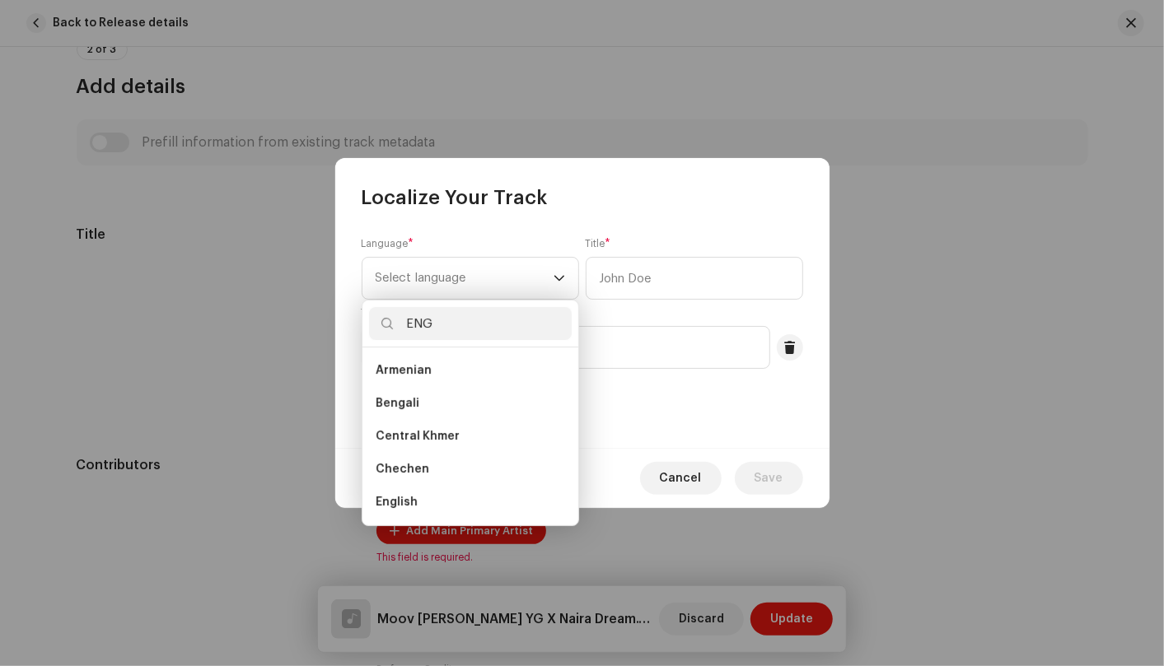
scroll to position [0, 0]
type input "ENG"
click at [474, 398] on li "English" at bounding box center [470, 403] width 203 height 33
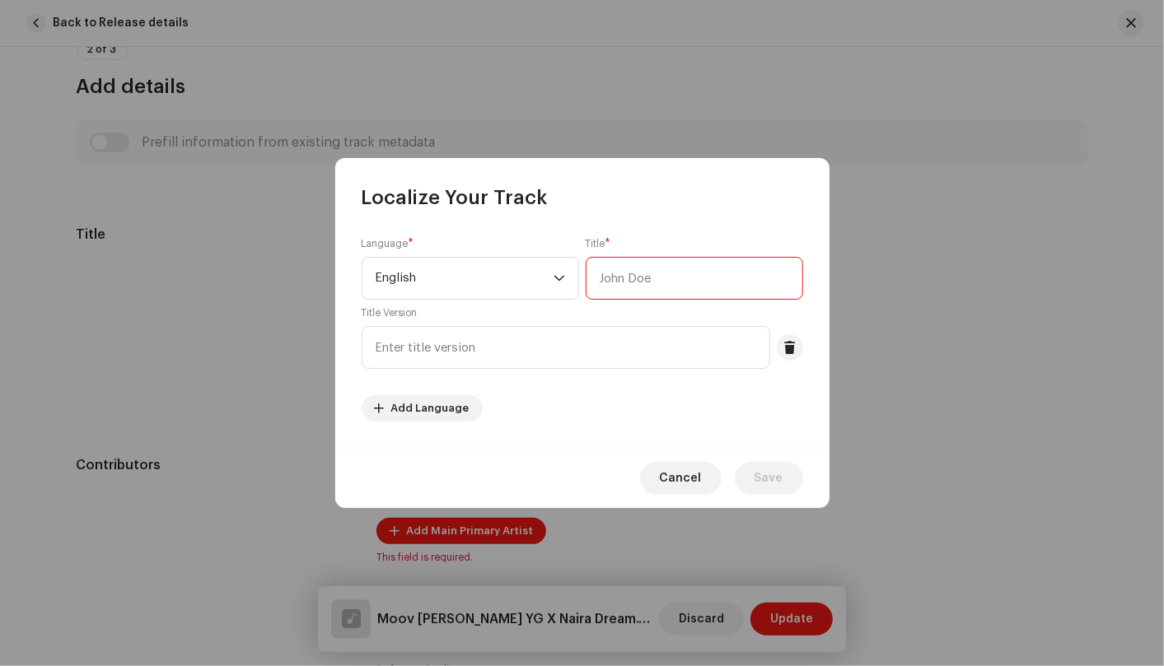
click at [684, 275] on input "text" at bounding box center [694, 278] width 217 height 43
paste input "Moov Leo YG X Naira Dream.wav"
type input "Moov Leo YG X Naira Dream.wav"
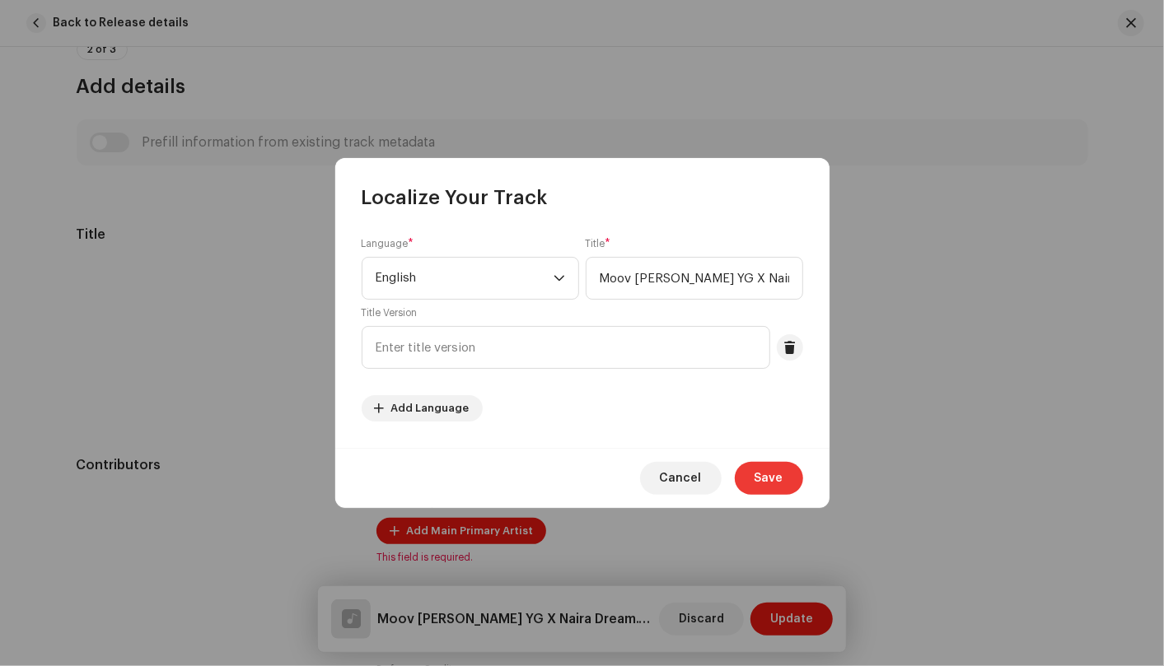
click at [777, 484] on span "Save" at bounding box center [768, 478] width 29 height 33
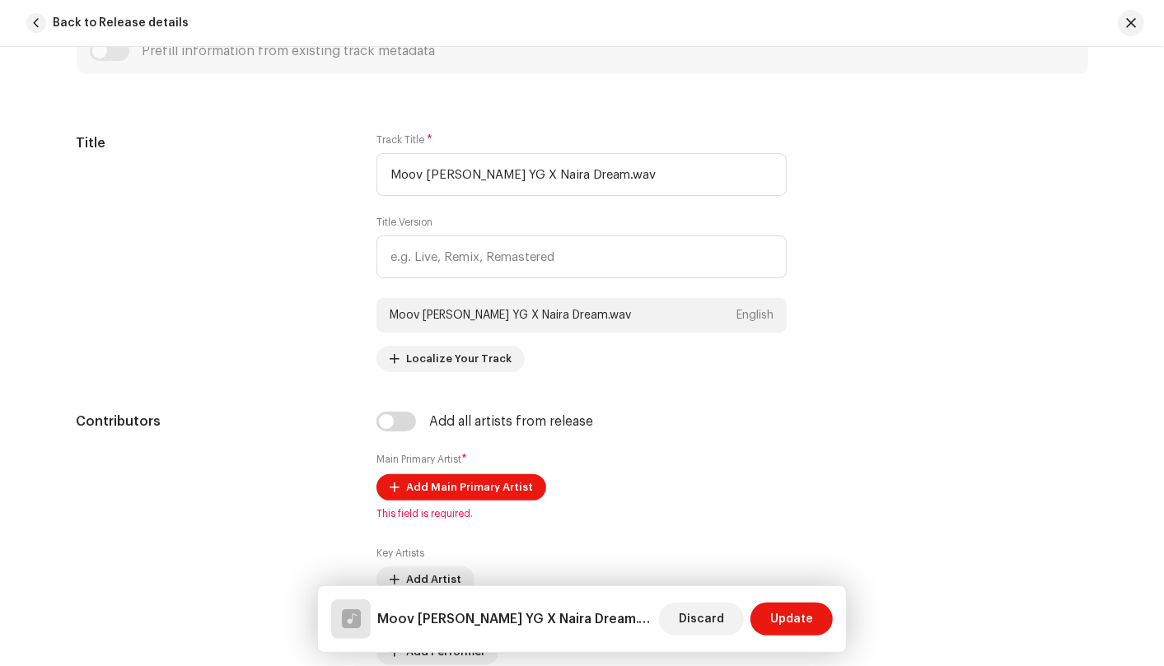
scroll to position [824, 0]
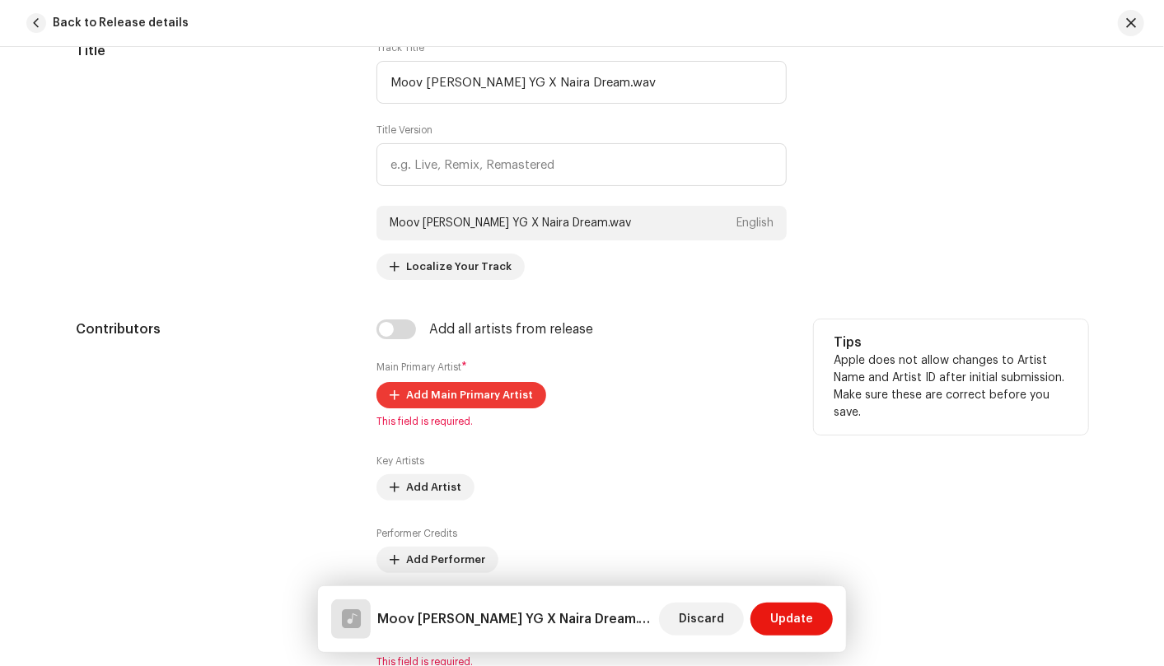
click at [515, 390] on span "Add Main Primary Artist" at bounding box center [469, 395] width 127 height 33
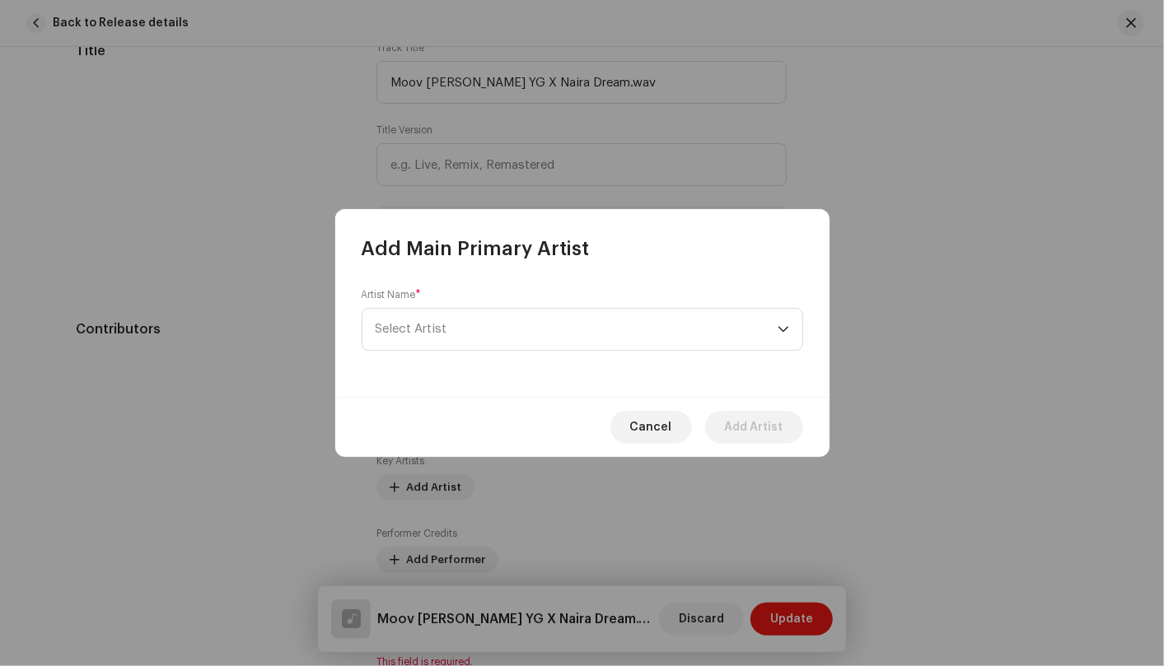
click at [818, 312] on div "Artist Name * Select Artist" at bounding box center [582, 329] width 494 height 135
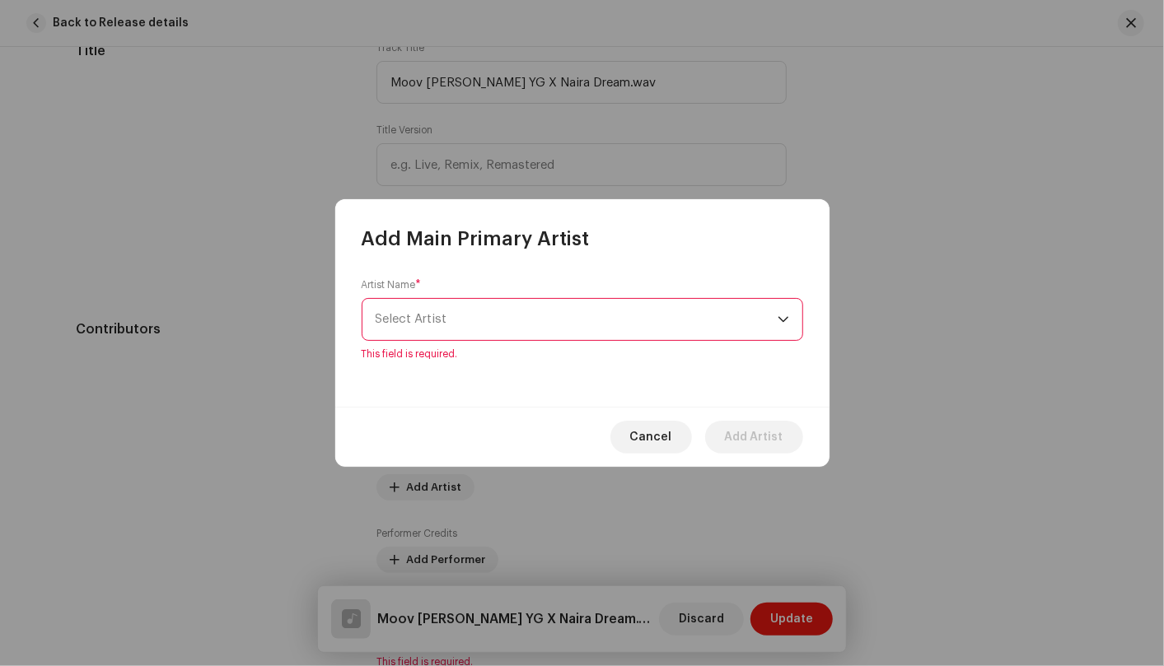
click at [802, 329] on div "Artist Name * Select Artist This field is required." at bounding box center [582, 329] width 494 height 155
click at [791, 322] on p-select "Select Artist" at bounding box center [582, 319] width 441 height 43
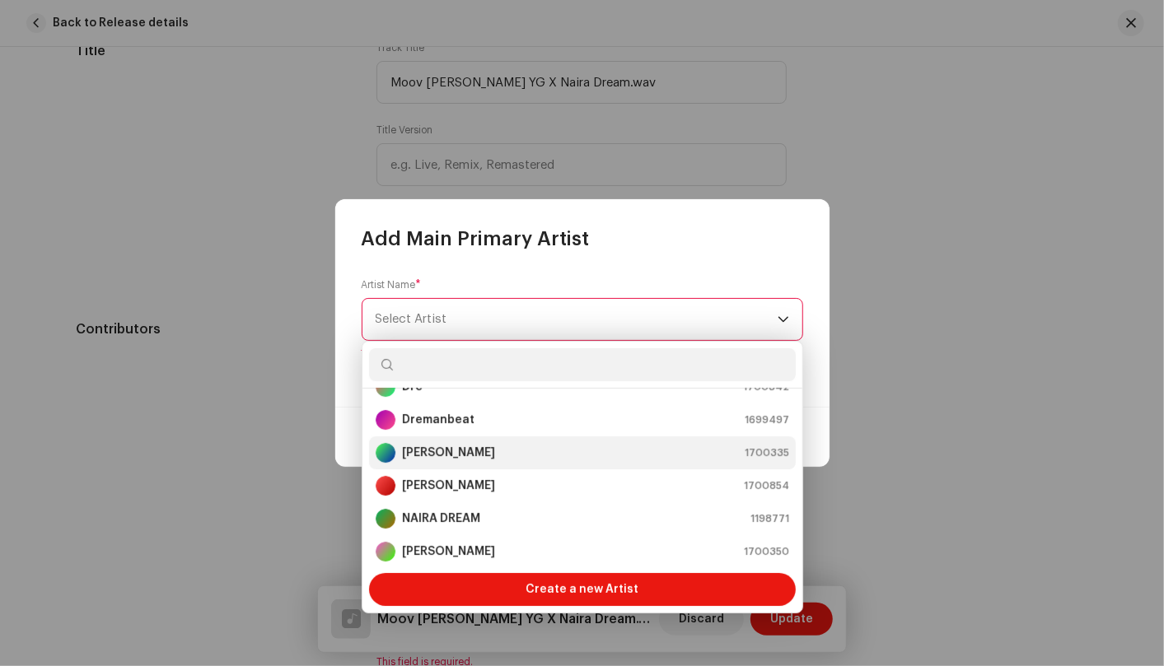
scroll to position [98, 0]
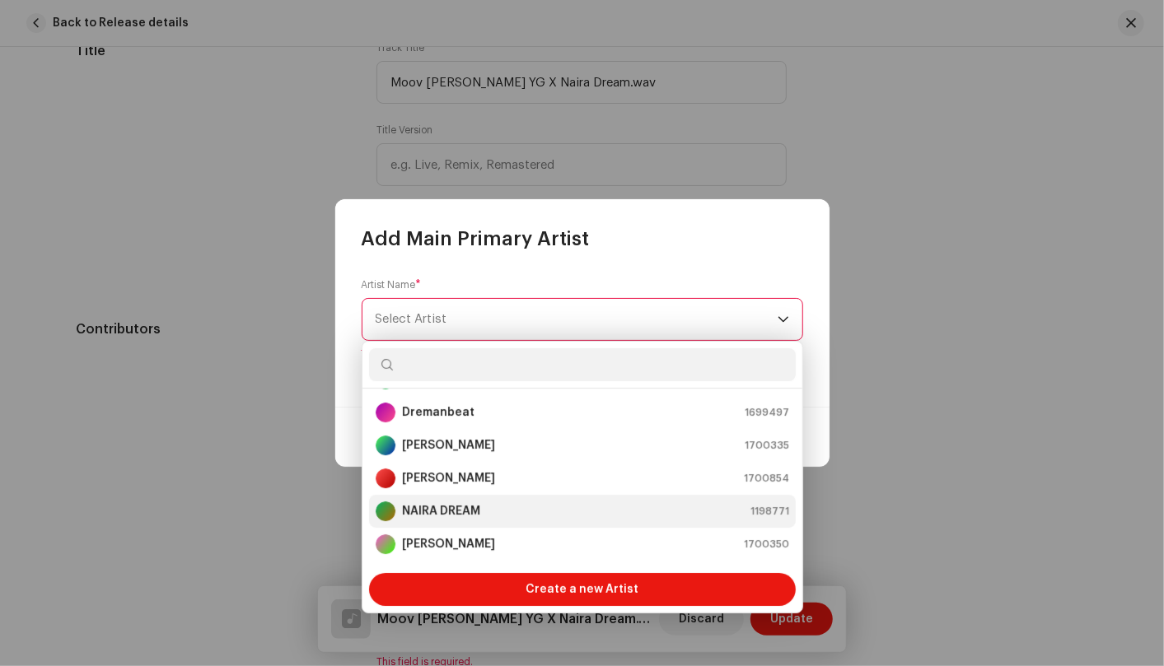
click at [544, 511] on div "NAIRA DREAM 1198771" at bounding box center [582, 512] width 413 height 20
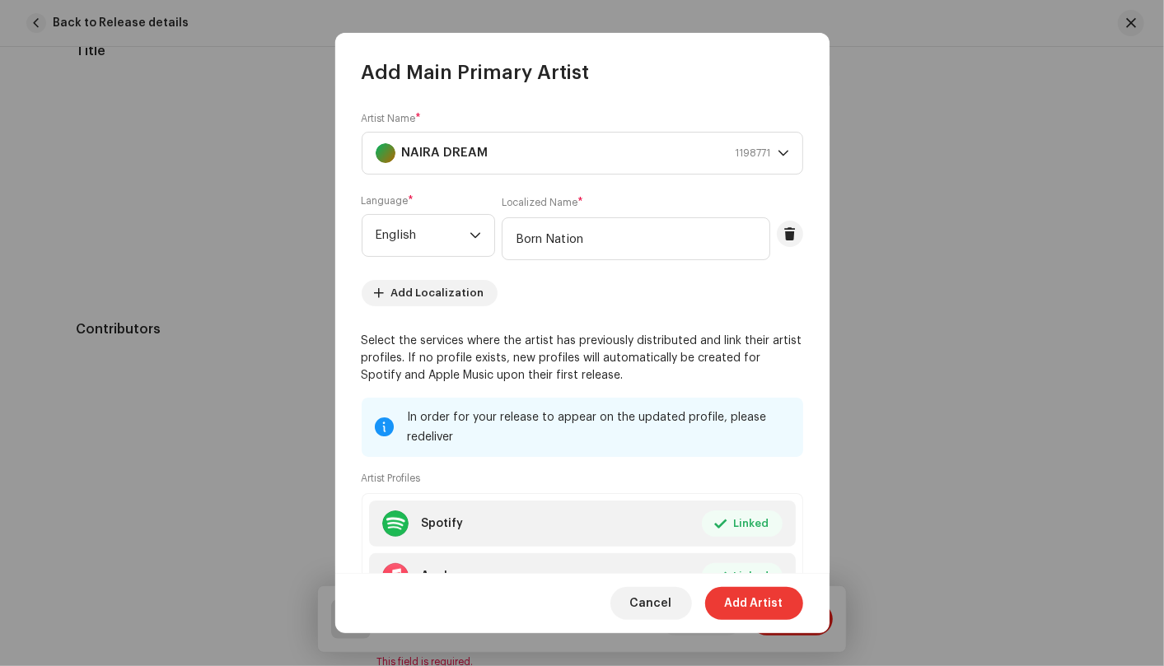
click at [748, 614] on span "Add Artist" at bounding box center [754, 603] width 58 height 33
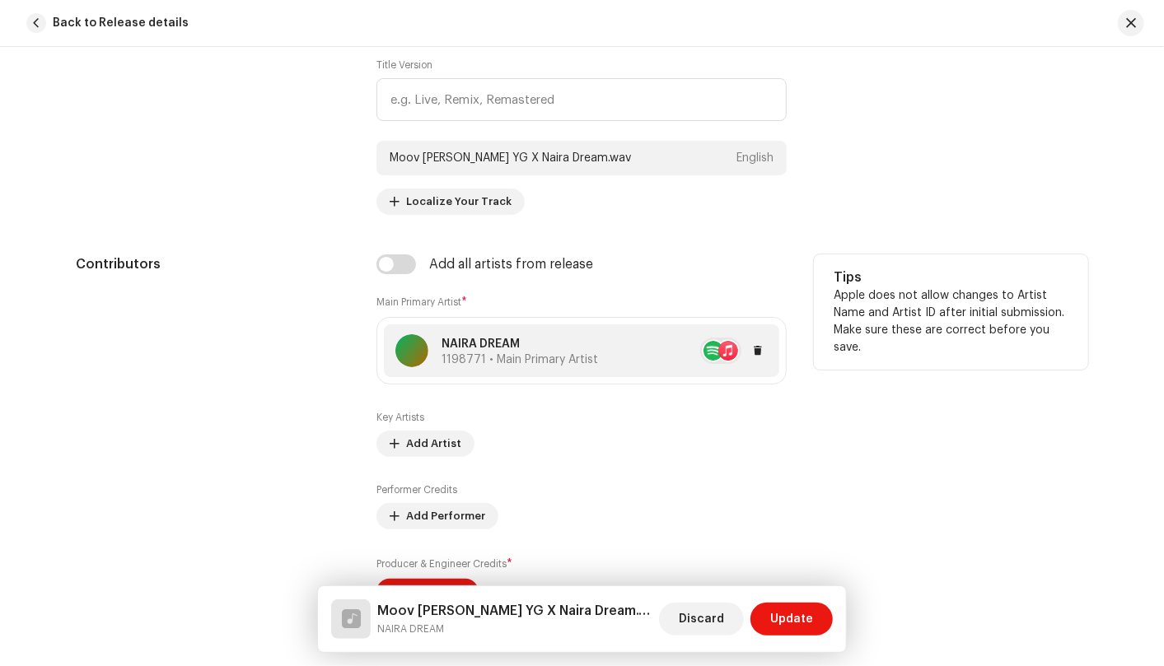
scroll to position [915, 0]
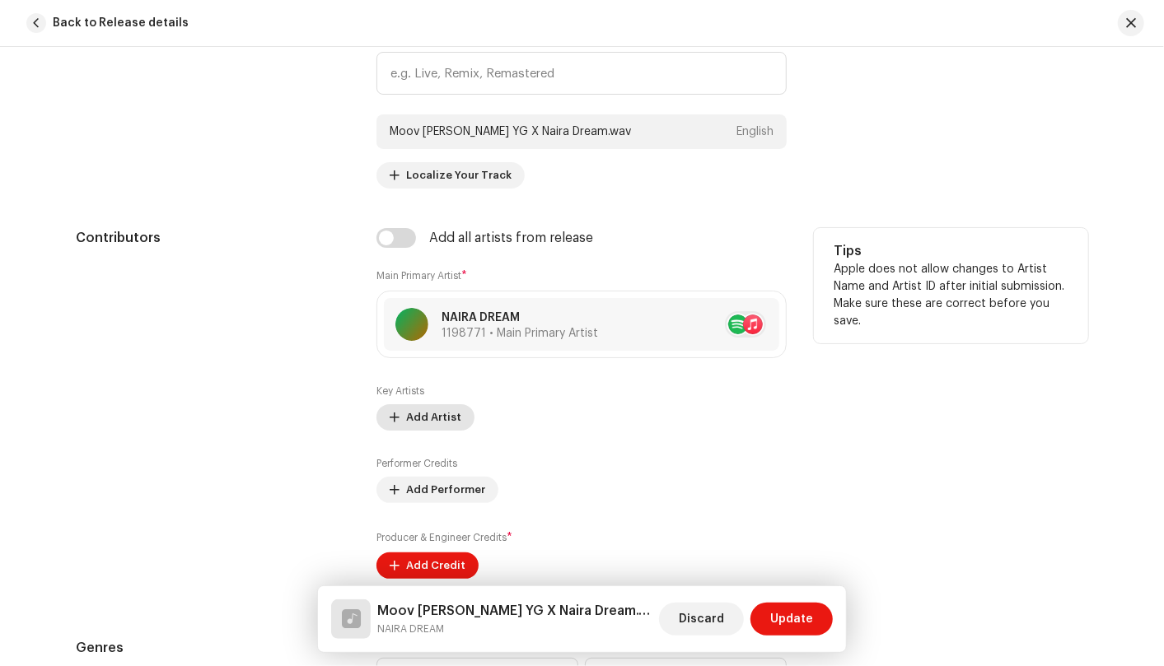
click at [445, 414] on span "Add Artist" at bounding box center [433, 417] width 55 height 33
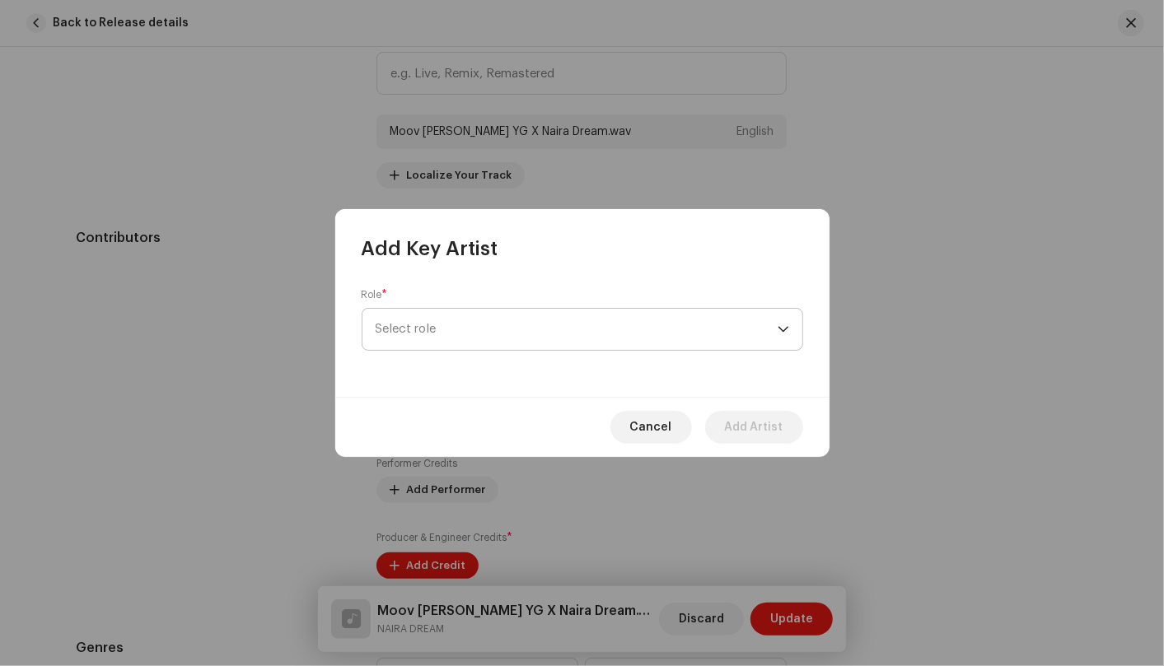
click at [776, 333] on span "Select role" at bounding box center [577, 329] width 402 height 41
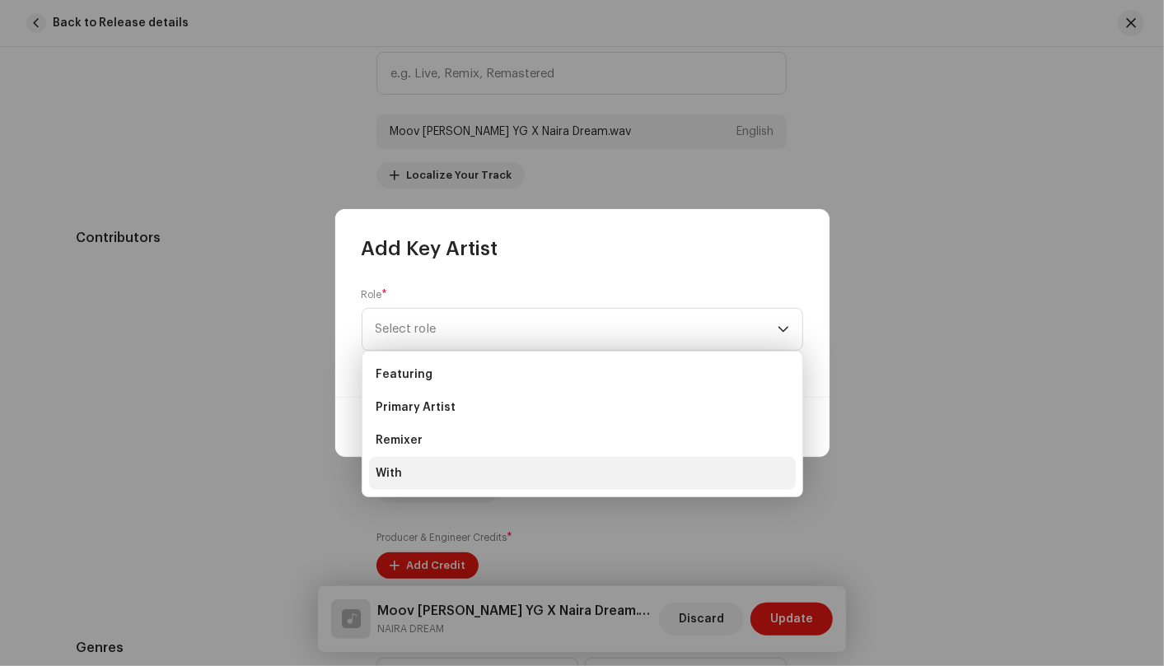
click at [442, 473] on li "With" at bounding box center [582, 473] width 427 height 33
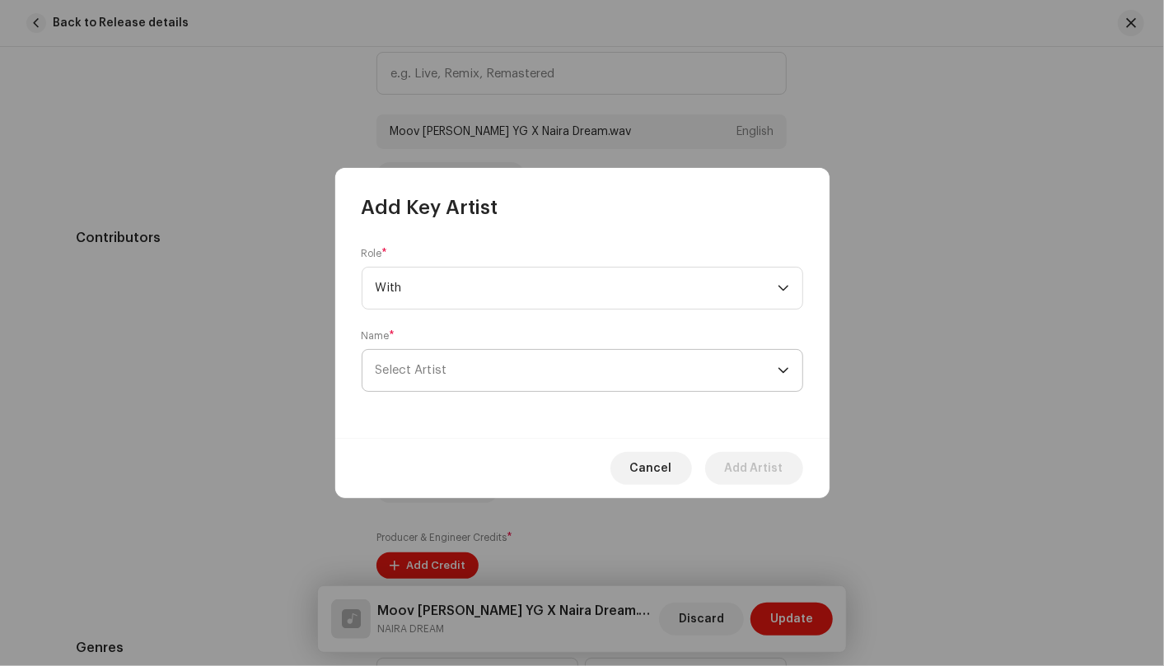
click at [791, 381] on p-select "Select Artist" at bounding box center [582, 370] width 441 height 43
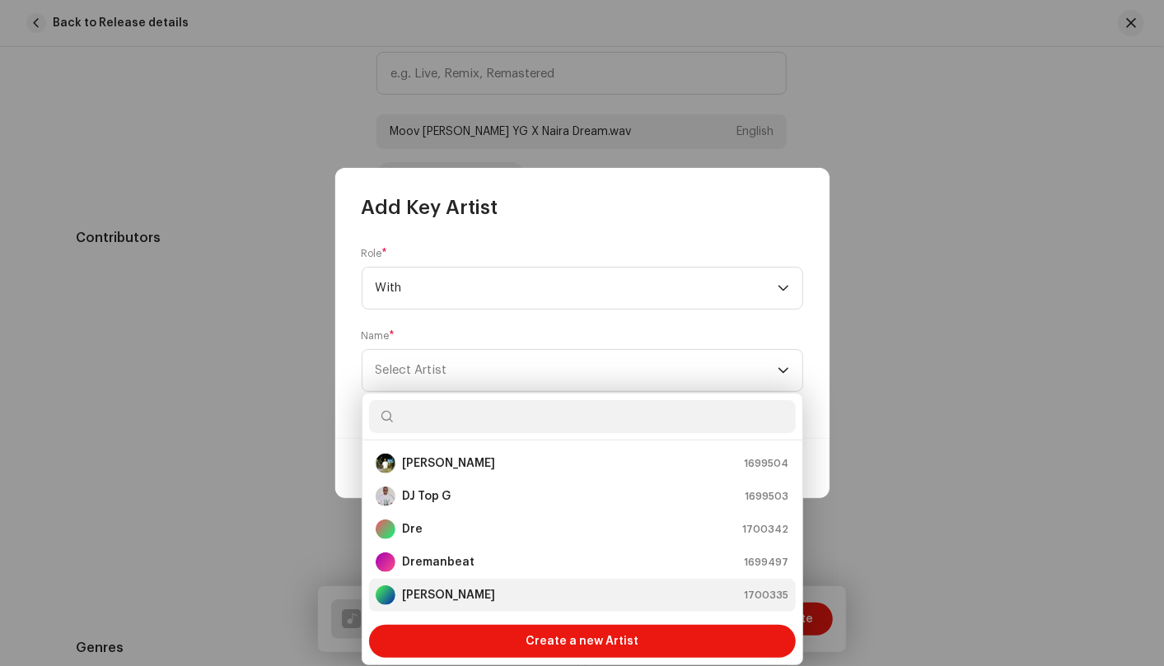
click at [524, 594] on div "Leo YG 1700335" at bounding box center [582, 596] width 413 height 20
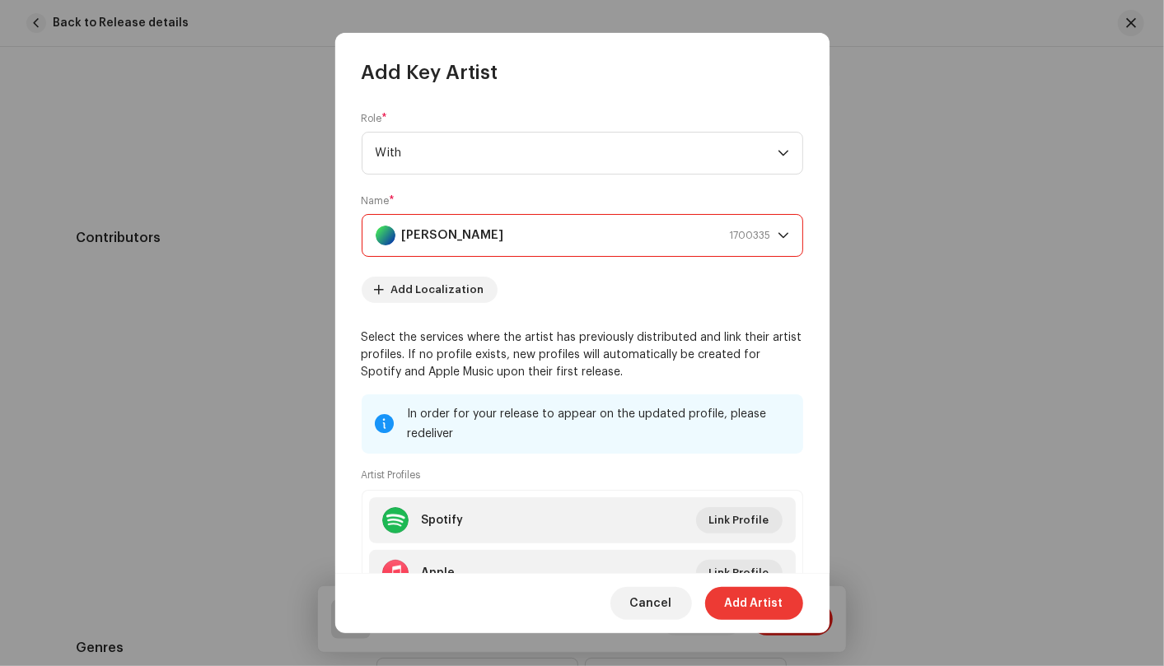
click at [769, 600] on span "Add Artist" at bounding box center [754, 603] width 58 height 33
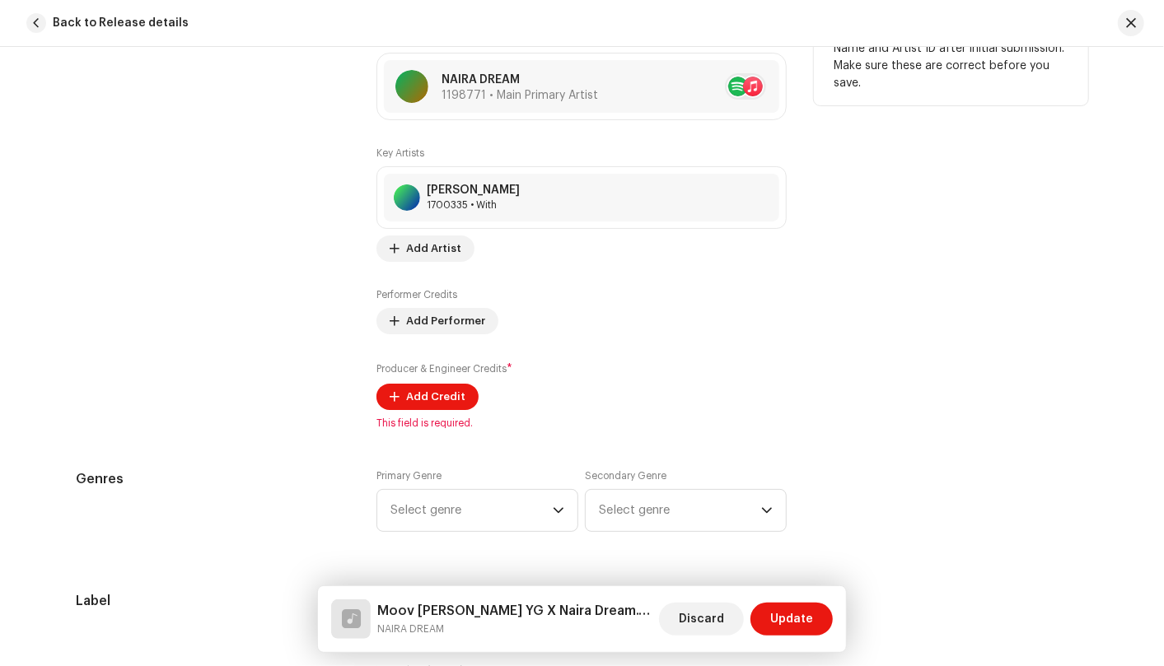
scroll to position [1189, 0]
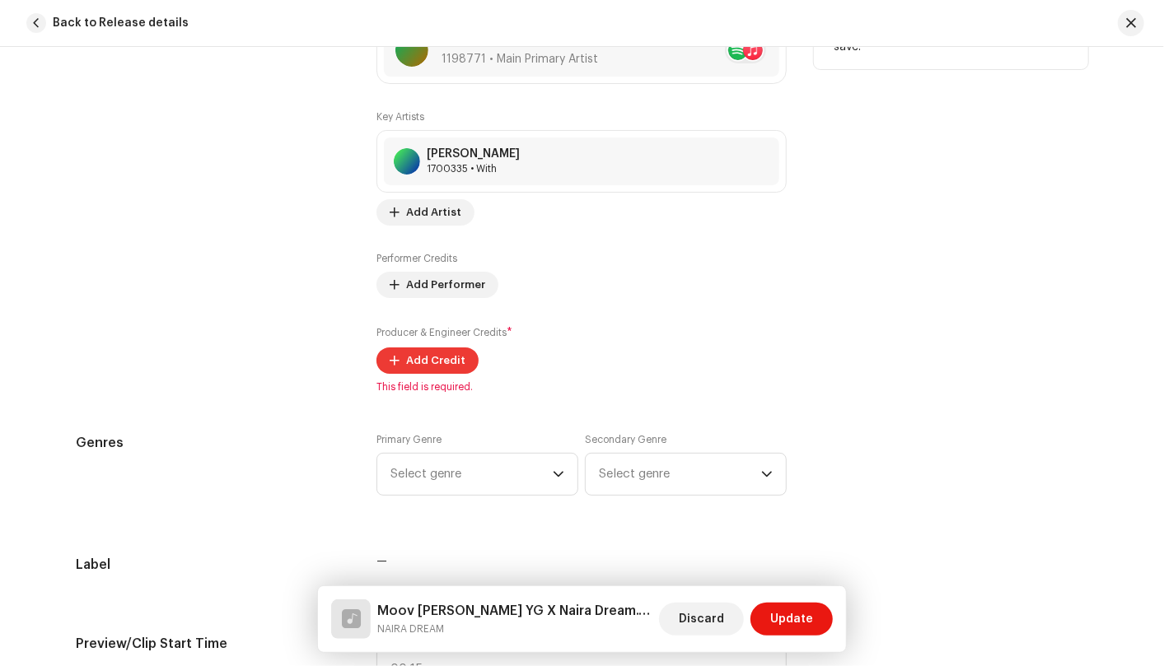
click at [446, 357] on span "Add Credit" at bounding box center [435, 360] width 59 height 33
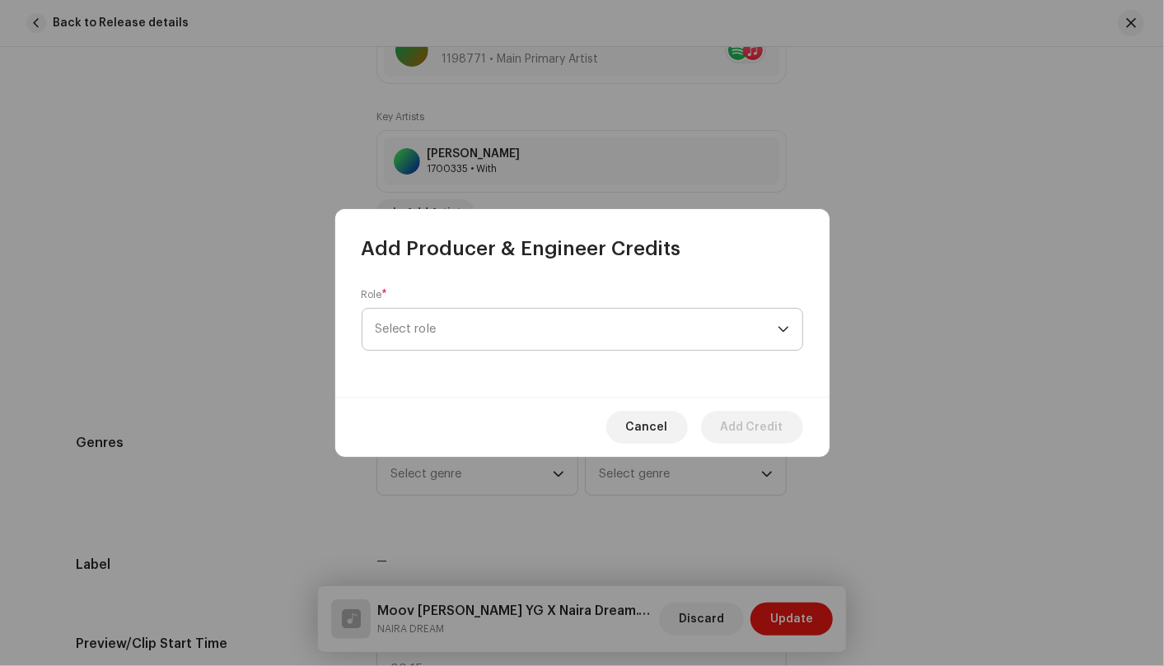
click at [777, 331] on div "dropdown trigger" at bounding box center [783, 329] width 12 height 41
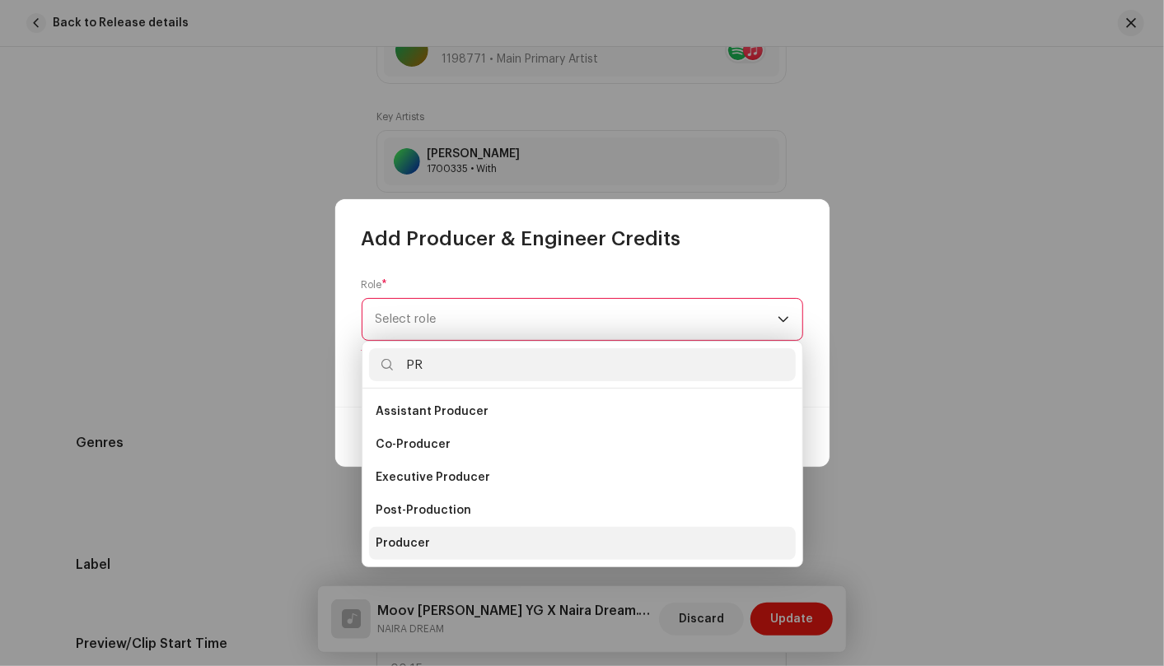
type input "PR"
click at [530, 540] on li "Producer" at bounding box center [582, 543] width 427 height 33
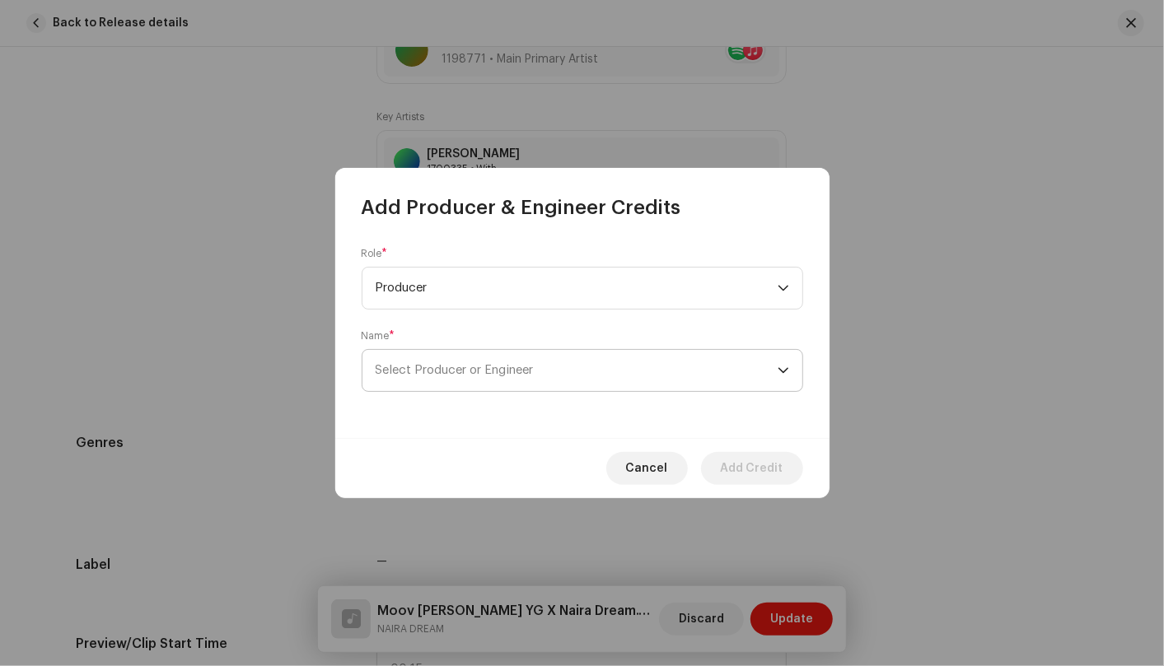
click at [782, 367] on icon "dropdown trigger" at bounding box center [783, 371] width 12 height 12
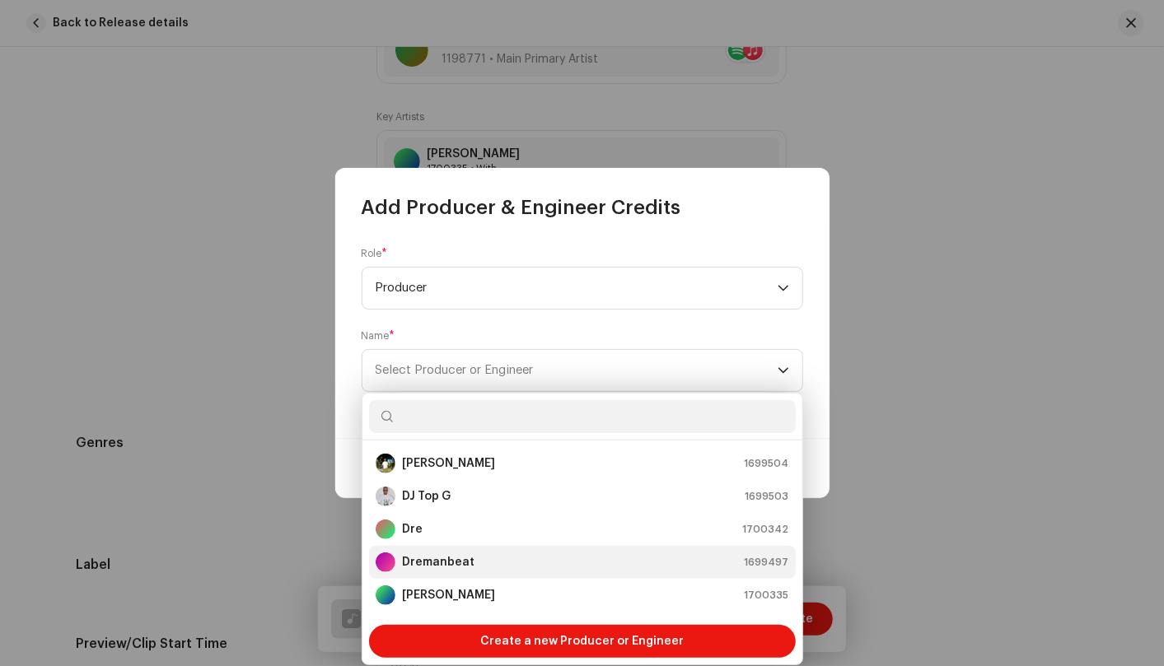
click at [619, 563] on div "Dremanbeat 1699497" at bounding box center [582, 563] width 413 height 20
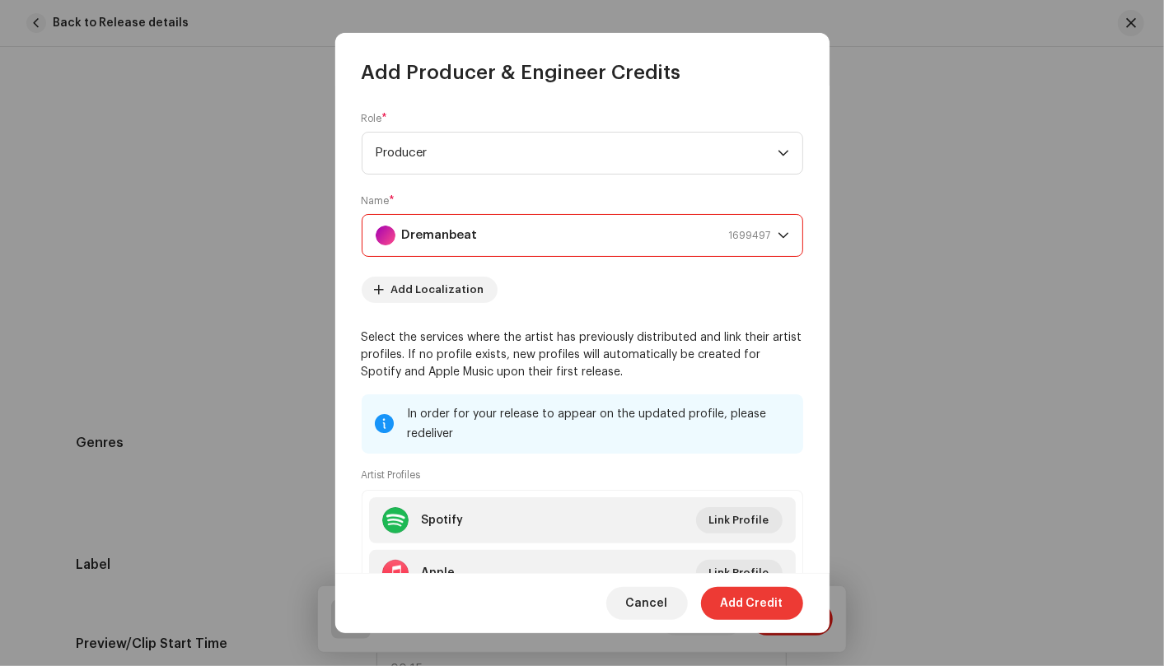
click at [764, 602] on span "Add Credit" at bounding box center [752, 603] width 63 height 33
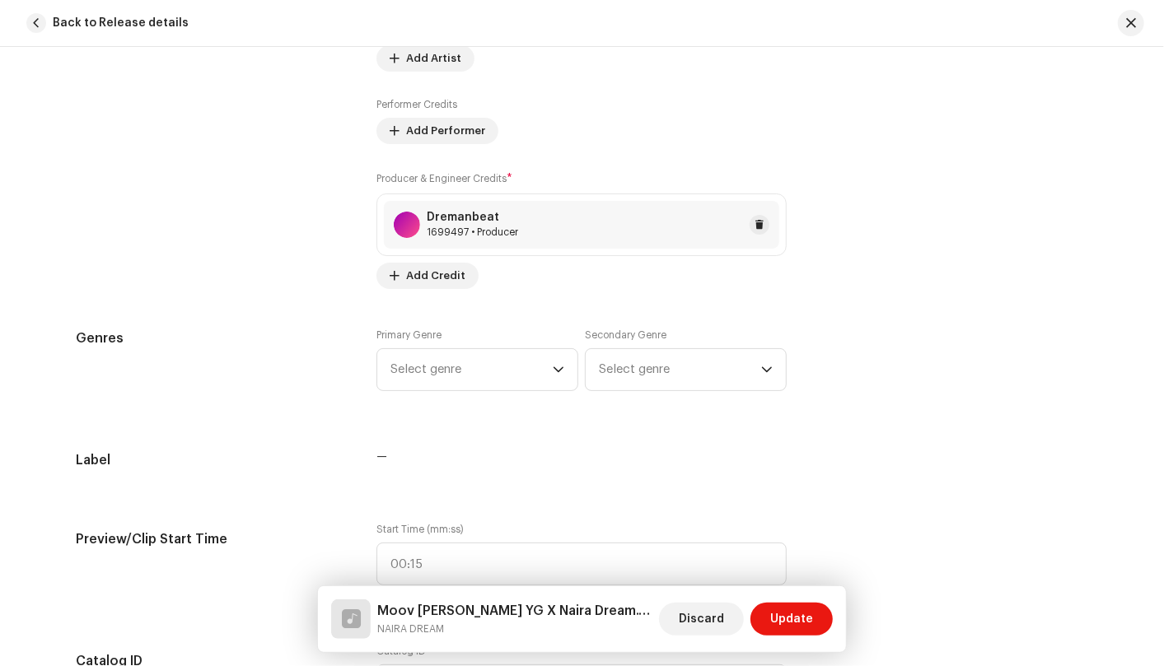
scroll to position [1372, 0]
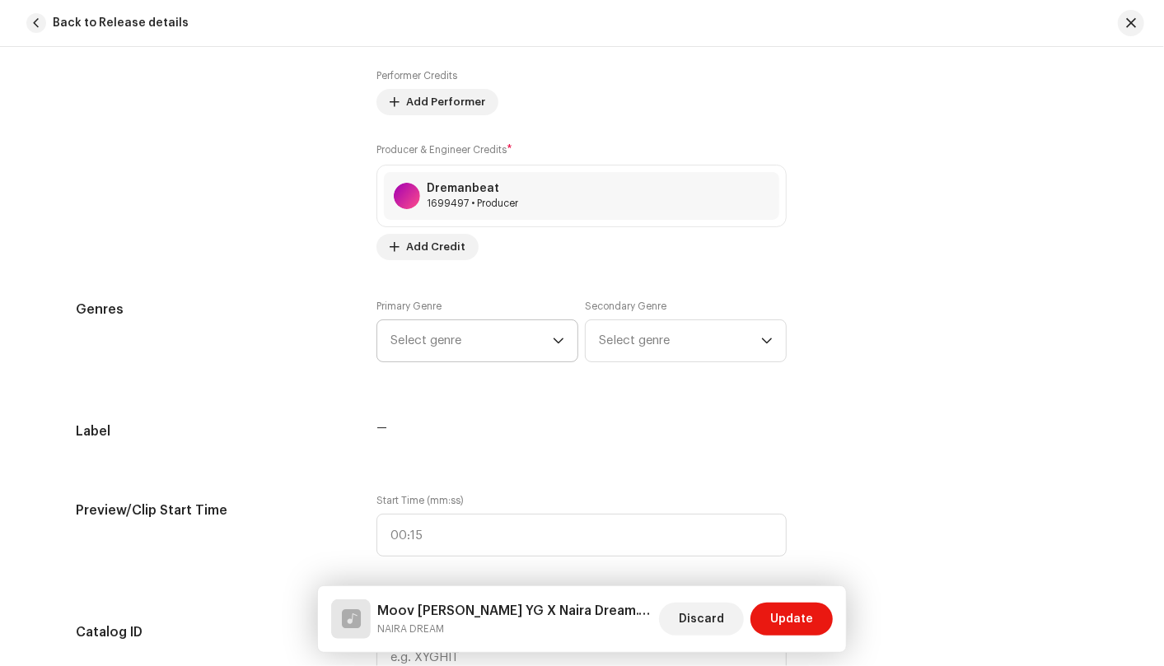
click at [559, 346] on div "dropdown trigger" at bounding box center [559, 340] width 12 height 41
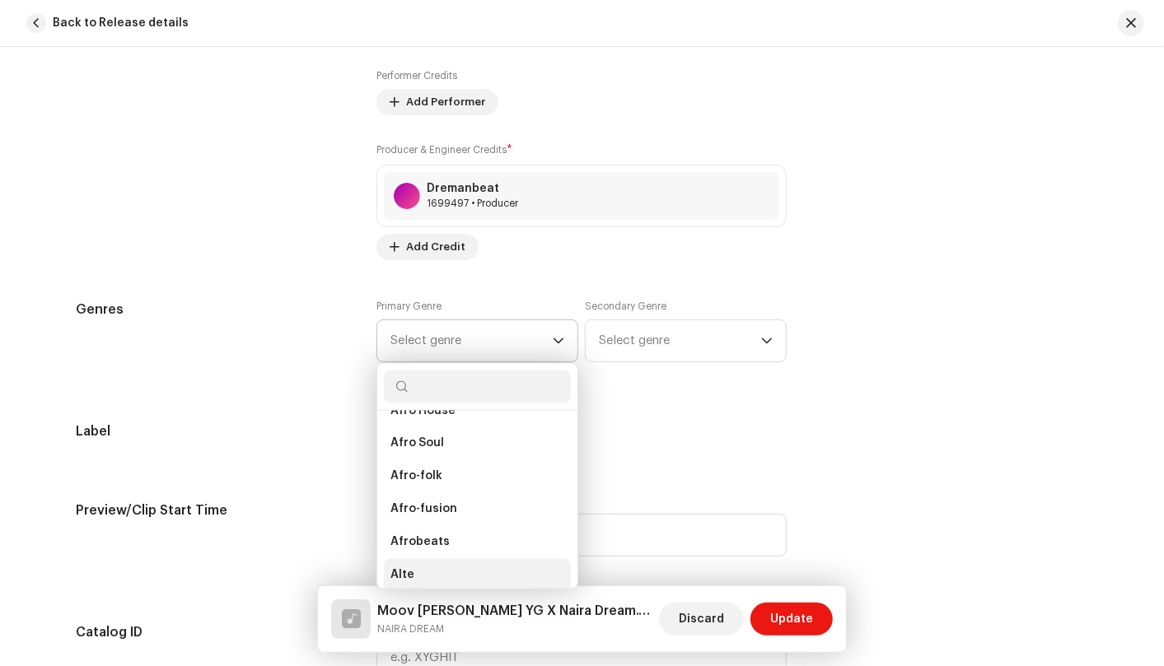
scroll to position [183, 0]
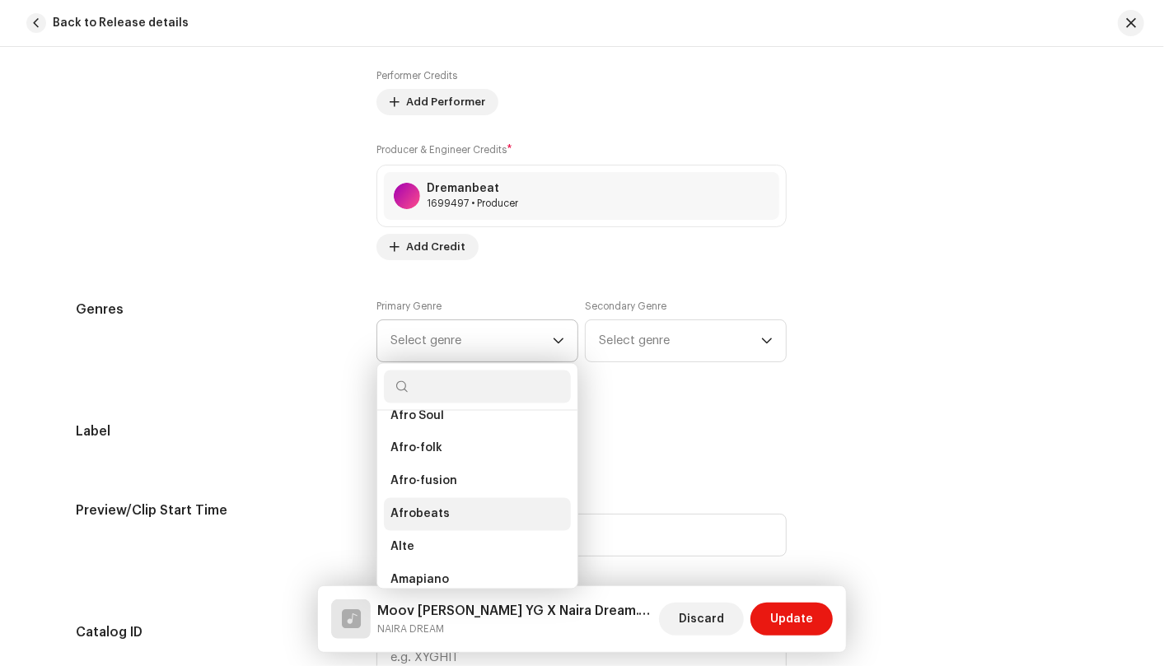
click at [469, 510] on li "Afrobeats" at bounding box center [477, 514] width 187 height 33
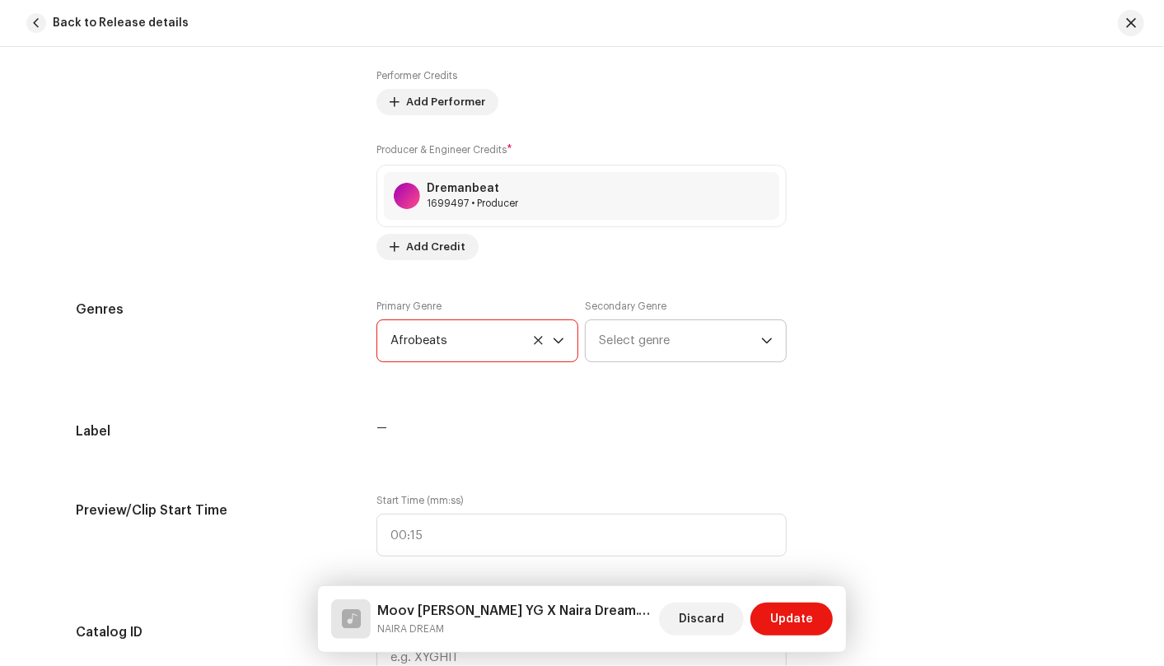
click at [764, 335] on icon "dropdown trigger" at bounding box center [767, 341] width 12 height 12
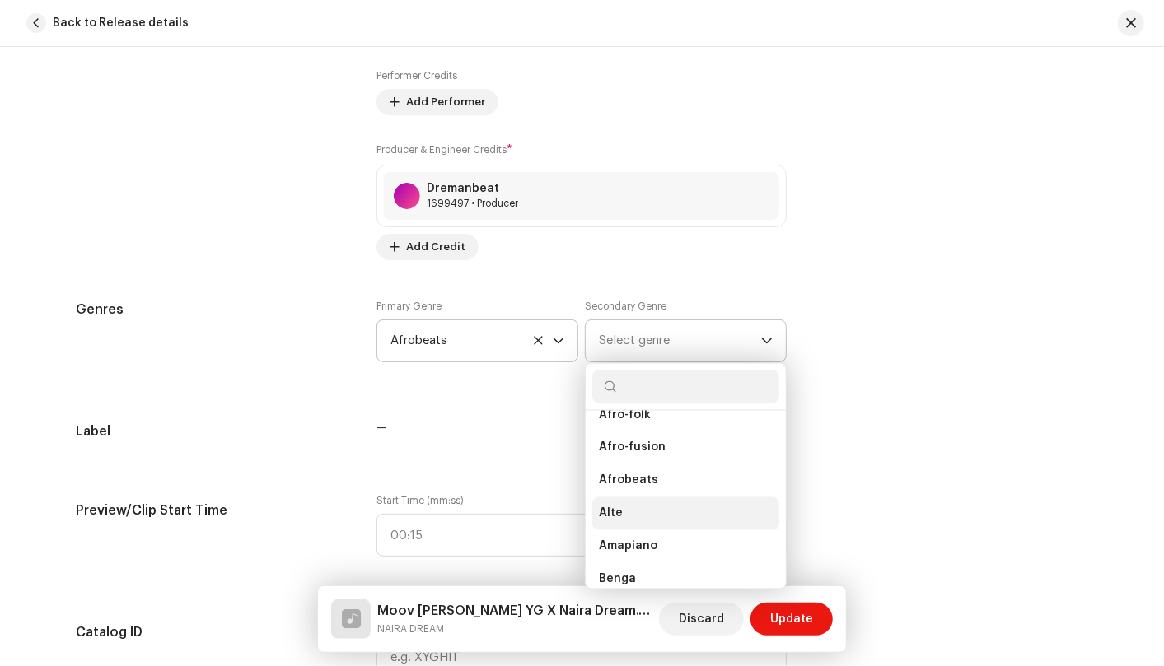
scroll to position [178, 0]
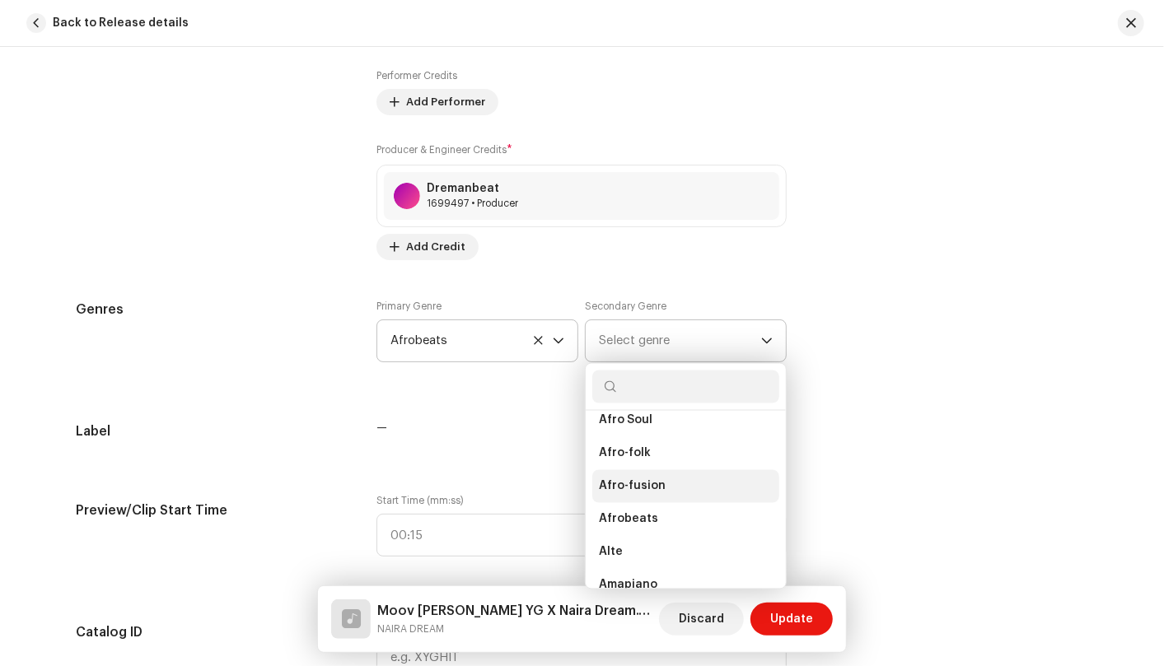
click at [689, 482] on li "Afro-fusion" at bounding box center [685, 486] width 187 height 33
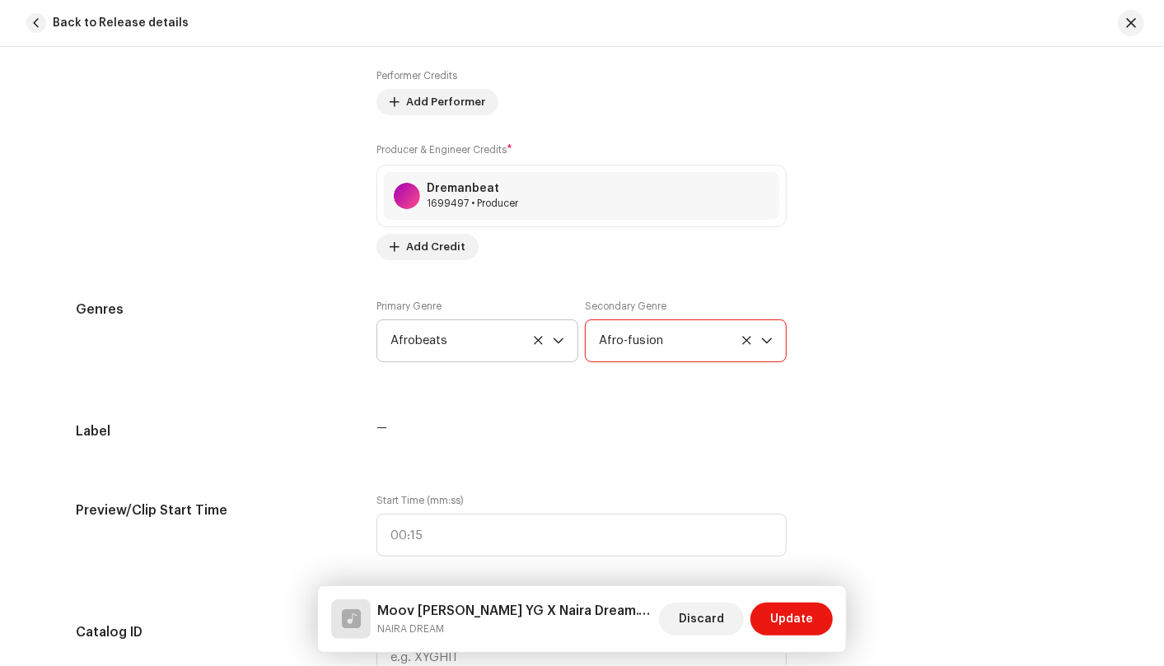
scroll to position [1830, 0]
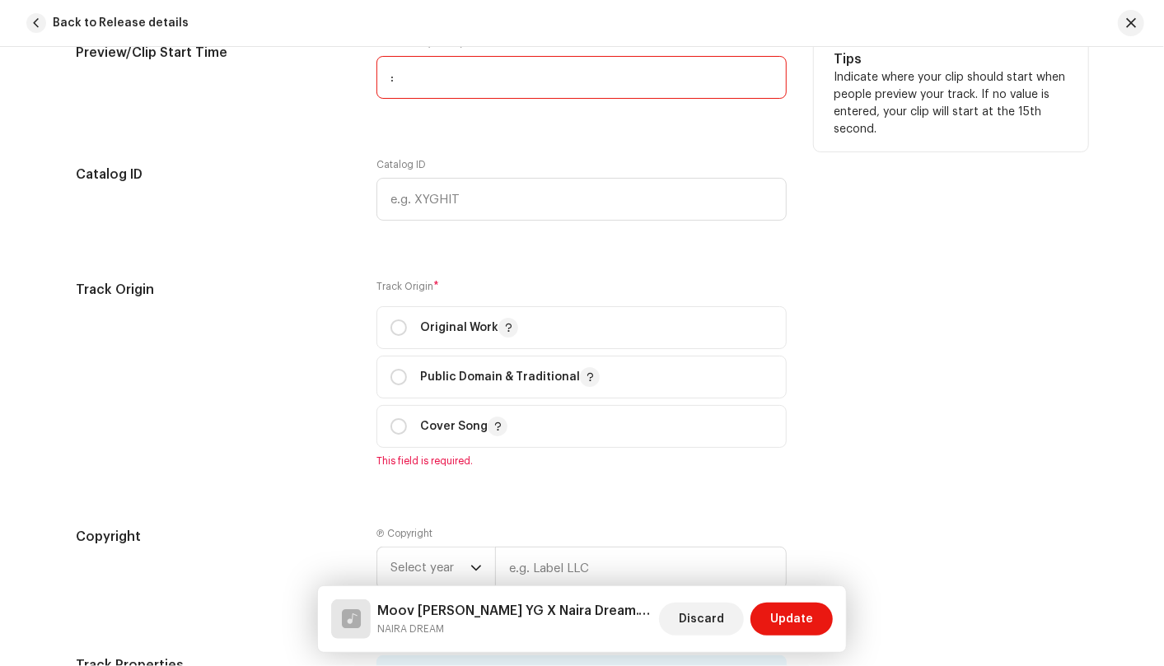
click at [446, 73] on input ":" at bounding box center [581, 77] width 410 height 43
type input "00:15"
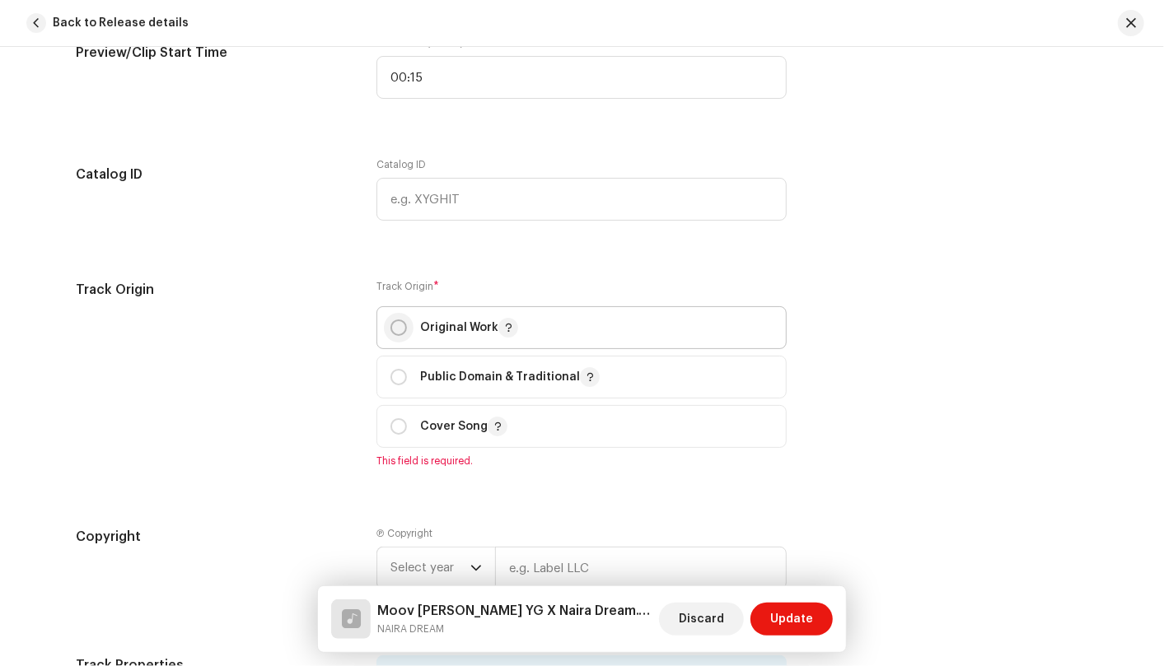
click at [397, 328] on input "radio" at bounding box center [398, 328] width 16 height 16
radio input "true"
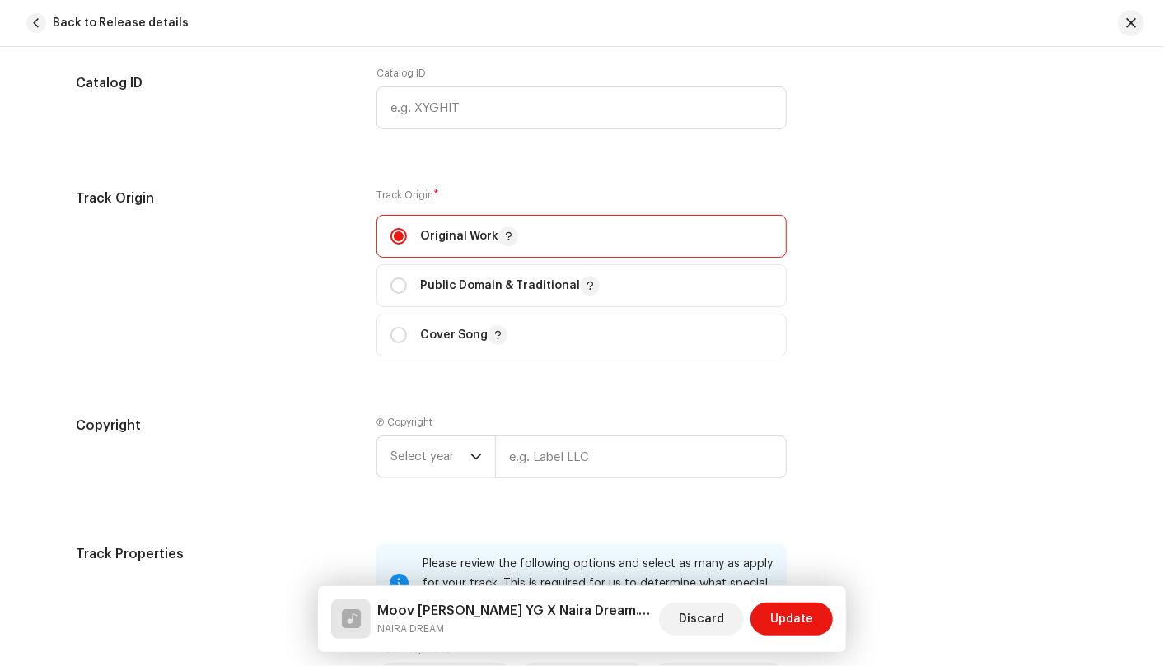
scroll to position [2013, 0]
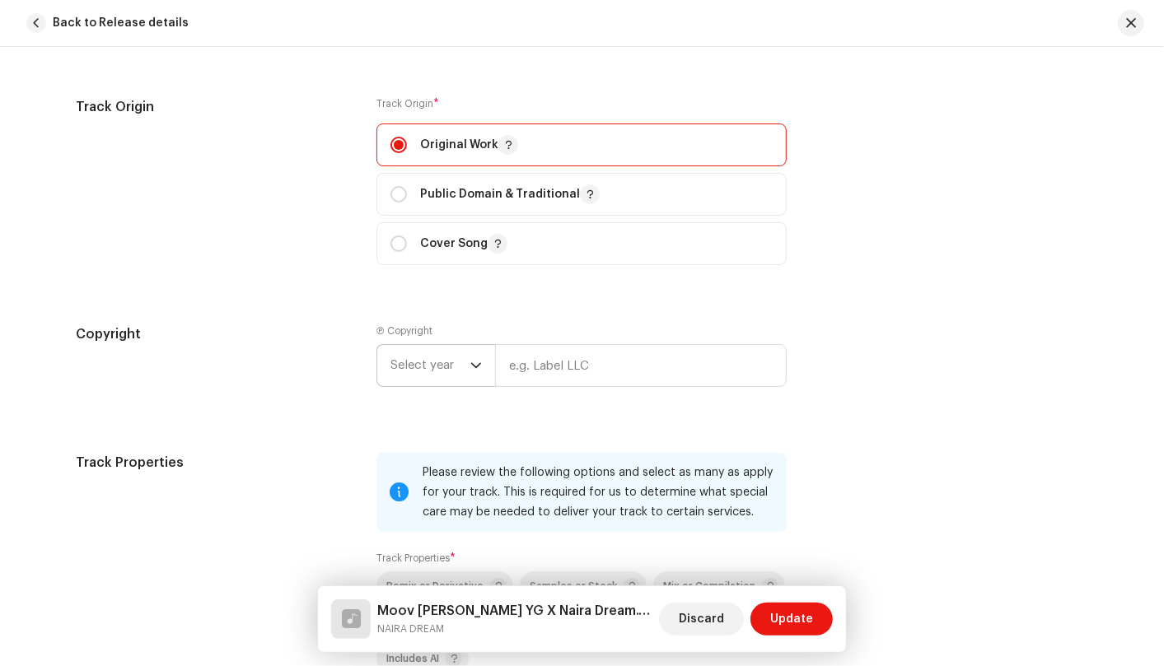
click at [481, 364] on p-select "Select year" at bounding box center [435, 365] width 119 height 43
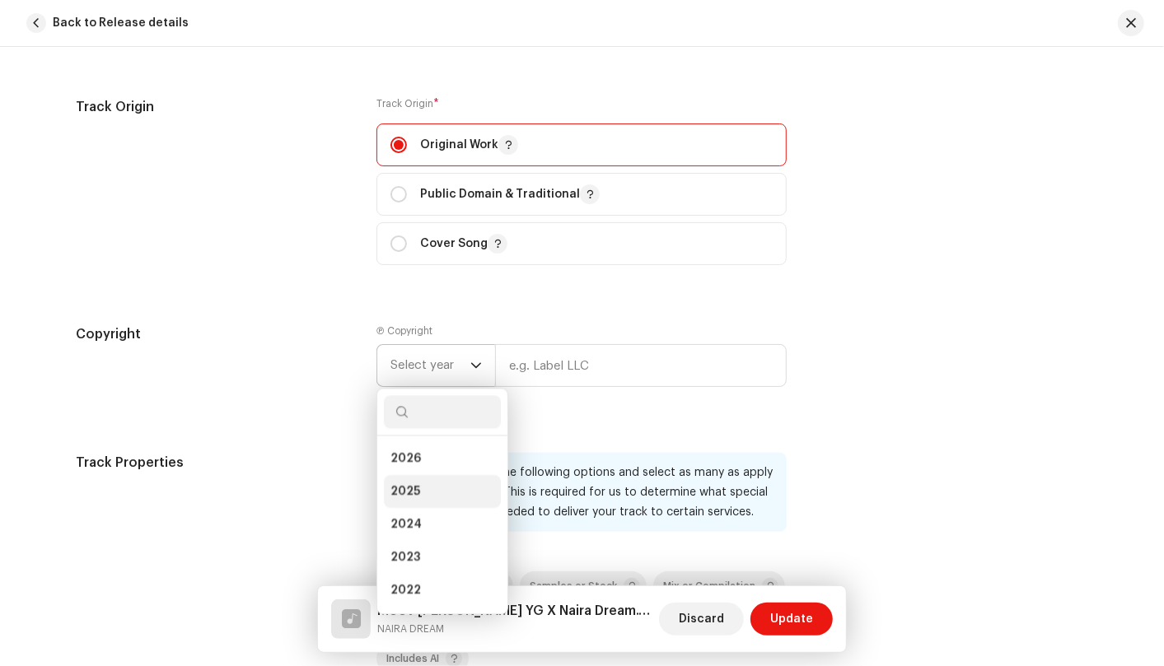
click at [454, 484] on li "2025" at bounding box center [442, 491] width 117 height 33
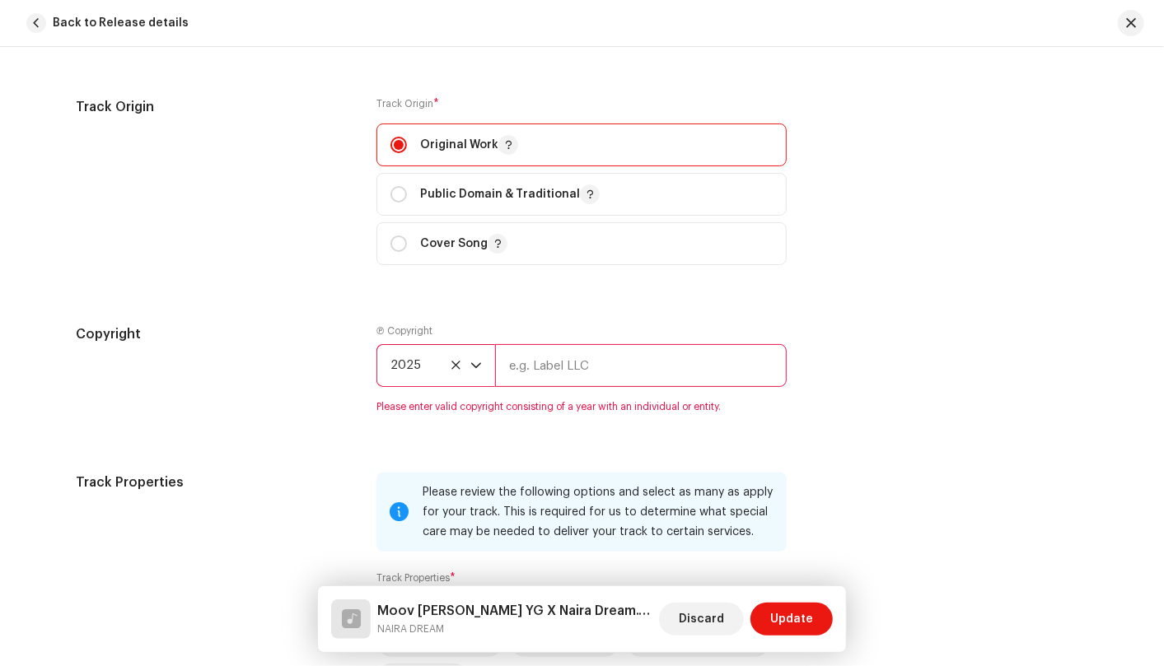
click at [728, 364] on input "text" at bounding box center [641, 365] width 292 height 43
type input "BornMusic"
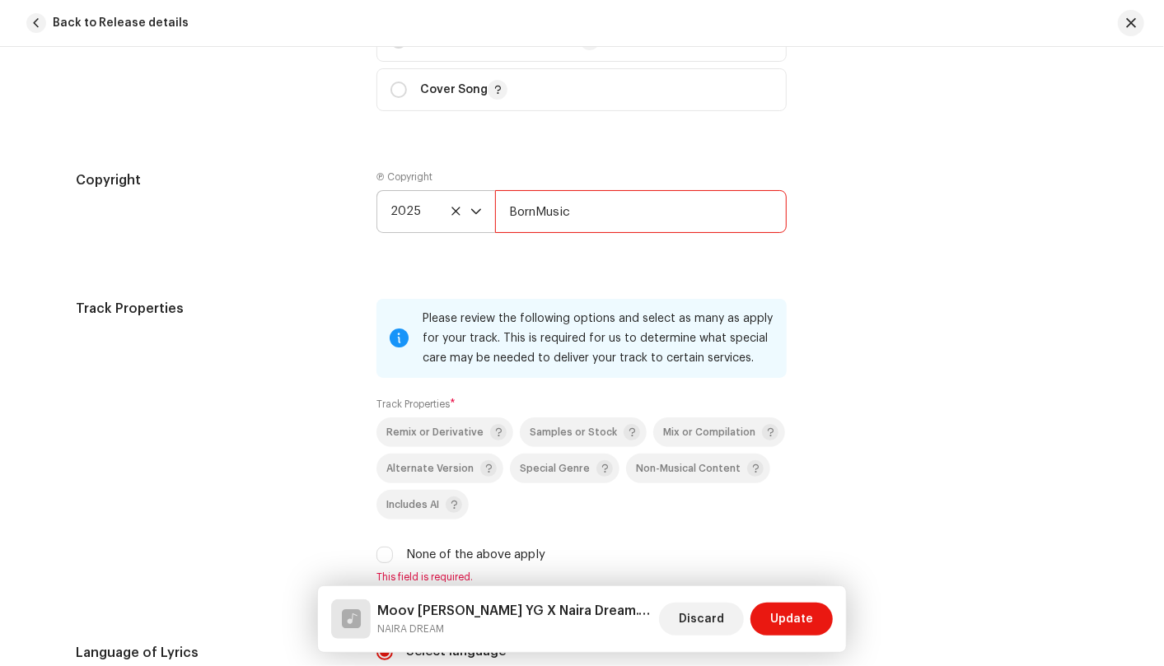
scroll to position [2196, 0]
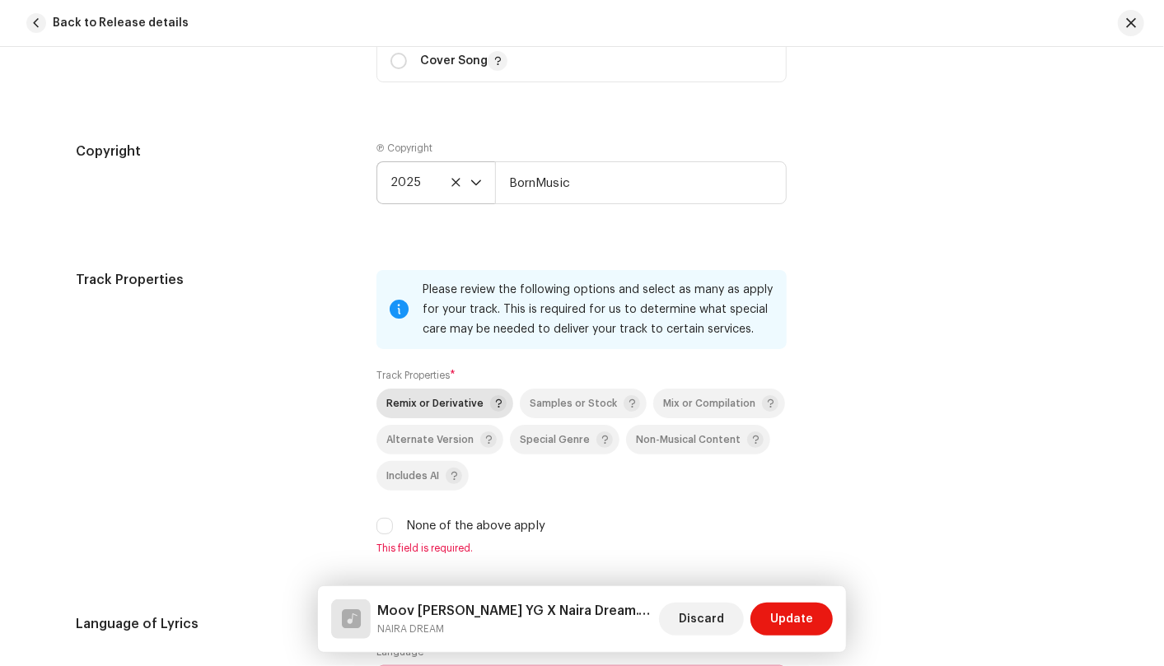
click at [455, 403] on span "Remix or Derivative" at bounding box center [434, 404] width 97 height 11
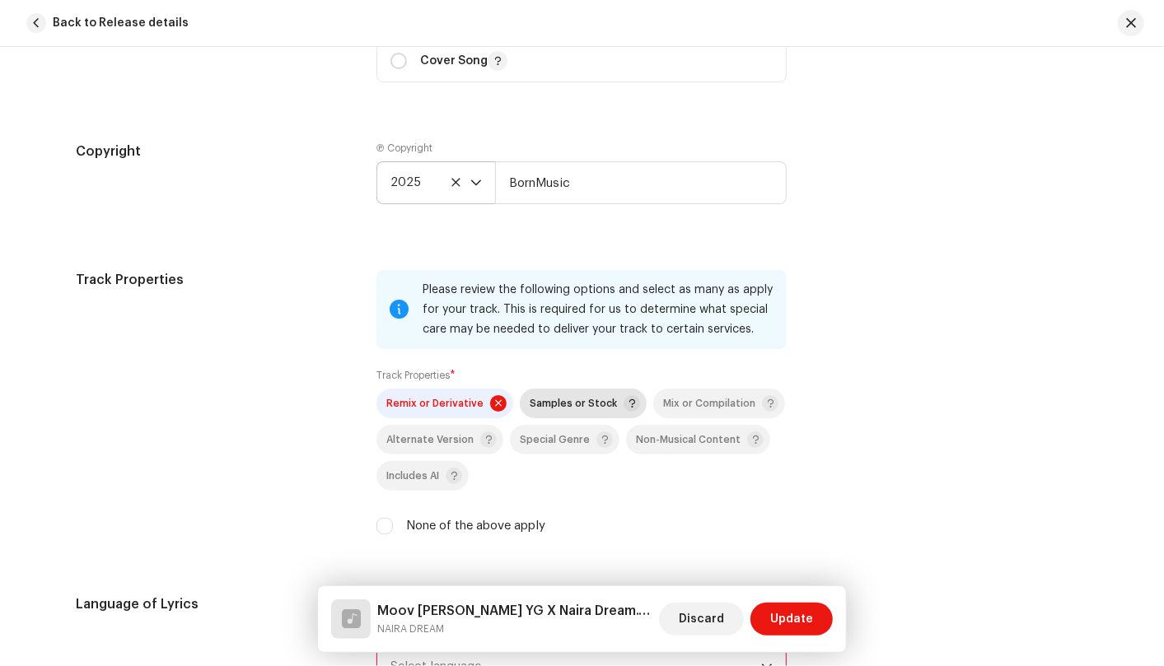
click at [542, 404] on span "Samples or Stock" at bounding box center [573, 404] width 87 height 11
click at [687, 391] on p-togglebutton "Mix or Compilation" at bounding box center [719, 404] width 132 height 30
click at [677, 435] on span "Non-Musical Content" at bounding box center [688, 440] width 105 height 11
click at [540, 432] on div "Special Genre" at bounding box center [566, 440] width 93 height 16
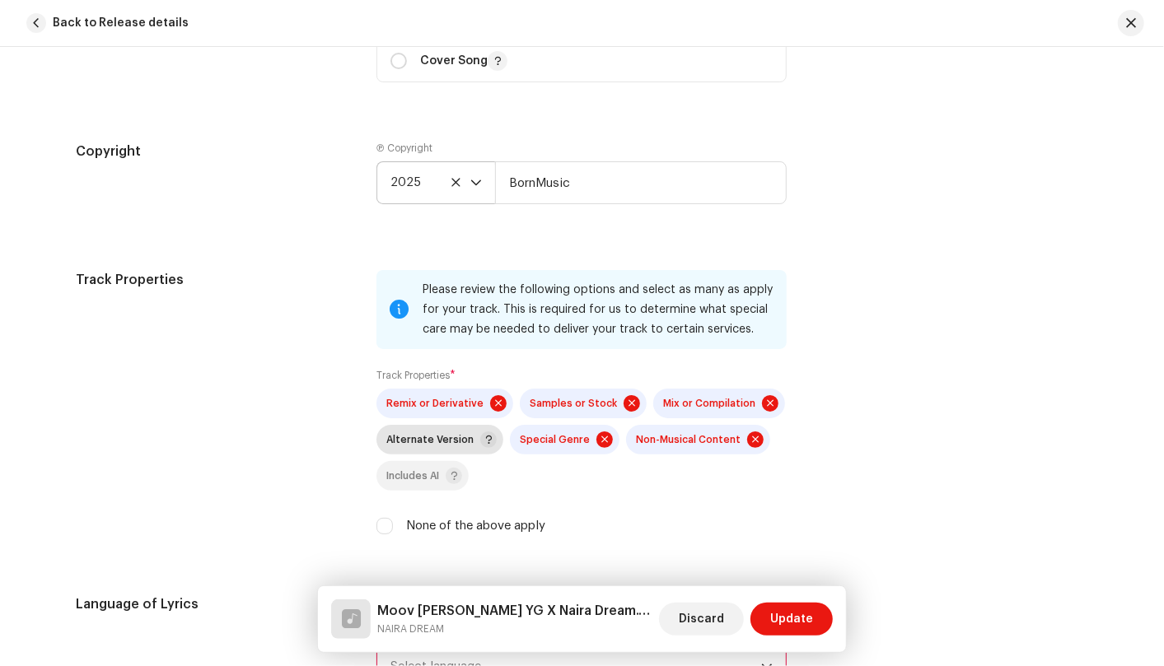
click at [432, 430] on span "Alternate Version" at bounding box center [441, 440] width 110 height 20
click at [412, 468] on div "Includes AI" at bounding box center [424, 476] width 76 height 16
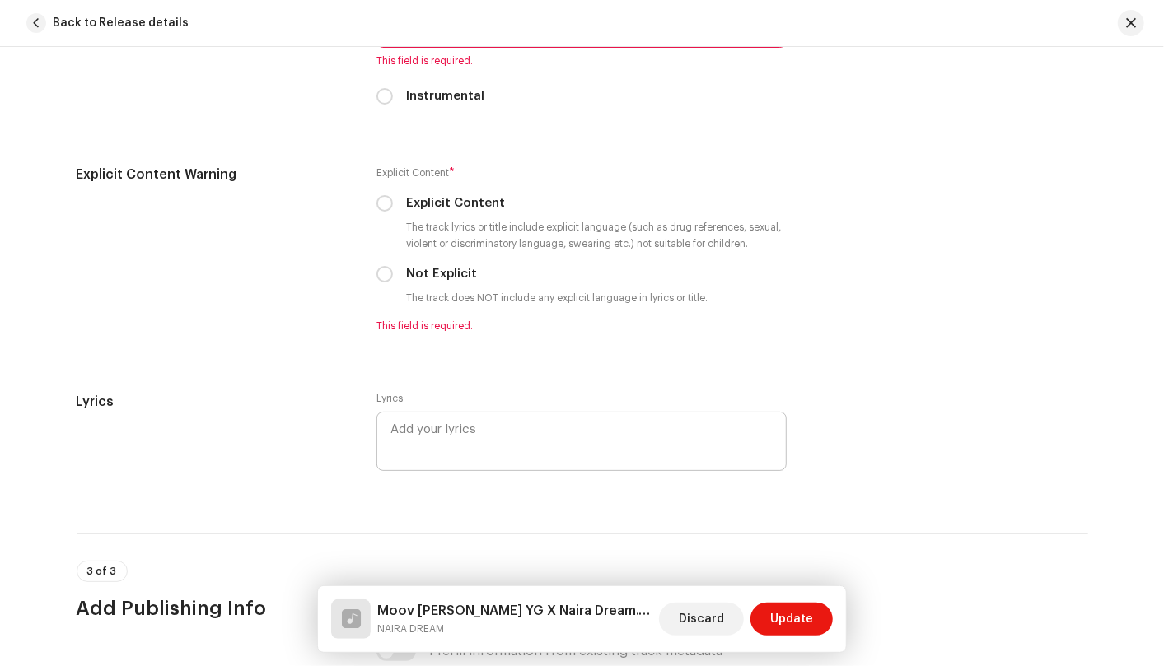
scroll to position [2745, 0]
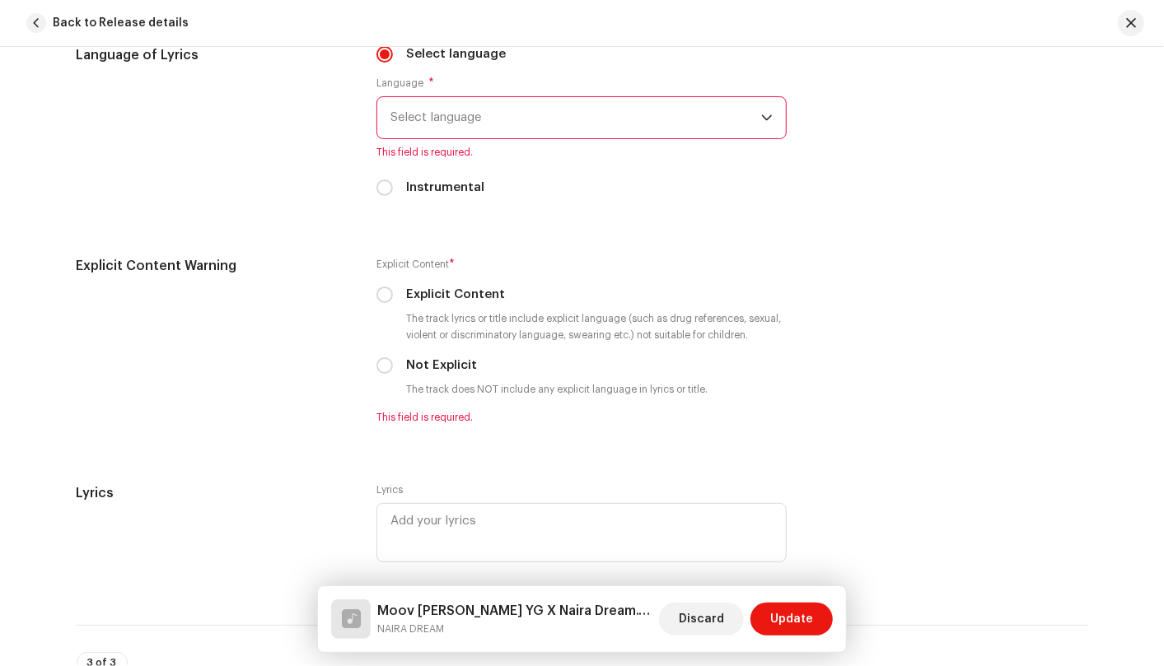
click at [769, 113] on p-select "Select language" at bounding box center [581, 117] width 410 height 43
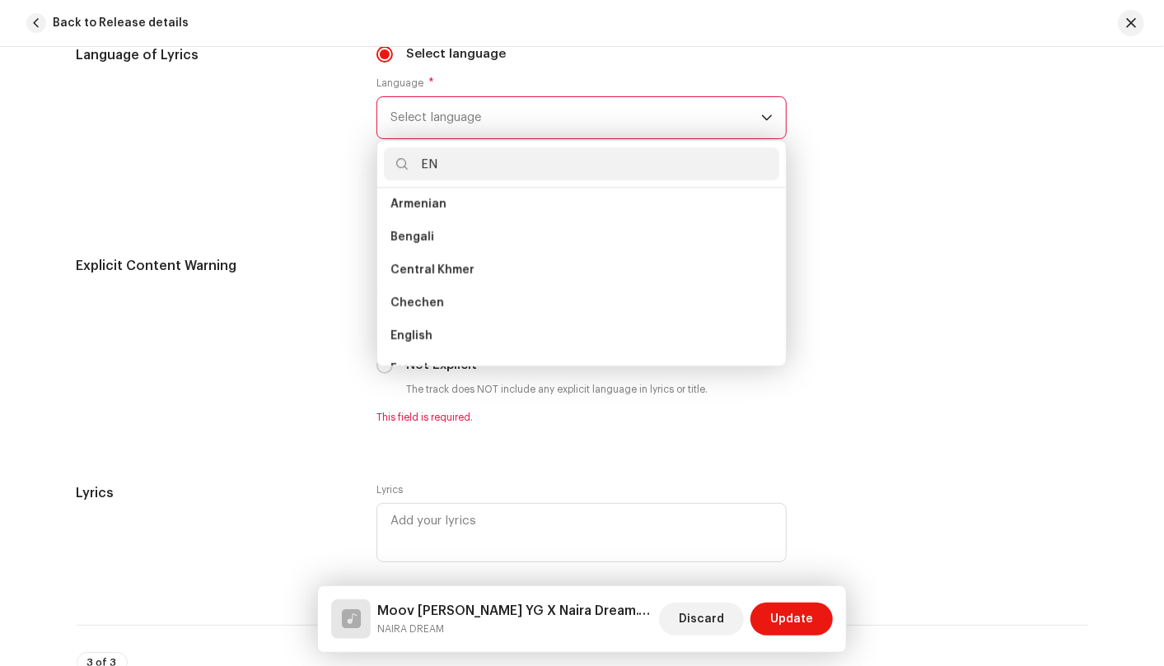
scroll to position [0, 0]
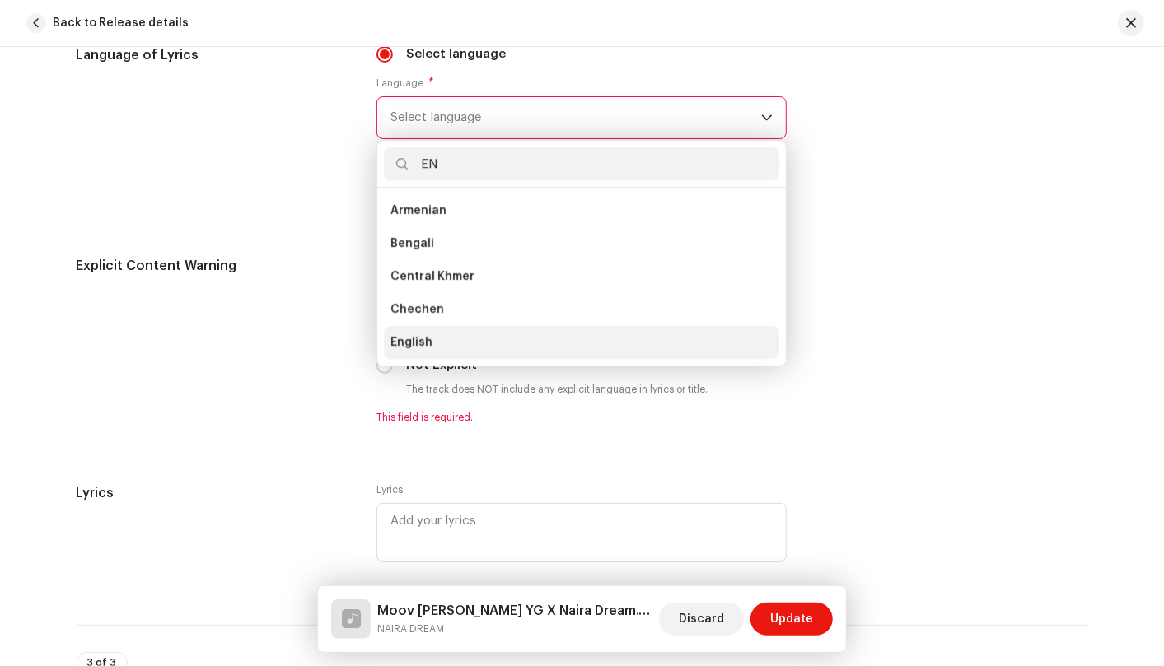
type input "EN"
click at [515, 335] on li "English" at bounding box center [581, 342] width 395 height 33
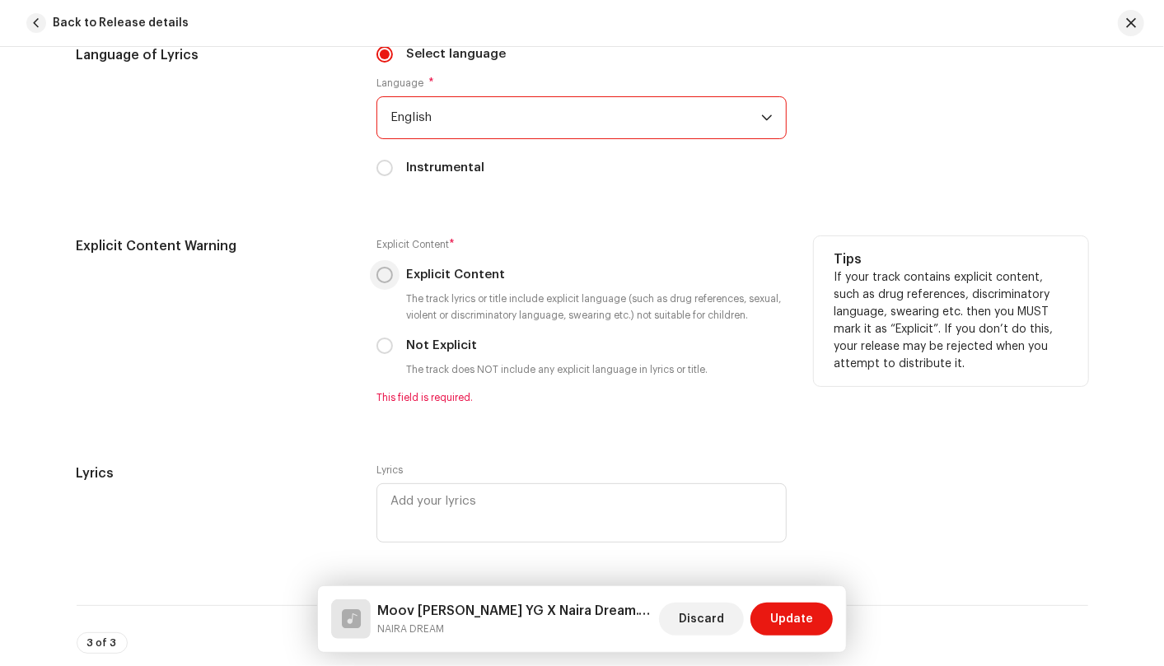
click at [381, 282] on input "Explicit Content" at bounding box center [384, 275] width 16 height 16
radio input "true"
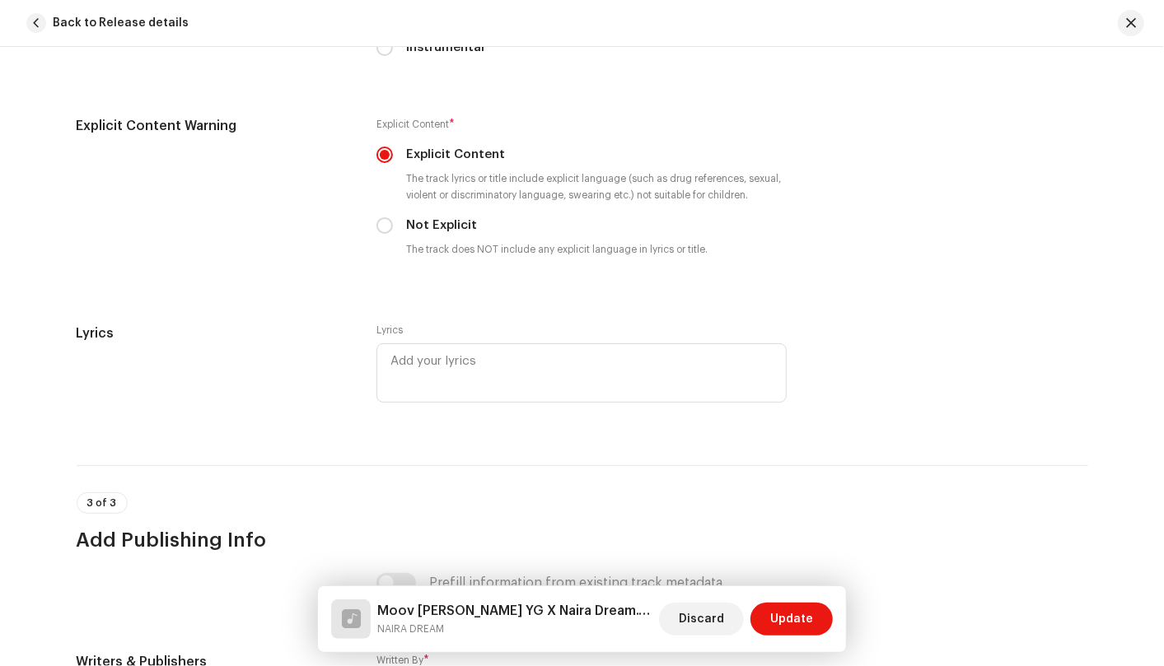
scroll to position [2836, 0]
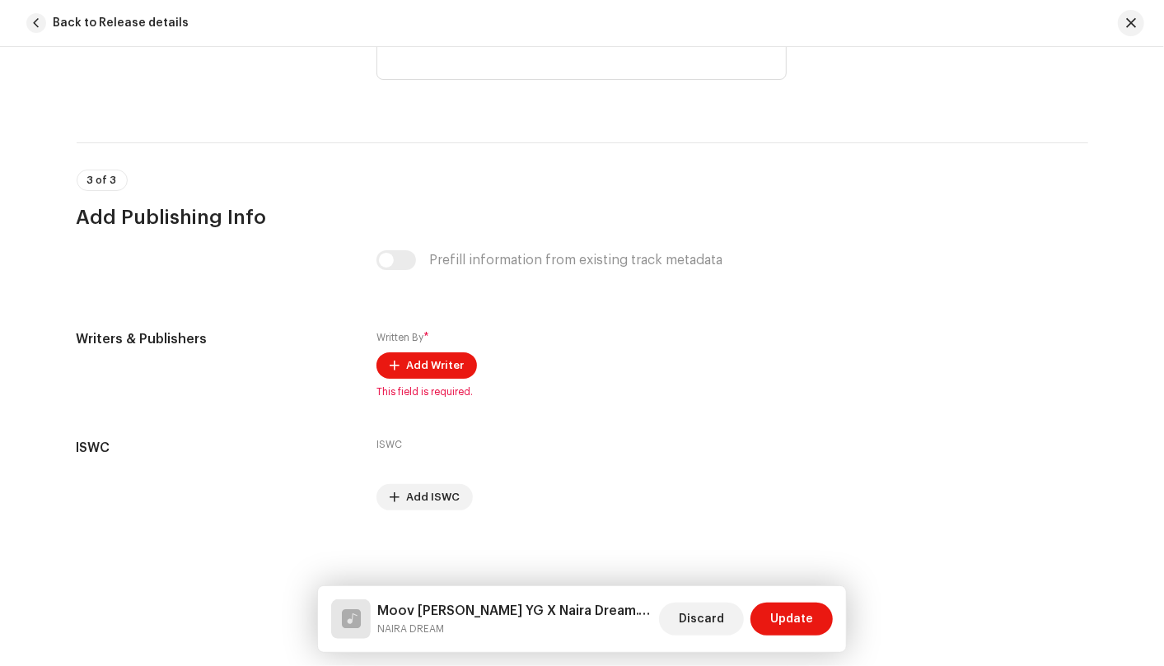
scroll to position [3191, 0]
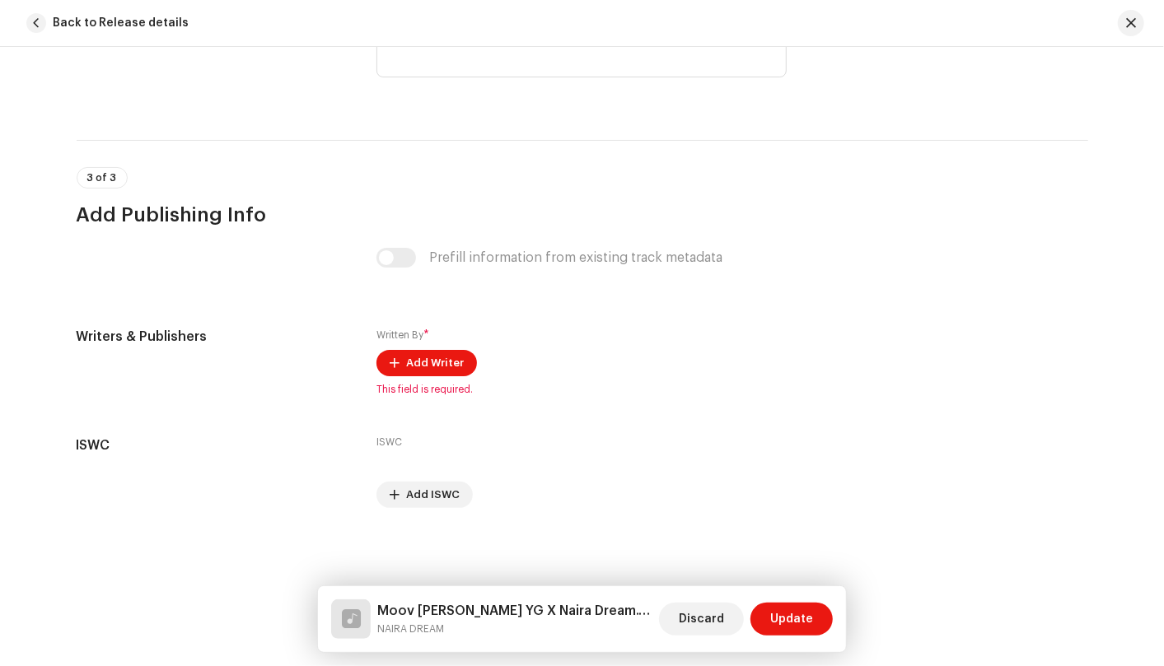
click at [381, 259] on div "Prefill information from existing track metadata" at bounding box center [581, 258] width 410 height 20
click at [407, 258] on div "Prefill information from existing track metadata" at bounding box center [581, 258] width 410 height 20
click at [459, 358] on button "Add Writer" at bounding box center [426, 363] width 100 height 26
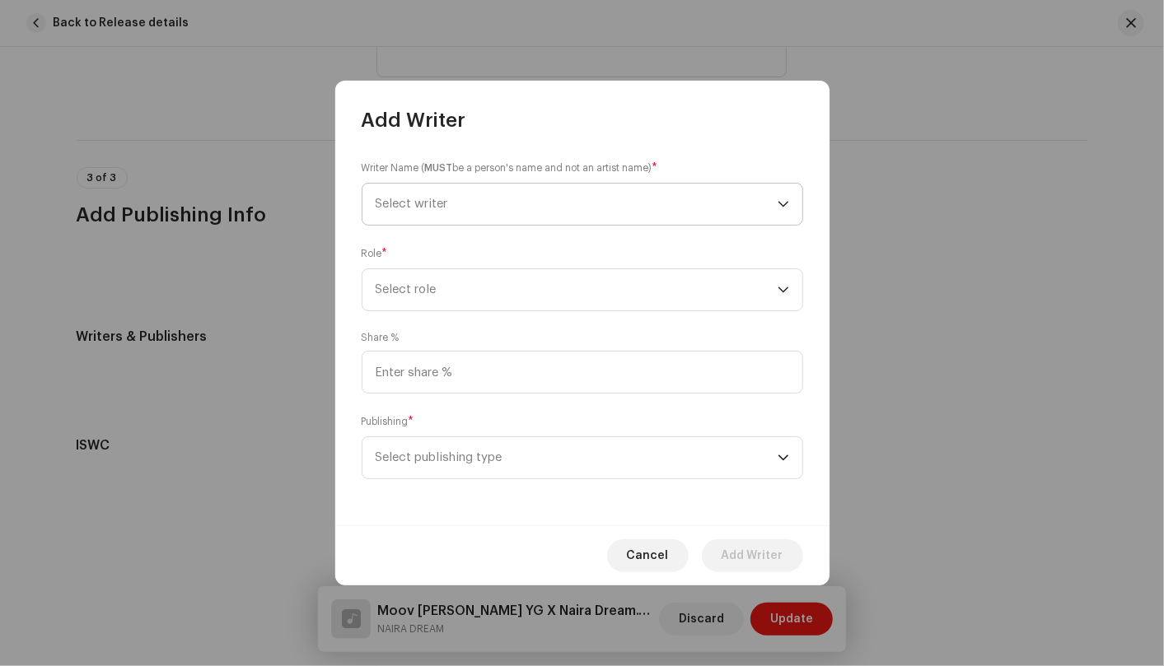
click at [783, 209] on div "dropdown trigger" at bounding box center [783, 204] width 12 height 41
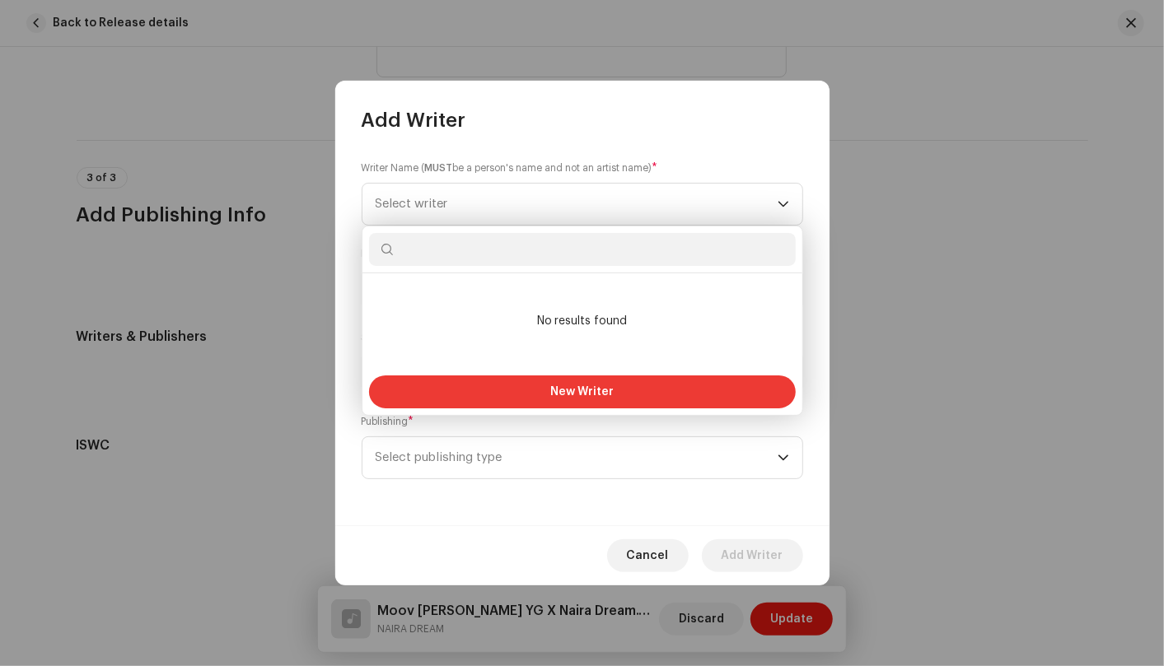
click at [702, 395] on button "New Writer" at bounding box center [582, 392] width 427 height 33
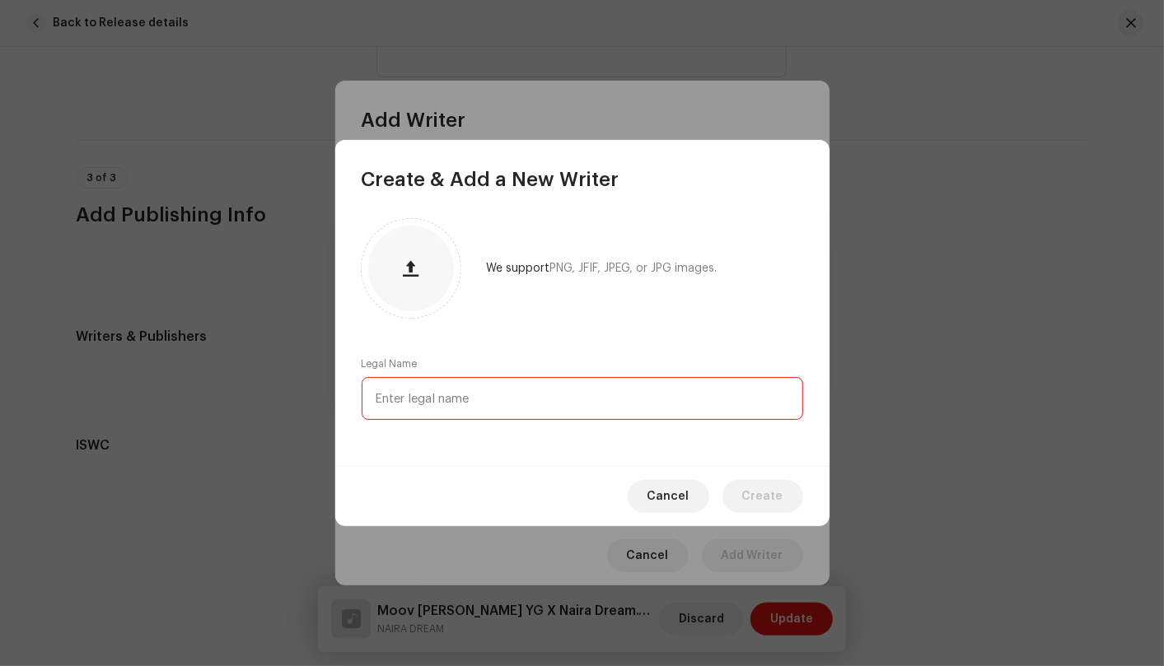
click at [649, 401] on input "text" at bounding box center [582, 398] width 441 height 43
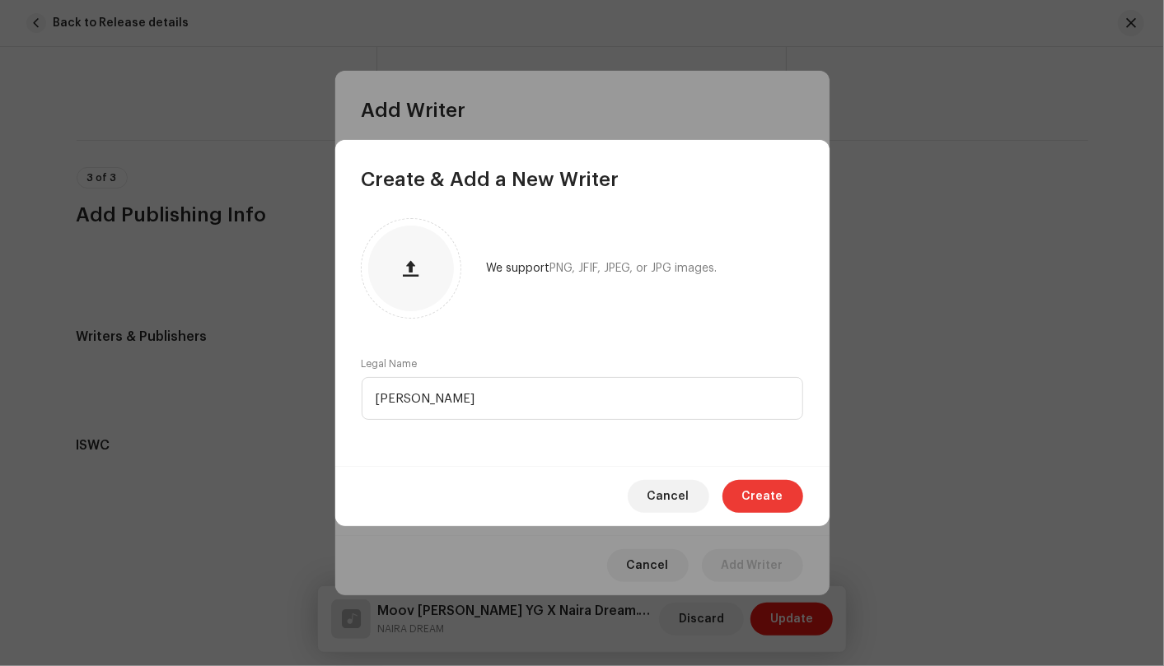
type input "Olalere Rahmon"
click at [769, 489] on span "Create" at bounding box center [762, 496] width 41 height 33
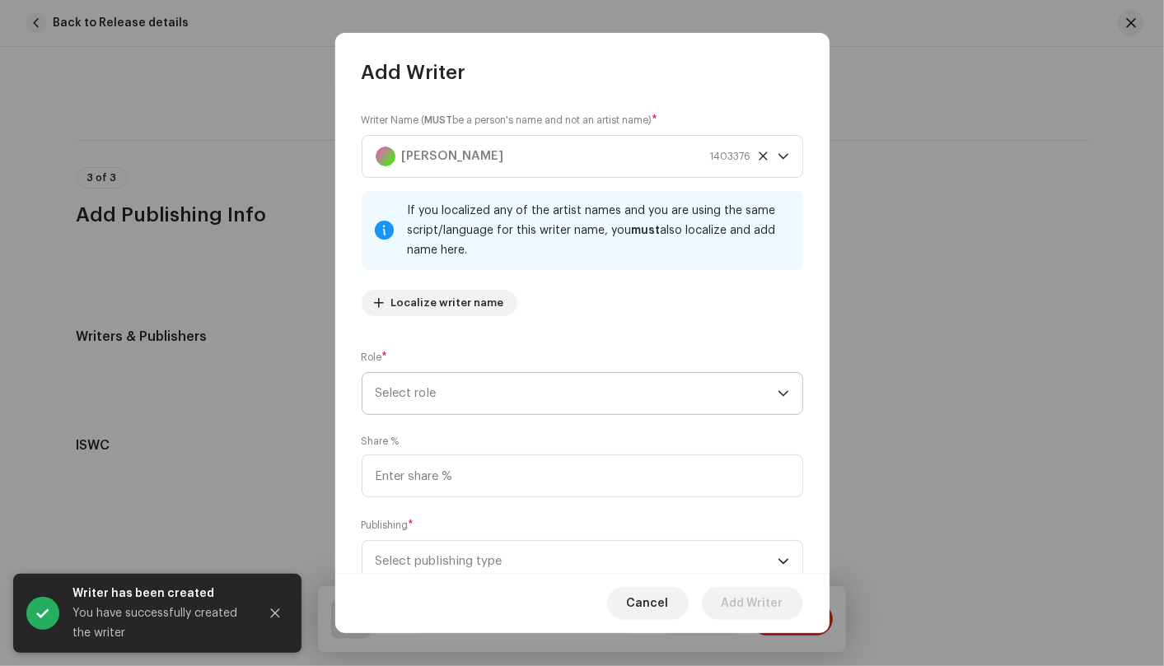
click at [777, 387] on div "dropdown trigger" at bounding box center [783, 393] width 12 height 41
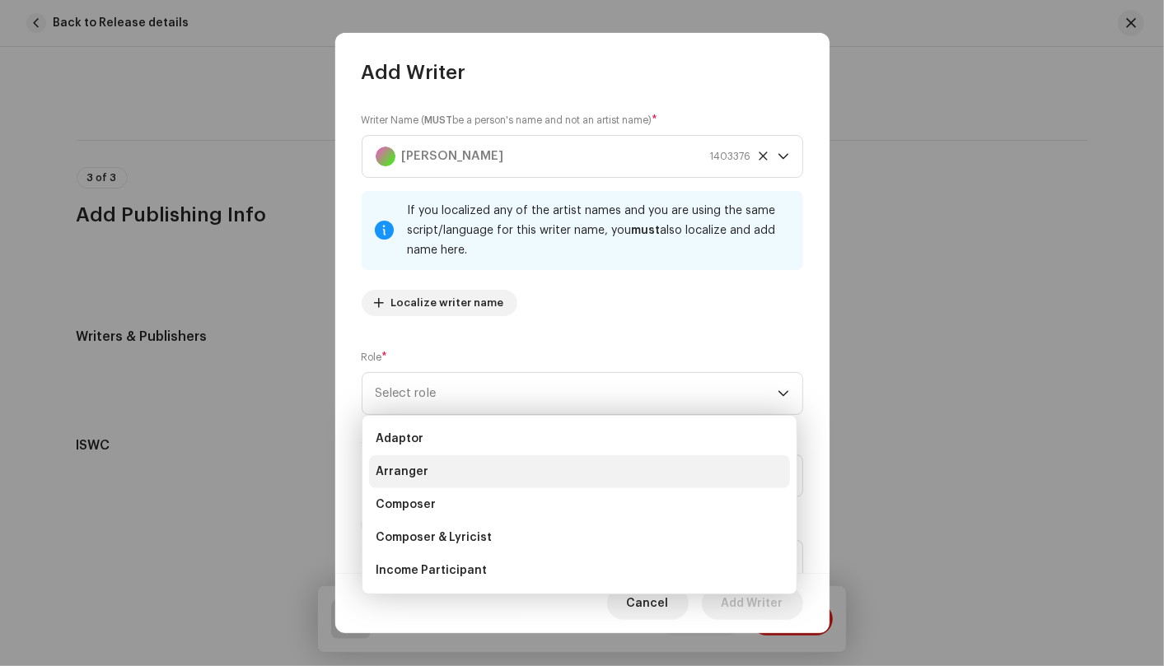
scroll to position [91, 0]
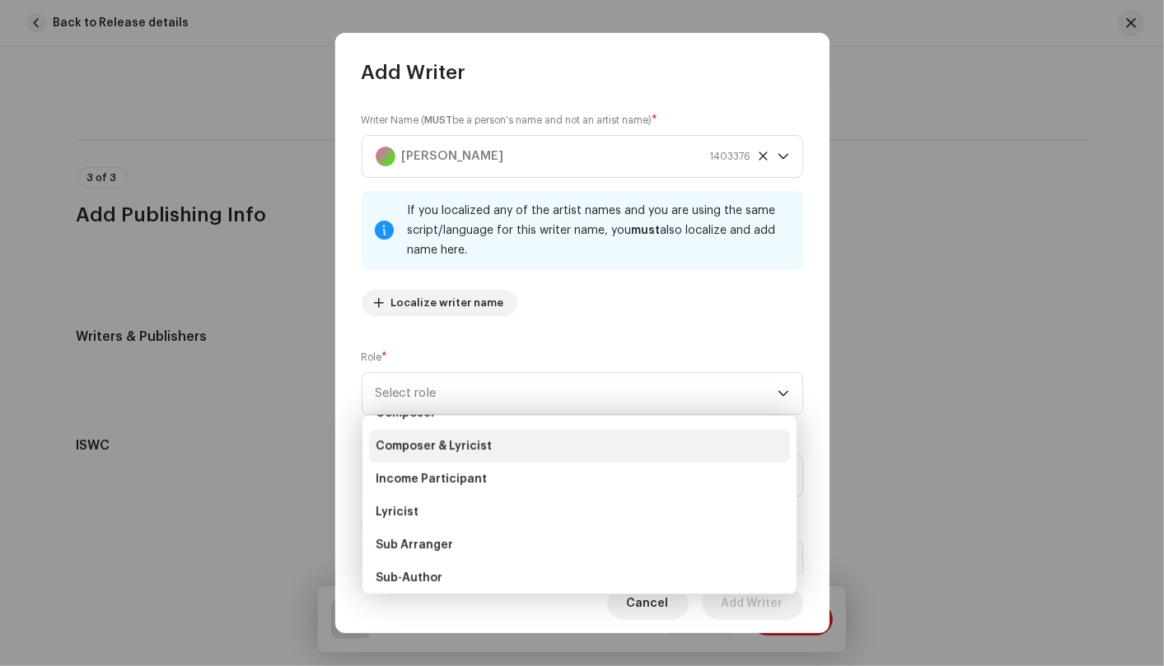
click at [667, 455] on li "Composer & Lyricist" at bounding box center [579, 446] width 421 height 33
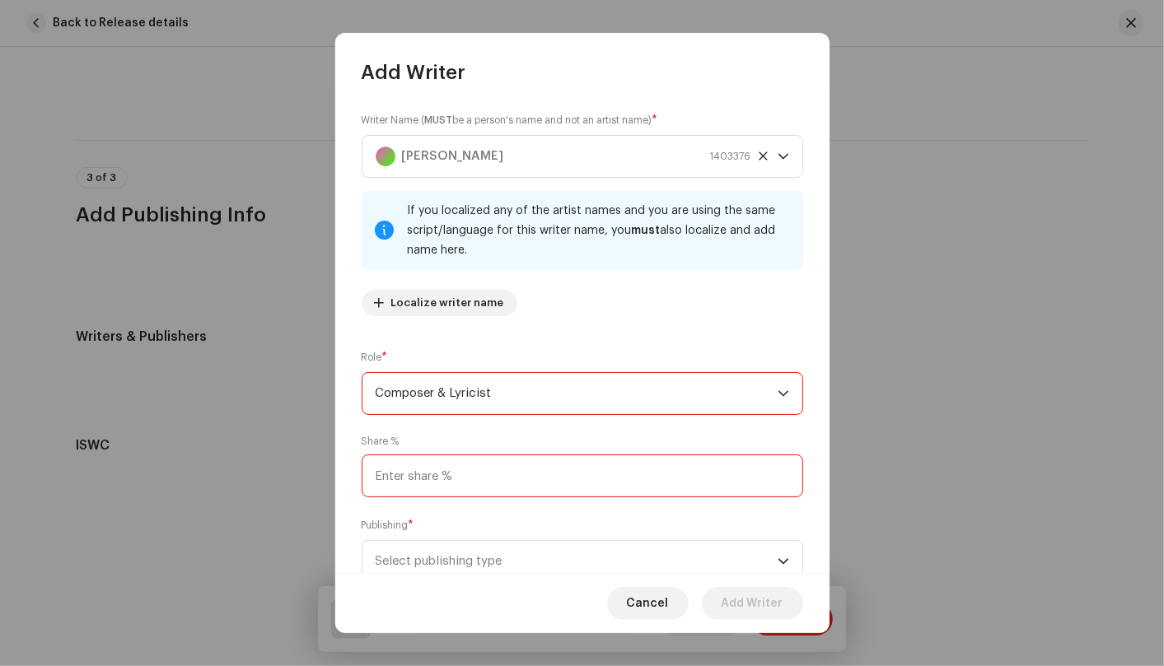
click at [694, 480] on input at bounding box center [582, 476] width 441 height 43
type input "100.00"
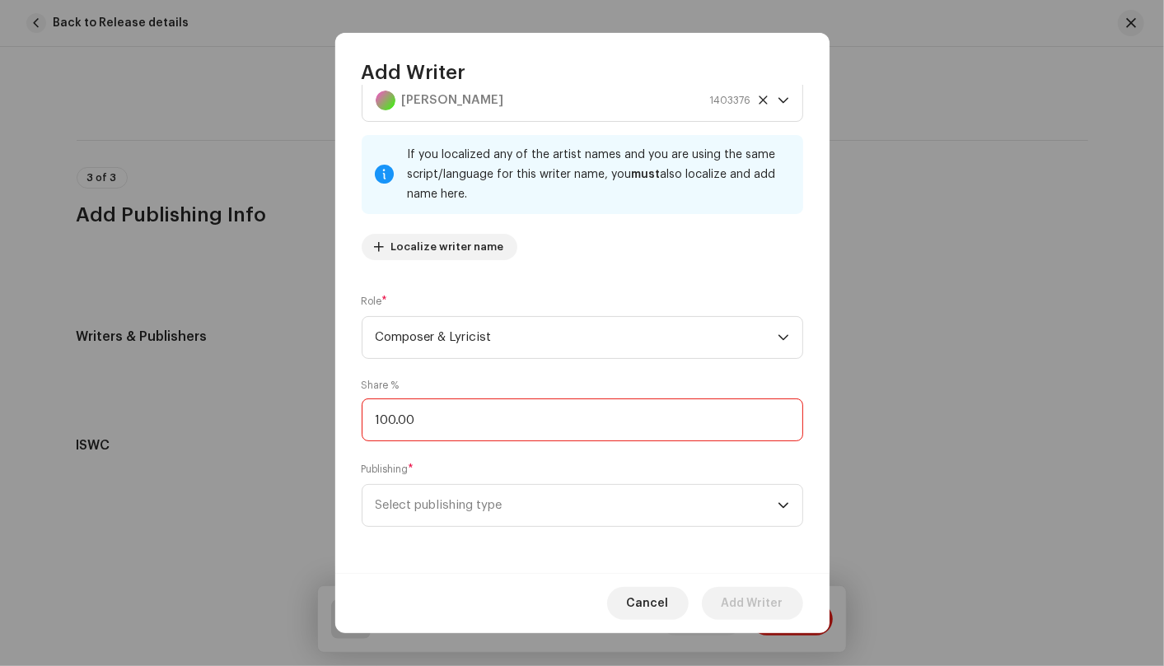
scroll to position [57, 0]
click at [777, 511] on div "dropdown trigger" at bounding box center [783, 504] width 12 height 41
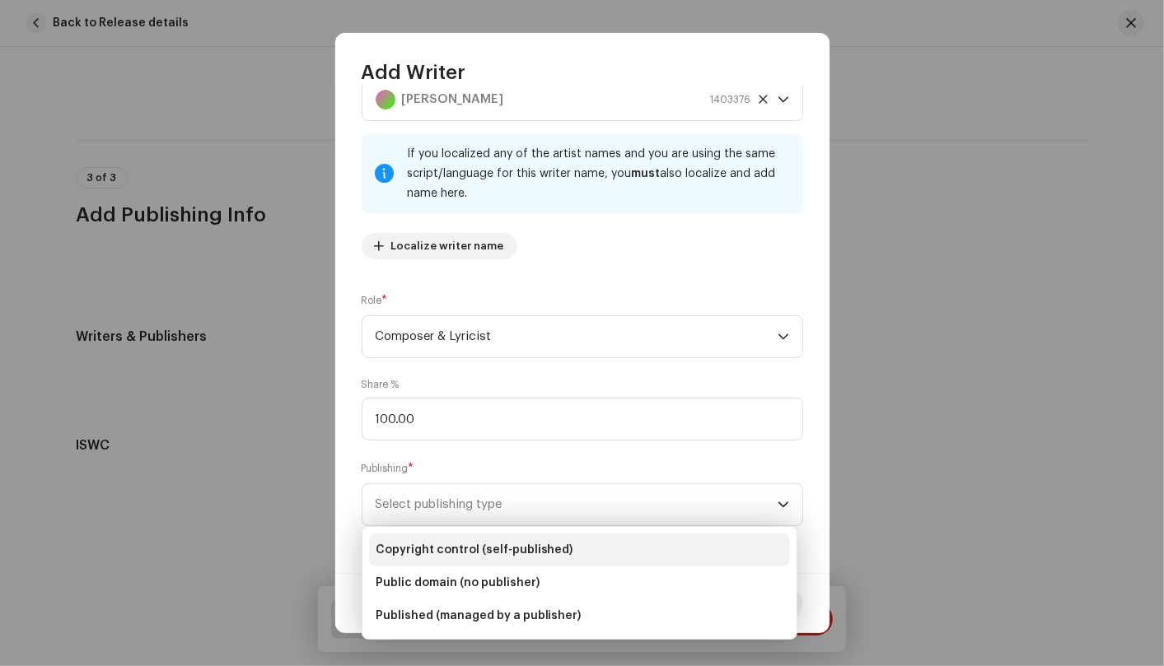
click at [755, 544] on li "Copyright control (self-published)" at bounding box center [579, 550] width 421 height 33
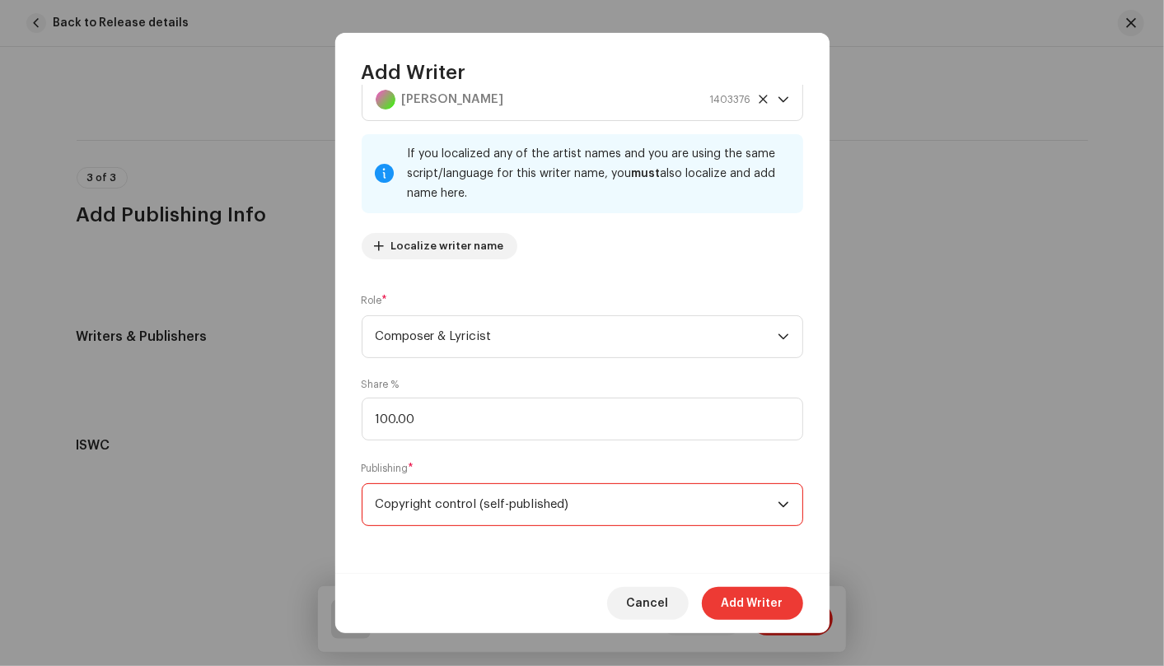
click at [765, 600] on span "Add Writer" at bounding box center [752, 603] width 62 height 33
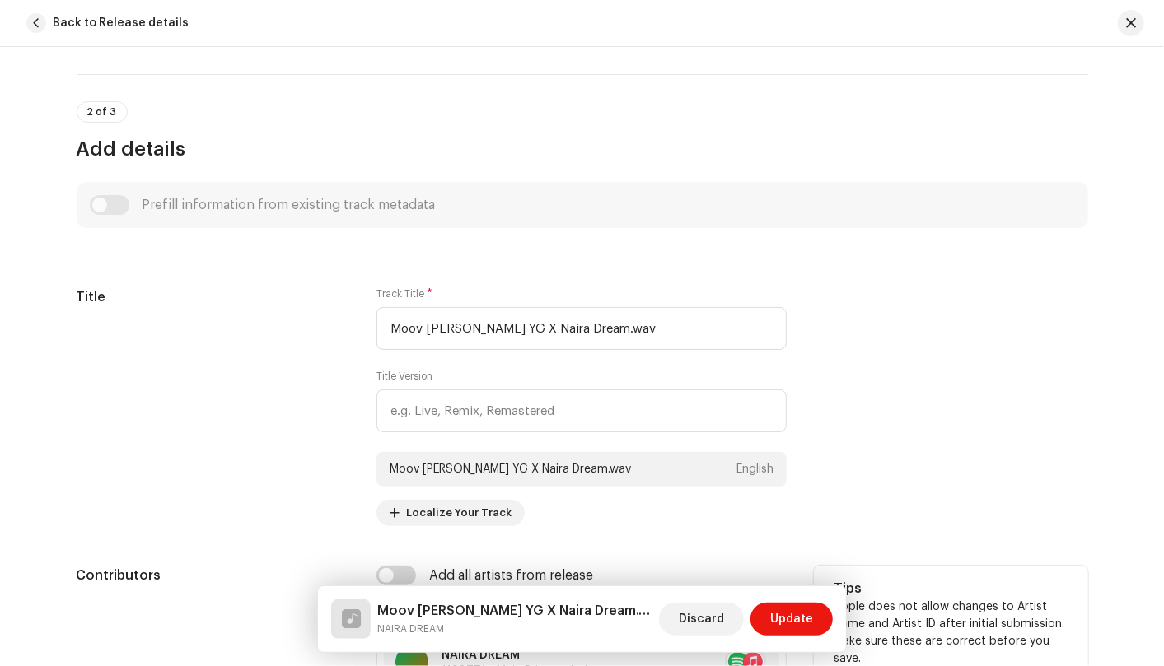
scroll to position [538, 0]
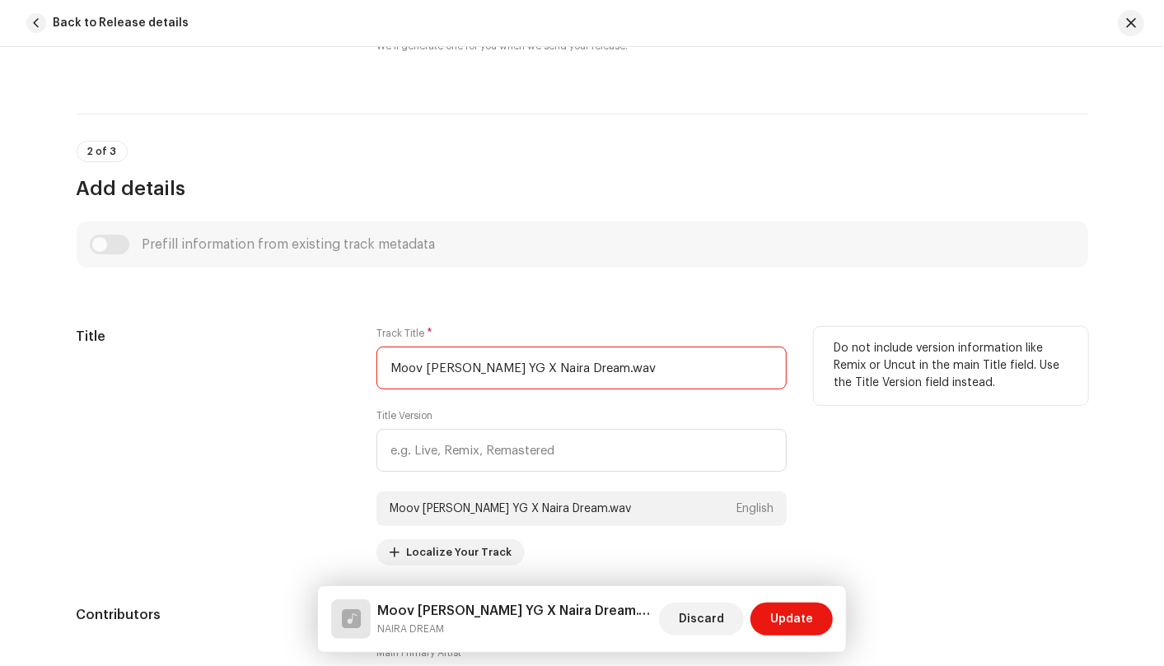
click at [614, 357] on input "Moov Leo YG X Naira Dream.wav" at bounding box center [581, 368] width 410 height 43
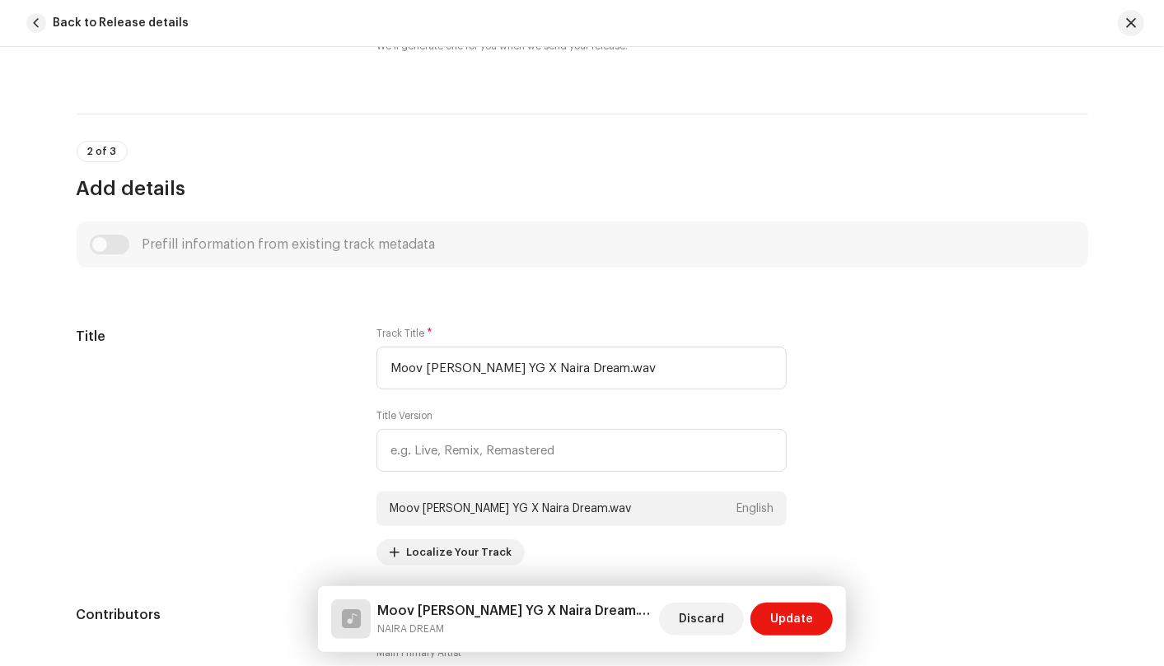
click at [798, 616] on span "Update" at bounding box center [791, 619] width 43 height 33
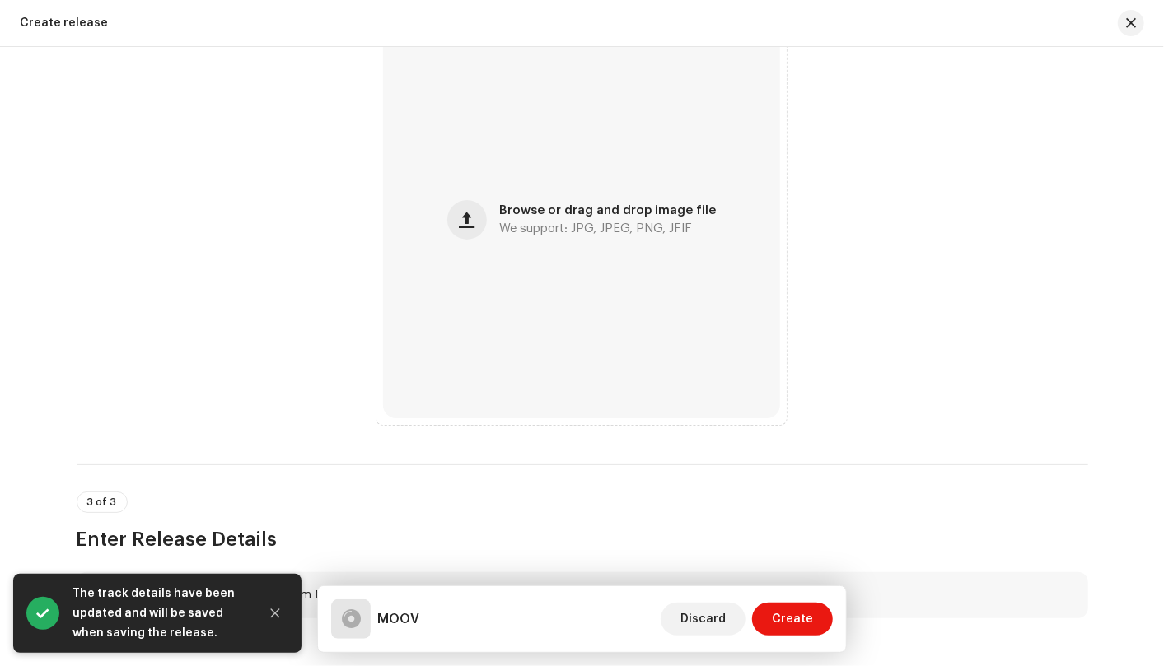
scroll to position [640, 0]
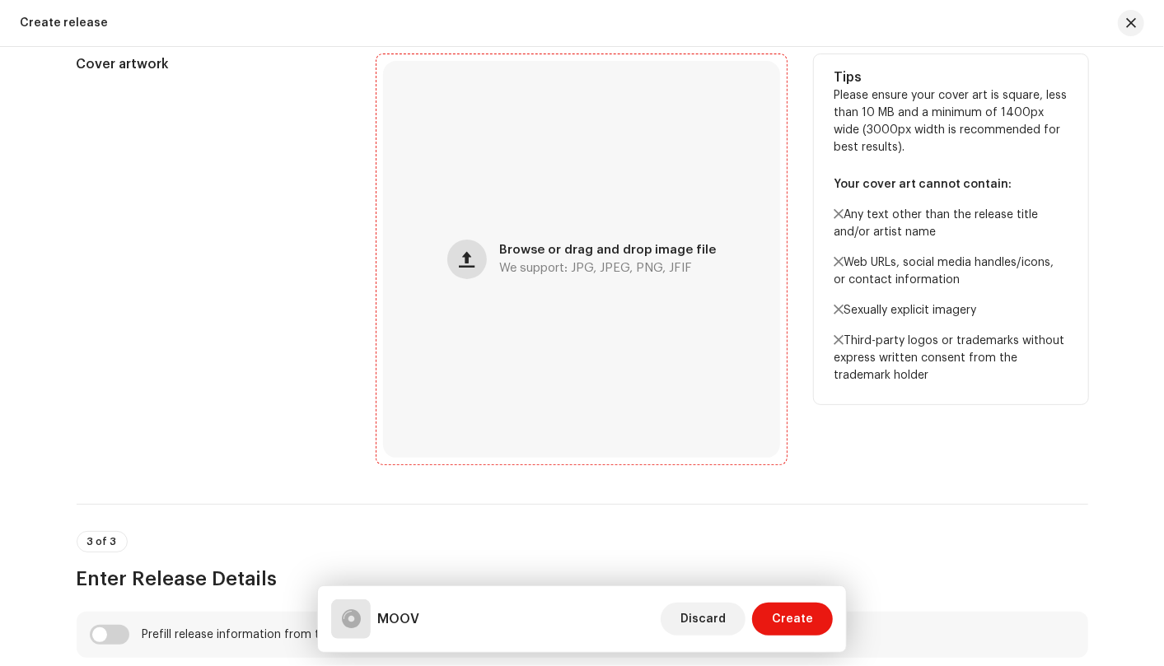
click at [470, 256] on span "button" at bounding box center [467, 259] width 16 height 13
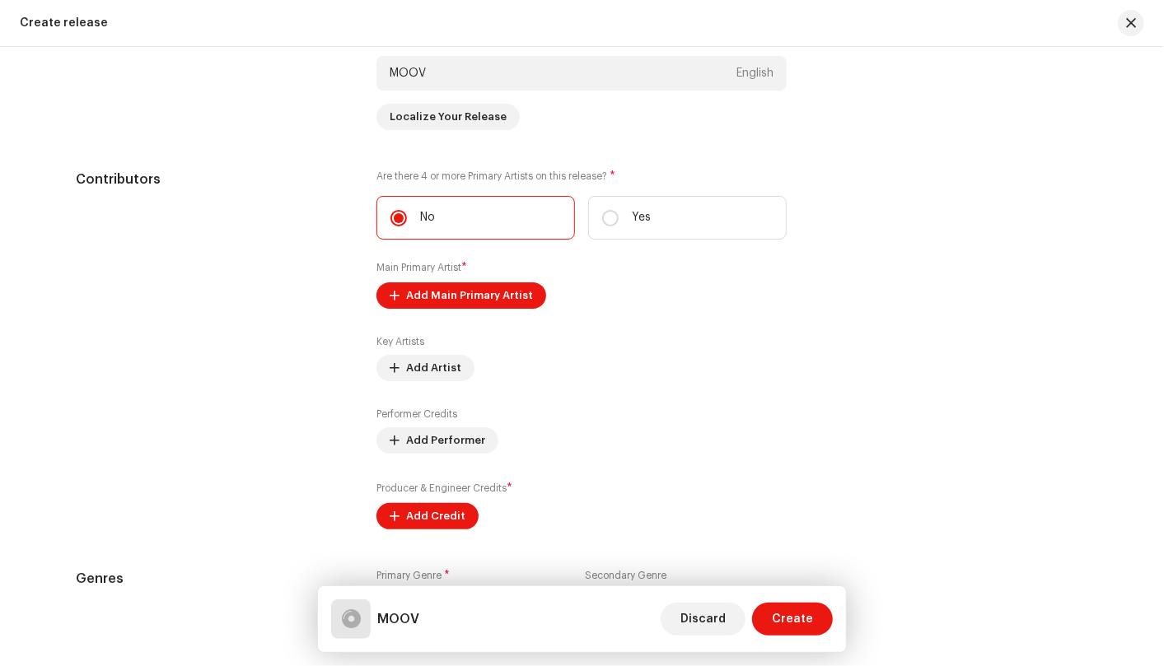
scroll to position [1442, 0]
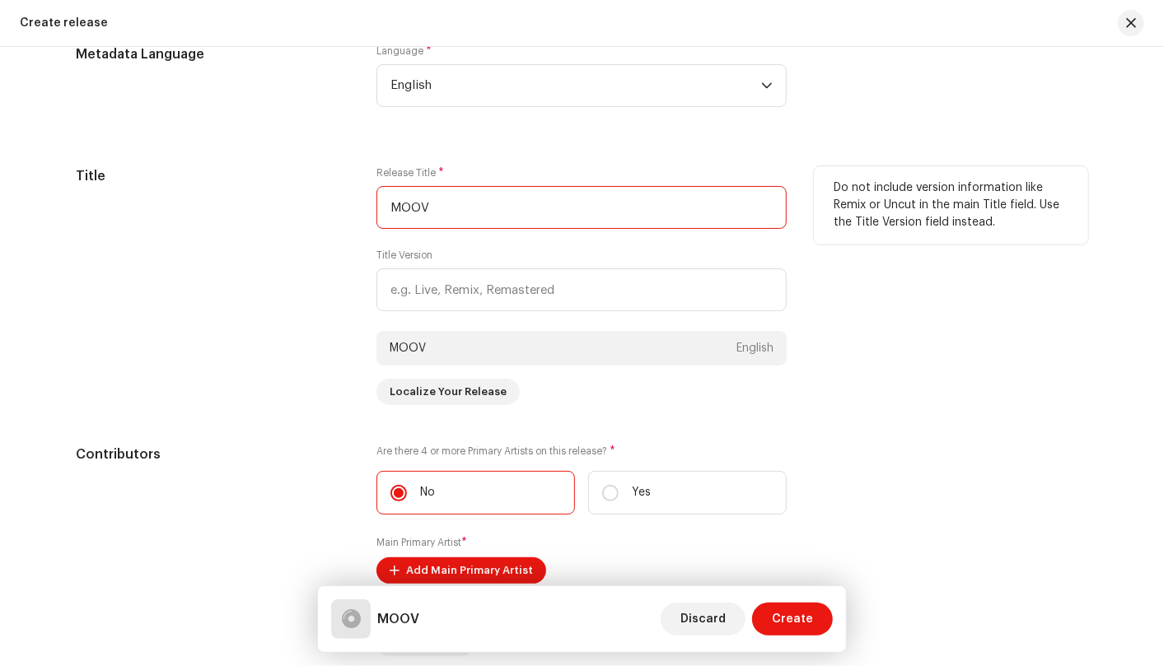
click at [544, 211] on input "MOOV" at bounding box center [581, 207] width 410 height 43
paste input "oov Leo YG X Naira Dream.wav"
type input "Moov Leo YG X Naira Dream.wav"
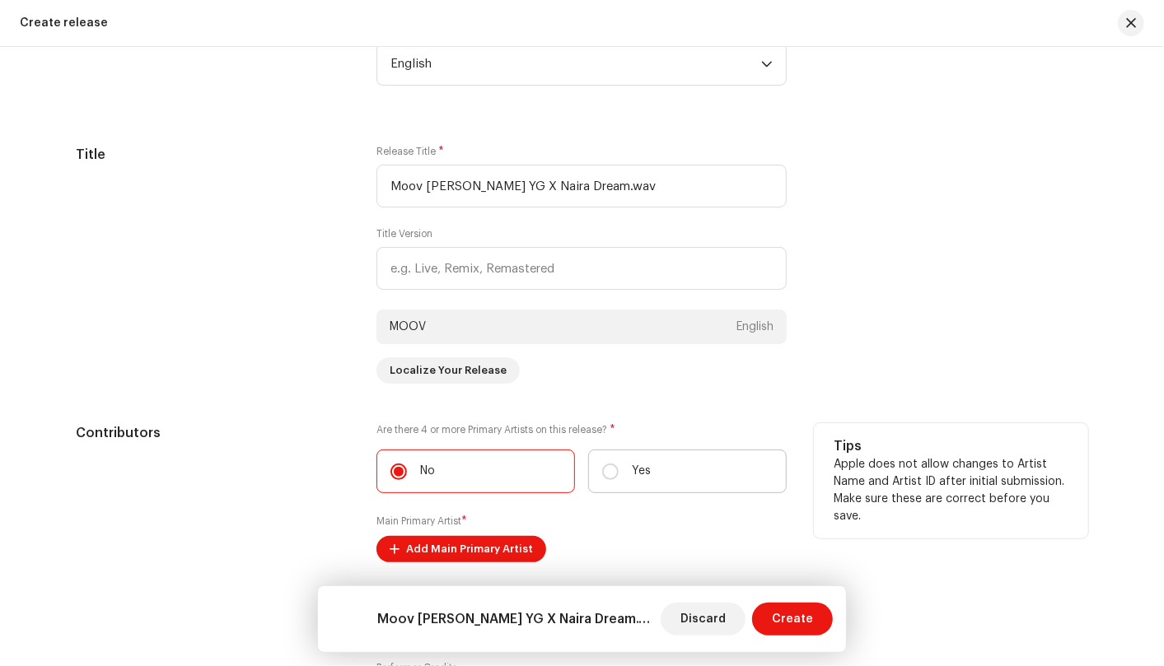
scroll to position [1739, 0]
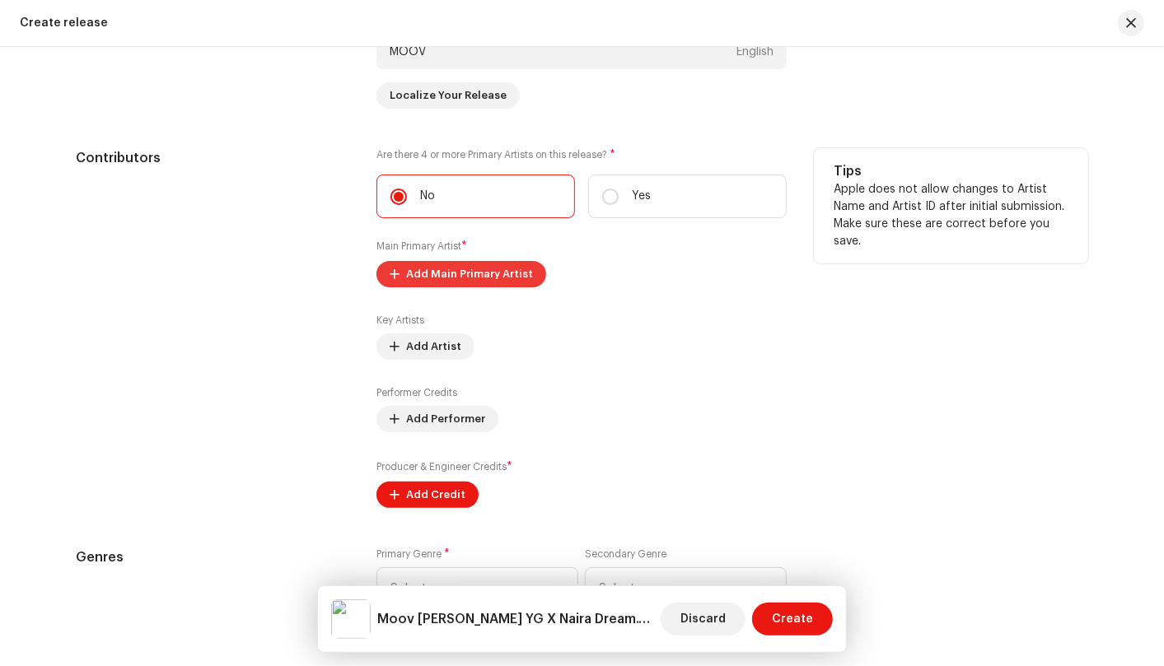
click at [493, 278] on span "Add Main Primary Artist" at bounding box center [469, 274] width 127 height 33
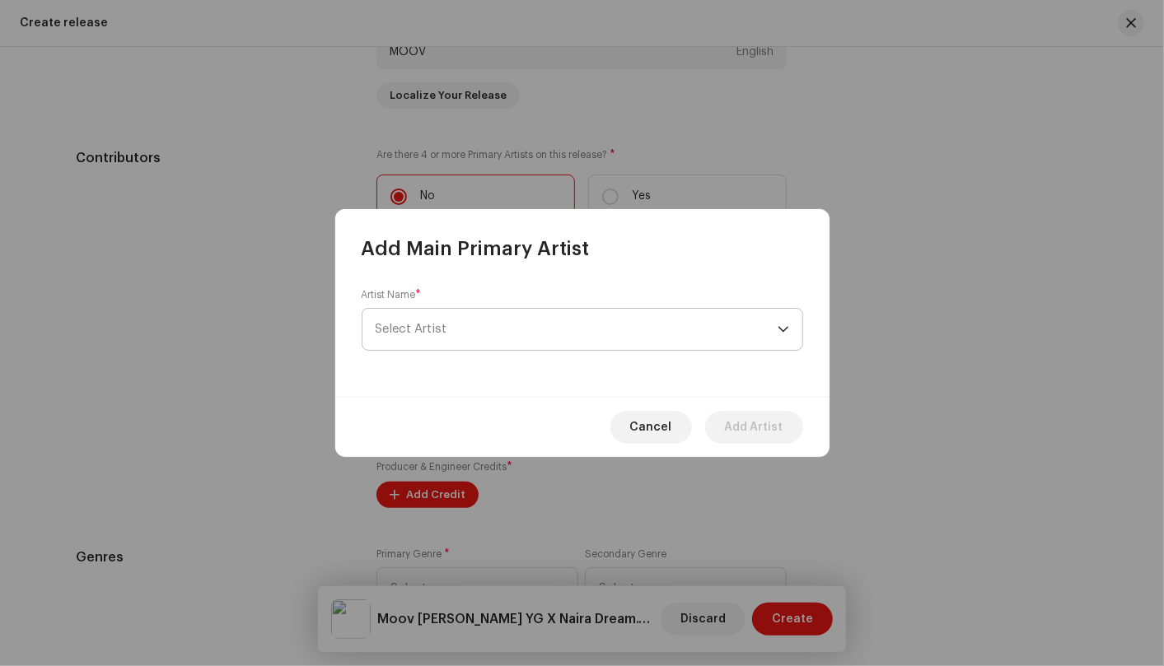
click at [775, 327] on span "Select Artist" at bounding box center [577, 329] width 402 height 41
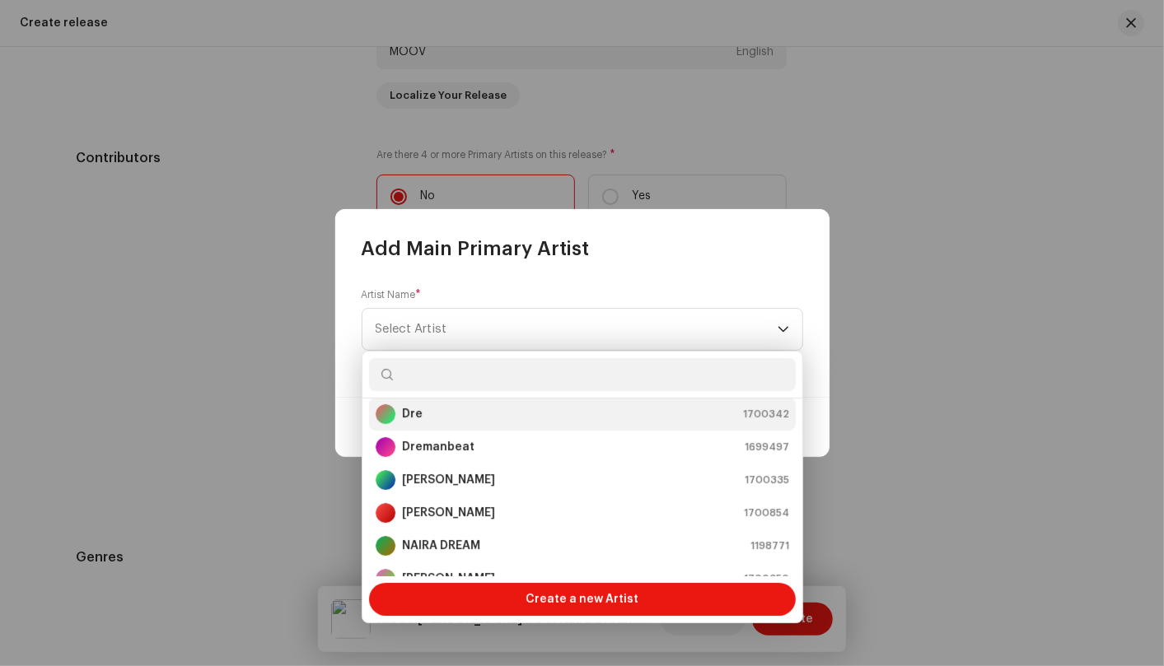
scroll to position [98, 0]
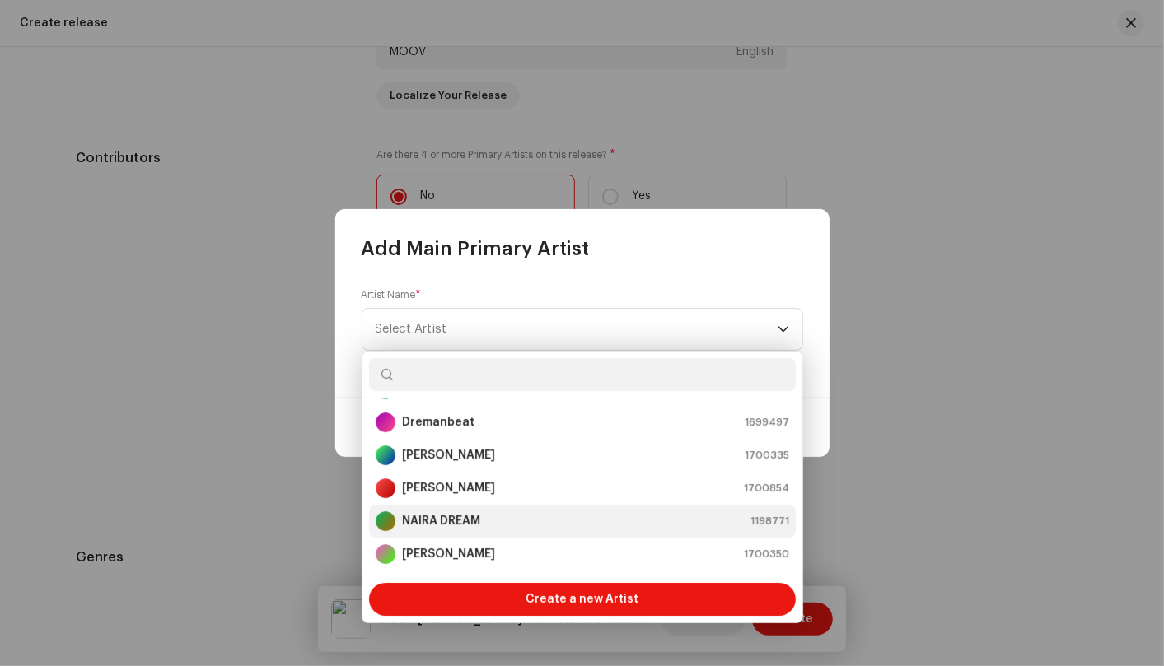
click at [608, 524] on div "NAIRA DREAM 1198771" at bounding box center [582, 521] width 413 height 20
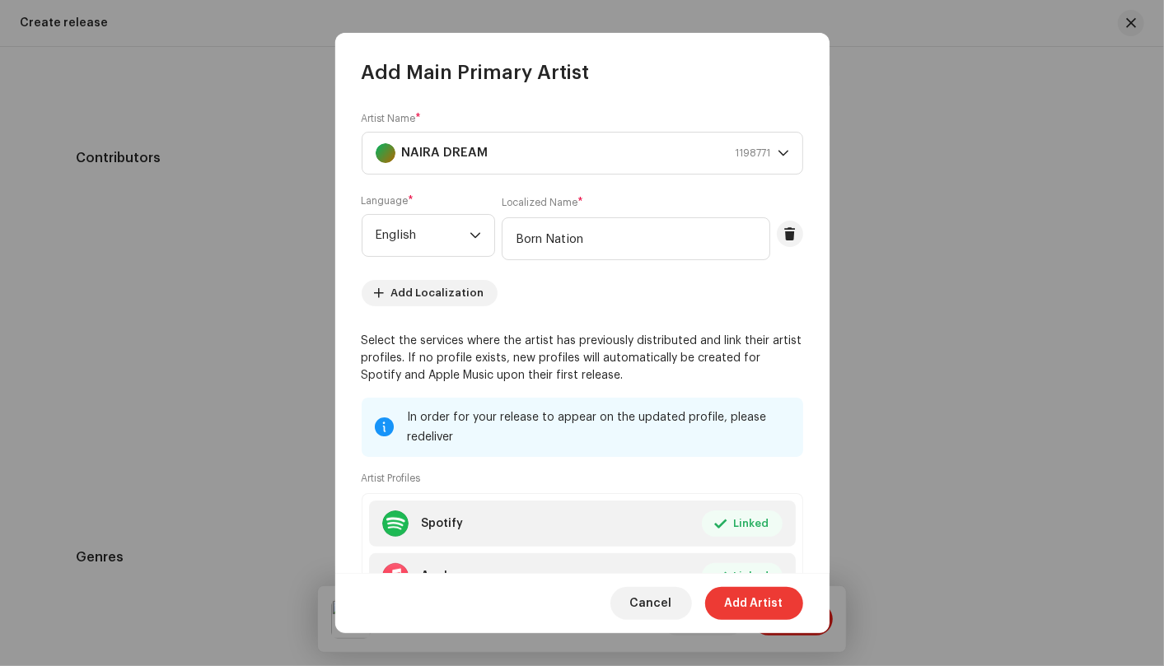
click at [736, 605] on span "Add Artist" at bounding box center [754, 603] width 58 height 33
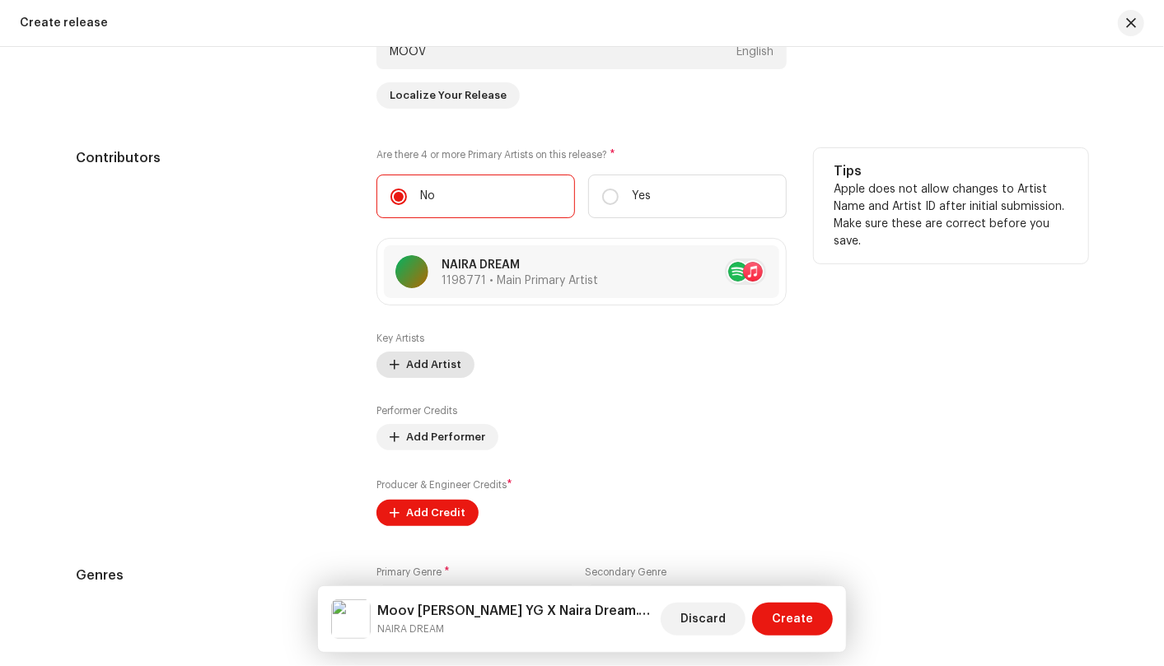
click at [447, 371] on span "Add Artist" at bounding box center [433, 364] width 55 height 33
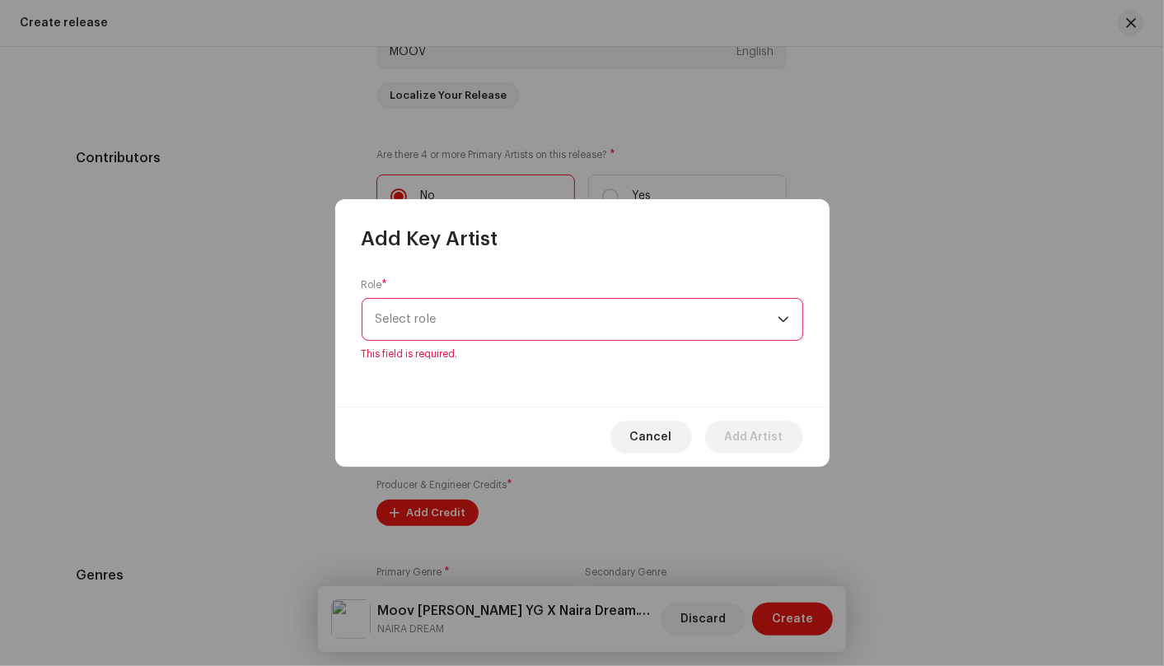
click at [697, 351] on div "Role * Select role This field is required." at bounding box center [582, 329] width 494 height 155
click at [725, 326] on span "Select role" at bounding box center [577, 319] width 402 height 41
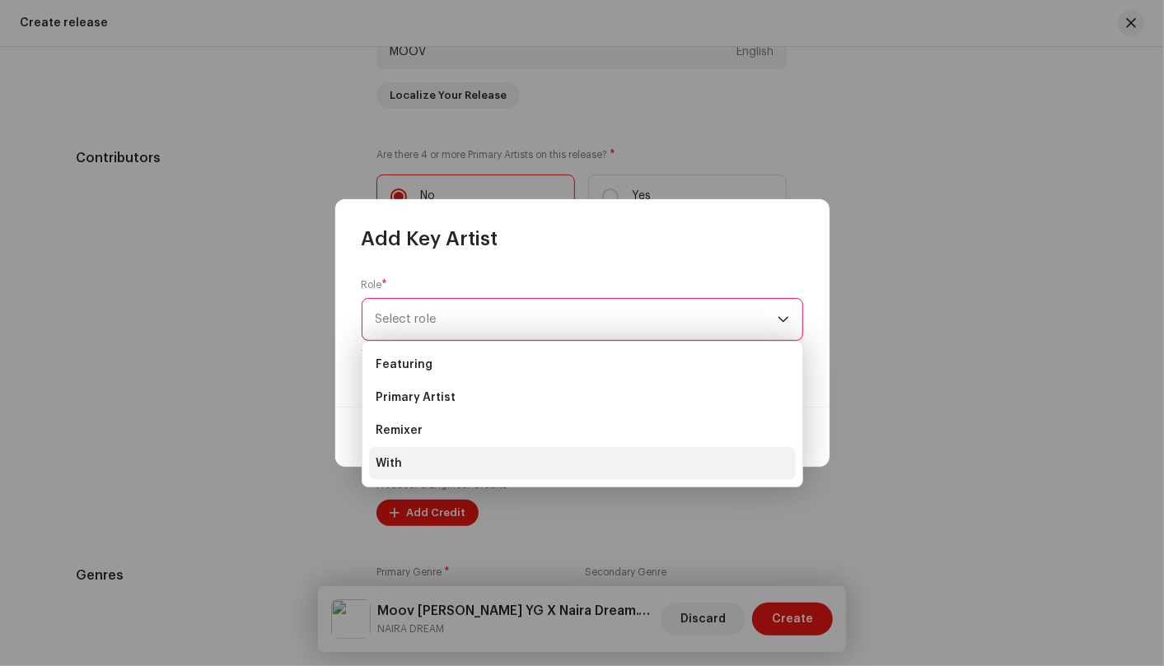
click at [630, 455] on li "With" at bounding box center [582, 463] width 427 height 33
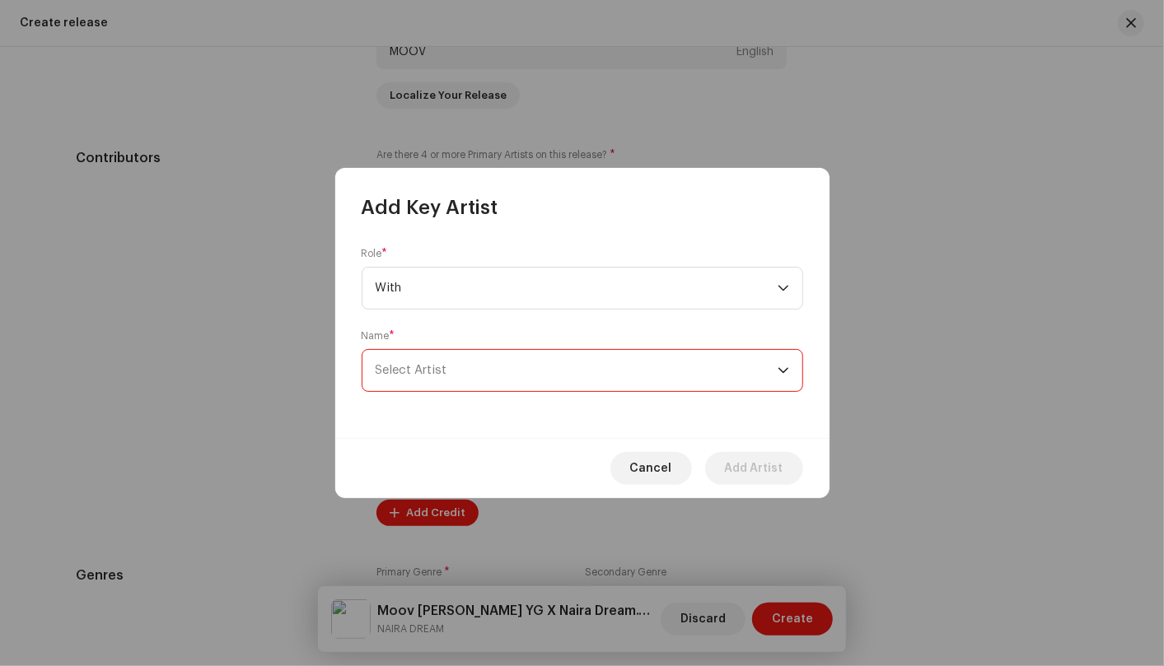
click at [774, 383] on span "Select Artist" at bounding box center [577, 370] width 402 height 41
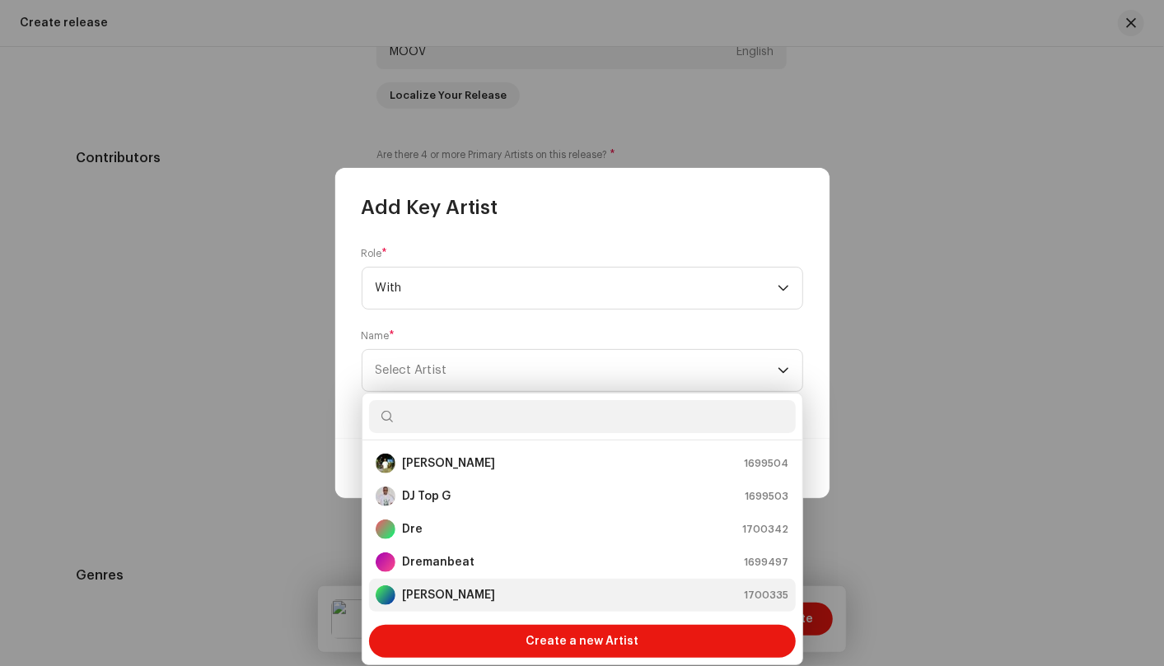
click at [527, 591] on div "Leo YG 1700335" at bounding box center [582, 596] width 413 height 20
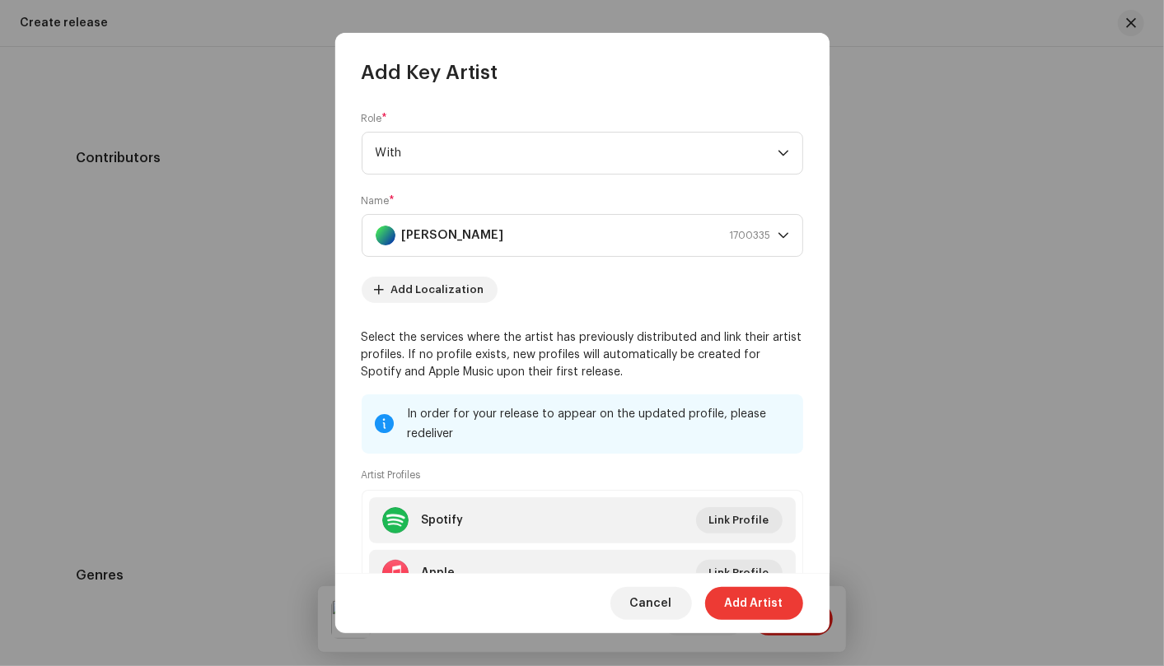
click at [739, 606] on span "Add Artist" at bounding box center [754, 603] width 58 height 33
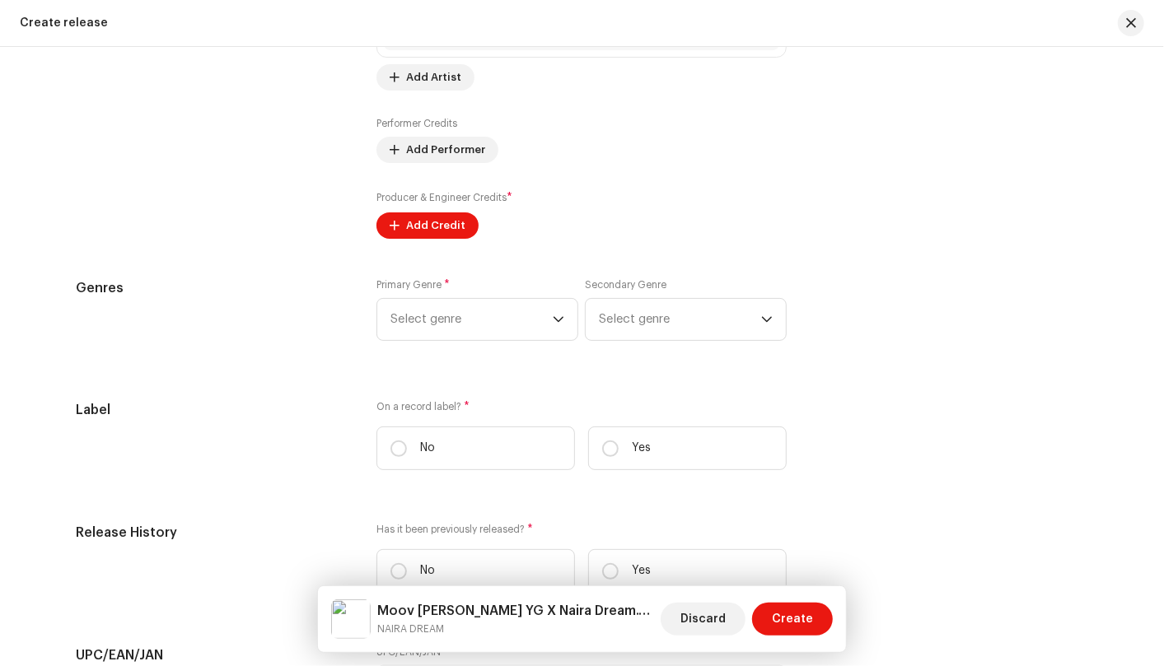
scroll to position [2187, 0]
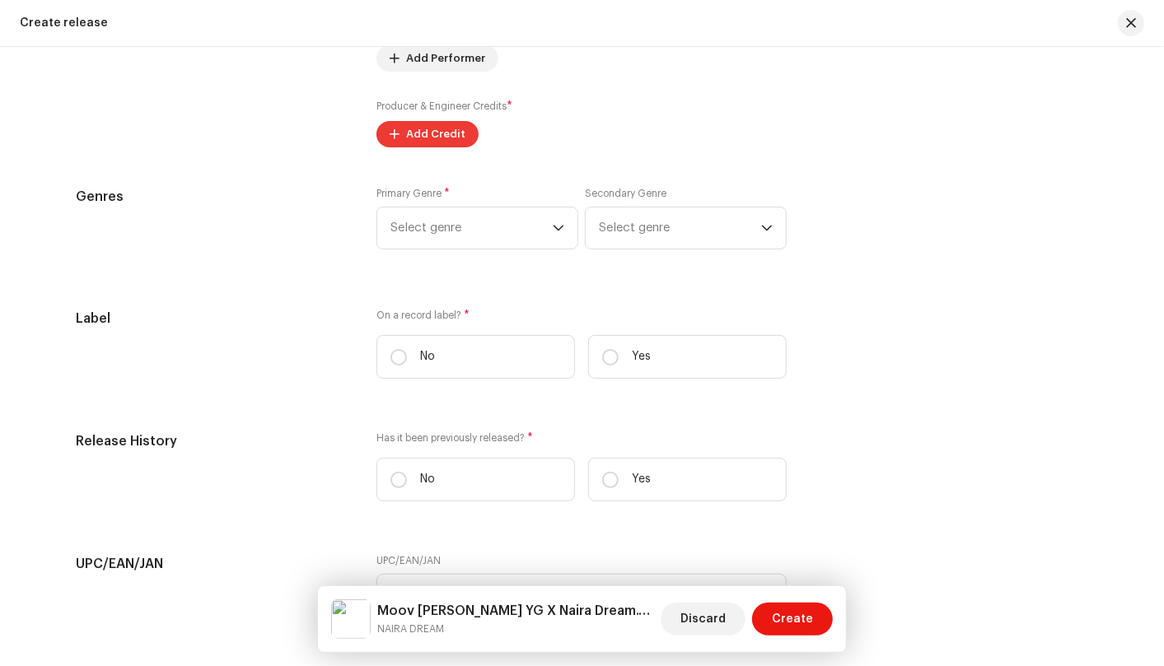
click at [456, 142] on span "Add Credit" at bounding box center [435, 134] width 59 height 33
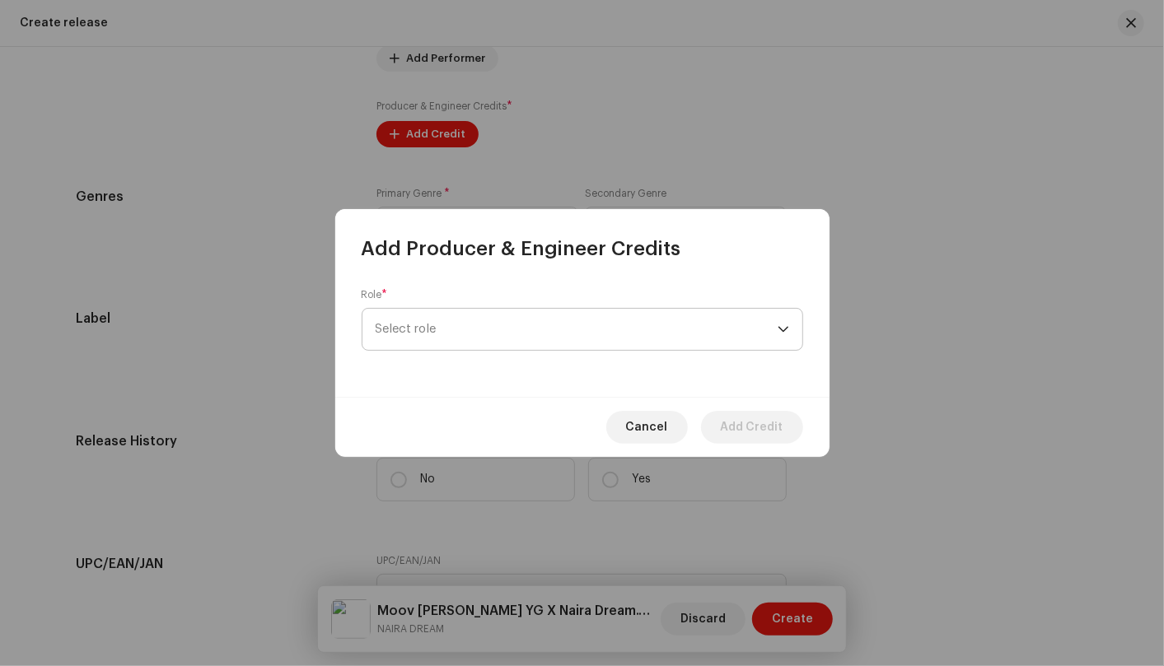
click at [780, 329] on div "dropdown trigger" at bounding box center [783, 329] width 12 height 41
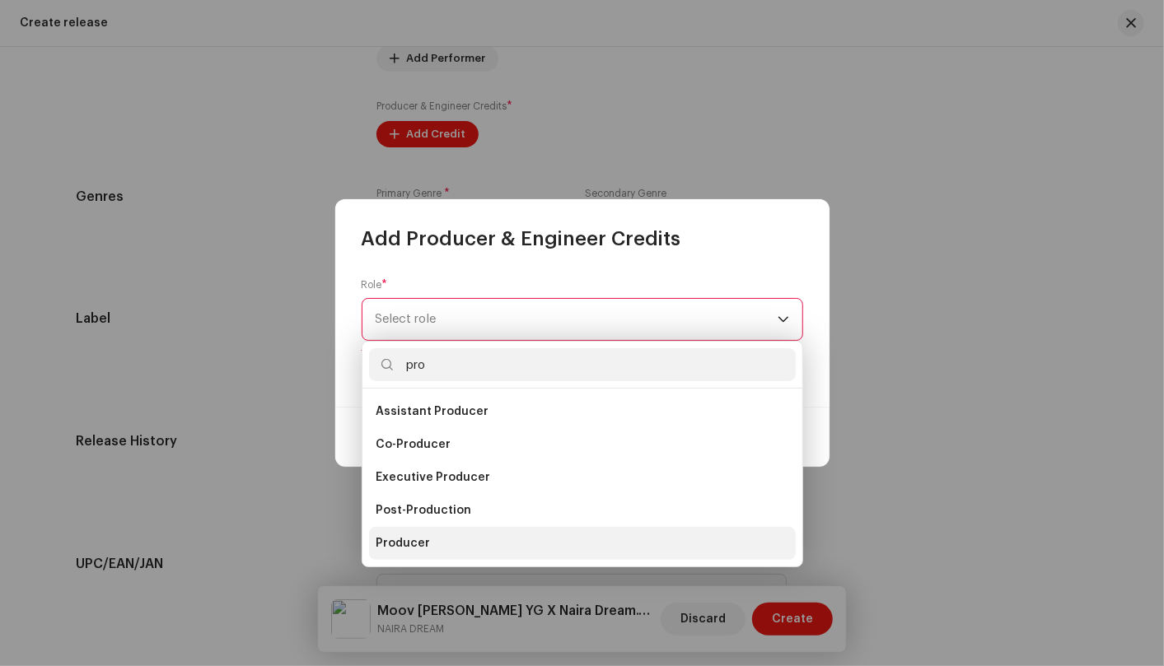
type input "pro"
click at [481, 544] on li "Producer" at bounding box center [582, 543] width 427 height 33
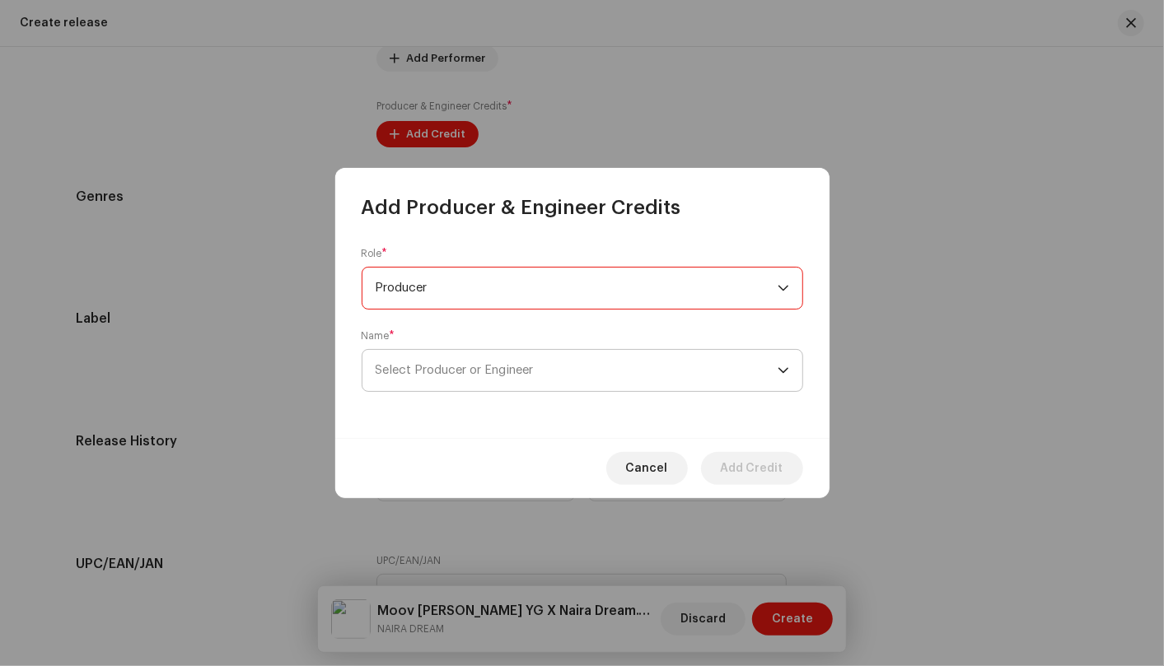
click at [774, 366] on span "Select Producer or Engineer" at bounding box center [577, 370] width 402 height 41
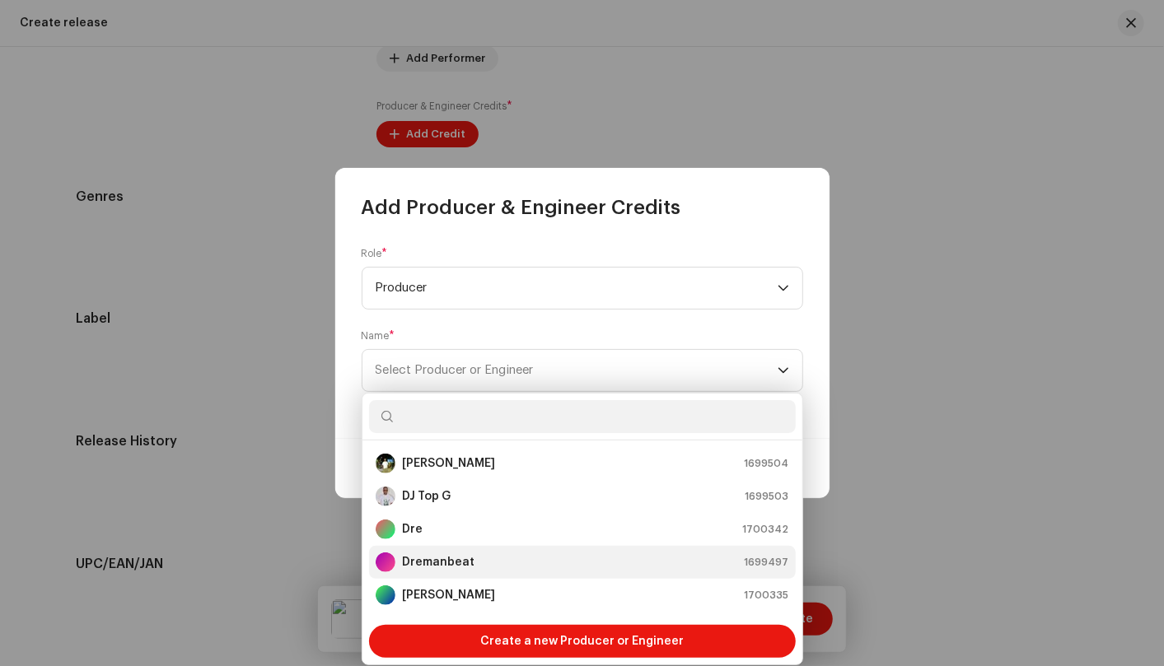
click at [619, 553] on div "Dremanbeat 1699497" at bounding box center [582, 563] width 413 height 20
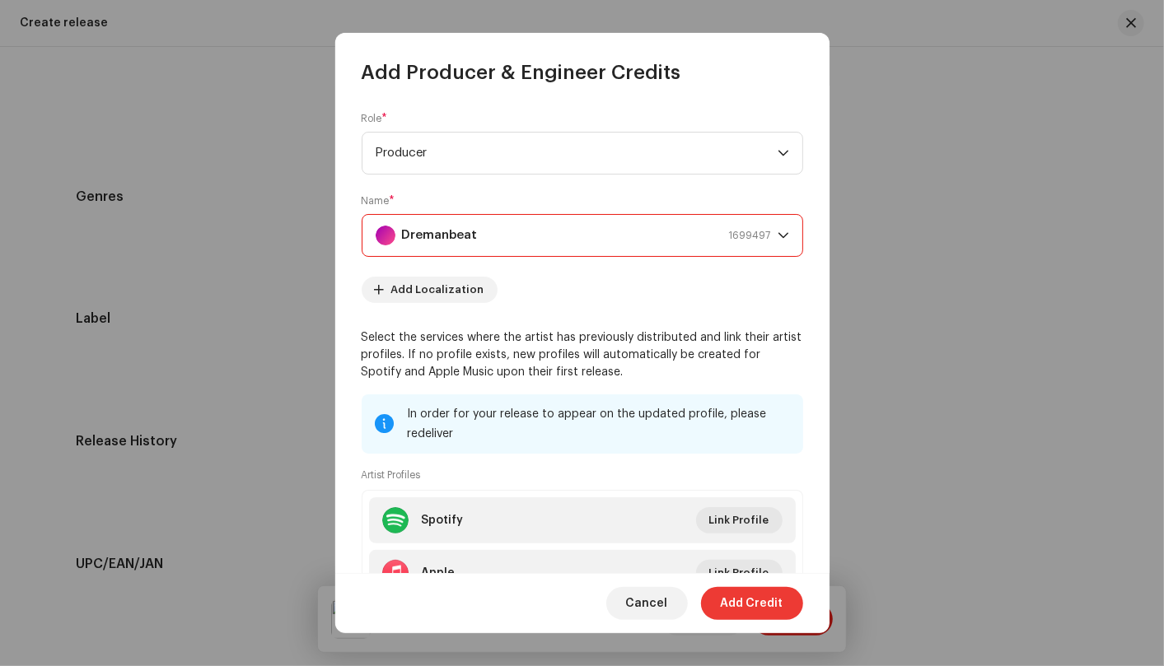
click at [736, 600] on span "Add Credit" at bounding box center [752, 603] width 63 height 33
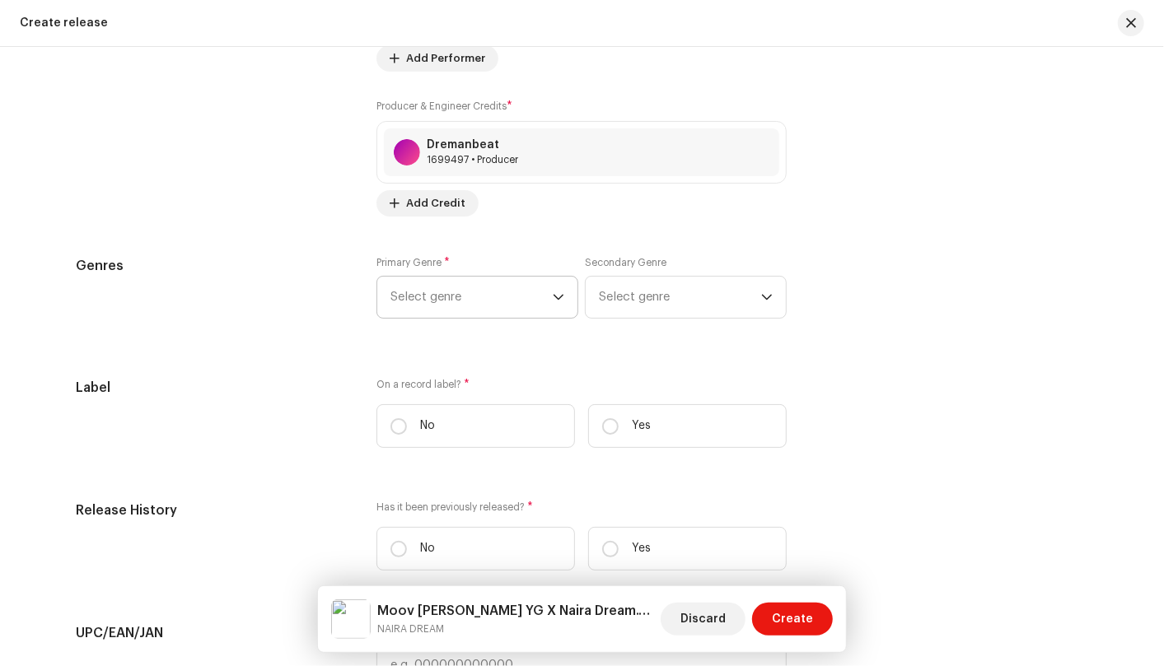
click at [563, 294] on p-select "Select genre" at bounding box center [477, 297] width 202 height 43
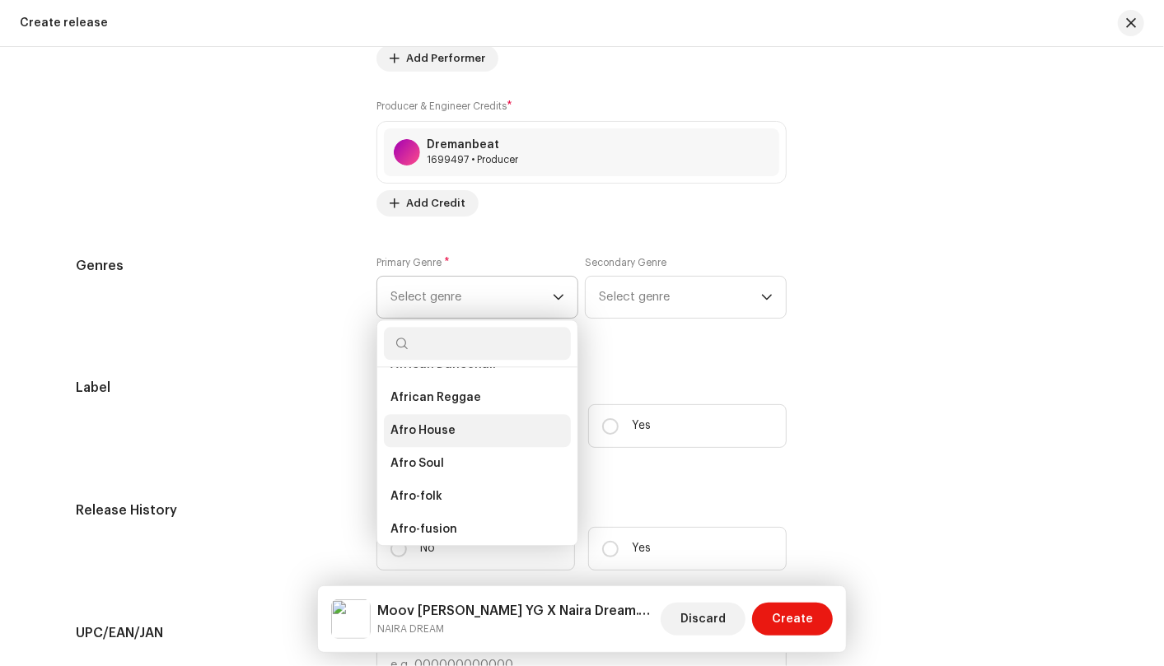
scroll to position [183, 0]
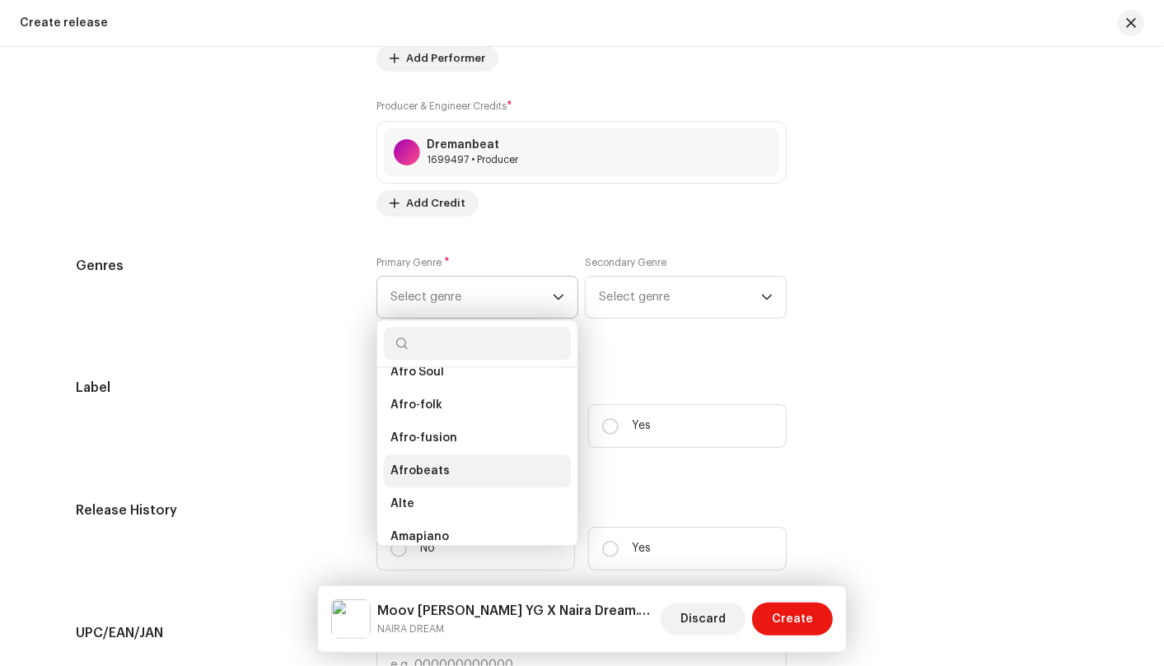
click at [479, 465] on li "Afrobeats" at bounding box center [477, 471] width 187 height 33
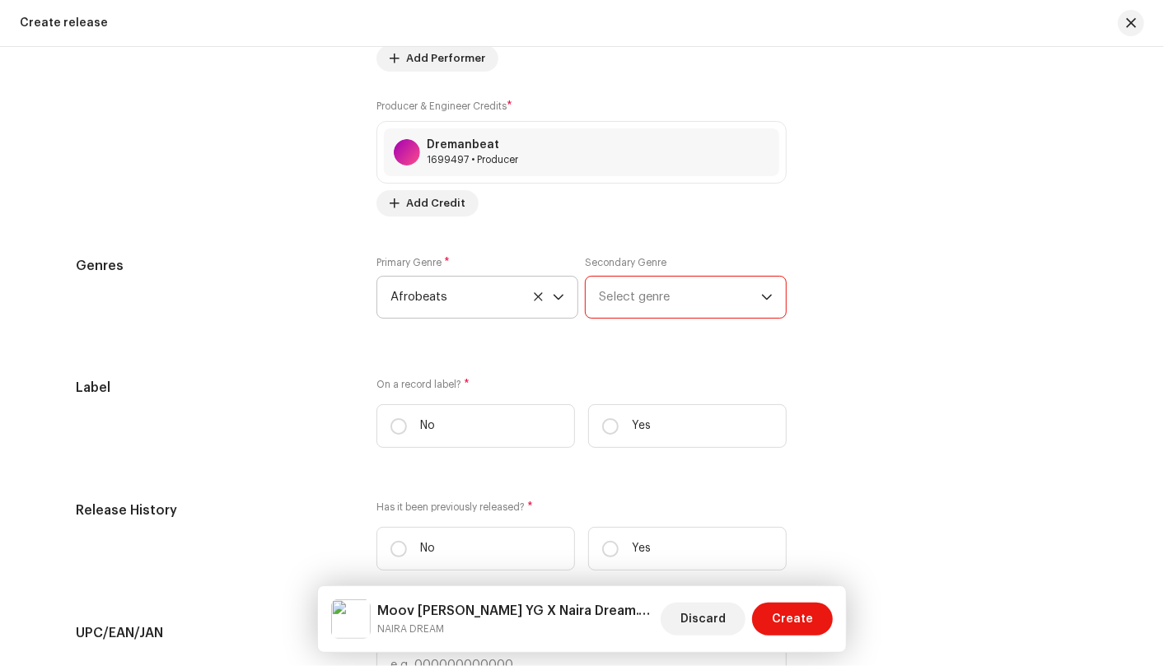
click at [742, 292] on span "Select genre" at bounding box center [680, 297] width 162 height 41
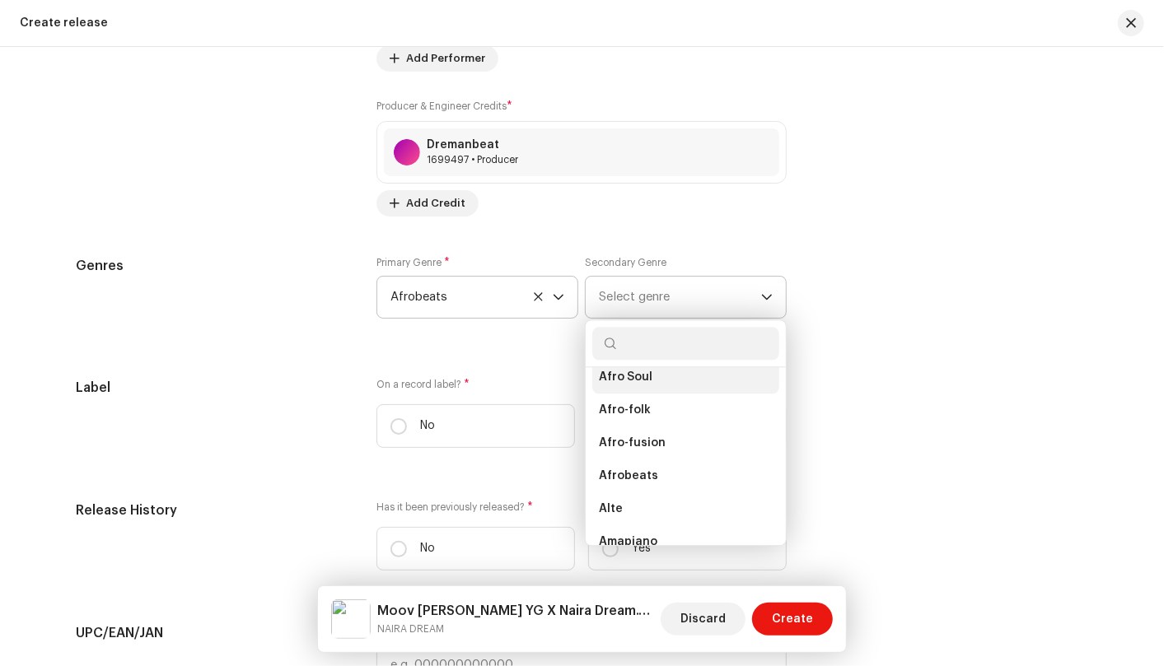
scroll to position [171, 0]
click at [660, 445] on li "Afro-fusion" at bounding box center [685, 449] width 187 height 33
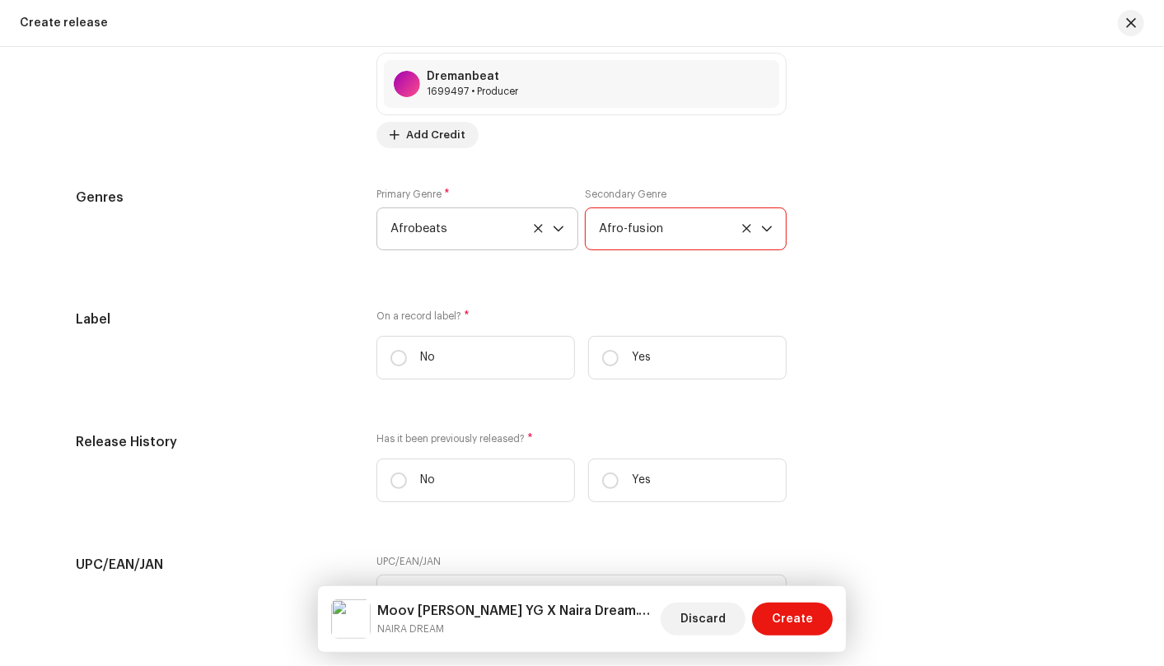
scroll to position [2278, 0]
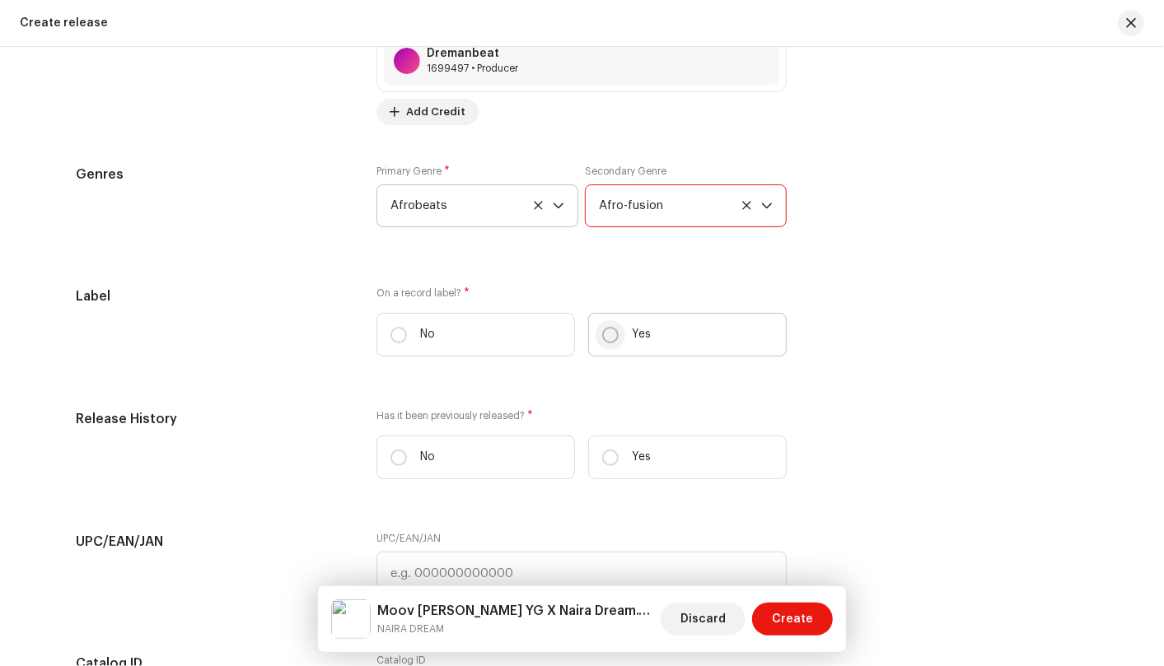
click at [605, 329] on input "Yes" at bounding box center [610, 335] width 16 height 16
radio input "true"
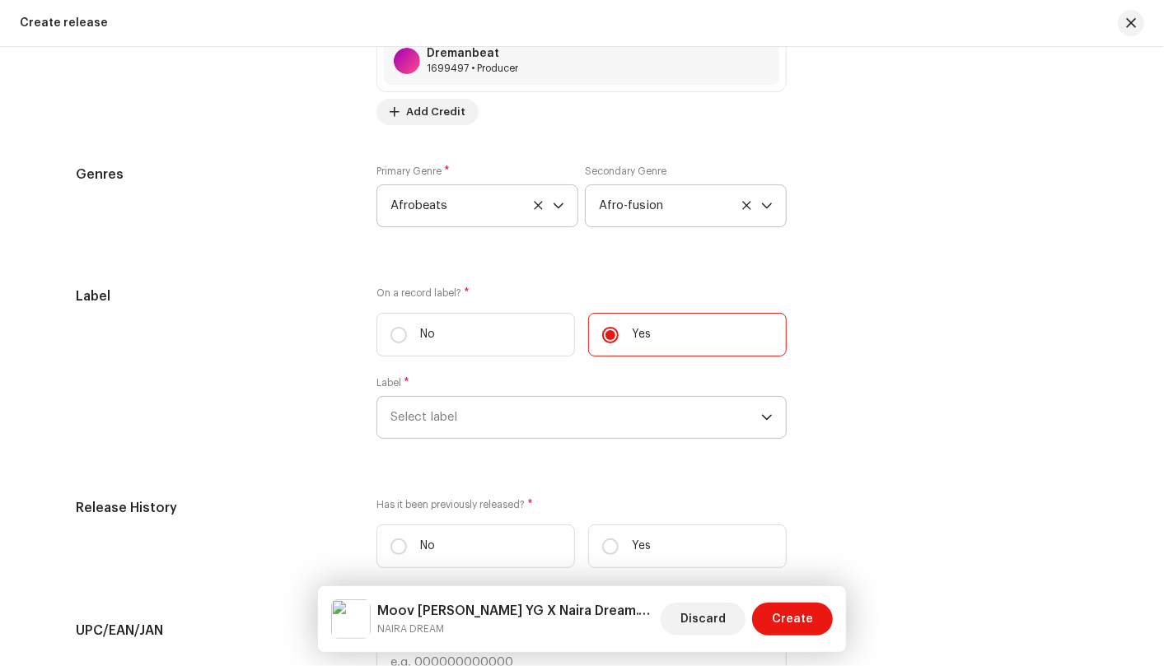
click at [656, 421] on span "Select label" at bounding box center [575, 417] width 371 height 41
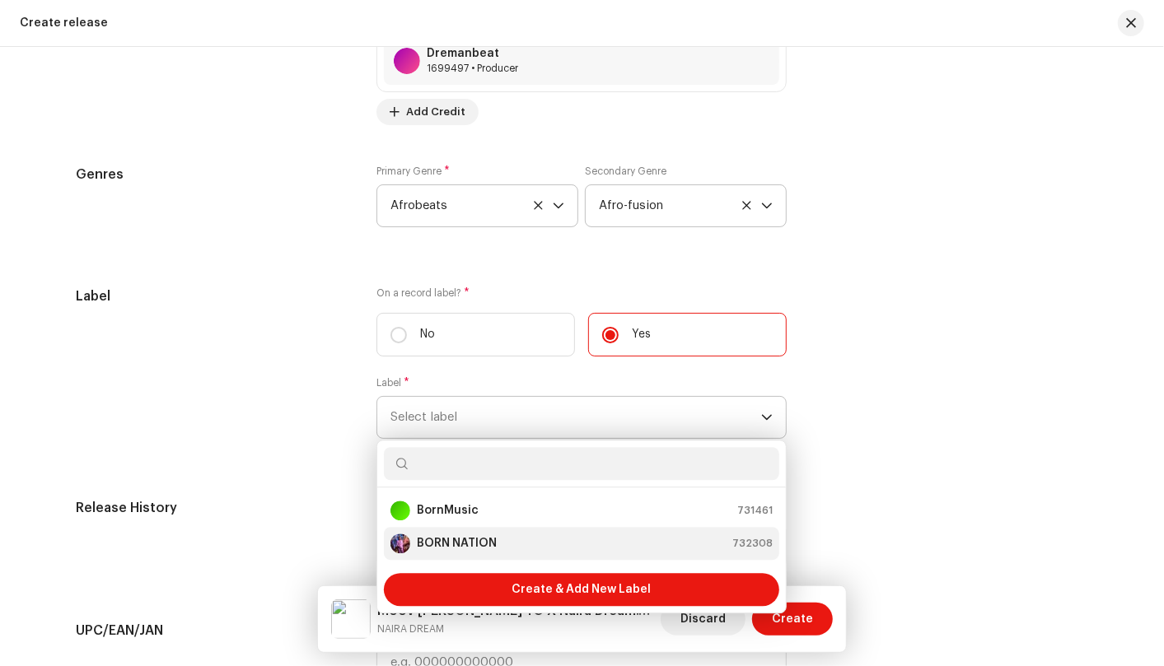
click at [619, 549] on div "BORN NATION 732308" at bounding box center [581, 544] width 382 height 20
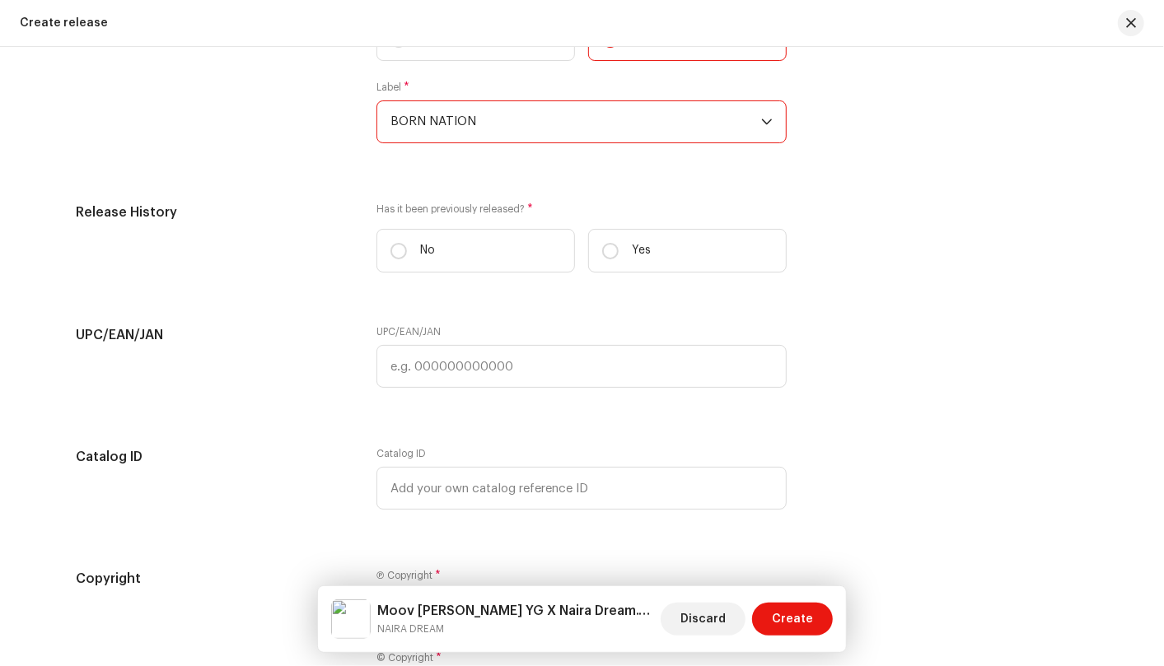
scroll to position [2578, 0]
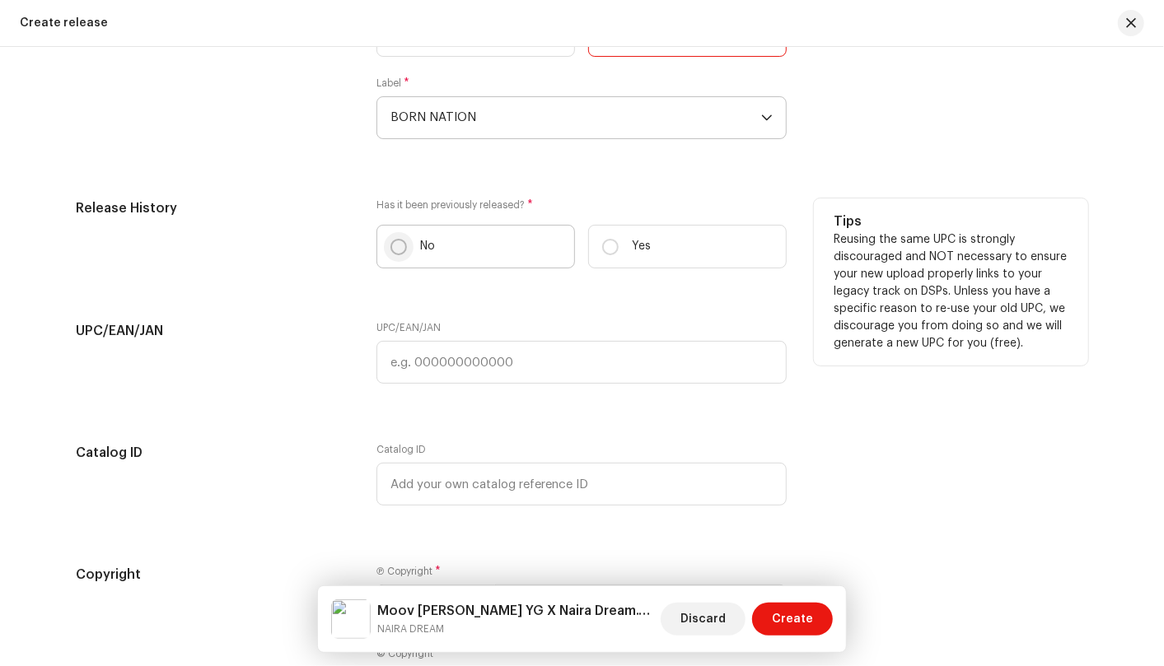
click at [397, 246] on input "No" at bounding box center [398, 247] width 16 height 16
radio input "true"
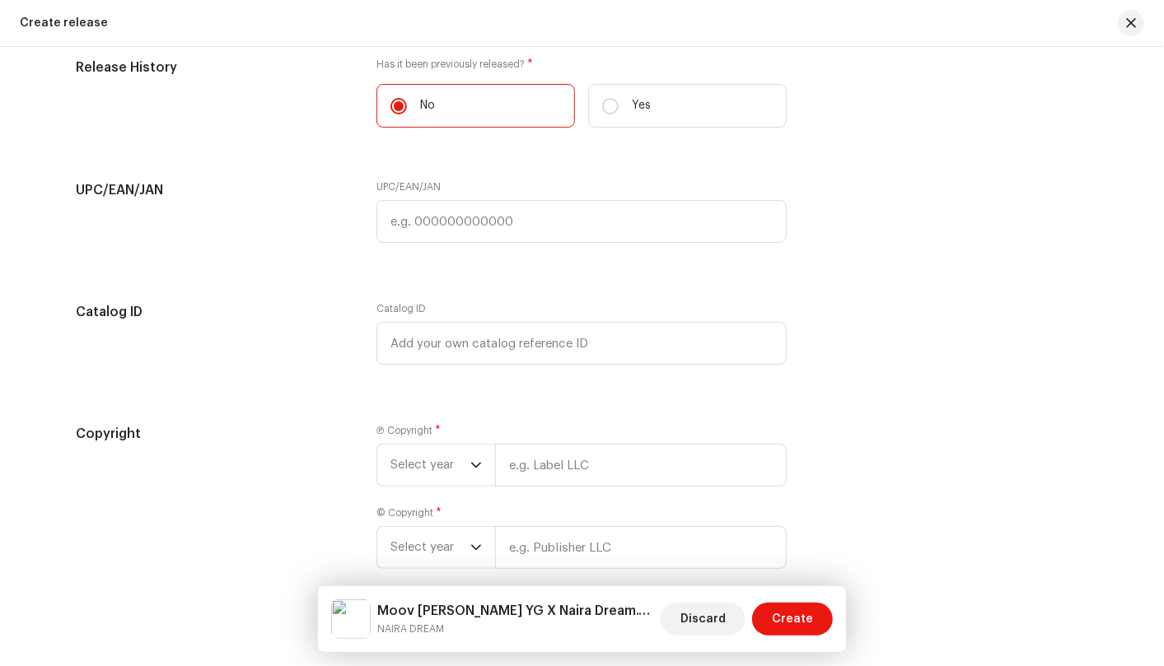
scroll to position [2761, 0]
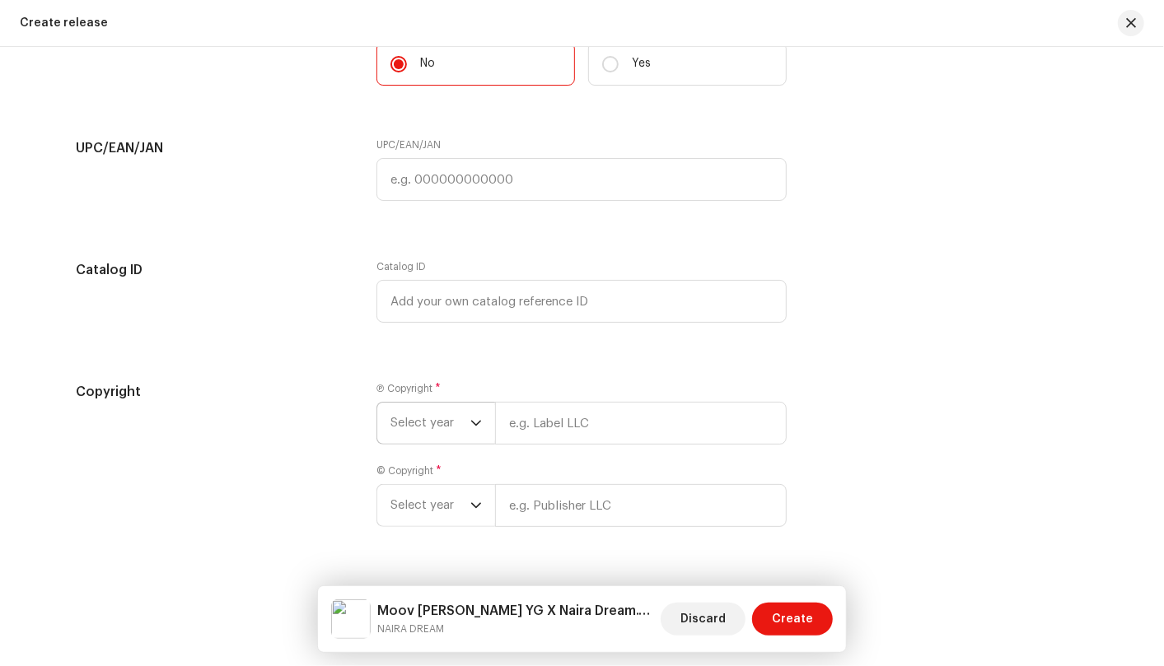
click at [480, 430] on p-select "Select year" at bounding box center [435, 423] width 119 height 43
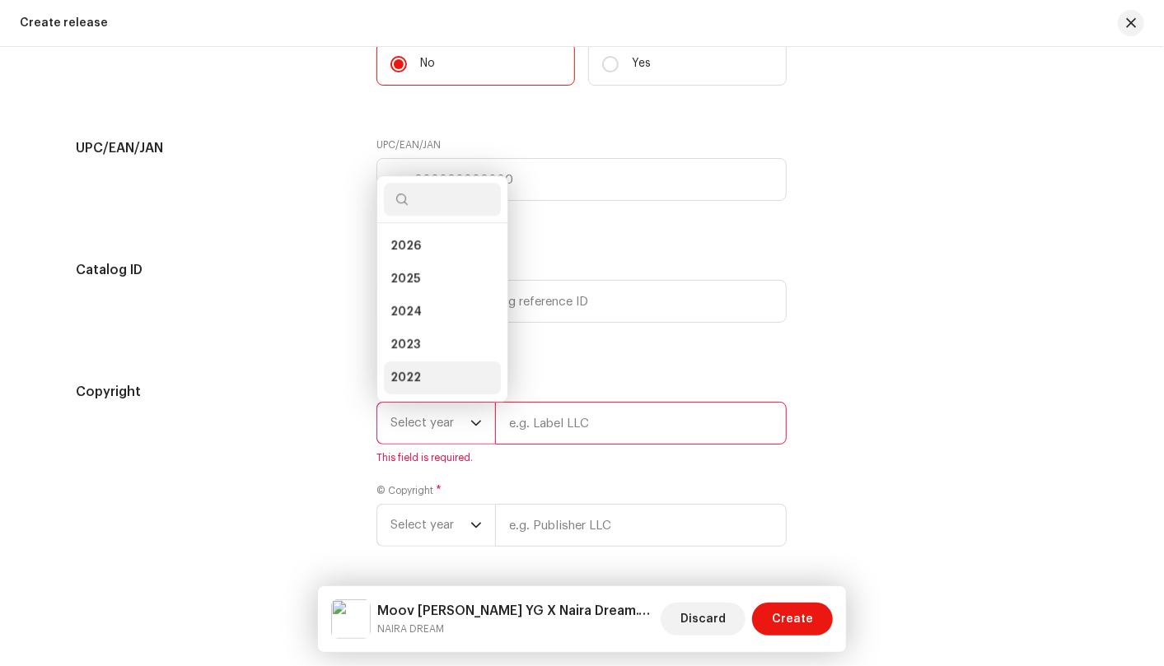
scroll to position [26, 0]
click at [477, 287] on li "2024" at bounding box center [442, 286] width 117 height 33
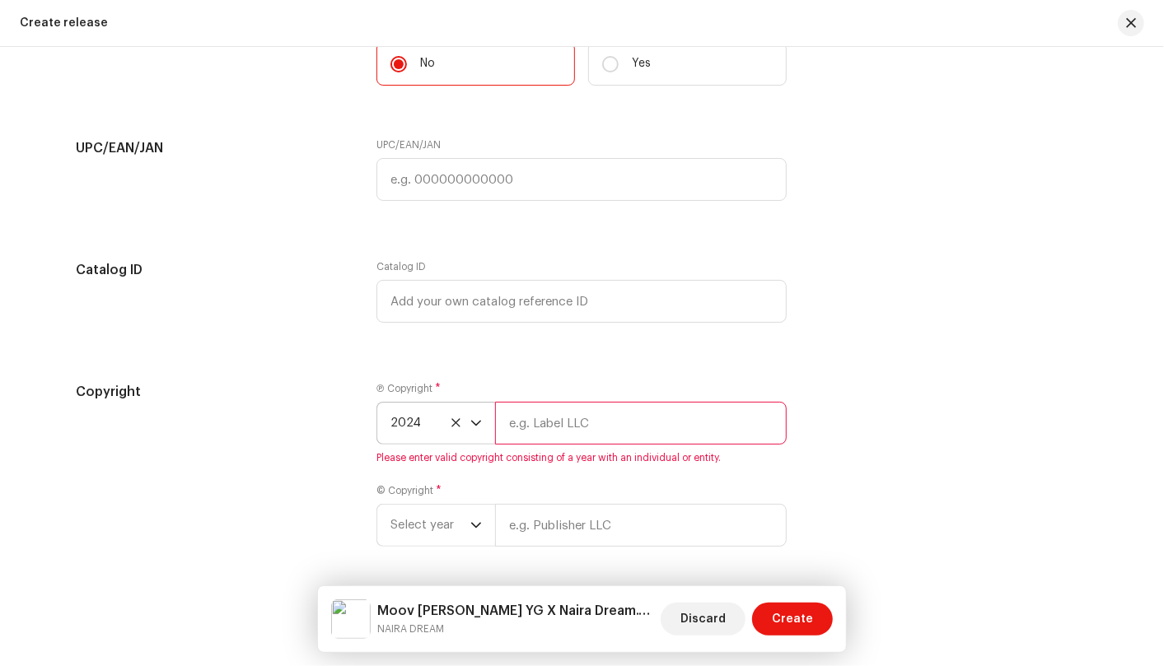
click at [628, 423] on input "text" at bounding box center [641, 423] width 292 height 43
type input "BornMusic"
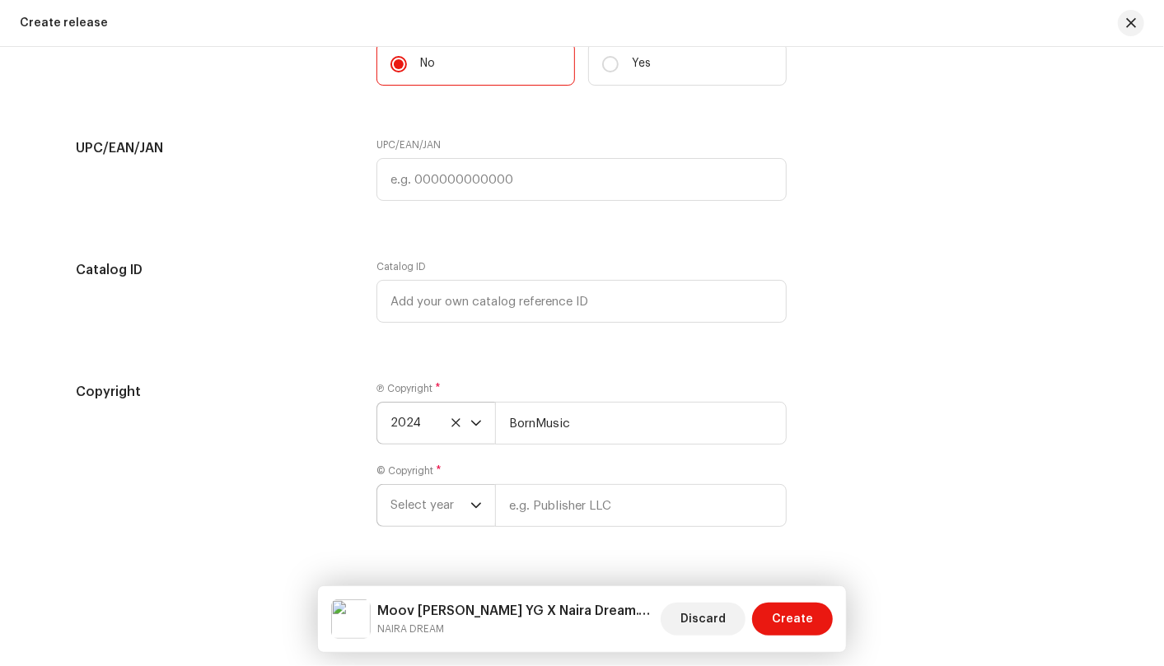
click at [473, 515] on div "dropdown trigger" at bounding box center [476, 505] width 12 height 41
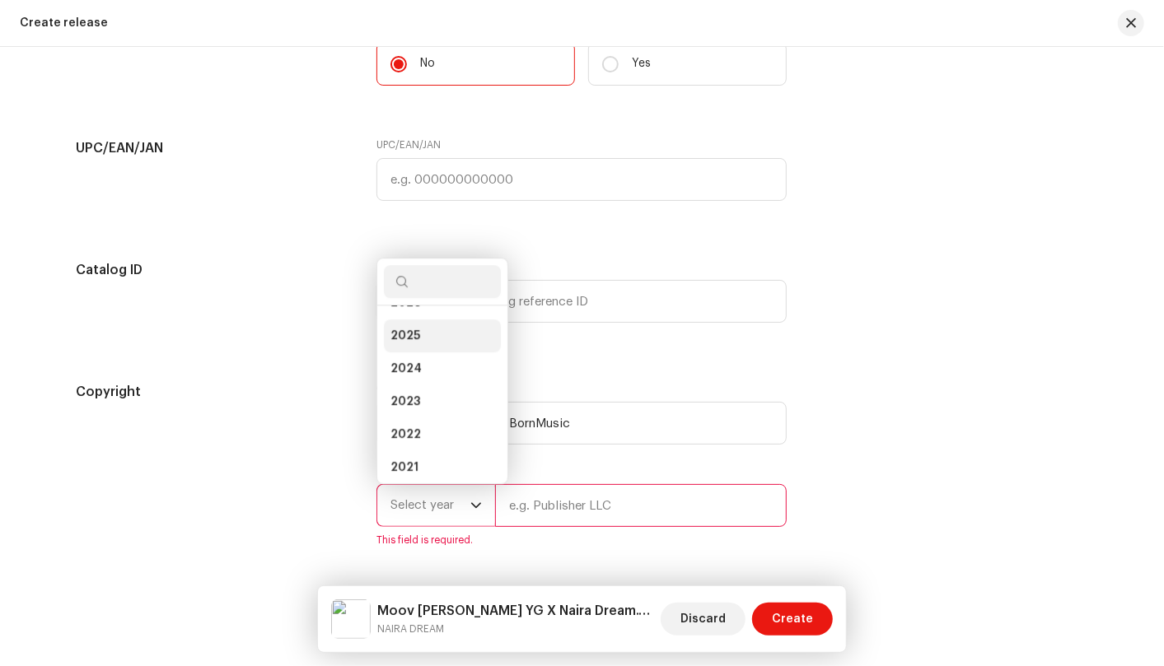
click at [453, 335] on li "2025" at bounding box center [442, 336] width 117 height 33
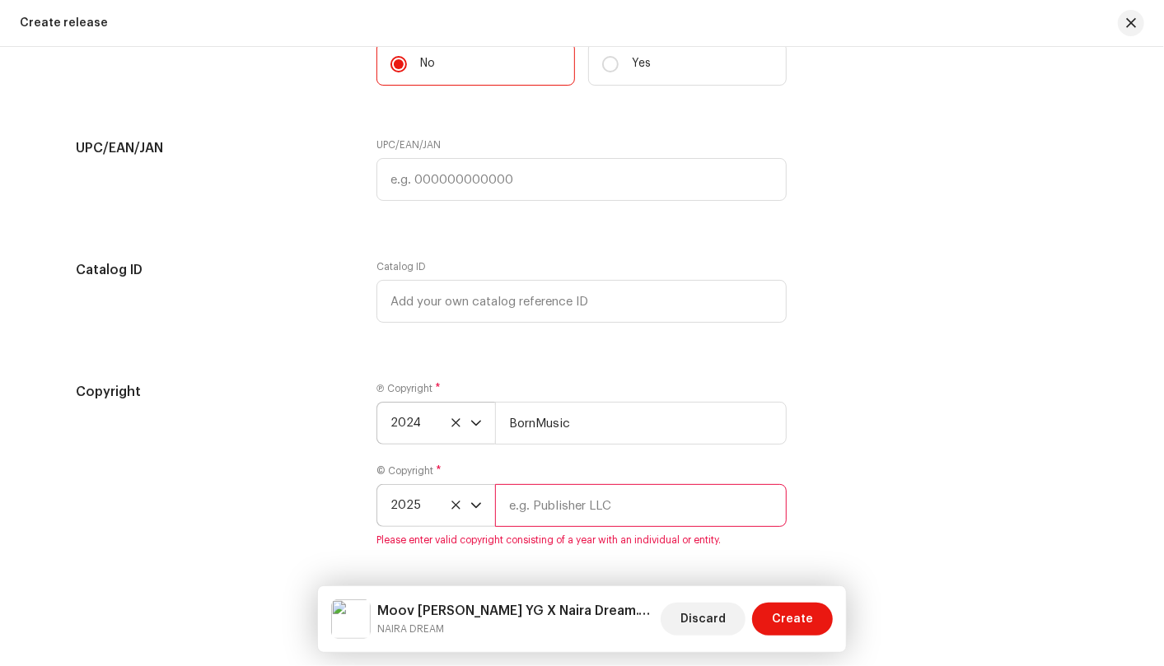
click at [710, 515] on input "text" at bounding box center [641, 505] width 292 height 43
type input "BornMusic"
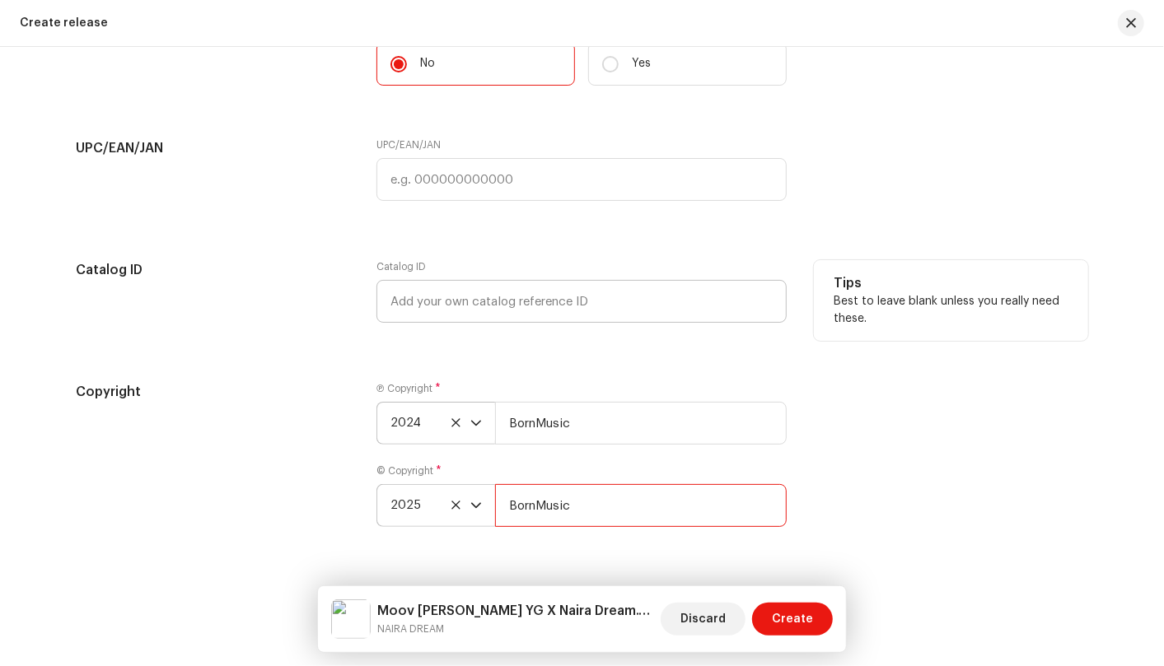
scroll to position [2803, 0]
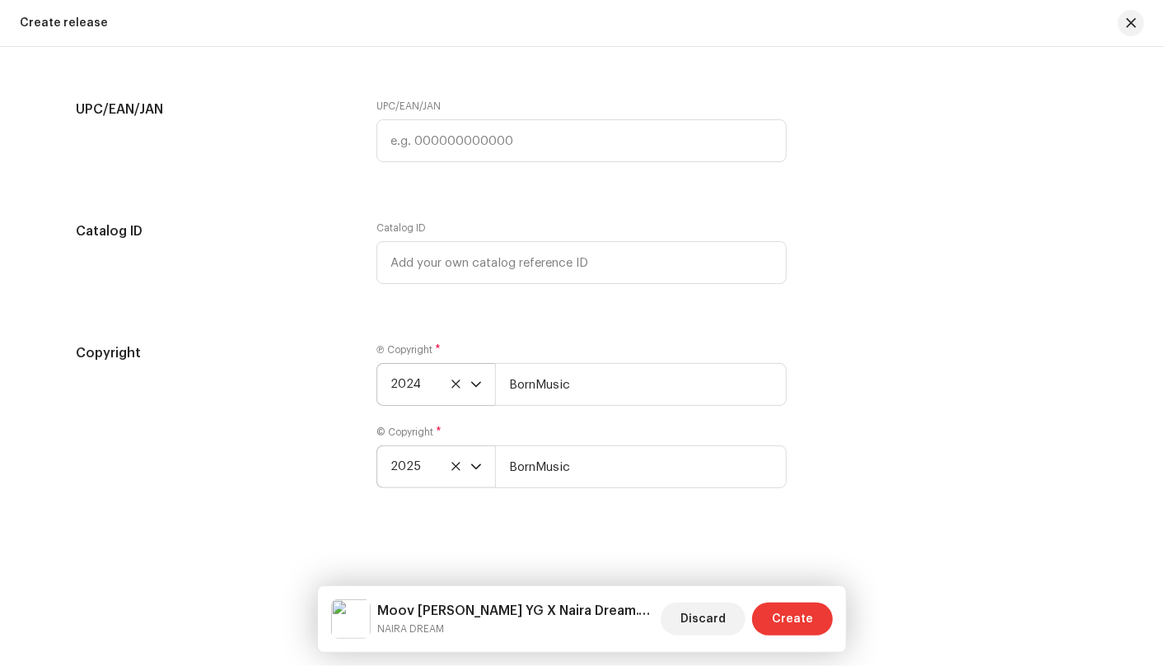
click at [788, 614] on span "Create" at bounding box center [792, 619] width 41 height 33
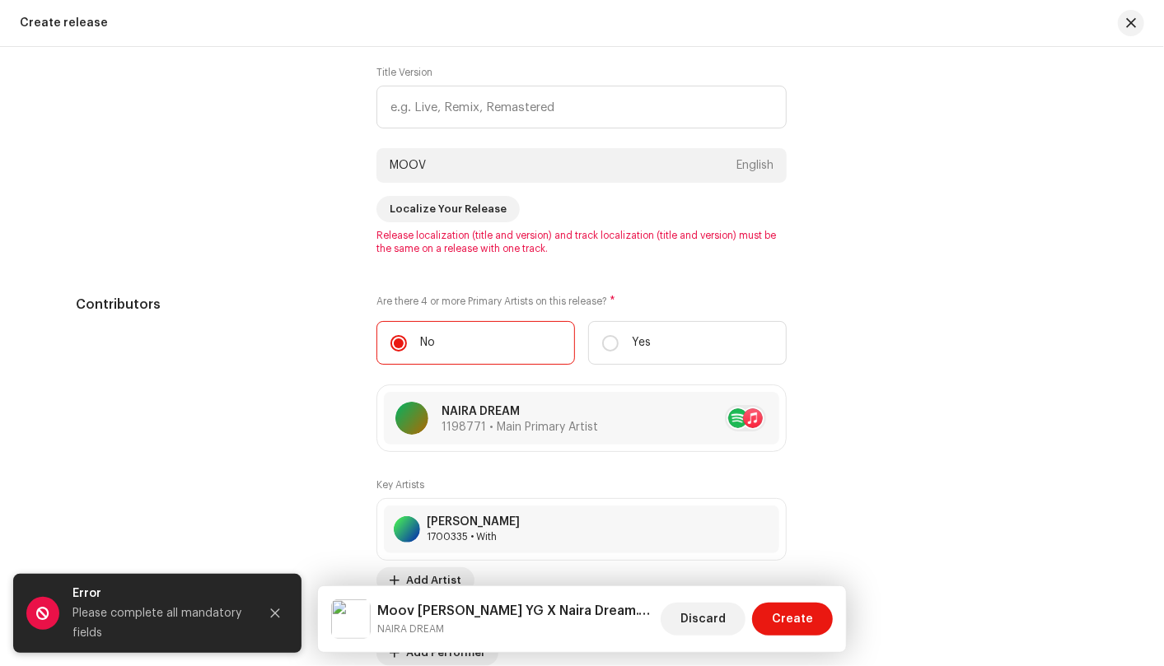
scroll to position [1534, 0]
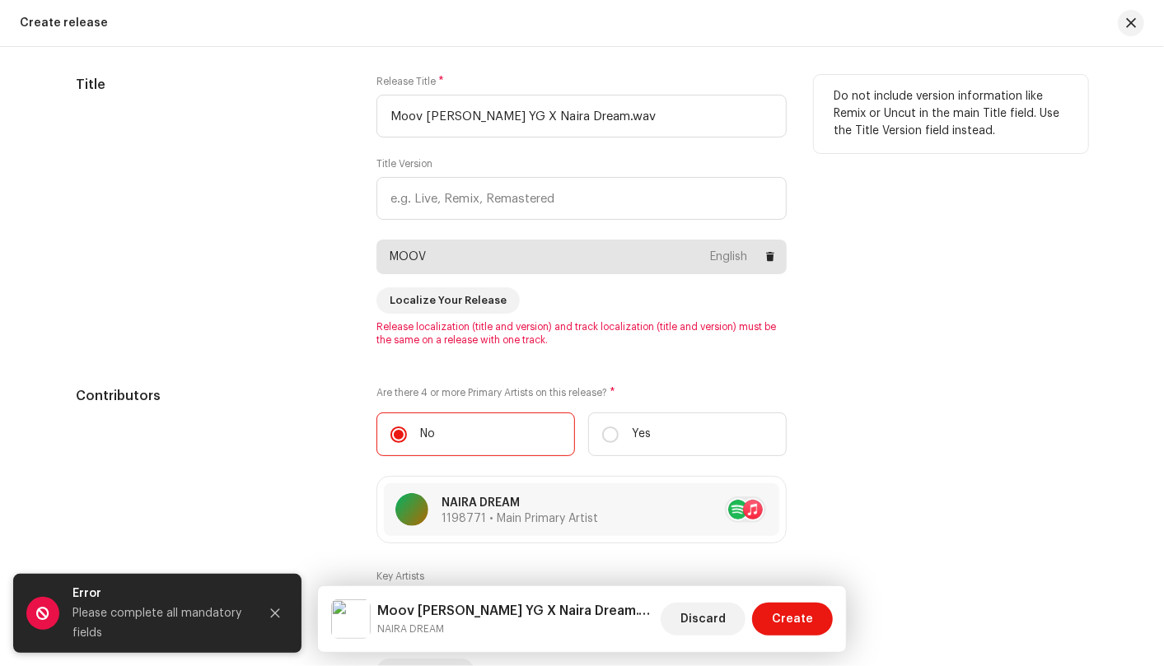
click at [492, 257] on div "MOOV English" at bounding box center [581, 257] width 410 height 35
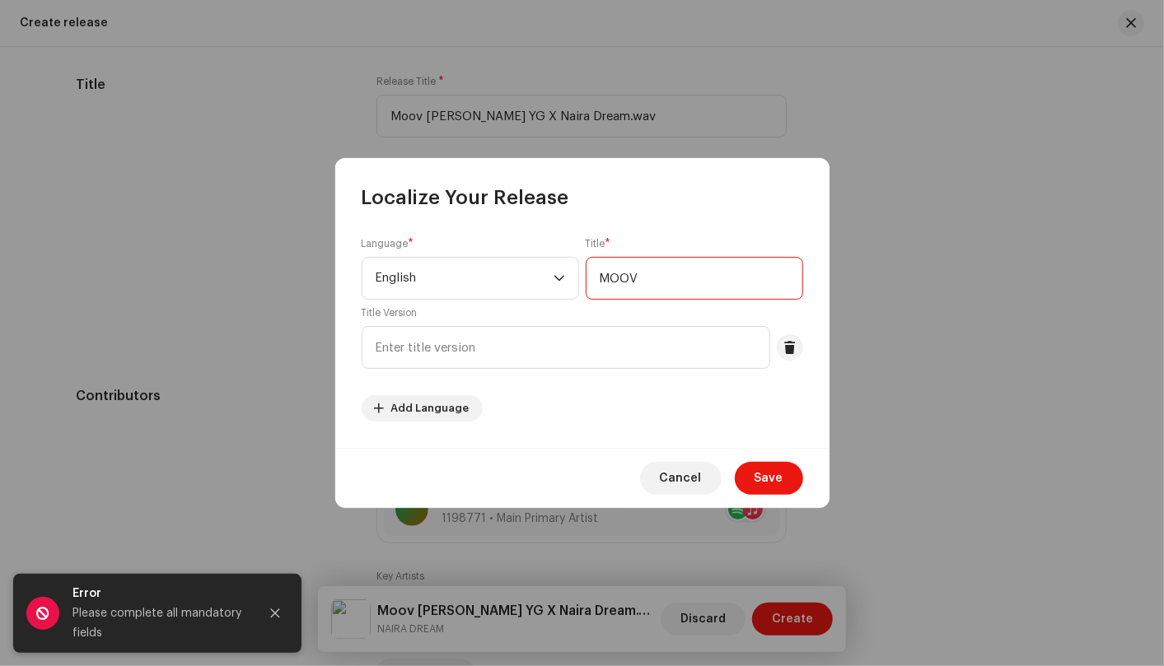
click at [670, 264] on input "MOOV" at bounding box center [694, 278] width 217 height 43
type input "Moov Leo YG X Naira Dream.wav"
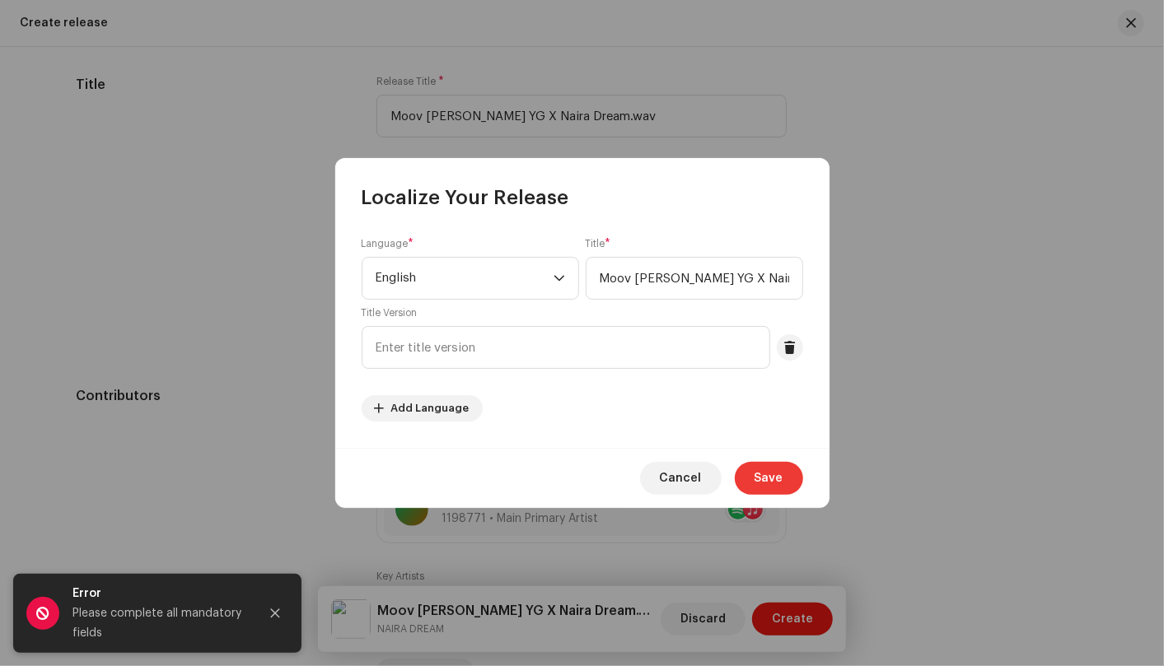
click at [768, 488] on span "Save" at bounding box center [768, 478] width 29 height 33
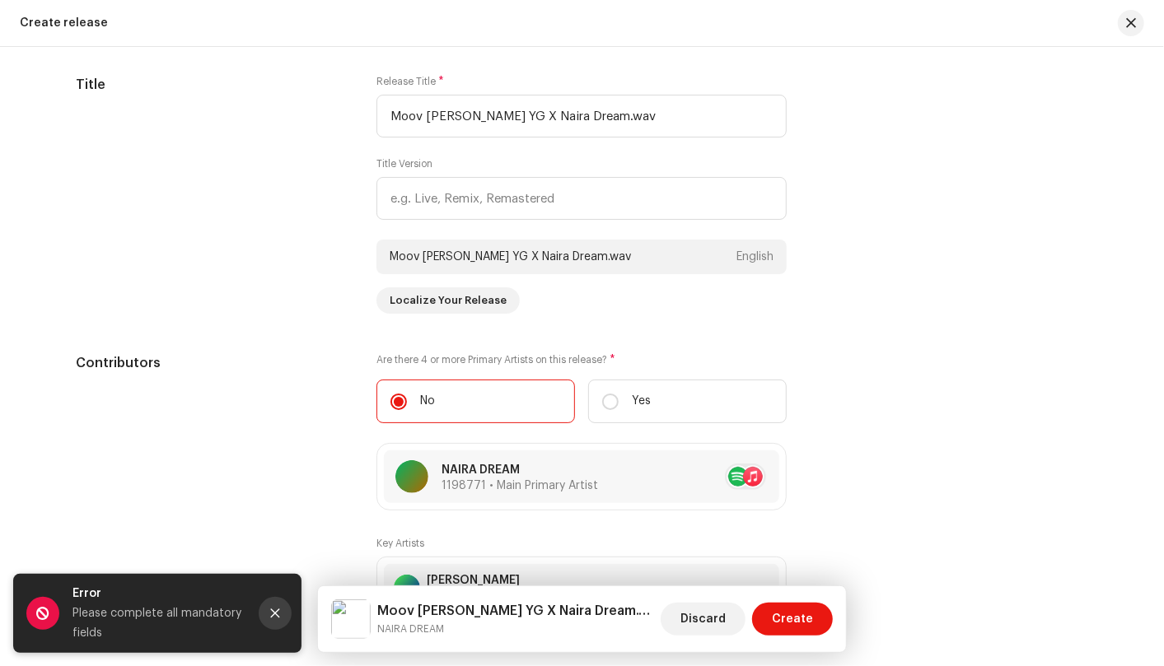
click at [273, 613] on icon "Close" at bounding box center [275, 613] width 9 height 9
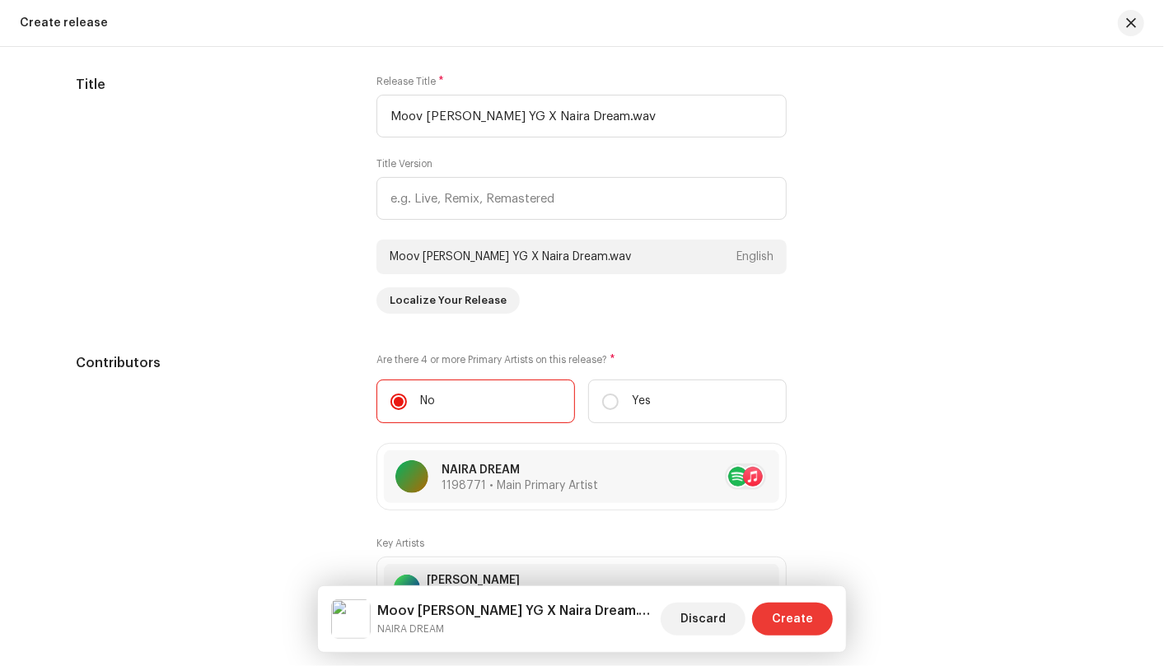
click at [803, 623] on span "Create" at bounding box center [792, 619] width 41 height 33
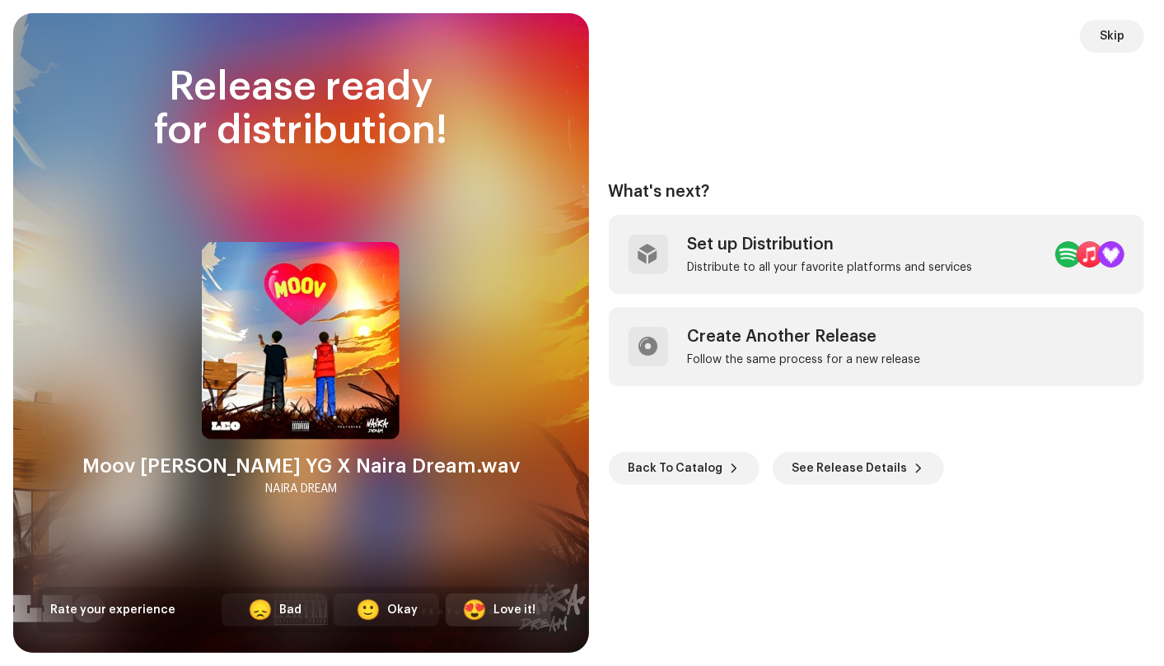
click at [532, 616] on div "Love it!" at bounding box center [514, 610] width 42 height 17
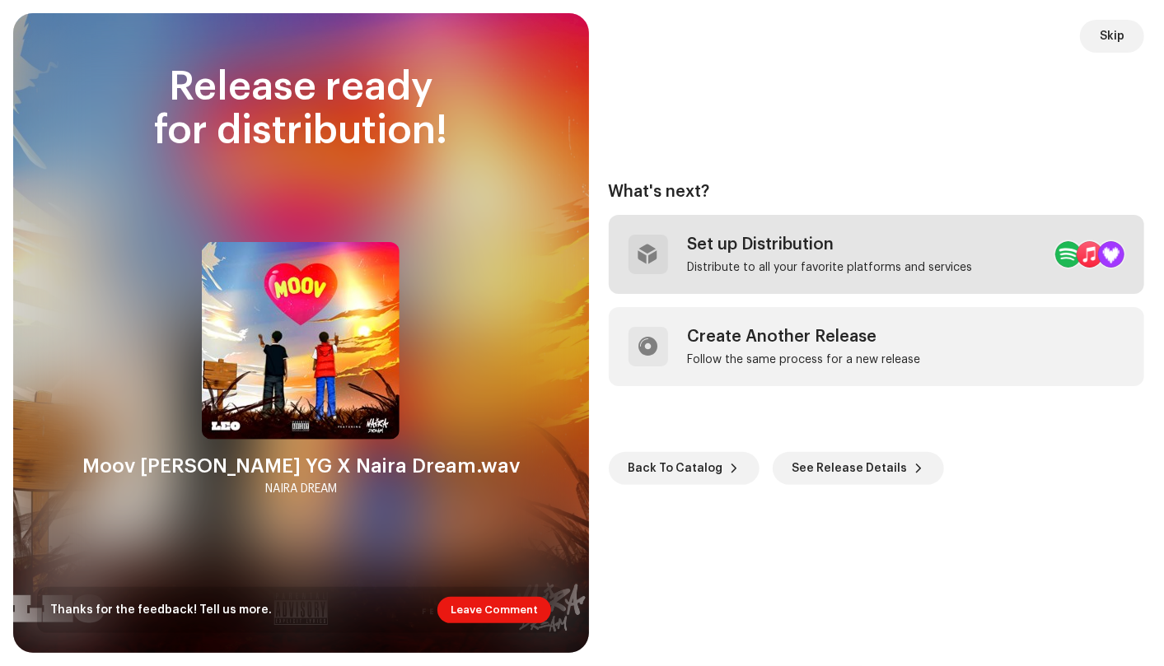
click at [1002, 257] on div "Set up Distribution Distribute to all your favorite platforms and services" at bounding box center [877, 254] width 536 height 79
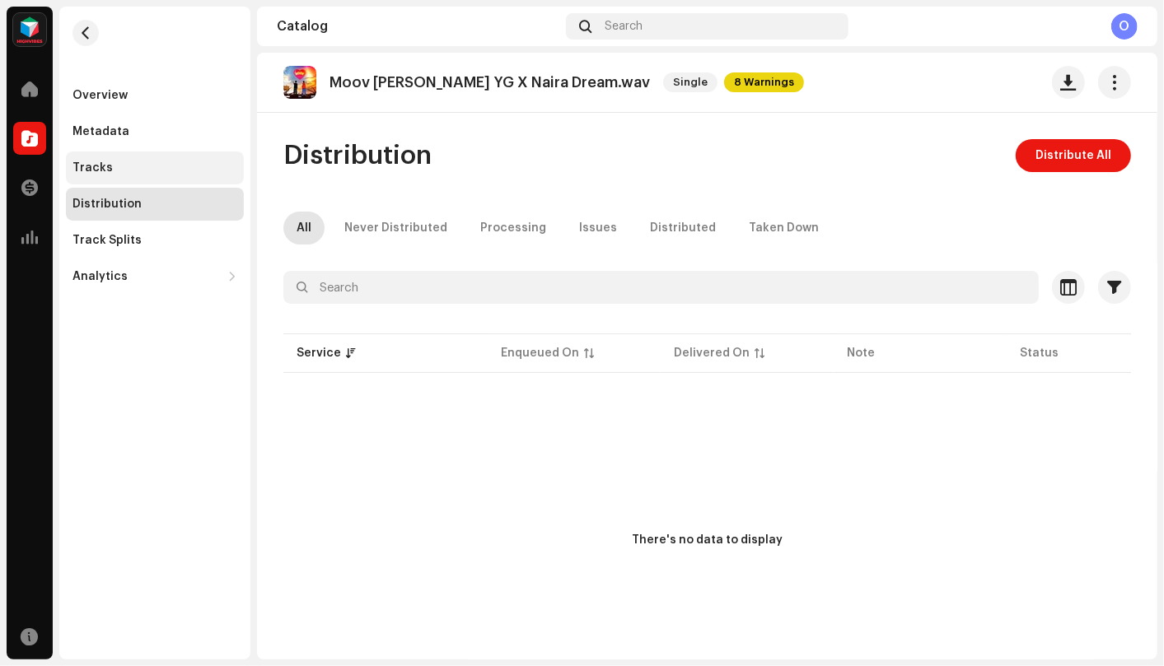
click at [141, 174] on div "Tracks" at bounding box center [154, 167] width 165 height 13
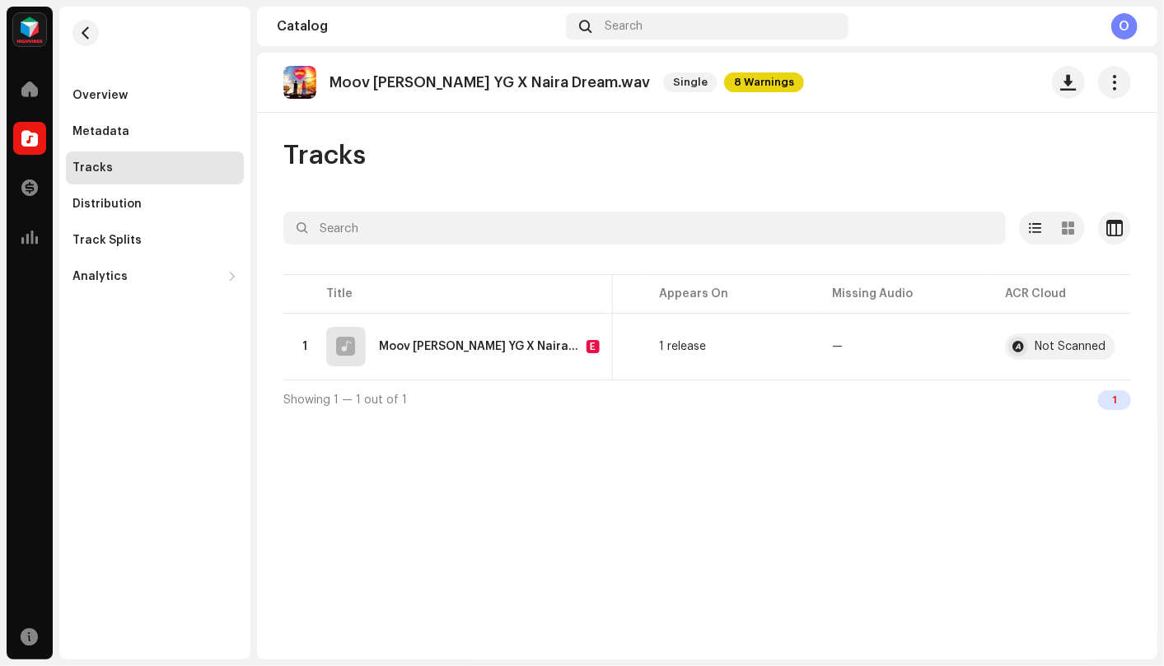
scroll to position [0, 489]
click at [1109, 406] on div "1" at bounding box center [1114, 400] width 33 height 20
drag, startPoint x: 745, startPoint y: 384, endPoint x: 637, endPoint y: 390, distance: 107.3
click at [637, 390] on div "Showing 1 — 1 out of 1 1" at bounding box center [706, 400] width 847 height 40
click at [670, 346] on div "1 release" at bounding box center [679, 347] width 47 height 12
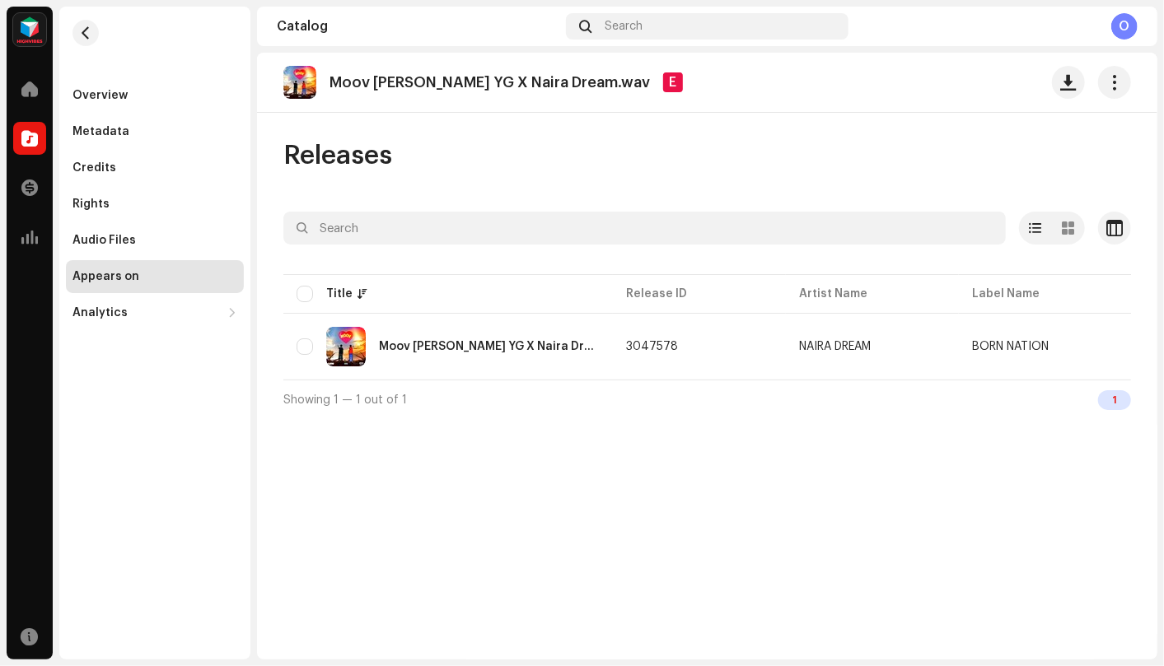
click at [317, 406] on span "Showing 1 — 1 out of 1" at bounding box center [345, 401] width 124 height 12
click at [298, 335] on div "Moov Leo YG X Naira Dream.wav" at bounding box center [447, 347] width 303 height 40
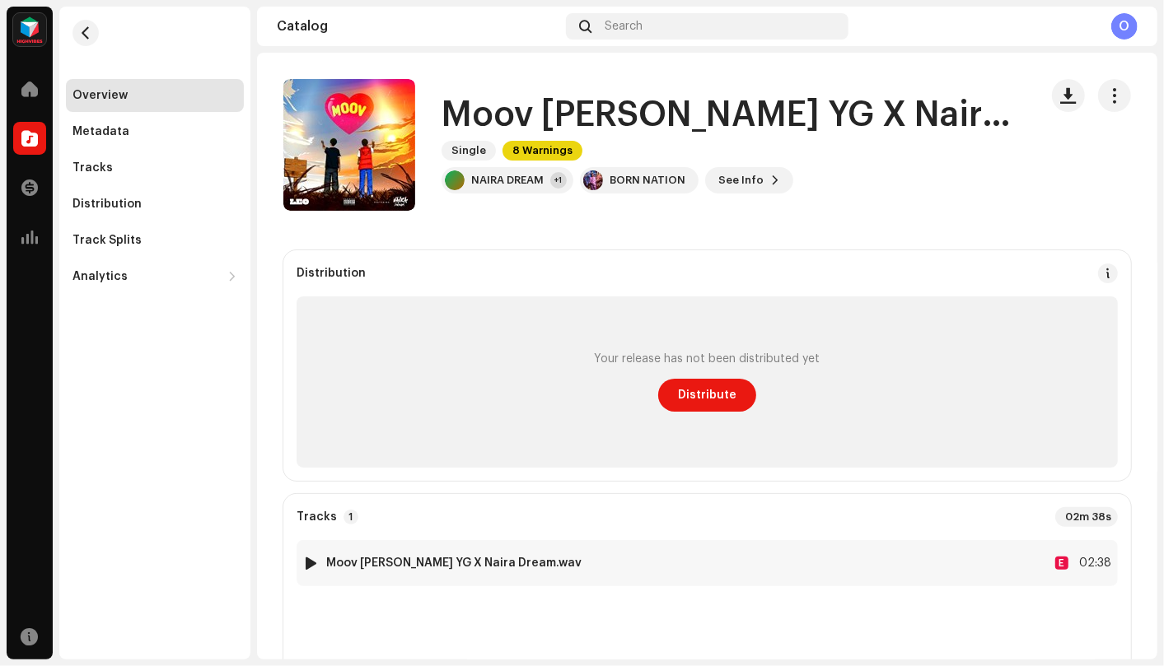
scroll to position [366, 0]
